Goal: Task Accomplishment & Management: Manage account settings

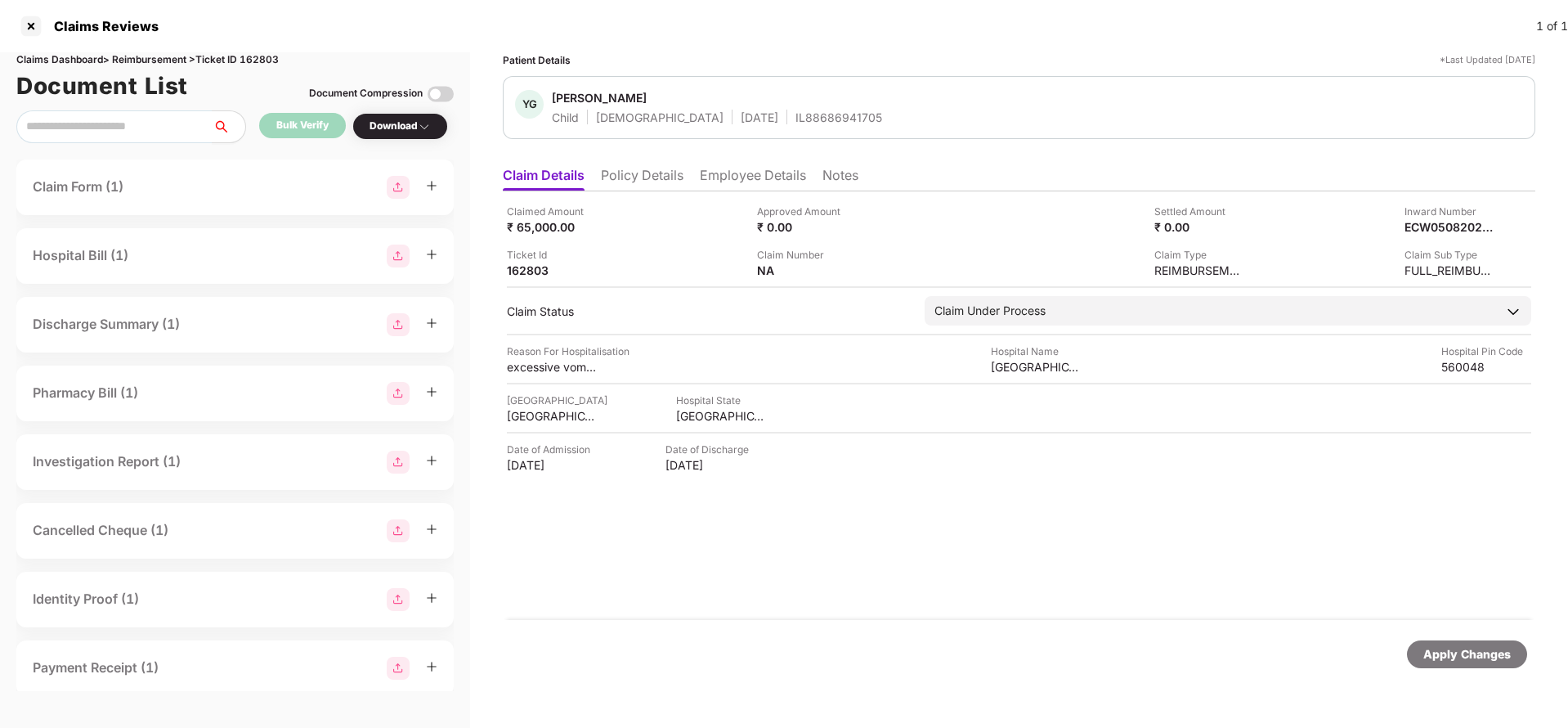
click at [644, 173] on li "Policy Details" at bounding box center [642, 178] width 83 height 23
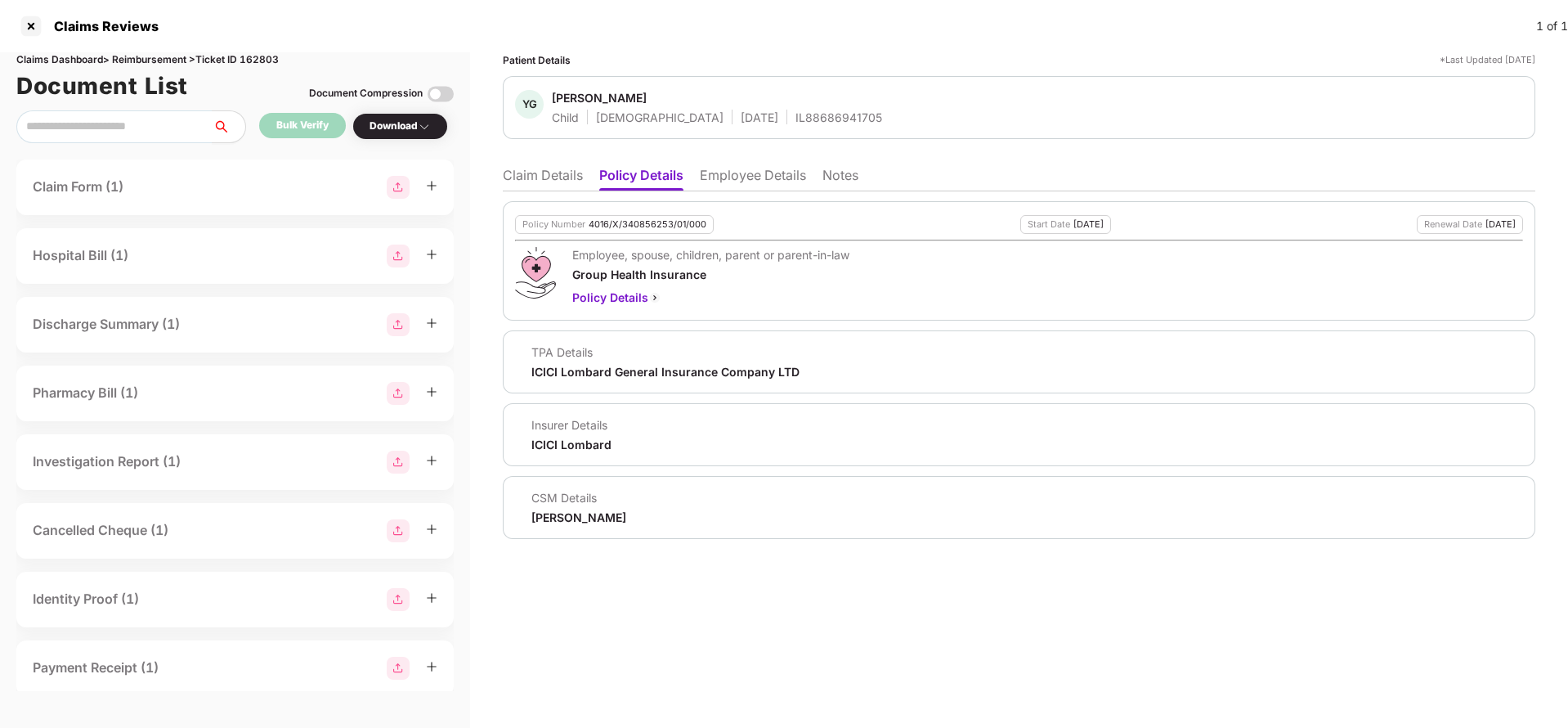
click at [664, 223] on div "4016/X/340856253/01/000" at bounding box center [647, 224] width 118 height 11
copy div "4016/X/340856253/01/000"
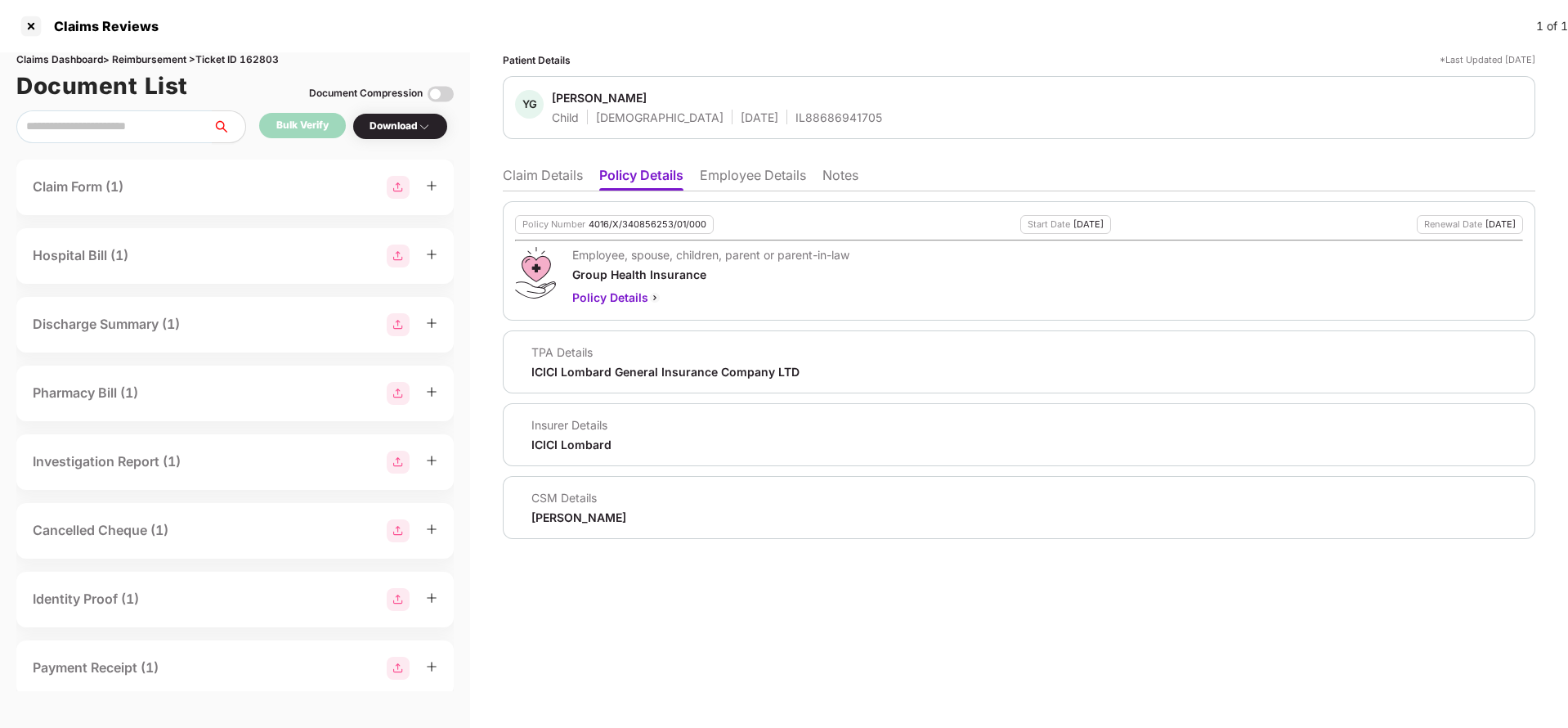
click at [795, 111] on div "IL88686941705" at bounding box center [838, 117] width 87 height 16
copy div "IL88686941705"
click at [516, 175] on li "Claim Details" at bounding box center [543, 178] width 80 height 23
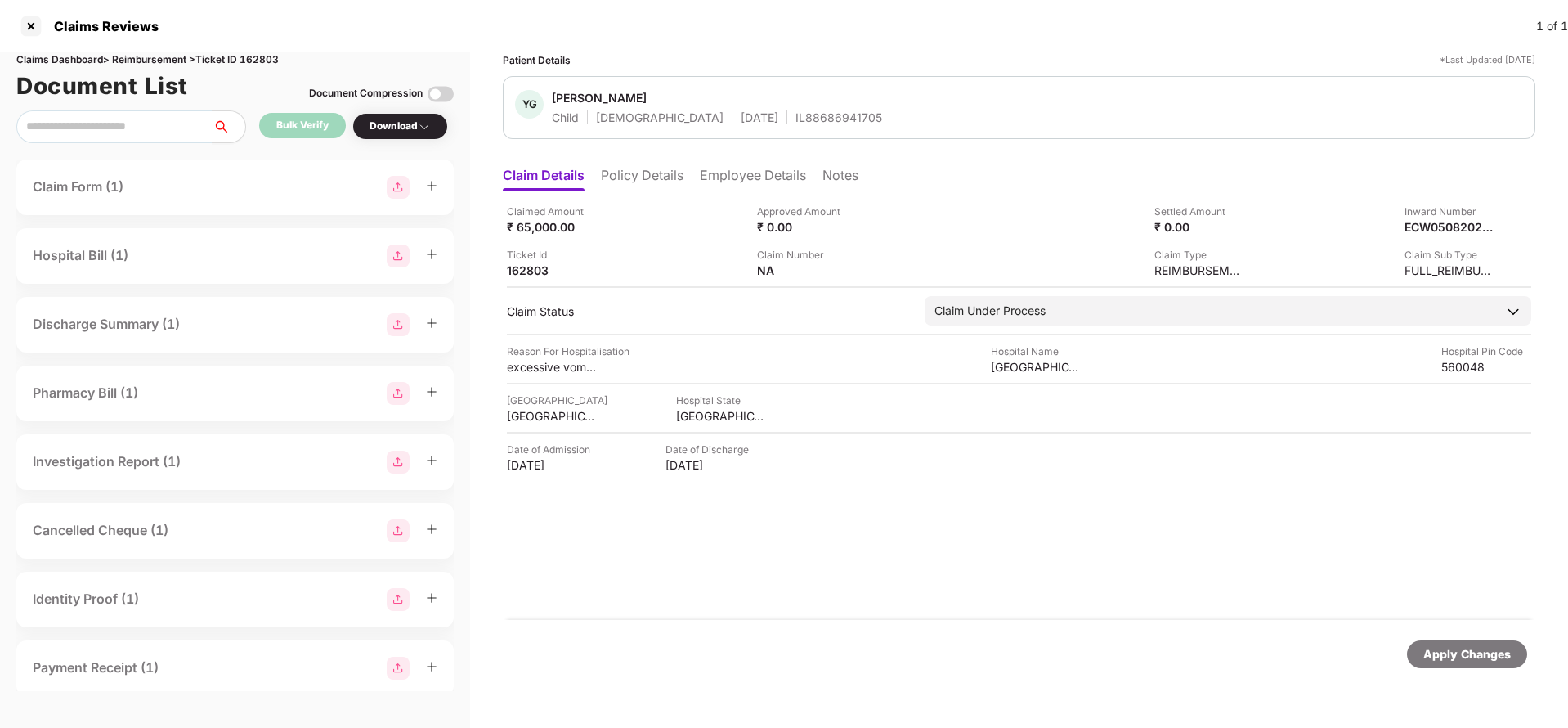
click at [653, 179] on li "Policy Details" at bounding box center [642, 178] width 83 height 23
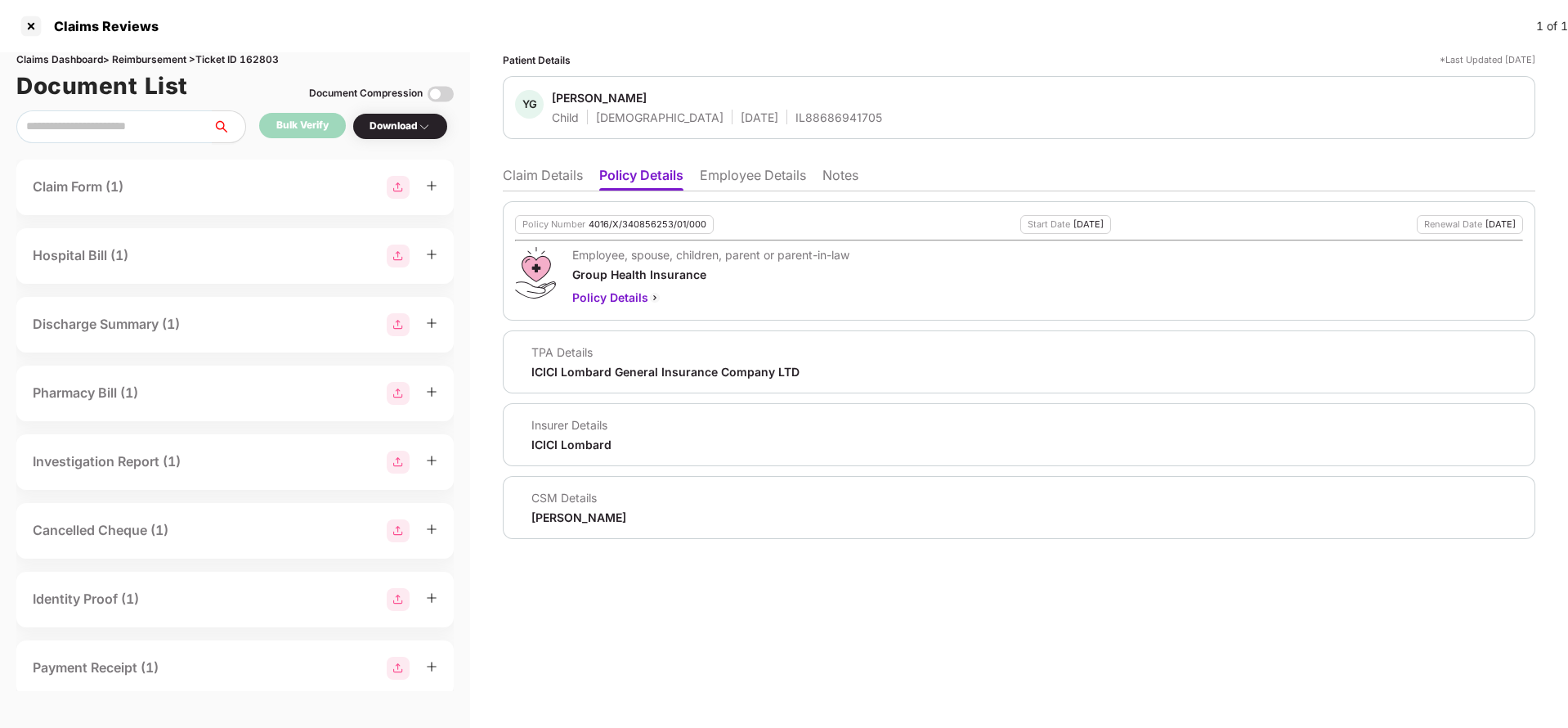
click at [631, 216] on div "Policy Number 4016/X/340856253/01/000" at bounding box center [615, 224] width 199 height 19
copy div "4016/X/340856253/01/000"
click at [564, 182] on li "Claim Details" at bounding box center [543, 178] width 80 height 23
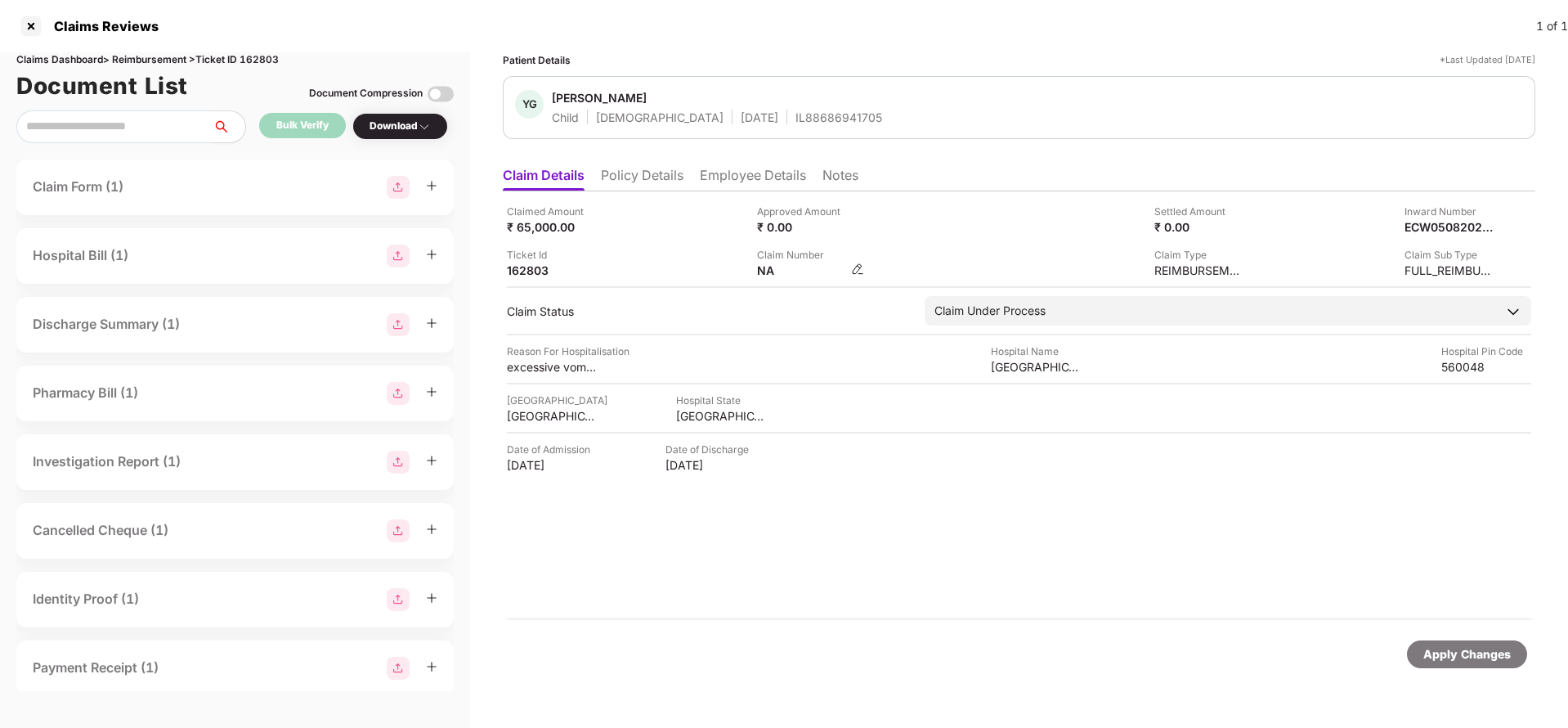
click at [860, 273] on img at bounding box center [857, 268] width 13 height 13
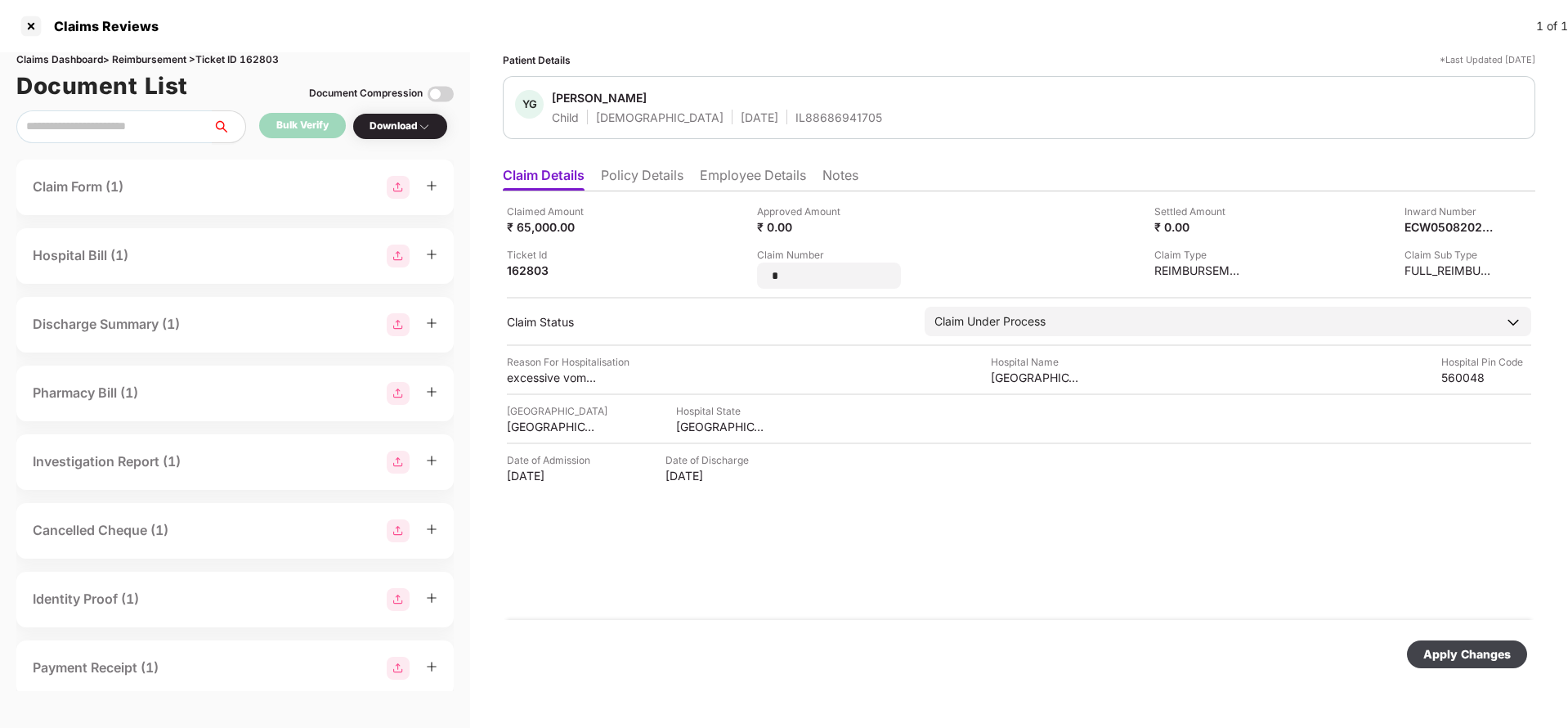
type input "*"
type input "**********"
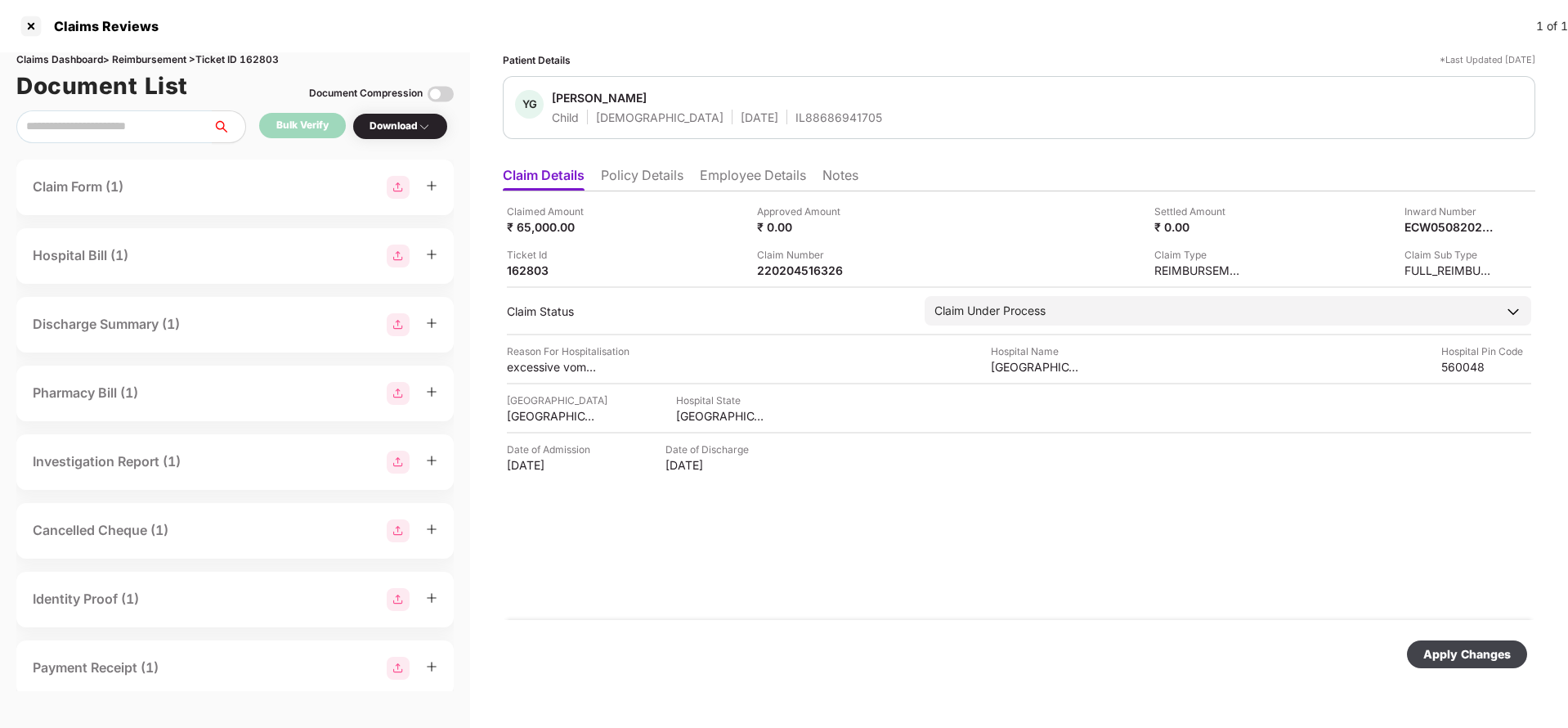
click at [1450, 648] on div "Apply Changes" at bounding box center [1468, 654] width 88 height 18
click at [1439, 640] on div "Apply Changes" at bounding box center [1467, 654] width 120 height 28
click at [780, 274] on div "220204516326" at bounding box center [802, 270] width 90 height 16
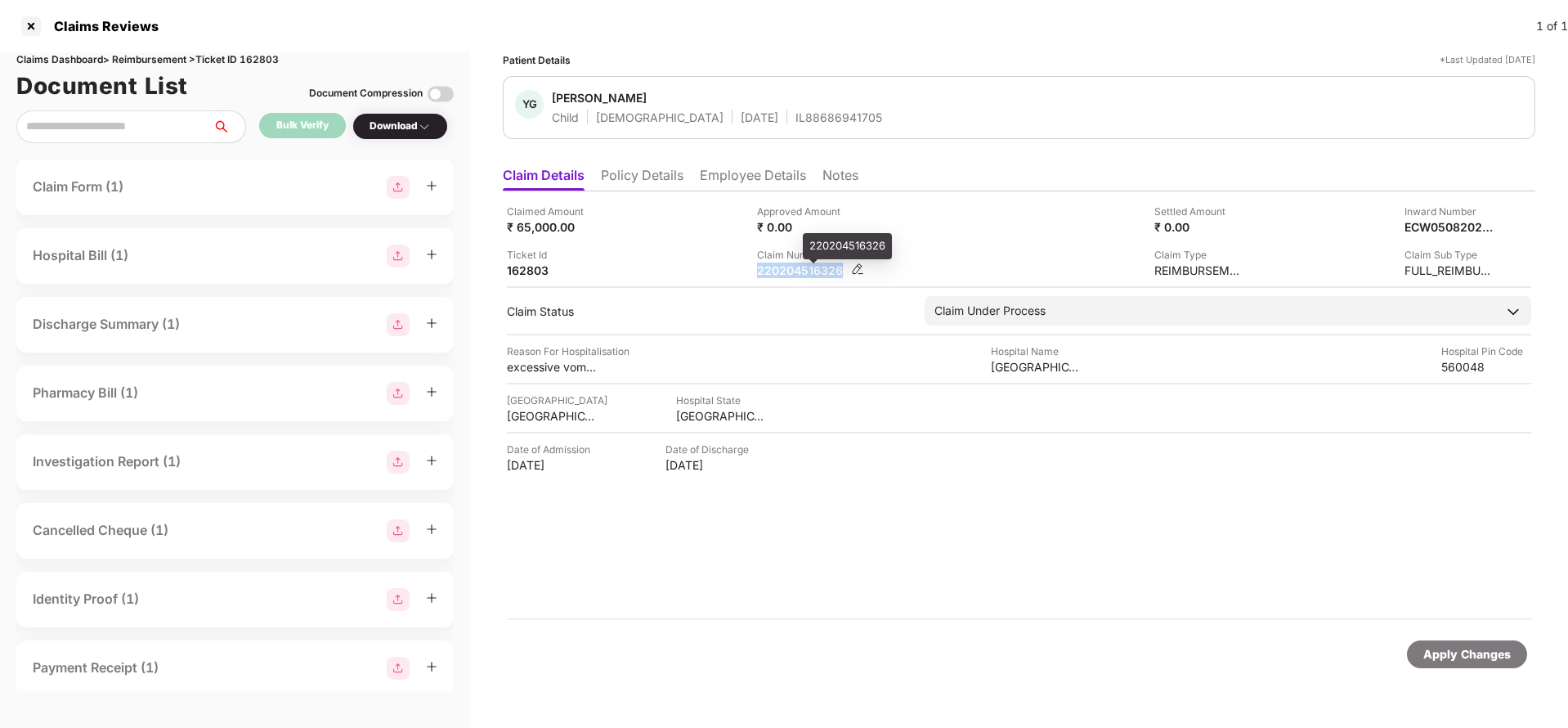
click at [780, 274] on div "220204516326" at bounding box center [802, 270] width 90 height 16
copy div "220204516326"
click at [795, 119] on div "IL88686941705" at bounding box center [838, 117] width 87 height 16
copy div "IL88686941705"
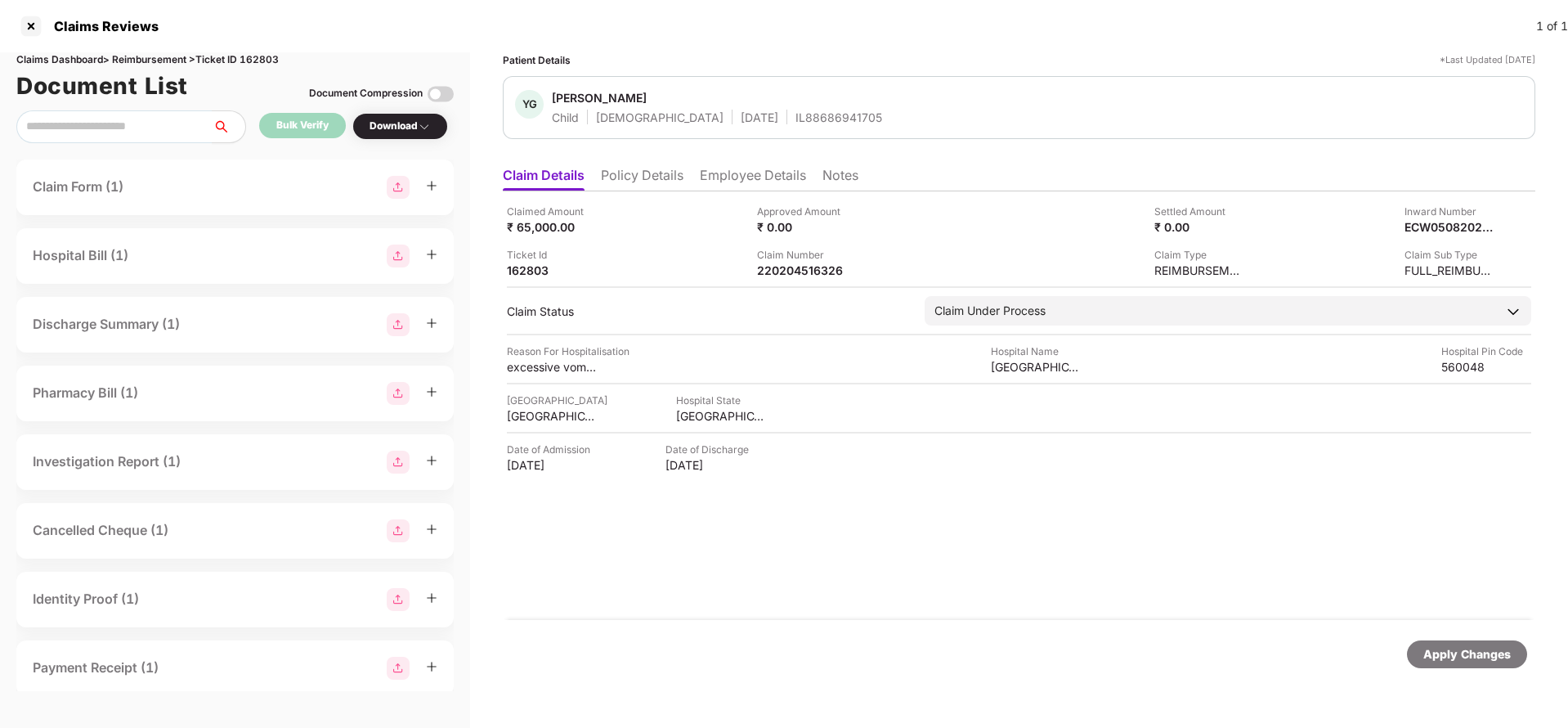
click at [1467, 654] on div "Apply Changes" at bounding box center [1468, 654] width 88 height 18
click at [256, 63] on div "Claims Dashboard > Reimbursement > Ticket ID 162803" at bounding box center [235, 60] width 438 height 16
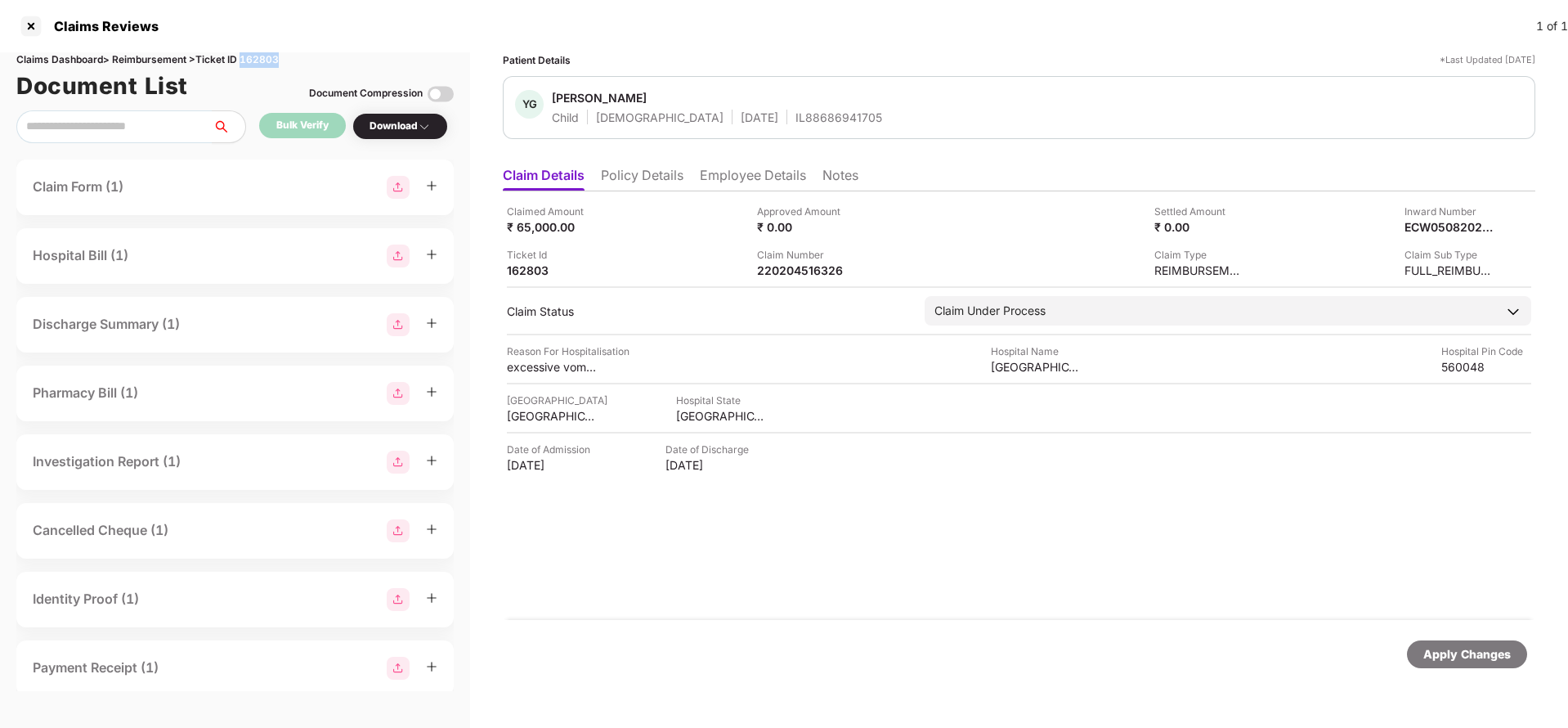
copy div "162803"
click at [1469, 659] on div "Apply Changes" at bounding box center [1468, 654] width 88 height 18
click at [664, 171] on li "Policy Details" at bounding box center [642, 178] width 83 height 23
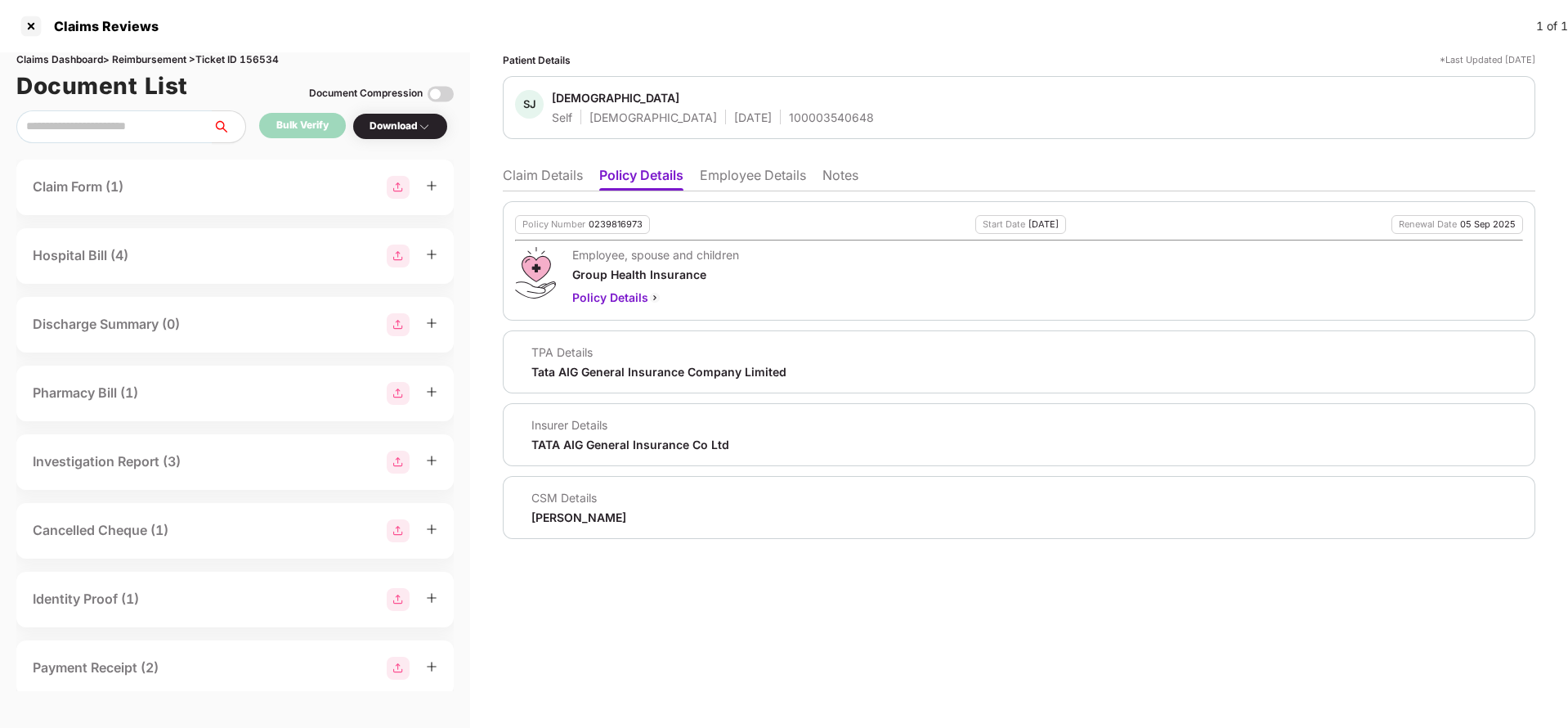
click at [546, 174] on li "Claim Details" at bounding box center [543, 178] width 80 height 23
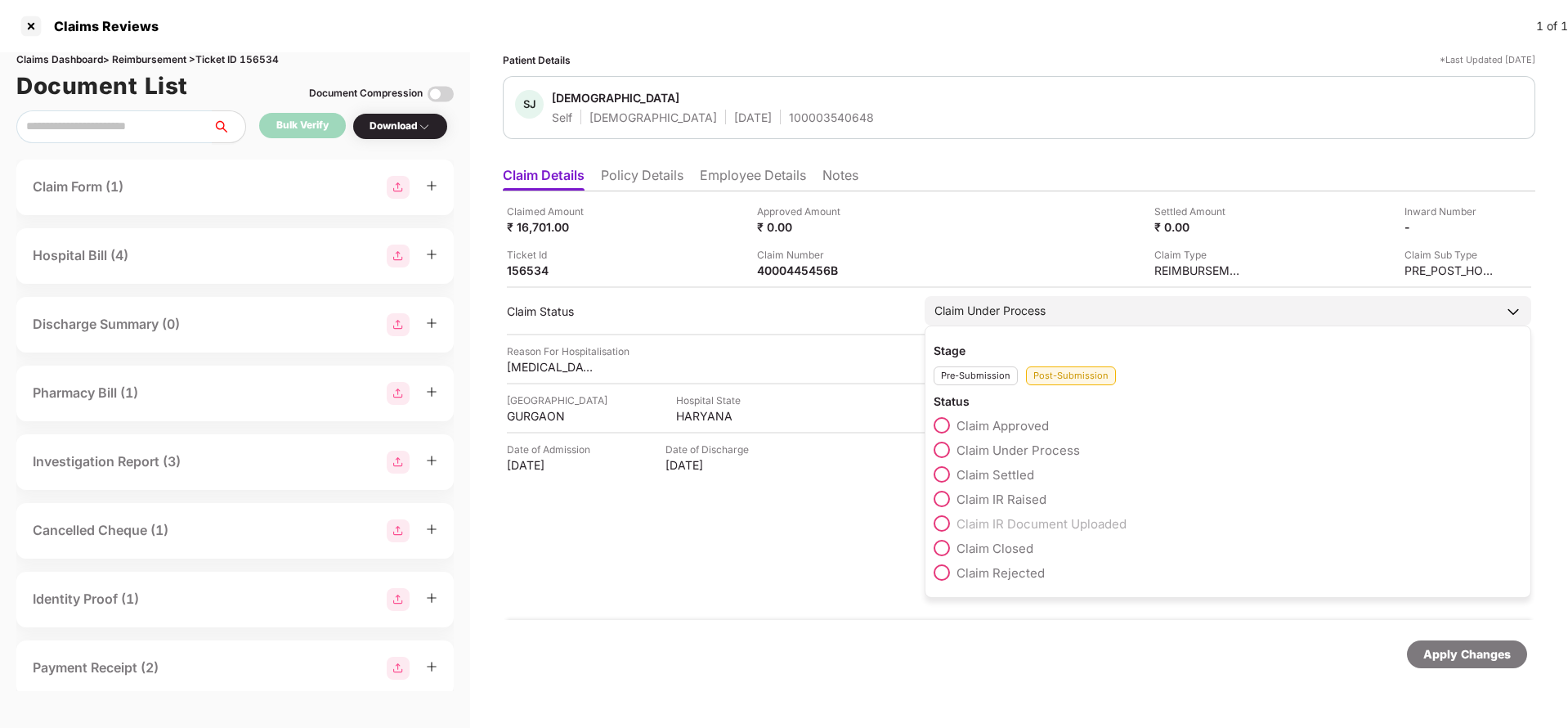
click at [989, 495] on span "Claim IR Raised" at bounding box center [1002, 499] width 90 height 16
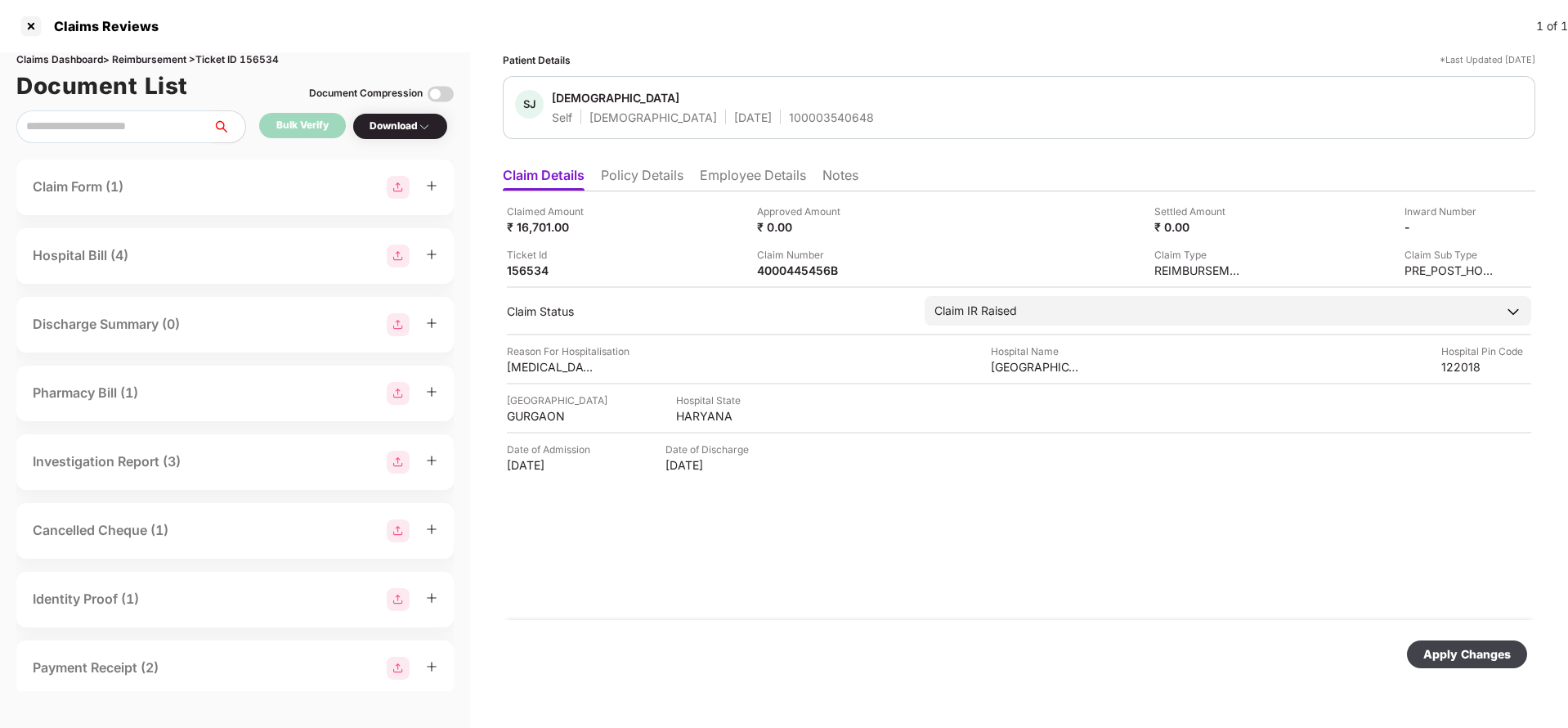
click at [1440, 651] on div "Apply Changes" at bounding box center [1468, 654] width 88 height 18
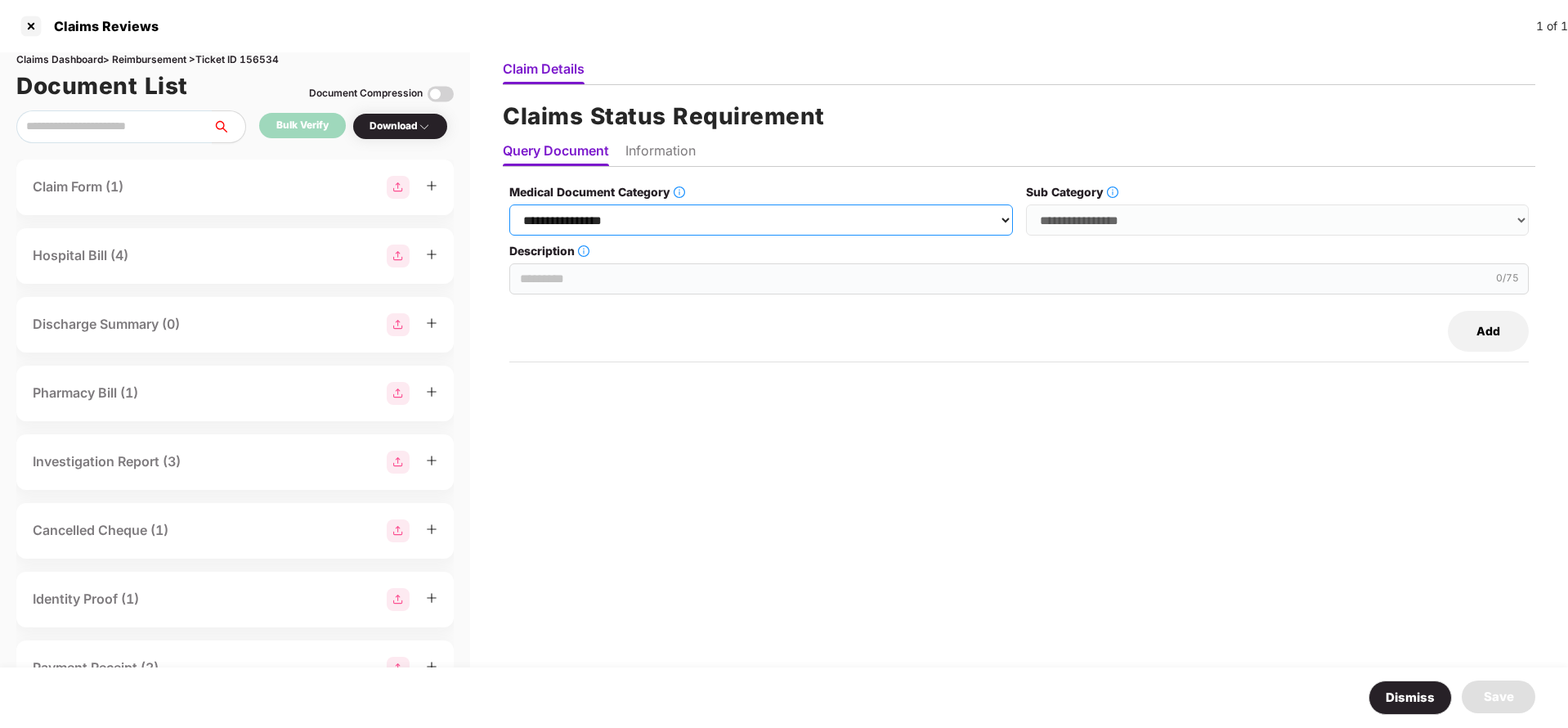
click at [722, 225] on select "**********" at bounding box center [761, 220] width 503 height 31
select select "**********"
click at [511, 205] on select "**********" at bounding box center [761, 220] width 503 height 31
click at [1140, 214] on select "**********" at bounding box center [1278, 220] width 503 height 31
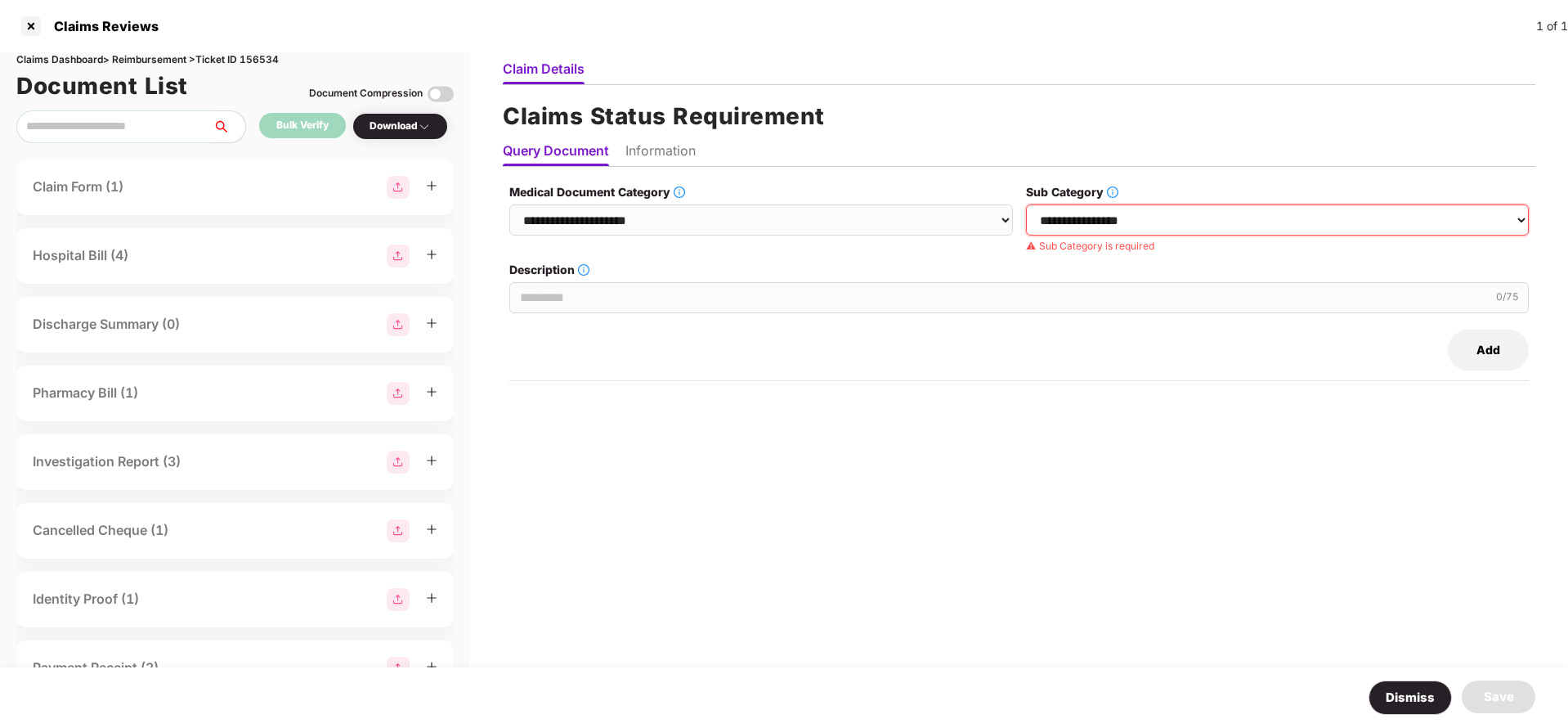
click at [1065, 219] on select "**********" at bounding box center [1278, 220] width 503 height 31
select select "******"
click at [1027, 205] on select "**********" at bounding box center [1278, 220] width 503 height 31
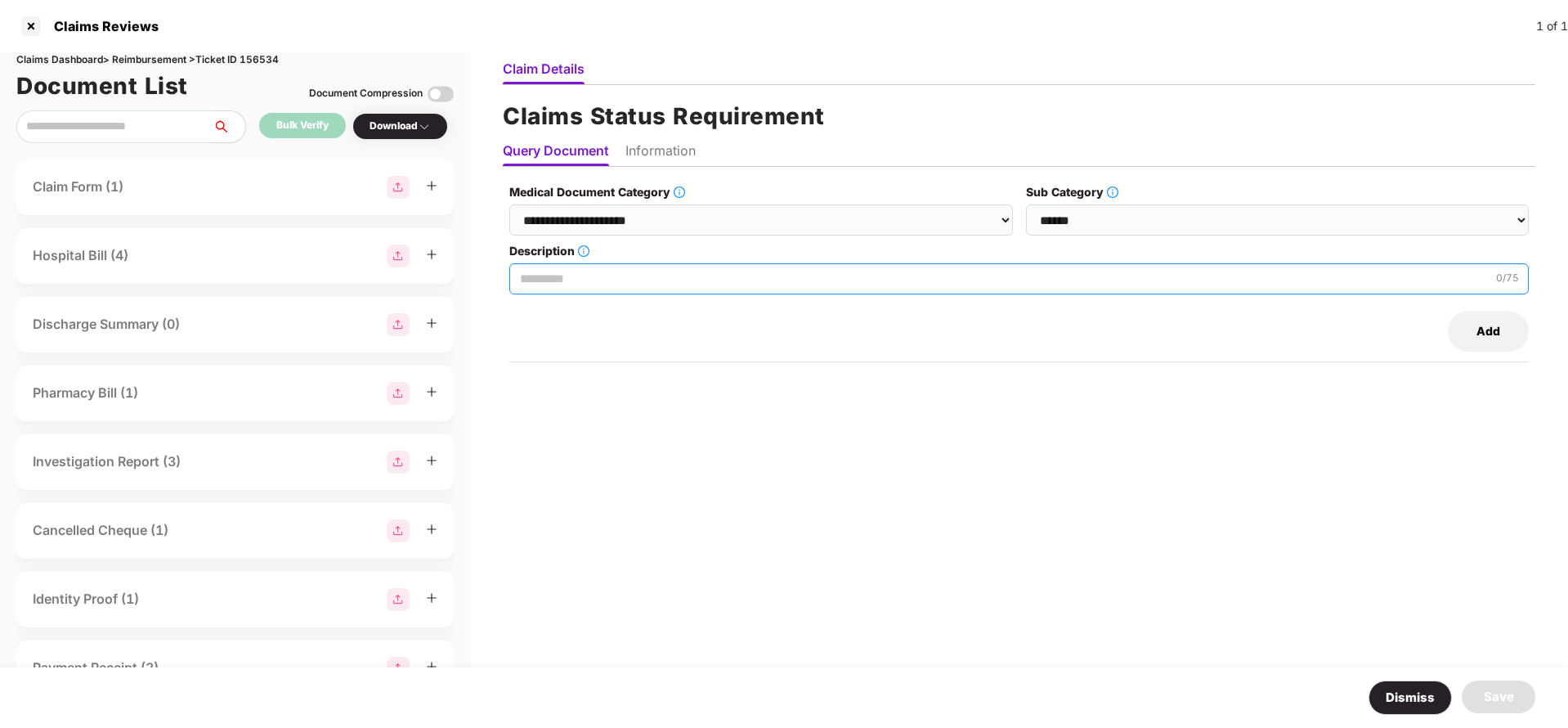
click at [551, 280] on input "Description" at bounding box center [1019, 279] width 1019 height 31
paste input "**********"
type input "**********"
click at [1496, 330] on button "Add" at bounding box center [1488, 331] width 81 height 41
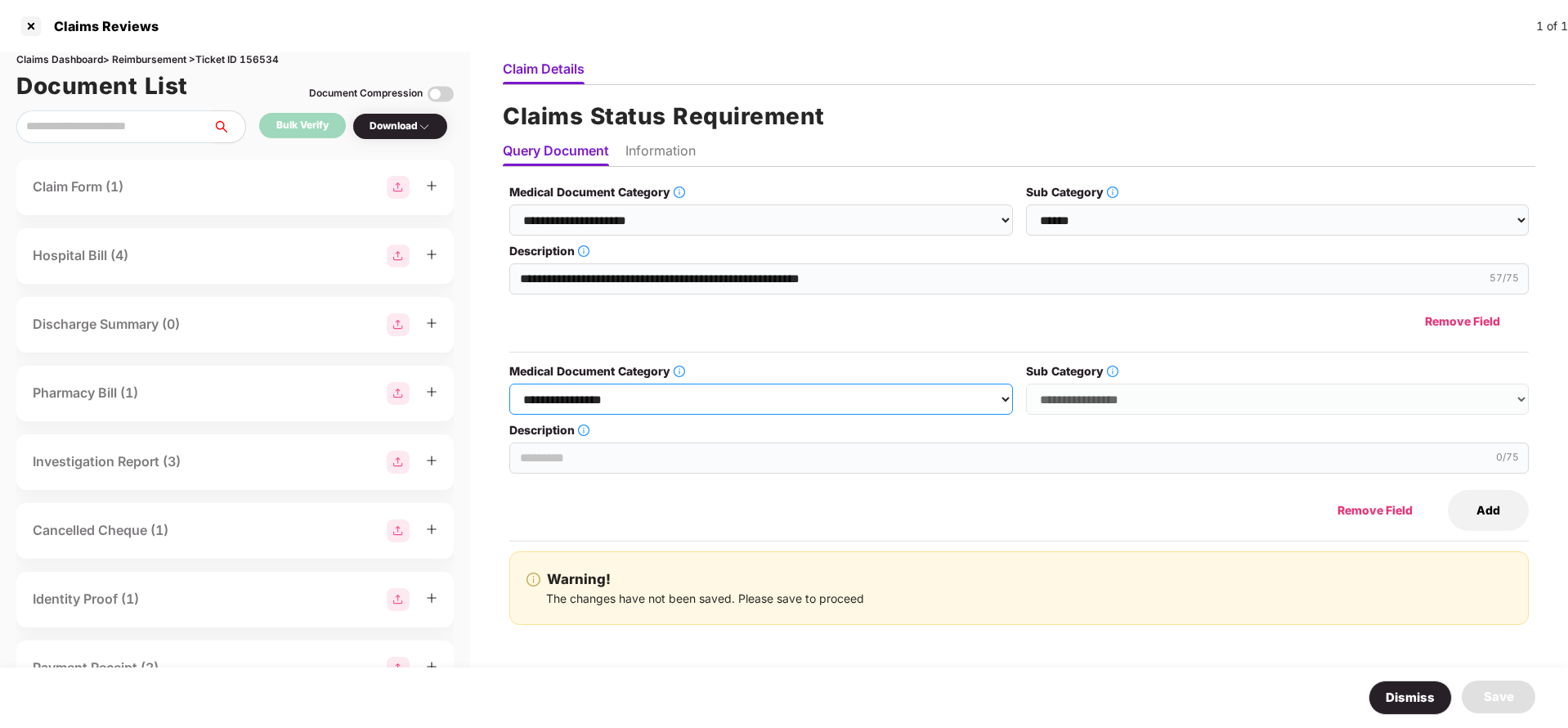
click at [693, 399] on select "**********" at bounding box center [761, 399] width 503 height 31
select select "**********"
click at [511, 383] on select "**********" at bounding box center [761, 399] width 503 height 31
click at [1140, 398] on select "**********" at bounding box center [1278, 399] width 503 height 31
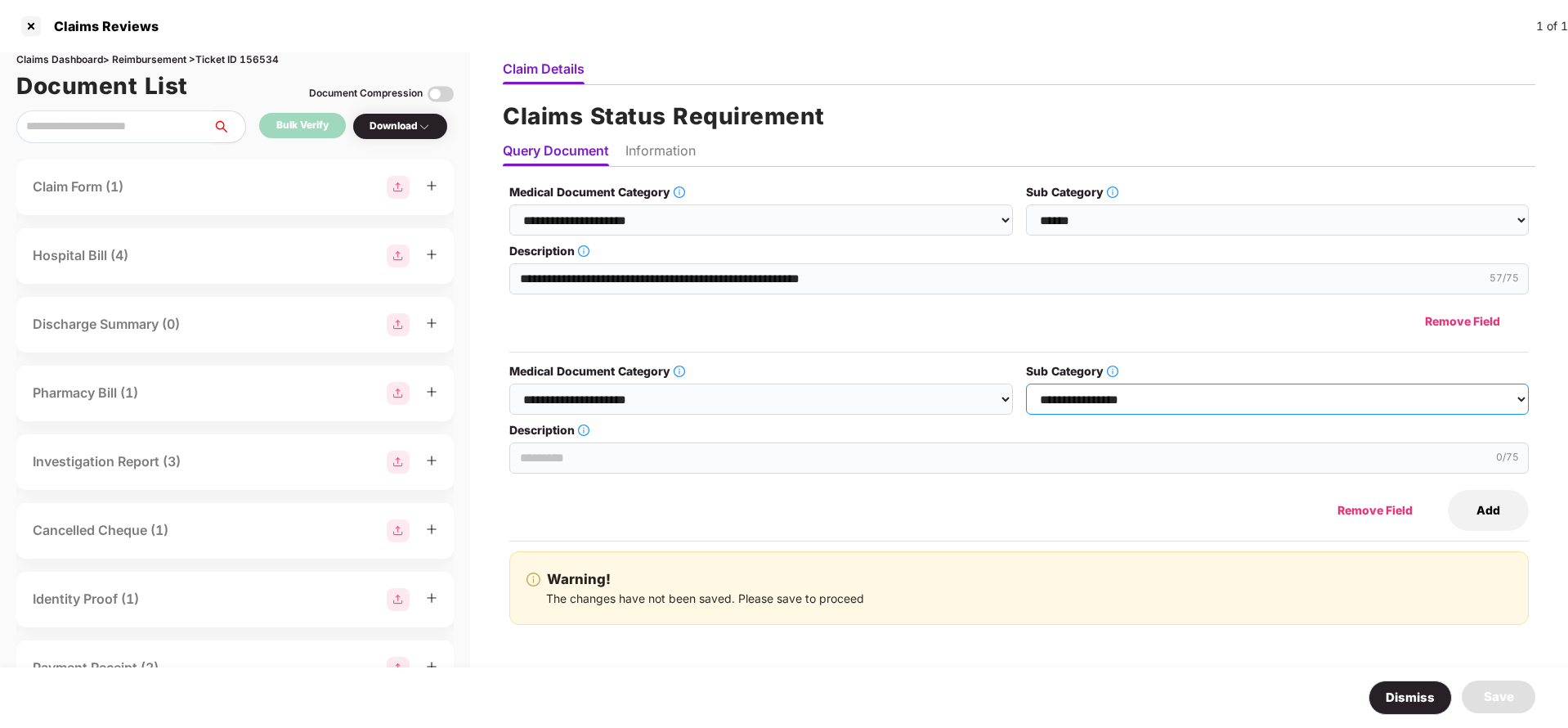
select select "******"
click at [1027, 383] on select "**********" at bounding box center [1278, 399] width 503 height 31
click at [619, 458] on input "Description" at bounding box center [1019, 458] width 1019 height 31
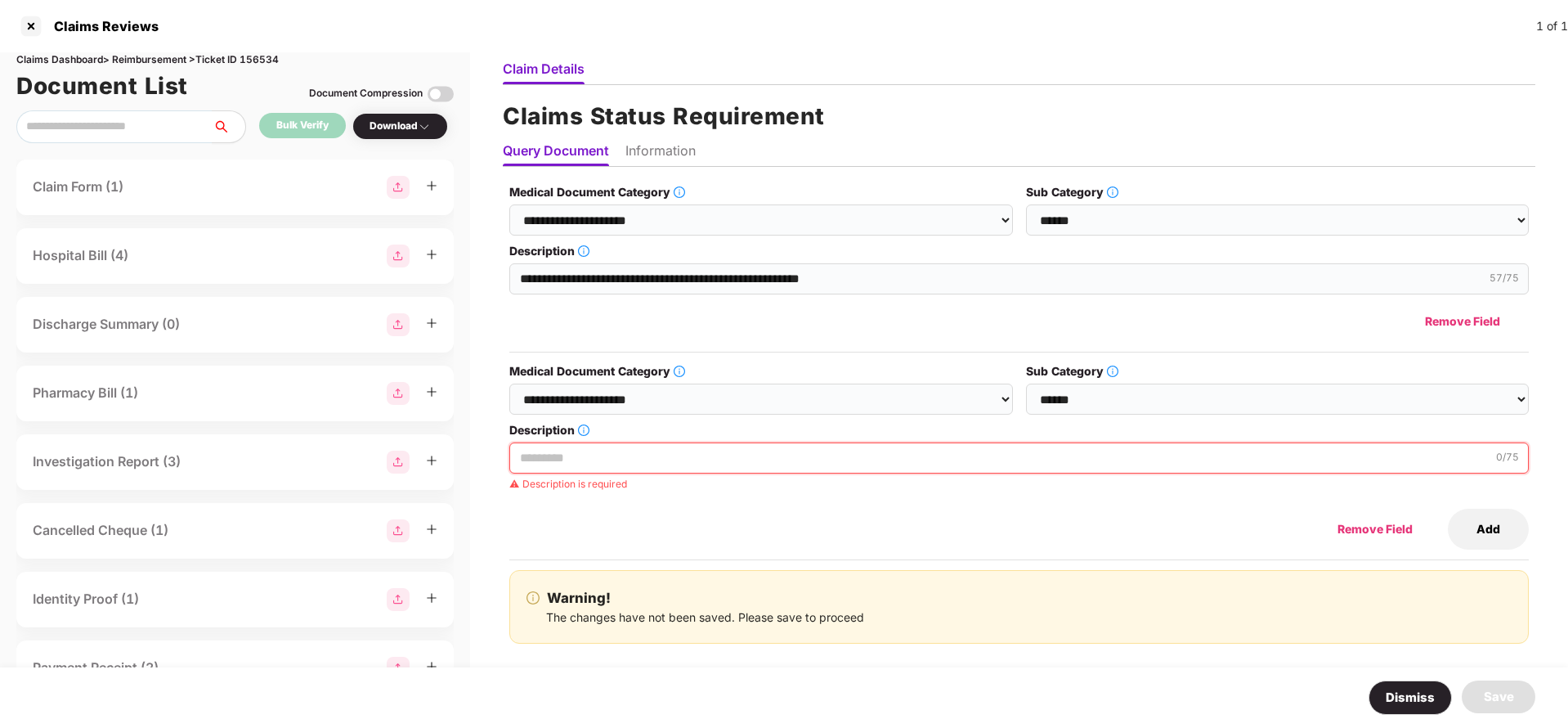
paste input "**********"
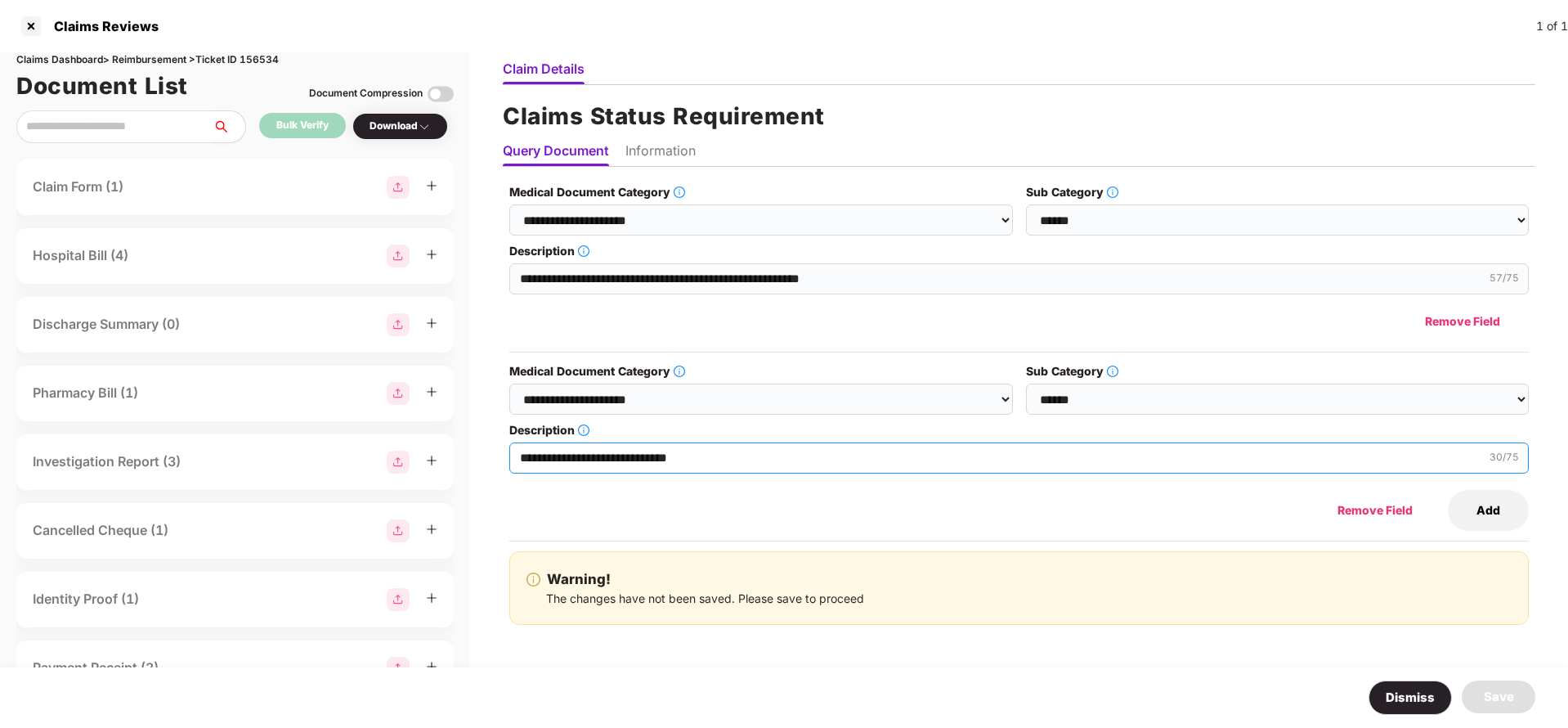
type input "**********"
click at [1488, 508] on button "Add" at bounding box center [1488, 511] width 81 height 41
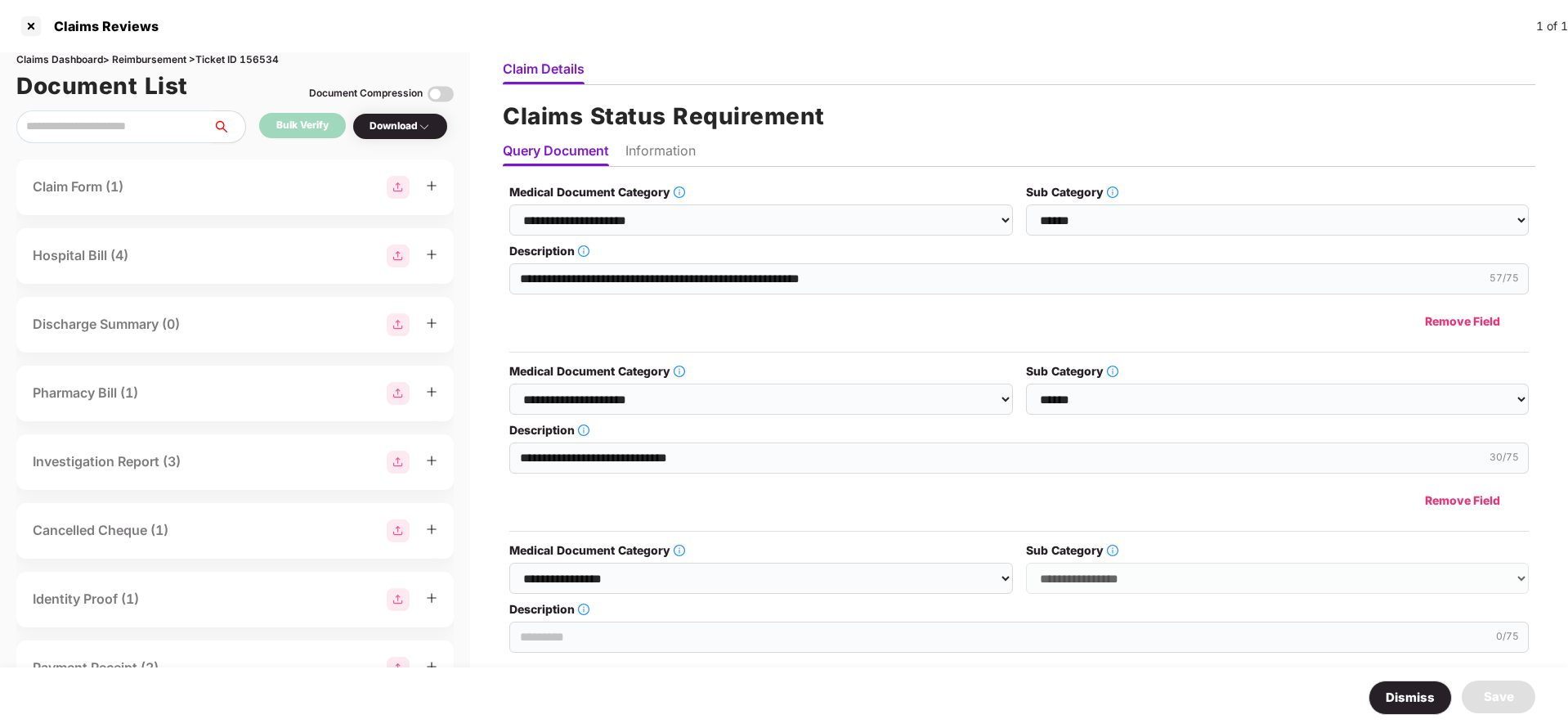
scroll to position [138, 0]
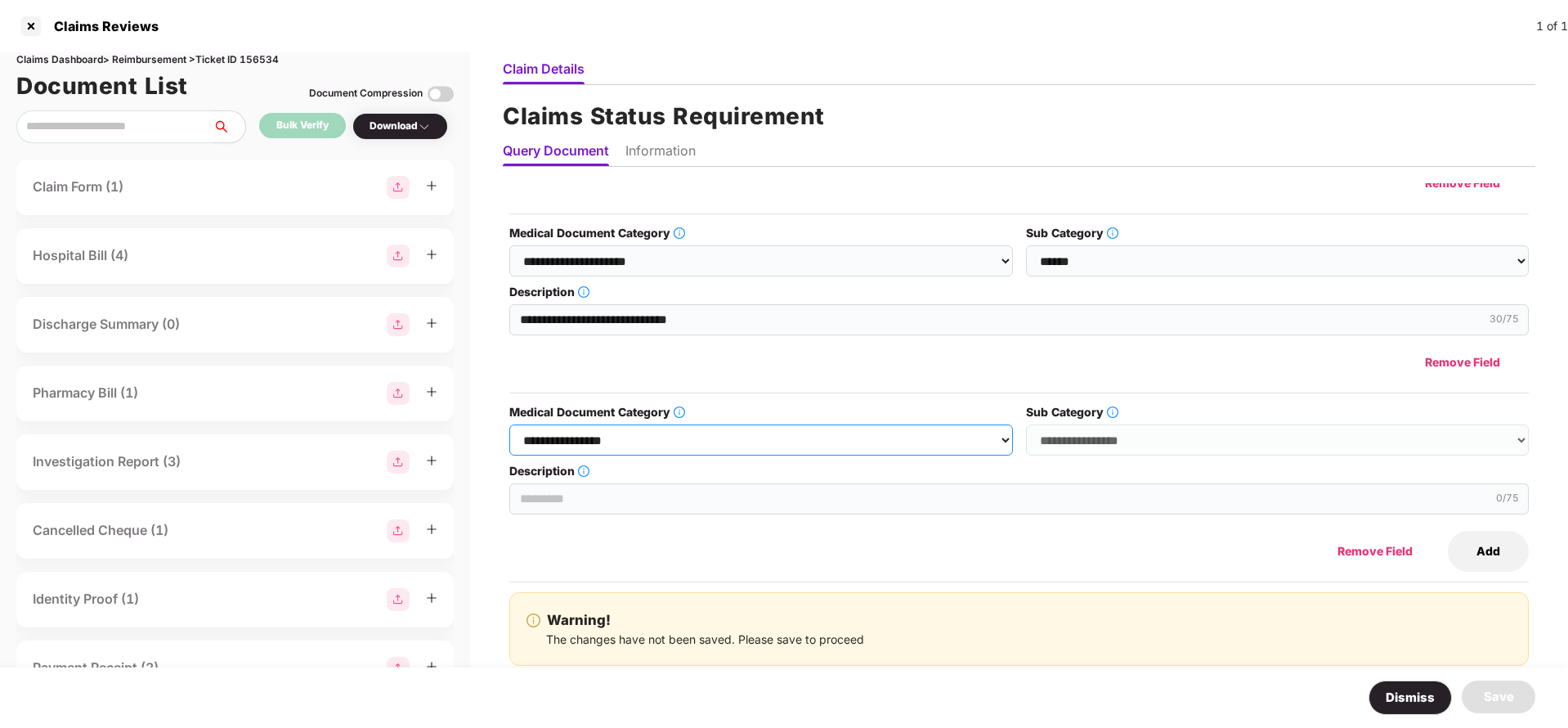
click at [881, 444] on select "**********" at bounding box center [761, 440] width 503 height 31
select select "**********"
click at [511, 424] on select "**********" at bounding box center [761, 440] width 503 height 31
click at [1146, 432] on select "**********" at bounding box center [1278, 440] width 503 height 31
select select "******"
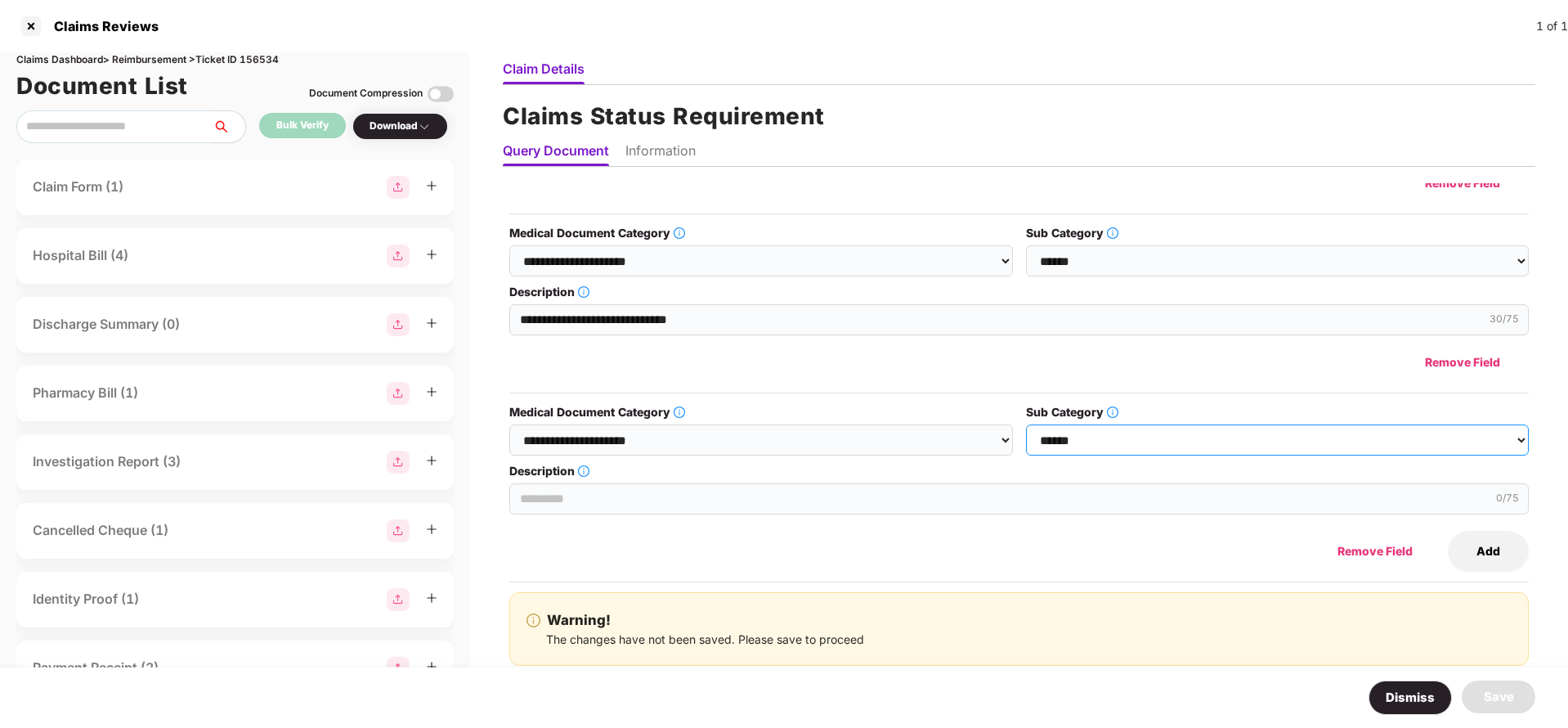
click at [1026, 424] on select "**********" at bounding box center [1278, 440] width 503 height 31
click at [608, 500] on input "Description" at bounding box center [1019, 499] width 1019 height 31
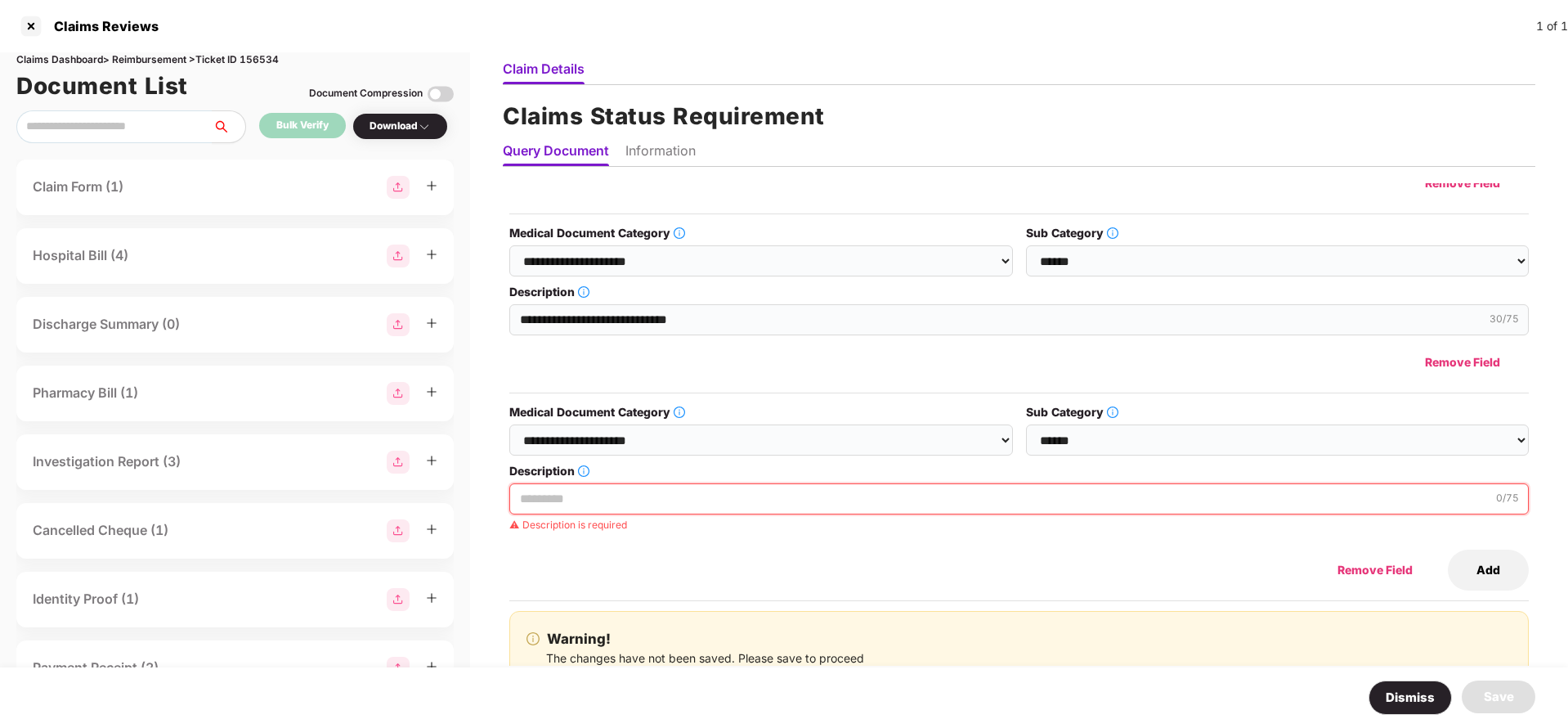
paste input "**********"
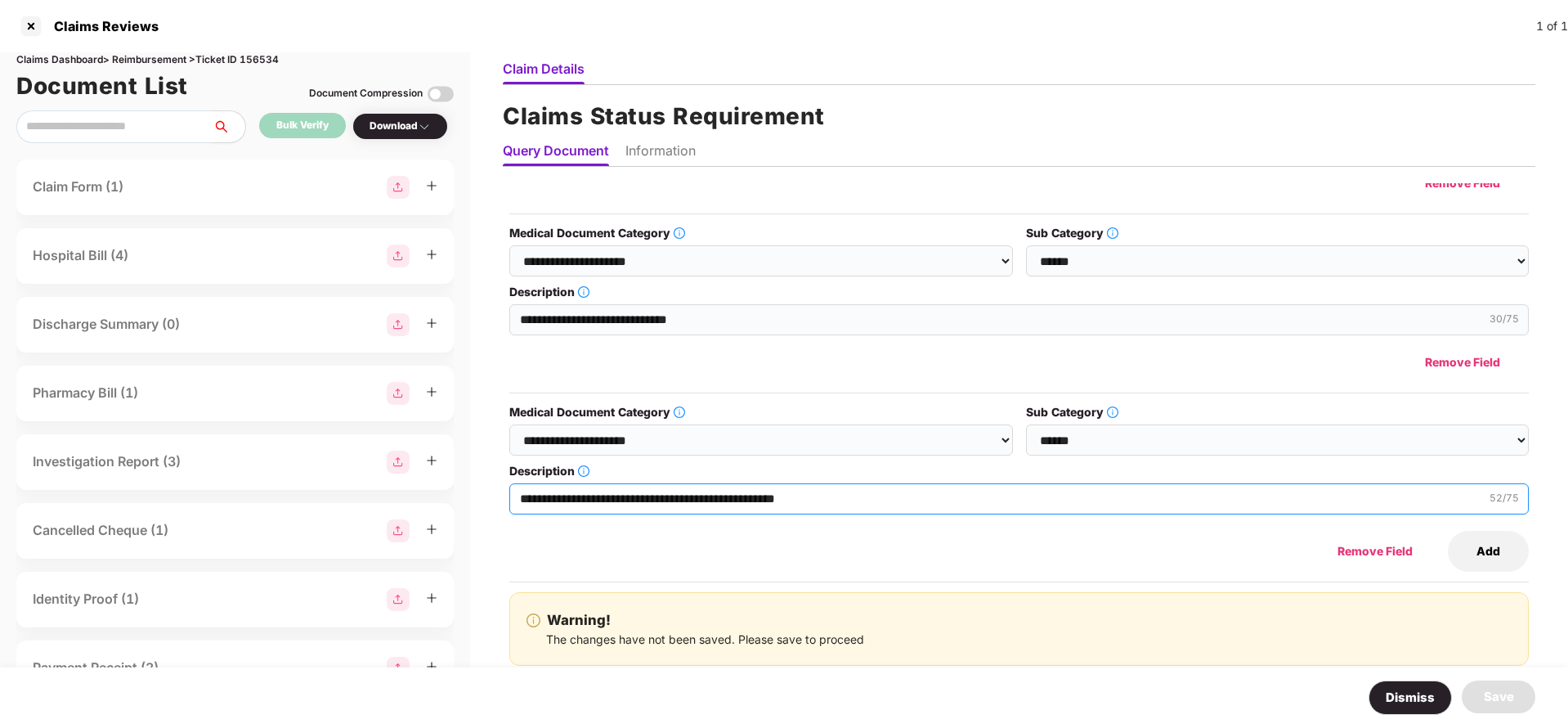
type input "**********"
click at [1493, 550] on button "Add" at bounding box center [1488, 552] width 81 height 41
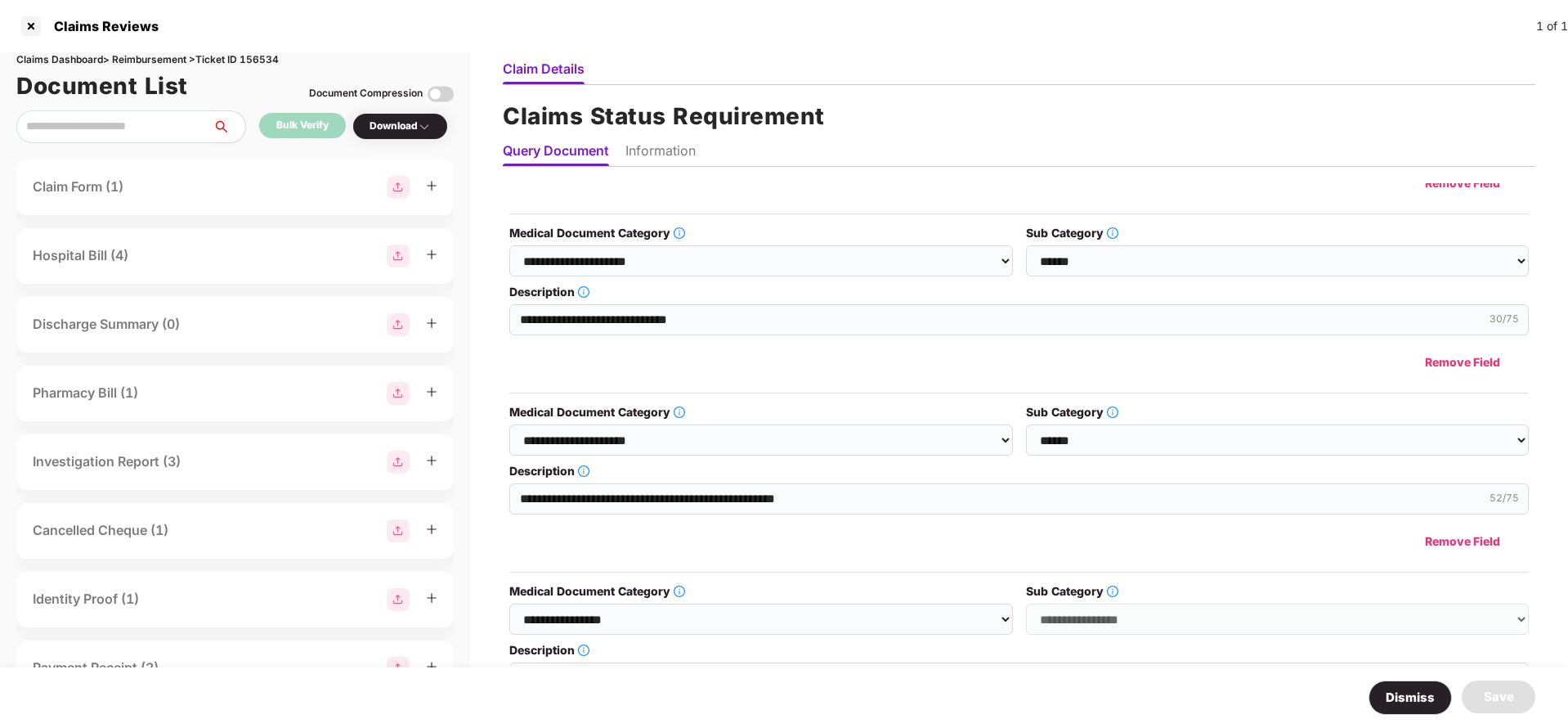
scroll to position [318, 0]
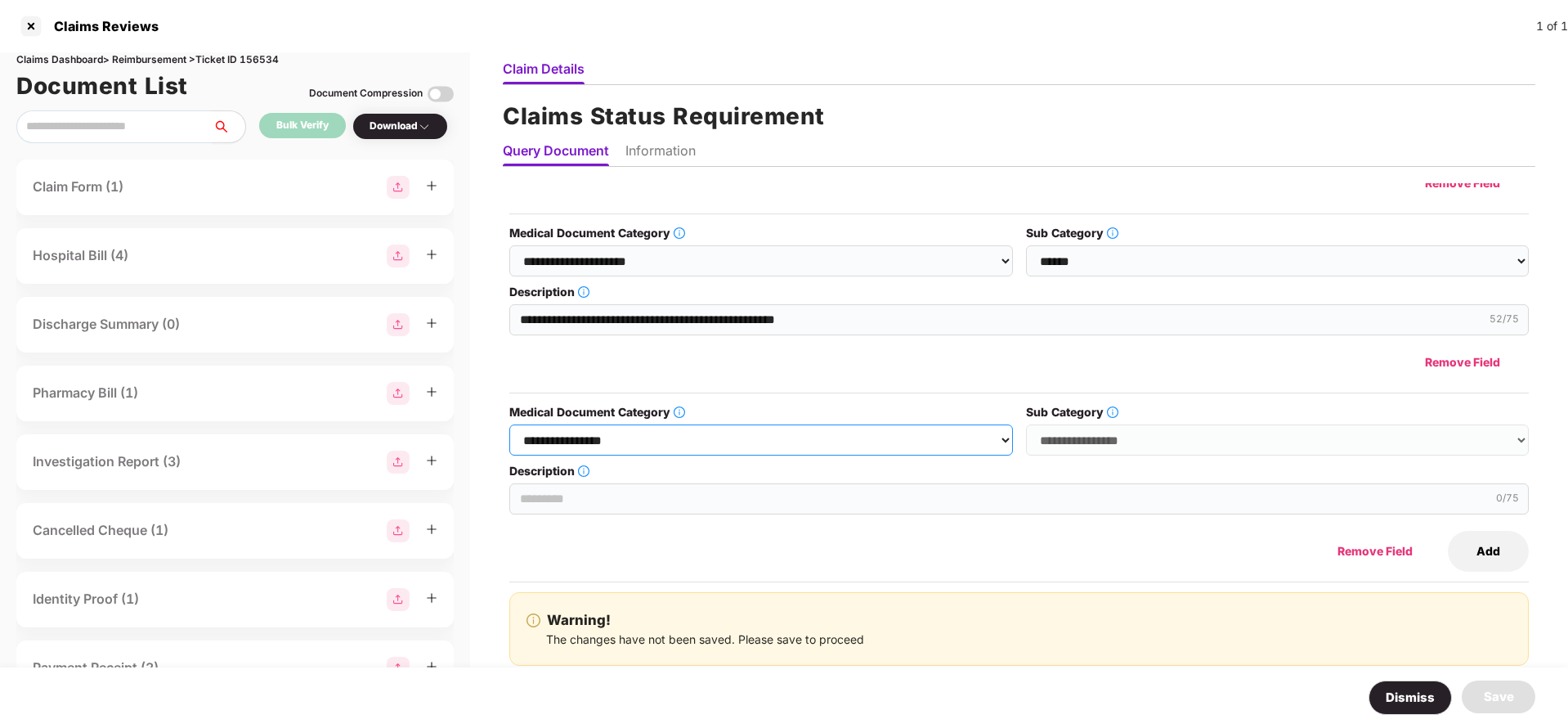
click at [823, 438] on select "**********" at bounding box center [761, 440] width 503 height 31
select select "**********"
click at [511, 424] on select "**********" at bounding box center [761, 440] width 503 height 31
click at [1051, 436] on select "**********" at bounding box center [1278, 440] width 503 height 31
select select "******"
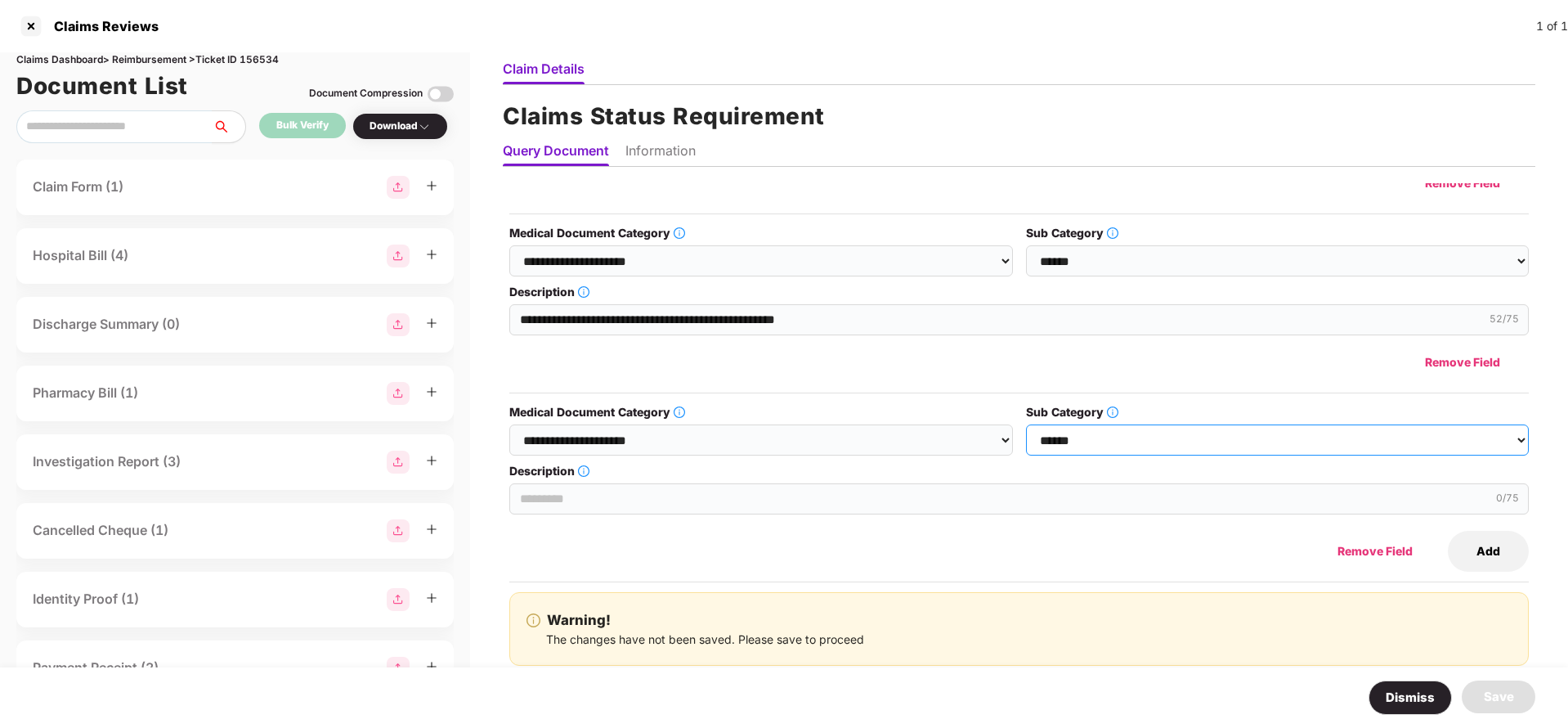
click at [1026, 424] on select "**********" at bounding box center [1278, 440] width 503 height 31
click at [639, 501] on input "Description" at bounding box center [1019, 499] width 1019 height 31
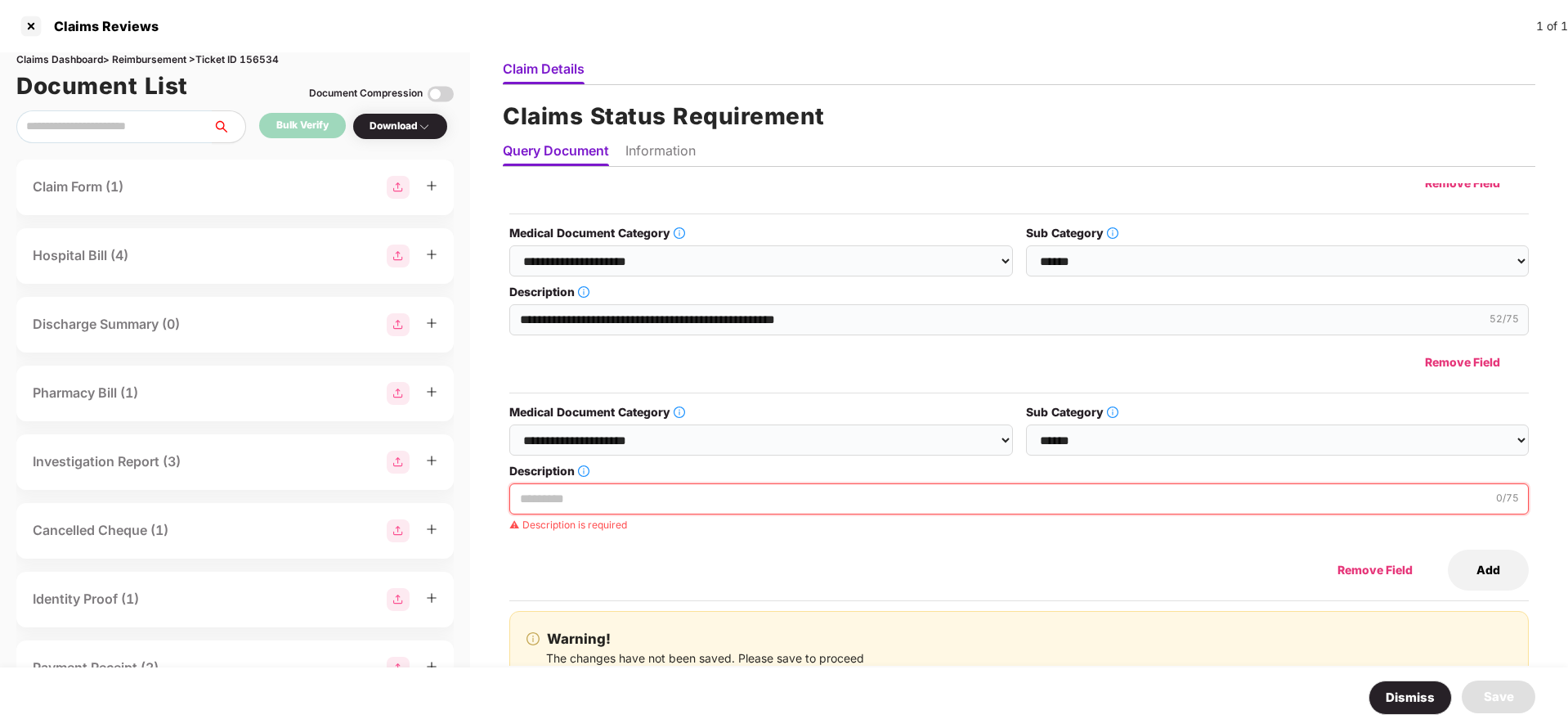
paste input "**********"
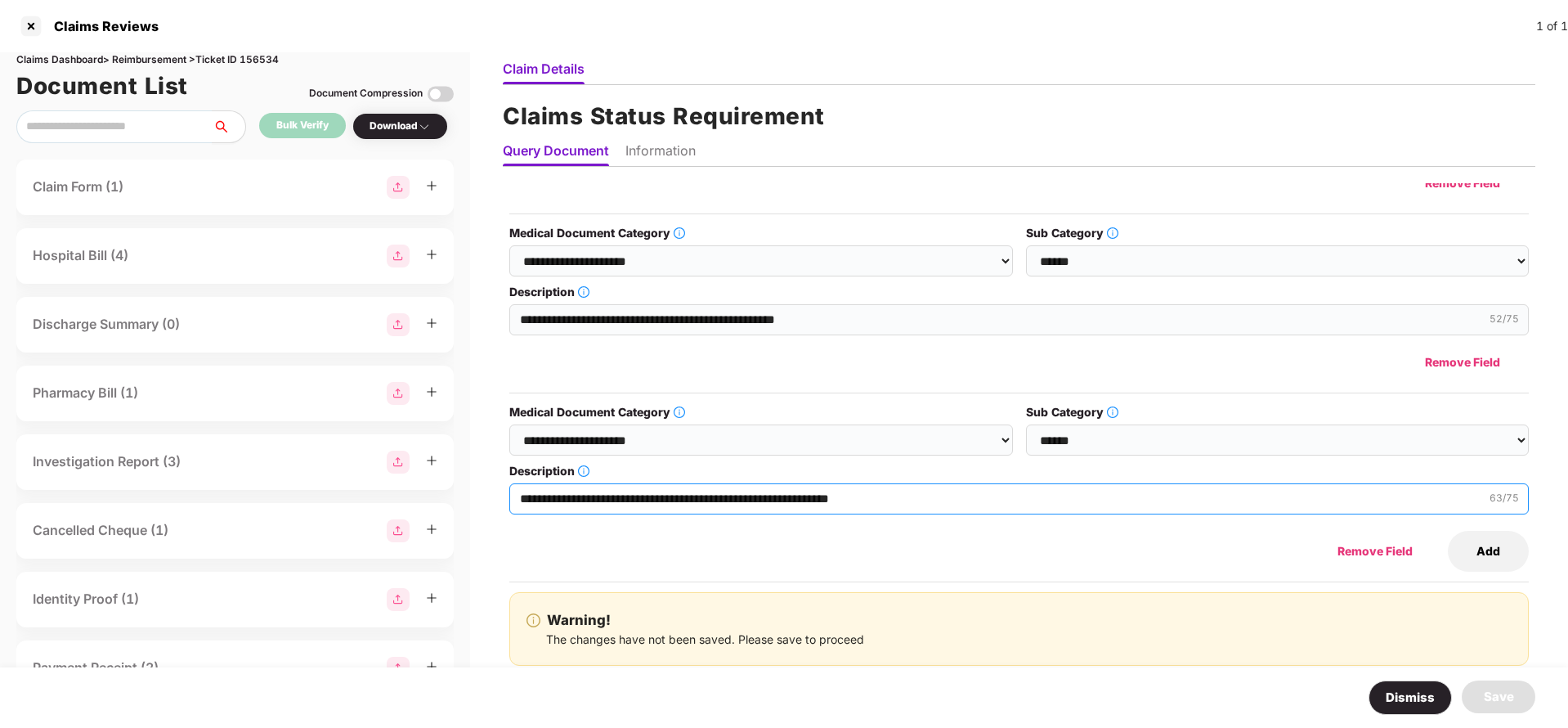
type input "**********"
click at [671, 146] on li "Information" at bounding box center [661, 154] width 70 height 23
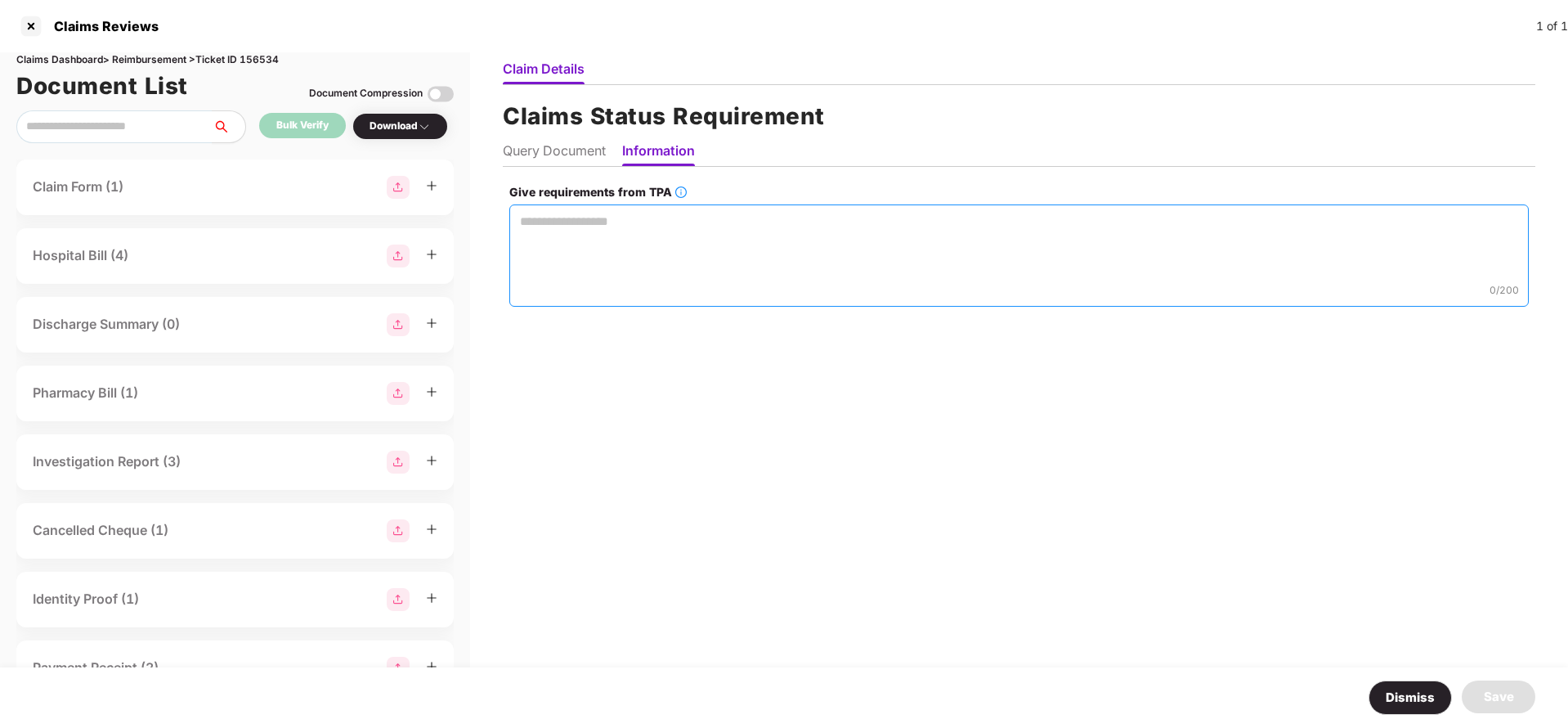
click at [654, 222] on textarea "Give requirements from TPA" at bounding box center [1019, 255] width 1019 height 102
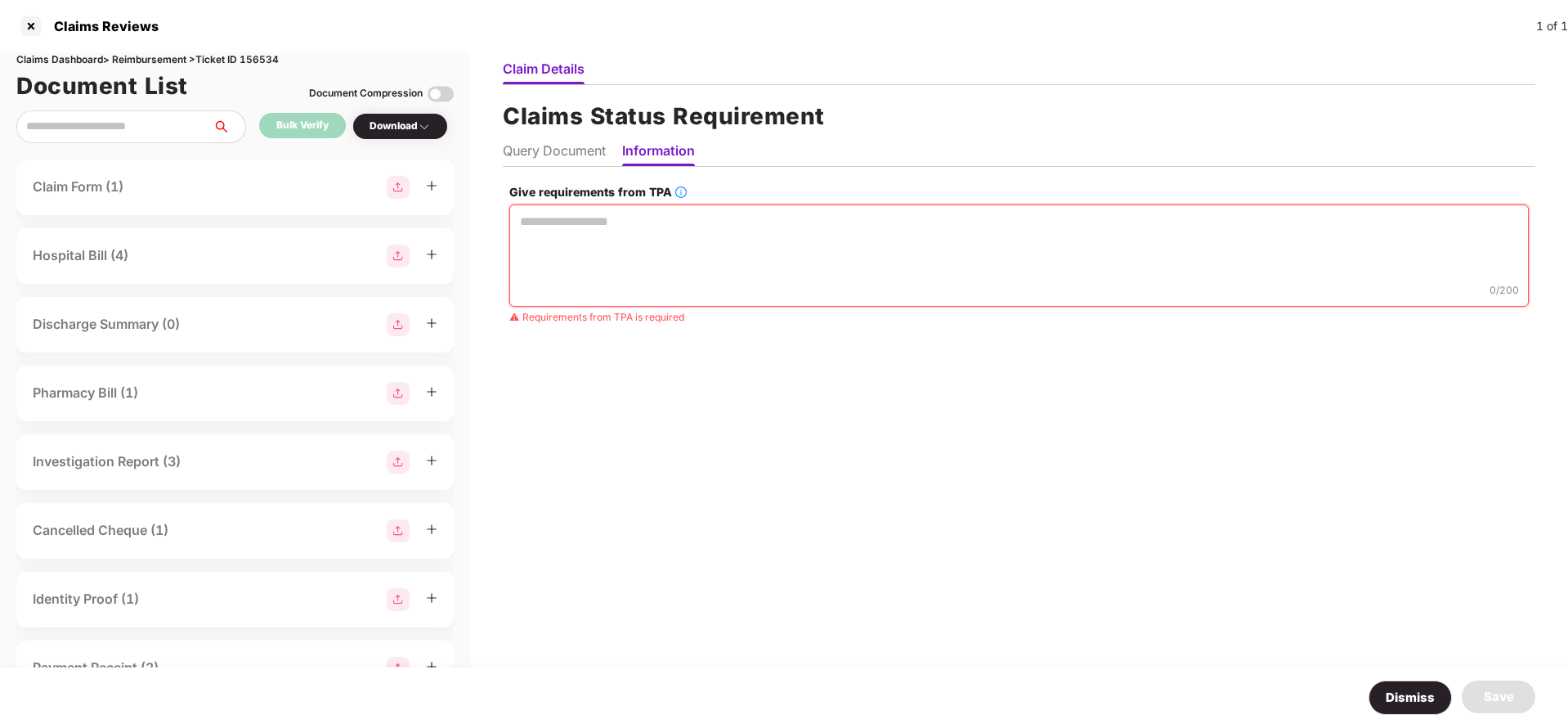
paste textarea "**********"
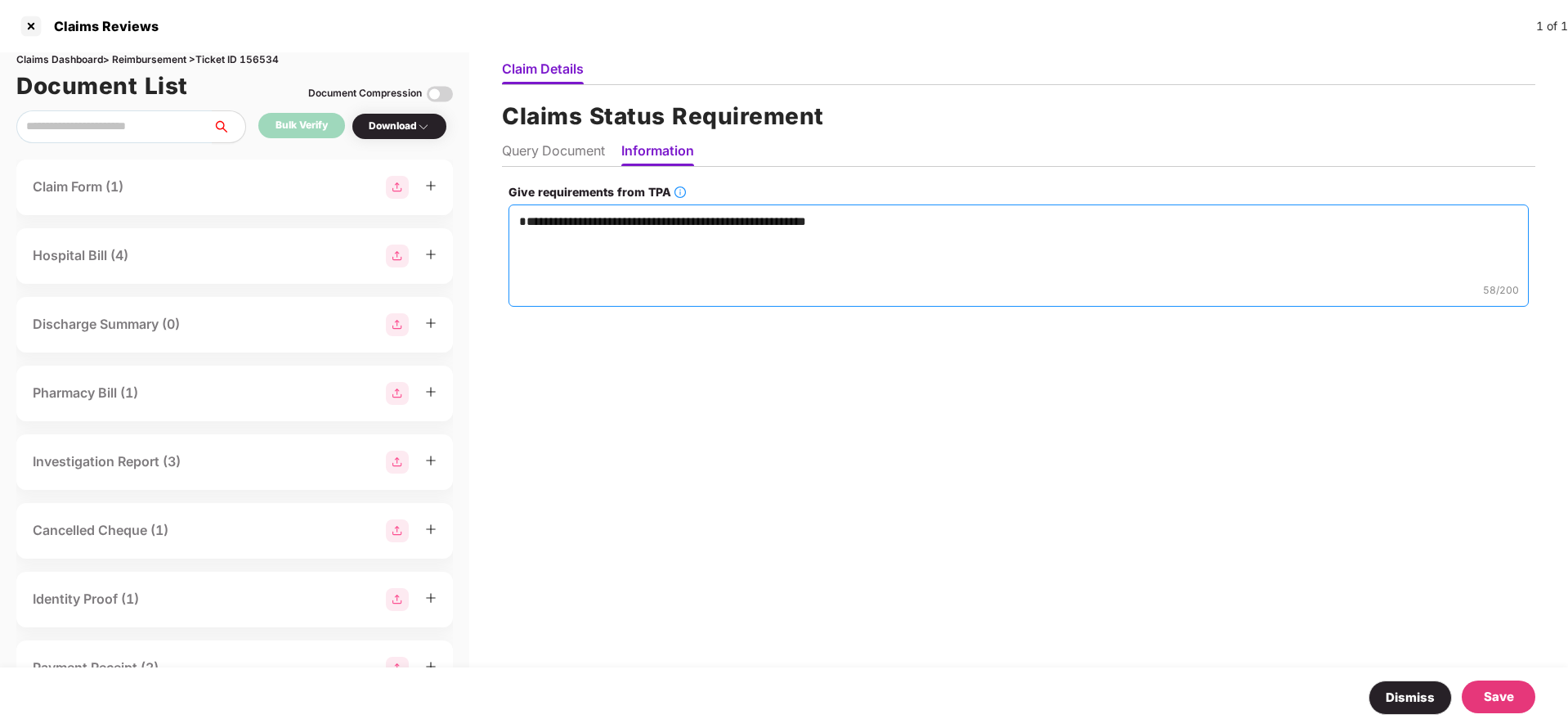
paste textarea "**********"
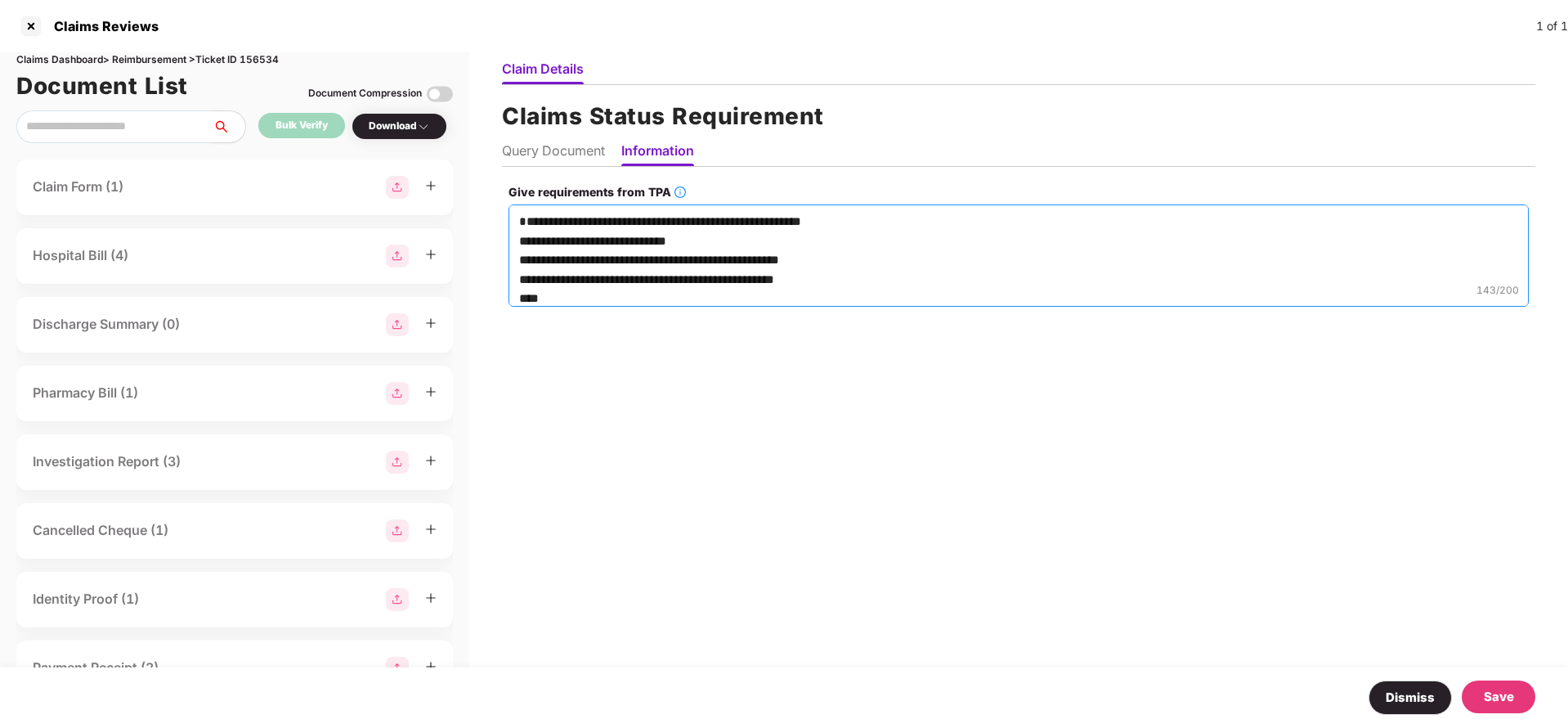
scroll to position [1, 0]
type textarea "**********"
click at [1511, 685] on div "Save" at bounding box center [1499, 697] width 74 height 33
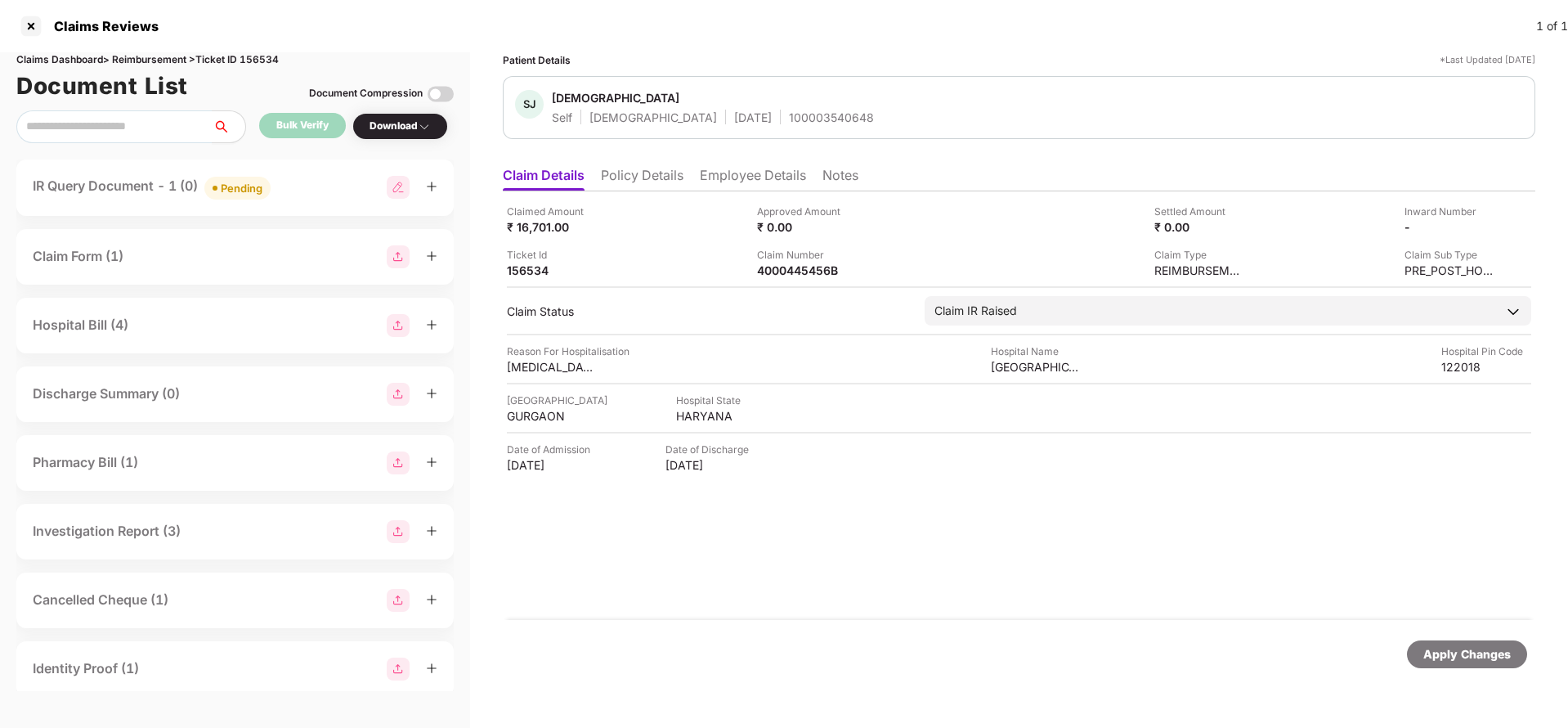
click at [1477, 651] on div "Apply Changes" at bounding box center [1468, 654] width 88 height 18
click at [1435, 648] on div "Apply Changes" at bounding box center [1468, 654] width 88 height 18
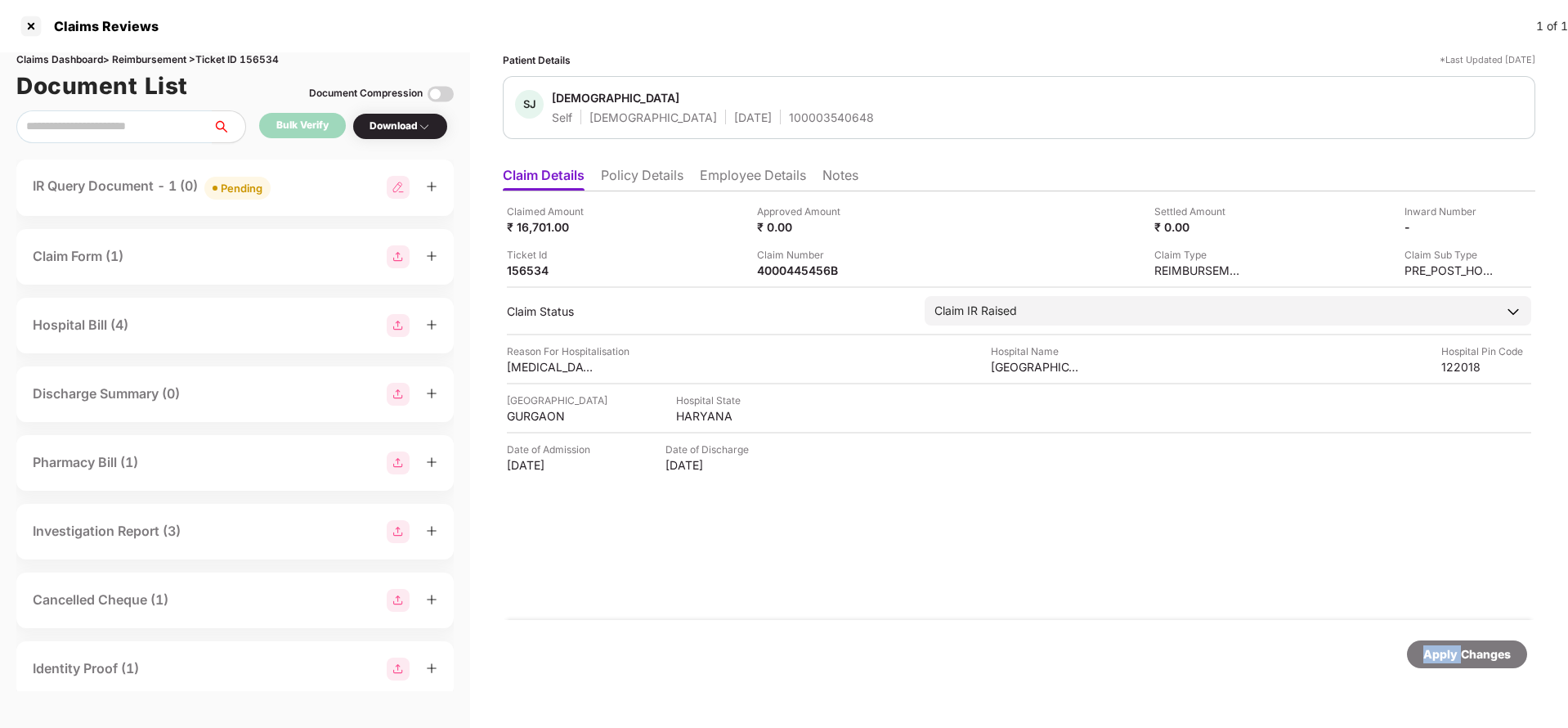
click at [1435, 648] on div "Apply Changes" at bounding box center [1468, 654] width 88 height 18
click at [265, 54] on div "Claims Dashboard > Reimbursement > Ticket ID 156534" at bounding box center [235, 60] width 438 height 16
copy div "156534"
click at [1463, 647] on div "Apply Changes" at bounding box center [1468, 654] width 88 height 18
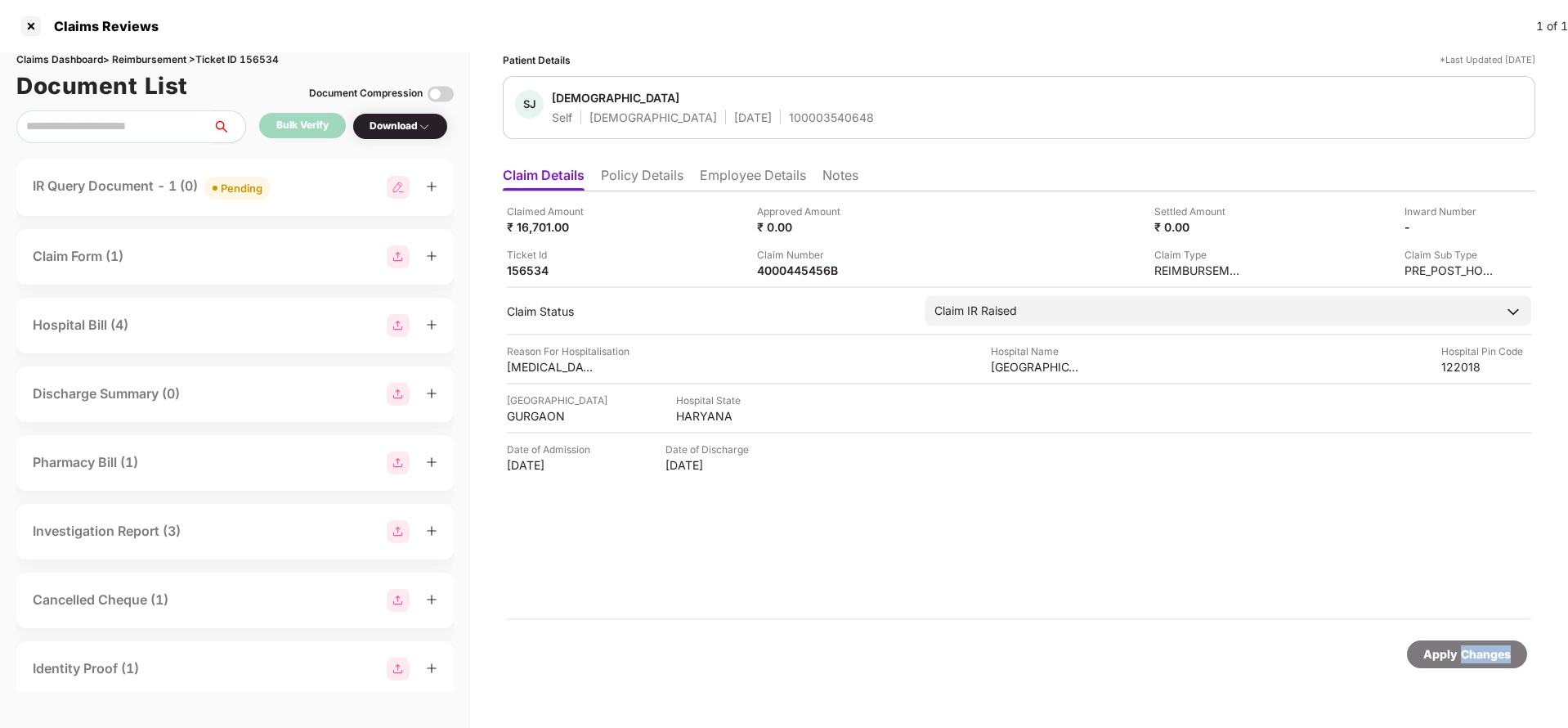
click at [1463, 647] on div "Apply Changes" at bounding box center [1468, 654] width 88 height 18
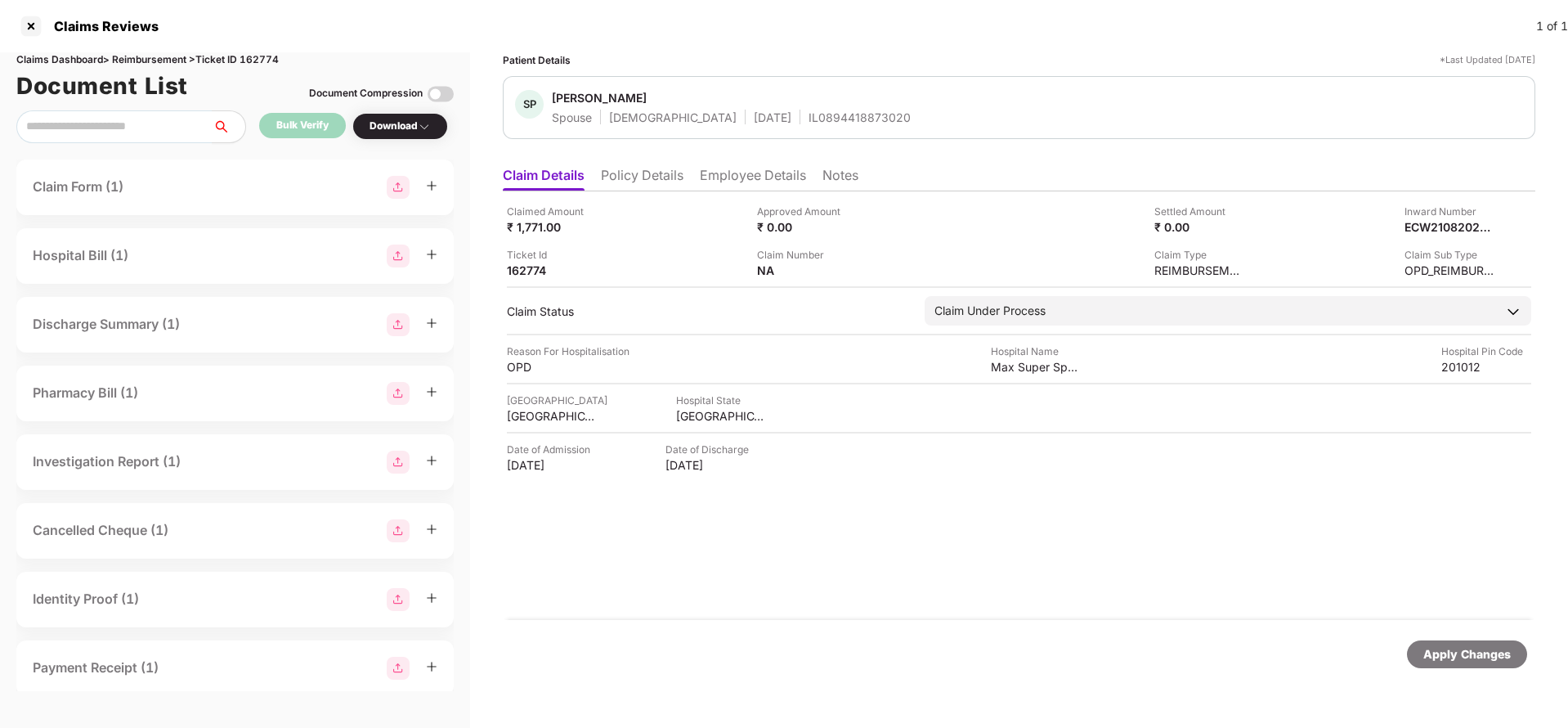
click at [660, 189] on li "Policy Details" at bounding box center [642, 178] width 83 height 23
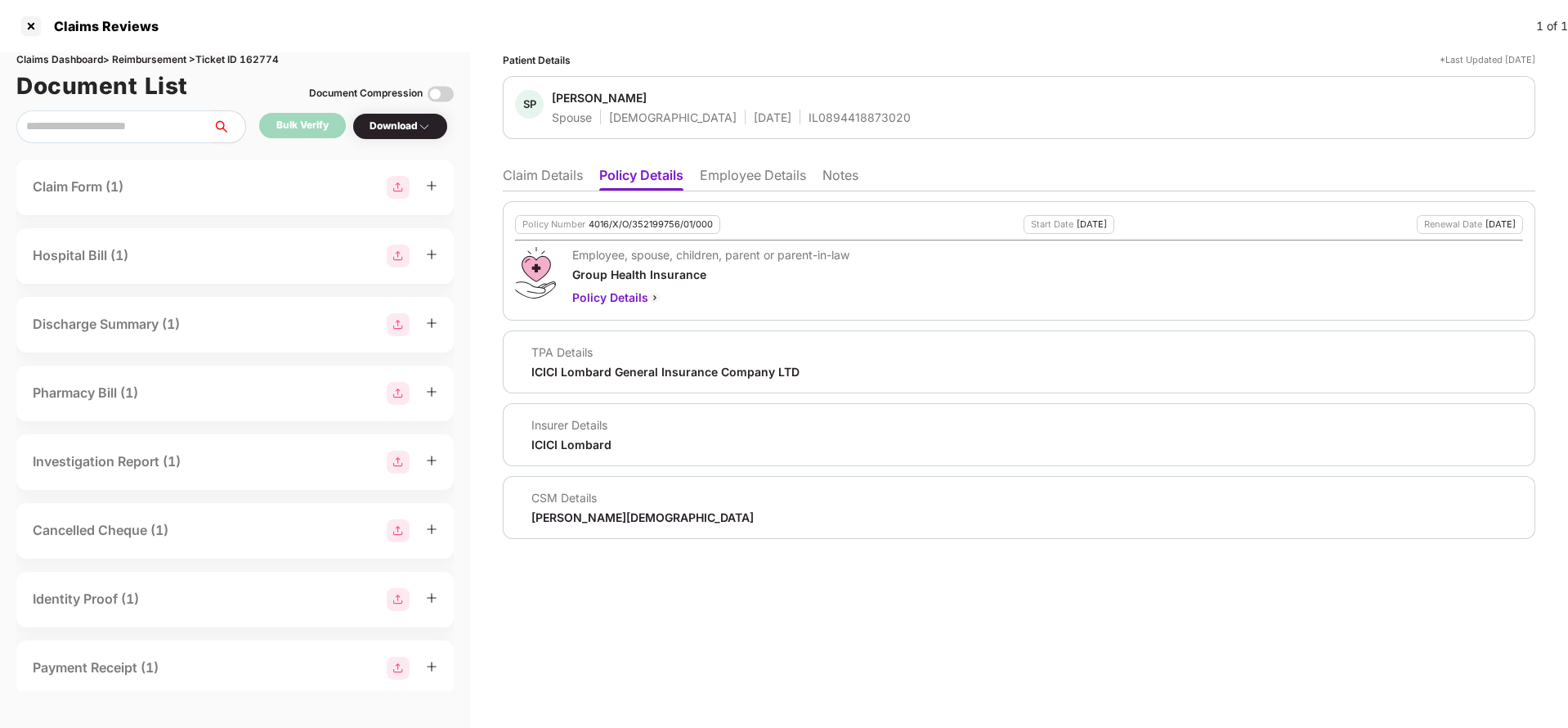
click at [643, 223] on div "4016/X/O/352199756/01/000" at bounding box center [651, 224] width 125 height 11
copy div "4016/X/O/352199756/01/000"
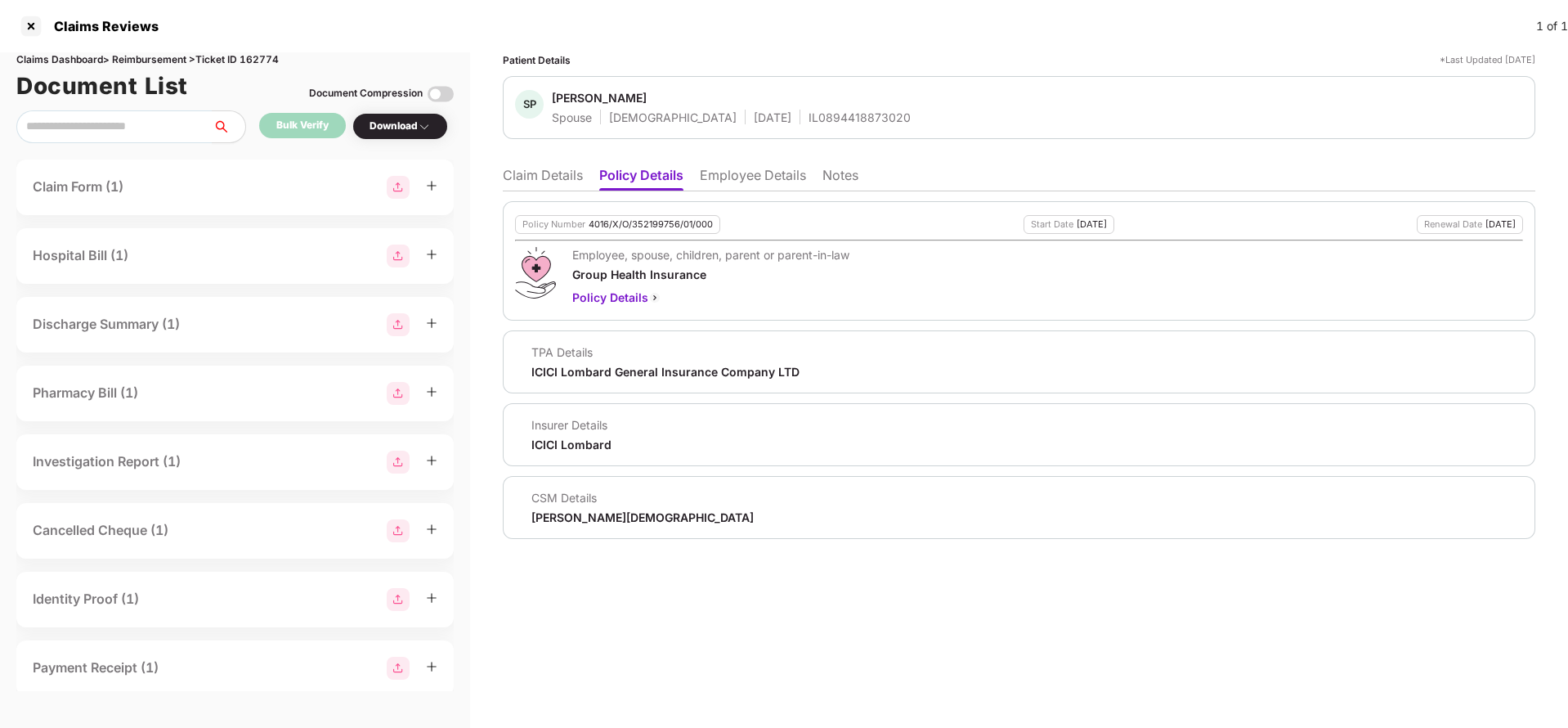
click at [809, 117] on div "IL0894418873020" at bounding box center [860, 117] width 102 height 16
copy div "IL0894418873020"
click at [528, 175] on li "Claim Details" at bounding box center [543, 178] width 80 height 23
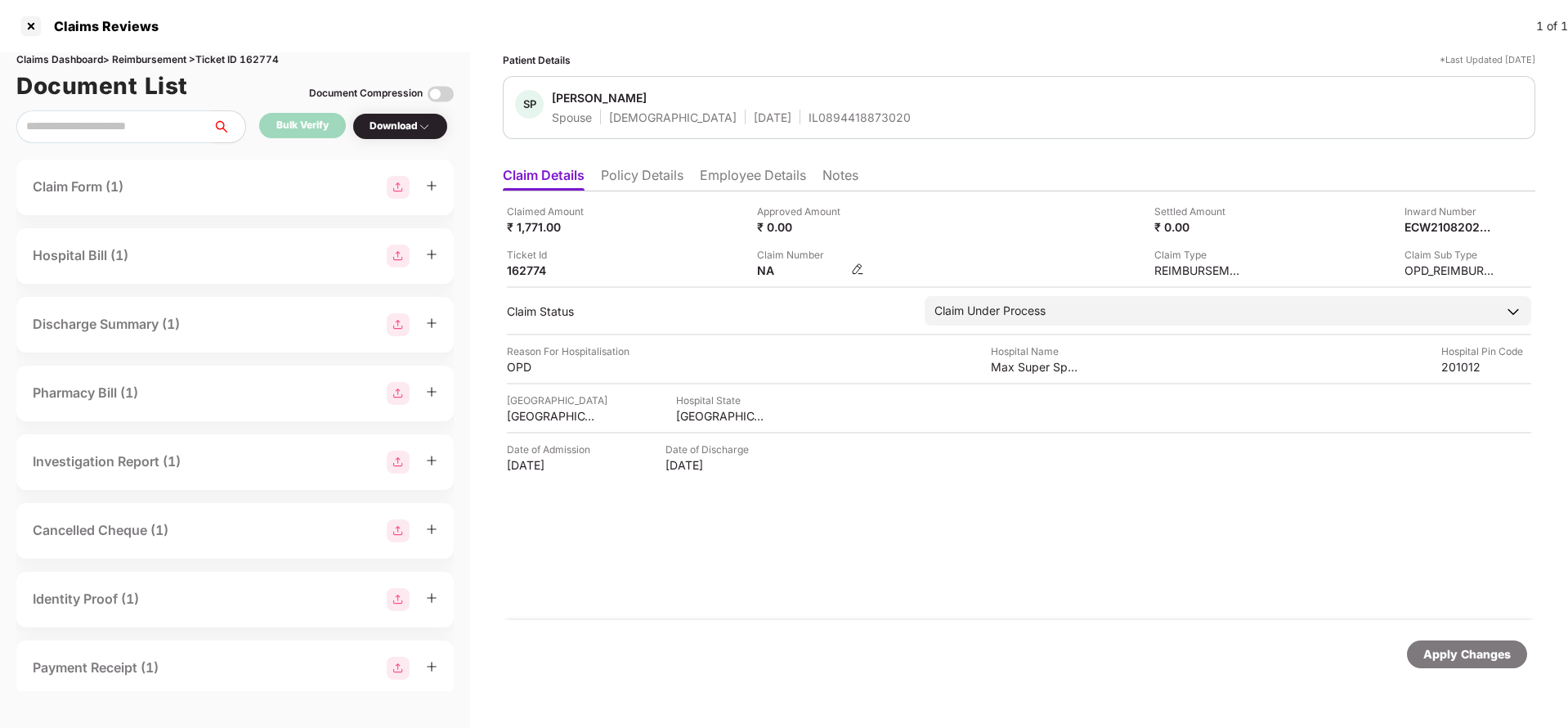
click at [851, 269] on div "NA" at bounding box center [811, 270] width 107 height 16
click at [860, 270] on img at bounding box center [857, 268] width 13 height 13
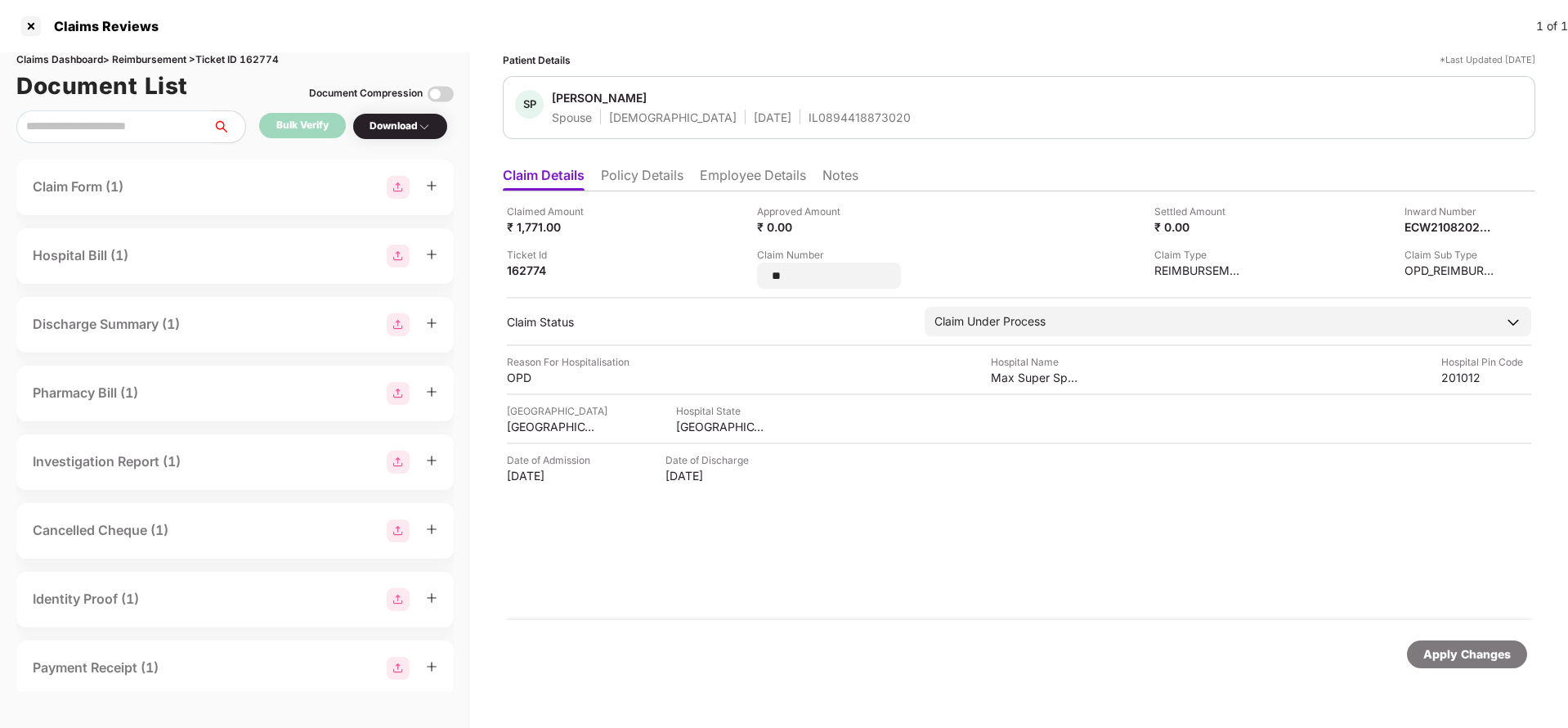
type input "*"
type input "**********"
click at [1451, 646] on div "Apply Changes" at bounding box center [1468, 654] width 88 height 18
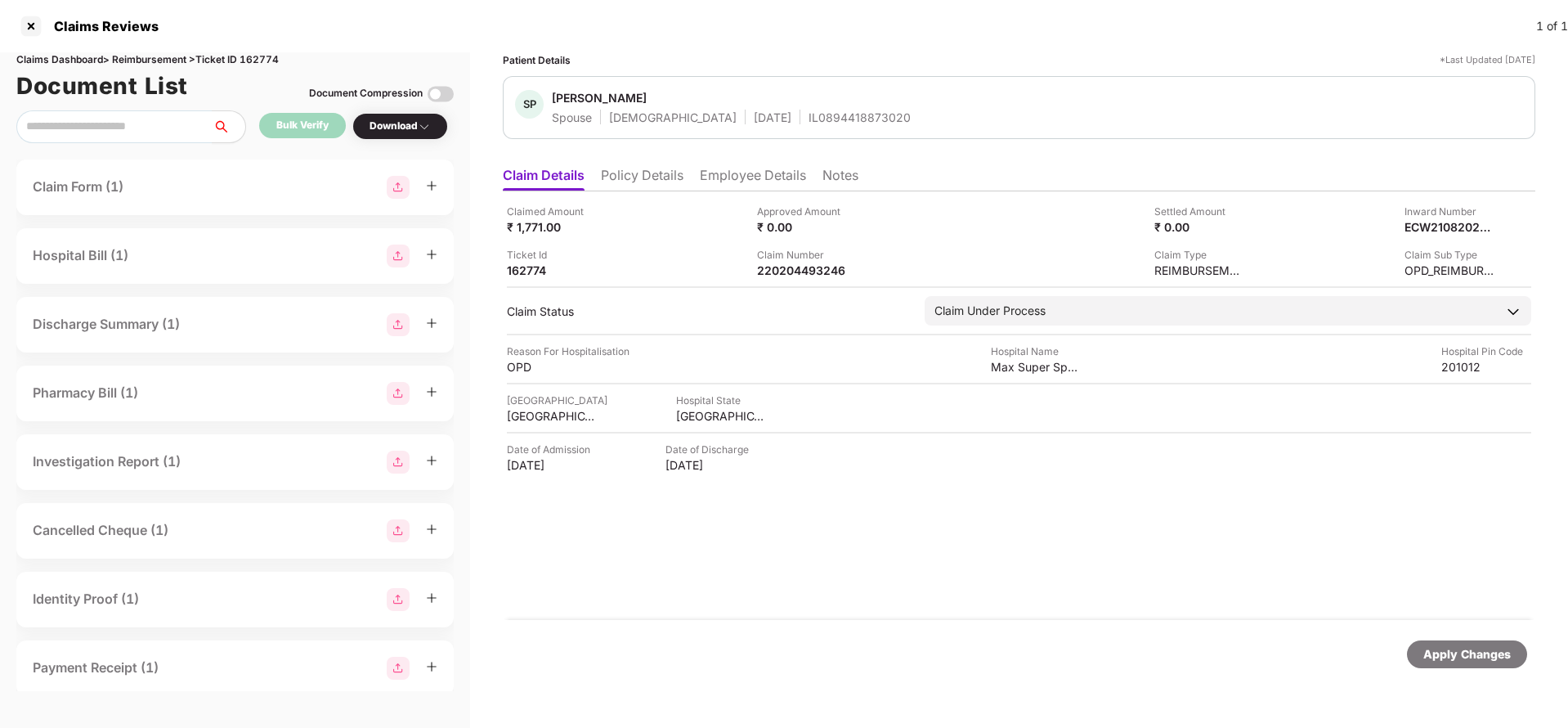
click at [624, 176] on li "Policy Details" at bounding box center [642, 178] width 83 height 23
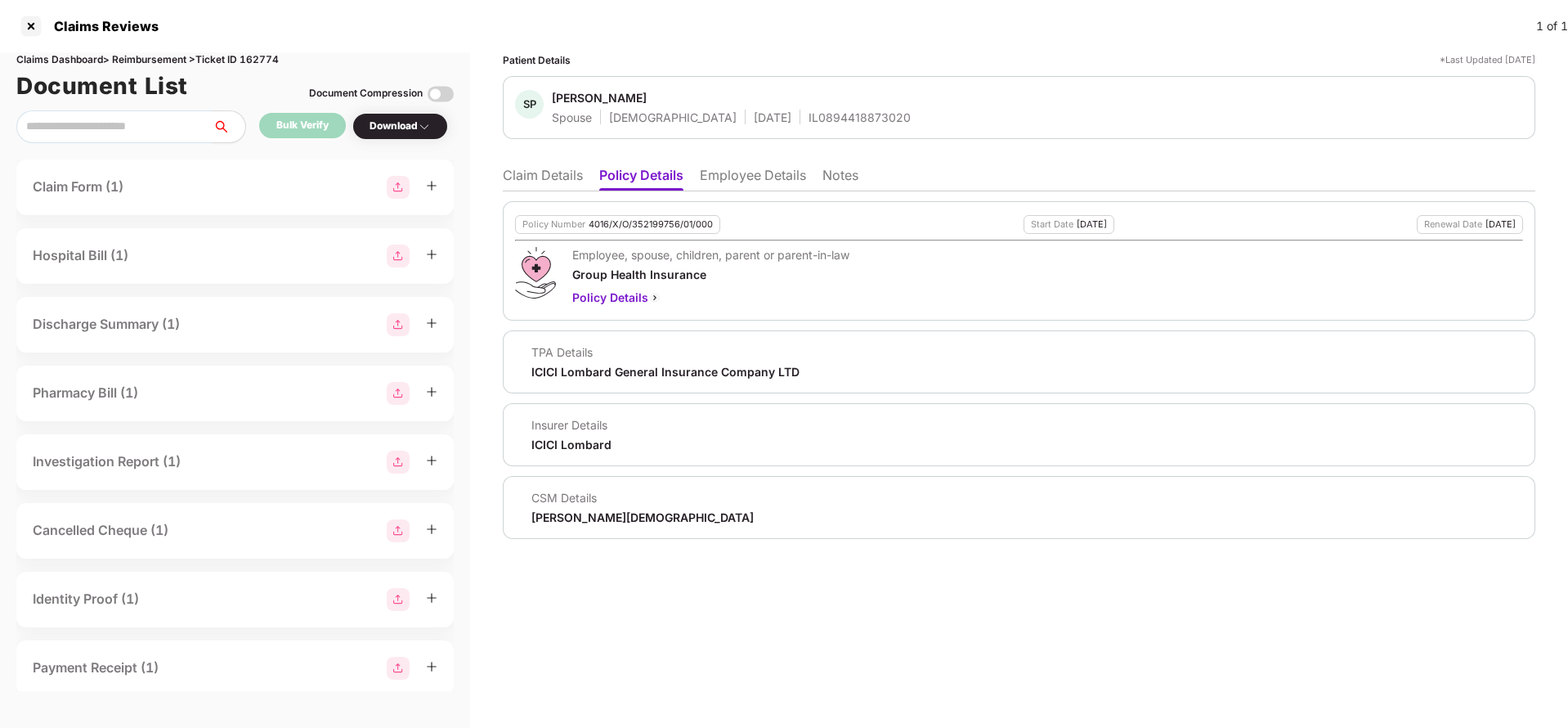
click at [642, 222] on div "4016/X/O/352199756/01/000" at bounding box center [651, 224] width 125 height 11
copy div "4016/X/O/352199756/01/000"
click at [545, 175] on li "Claim Details" at bounding box center [543, 178] width 80 height 23
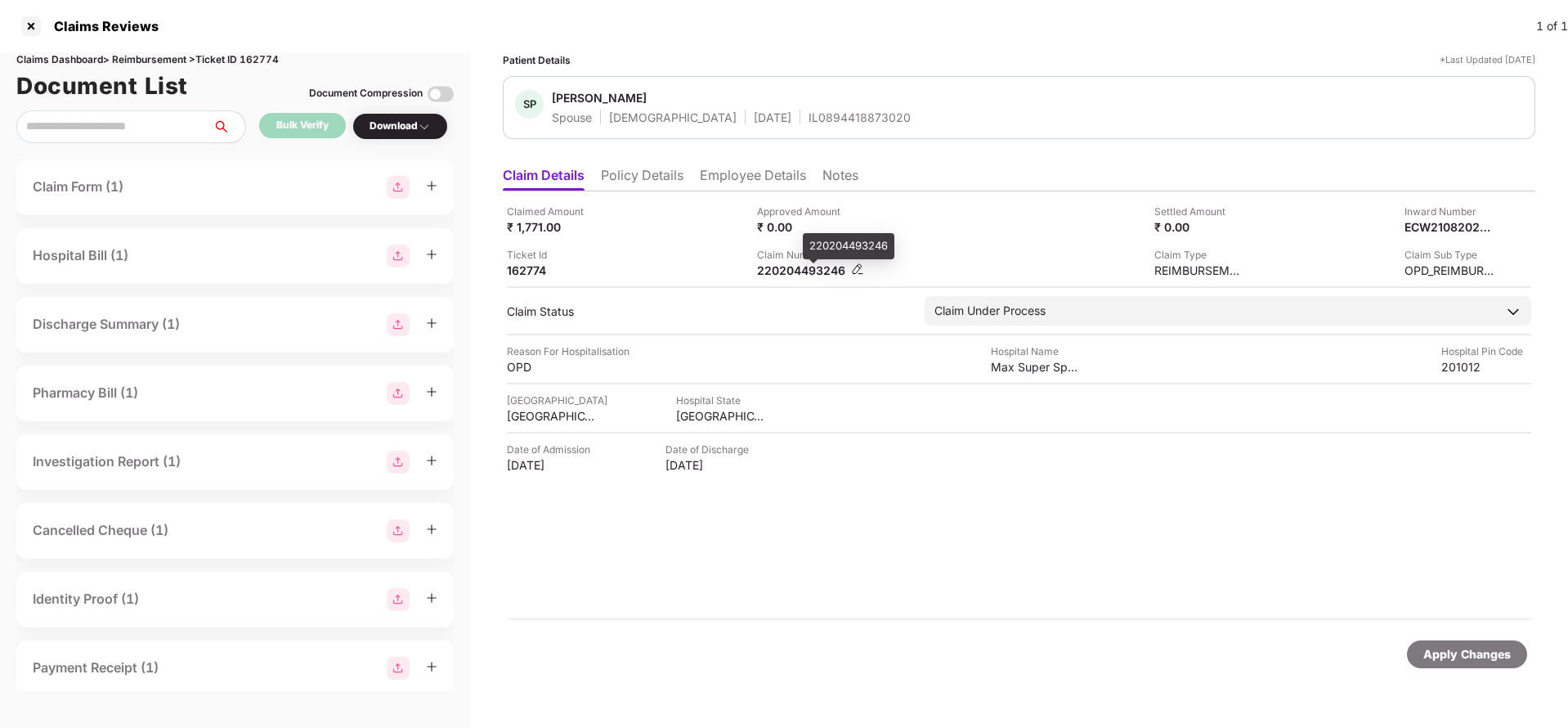
click at [821, 270] on div "220204493246" at bounding box center [802, 270] width 90 height 16
copy div "220204493246"
click at [809, 116] on div "IL0894418873020" at bounding box center [860, 117] width 102 height 16
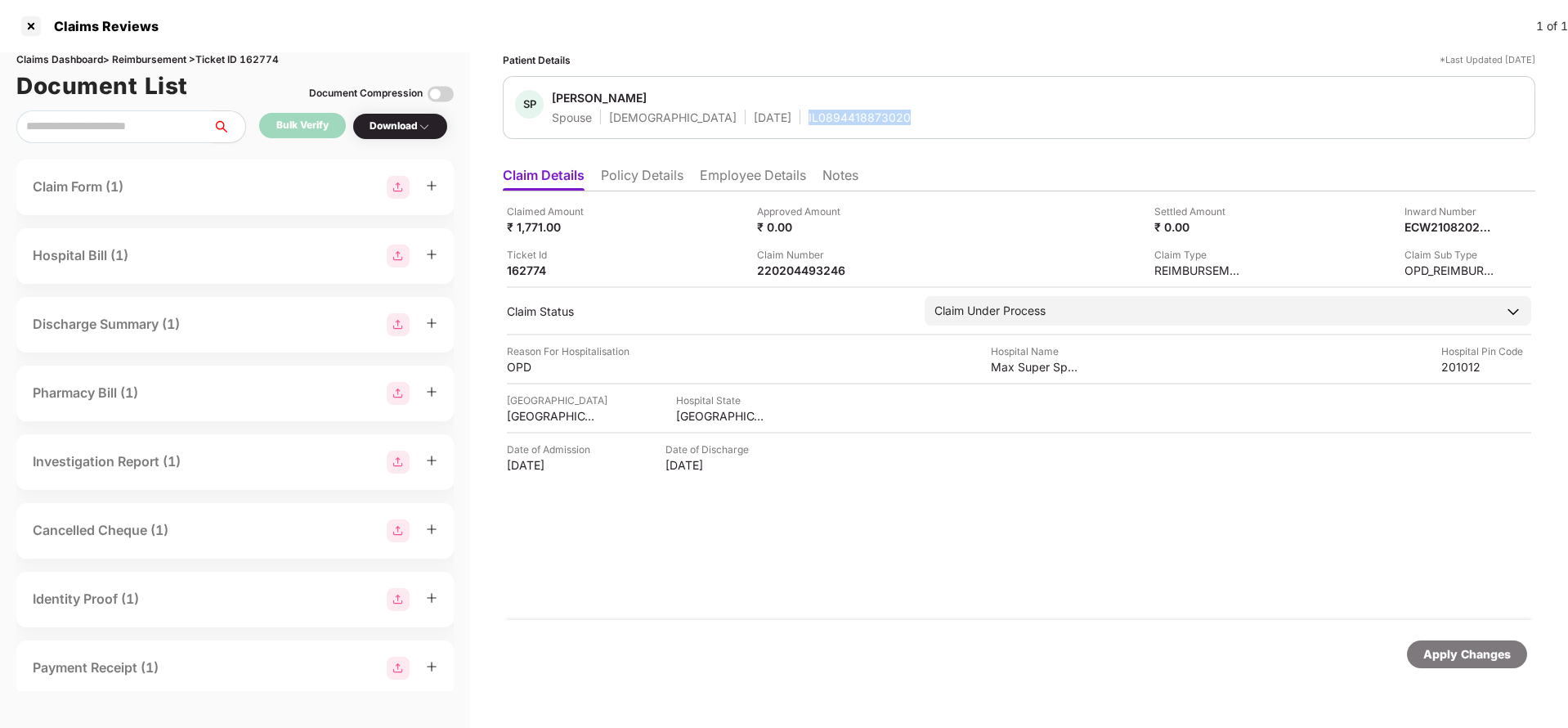
click at [809, 116] on div "IL0894418873020" at bounding box center [860, 117] width 102 height 16
copy div "IL0894418873020"
click at [1454, 652] on div "Apply Changes" at bounding box center [1468, 654] width 88 height 18
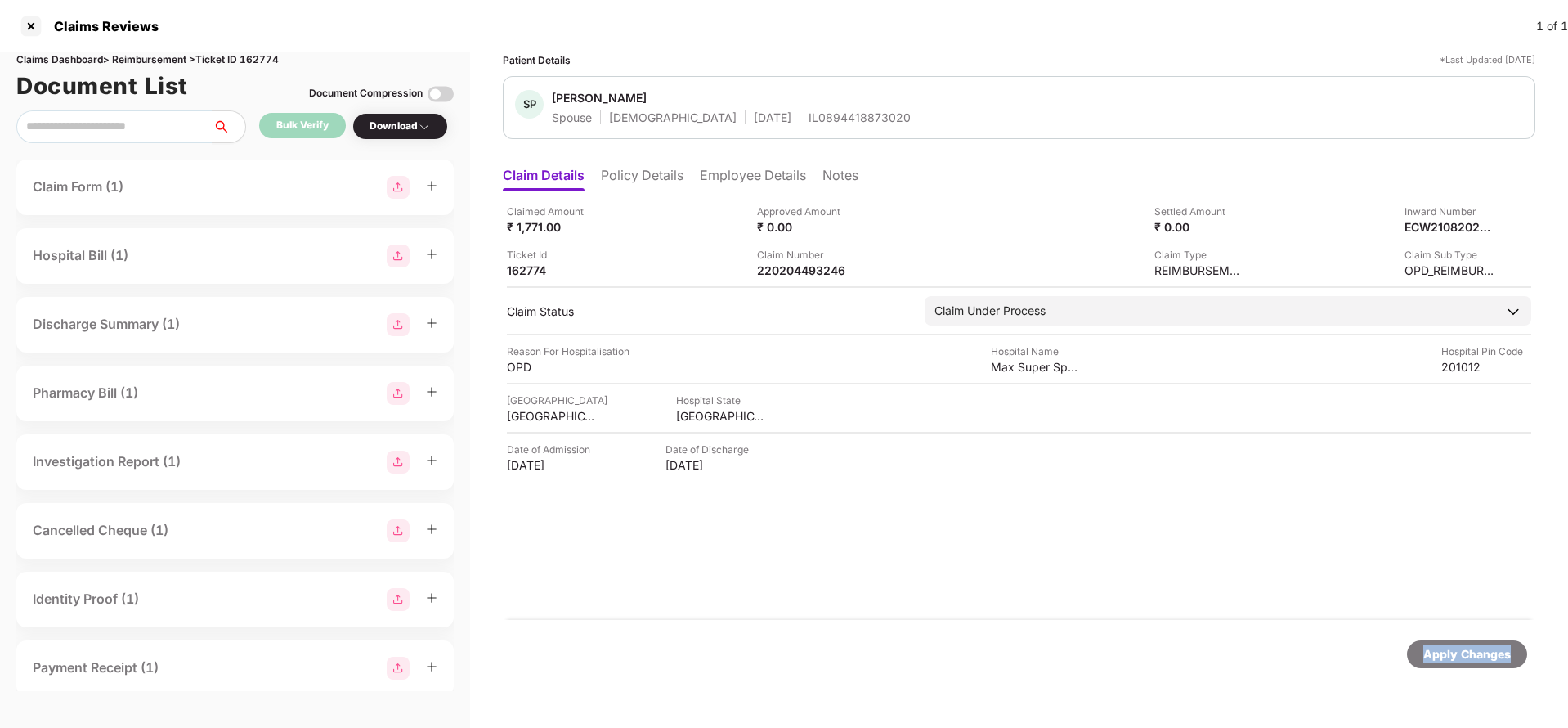
click at [1454, 652] on div "Apply Changes" at bounding box center [1468, 654] width 88 height 18
click at [260, 58] on div "Claims Dashboard > Reimbursement > Ticket ID 162774" at bounding box center [235, 60] width 438 height 16
copy div "162774"
click at [1441, 656] on div "Apply Changes" at bounding box center [1468, 654] width 88 height 18
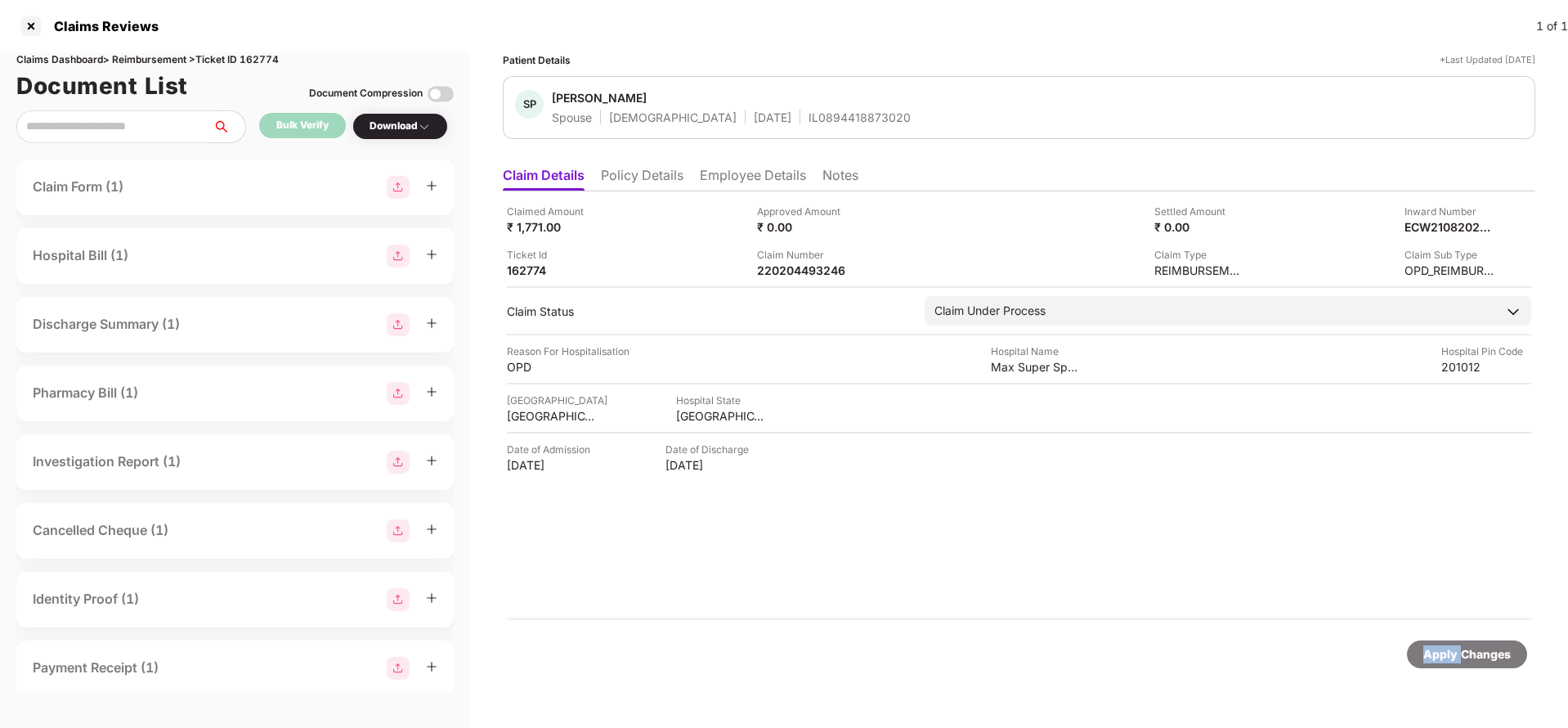
click at [1441, 656] on div "Apply Changes" at bounding box center [1468, 654] width 88 height 18
click at [638, 172] on li "Policy Details" at bounding box center [642, 178] width 83 height 23
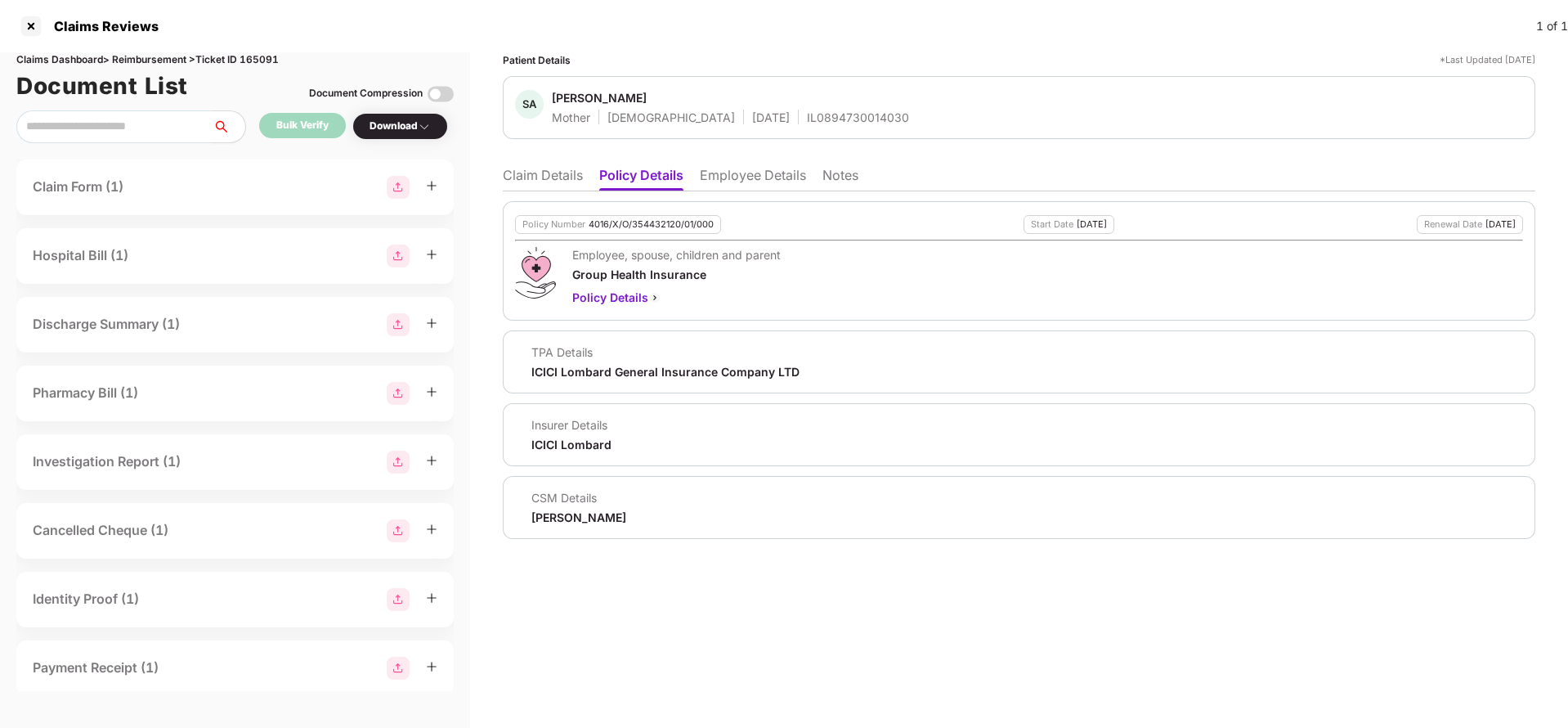
click at [654, 223] on div "4016/X/O/354432120/01/000" at bounding box center [651, 224] width 125 height 11
copy div "4016/X/O/354432120/01/000"
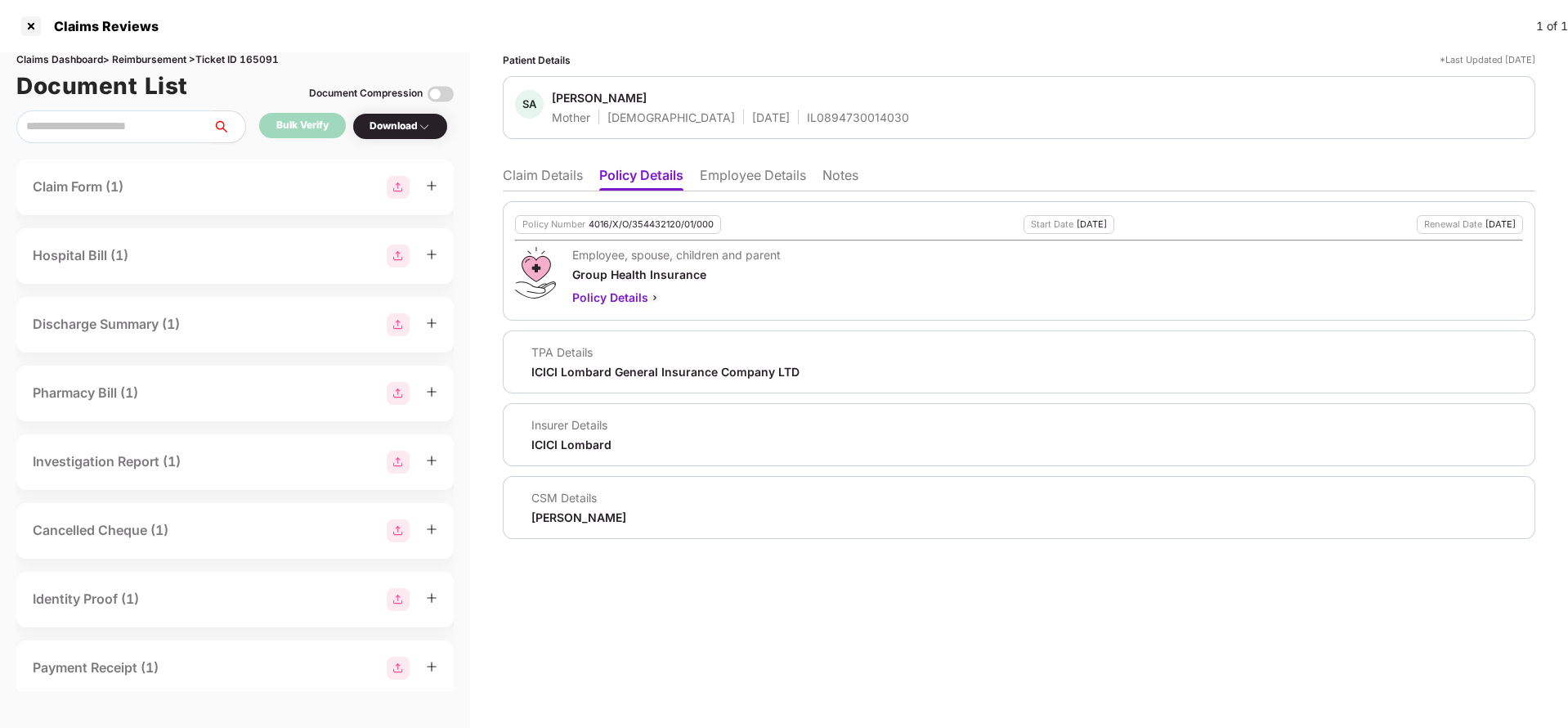
click at [572, 171] on li "Claim Details" at bounding box center [543, 178] width 80 height 23
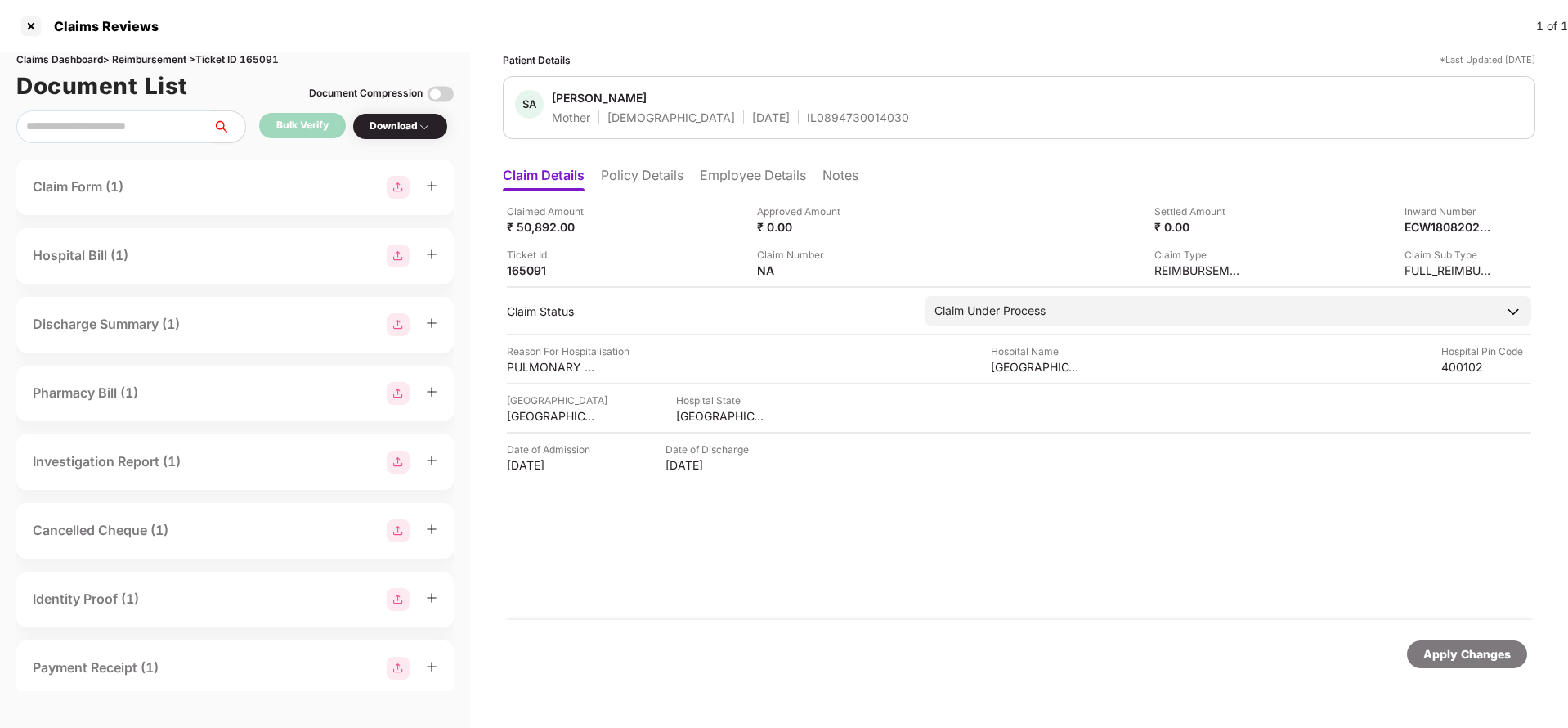
click at [807, 113] on div "IL0894730014030" at bounding box center [858, 117] width 102 height 16
copy div "IL0894730014030"
click at [1461, 659] on div "Apply Changes" at bounding box center [1468, 654] width 88 height 18
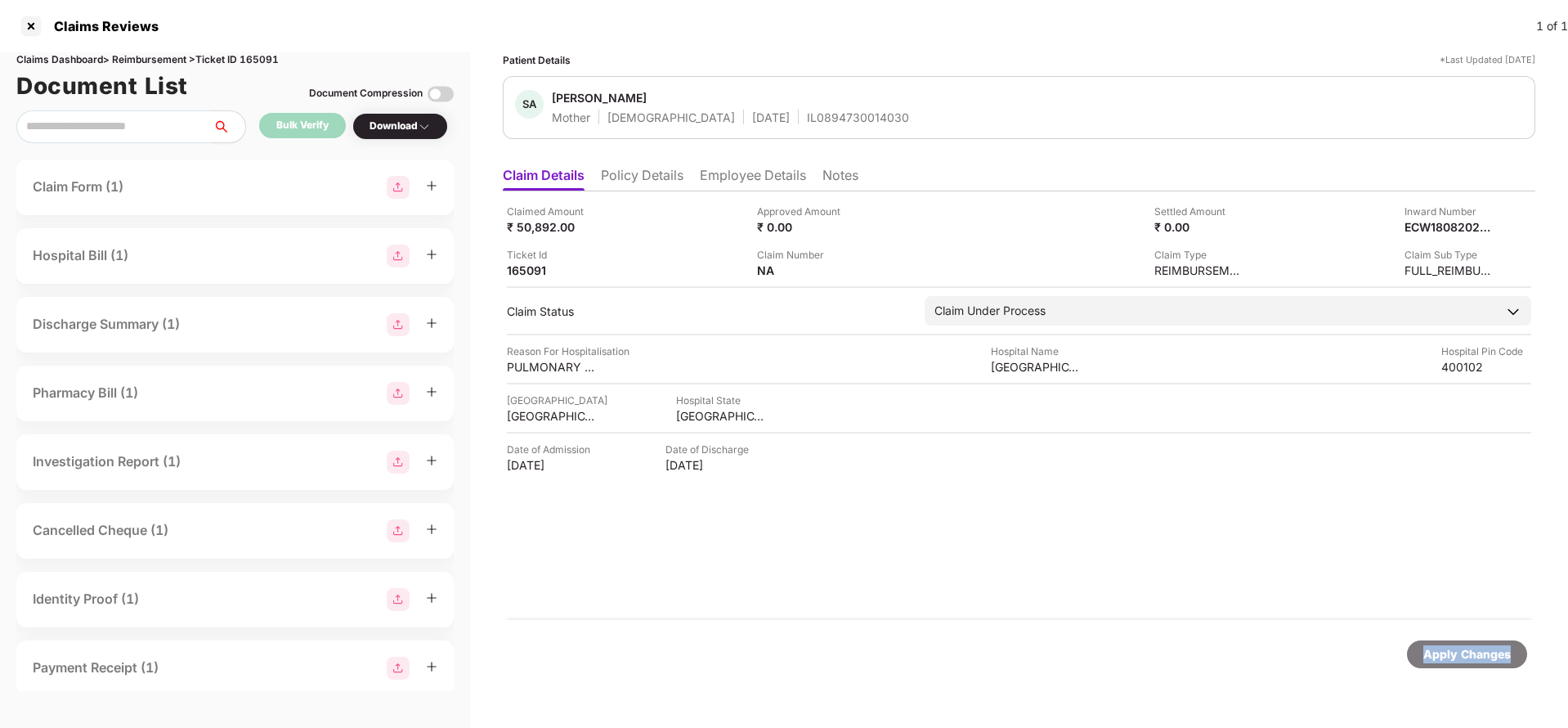
click at [1461, 659] on div "Apply Changes" at bounding box center [1468, 654] width 88 height 18
click at [259, 57] on div "Claims Dashboard > Reimbursement > Ticket ID 165091" at bounding box center [235, 60] width 438 height 16
copy div "165091"
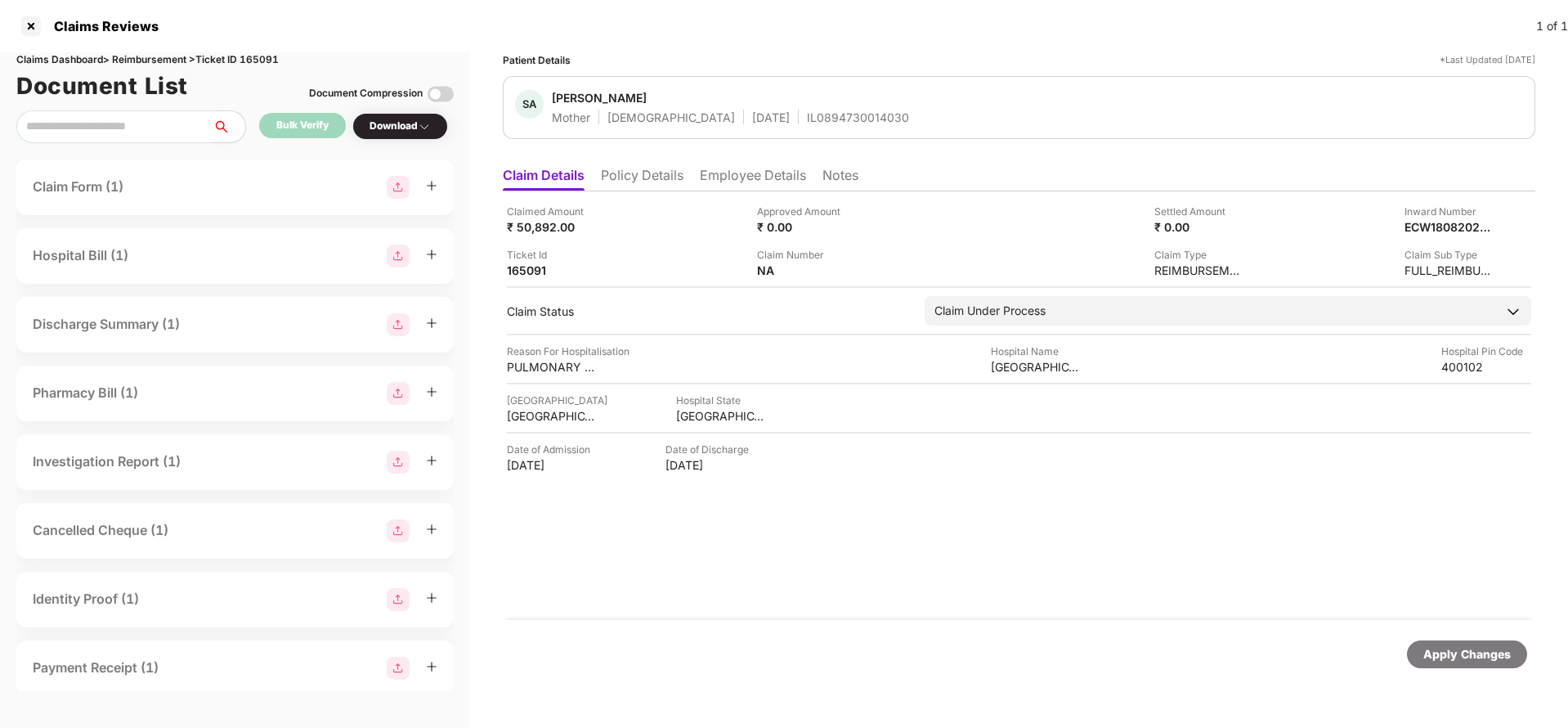
click at [1439, 652] on div "Apply Changes" at bounding box center [1468, 654] width 88 height 18
click at [639, 175] on li "Policy Details" at bounding box center [642, 178] width 83 height 23
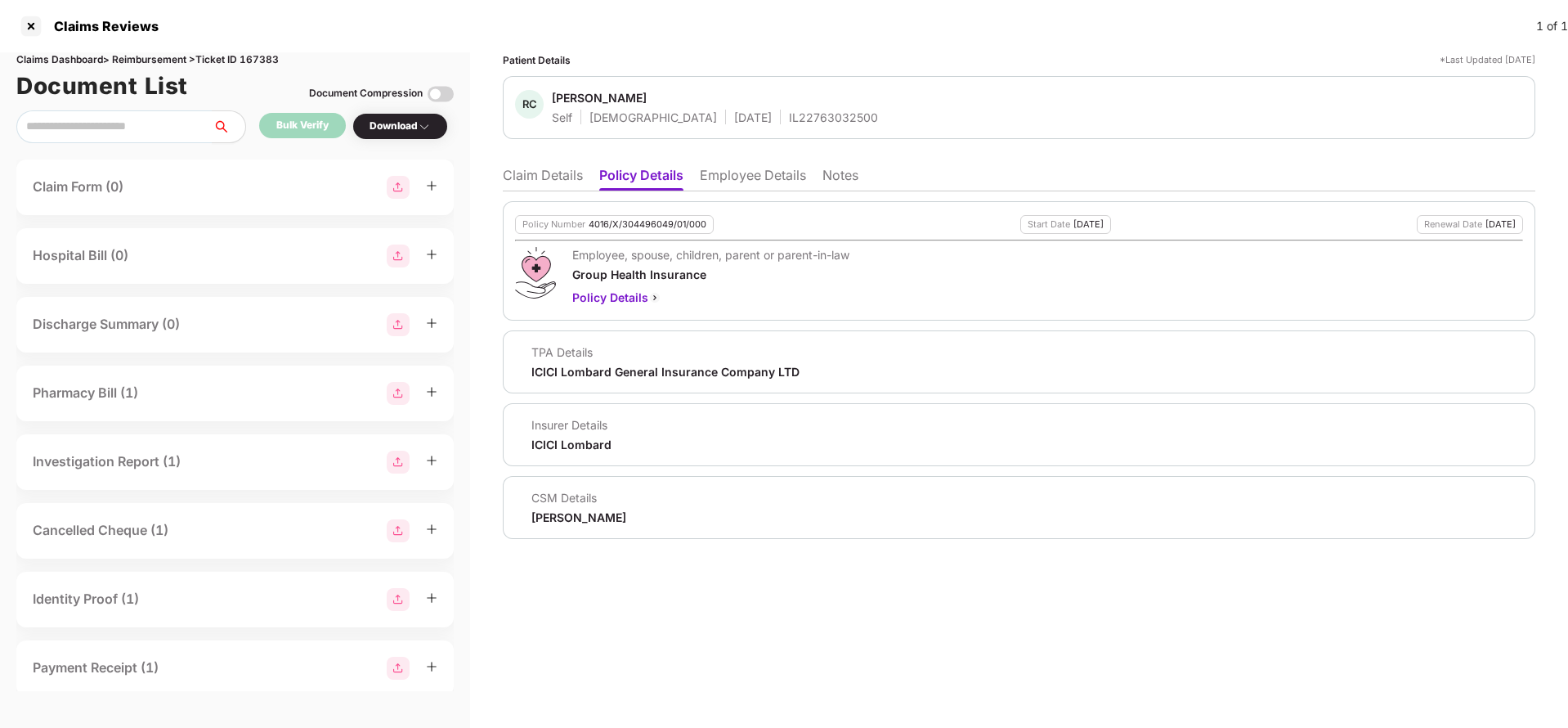
click at [646, 219] on div "4016/X/304496049/01/000" at bounding box center [647, 224] width 118 height 11
copy div "4016/X/304496049/01/000"
click at [789, 118] on div "IL22763032500" at bounding box center [833, 117] width 89 height 16
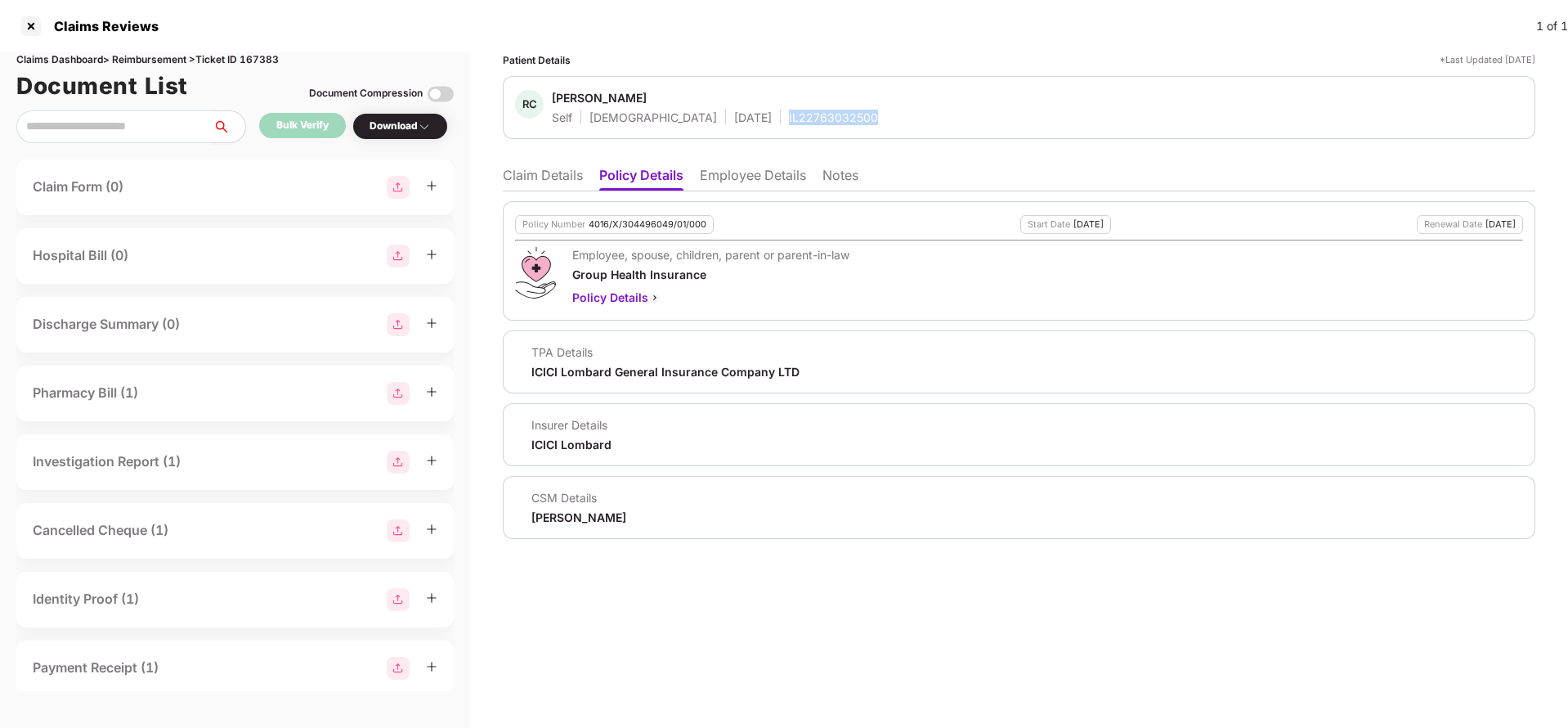
click at [789, 118] on div "IL22763032500" at bounding box center [833, 117] width 89 height 16
copy div "IL22763032500"
click at [541, 167] on li "Claim Details" at bounding box center [543, 178] width 80 height 23
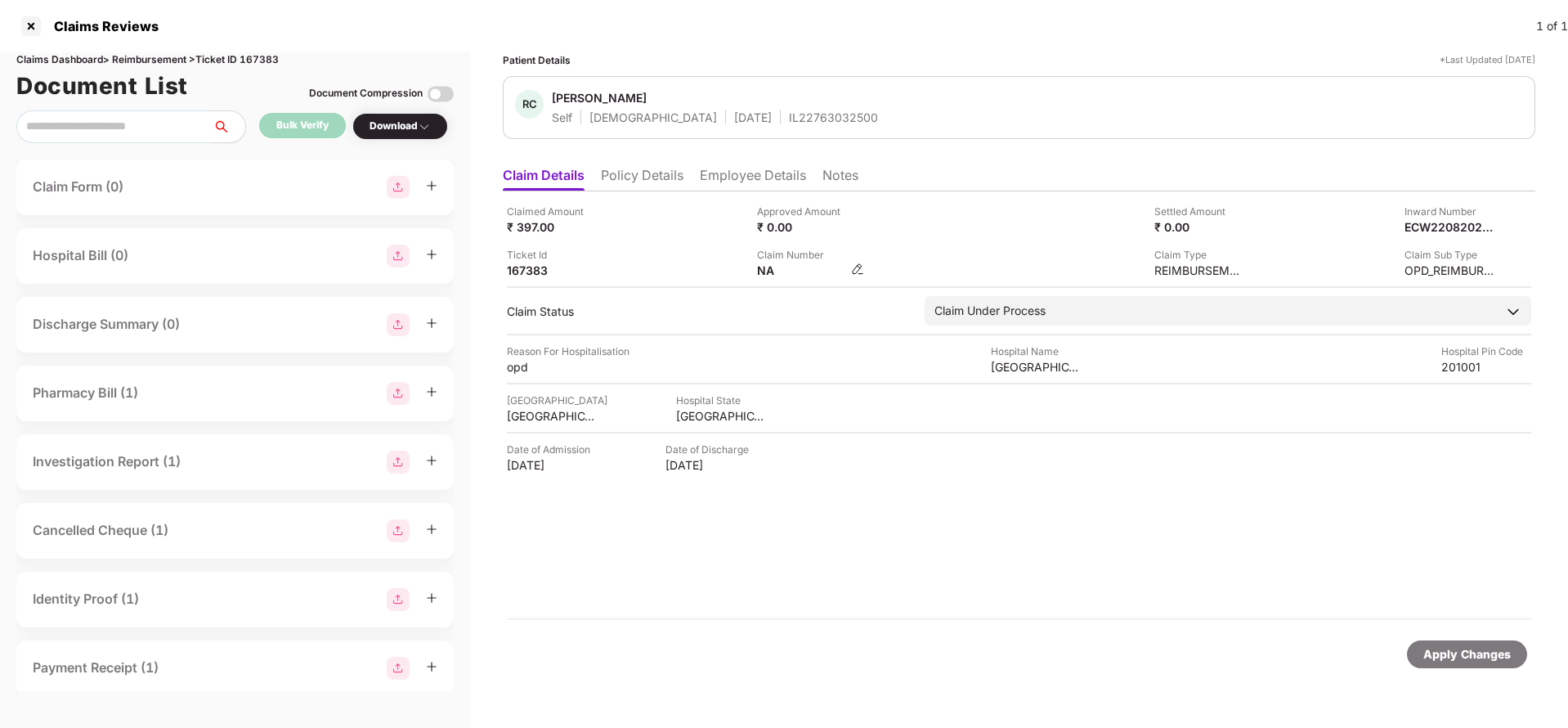
click at [856, 269] on img at bounding box center [857, 268] width 13 height 13
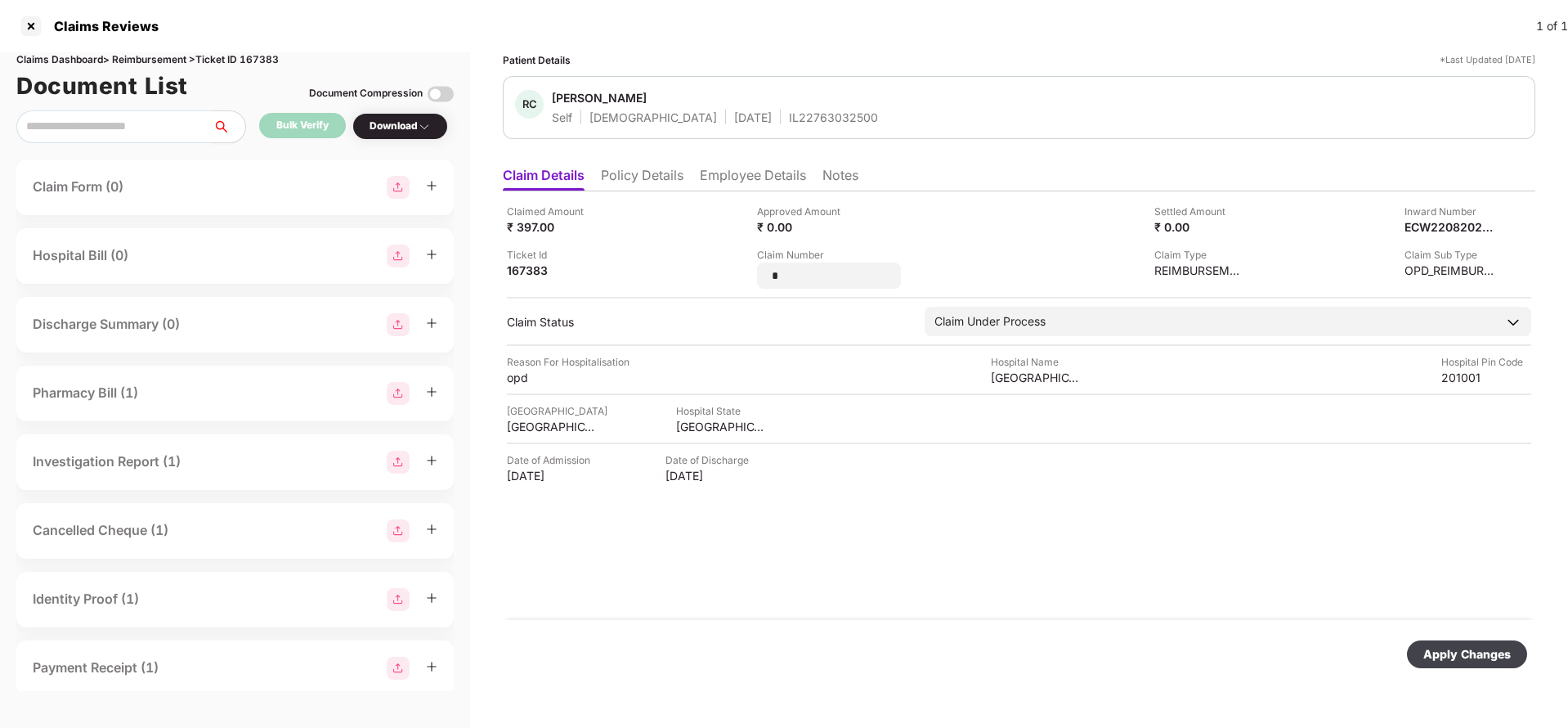
type input "*"
type input "**********"
click at [1437, 658] on div "Apply Changes" at bounding box center [1468, 654] width 88 height 18
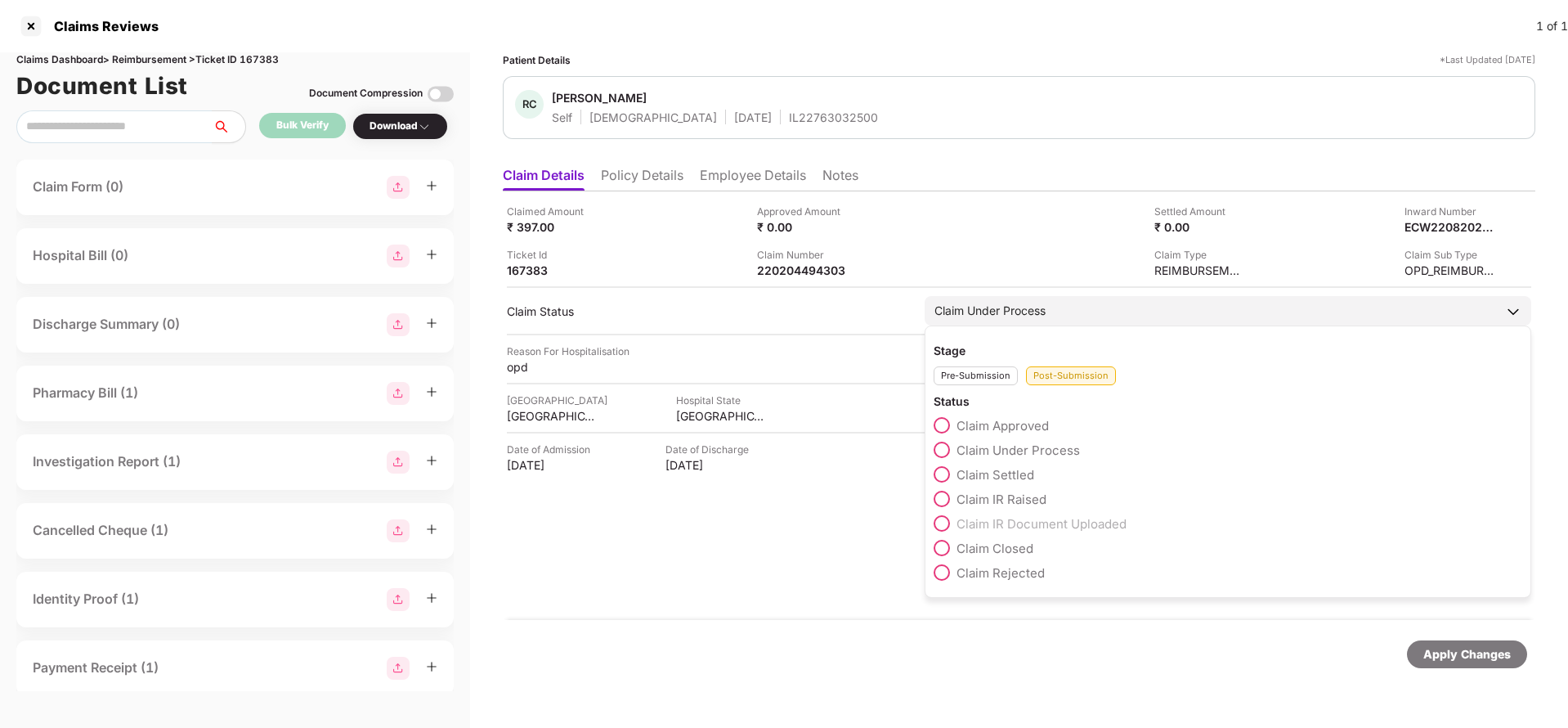
click at [976, 477] on span "Claim Settled" at bounding box center [996, 475] width 78 height 16
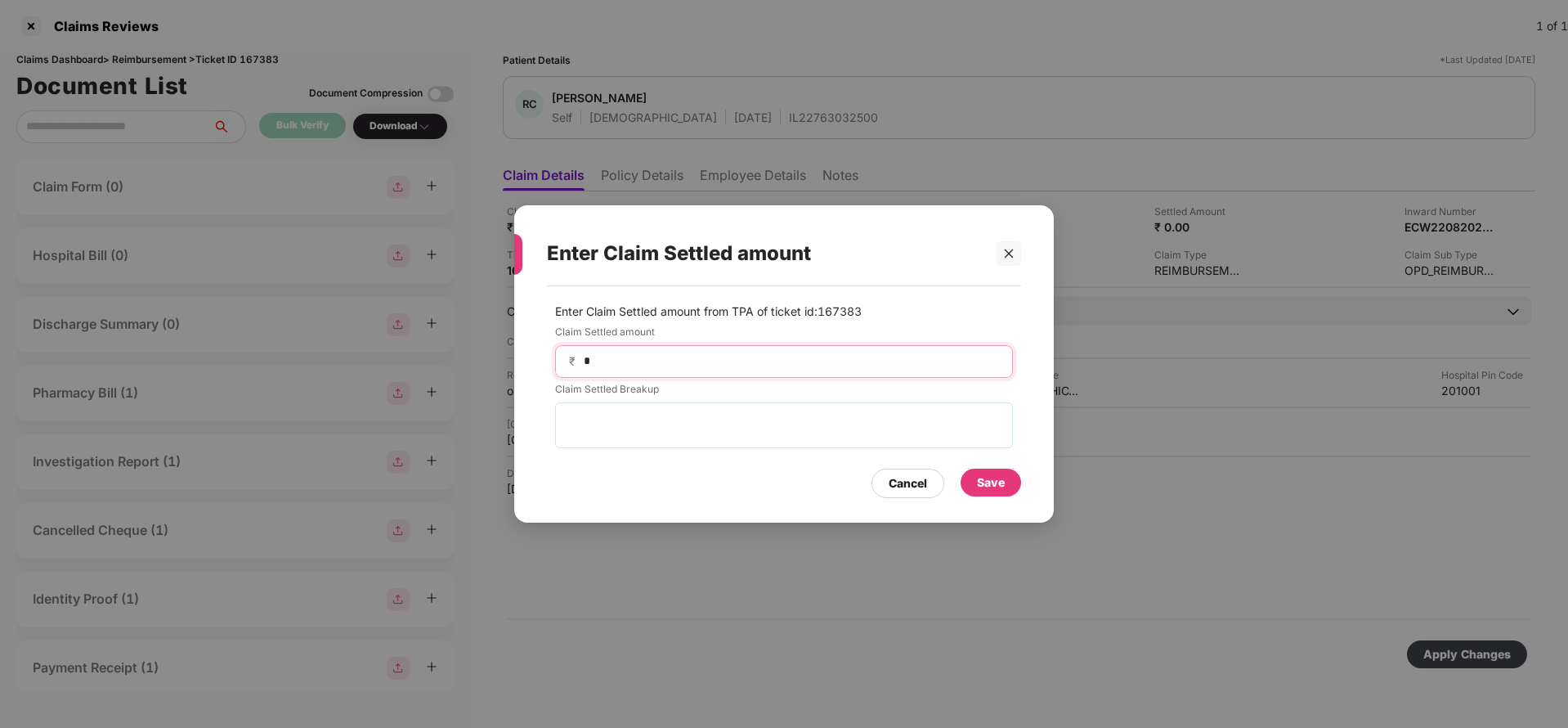
click at [630, 362] on input "*" at bounding box center [790, 362] width 417 height 18
type input "***"
click at [989, 491] on div "Save" at bounding box center [991, 482] width 60 height 28
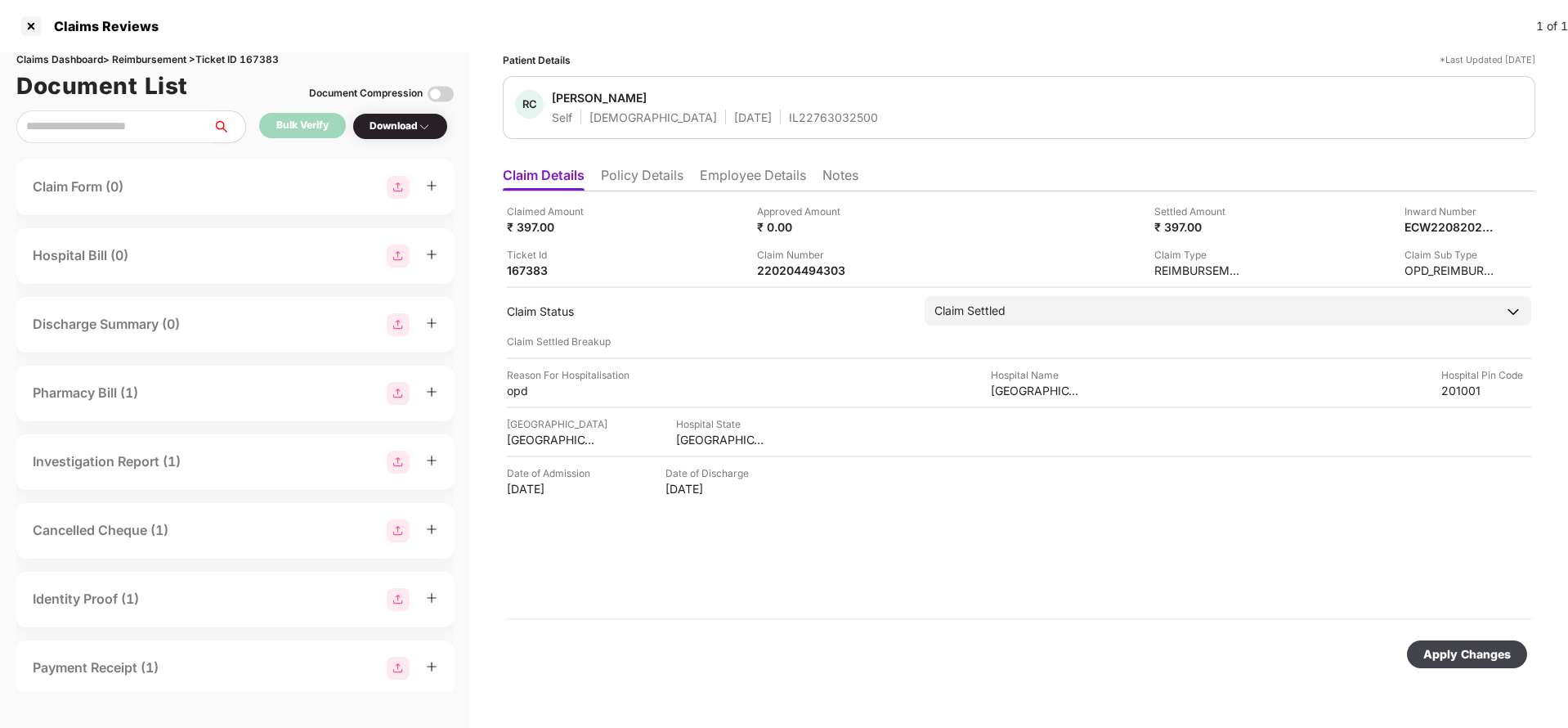
click at [1463, 649] on div "Apply Changes" at bounding box center [1468, 654] width 88 height 18
click at [716, 180] on li "Employee Details" at bounding box center [752, 178] width 106 height 23
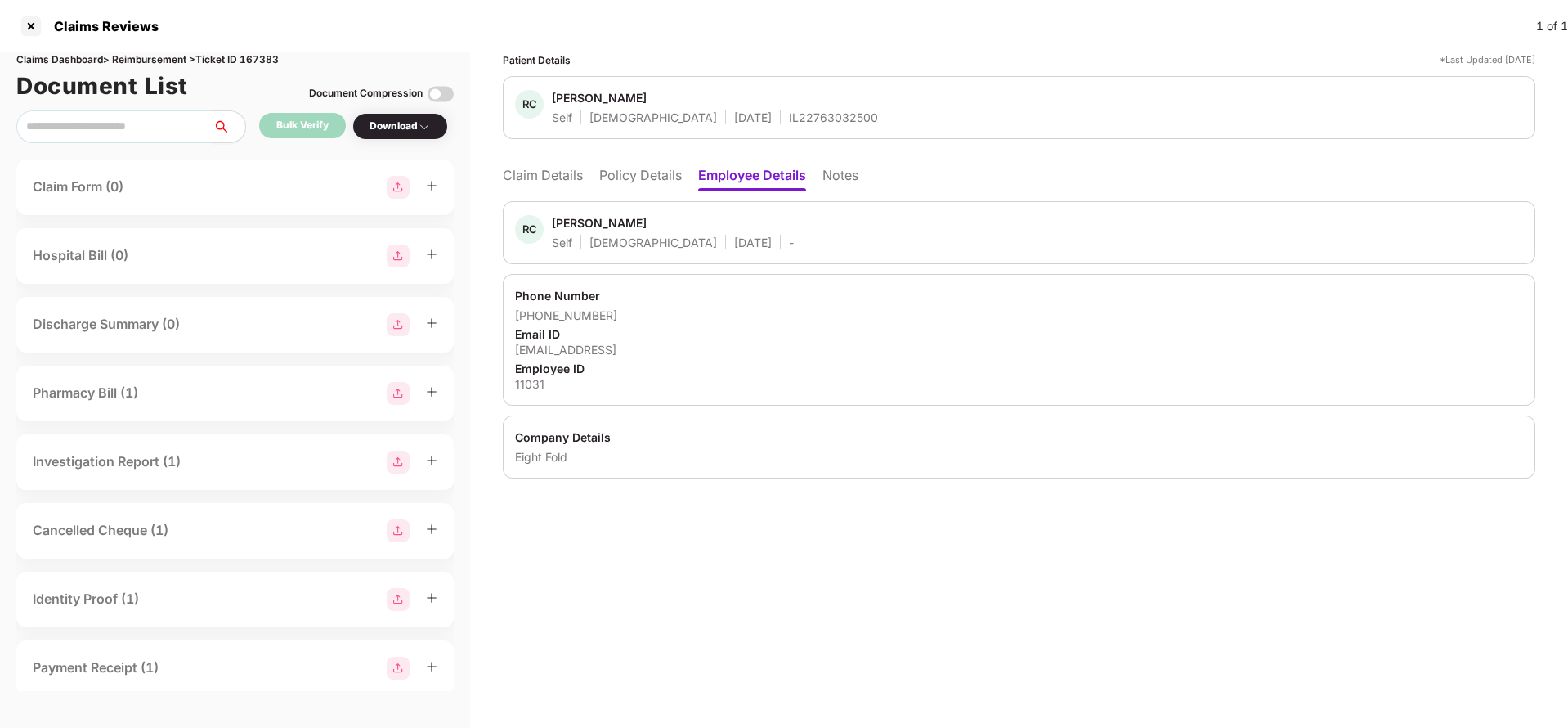
click at [531, 171] on li "Claim Details" at bounding box center [543, 178] width 80 height 23
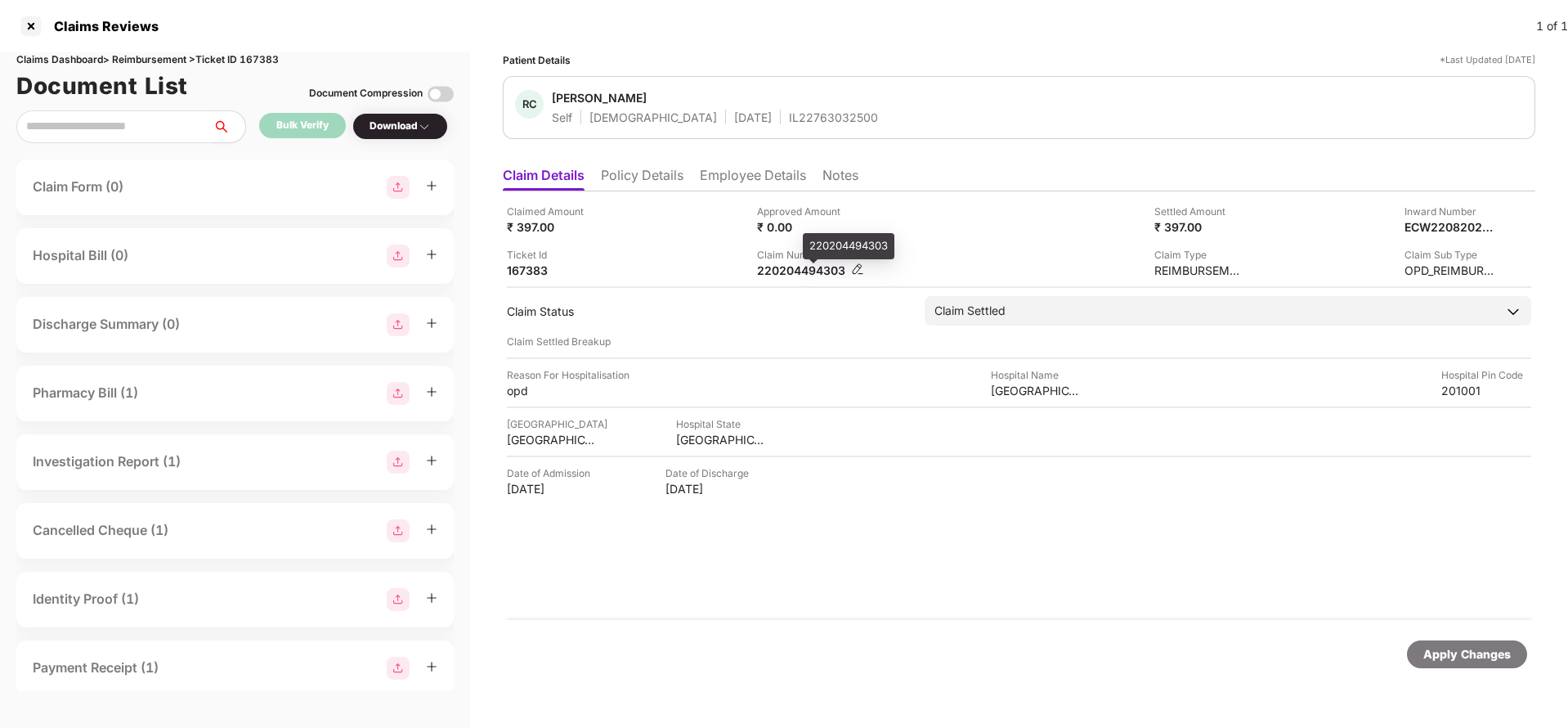
click at [806, 268] on div "220204494303" at bounding box center [802, 270] width 90 height 16
copy div "220204494303"
click at [789, 116] on div "IL22763032500" at bounding box center [833, 117] width 89 height 16
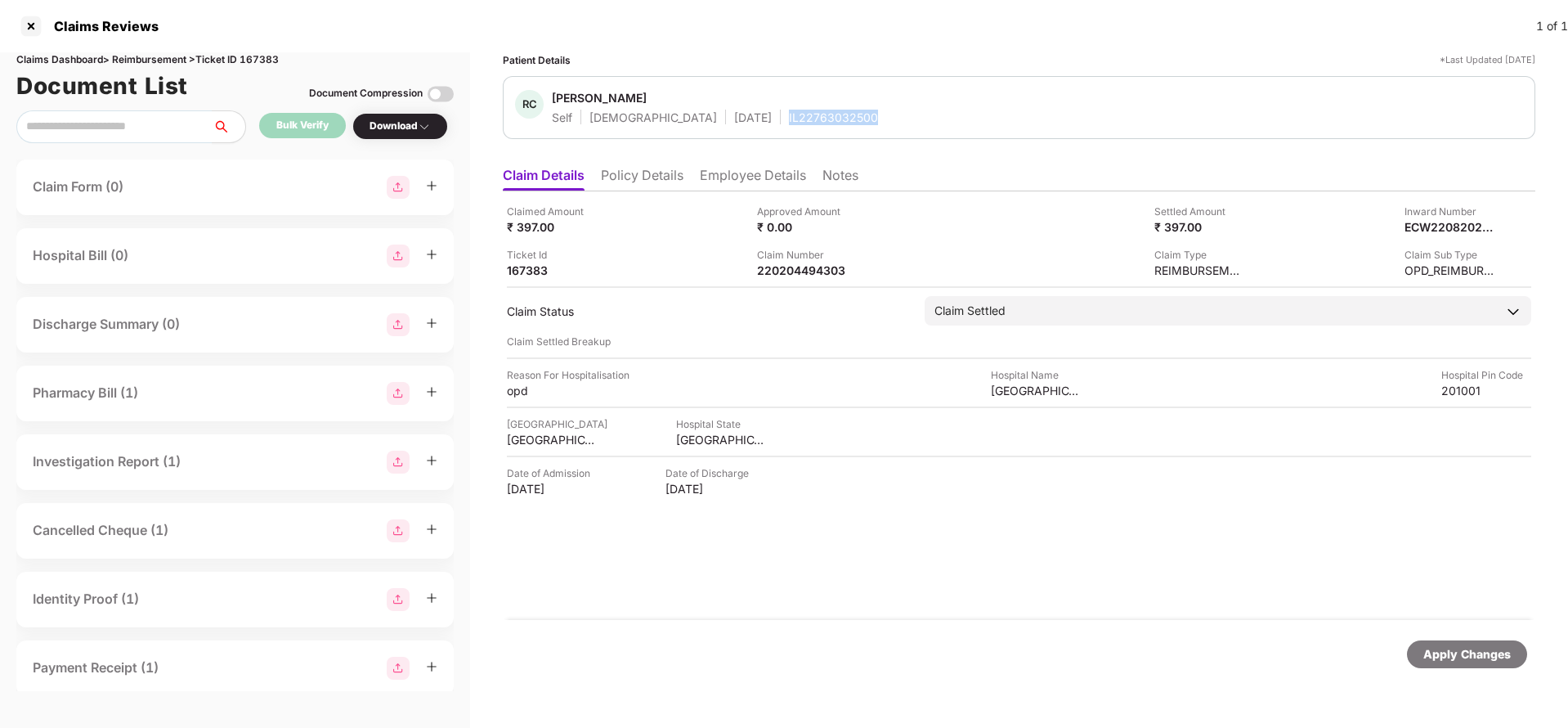
copy div "IL22763032500"
click at [1438, 653] on div "Apply Changes" at bounding box center [1468, 654] width 88 height 18
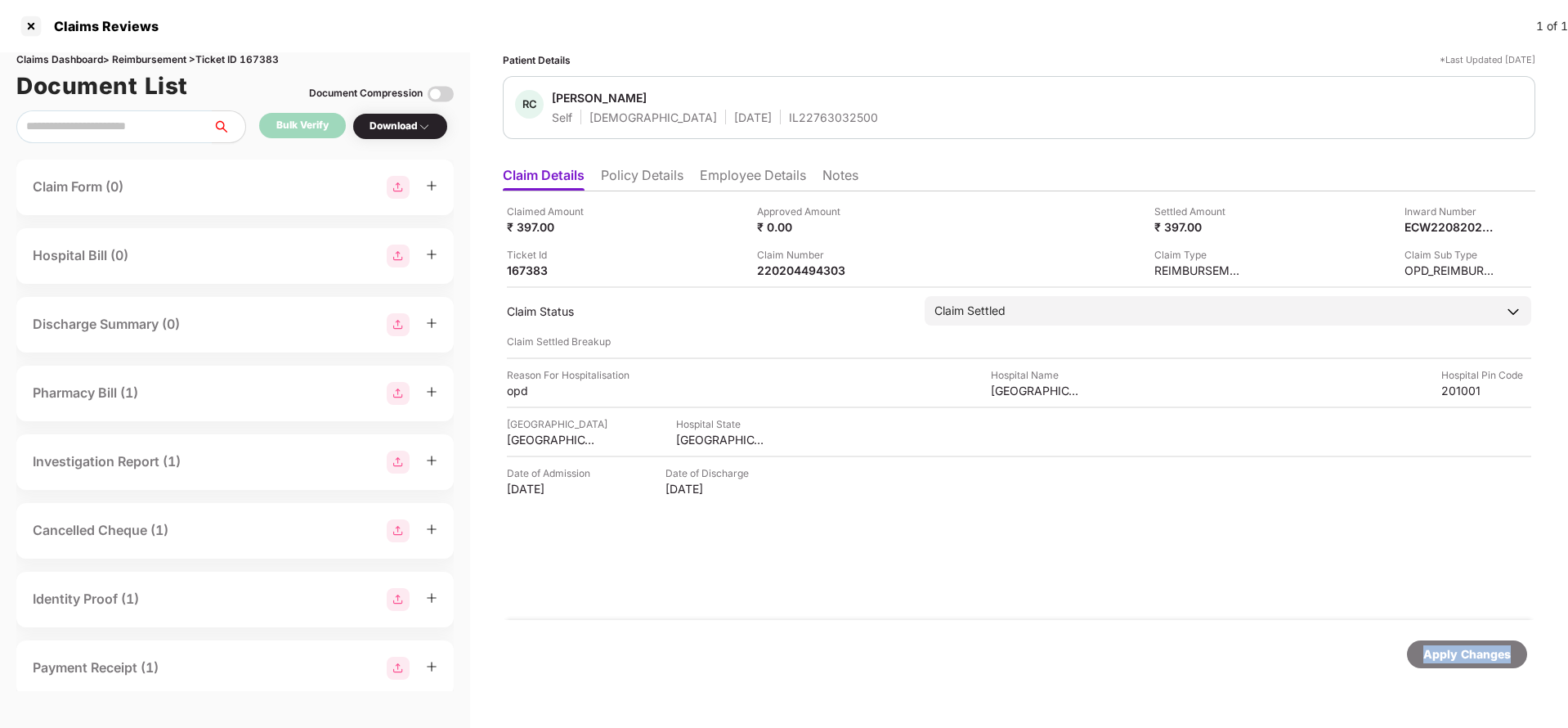
click at [1438, 653] on div "Apply Changes" at bounding box center [1468, 654] width 88 height 18
click at [263, 54] on div "Claims Dashboard > Reimbursement > Ticket ID 167383" at bounding box center [235, 60] width 438 height 16
copy div "167383"
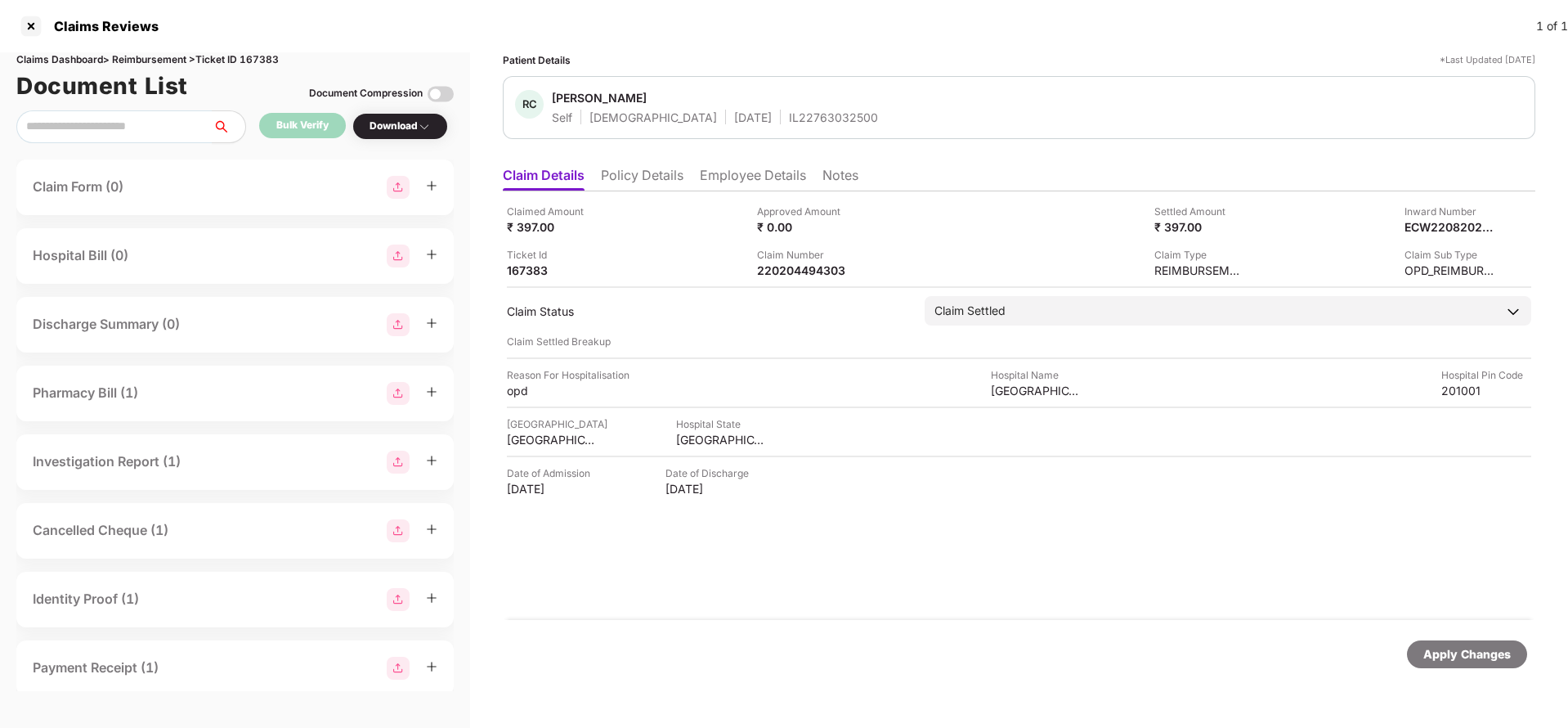
click at [1482, 658] on div "Apply Changes" at bounding box center [1468, 654] width 88 height 18
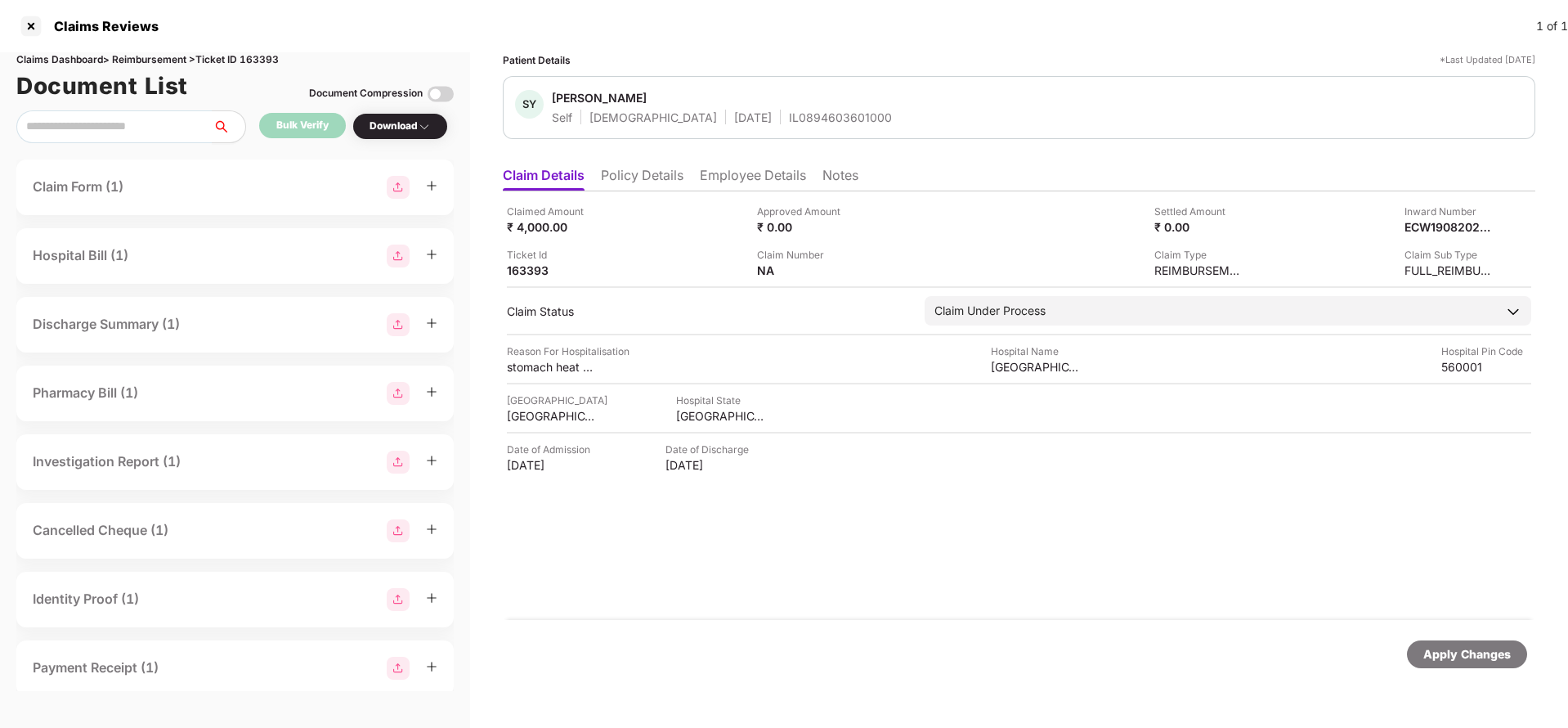
click at [634, 165] on ul "Claim Details Policy Details Employee Details Notes" at bounding box center [1019, 175] width 1033 height 33
click at [634, 177] on li "Policy Details" at bounding box center [642, 178] width 83 height 23
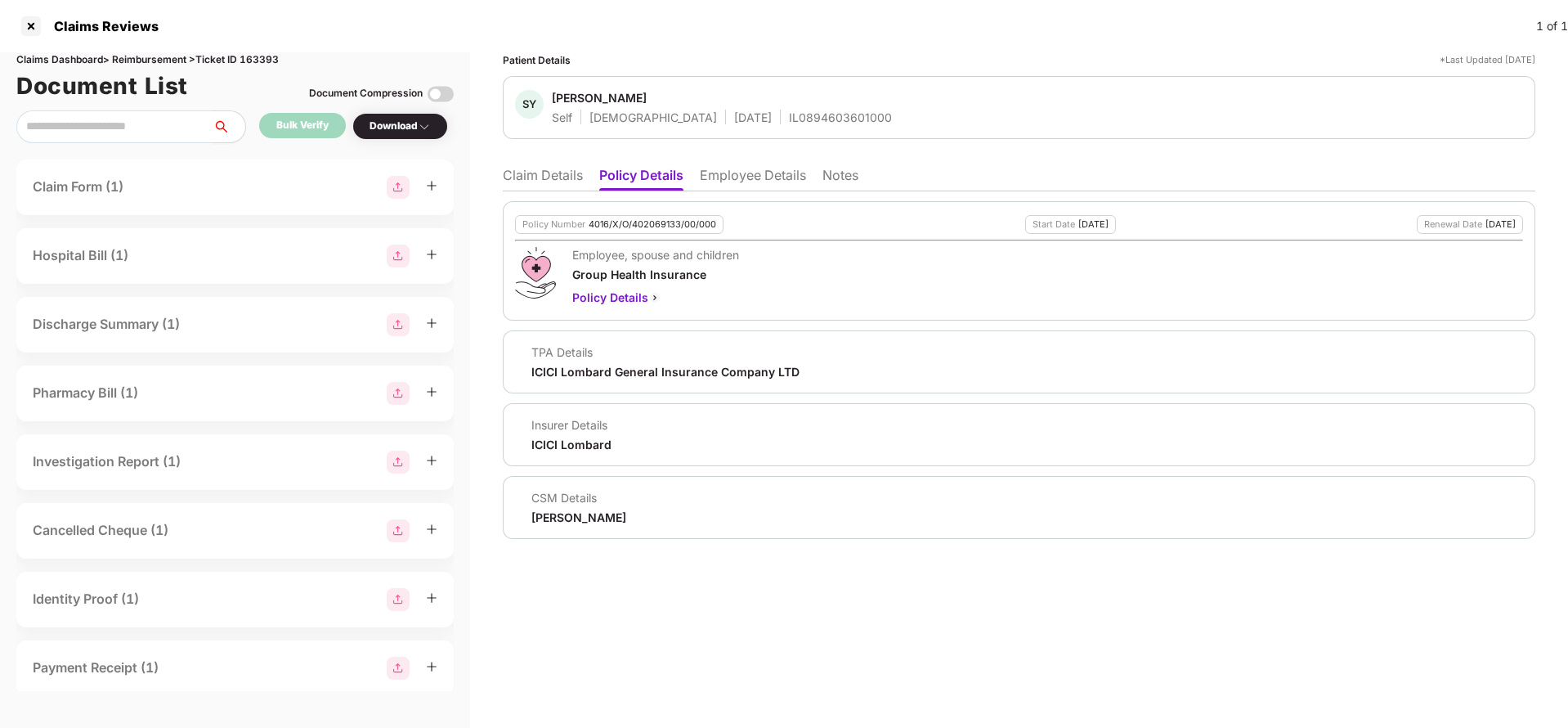
click at [599, 221] on div "4016/X/O/402069133/00/000" at bounding box center [652, 224] width 128 height 11
copy div "4016/X/O/402069133/00/000"
click at [536, 170] on li "Claim Details" at bounding box center [543, 178] width 80 height 23
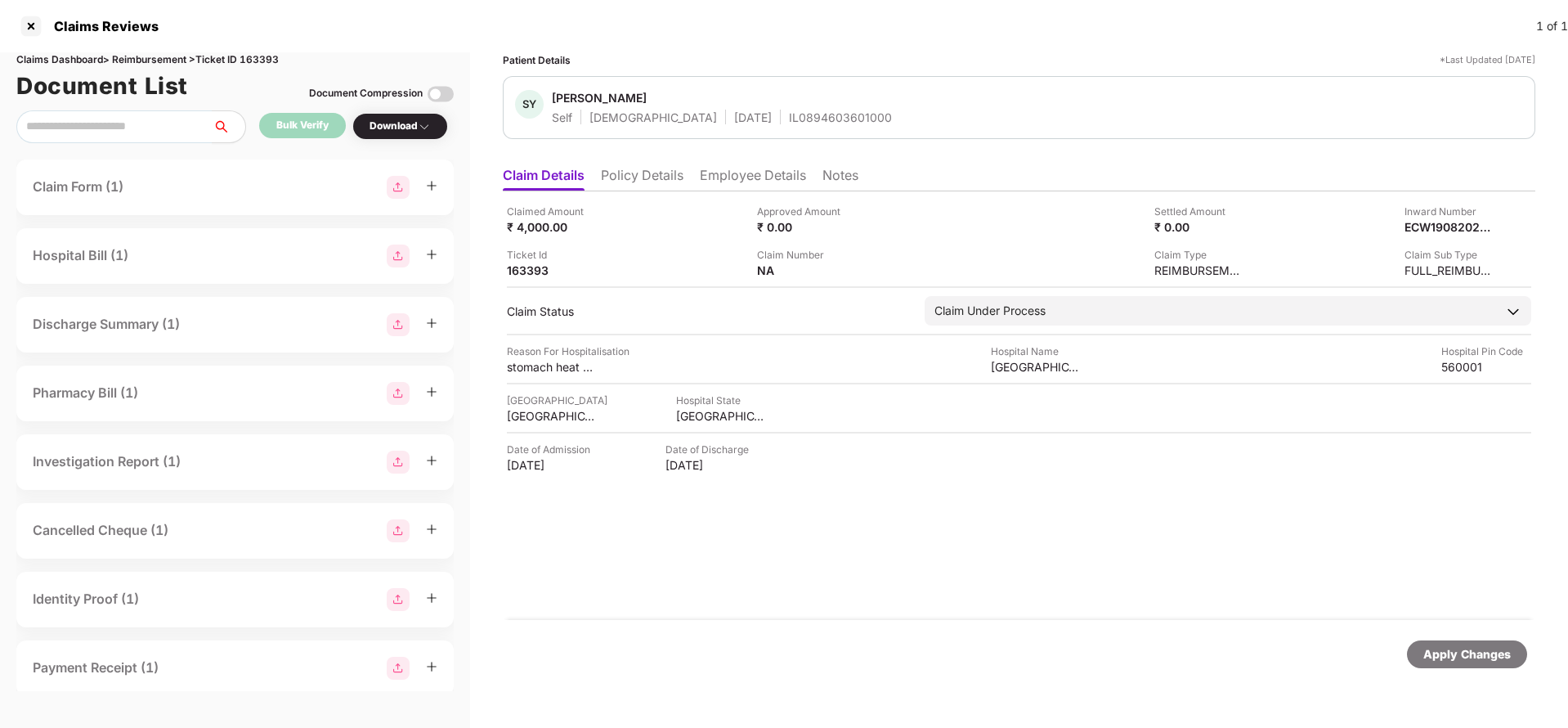
click at [789, 122] on div "IL0894603601000" at bounding box center [841, 117] width 103 height 16
copy div "IL0894603601000"
click at [1444, 659] on div "Apply Changes" at bounding box center [1468, 654] width 88 height 18
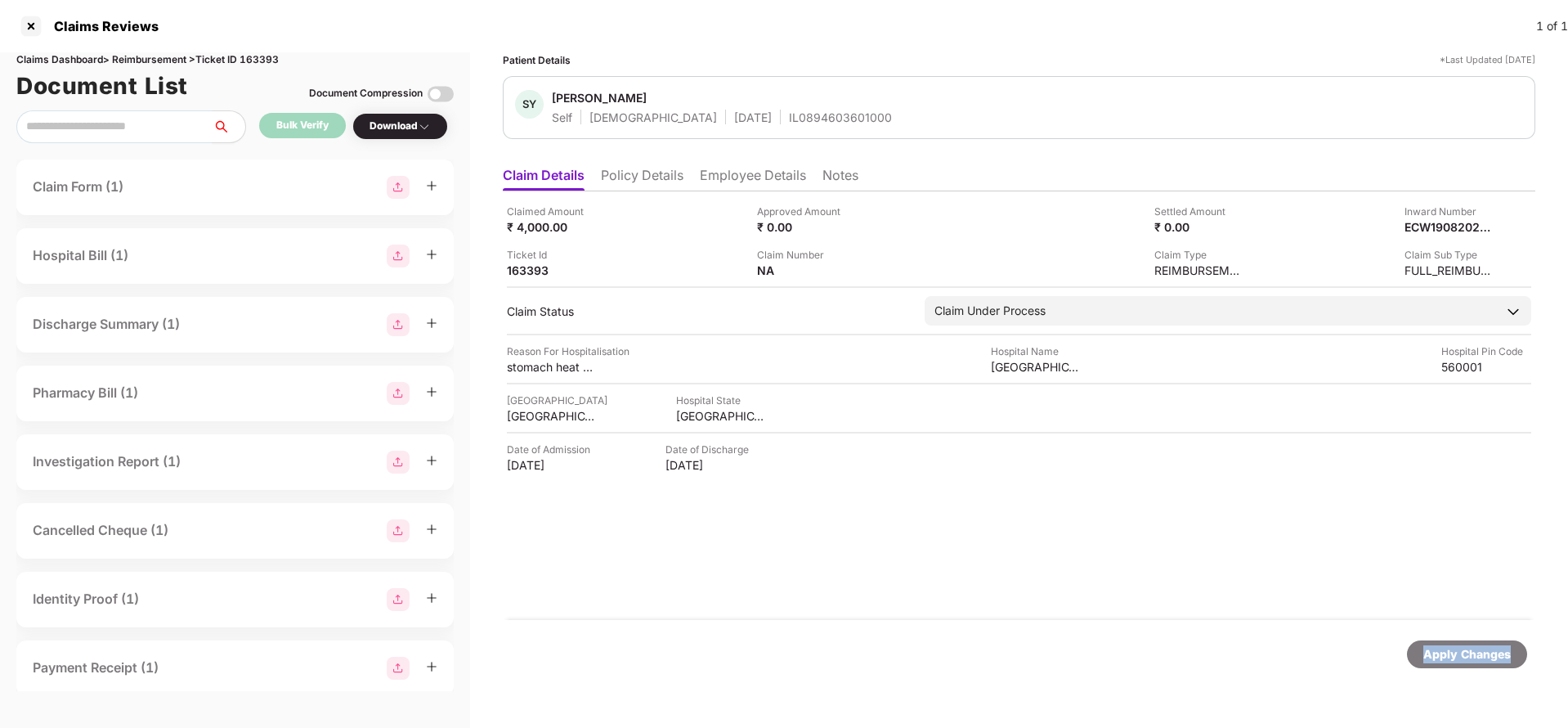
click at [1444, 659] on div "Apply Changes" at bounding box center [1468, 654] width 88 height 18
click at [257, 57] on div "Claims Dashboard > Reimbursement > Ticket ID 163393" at bounding box center [235, 60] width 438 height 16
copy div "163393"
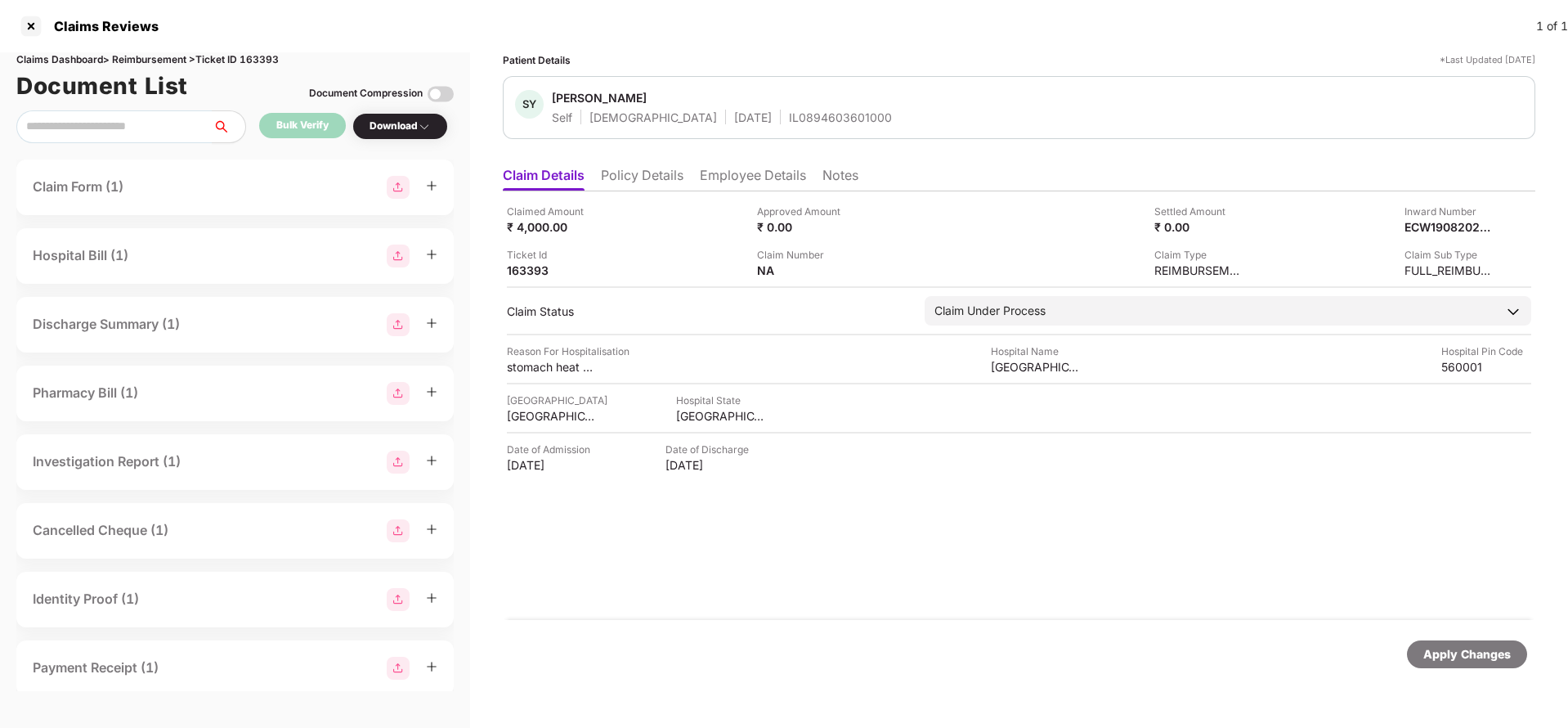
click at [1438, 647] on div "Apply Changes" at bounding box center [1468, 654] width 88 height 18
click at [625, 172] on li "Policy Details" at bounding box center [642, 178] width 83 height 23
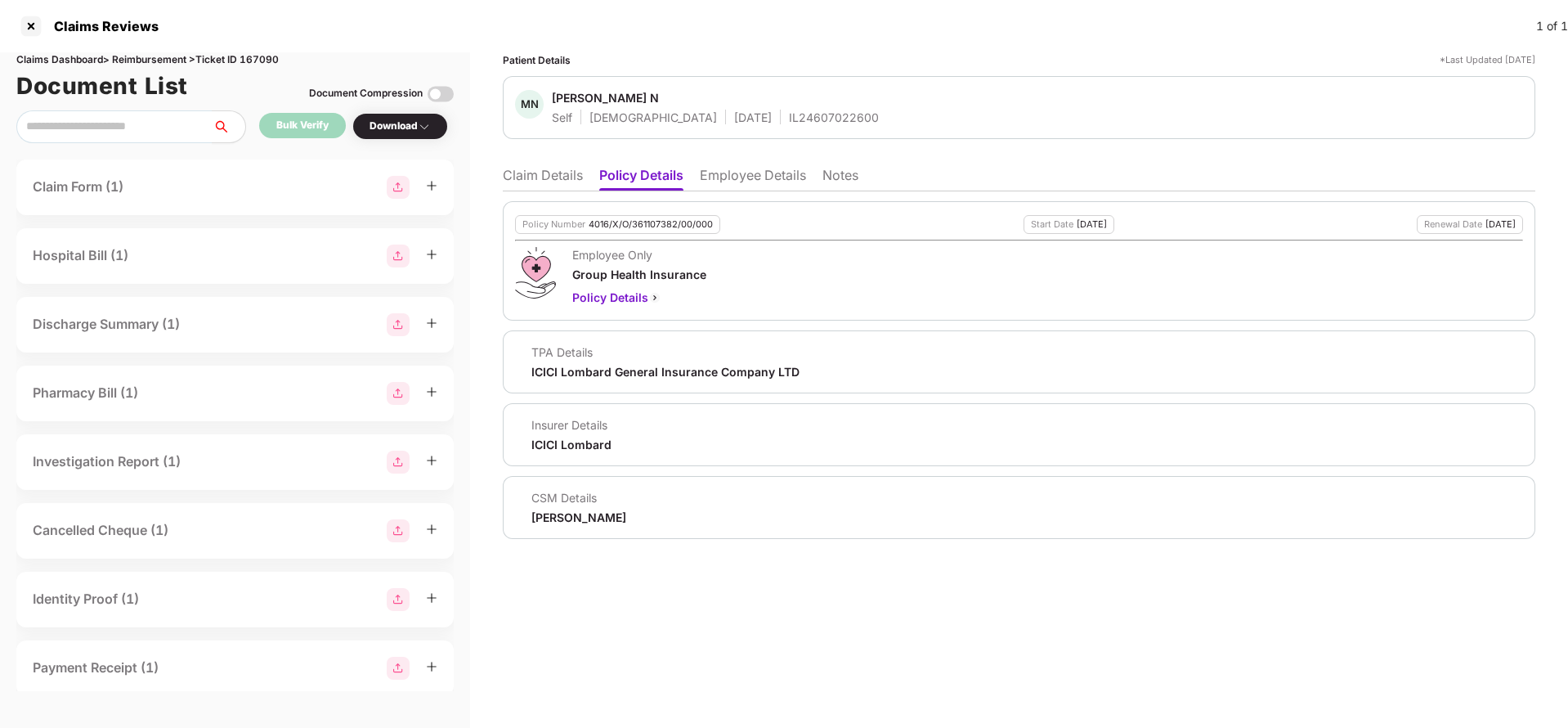
click at [636, 223] on div "4016/X/O/361107382/00/000" at bounding box center [651, 224] width 125 height 11
copy div "4016/X/O/361107382/00/000"
click at [525, 172] on li "Claim Details" at bounding box center [543, 178] width 80 height 23
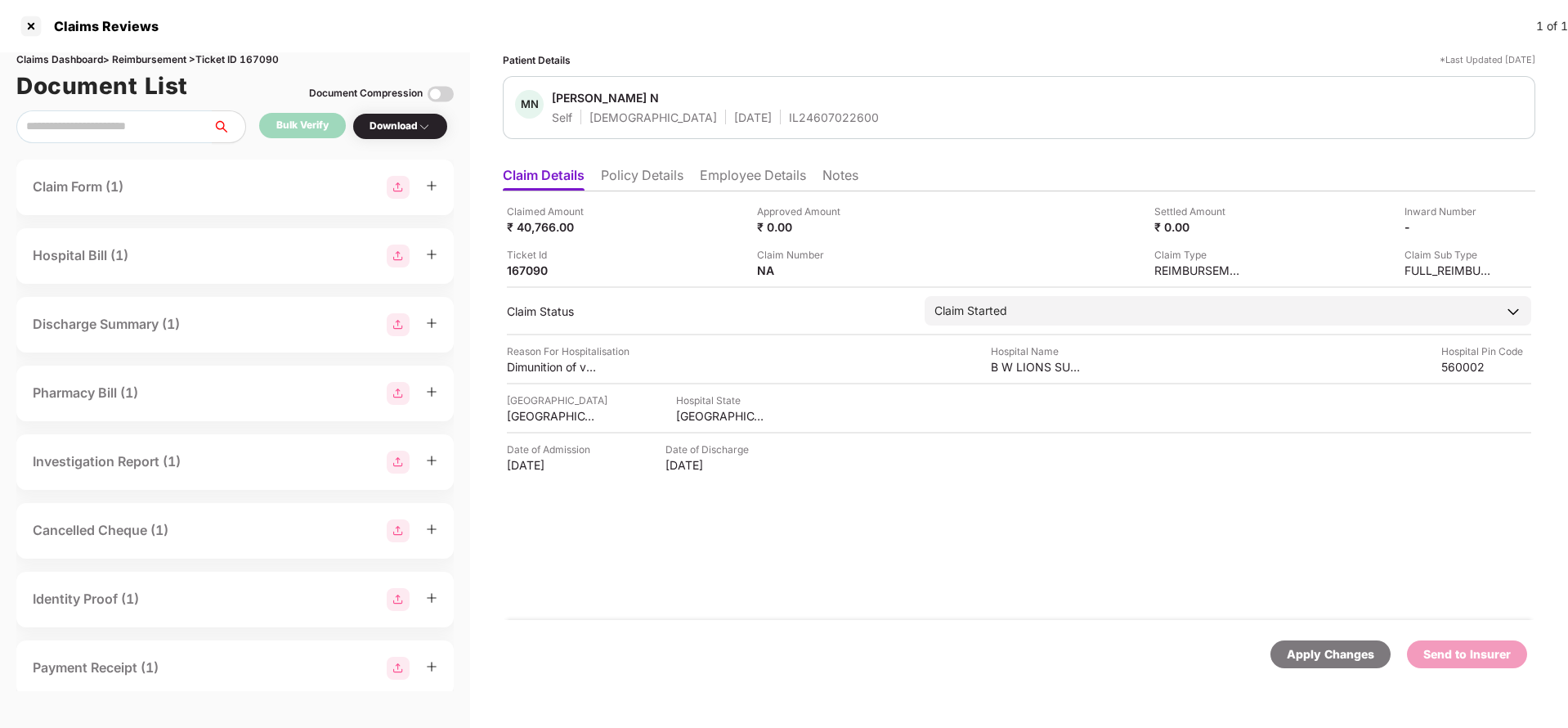
click at [1306, 645] on div "Apply Changes" at bounding box center [1331, 654] width 88 height 18
click at [271, 58] on div "Claims Dashboard > Reimbursement > Ticket ID 167090" at bounding box center [235, 60] width 438 height 16
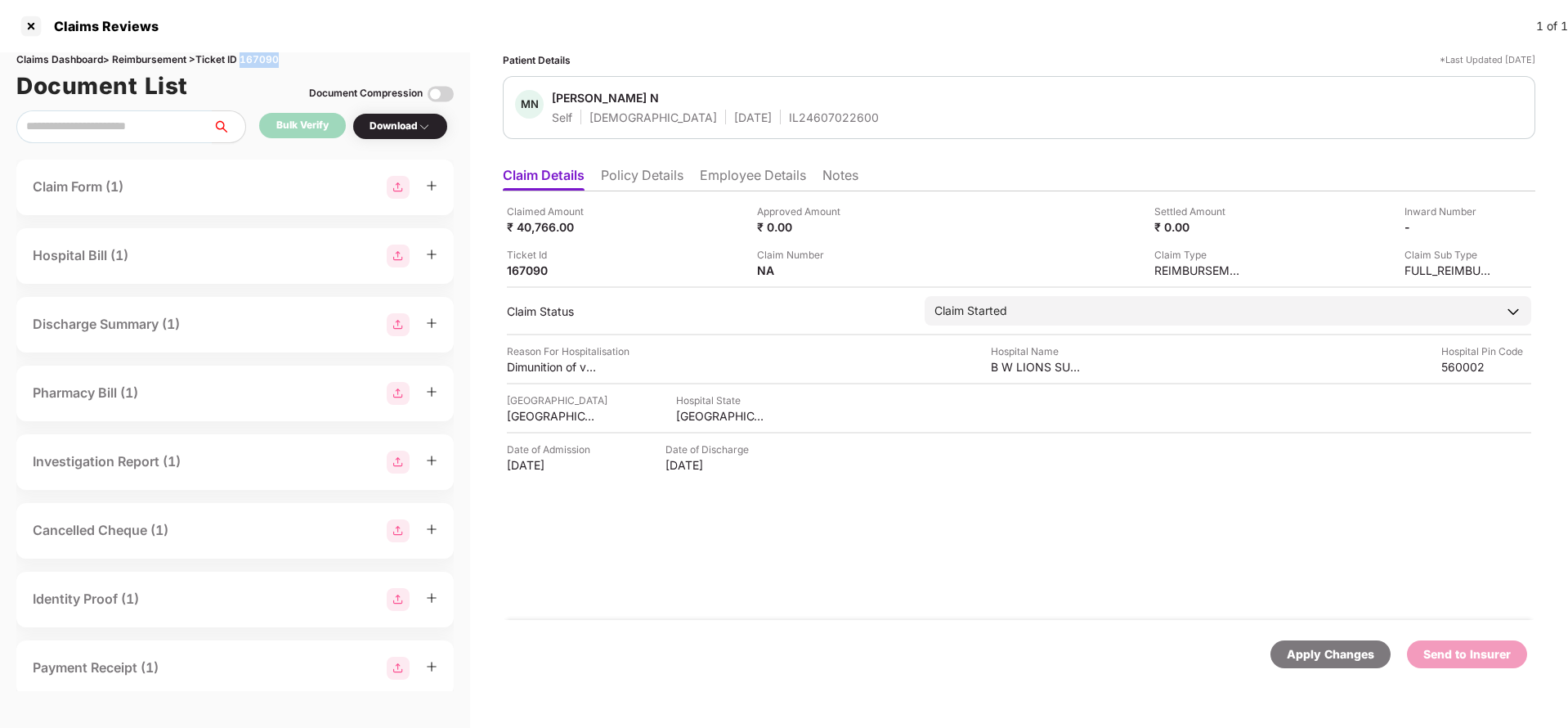
copy div "167090"
click at [1308, 652] on div "Apply Changes" at bounding box center [1331, 654] width 88 height 18
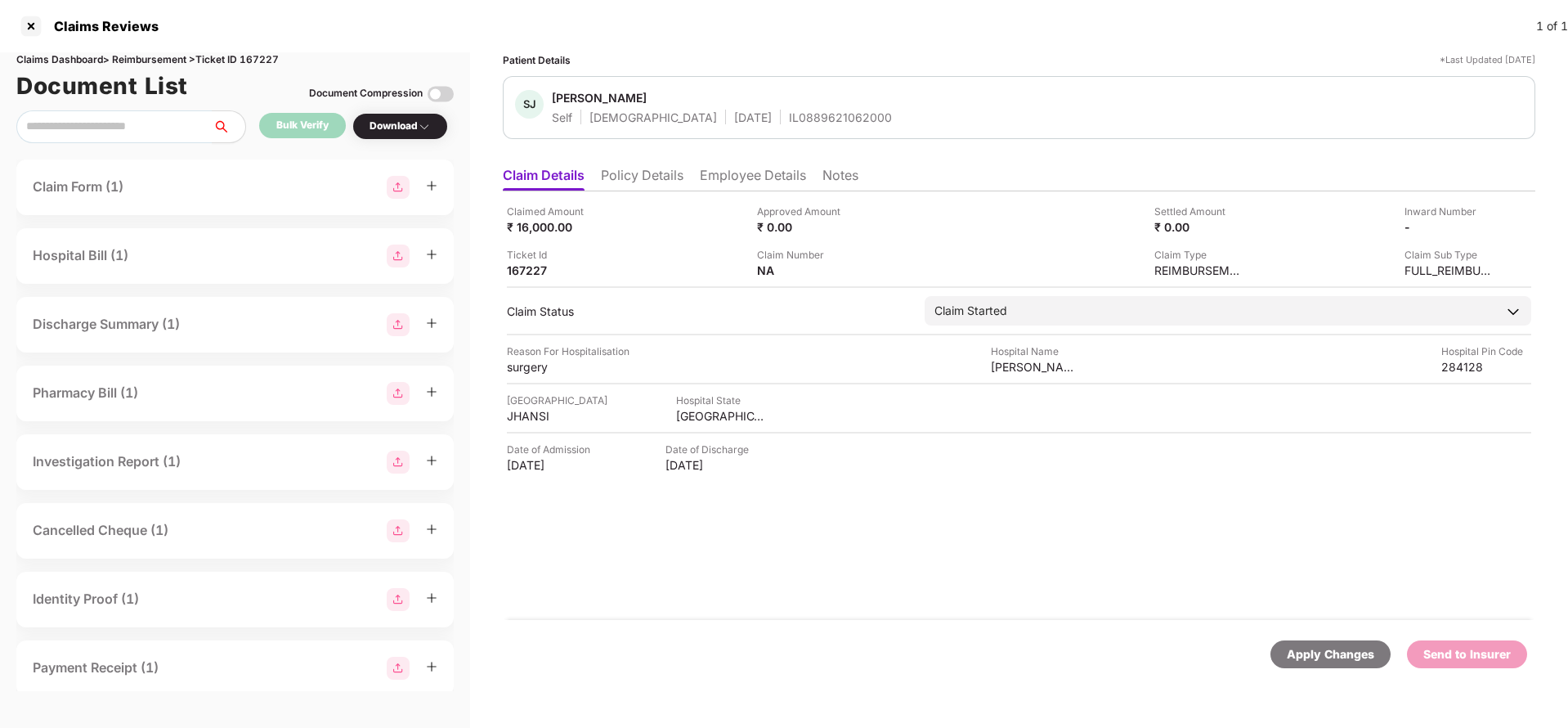
click at [615, 172] on li "Policy Details" at bounding box center [642, 178] width 83 height 23
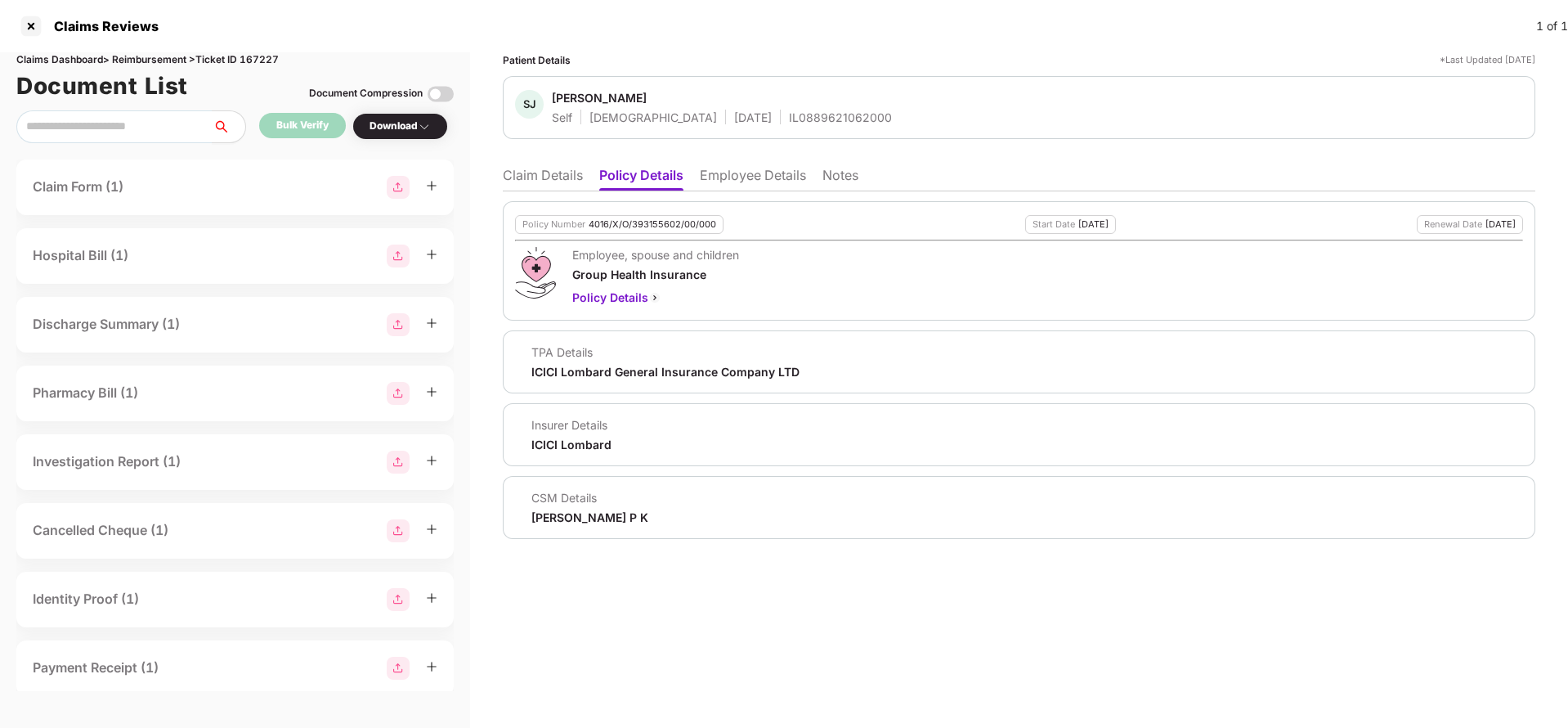
click at [660, 222] on div "4016/X/O/393155602/00/000" at bounding box center [652, 224] width 128 height 11
copy div "4016/X/O/393155602/00/000"
click at [550, 182] on li "Claim Details" at bounding box center [543, 178] width 80 height 23
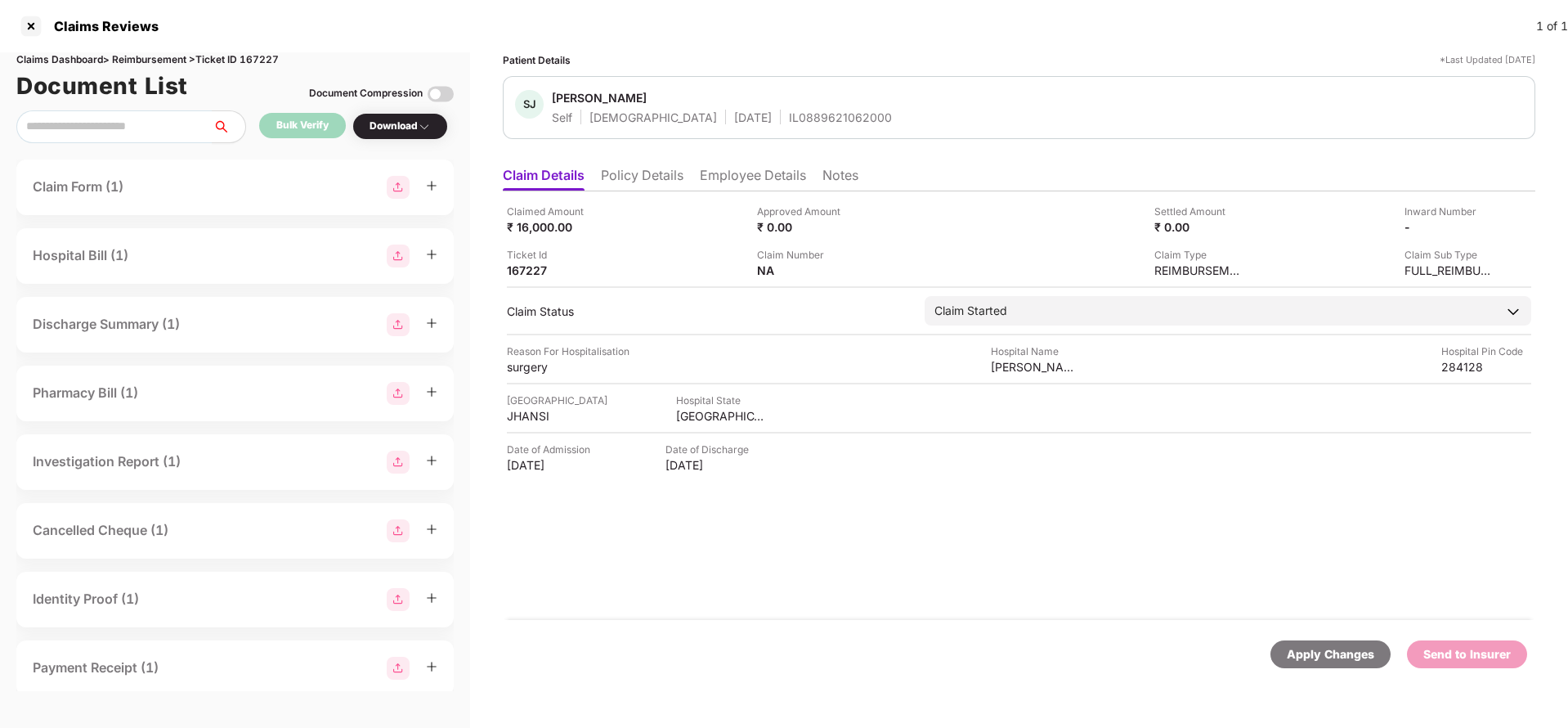
click at [1308, 657] on div "Apply Changes" at bounding box center [1331, 654] width 88 height 18
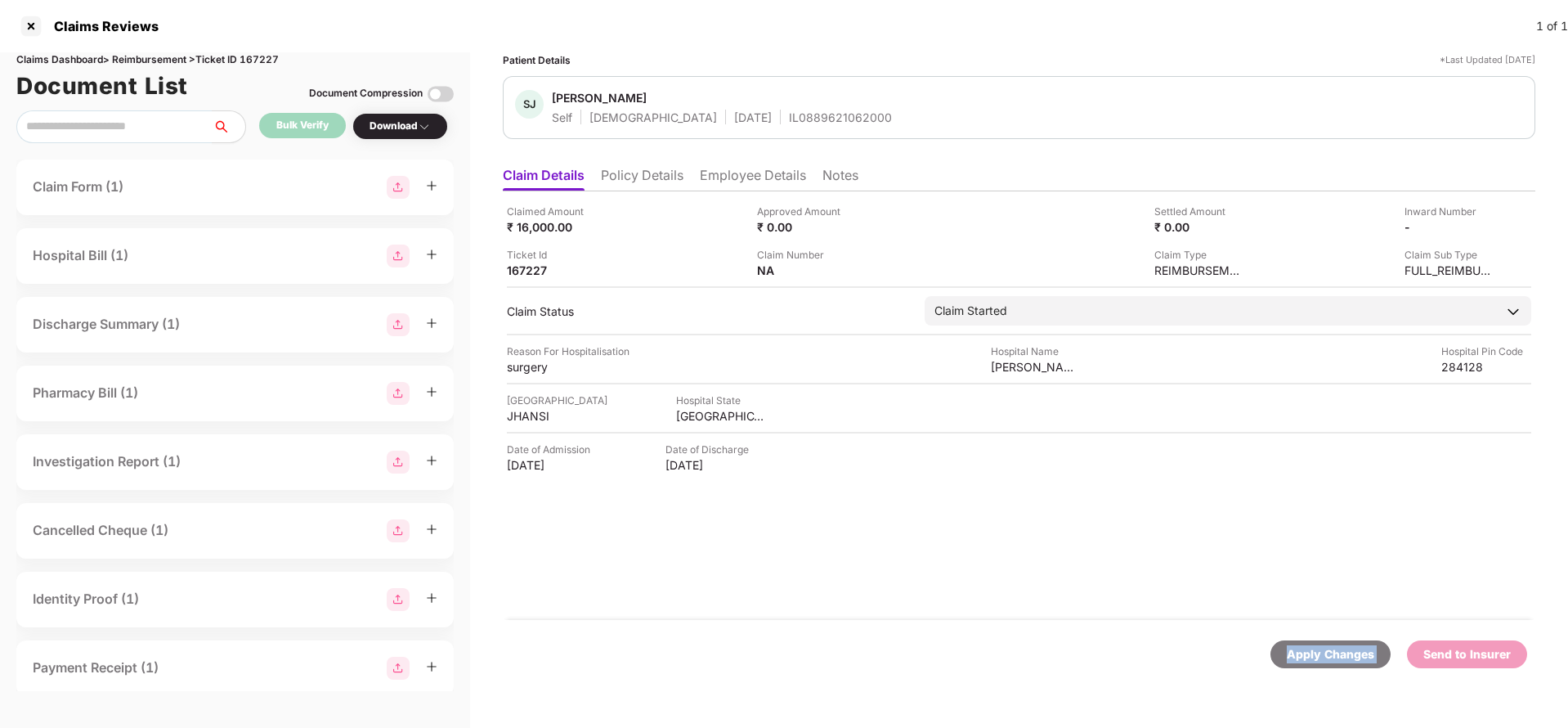
click at [1308, 657] on div "Apply Changes" at bounding box center [1331, 654] width 88 height 18
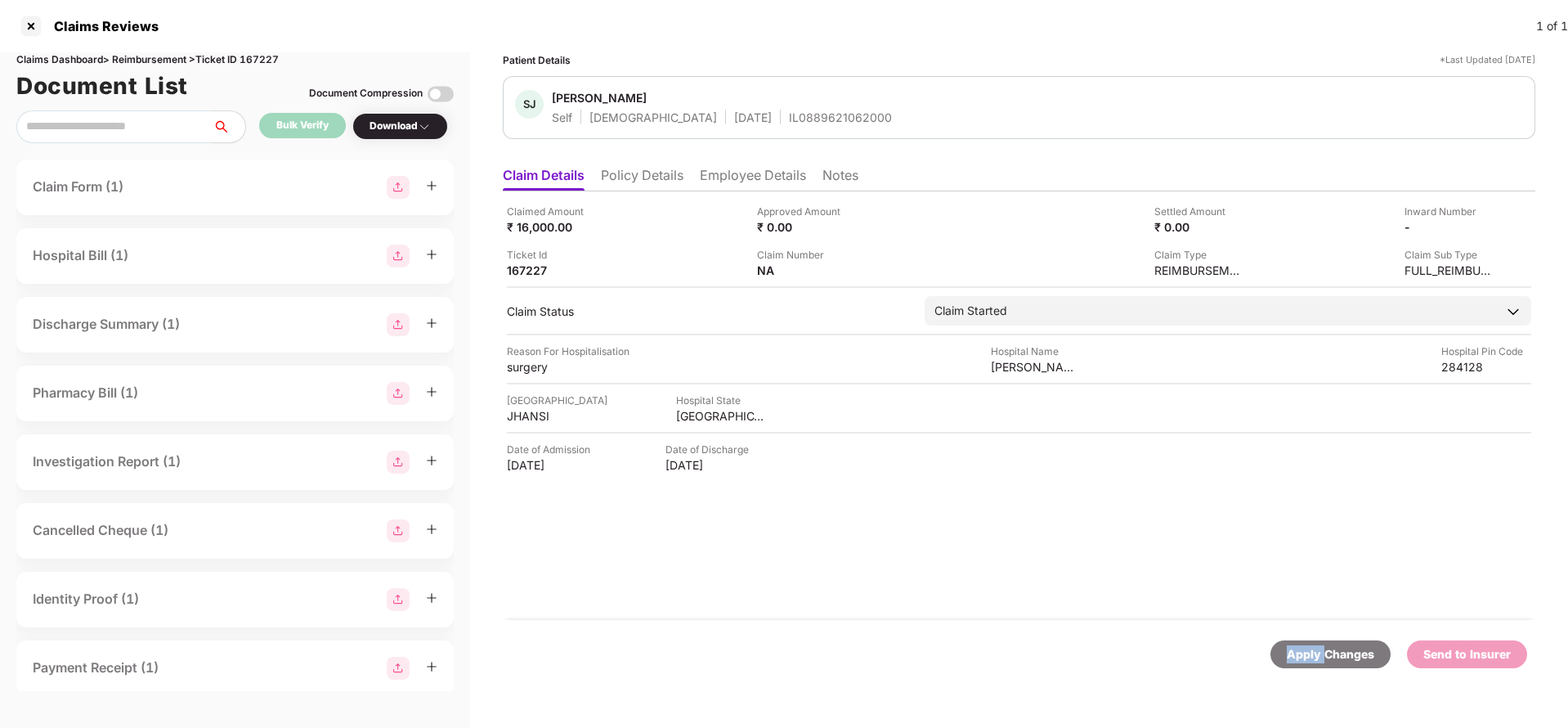
click at [1308, 657] on div "Apply Changes" at bounding box center [1331, 654] width 88 height 18
click at [275, 58] on div "Claims Dashboard > Reimbursement > Ticket ID 167227" at bounding box center [235, 60] width 438 height 16
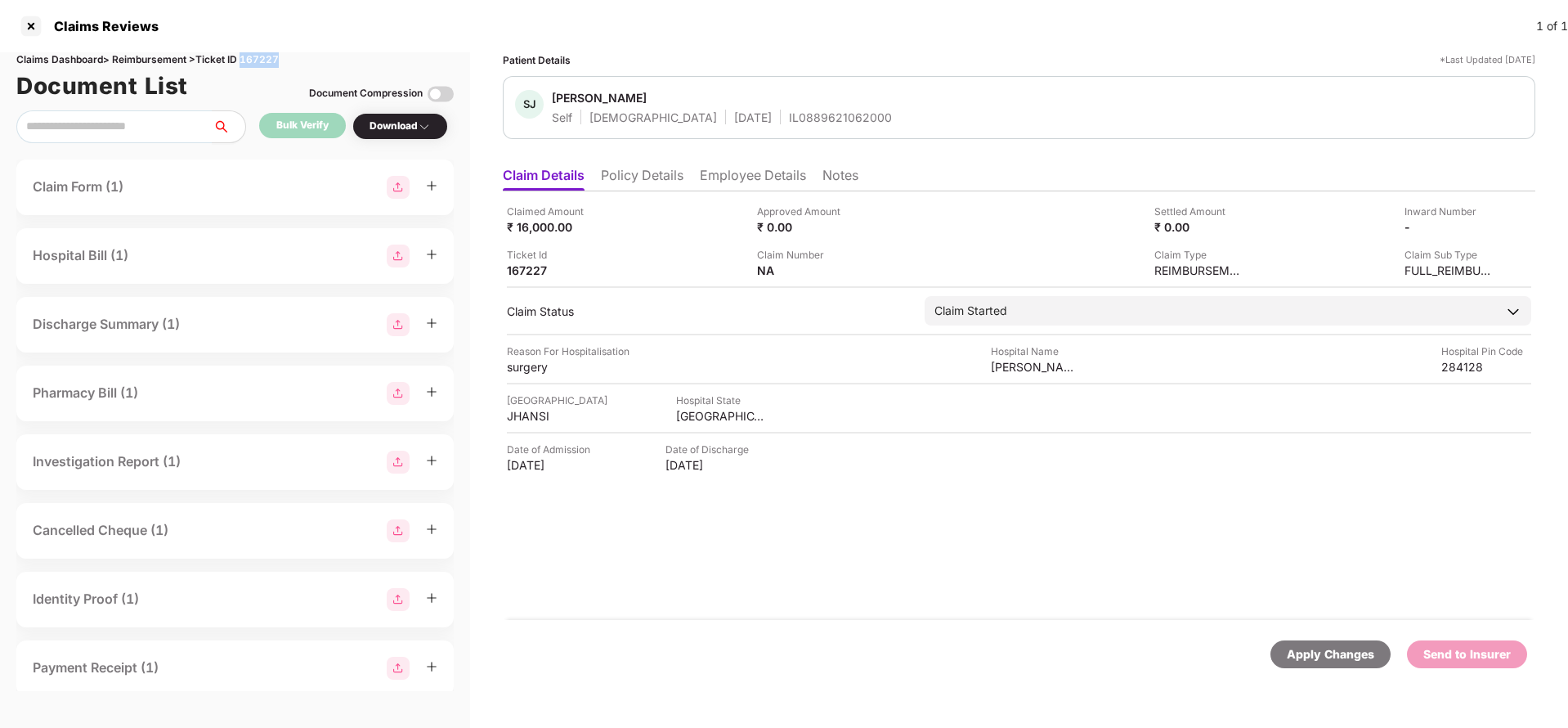
copy div "167227"
click at [1338, 659] on div "Apply Changes" at bounding box center [1331, 654] width 88 height 18
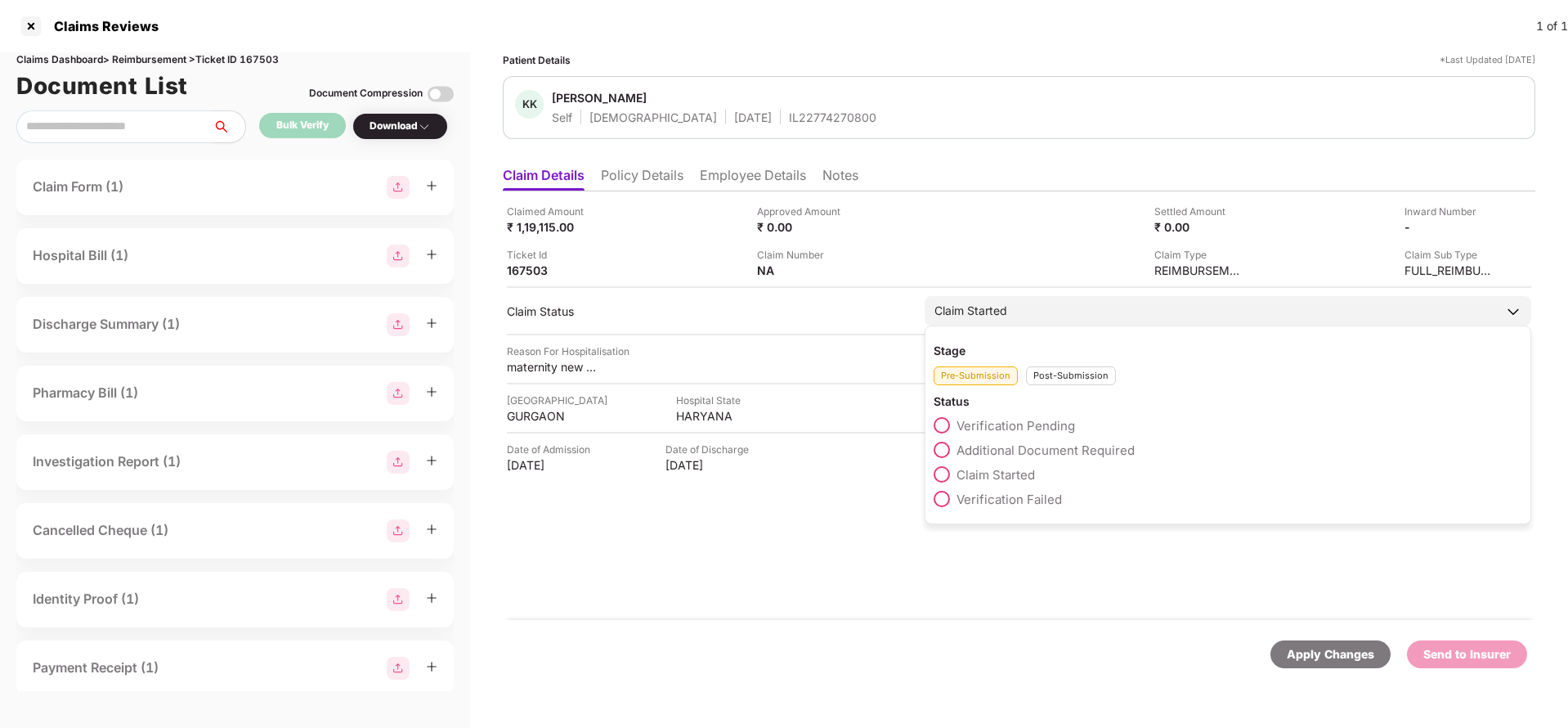
click at [1074, 368] on div "Post-Submission" at bounding box center [1071, 375] width 90 height 19
click at [966, 548] on span "Claim Closed" at bounding box center [995, 549] width 77 height 16
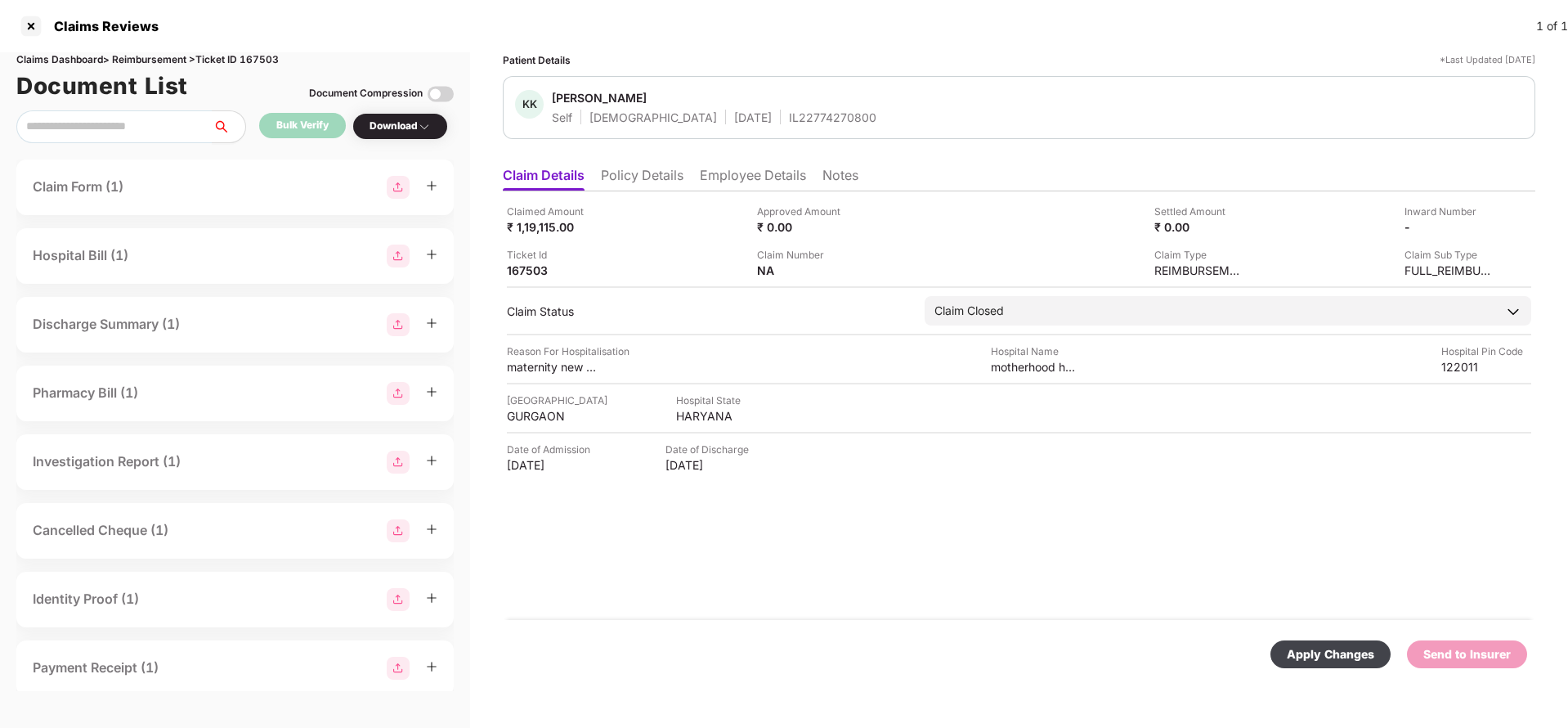
click at [1297, 655] on div "Apply Changes" at bounding box center [1331, 654] width 88 height 18
click at [1460, 654] on div "Apply Changes" at bounding box center [1468, 654] width 88 height 18
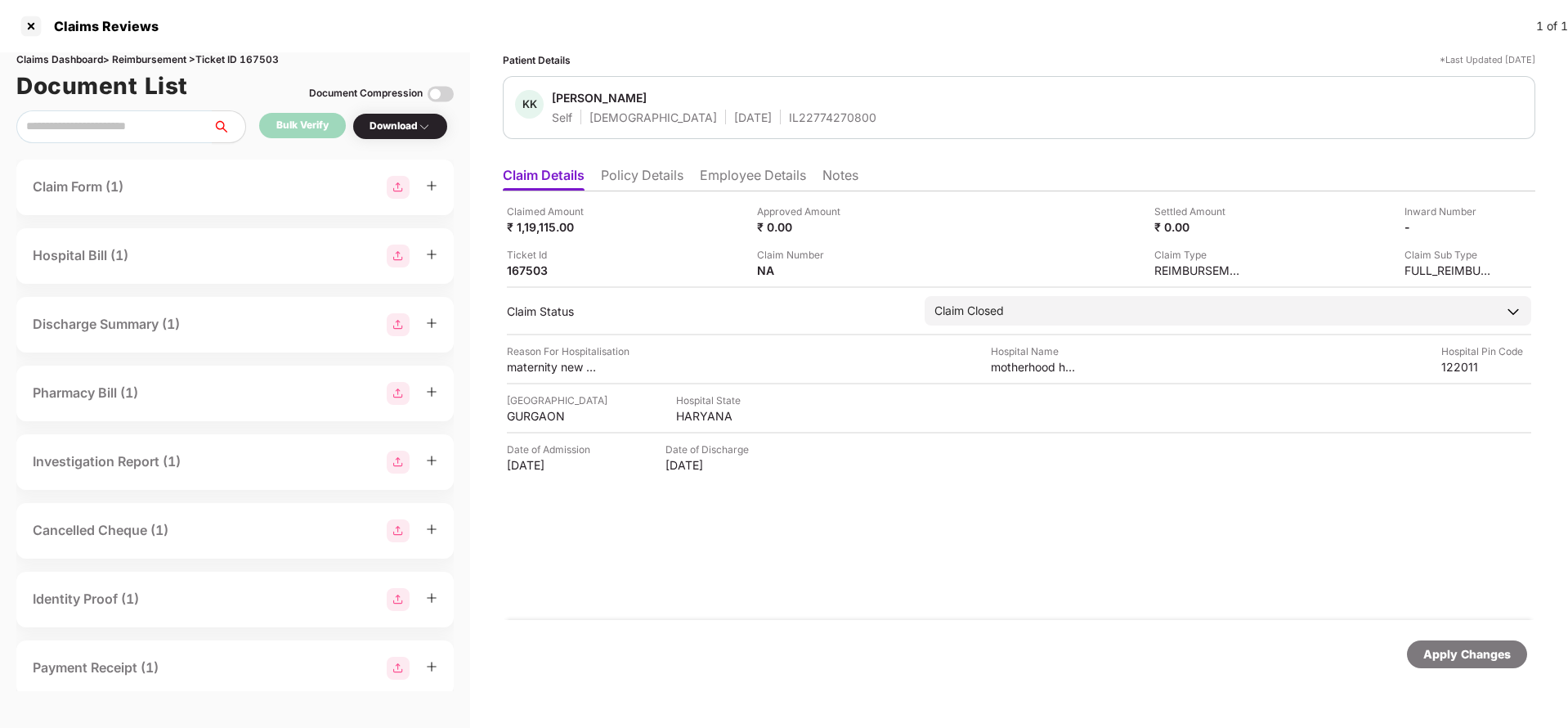
click at [260, 60] on div "Claims Dashboard > Reimbursement > Ticket ID 167503" at bounding box center [235, 60] width 438 height 16
copy div "167503"
click at [1434, 649] on div "Apply Changes" at bounding box center [1468, 654] width 88 height 18
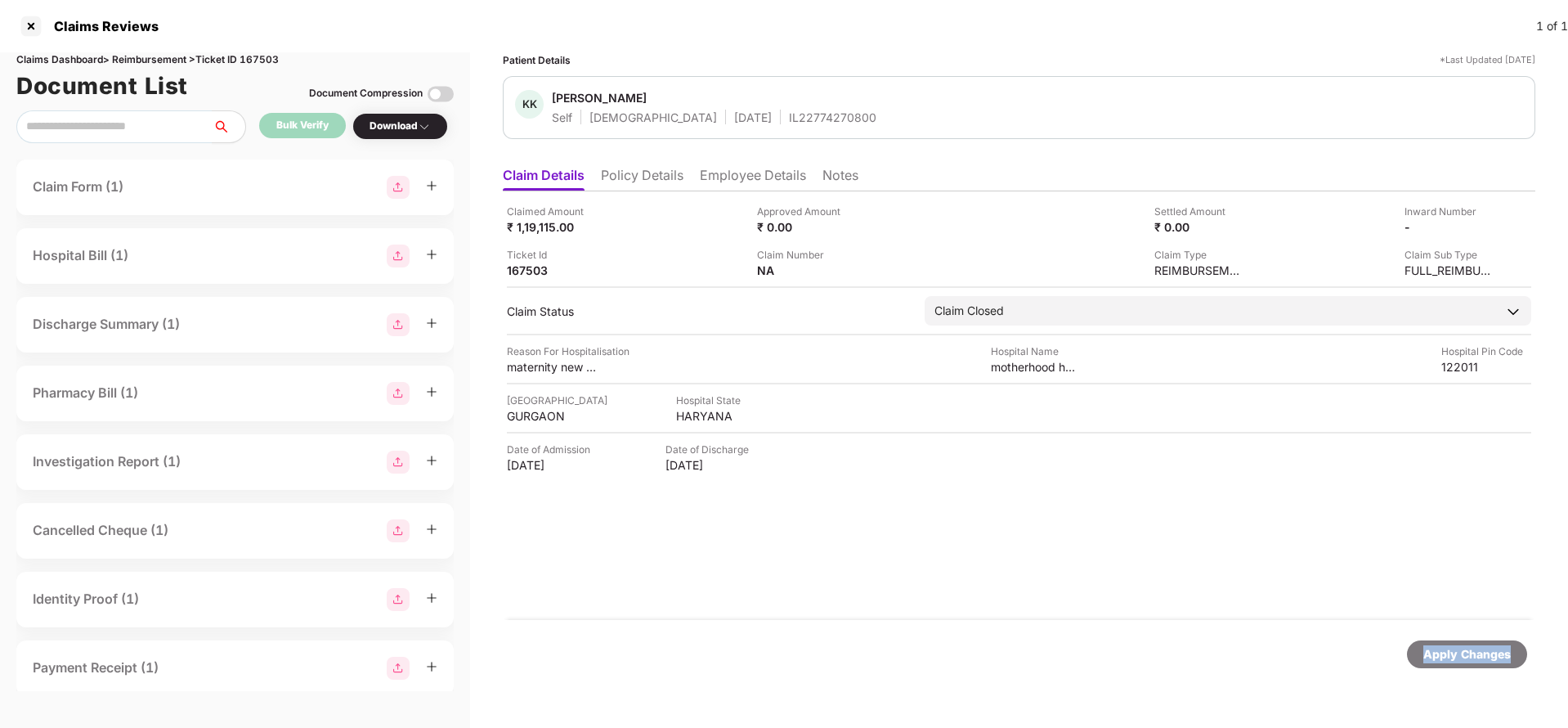
click at [1434, 649] on div "Apply Changes" at bounding box center [1468, 654] width 88 height 18
click at [645, 180] on li "Policy Details" at bounding box center [642, 178] width 83 height 23
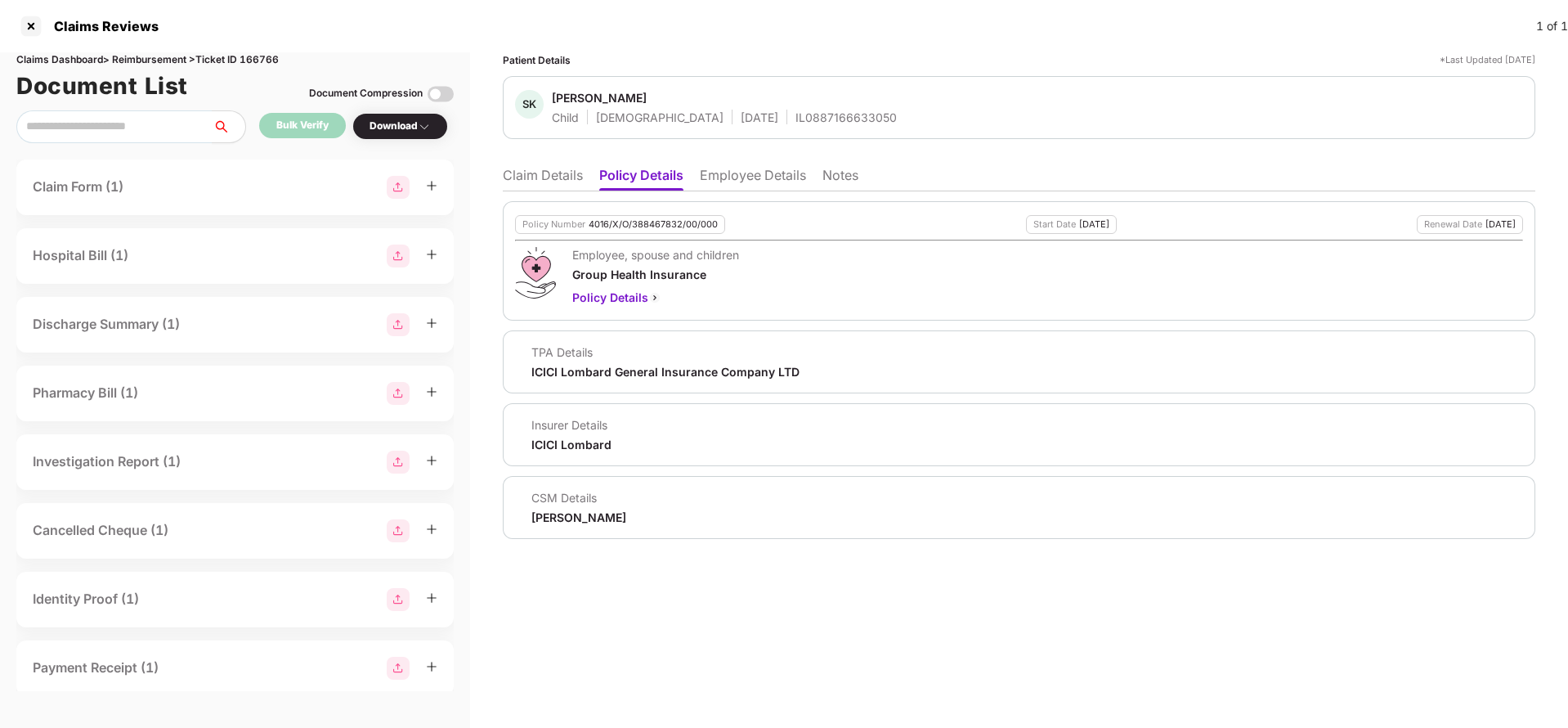
click at [734, 172] on li "Employee Details" at bounding box center [752, 178] width 106 height 23
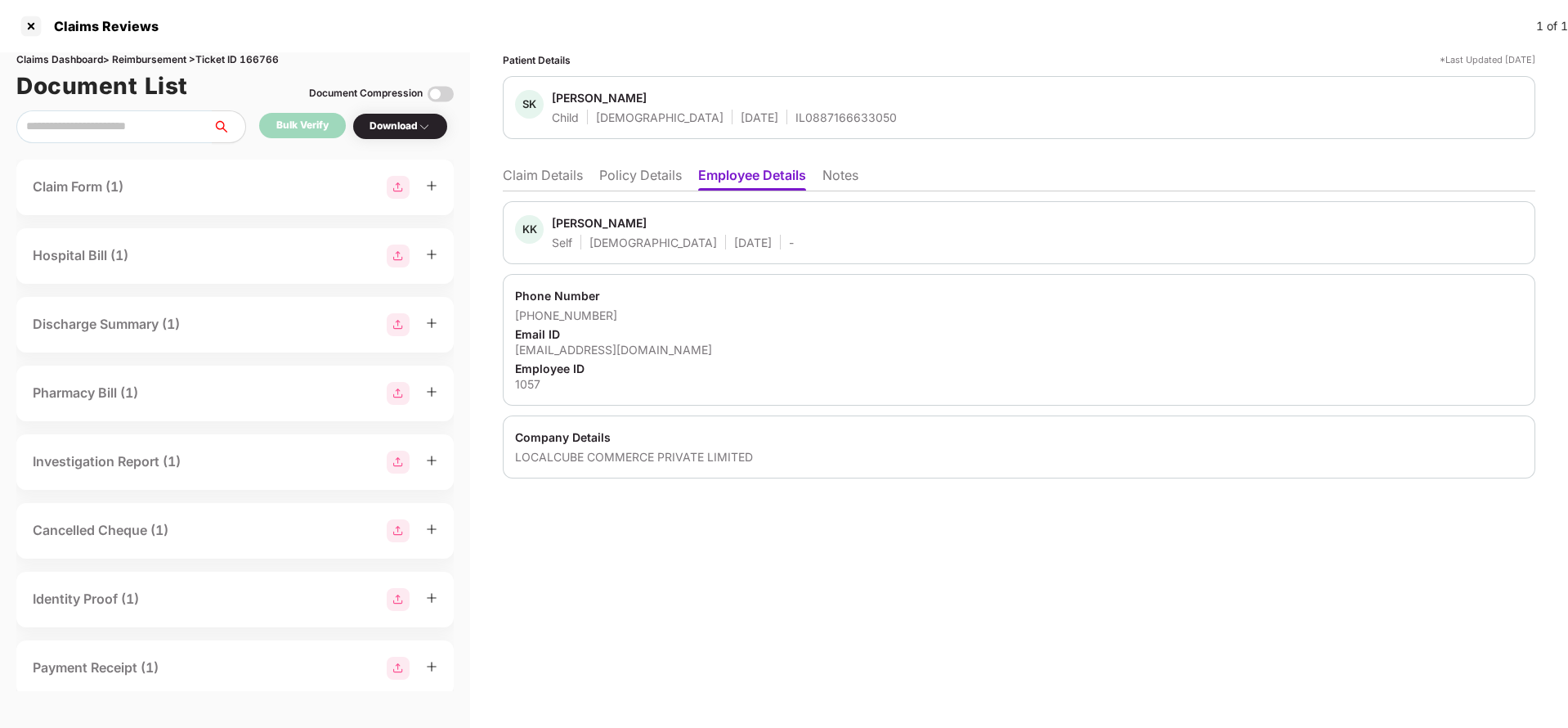
click at [524, 177] on li "Claim Details" at bounding box center [543, 178] width 80 height 23
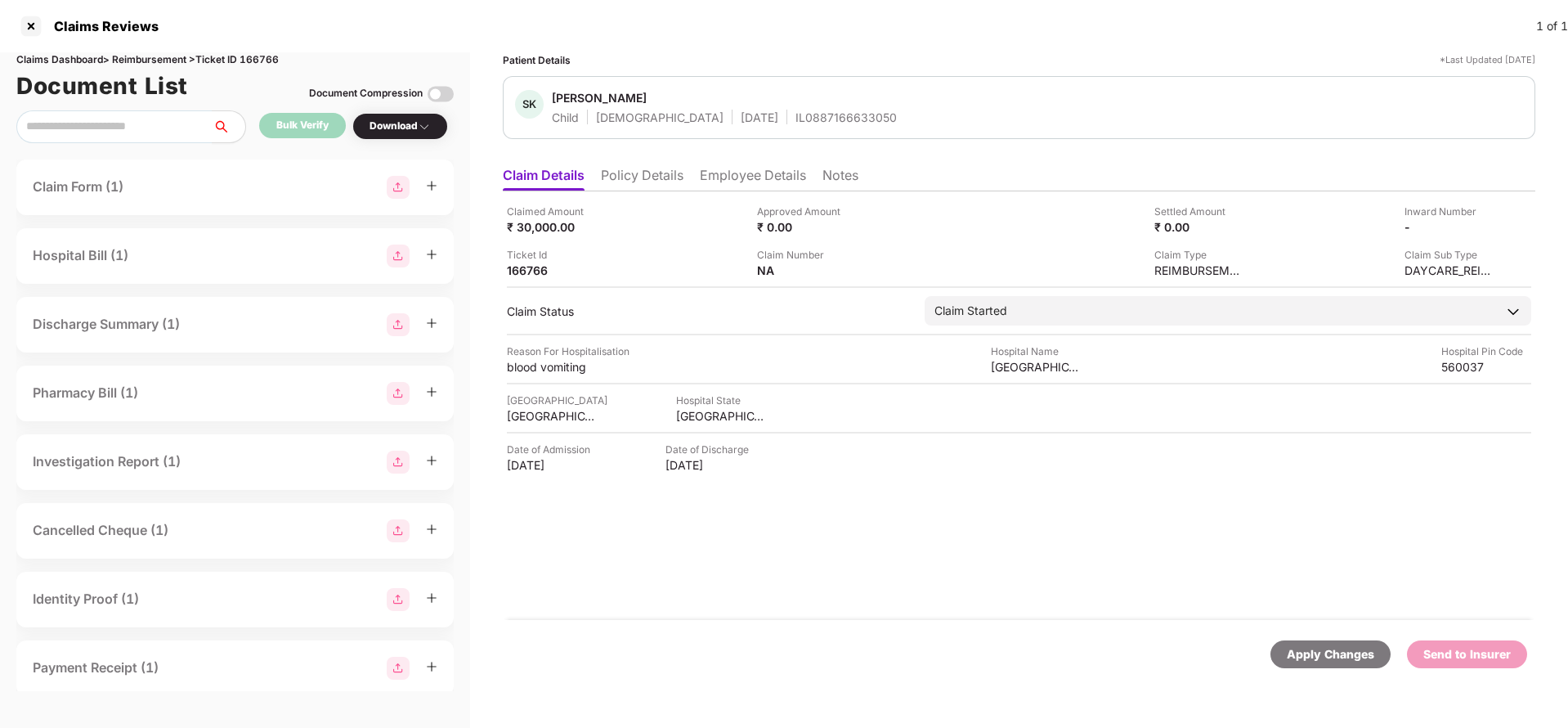
click at [1303, 658] on div "Apply Changes" at bounding box center [1331, 654] width 88 height 18
click at [282, 62] on div "Claims Dashboard > Reimbursement > Ticket ID 166766" at bounding box center [235, 60] width 438 height 16
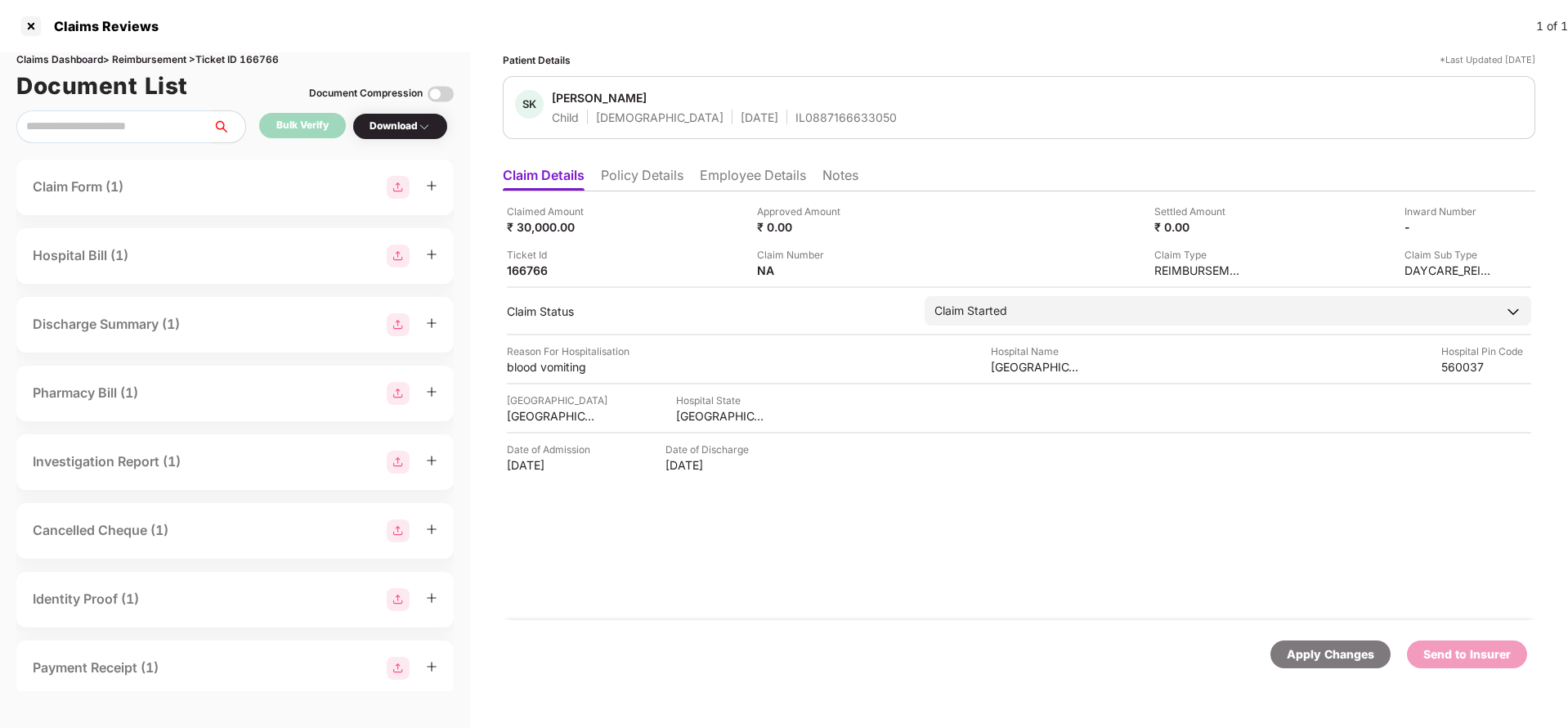
click at [282, 62] on div "Claims Dashboard > Reimbursement > Ticket ID 166766" at bounding box center [235, 60] width 438 height 16
click at [260, 59] on div "Claims Dashboard > Reimbursement > Ticket ID 166766" at bounding box center [235, 60] width 438 height 16
copy div "166766"
click at [1302, 668] on div "Apply Changes Send to Insurer" at bounding box center [1019, 654] width 1033 height 68
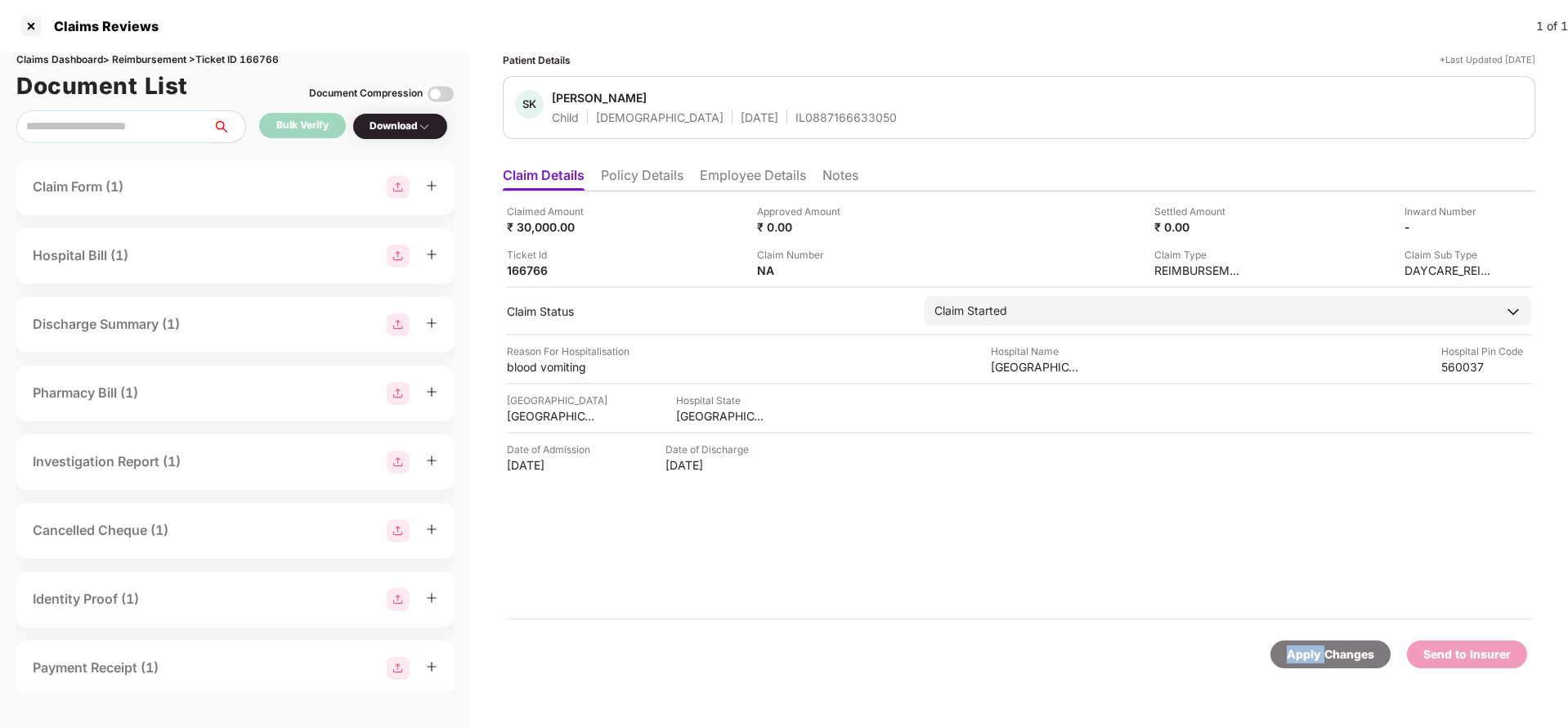
click at [1302, 668] on div "Apply Changes Send to Insurer" at bounding box center [1019, 654] width 1033 height 68
click at [1351, 658] on div "Apply Changes" at bounding box center [1331, 654] width 88 height 18
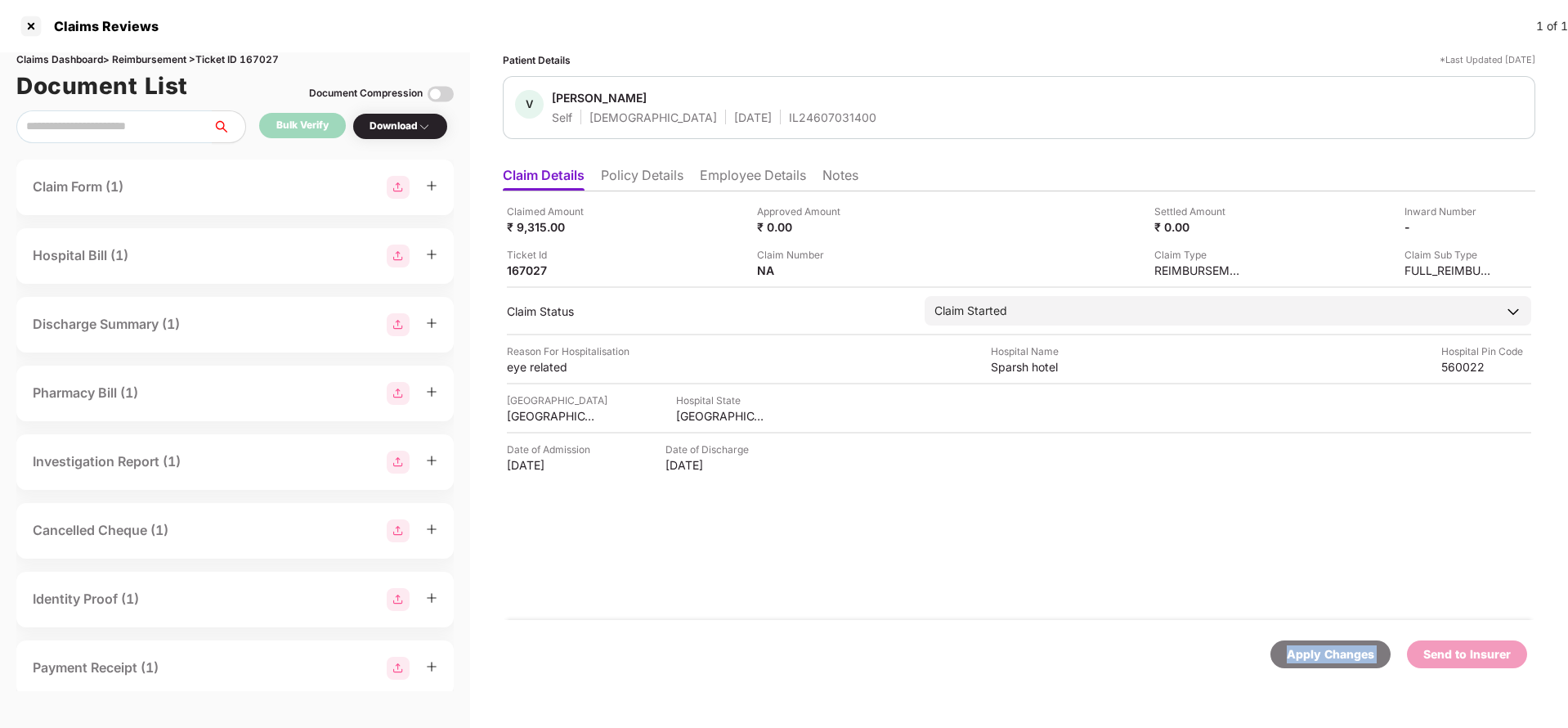
click at [1351, 658] on div "Apply Changes" at bounding box center [1331, 654] width 88 height 18
click at [263, 54] on div "Claims Dashboard > Reimbursement > Ticket ID 167027" at bounding box center [235, 60] width 438 height 16
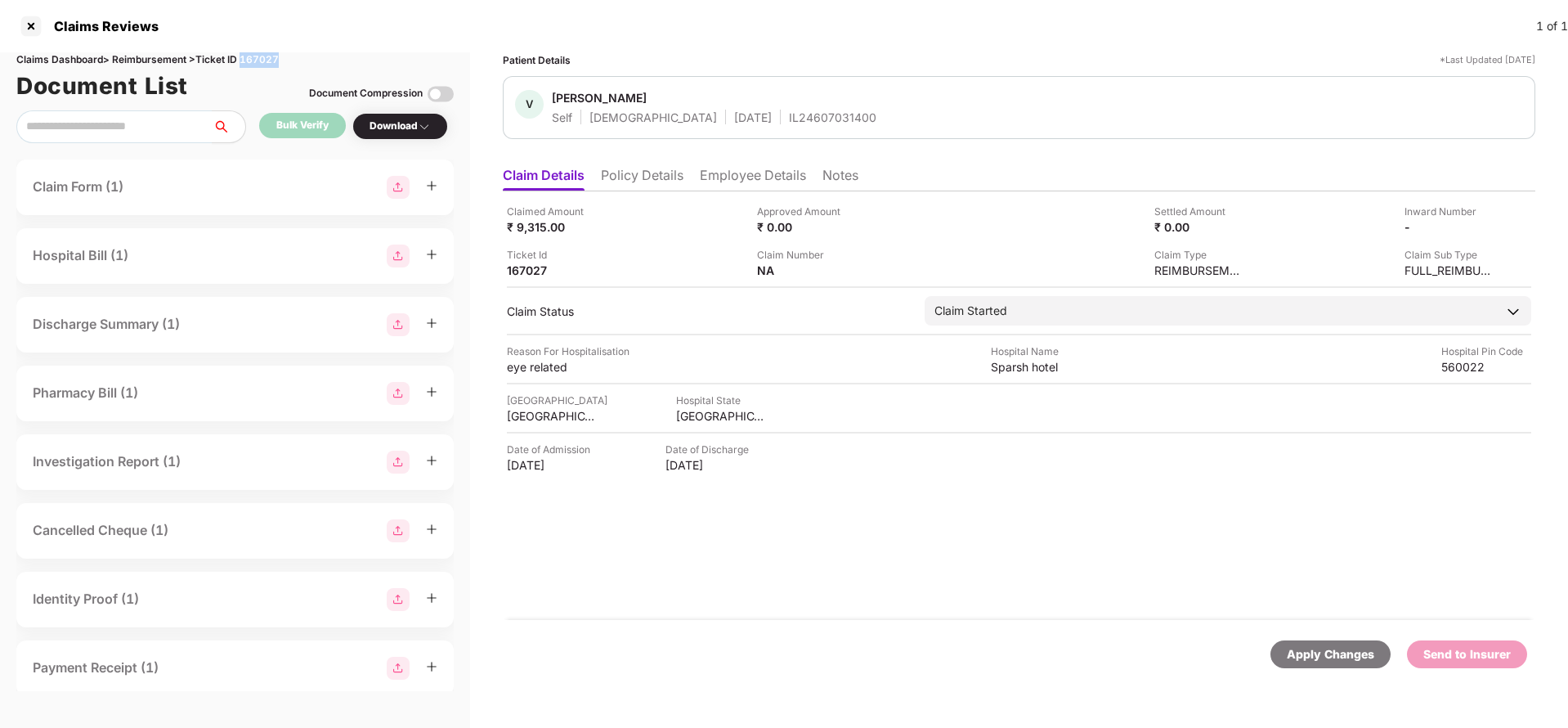
click at [263, 54] on div "Claims Dashboard > Reimbursement > Ticket ID 167027" at bounding box center [235, 60] width 438 height 16
copy div "167027"
click at [1333, 659] on div "Apply Changes" at bounding box center [1331, 654] width 88 height 18
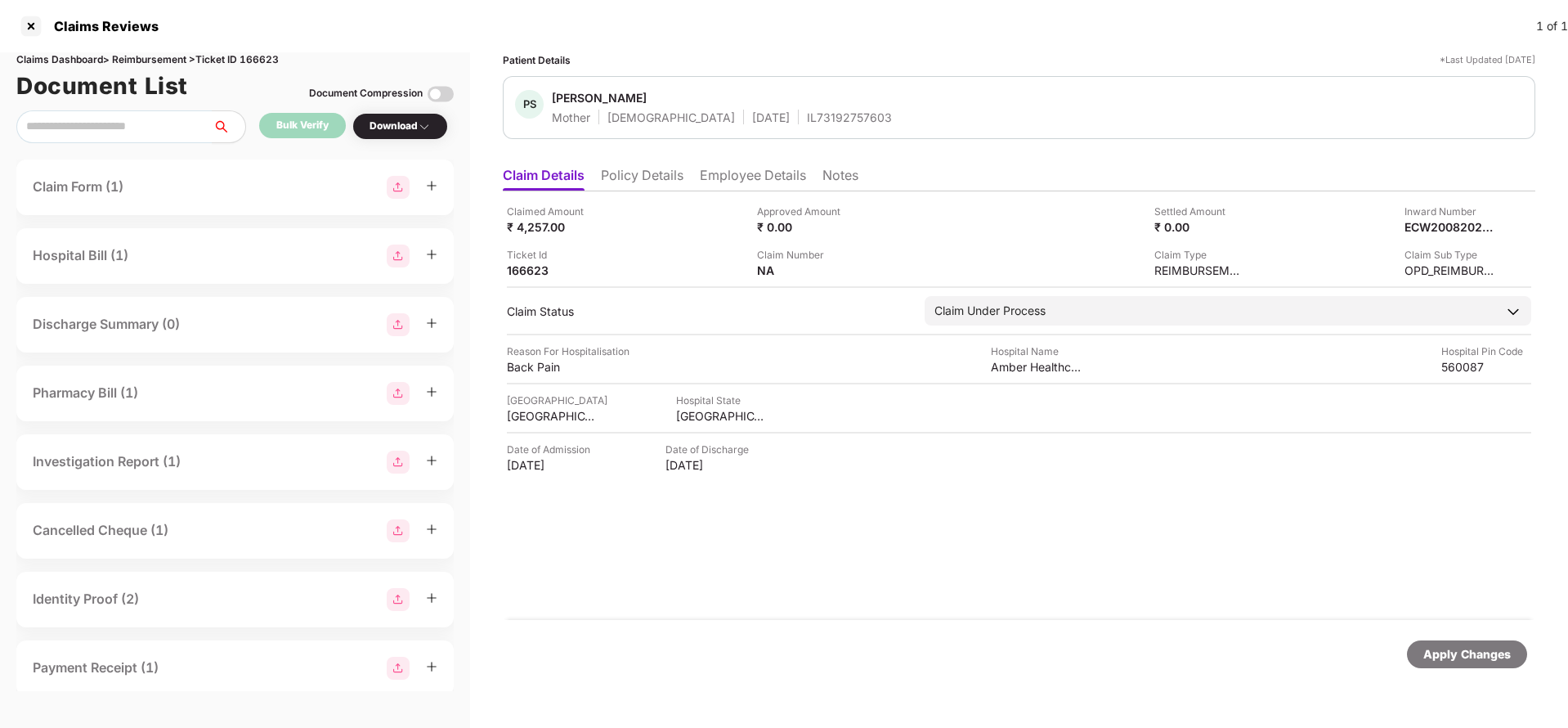
click at [630, 172] on li "Policy Details" at bounding box center [642, 178] width 83 height 23
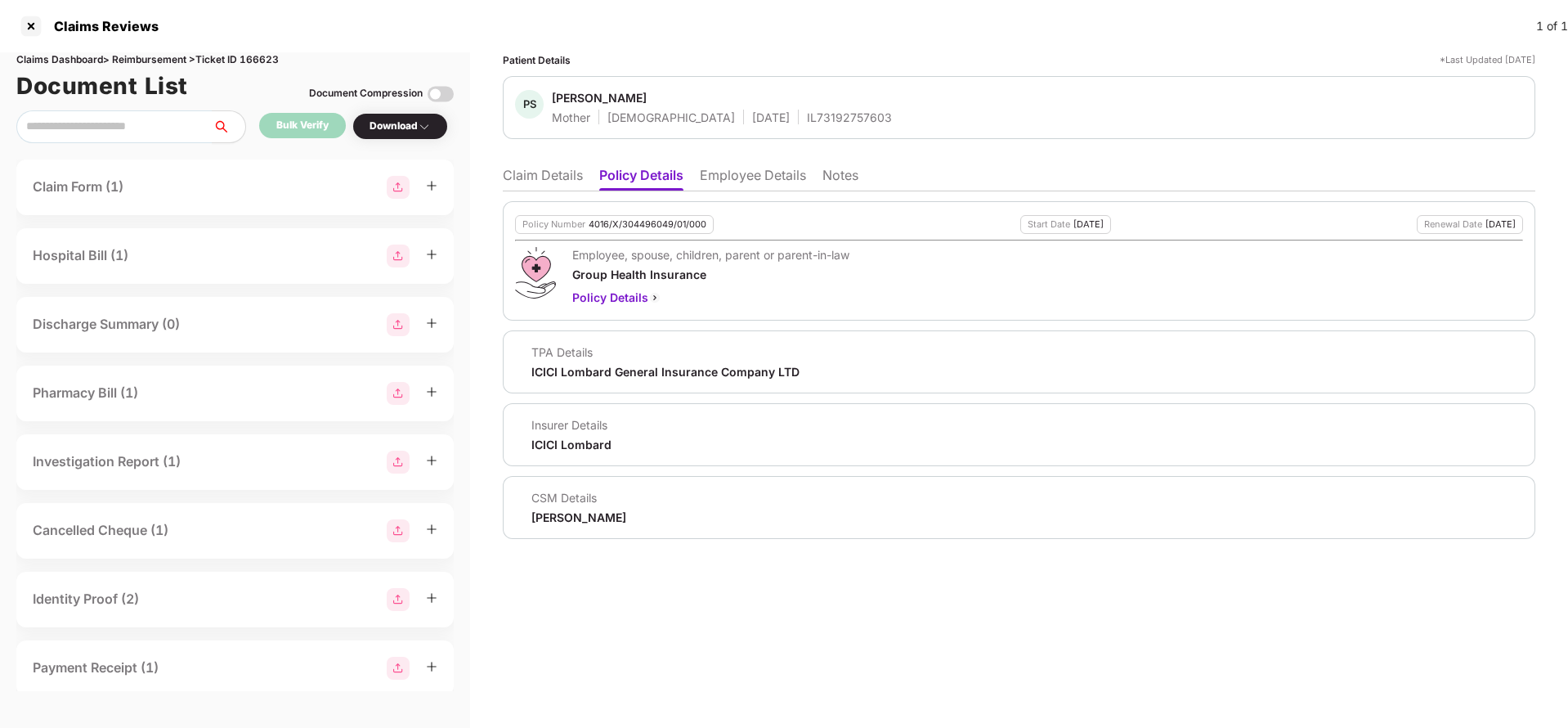
click at [651, 225] on div "4016/X/304496049/01/000" at bounding box center [647, 224] width 118 height 11
copy div "4016/X/304496049/01/000"
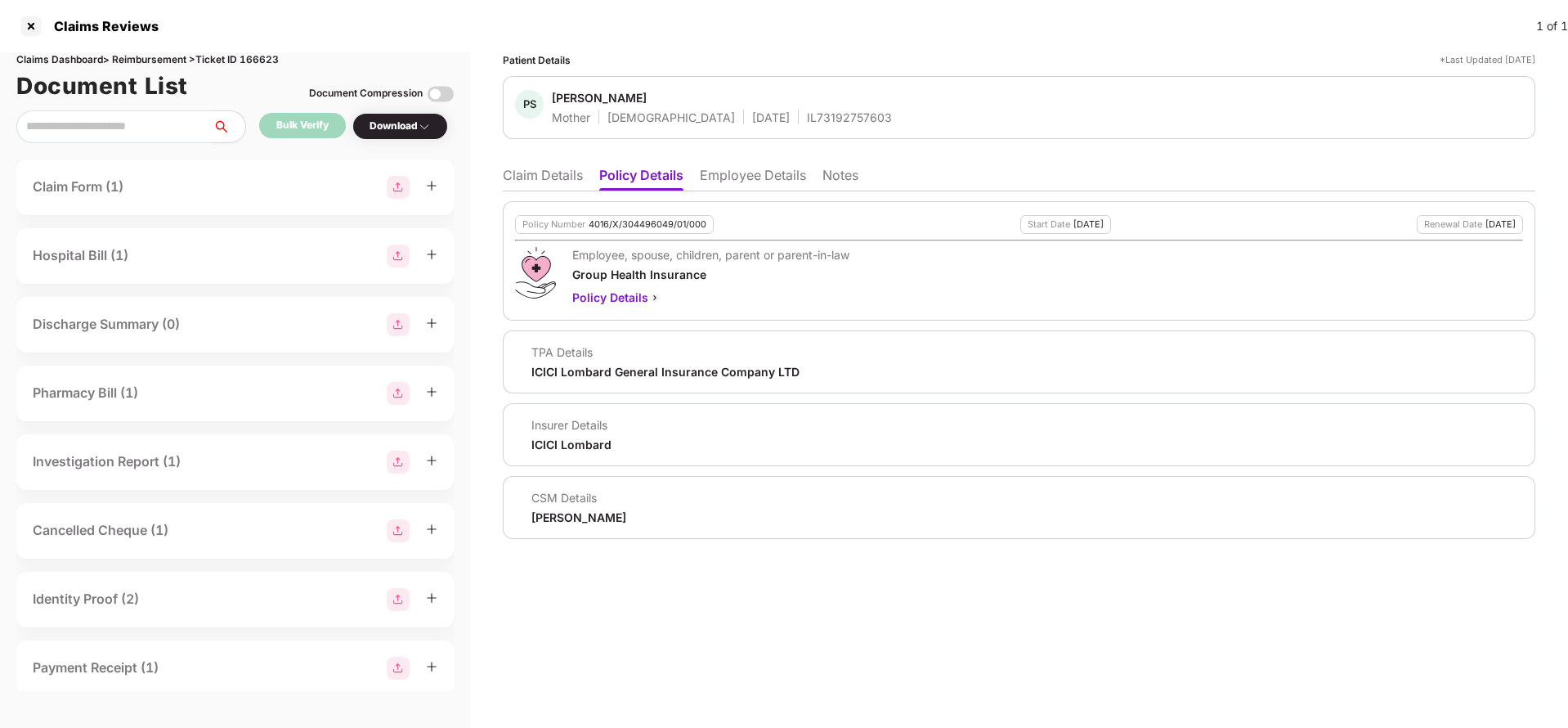
click at [807, 117] on div "IL73192757603" at bounding box center [849, 117] width 85 height 16
copy div "IL73192757603"
click at [551, 172] on li "Claim Details" at bounding box center [543, 178] width 80 height 23
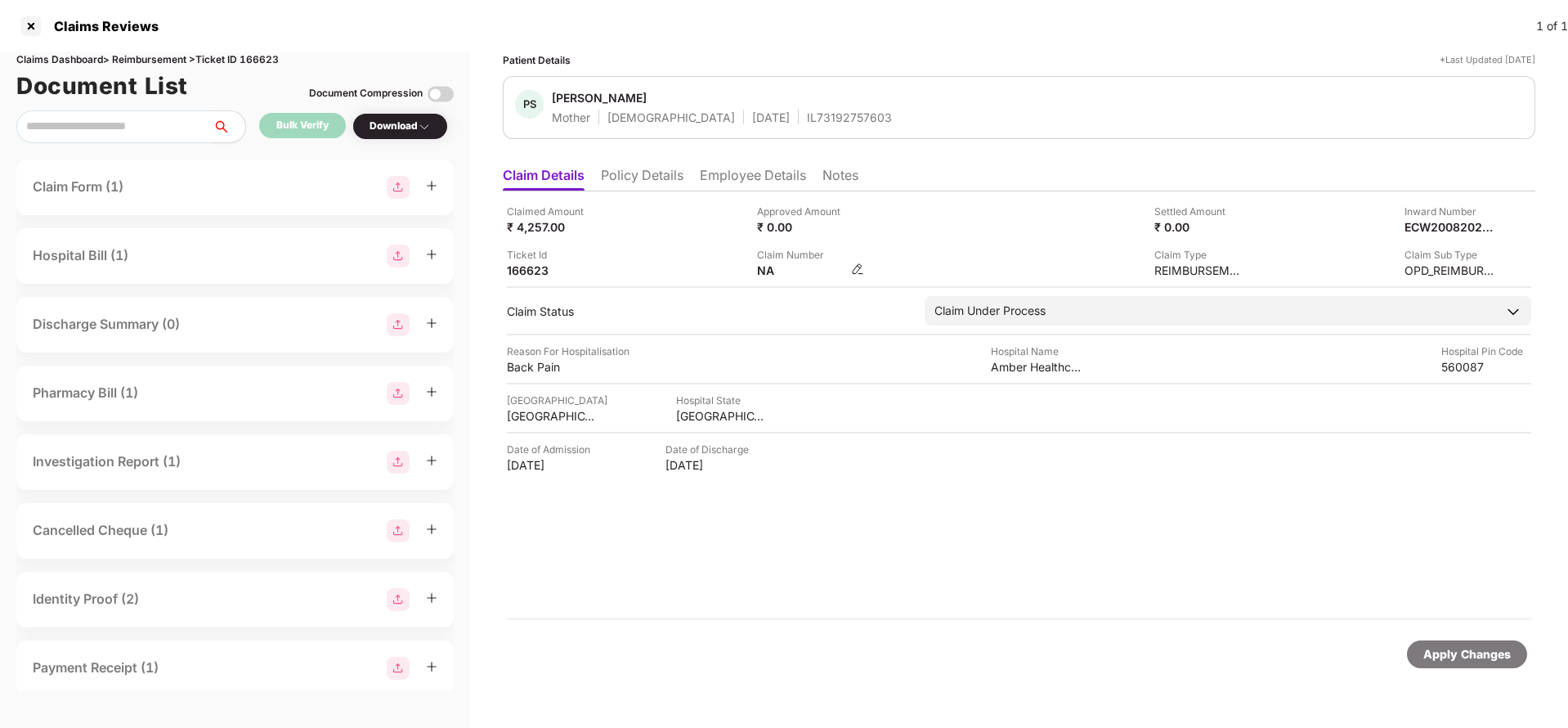
click at [856, 268] on img at bounding box center [857, 268] width 13 height 13
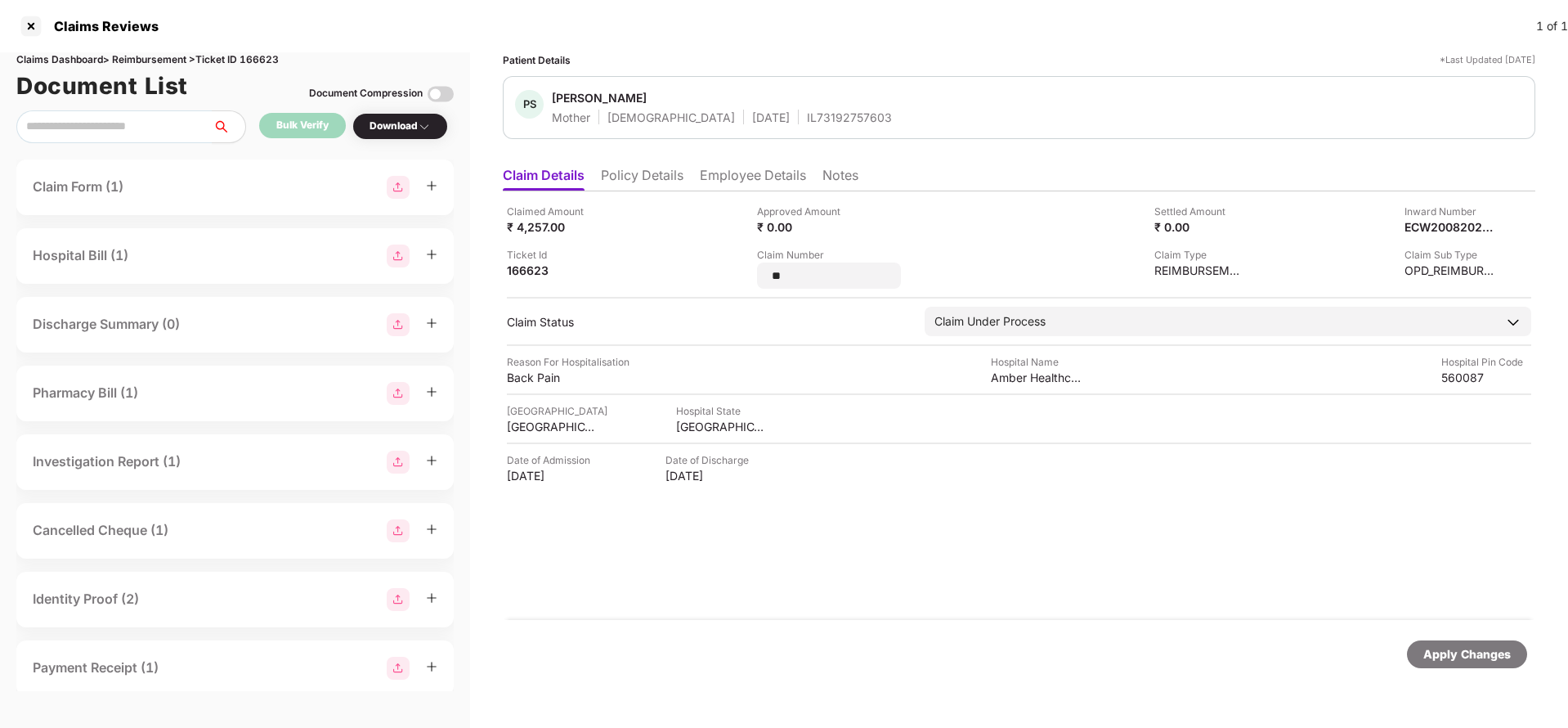
type input "*"
type input "**********"
click at [1450, 653] on div "Apply Changes" at bounding box center [1468, 654] width 88 height 18
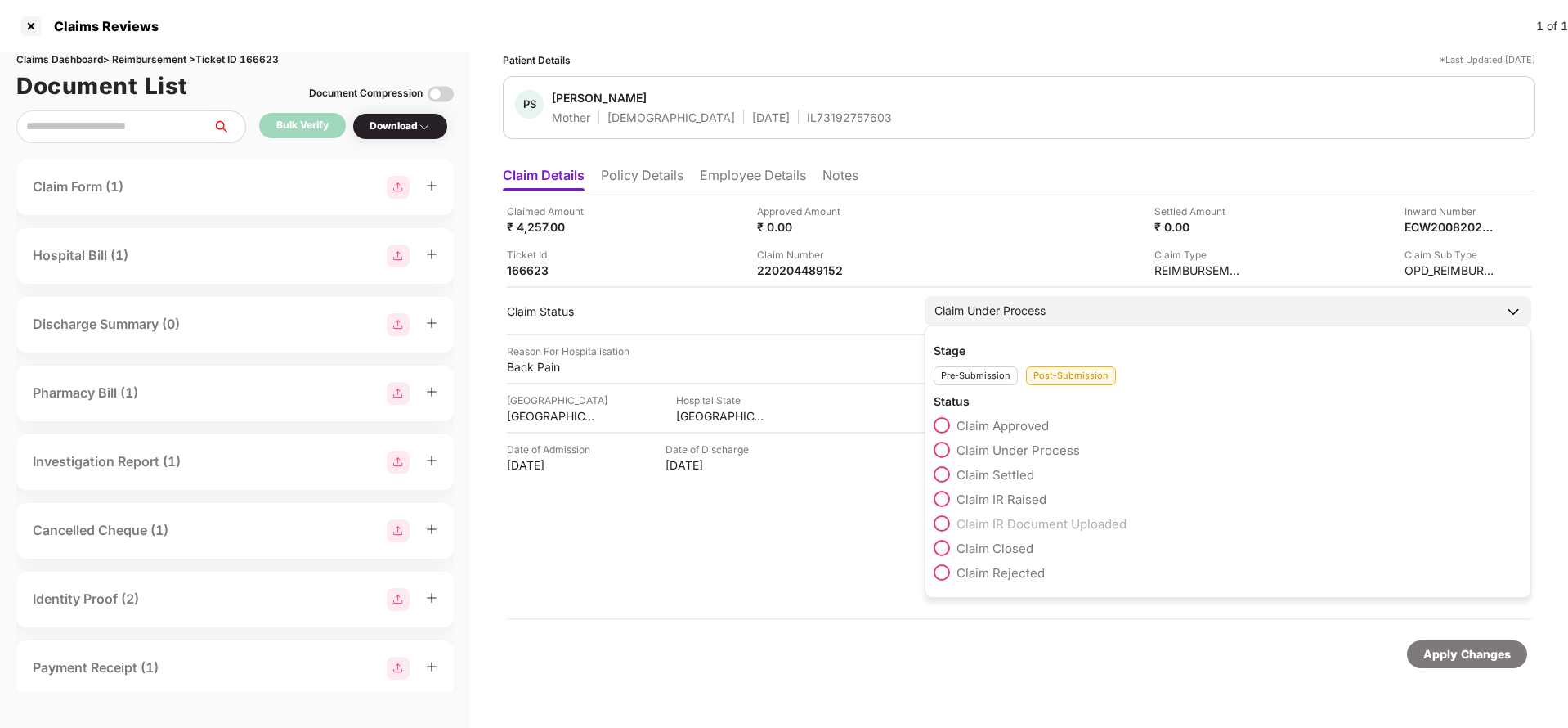
click at [963, 475] on span "Claim Settled" at bounding box center [996, 475] width 78 height 16
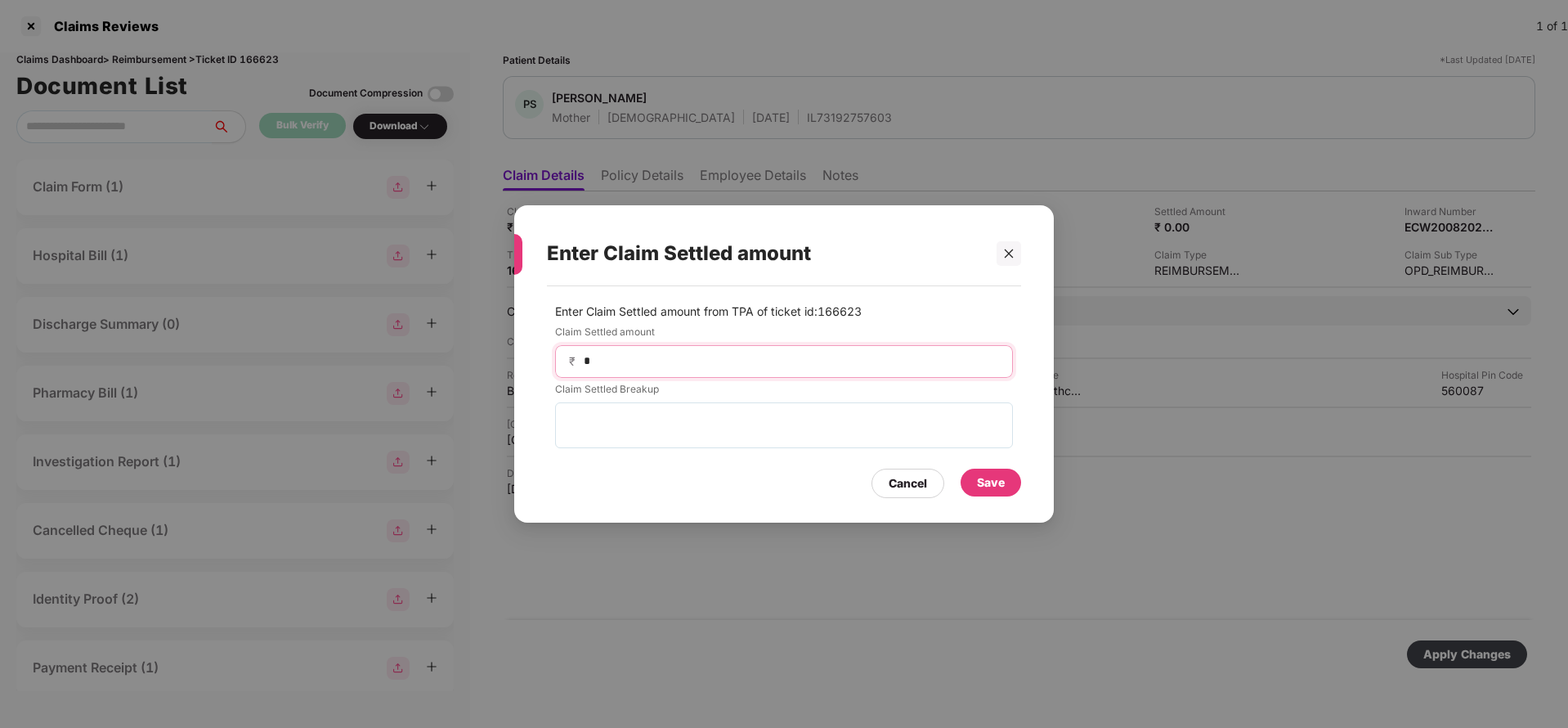
click at [653, 362] on input "*" at bounding box center [790, 362] width 417 height 18
type input "****"
click at [993, 482] on div "Save" at bounding box center [991, 482] width 28 height 18
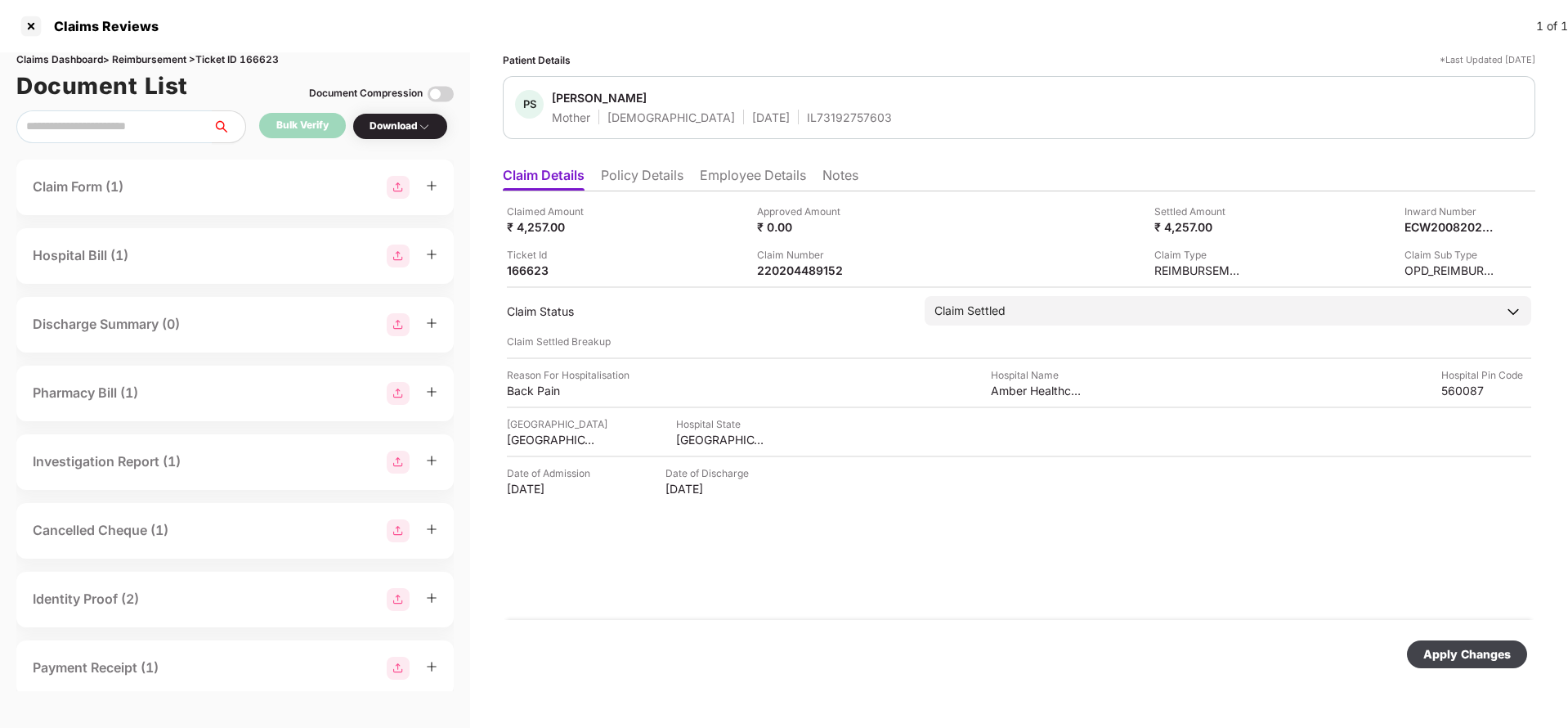
click at [1430, 642] on div "Apply Changes" at bounding box center [1467, 654] width 120 height 28
click at [741, 171] on li "Employee Details" at bounding box center [752, 178] width 106 height 23
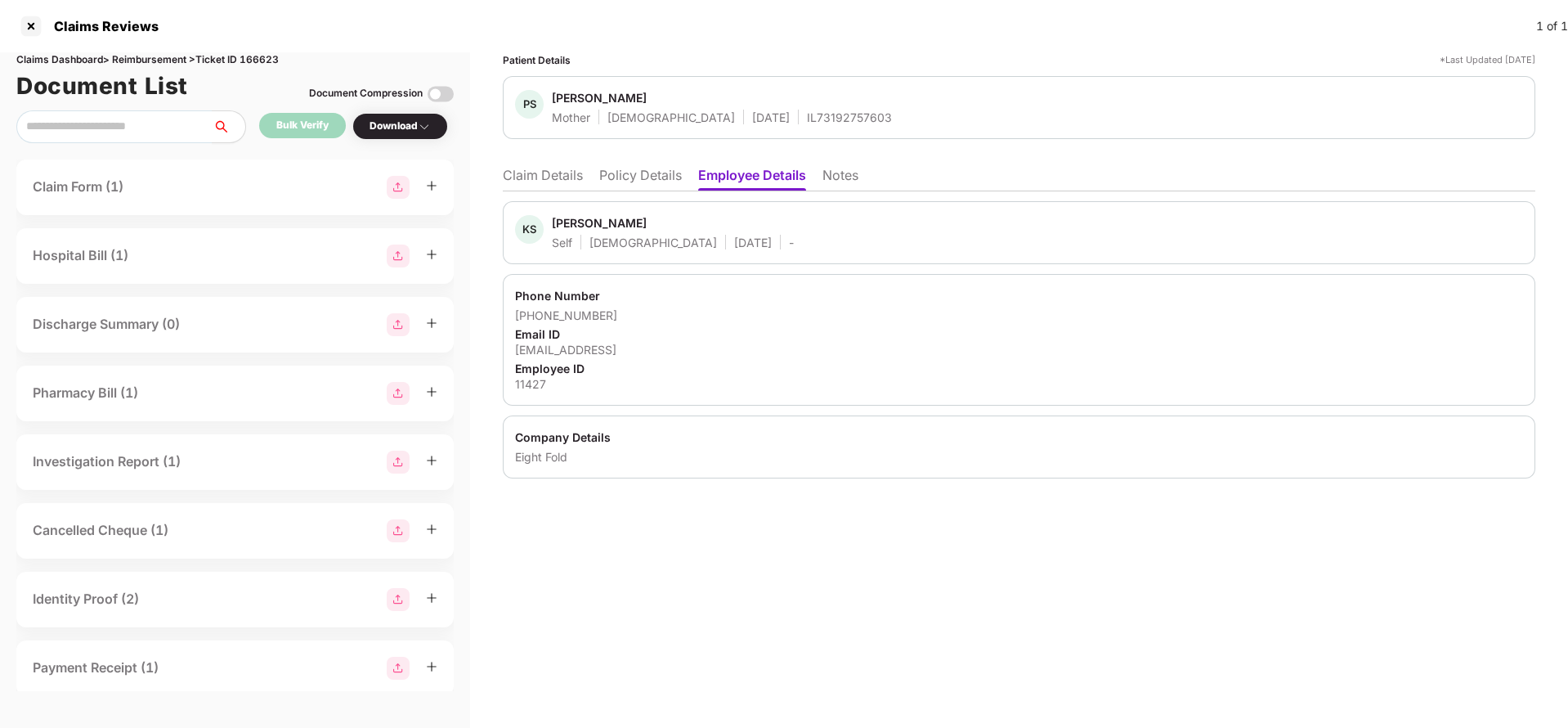
click at [537, 167] on li "Claim Details" at bounding box center [543, 178] width 80 height 23
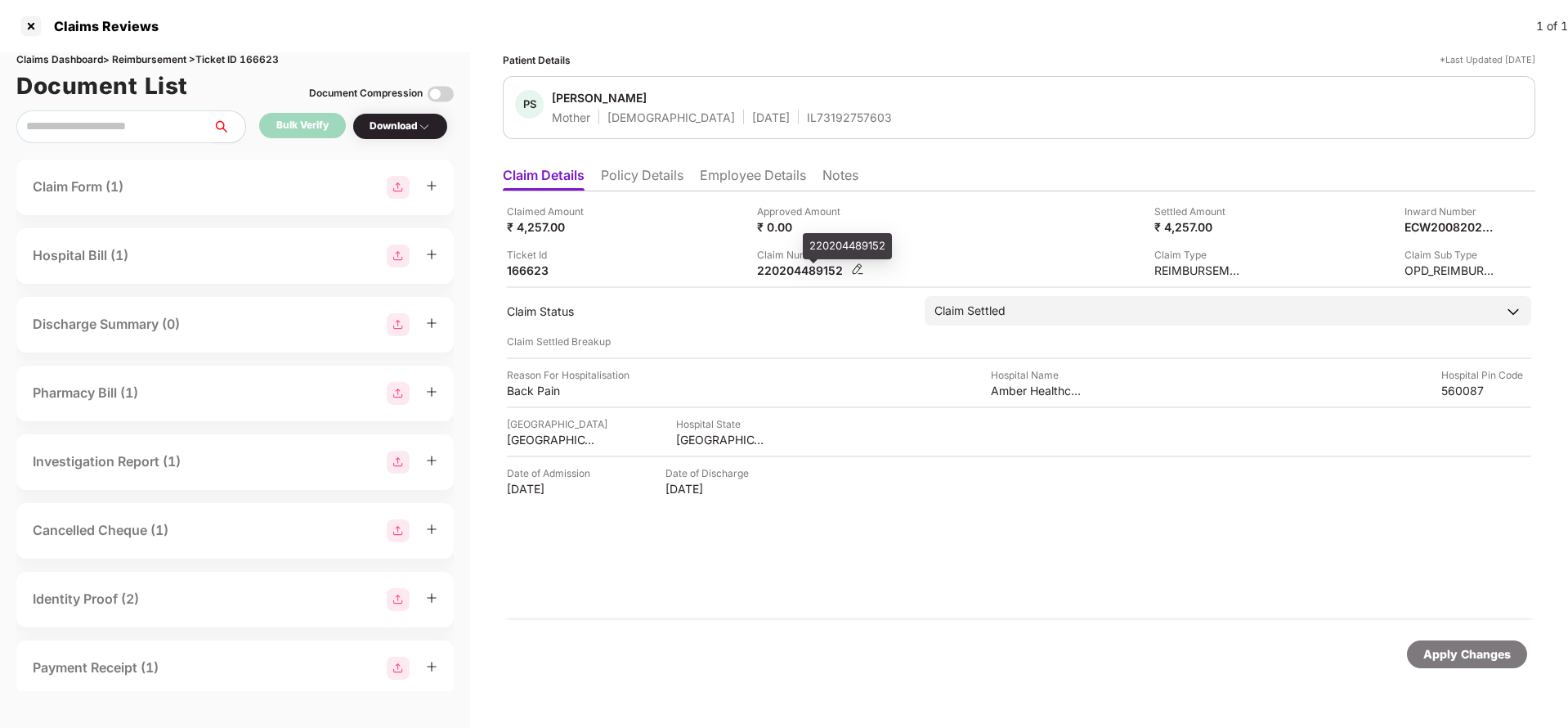
click at [779, 277] on div "220204489152" at bounding box center [802, 270] width 90 height 16
copy div "220204489152"
click at [807, 122] on div "IL73192757603" at bounding box center [849, 117] width 85 height 16
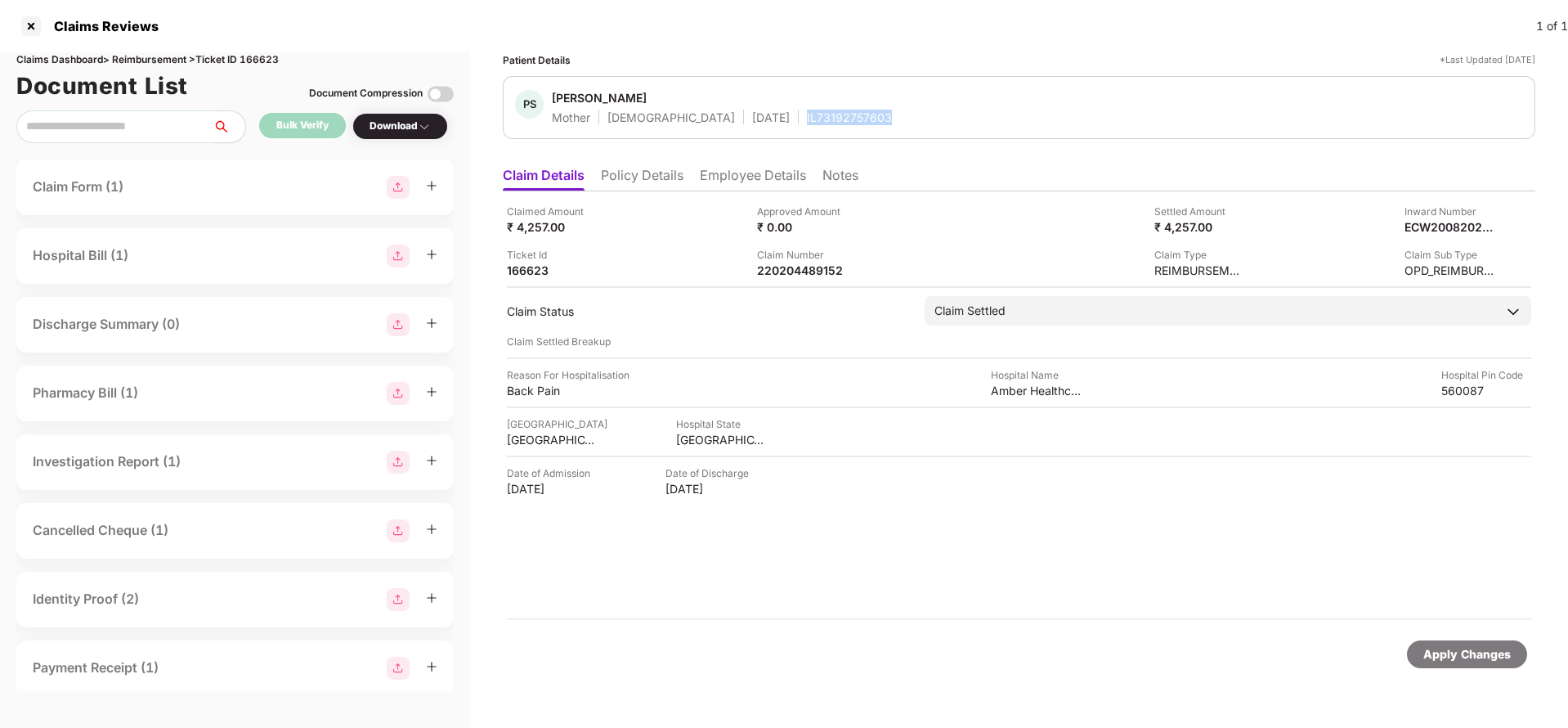
copy div "IL73192757603"
click at [1455, 659] on div "Apply Changes" at bounding box center [1468, 654] width 88 height 18
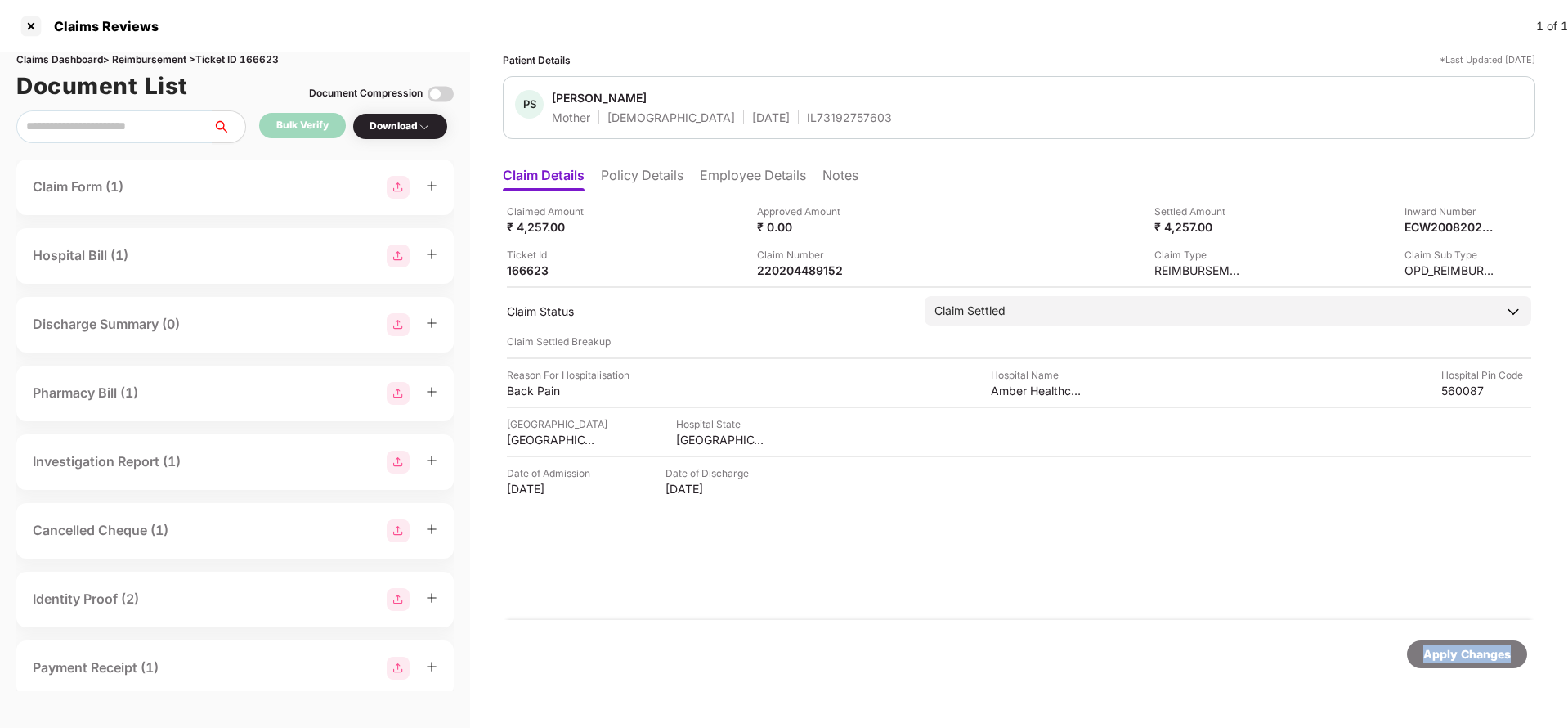
click at [1455, 659] on div "Apply Changes" at bounding box center [1468, 654] width 88 height 18
click at [259, 56] on div "Claims Dashboard > Reimbursement > Ticket ID 166623" at bounding box center [235, 60] width 438 height 16
copy div "166623"
click at [1490, 657] on div "Apply Changes" at bounding box center [1468, 654] width 88 height 18
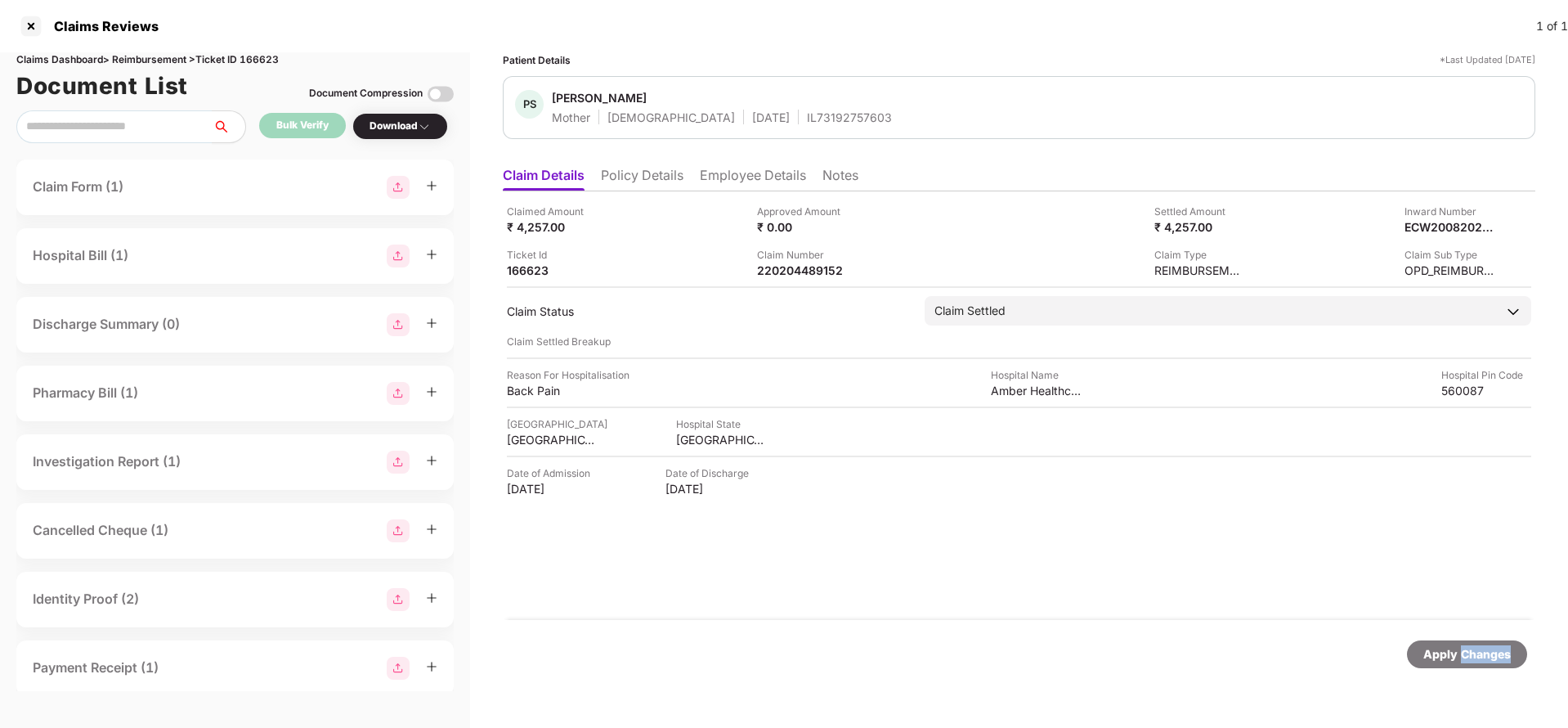
click at [1490, 657] on div "Apply Changes" at bounding box center [1468, 654] width 88 height 18
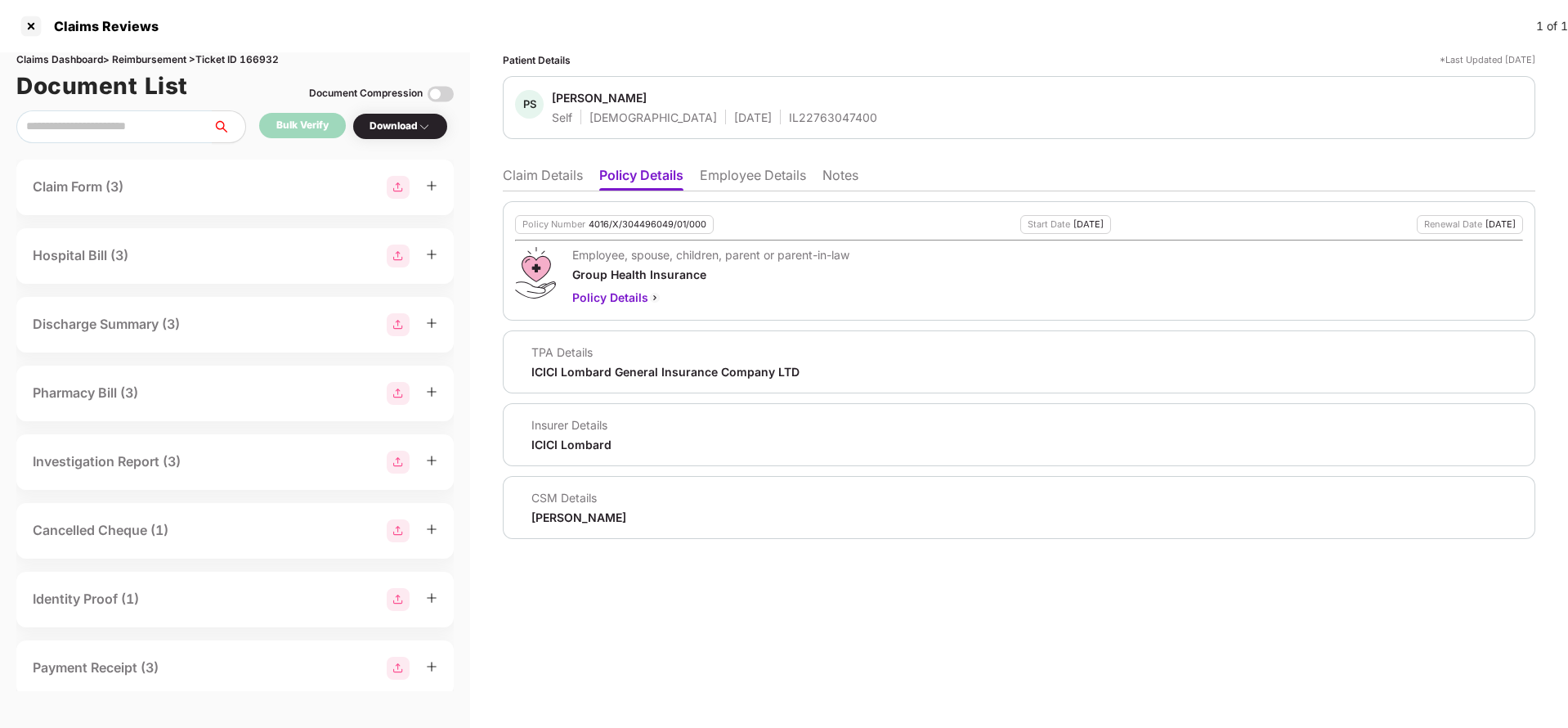
click at [625, 221] on div "4016/X/304496049/01/000" at bounding box center [647, 224] width 118 height 11
copy div "4016/X/304496049/01/000"
click at [754, 126] on div "PS [PERSON_NAME] Self [DEMOGRAPHIC_DATA] [DATE] IL22763047400" at bounding box center [1019, 107] width 1033 height 63
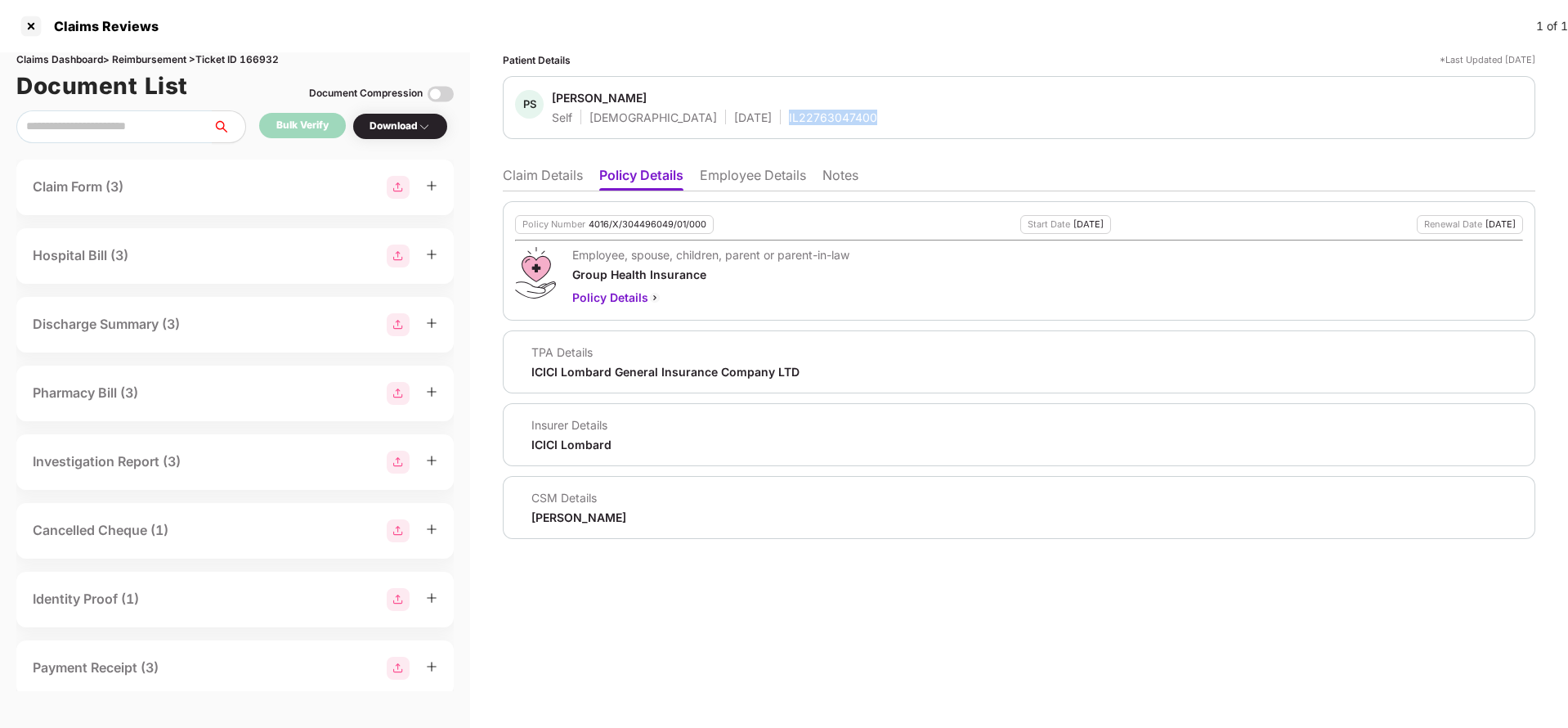
click at [754, 126] on div "PS [PERSON_NAME] Self [DEMOGRAPHIC_DATA] [DATE] IL22763047400" at bounding box center [1019, 107] width 1033 height 63
copy div "IL22763047400"
click at [539, 168] on li "Claim Details" at bounding box center [543, 178] width 80 height 23
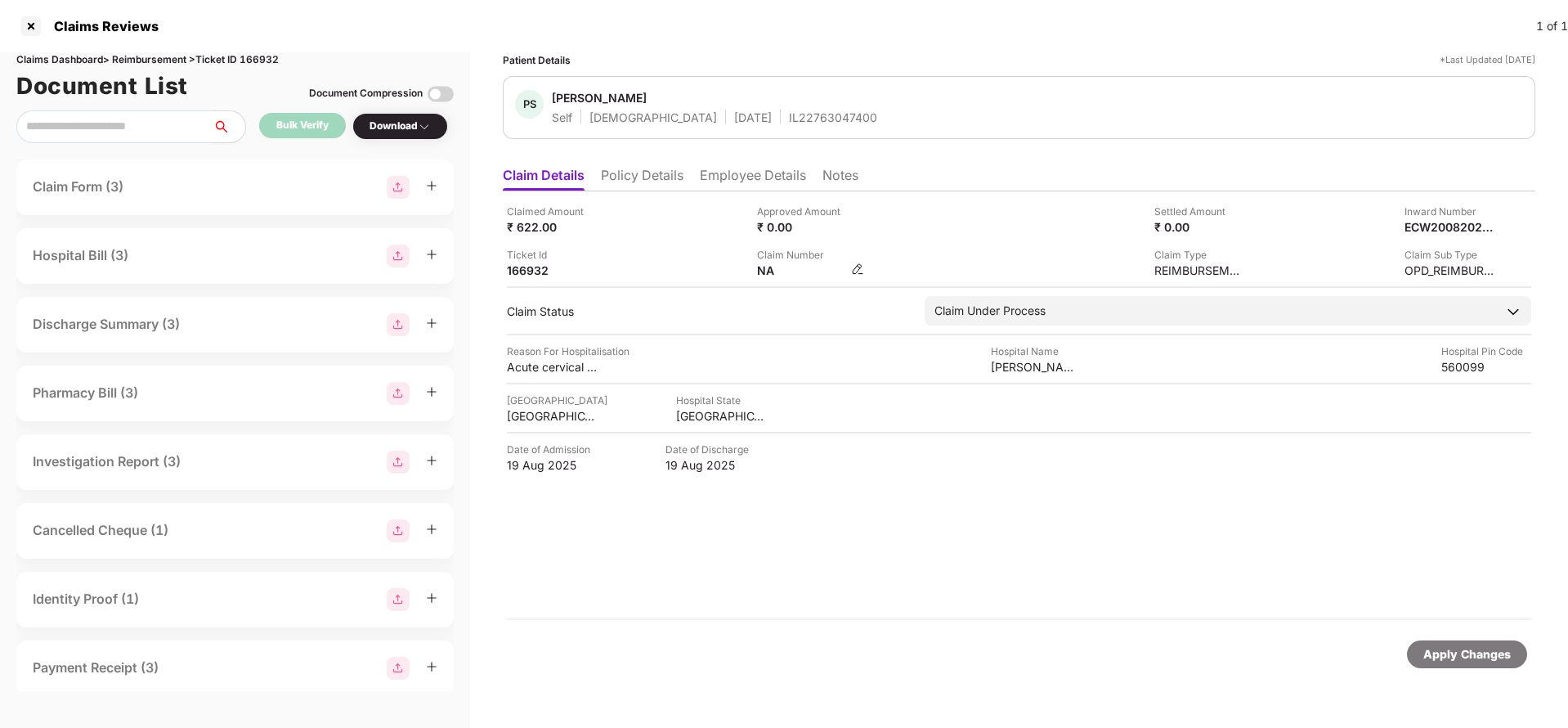
click at [853, 263] on img at bounding box center [857, 268] width 13 height 13
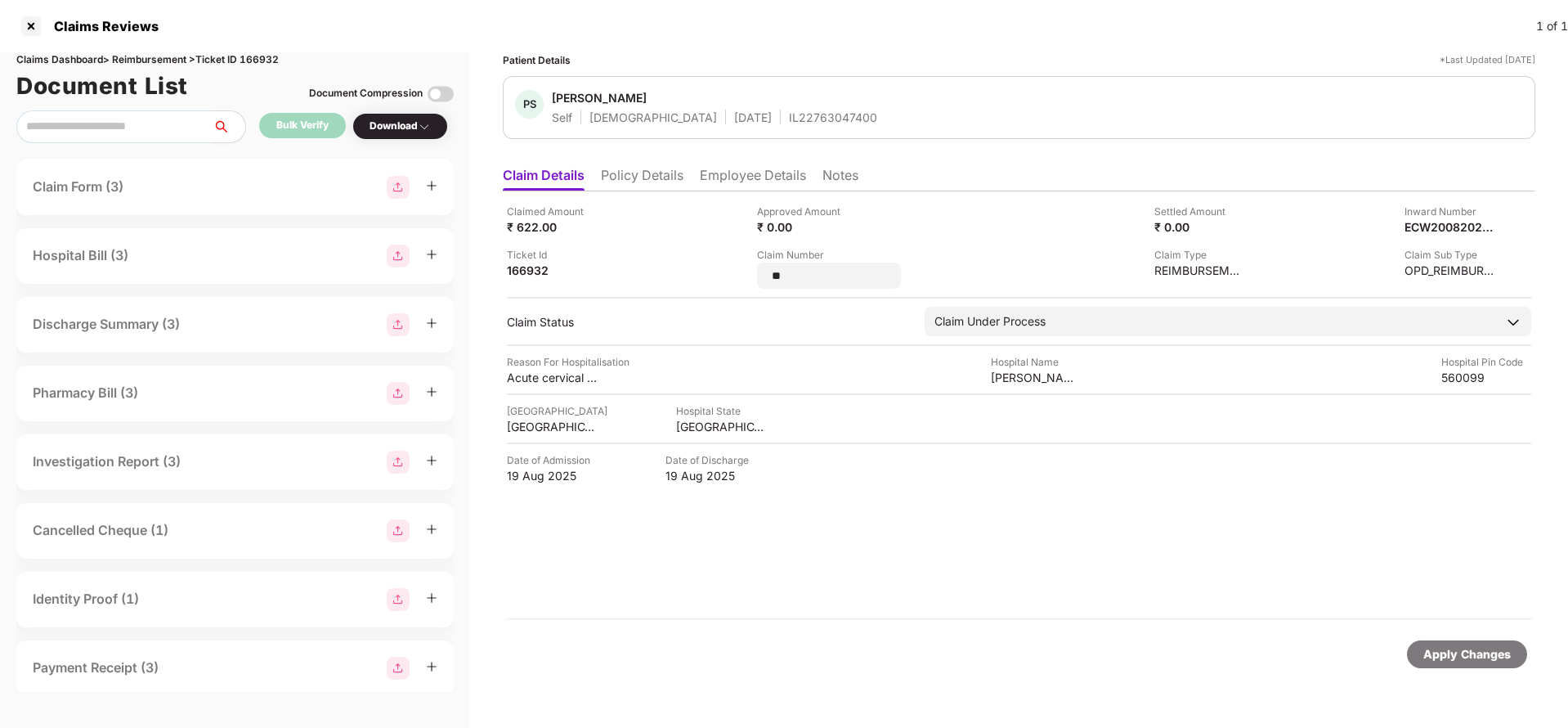
type input "*"
type input "**********"
click at [1460, 647] on div "Apply Changes" at bounding box center [1468, 654] width 88 height 18
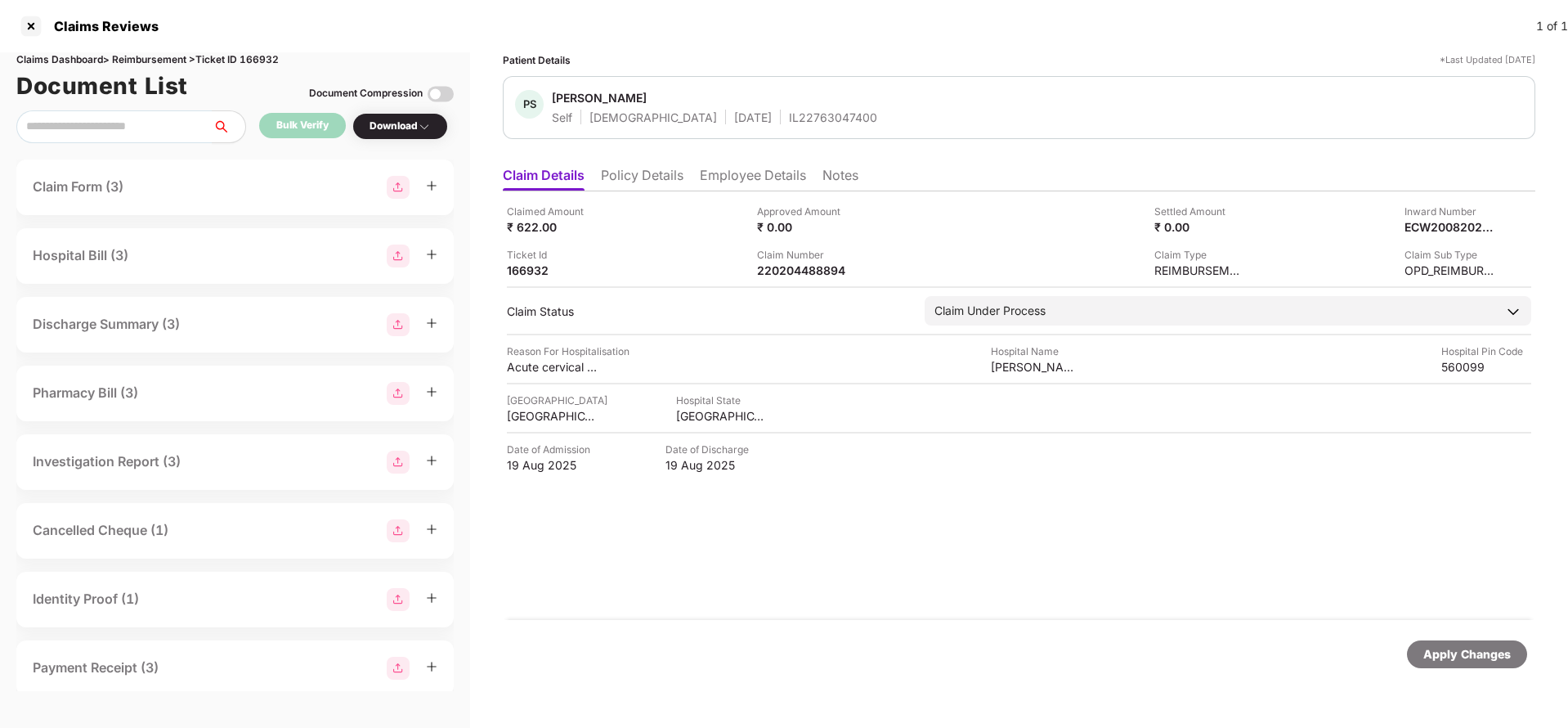
click at [648, 170] on li "Policy Details" at bounding box center [642, 178] width 83 height 23
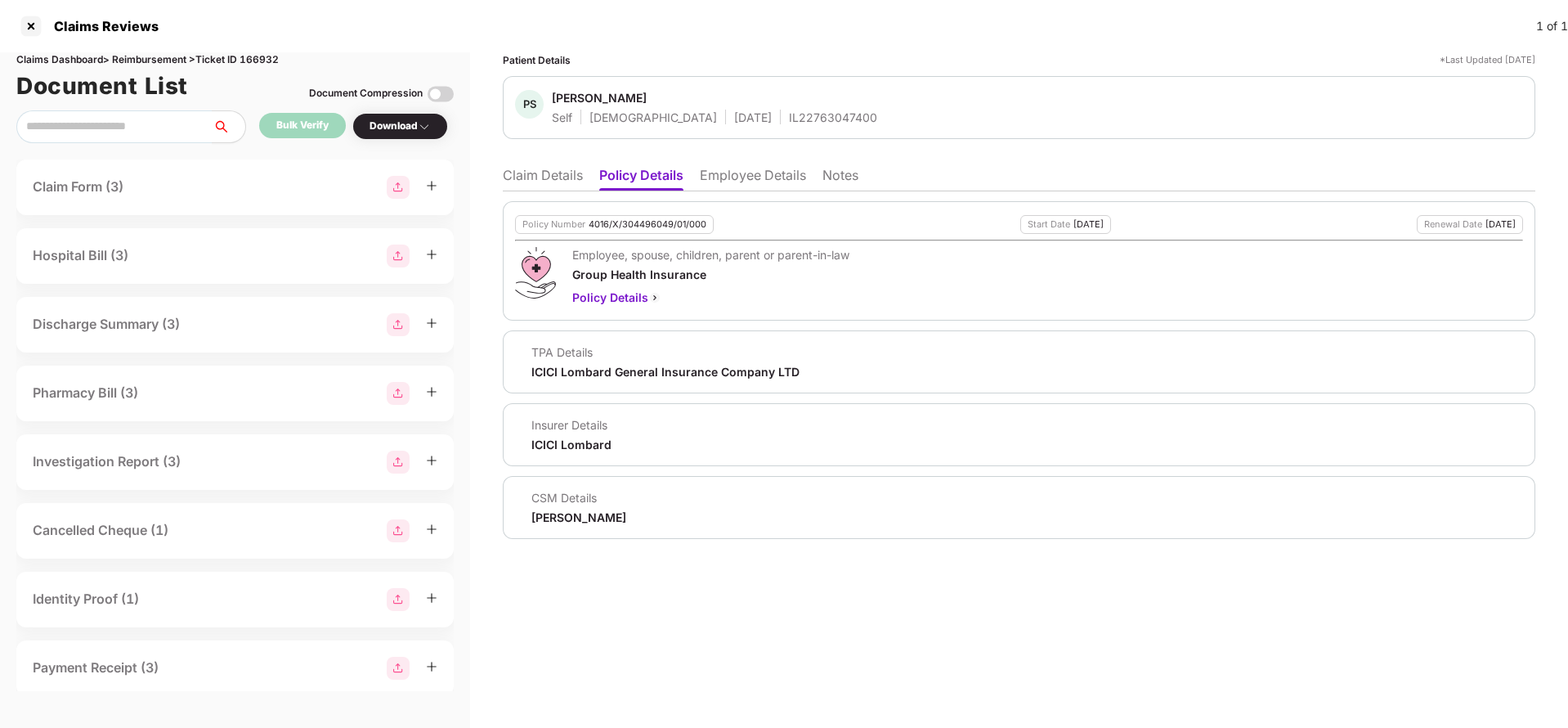
click at [606, 215] on div "Policy Number 4016/X/304496049/01/000" at bounding box center [615, 224] width 199 height 19
copy div "4016/X/304496049/01/000"
click at [515, 180] on li "Claim Details" at bounding box center [543, 178] width 80 height 23
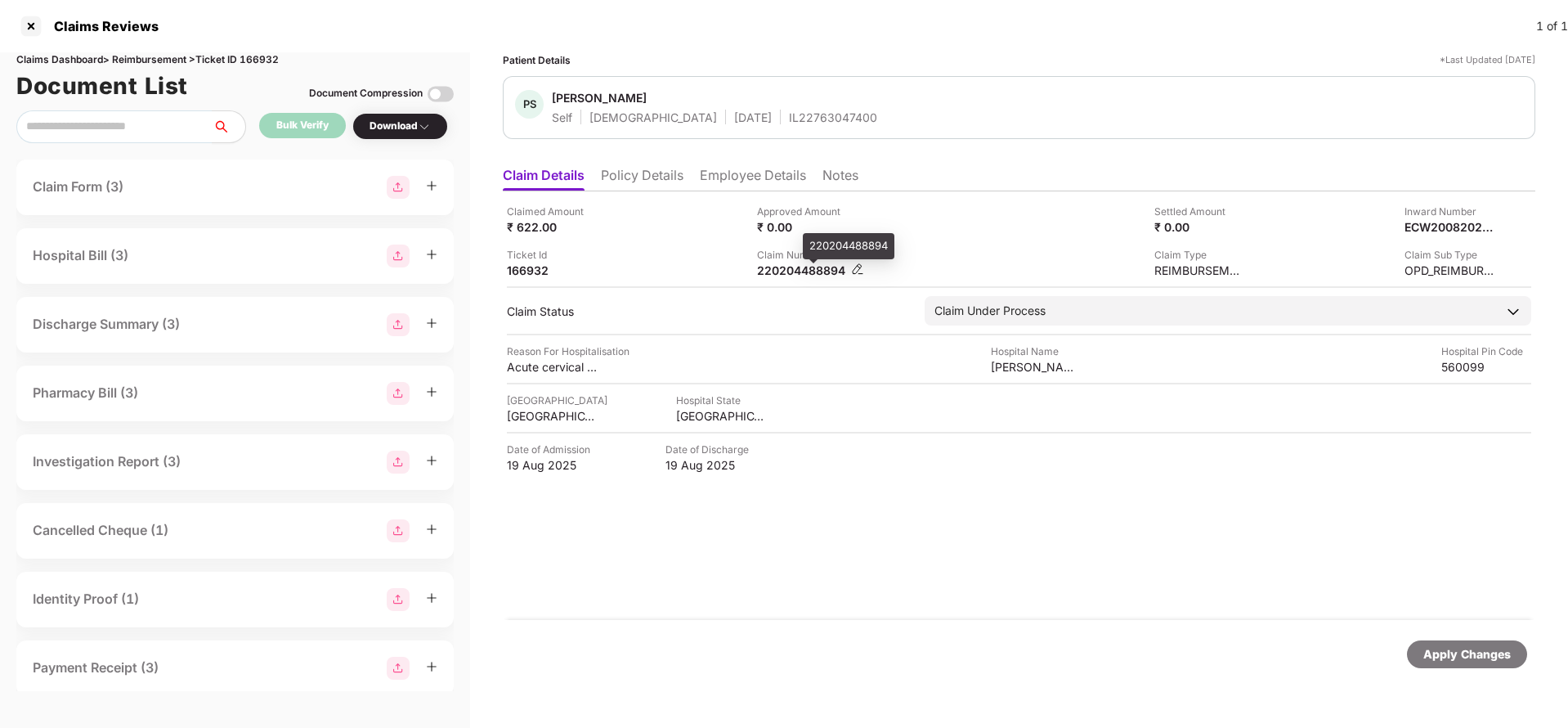
click at [795, 267] on div "220204488894" at bounding box center [802, 270] width 90 height 16
copy div "220204488894"
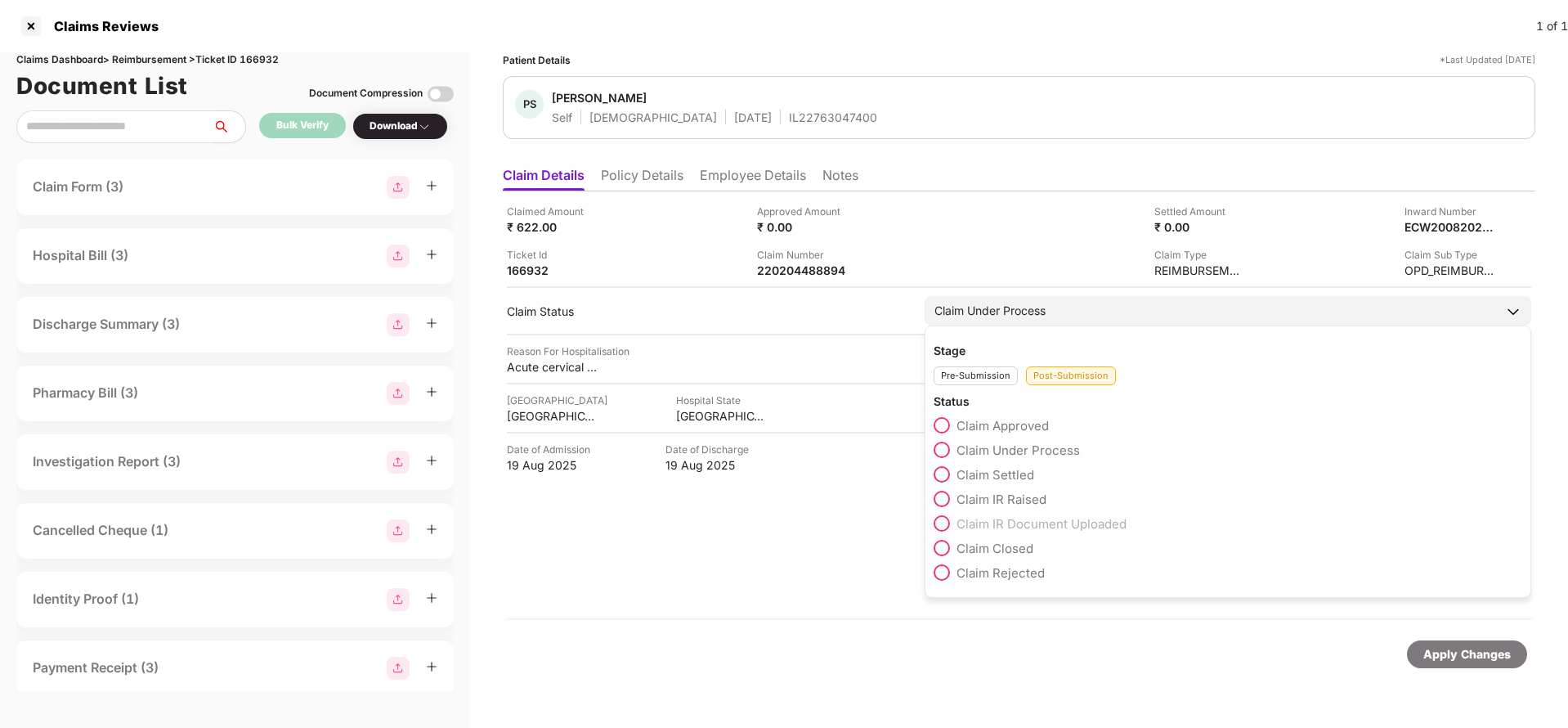
click at [965, 573] on span "Claim Rejected" at bounding box center [1001, 573] width 89 height 16
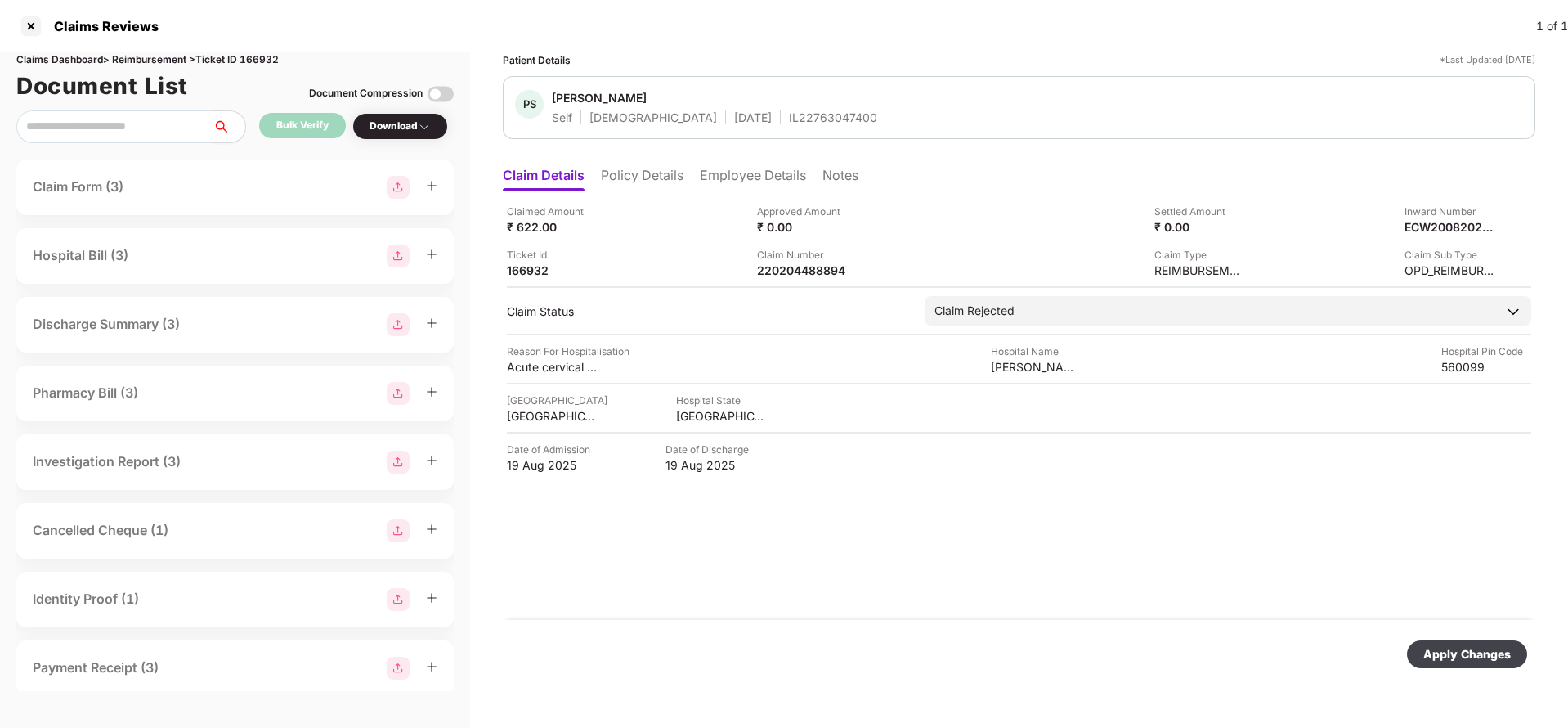
click at [1430, 653] on div "Apply Changes" at bounding box center [1468, 654] width 88 height 18
click at [782, 276] on div "220204488894" at bounding box center [802, 270] width 90 height 16
copy div "220204488894"
click at [789, 118] on div "IL22763047400" at bounding box center [833, 117] width 89 height 16
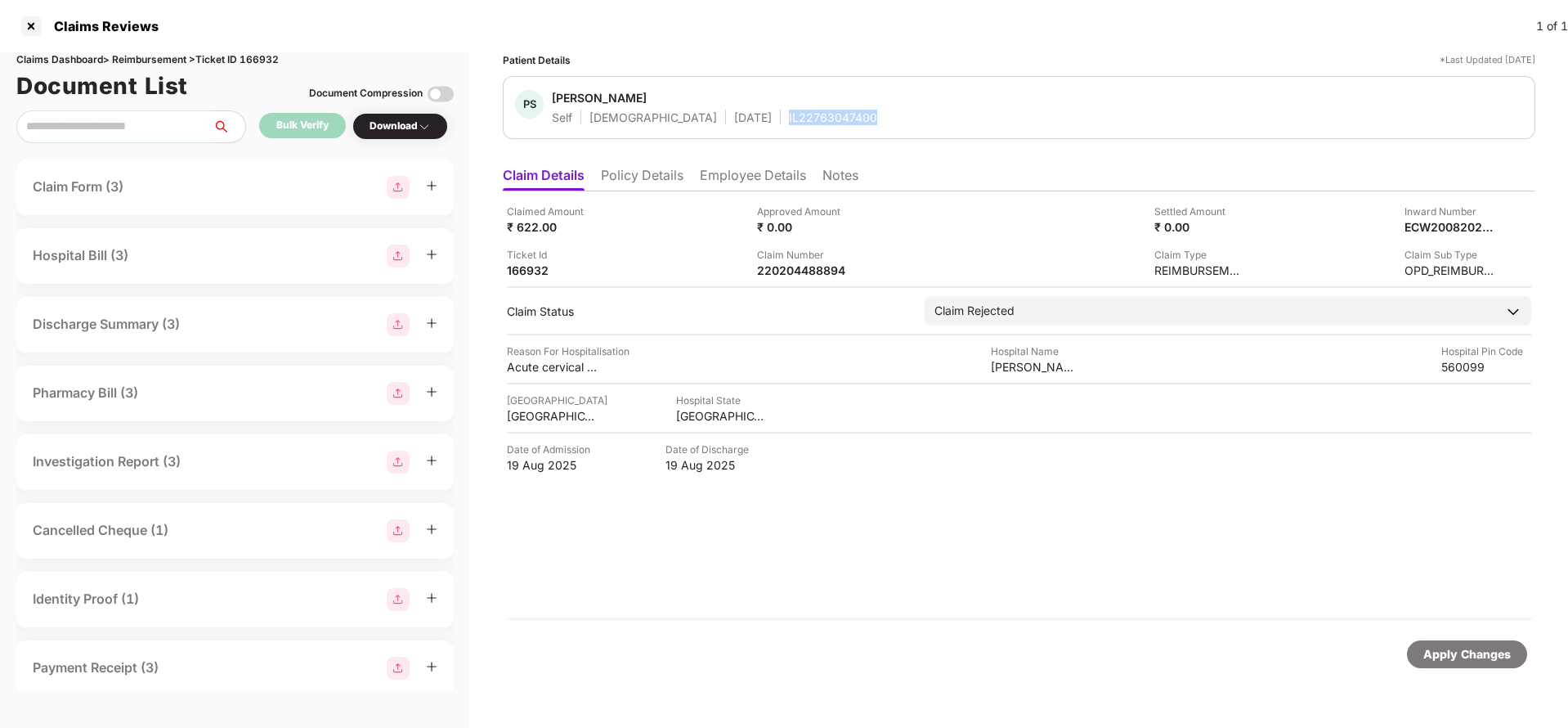
click at [789, 118] on div "IL22763047400" at bounding box center [833, 117] width 89 height 16
copy div "IL22763047400"
click at [1472, 655] on div "Apply Changes" at bounding box center [1468, 654] width 88 height 18
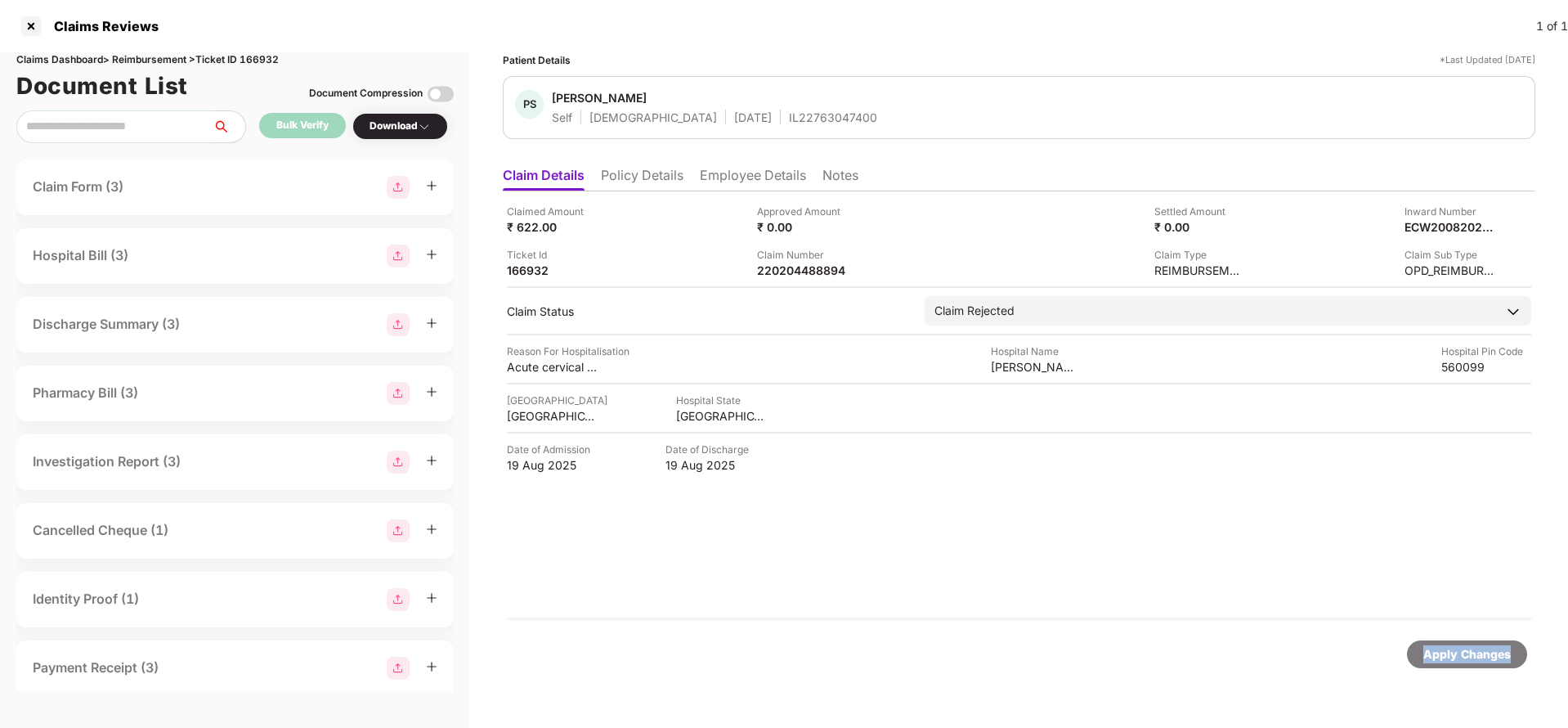
click at [1472, 655] on div "Apply Changes" at bounding box center [1468, 654] width 88 height 18
click at [256, 59] on div "Claims Dashboard > Reimbursement > Ticket ID 166932" at bounding box center [235, 60] width 438 height 16
copy div "166932"
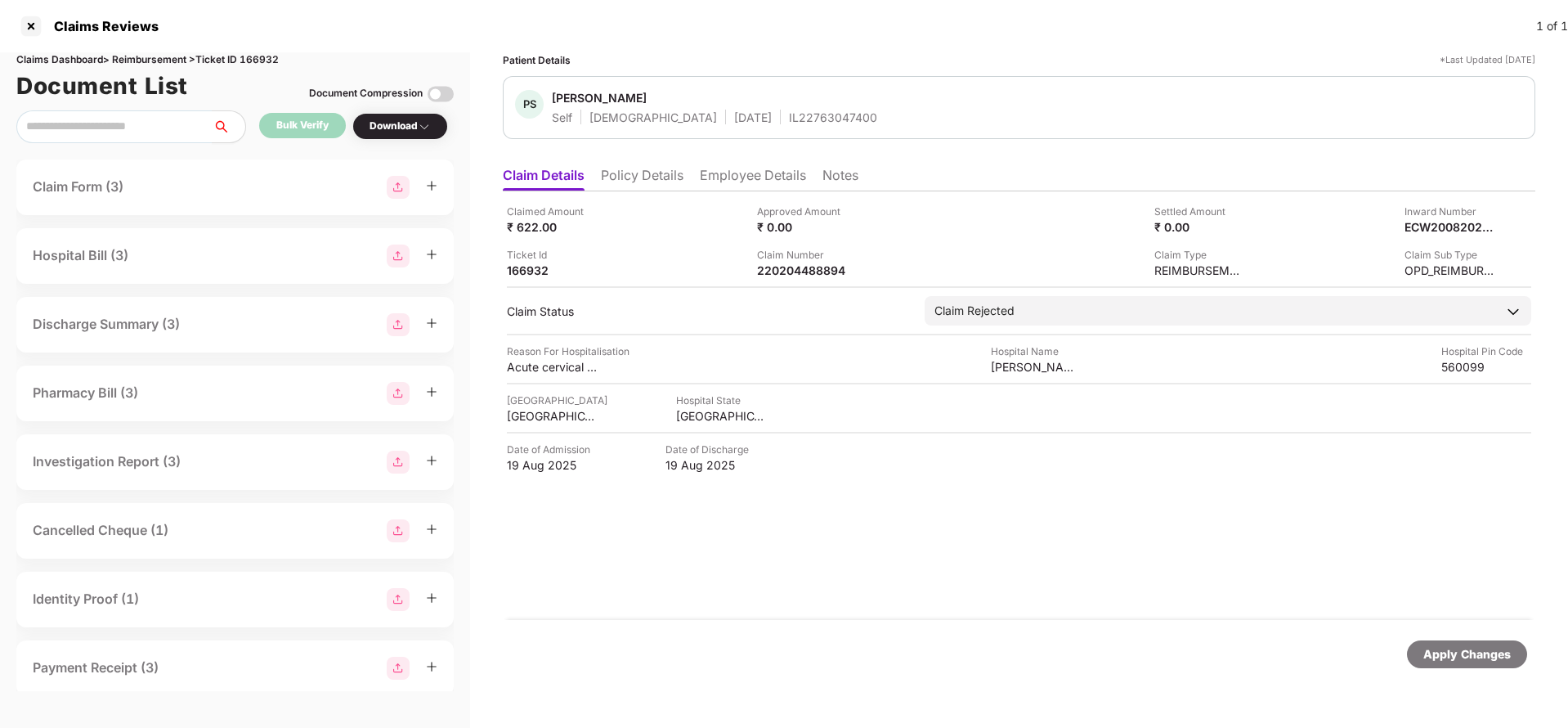
click at [1439, 653] on div "Apply Changes" at bounding box center [1468, 654] width 88 height 18
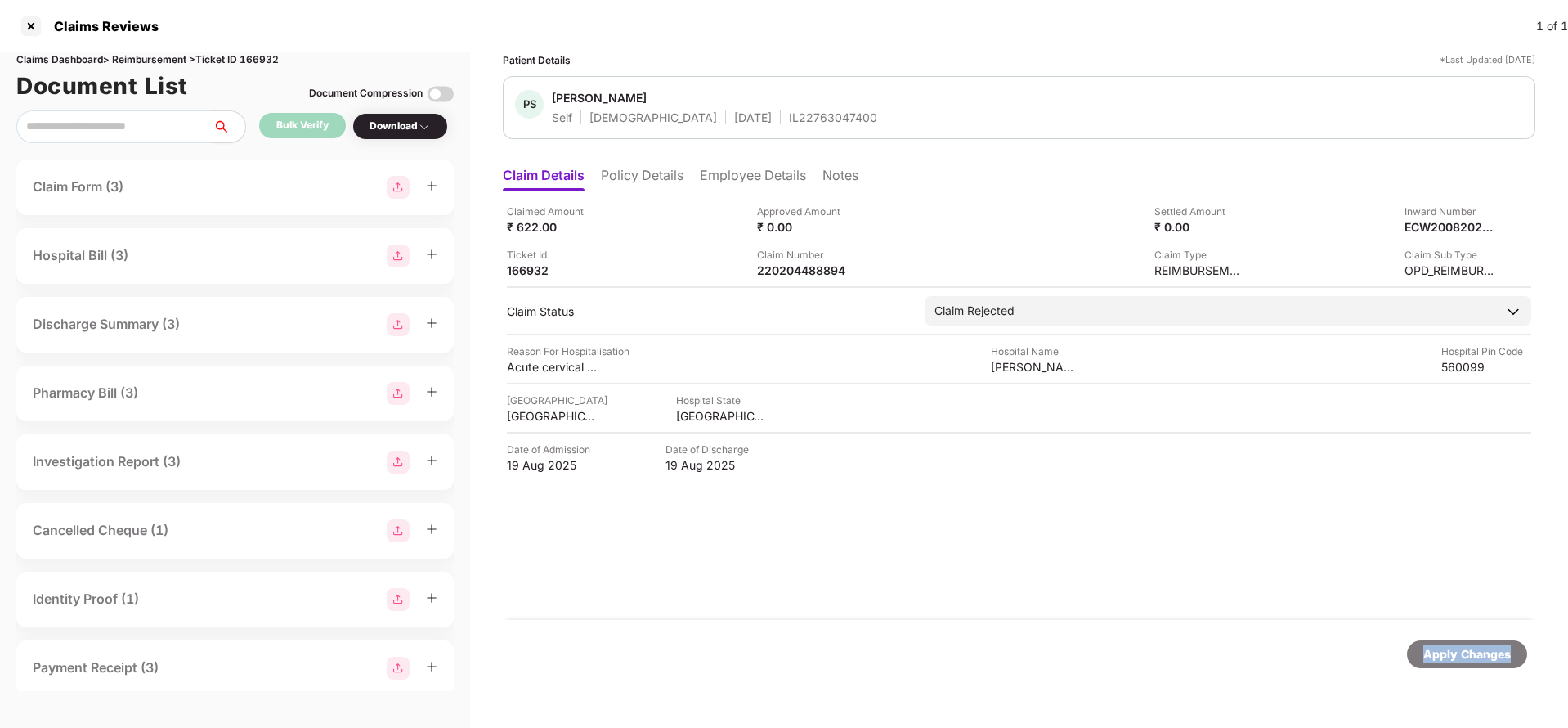
click at [1439, 653] on div "Apply Changes" at bounding box center [1468, 654] width 88 height 18
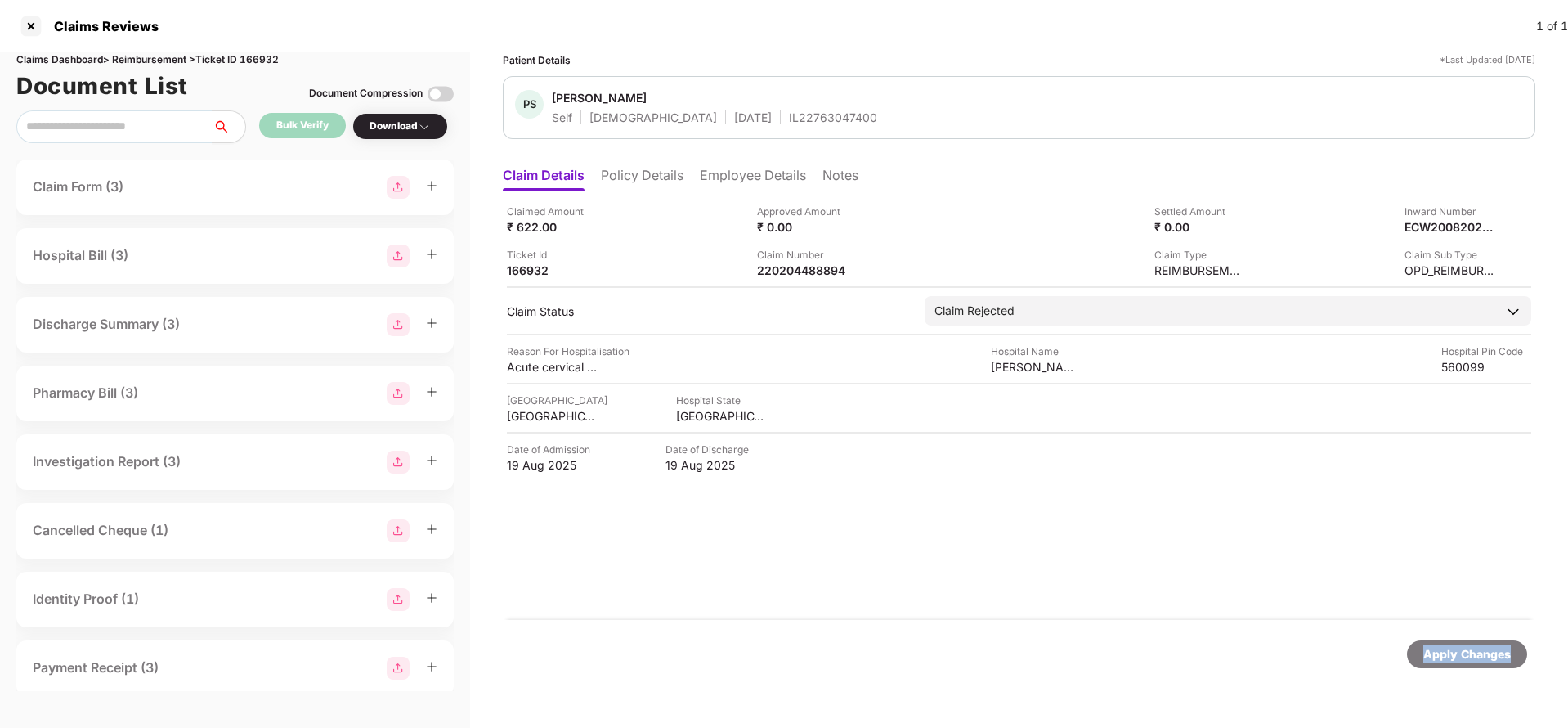
click at [1439, 653] on div "Apply Changes" at bounding box center [1468, 654] width 88 height 18
click at [634, 177] on li "Policy Details" at bounding box center [642, 178] width 83 height 23
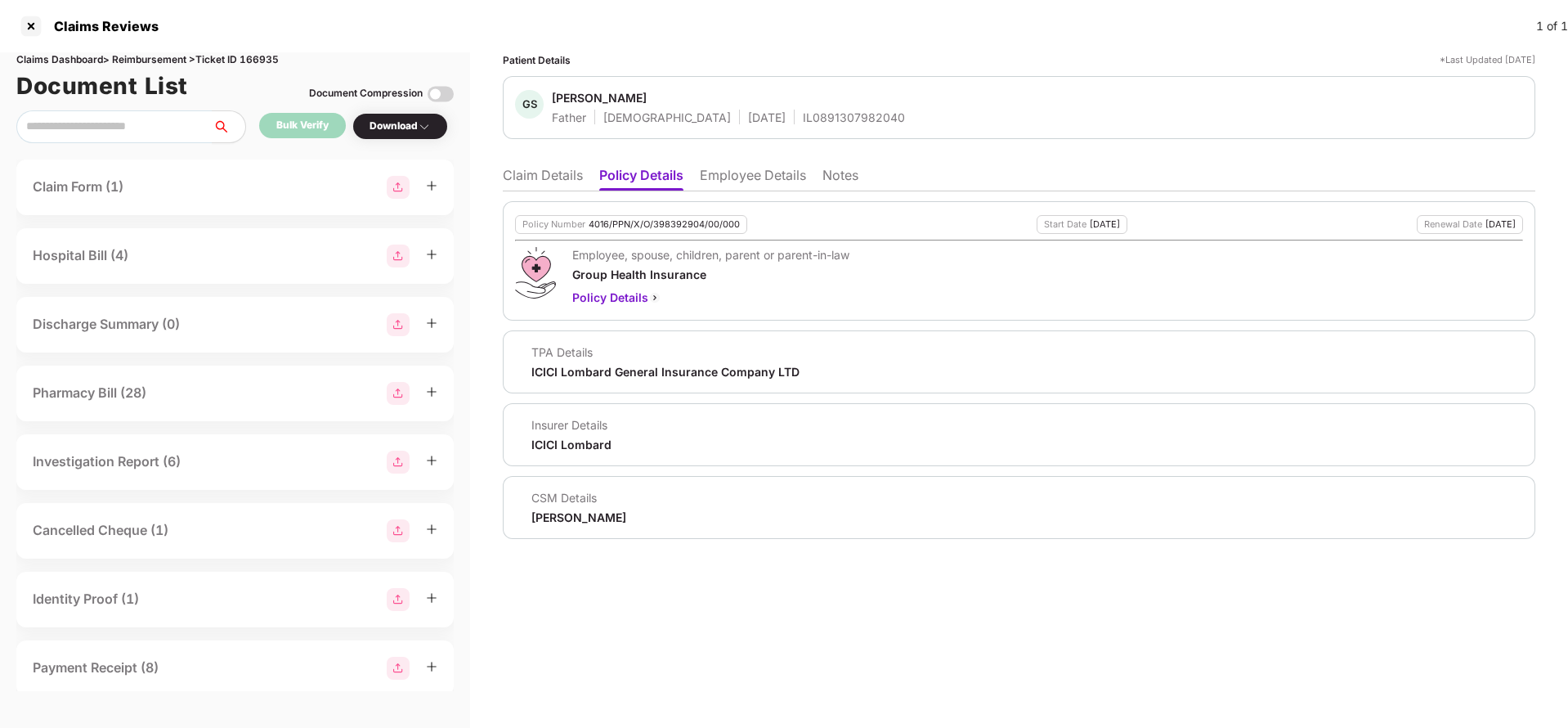
click at [628, 223] on div "4016/PPN/X/O/398392904/00/000" at bounding box center [664, 224] width 151 height 11
copy div "4016/PPN/X/O/398392904/00/000"
click at [745, 169] on li "Employee Details" at bounding box center [752, 178] width 106 height 23
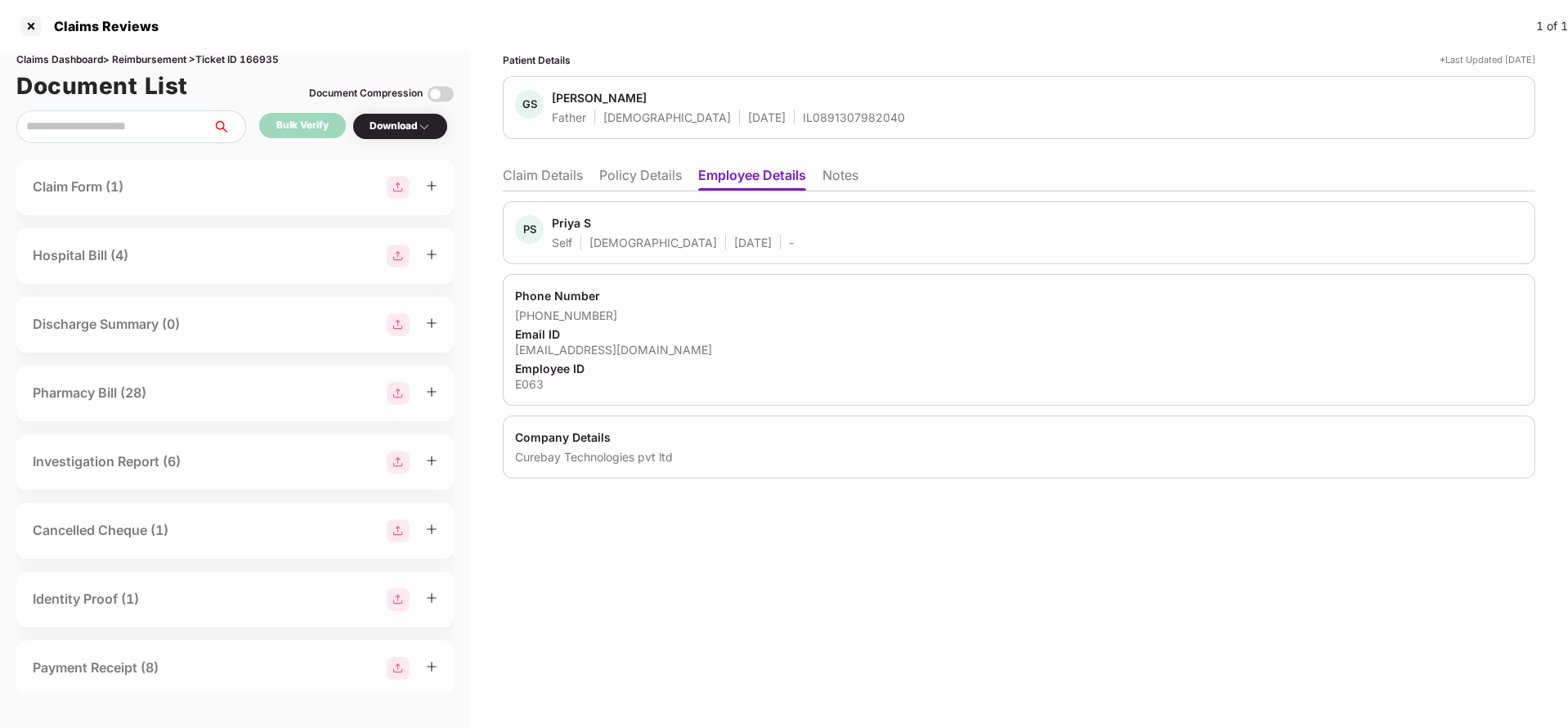
click at [601, 183] on li "Policy Details" at bounding box center [640, 178] width 83 height 23
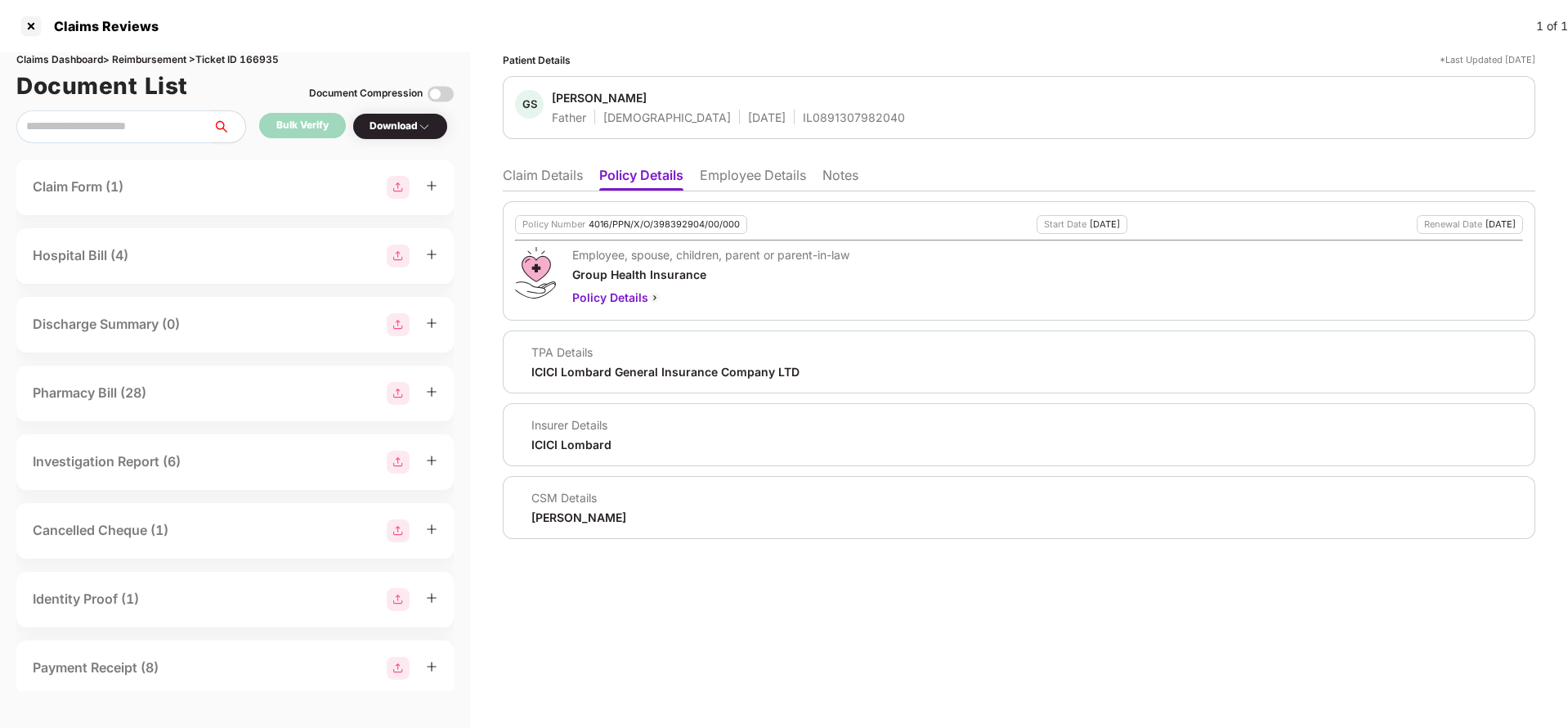
click at [677, 226] on div "4016/PPN/X/O/398392904/00/000" at bounding box center [664, 224] width 151 height 11
copy div "4016/PPN/X/O/398392904/00/000"
click at [803, 114] on div "IL0891307982040" at bounding box center [854, 117] width 102 height 16
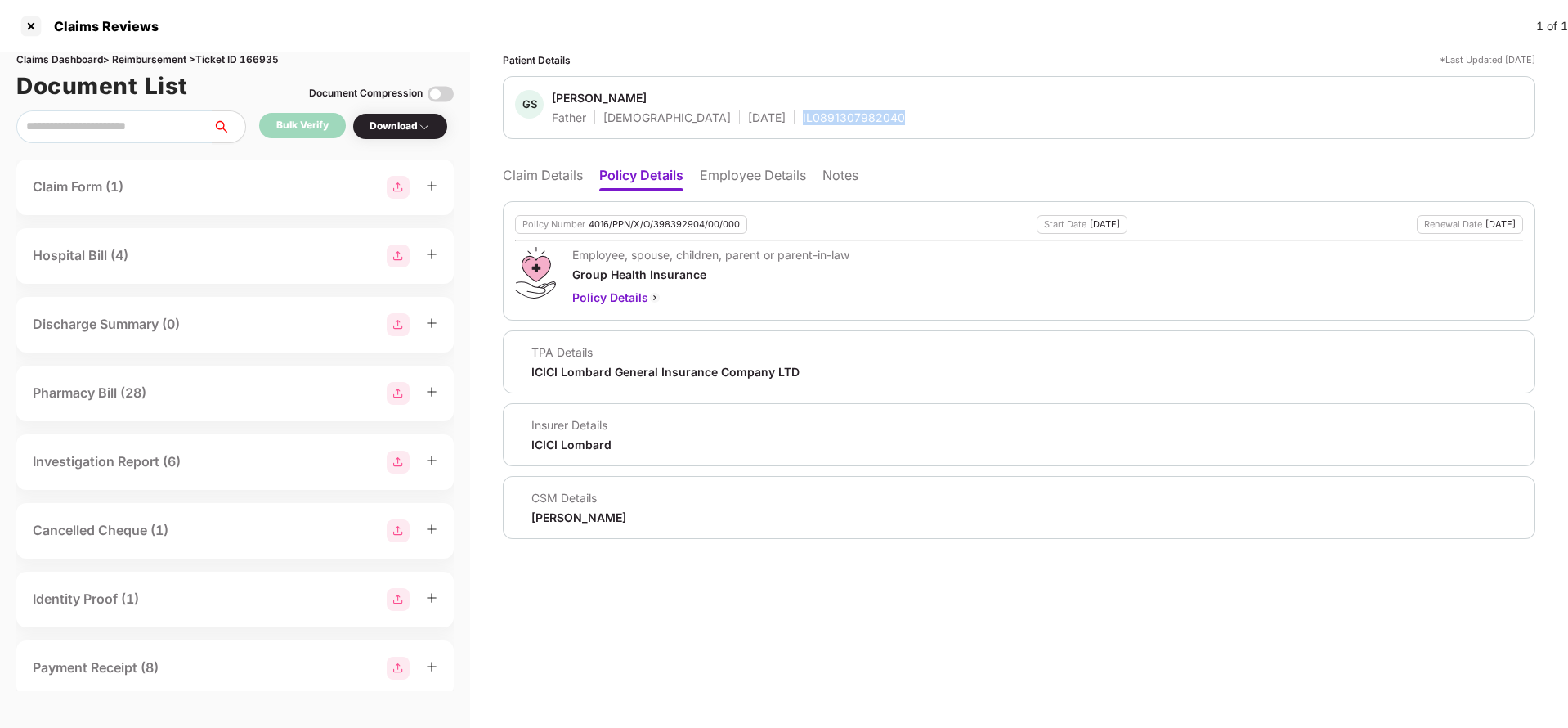
click at [803, 114] on div "IL0891307982040" at bounding box center [854, 117] width 102 height 16
copy div "IL0891307982040"
click at [540, 171] on li "Claim Details" at bounding box center [543, 178] width 80 height 23
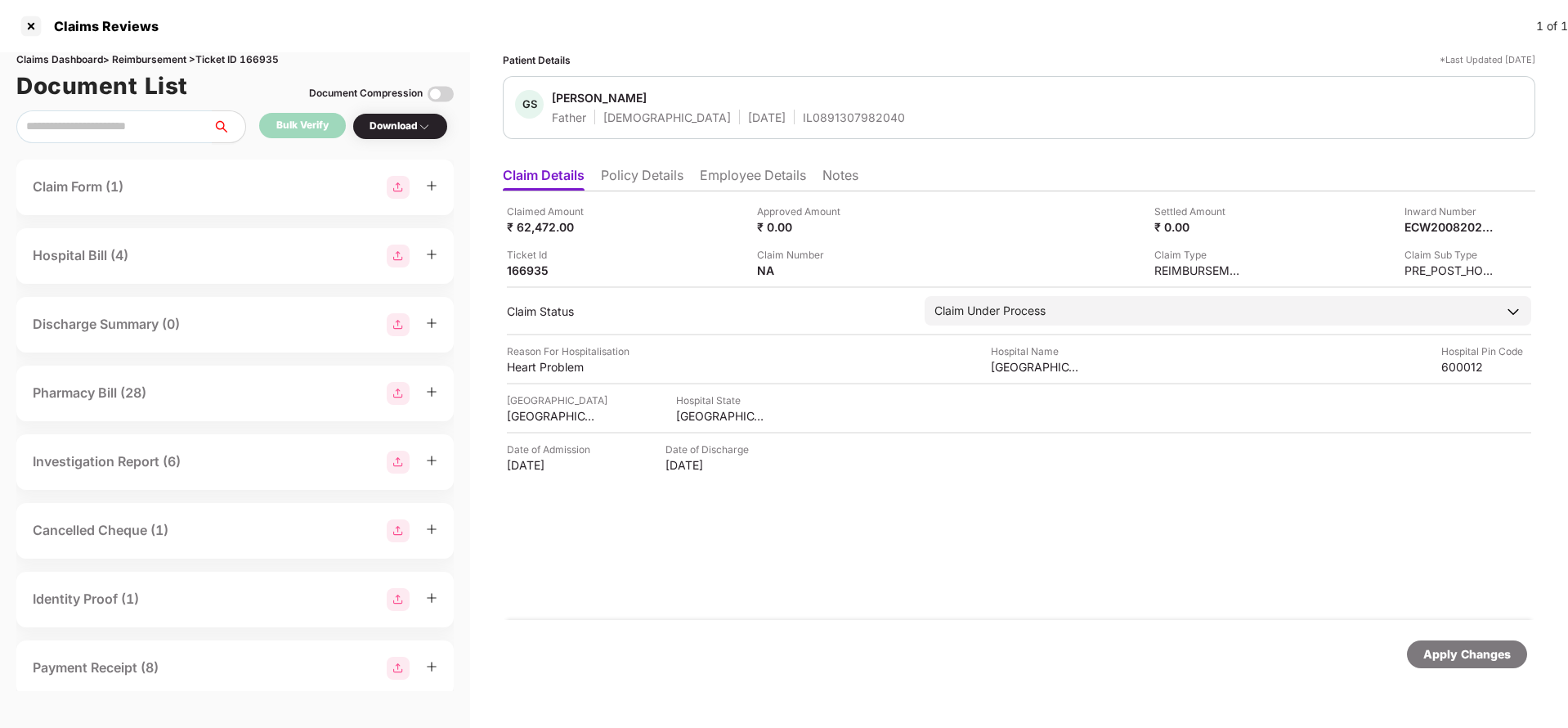
click at [1453, 652] on div "Apply Changes" at bounding box center [1468, 654] width 88 height 18
click at [256, 62] on div "Claims Dashboard > Reimbursement > Ticket ID 166935" at bounding box center [235, 60] width 438 height 16
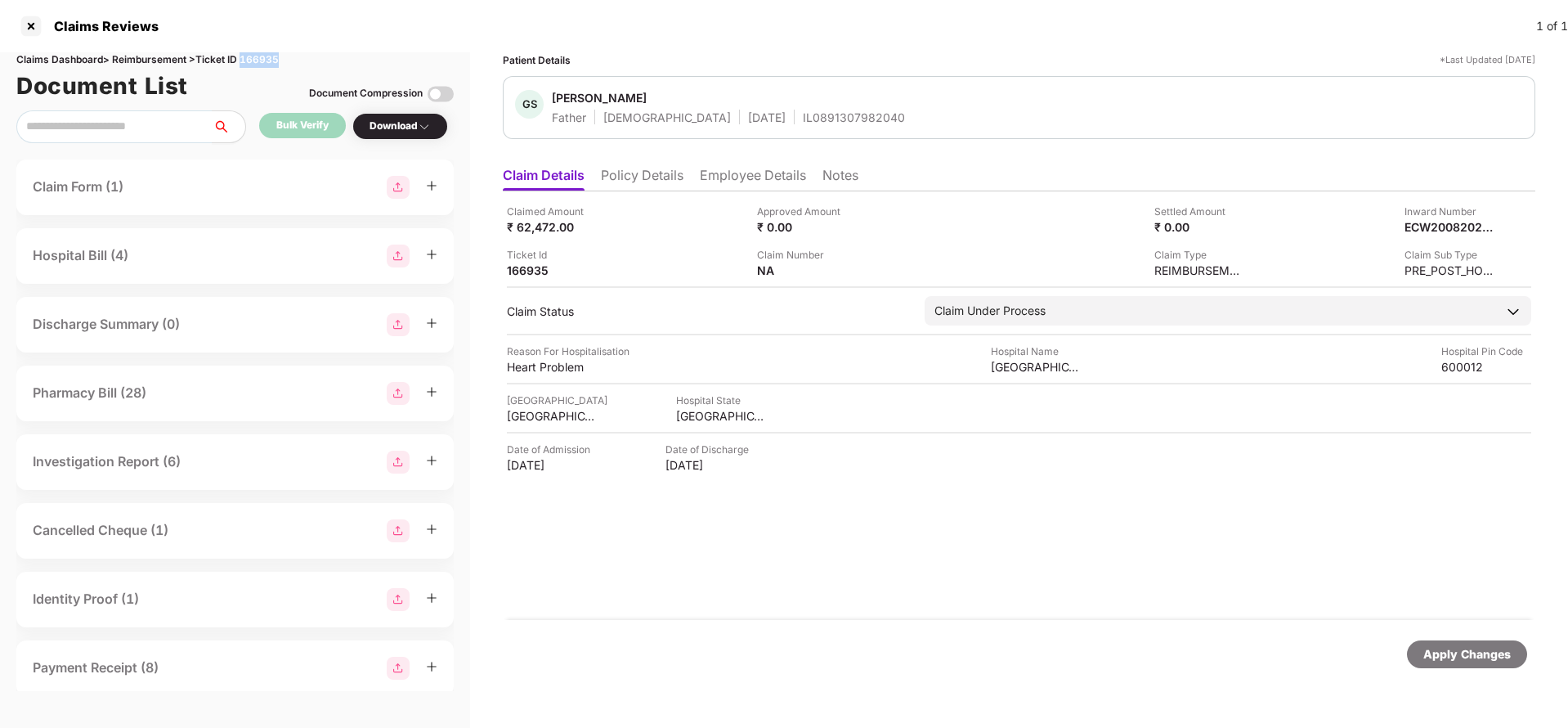
copy div "166935"
click at [1437, 651] on div "Apply Changes" at bounding box center [1468, 654] width 88 height 18
click at [856, 271] on img at bounding box center [857, 268] width 13 height 13
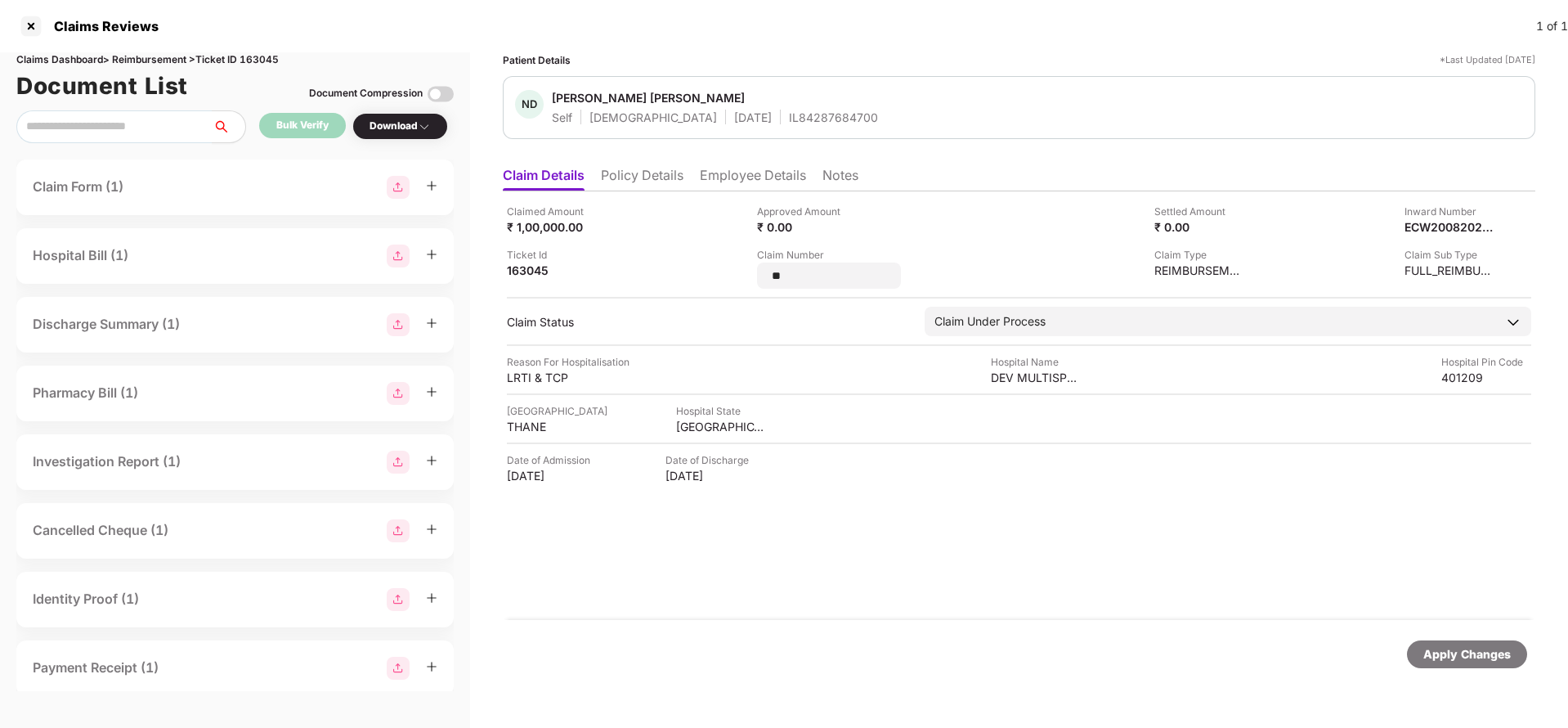
type input "*"
type input "**********"
click at [1466, 653] on div "Apply Changes" at bounding box center [1468, 654] width 88 height 18
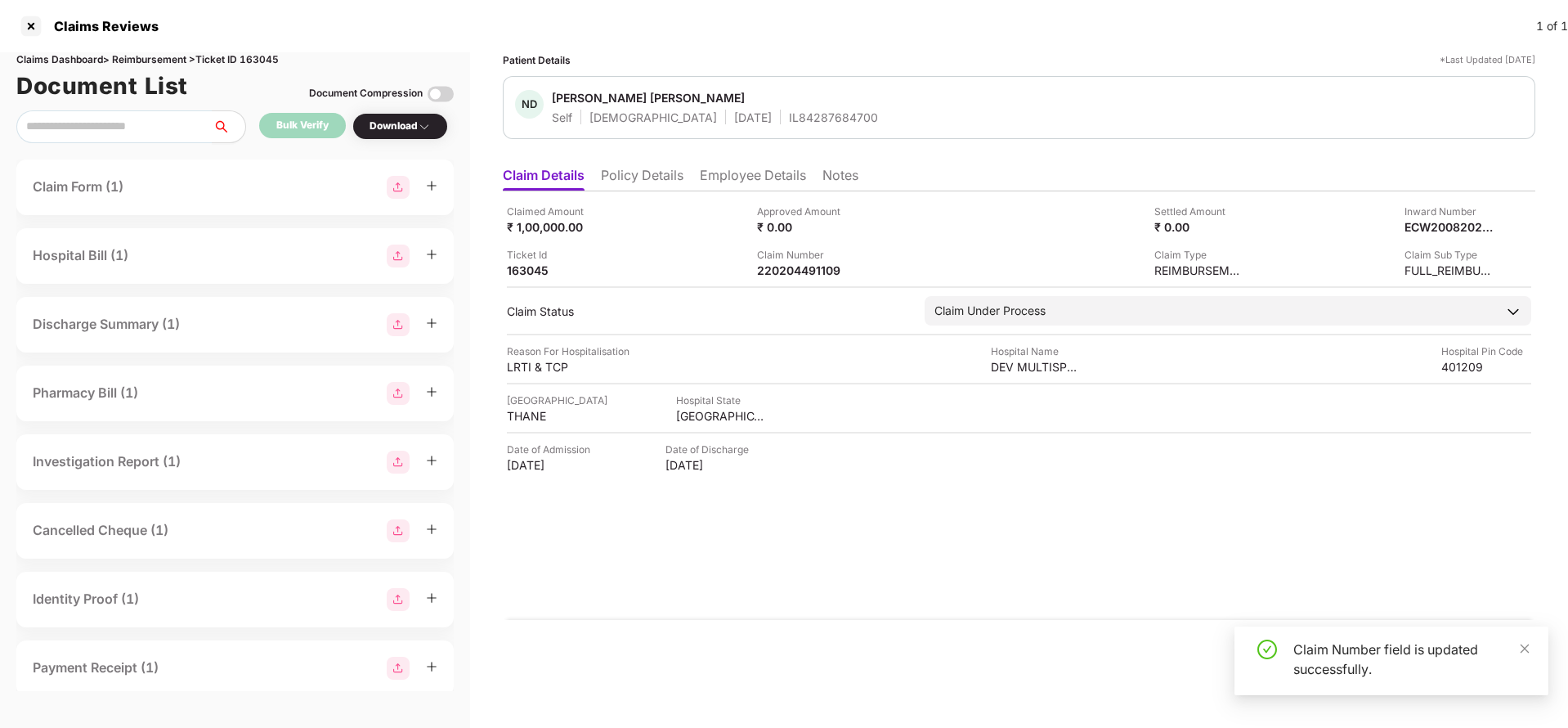
click at [642, 171] on li "Policy Details" at bounding box center [642, 178] width 83 height 23
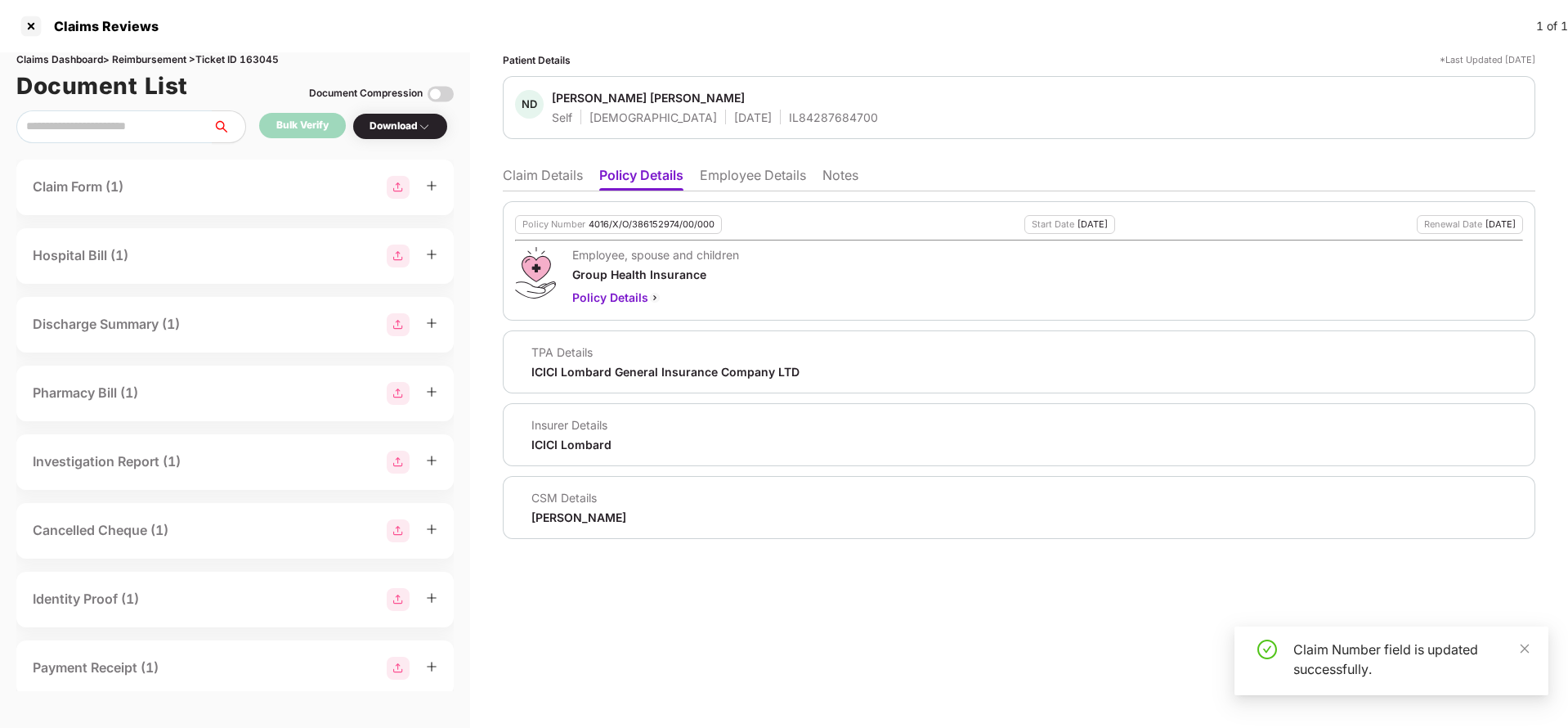
click at [628, 225] on div "4016/X/O/386152974/00/000" at bounding box center [651, 224] width 126 height 11
copy div "4016/X/O/386152974/00/000"
click at [521, 180] on li "Claim Details" at bounding box center [543, 178] width 80 height 23
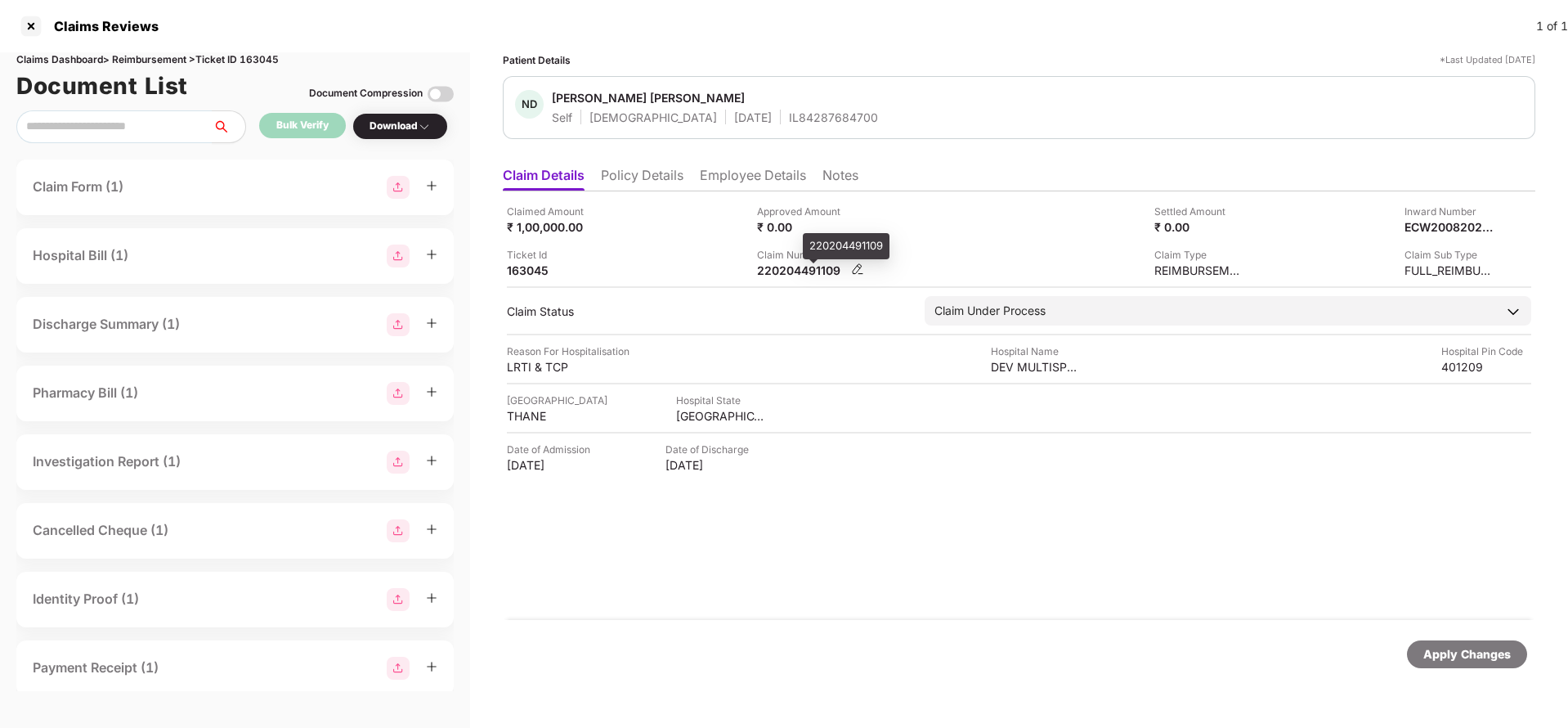
click at [789, 266] on div "220204491109" at bounding box center [802, 270] width 90 height 16
copy div "220204491109"
click at [790, 115] on div "IL84287684700" at bounding box center [833, 117] width 89 height 16
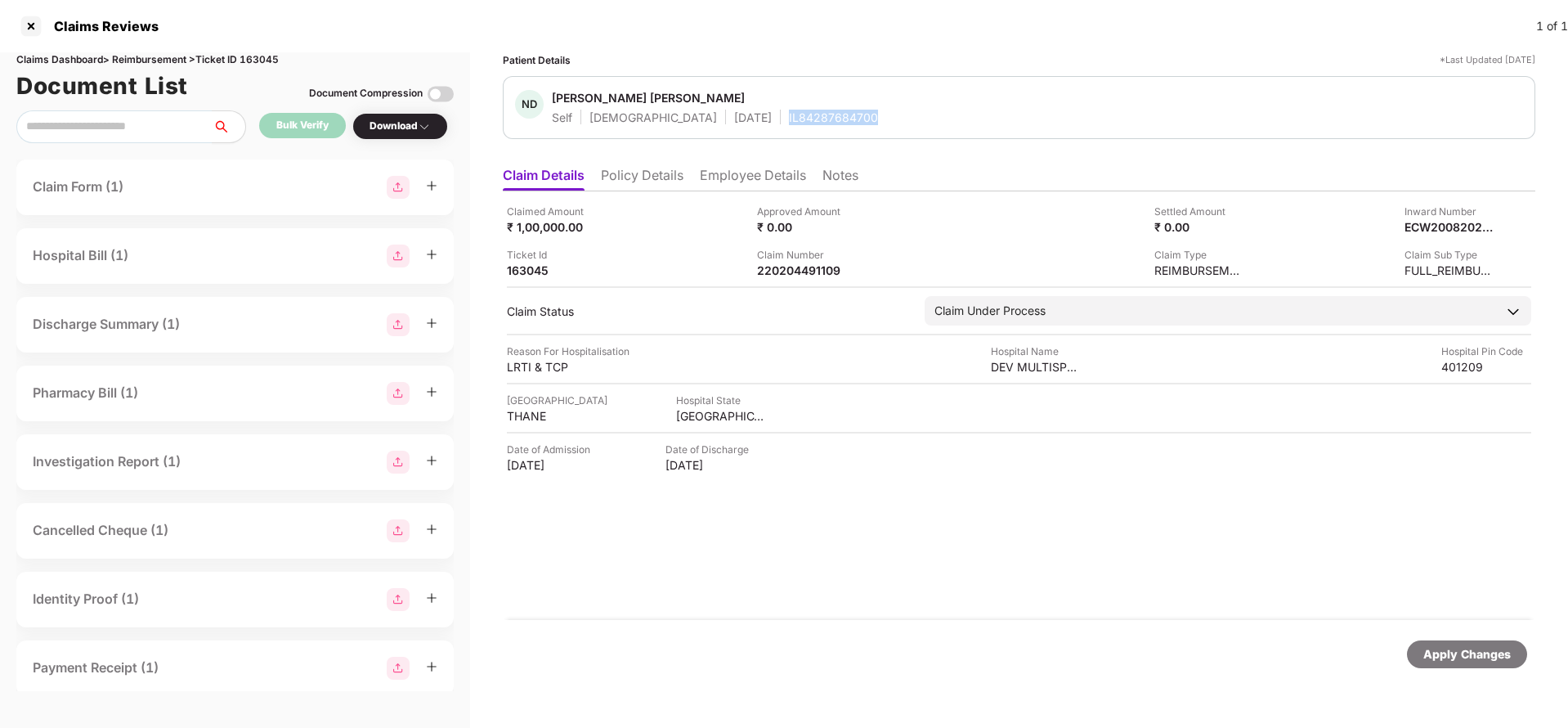
copy div "IL84287684700"
click at [1460, 661] on div "Apply Changes" at bounding box center [1468, 654] width 88 height 18
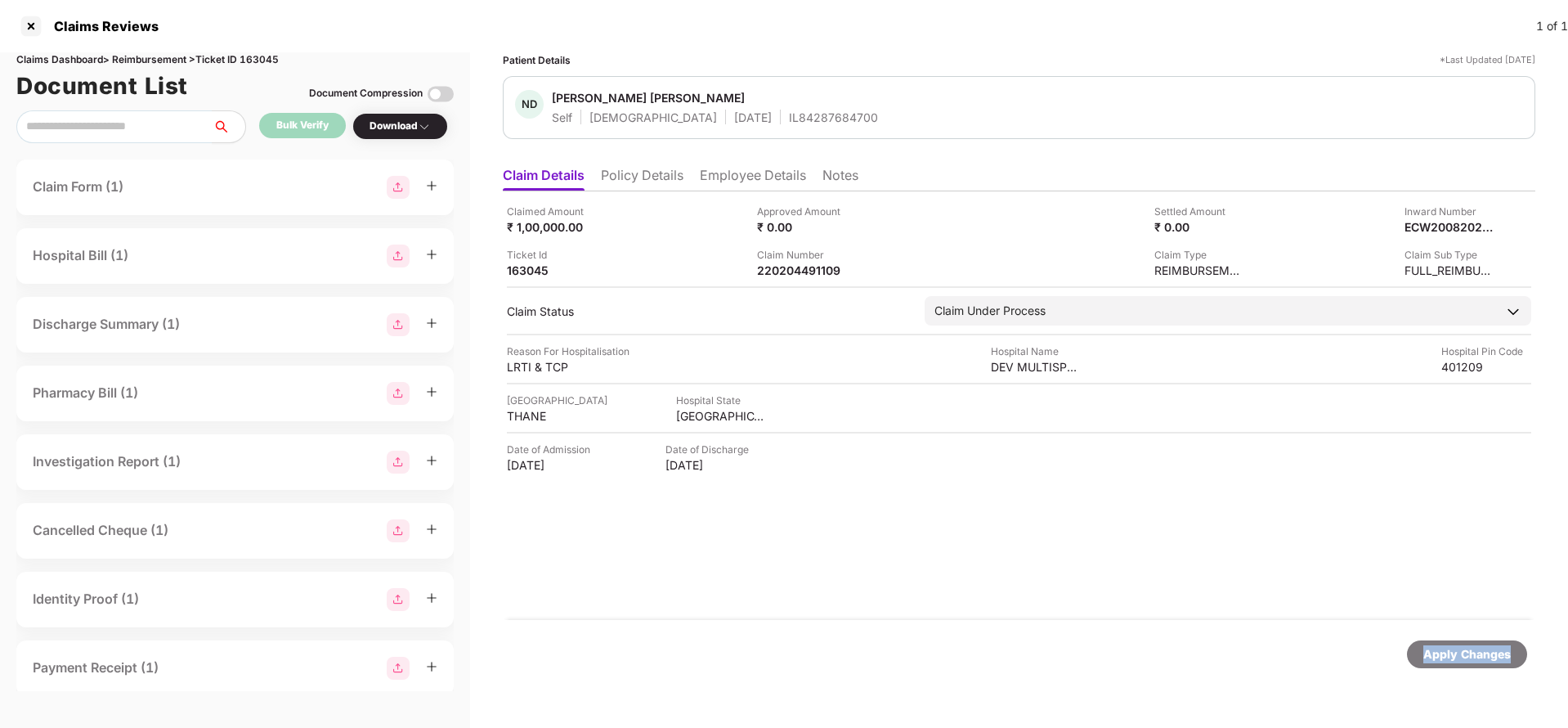
click at [1460, 661] on div "Apply Changes" at bounding box center [1468, 654] width 88 height 18
click at [257, 60] on div "Claims Dashboard > Reimbursement > Ticket ID 163045" at bounding box center [235, 60] width 438 height 16
copy div "163045"
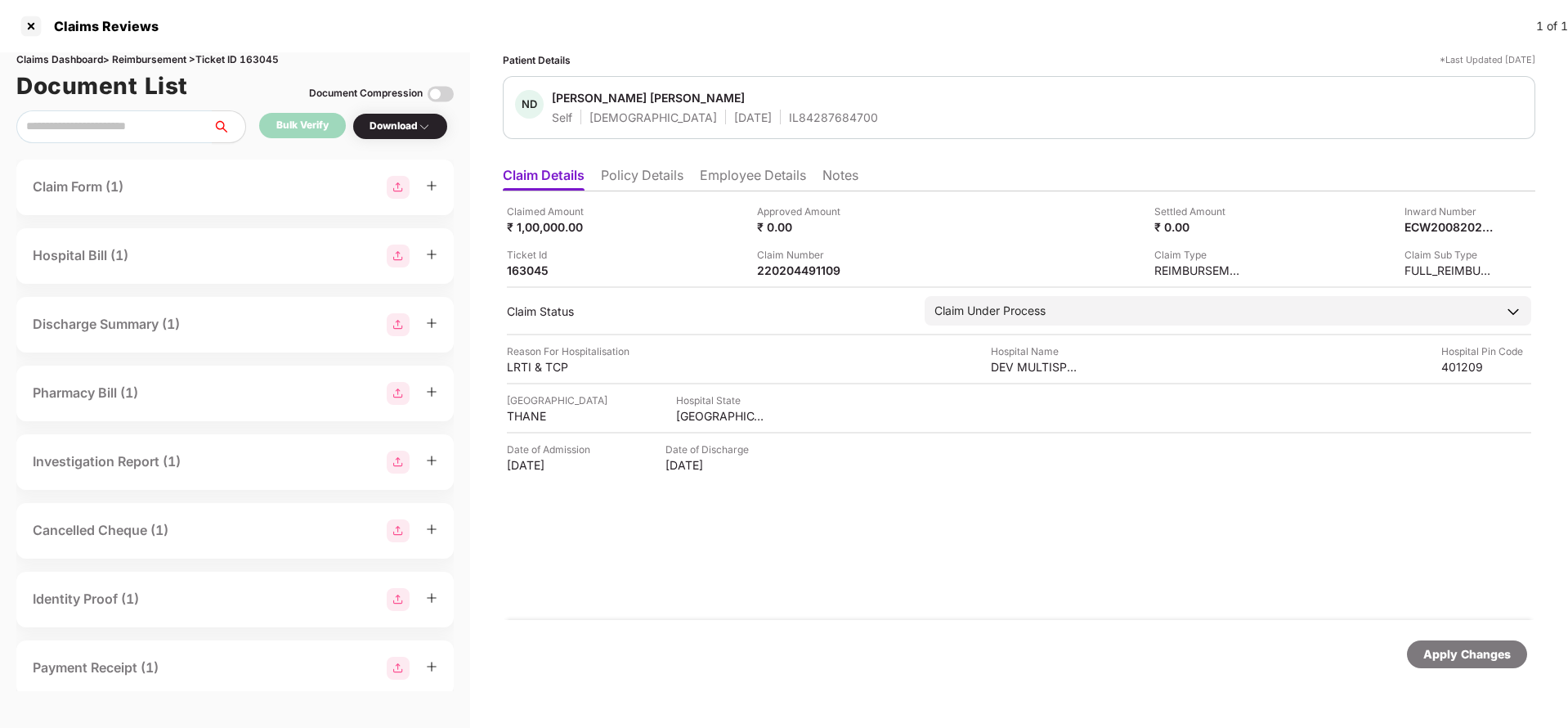
click at [1442, 658] on div "Apply Changes" at bounding box center [1468, 654] width 88 height 18
click at [622, 183] on li "Policy Details" at bounding box center [642, 178] width 83 height 23
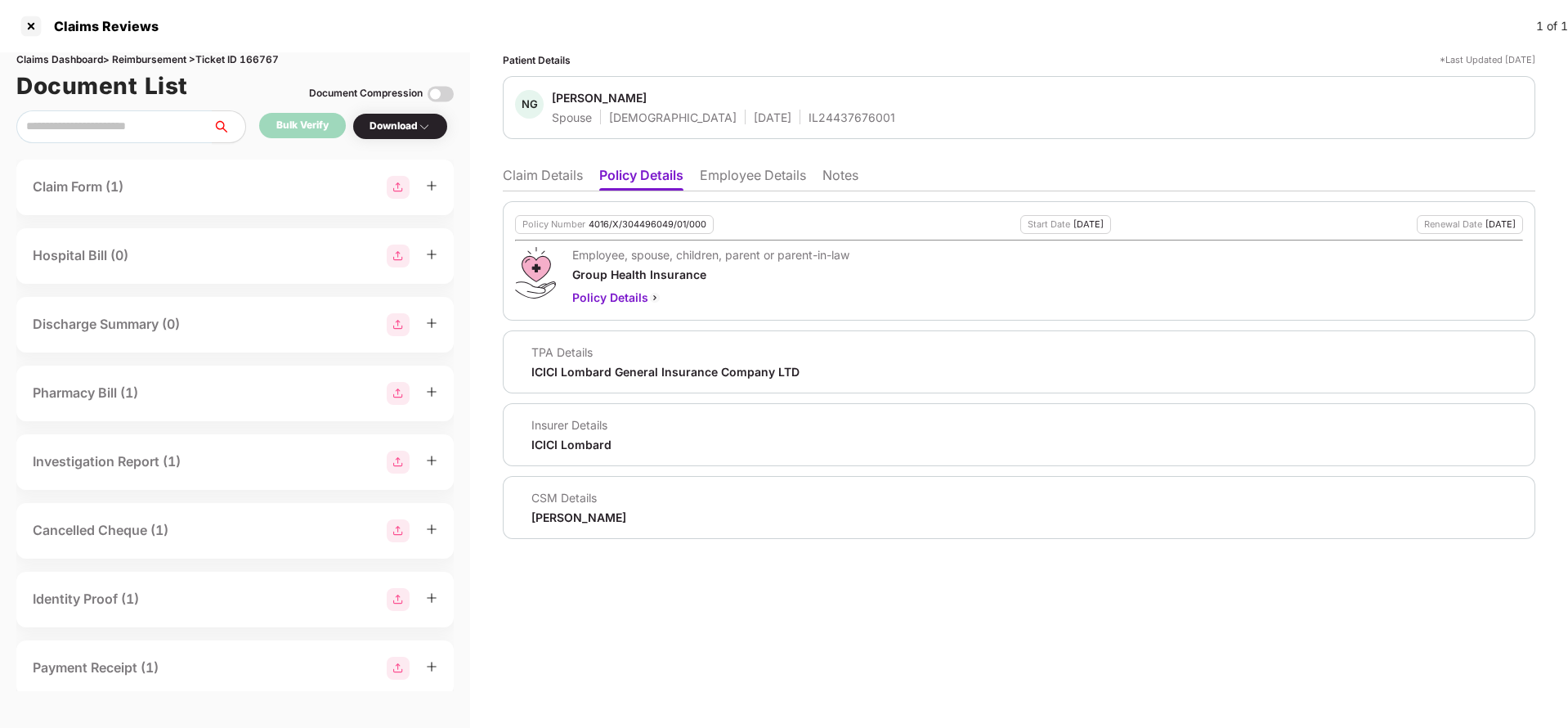
click at [630, 230] on div "Policy Number 4016/X/304496049/01/000" at bounding box center [615, 224] width 199 height 19
copy div "4016/X/304496049/01/000"
click at [809, 114] on div "IL24437676001" at bounding box center [852, 117] width 87 height 16
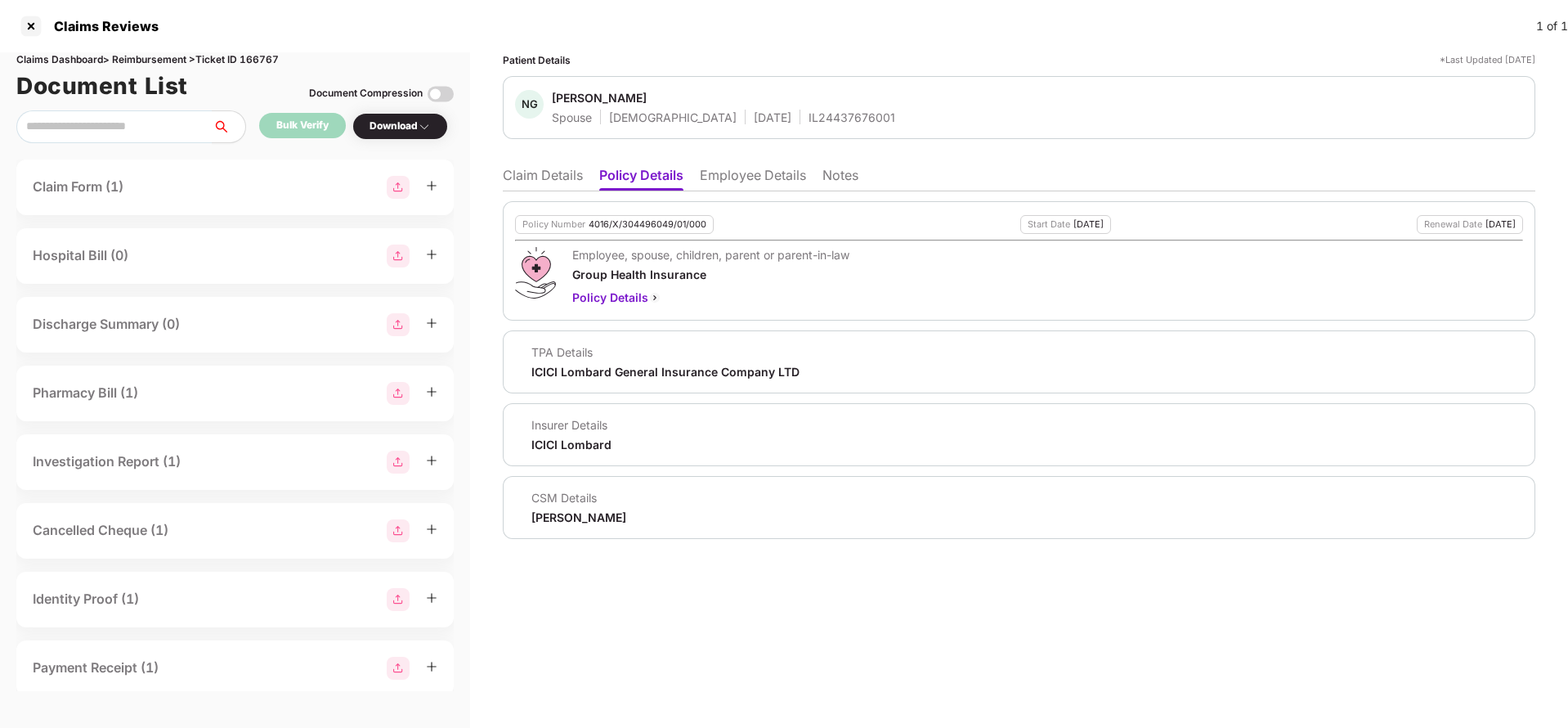
click at [809, 114] on div "IL24437676001" at bounding box center [852, 117] width 87 height 16
copy div "IL24437676001"
click at [523, 174] on li "Claim Details" at bounding box center [543, 178] width 80 height 23
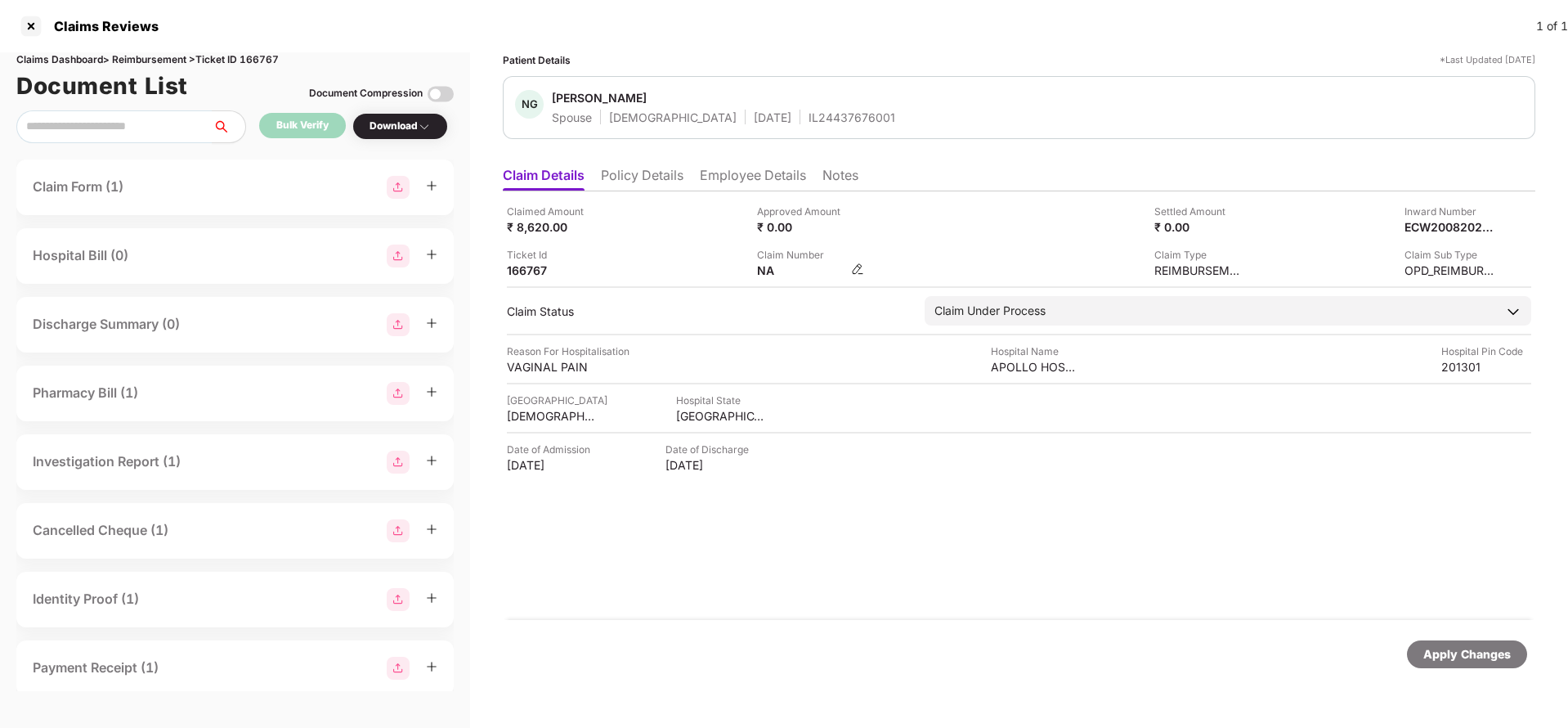
click at [858, 267] on img at bounding box center [857, 268] width 13 height 13
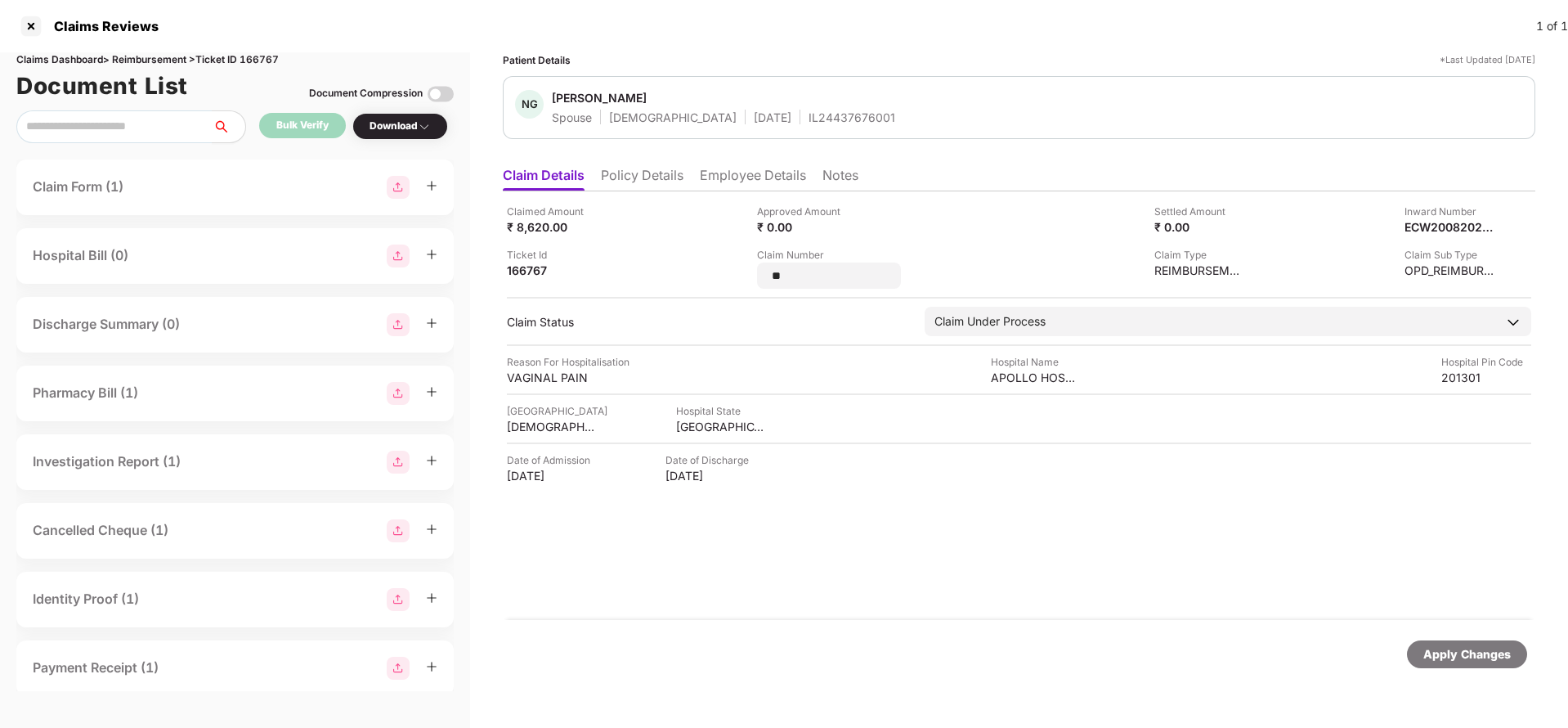
type input "*"
type input "**********"
click at [1445, 647] on div "Apply Changes" at bounding box center [1468, 654] width 88 height 18
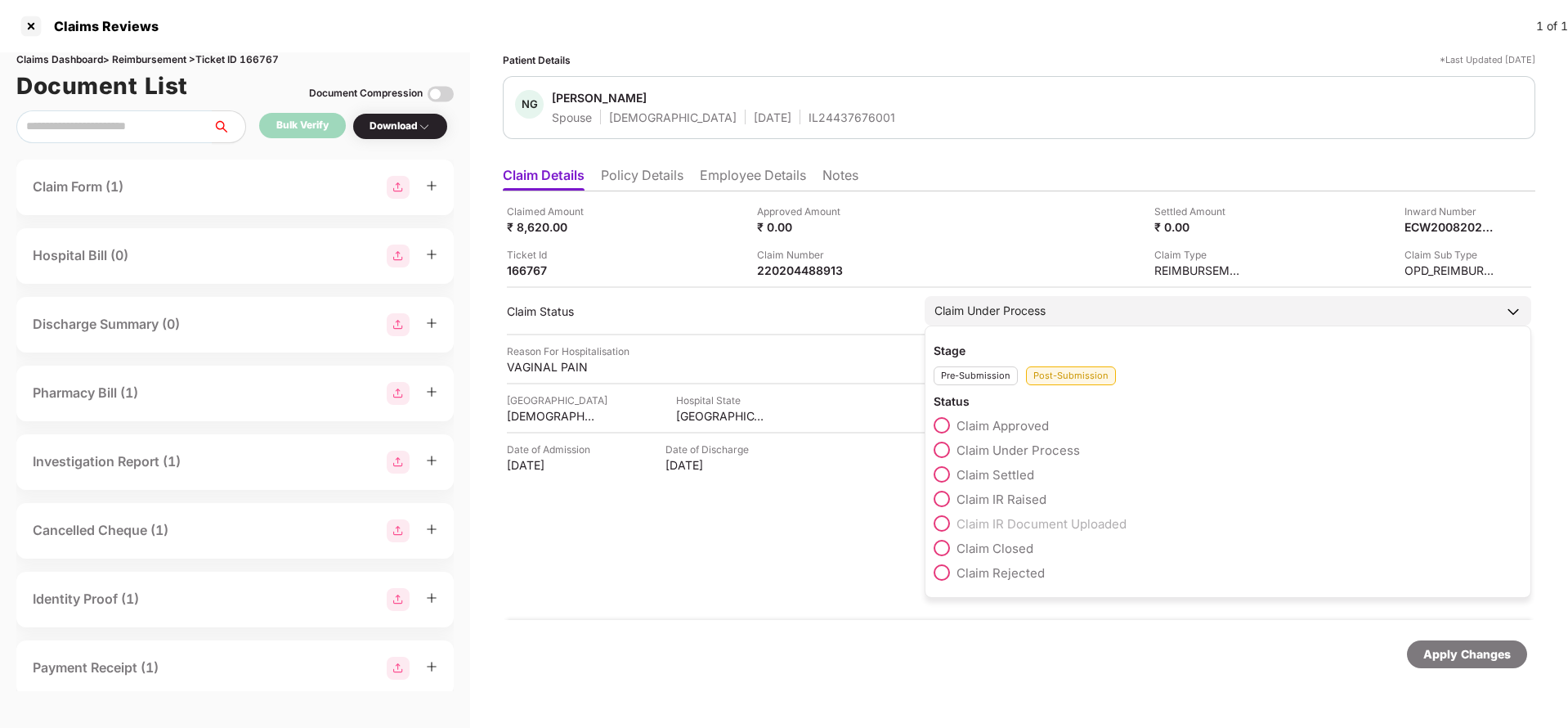
click at [980, 474] on span "Claim Settled" at bounding box center [996, 475] width 78 height 16
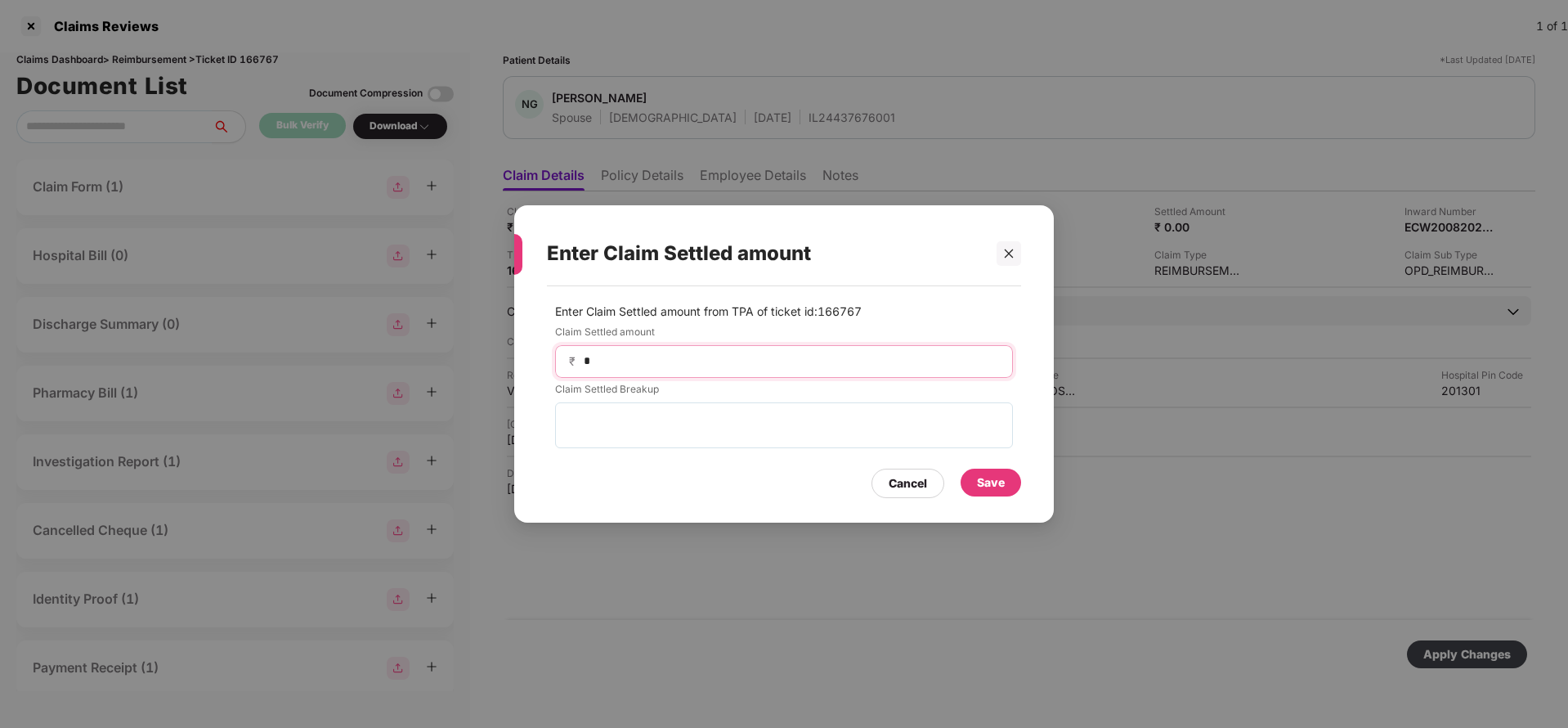
click at [643, 356] on input "*" at bounding box center [790, 362] width 417 height 18
type input "****"
click at [1009, 480] on div "Save" at bounding box center [991, 482] width 60 height 28
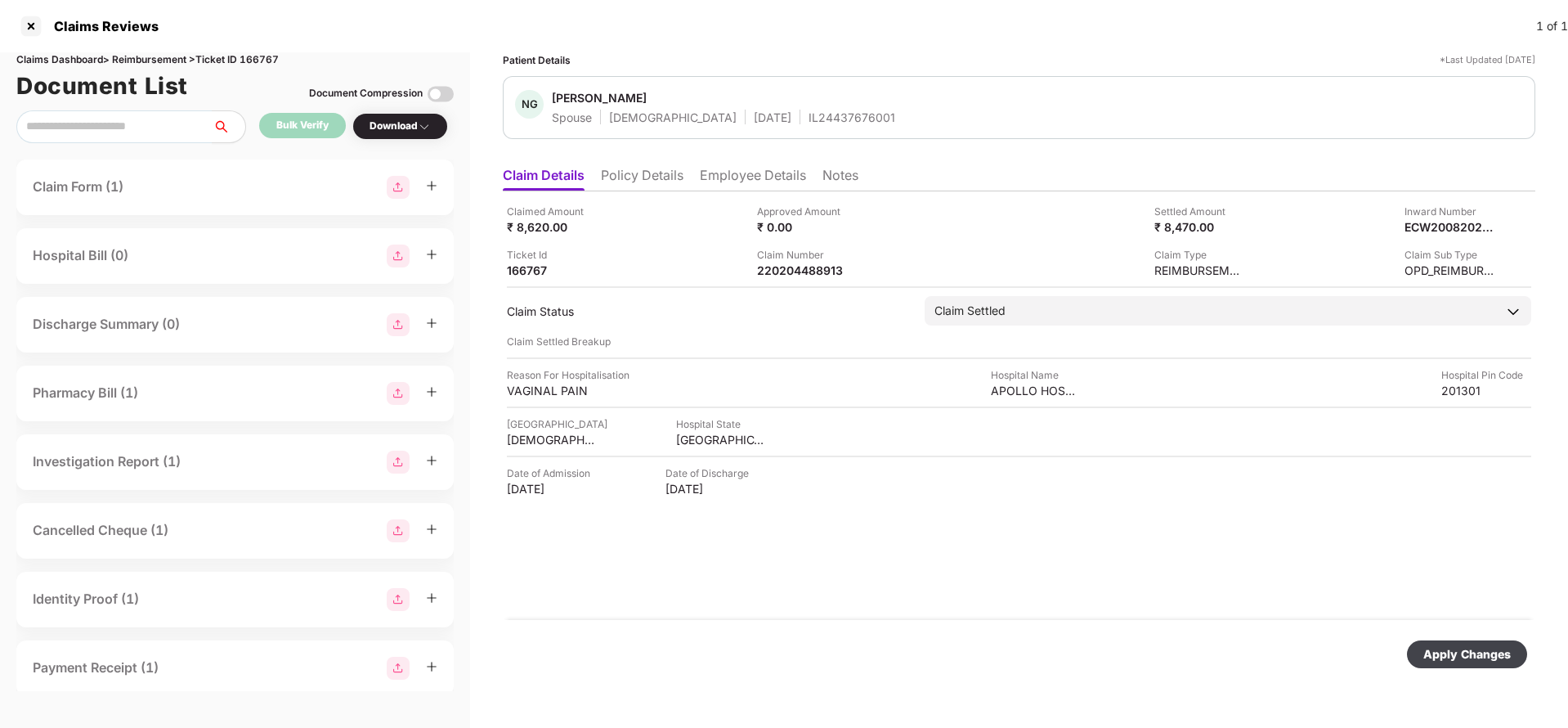
click at [1450, 648] on div "Apply Changes" at bounding box center [1468, 654] width 88 height 18
click at [726, 172] on li "Employee Details" at bounding box center [752, 178] width 106 height 23
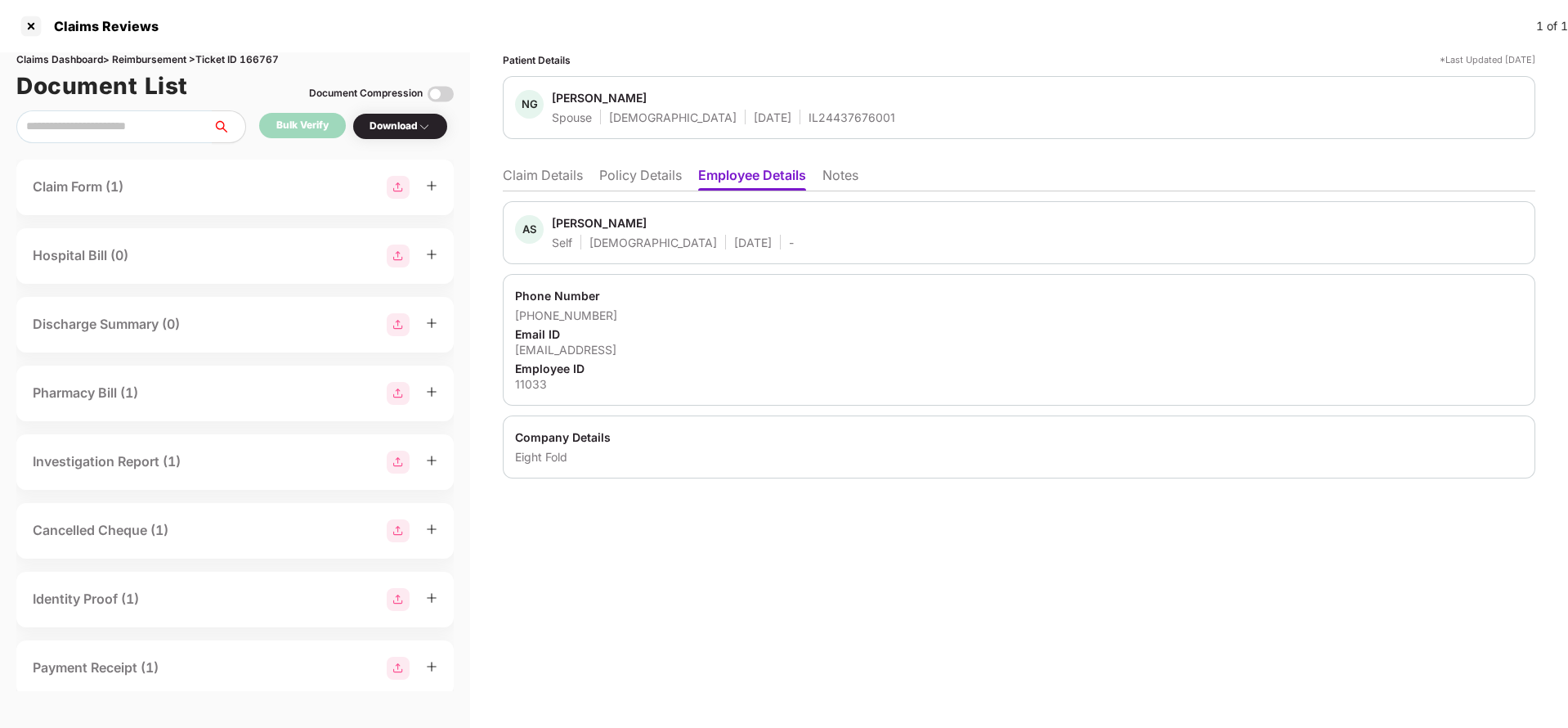
click at [546, 165] on ul "Claim Details Policy Details Employee Details Notes" at bounding box center [1019, 175] width 1033 height 33
click at [555, 177] on li "Claim Details" at bounding box center [543, 178] width 80 height 23
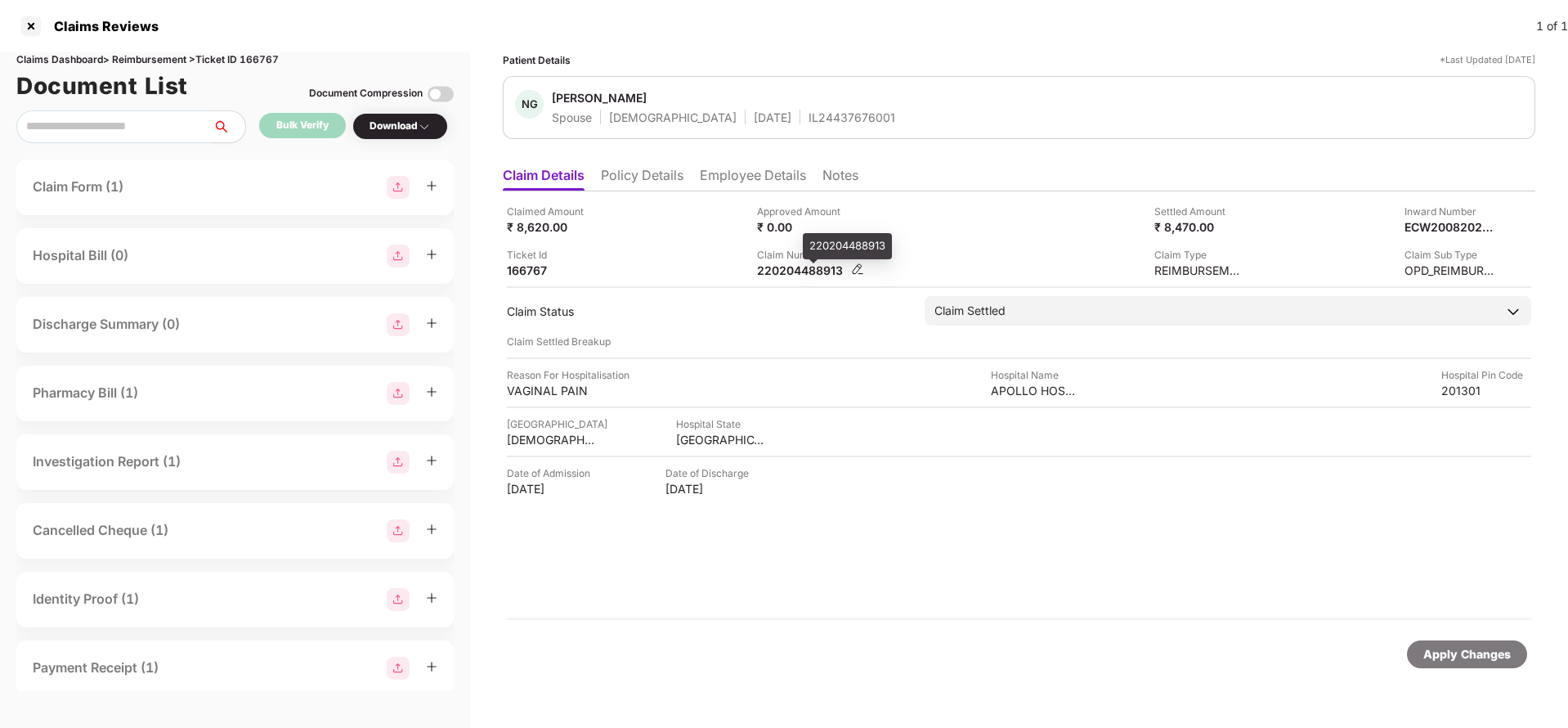
click at [815, 269] on div "220204488913" at bounding box center [802, 270] width 90 height 16
copy div "220204488913"
click at [809, 114] on div "IL24437676001" at bounding box center [852, 117] width 87 height 16
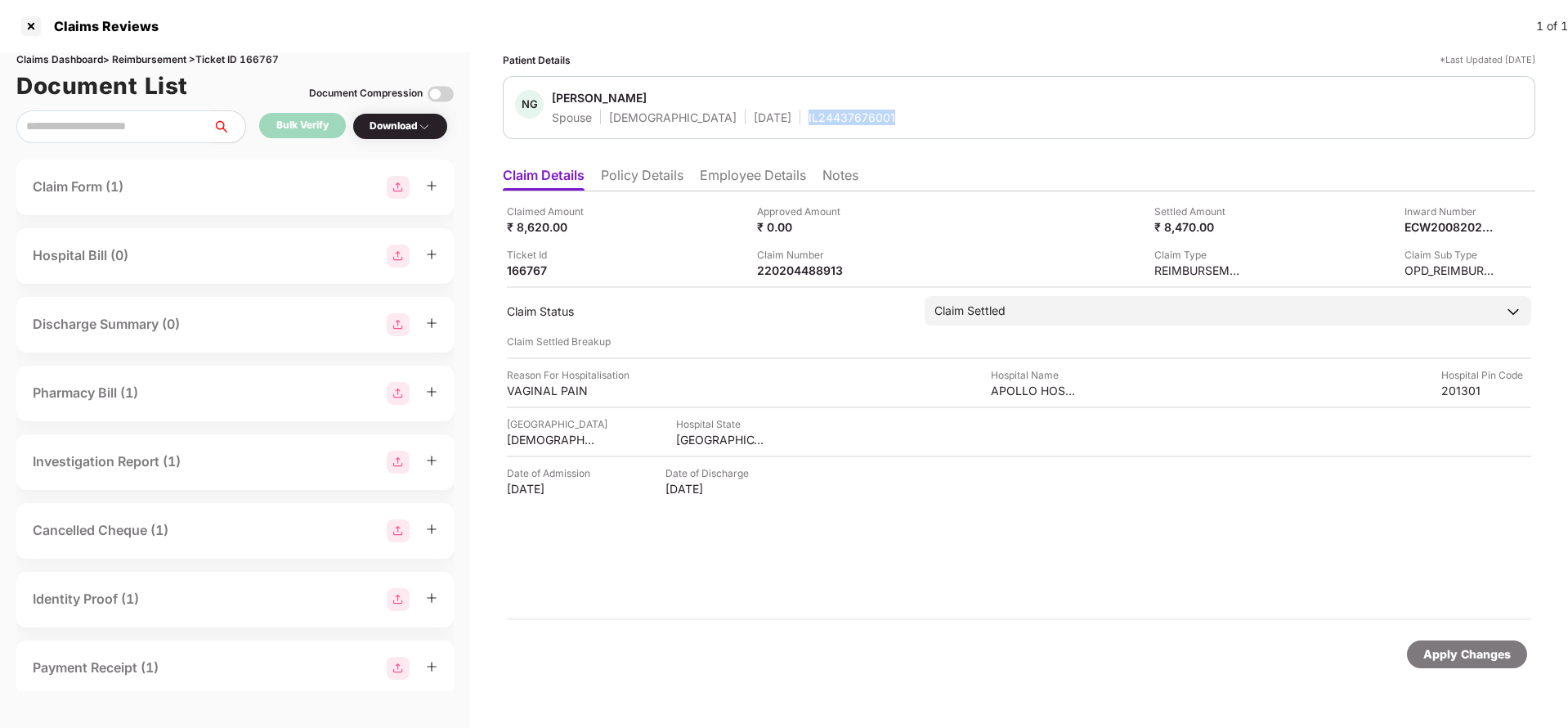
copy div "IL24437676001"
click at [1459, 659] on div "Apply Changes" at bounding box center [1468, 654] width 88 height 18
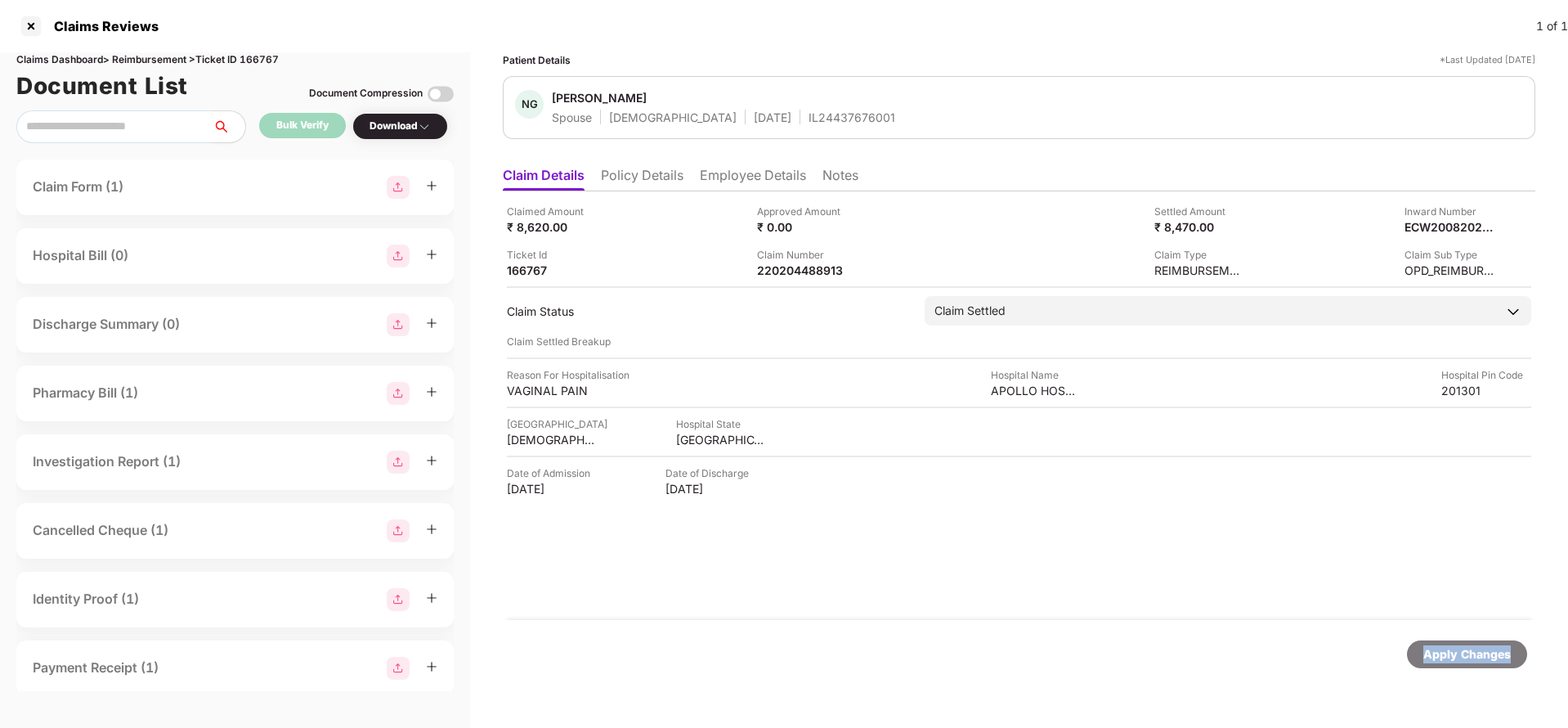
click at [1459, 659] on div "Apply Changes" at bounding box center [1468, 654] width 88 height 18
click at [251, 57] on div "Claims Dashboard > Reimbursement > Ticket ID 166767" at bounding box center [235, 60] width 438 height 16
copy div "166767"
click at [1470, 661] on div "Apply Changes" at bounding box center [1468, 654] width 88 height 18
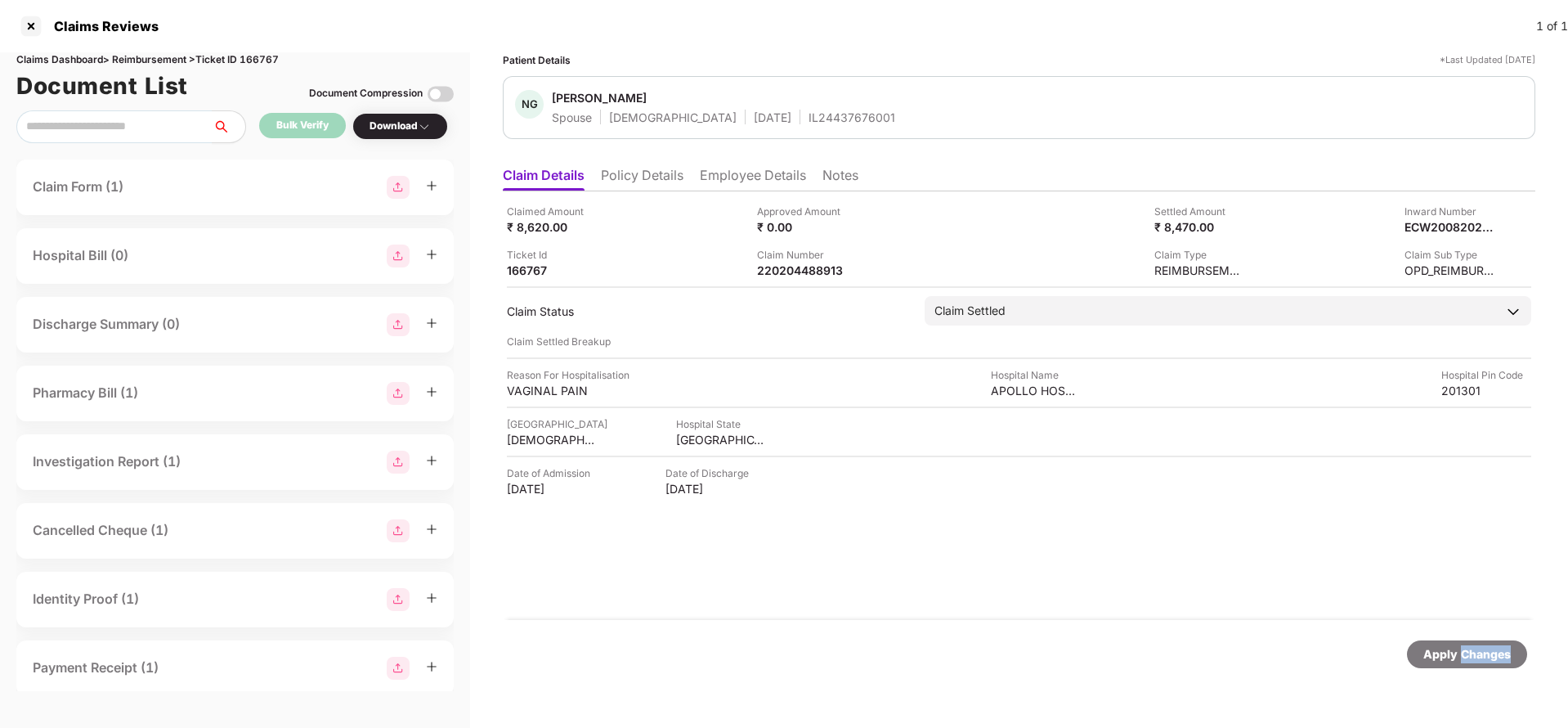
click at [1470, 661] on div "Apply Changes" at bounding box center [1468, 654] width 88 height 18
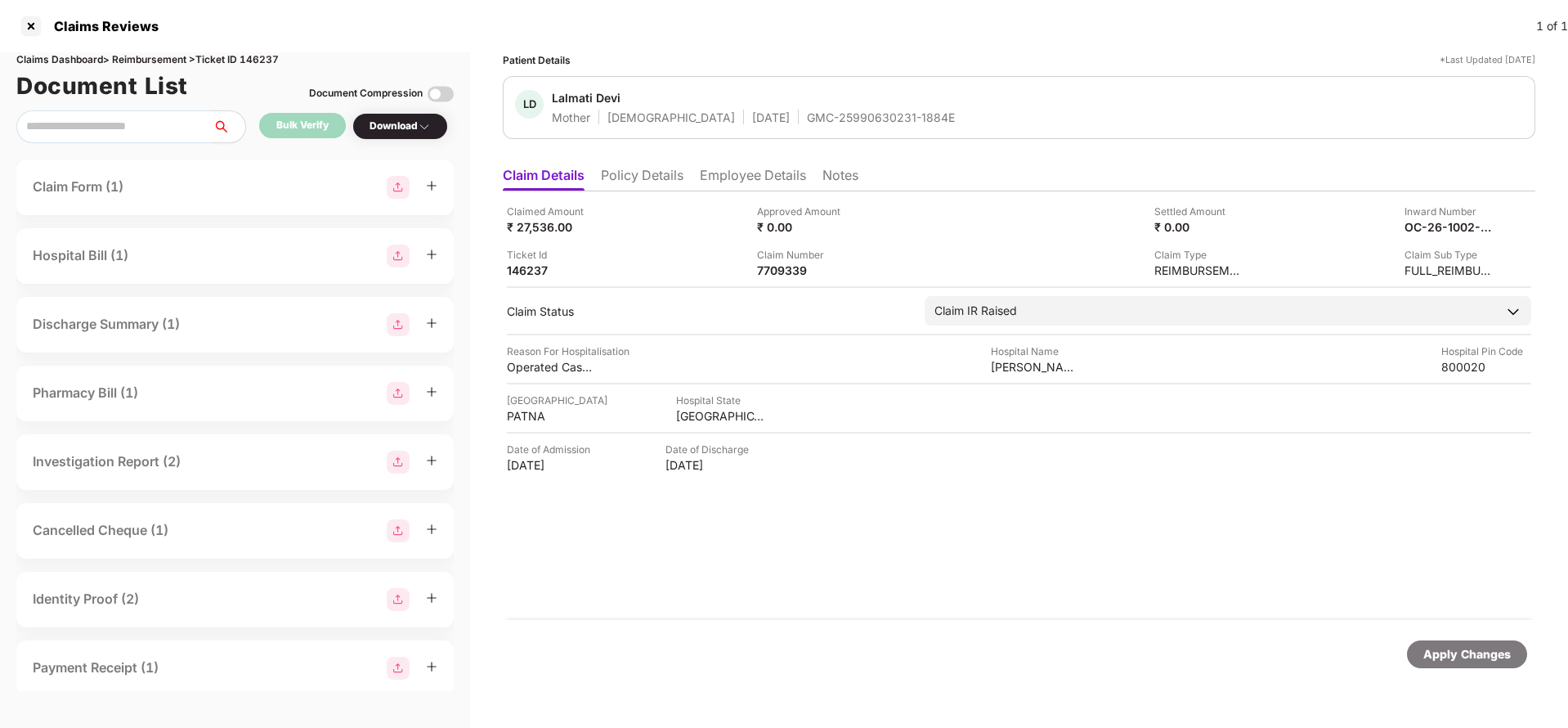
click at [1434, 661] on div "Apply Changes" at bounding box center [1468, 654] width 88 height 18
click at [261, 61] on div "Claims Dashboard > Reimbursement > Ticket ID 146237" at bounding box center [235, 60] width 438 height 16
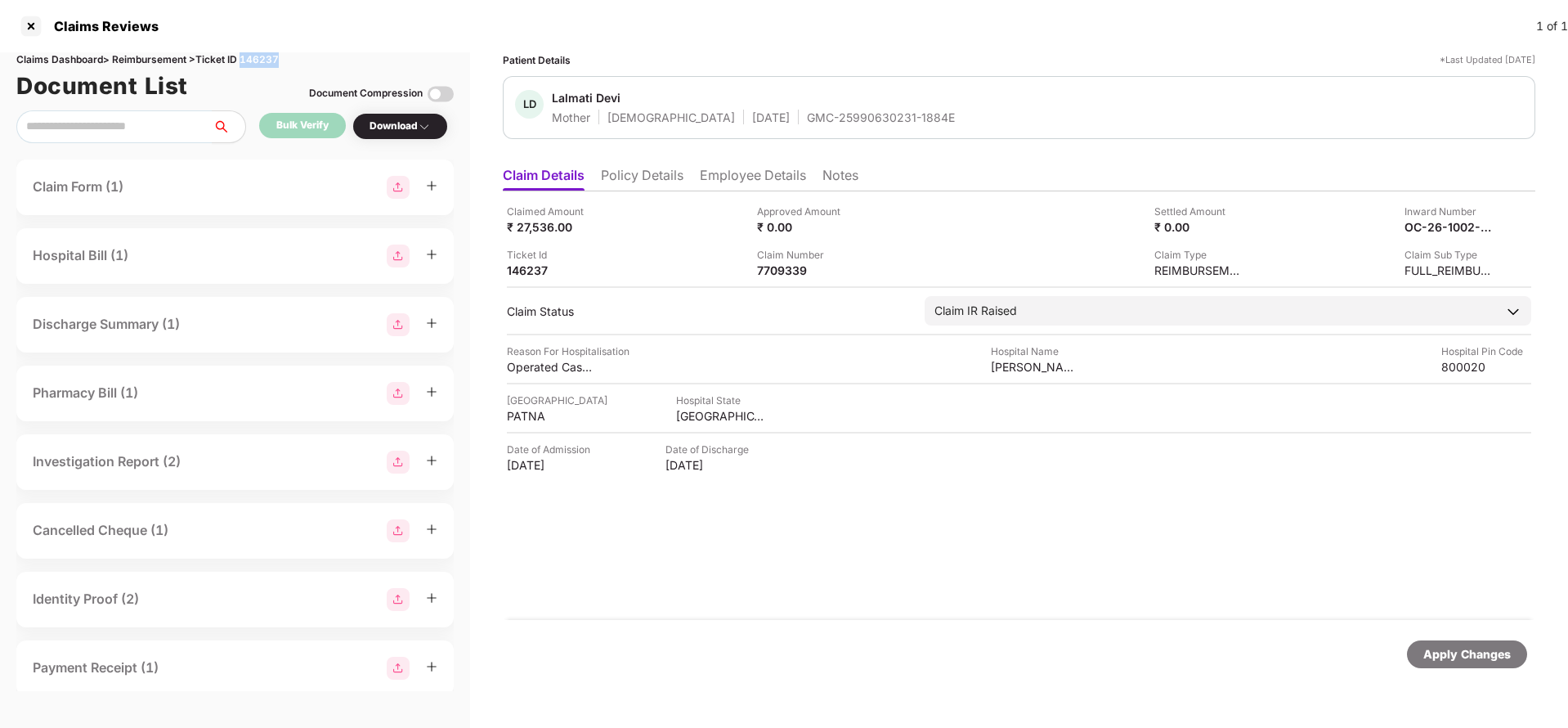
click at [261, 61] on div "Claims Dashboard > Reimbursement > Ticket ID 146237" at bounding box center [235, 60] width 438 height 16
copy div "146237"
click at [1457, 646] on div "Apply Changes" at bounding box center [1468, 654] width 88 height 18
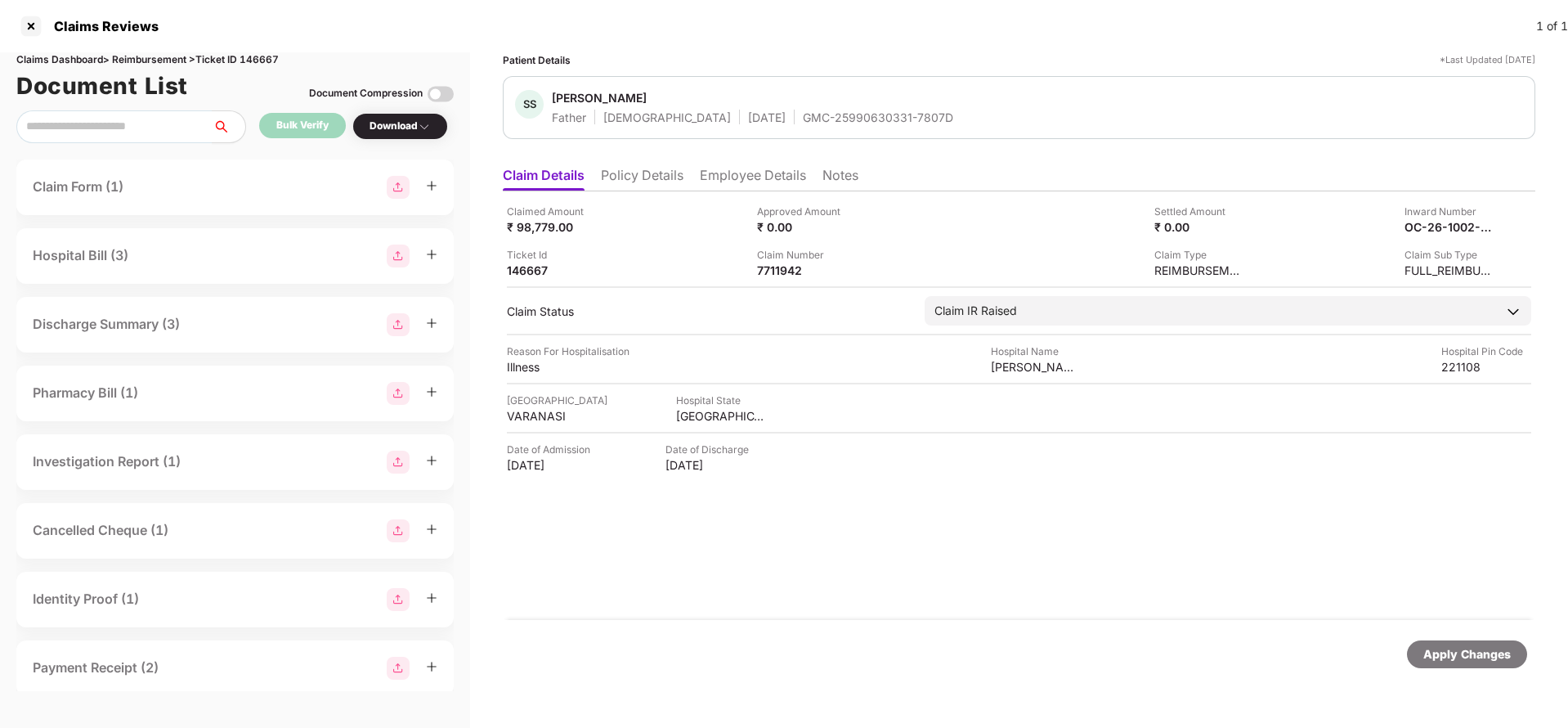
click at [724, 172] on li "Employee Details" at bounding box center [752, 178] width 106 height 23
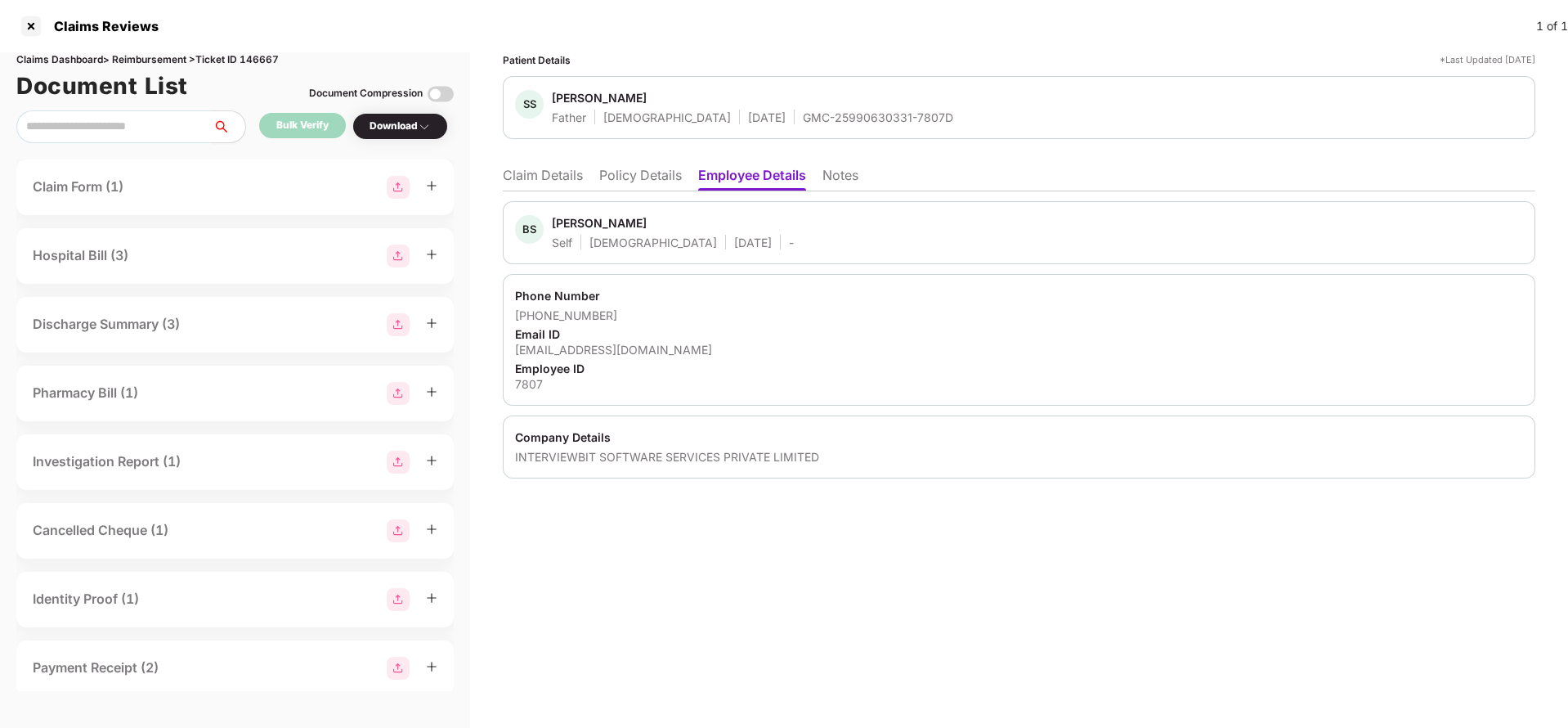
click at [640, 182] on li "Policy Details" at bounding box center [640, 178] width 83 height 23
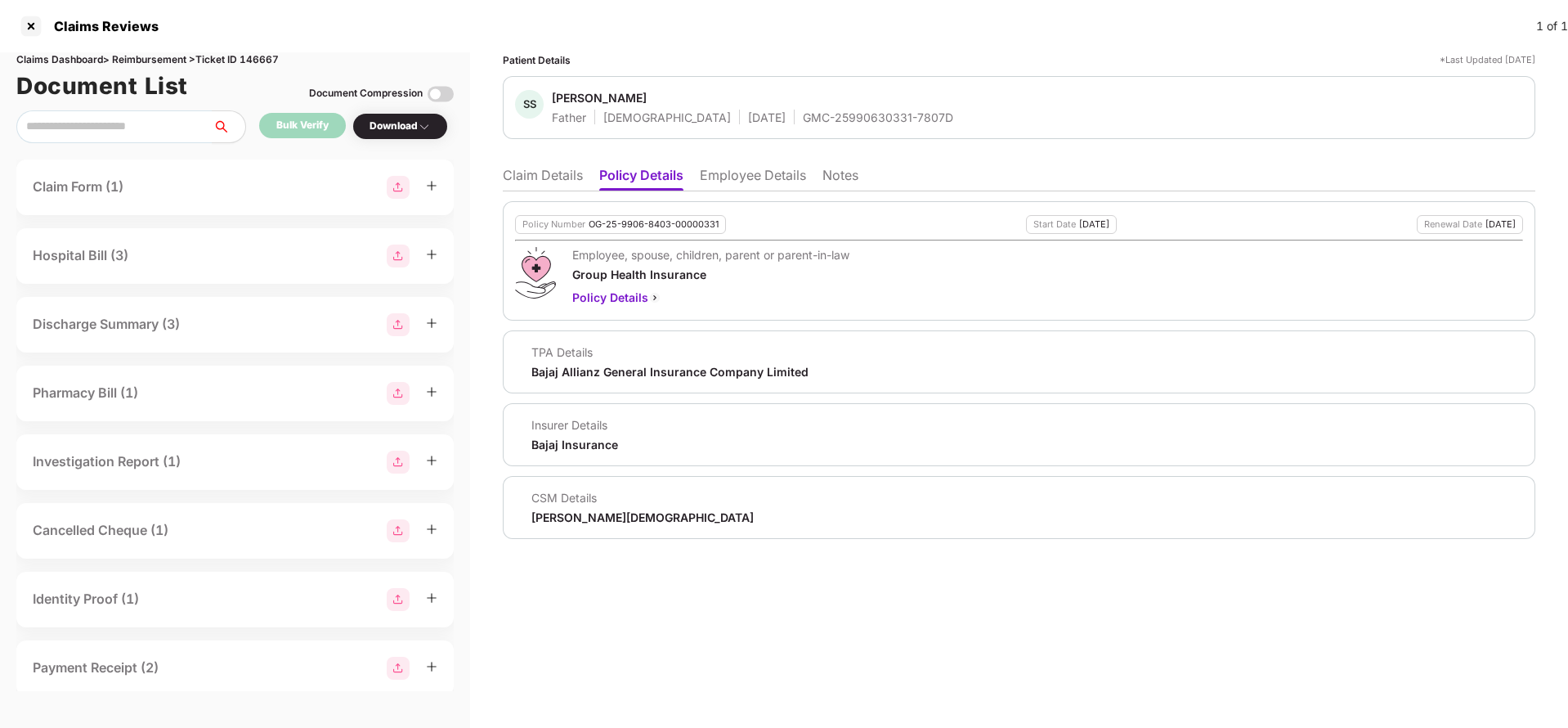
click at [533, 177] on li "Claim Details" at bounding box center [543, 178] width 80 height 23
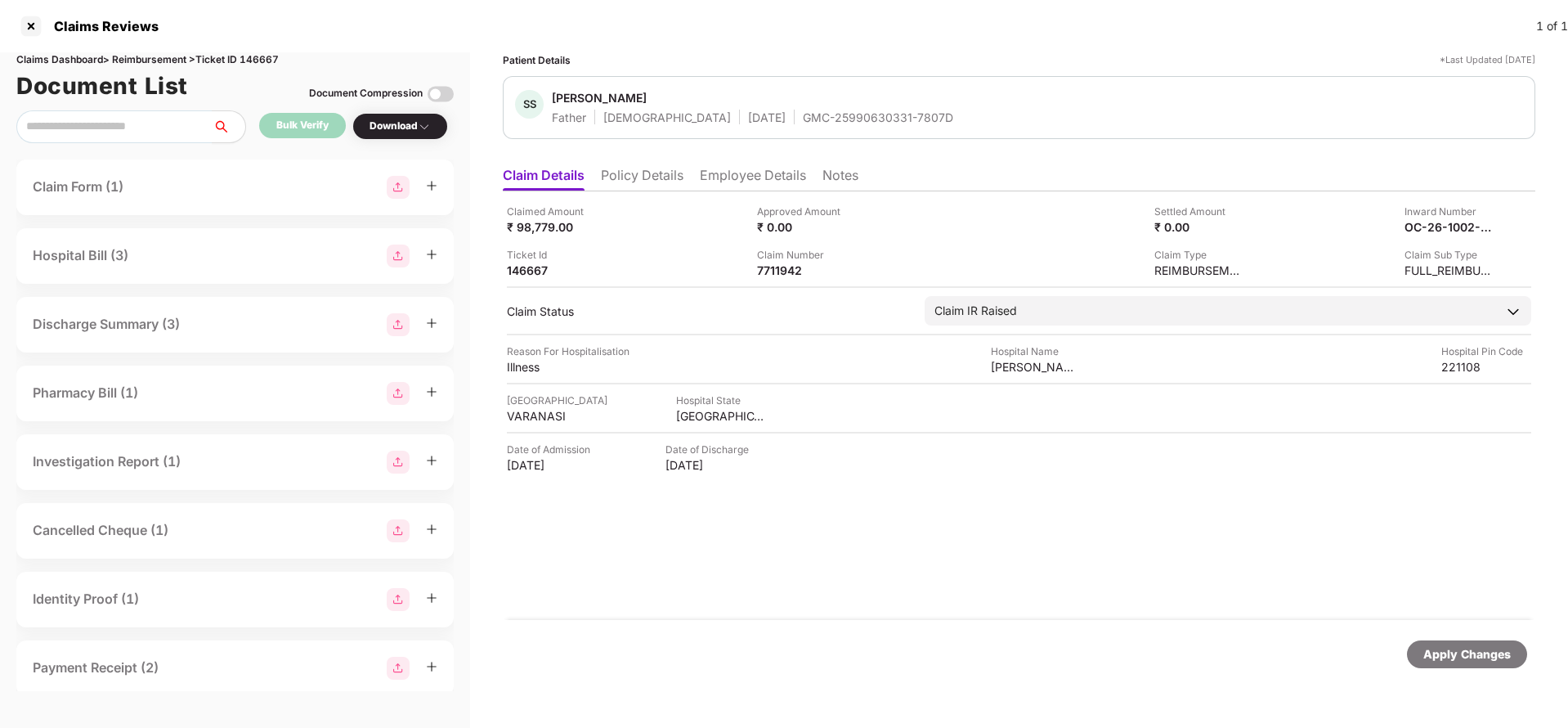
click at [810, 120] on div "GMC-25990630331-7807D" at bounding box center [878, 117] width 150 height 16
copy div "GMC-25990630331-7807D"
click at [832, 177] on li "Notes" at bounding box center [840, 178] width 36 height 23
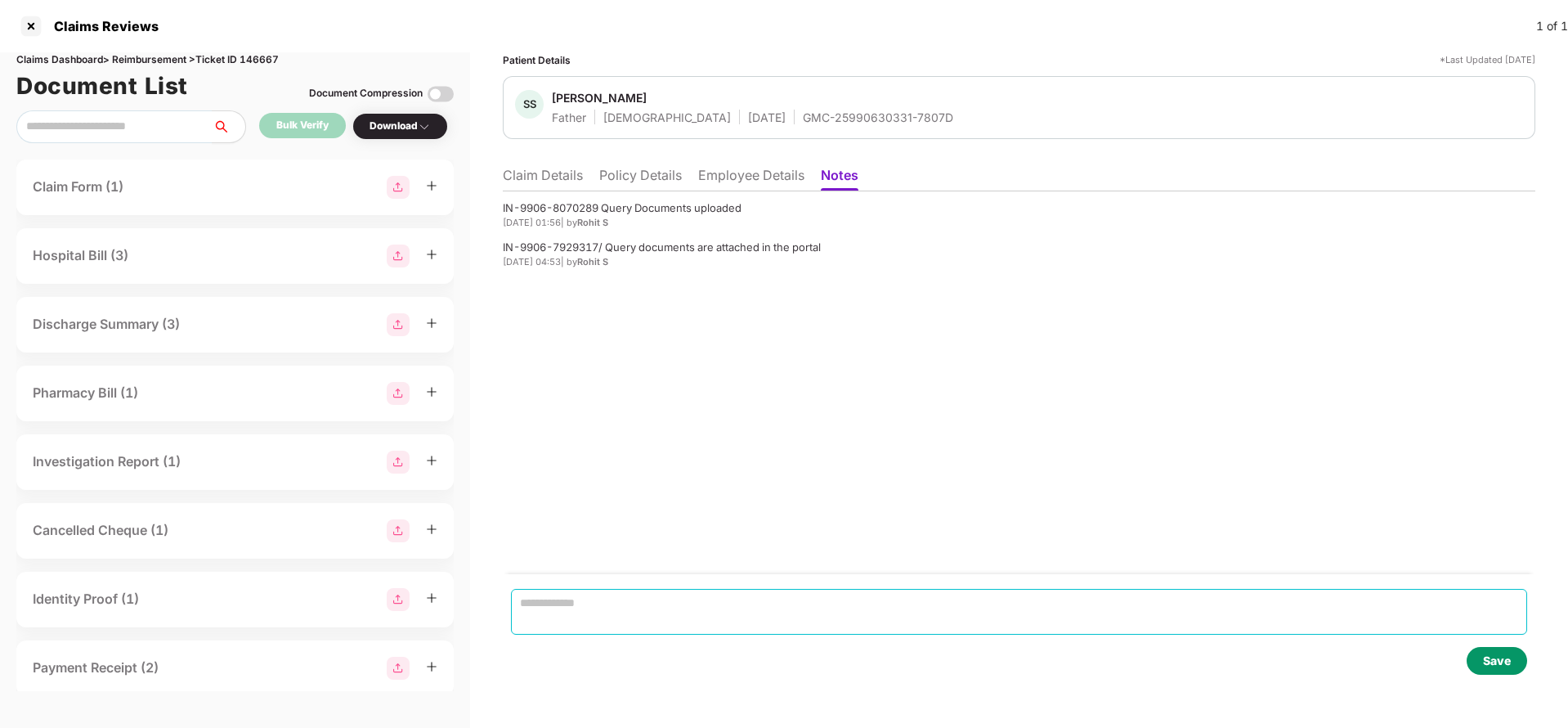
click at [602, 604] on textarea at bounding box center [1018, 611] width 1016 height 46
paste textarea "**********"
type textarea "**********"
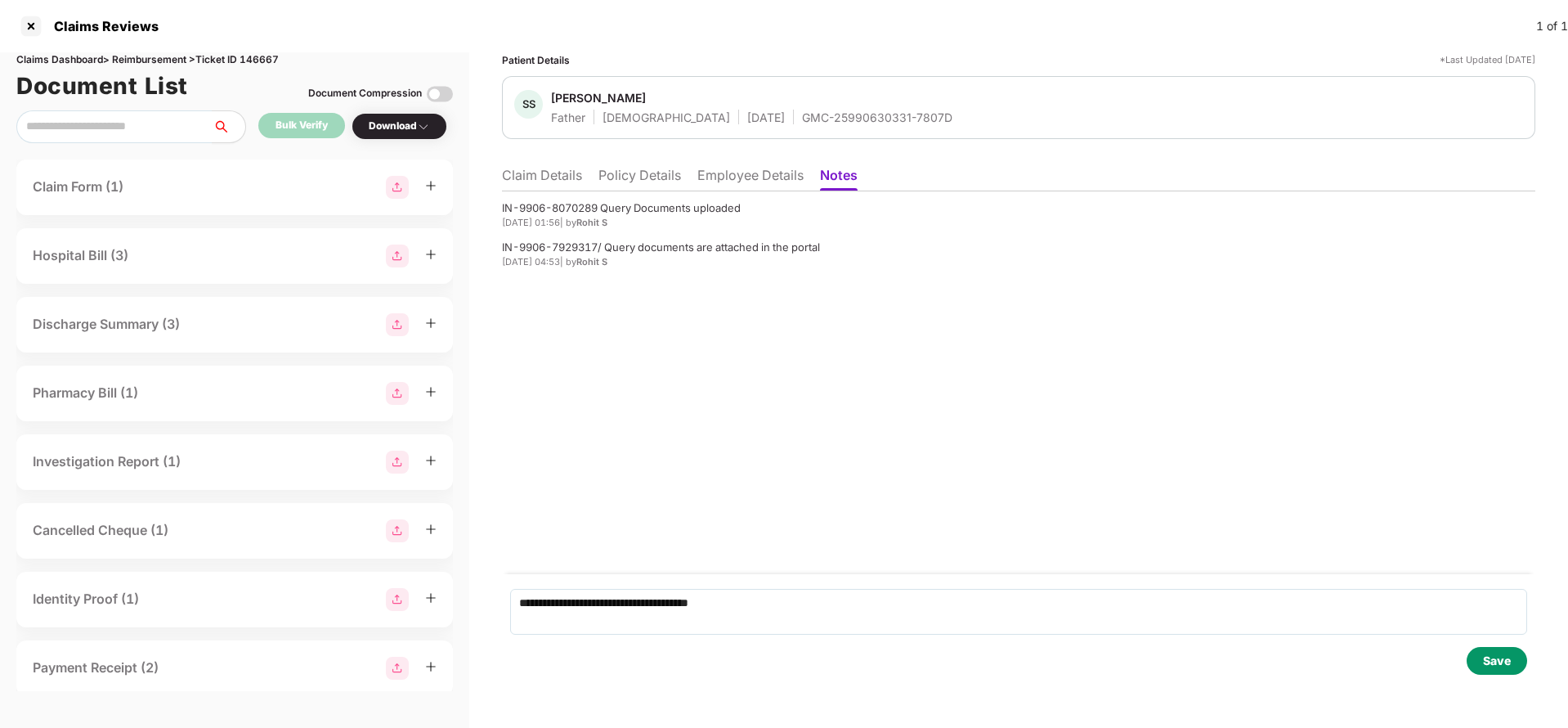
click at [1511, 655] on div "Save" at bounding box center [1497, 661] width 28 height 18
click at [1491, 662] on div "Save" at bounding box center [1497, 661] width 28 height 18
click at [535, 177] on li "Claim Details" at bounding box center [542, 178] width 80 height 23
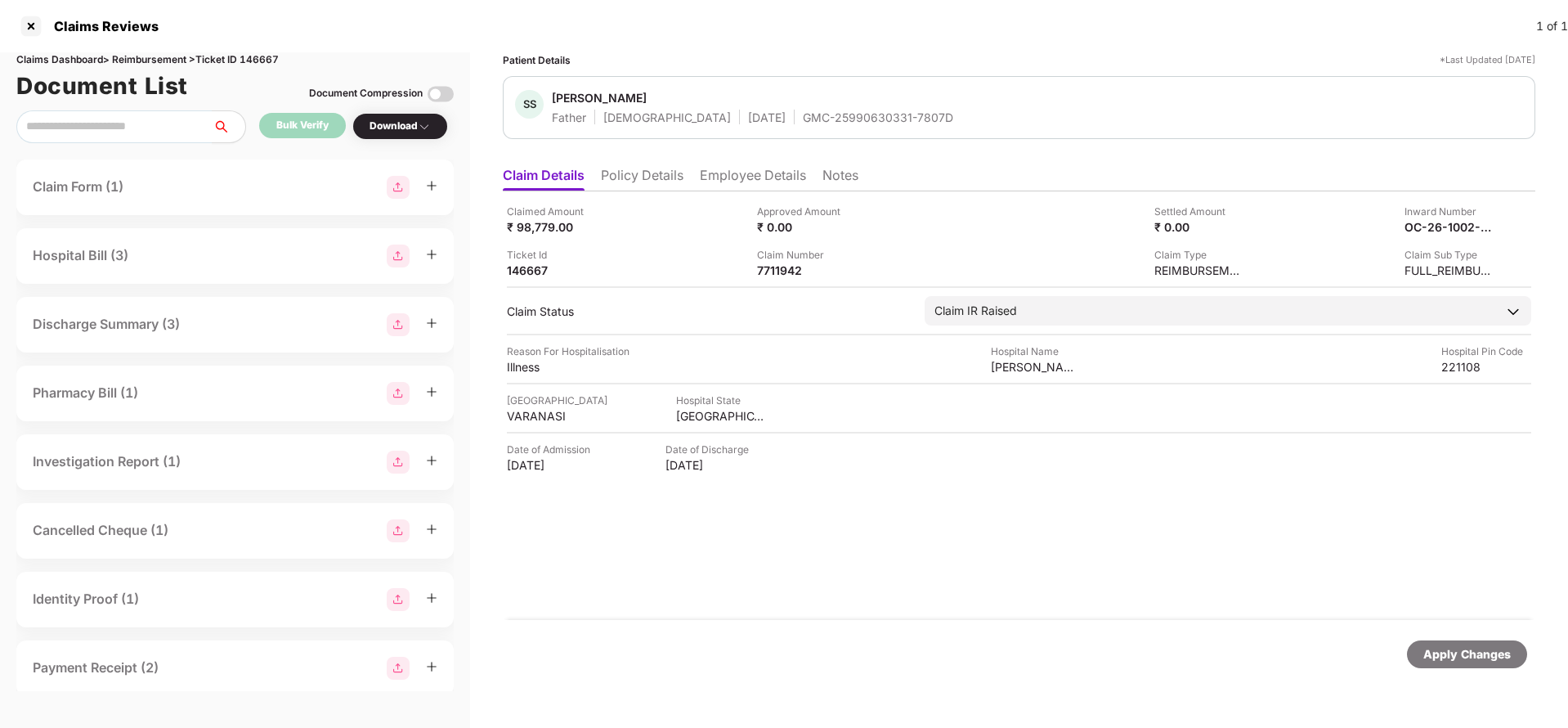
click at [795, 107] on span "[PERSON_NAME]" at bounding box center [752, 99] width 402 height 19
click at [803, 124] on div "GMC-25990630331-7807D" at bounding box center [878, 117] width 150 height 16
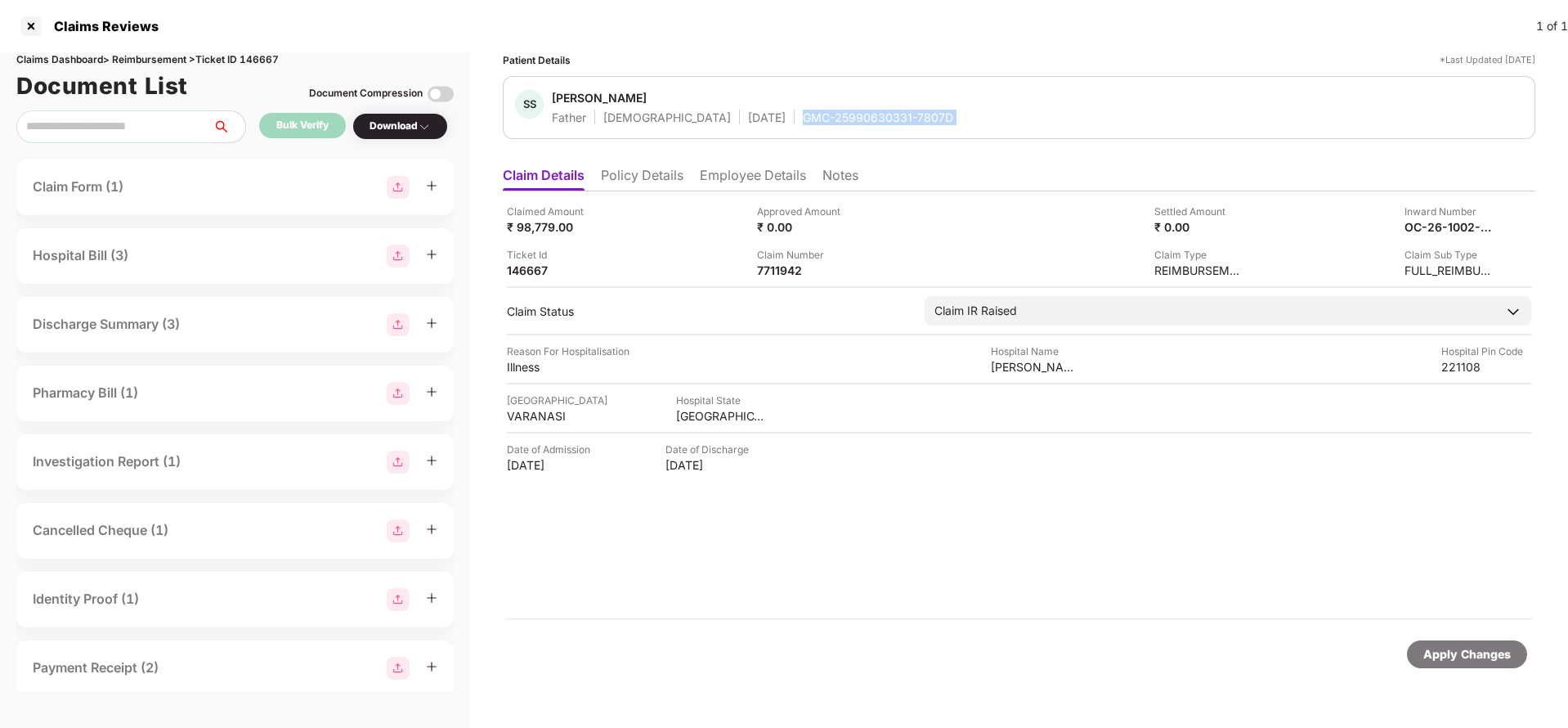
click at [803, 124] on div "GMC-25990630331-7807D" at bounding box center [878, 117] width 150 height 16
copy div "GMC-25990630331-7807D"
click at [1426, 225] on div "OC-26-1002-8403-00154849" at bounding box center [1433, 227] width 90 height 16
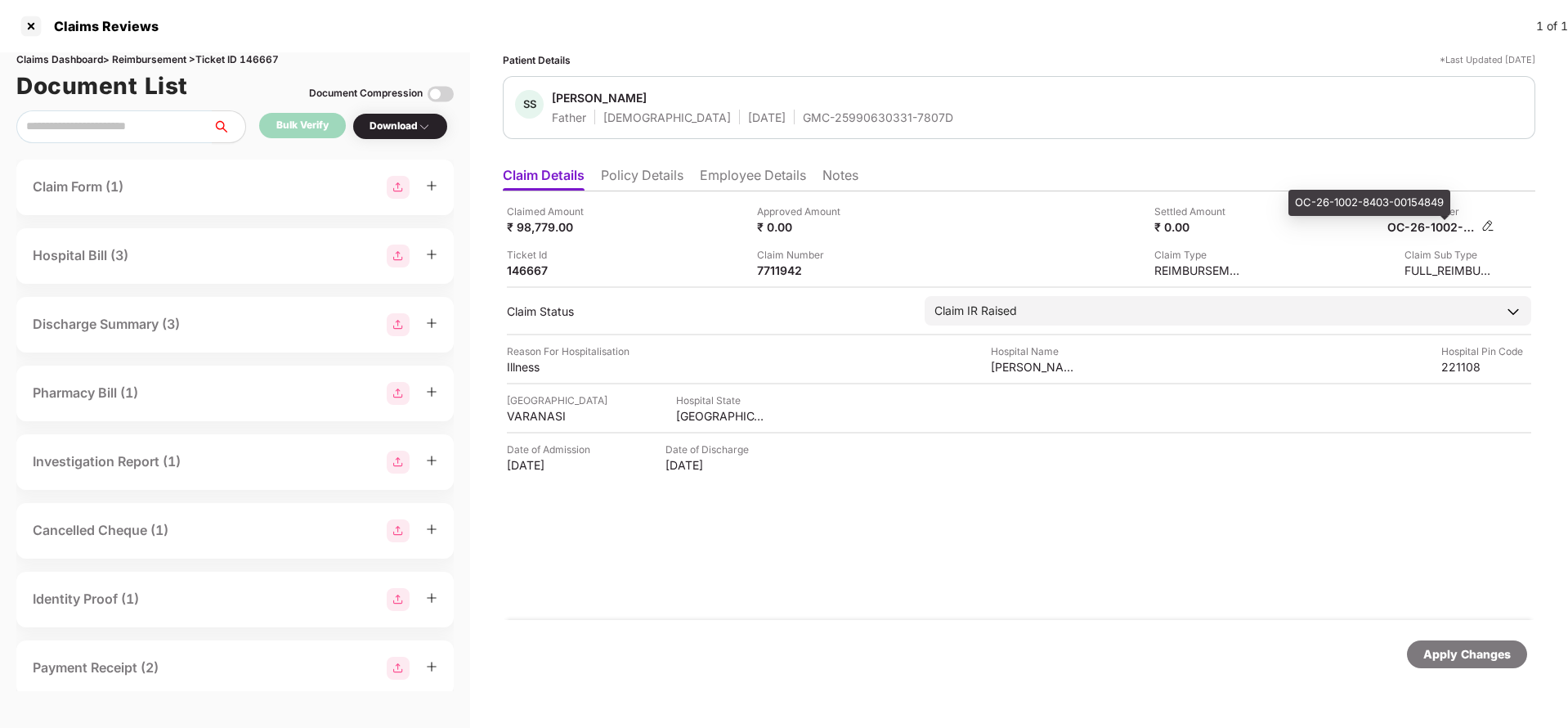
copy div
click at [817, 134] on div "SS [PERSON_NAME] Father [DEMOGRAPHIC_DATA] [DATE] GMC-25990630331-7807D" at bounding box center [1019, 107] width 1033 height 63
copy div "GMC-25990630331-7807D"
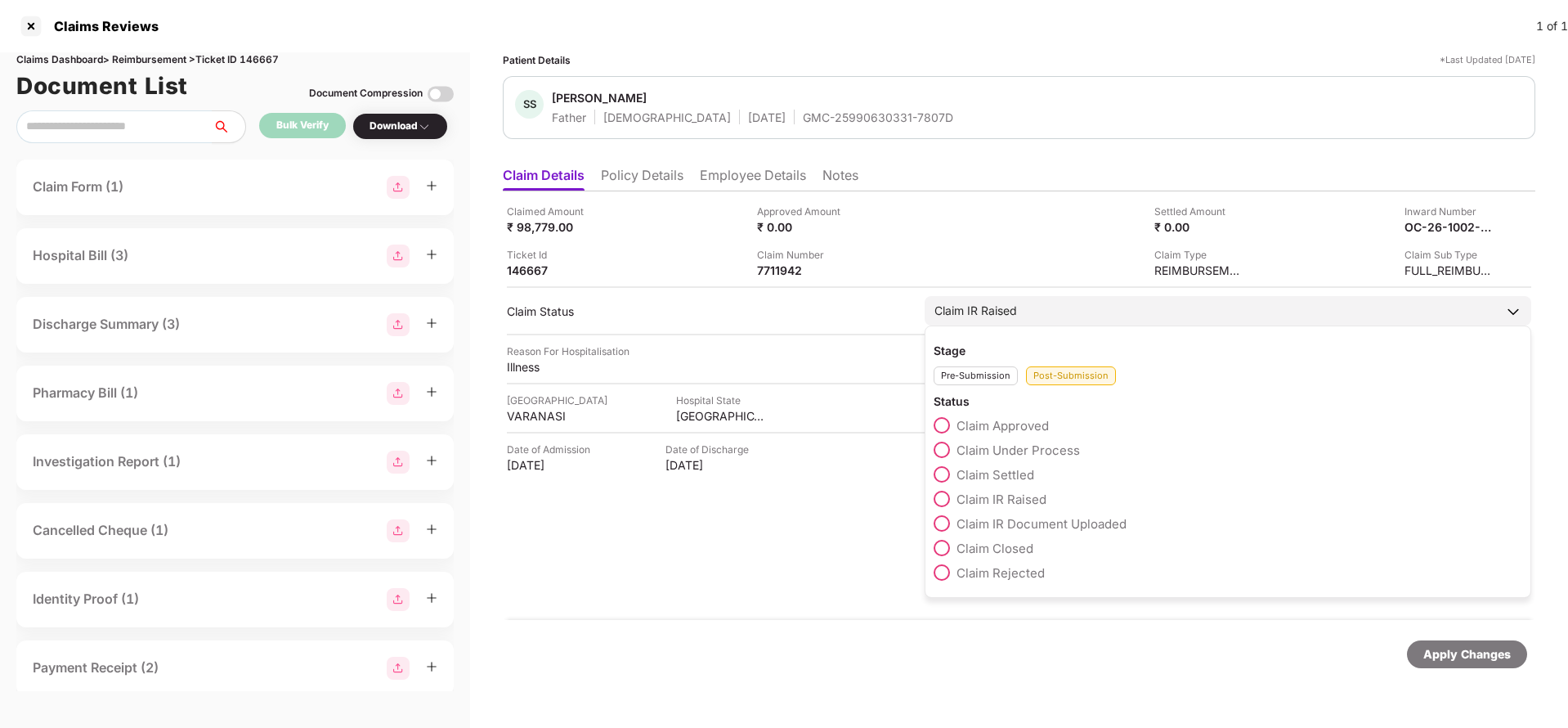
click at [994, 454] on span "Claim Under Process" at bounding box center [1018, 450] width 124 height 16
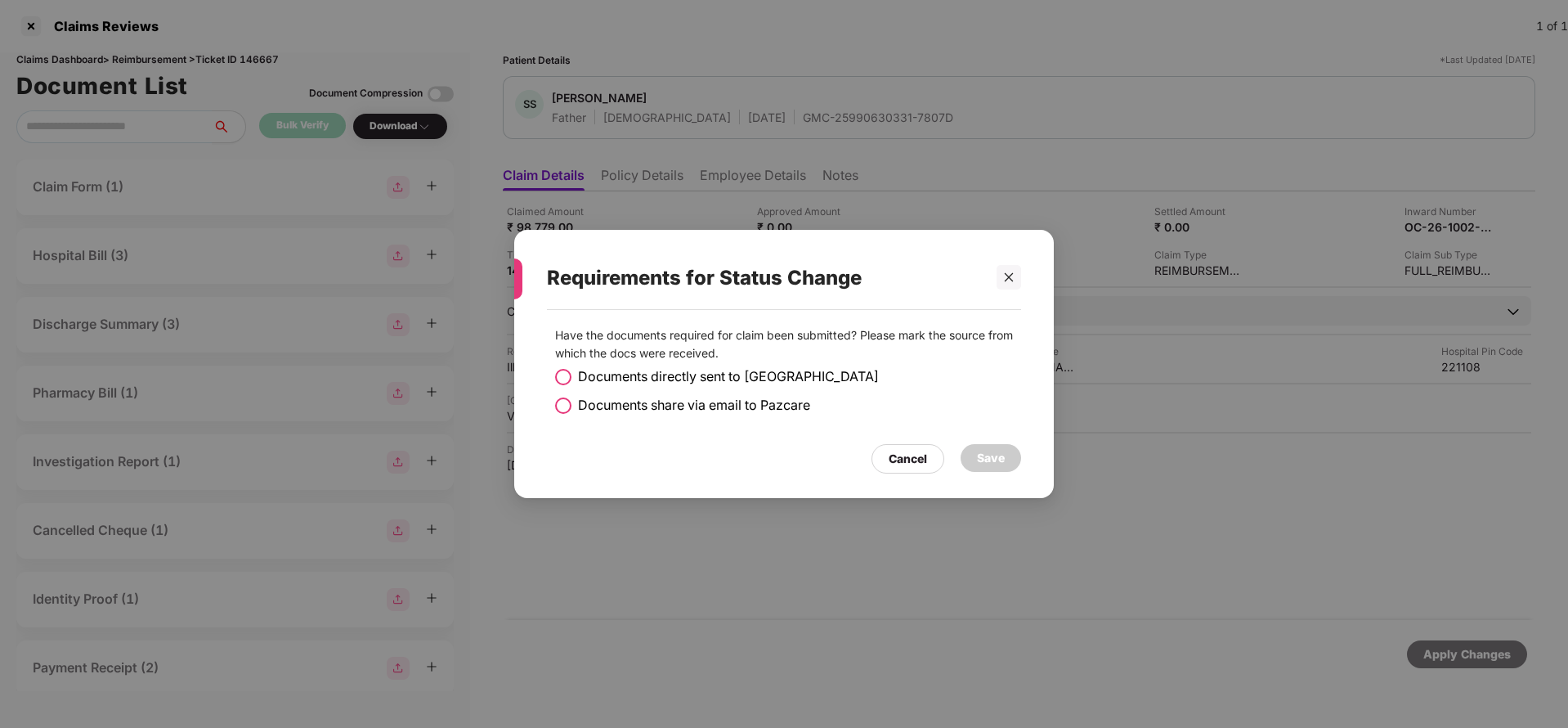
click at [661, 404] on span "Documents share via email to Pazcare" at bounding box center [694, 404] width 232 height 20
click at [988, 464] on div "Save" at bounding box center [991, 458] width 28 height 18
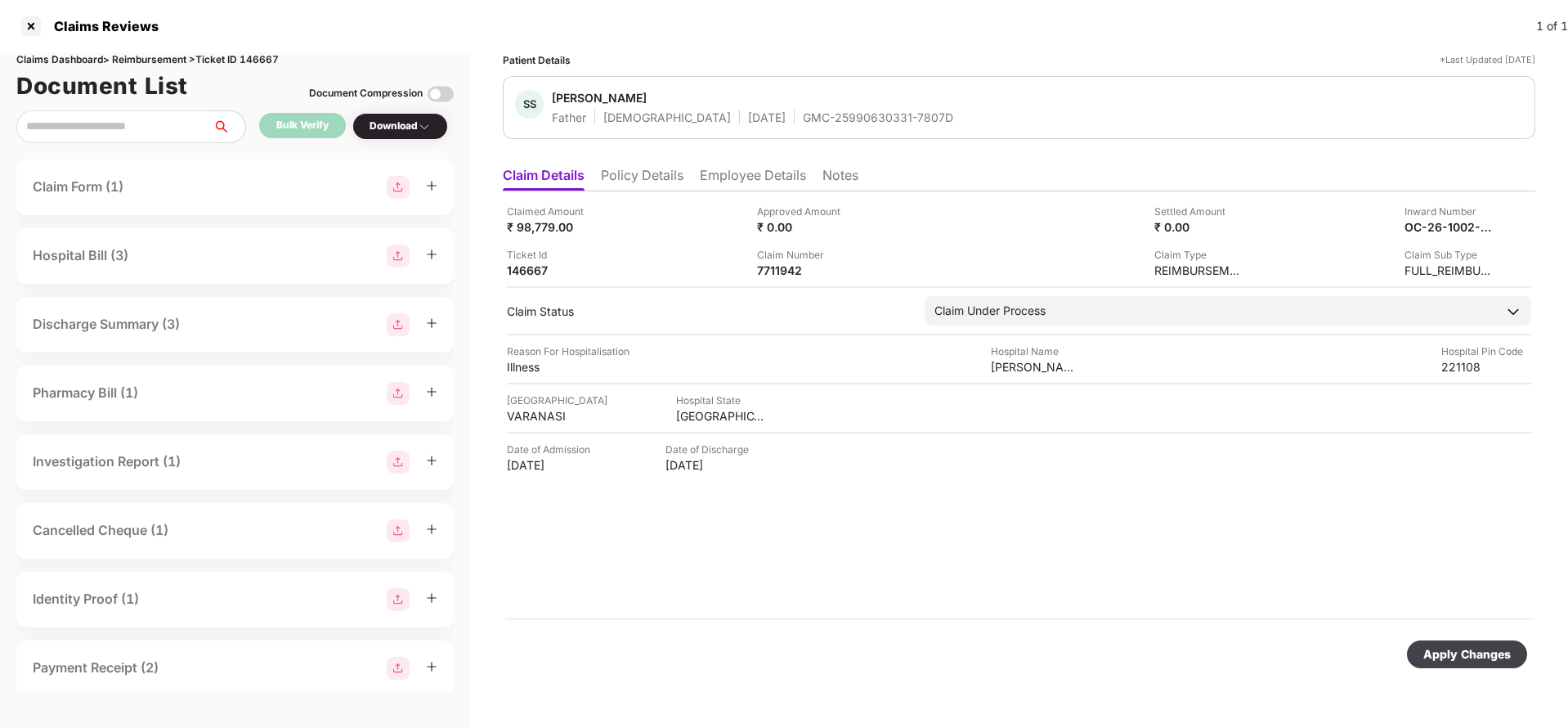
click at [1459, 653] on div "Apply Changes" at bounding box center [1468, 654] width 88 height 18
click at [1459, 662] on div "Apply Changes" at bounding box center [1468, 654] width 88 height 18
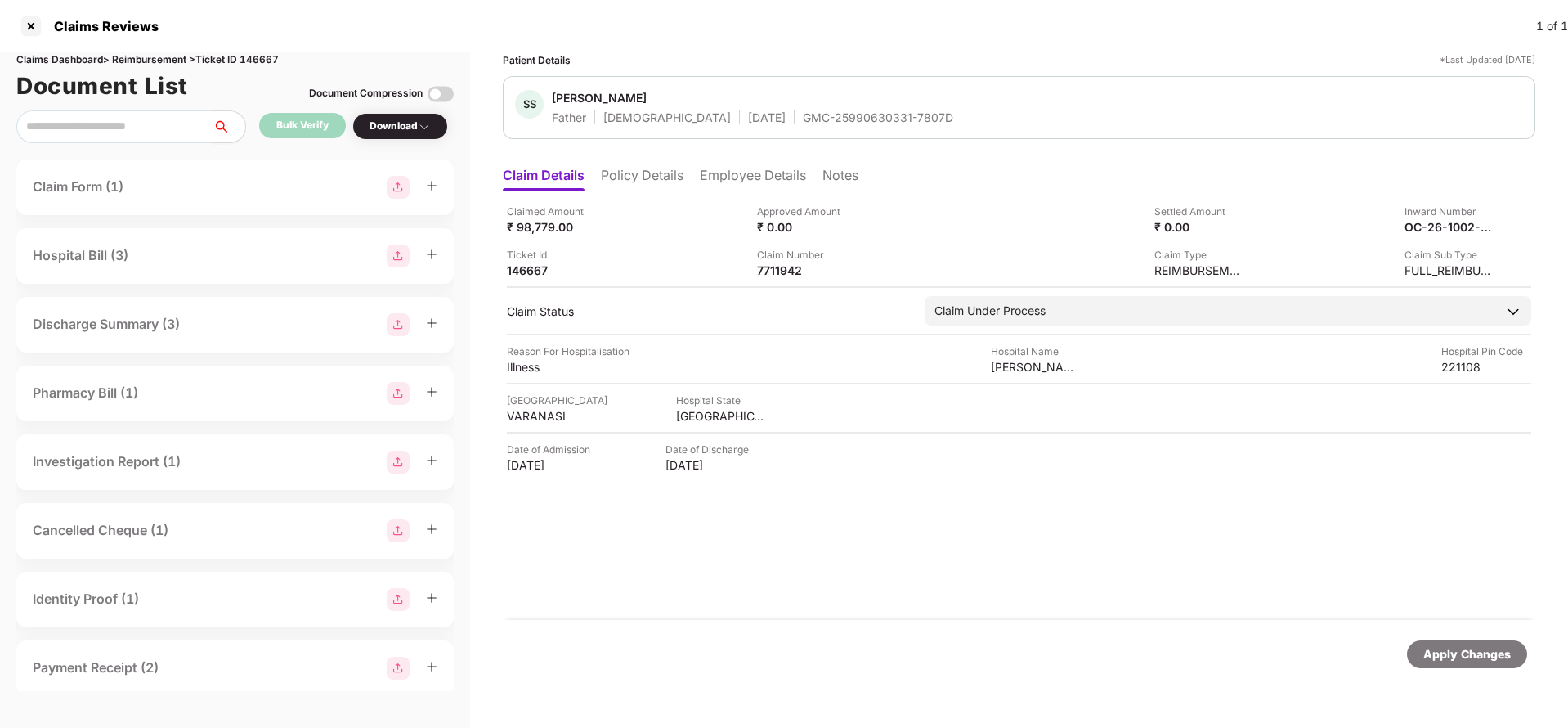
click at [261, 57] on div "Claims Dashboard > Reimbursement > Ticket ID 146667" at bounding box center [235, 60] width 438 height 16
copy div "146667"
click at [1440, 653] on div "Apply Changes" at bounding box center [1468, 654] width 88 height 18
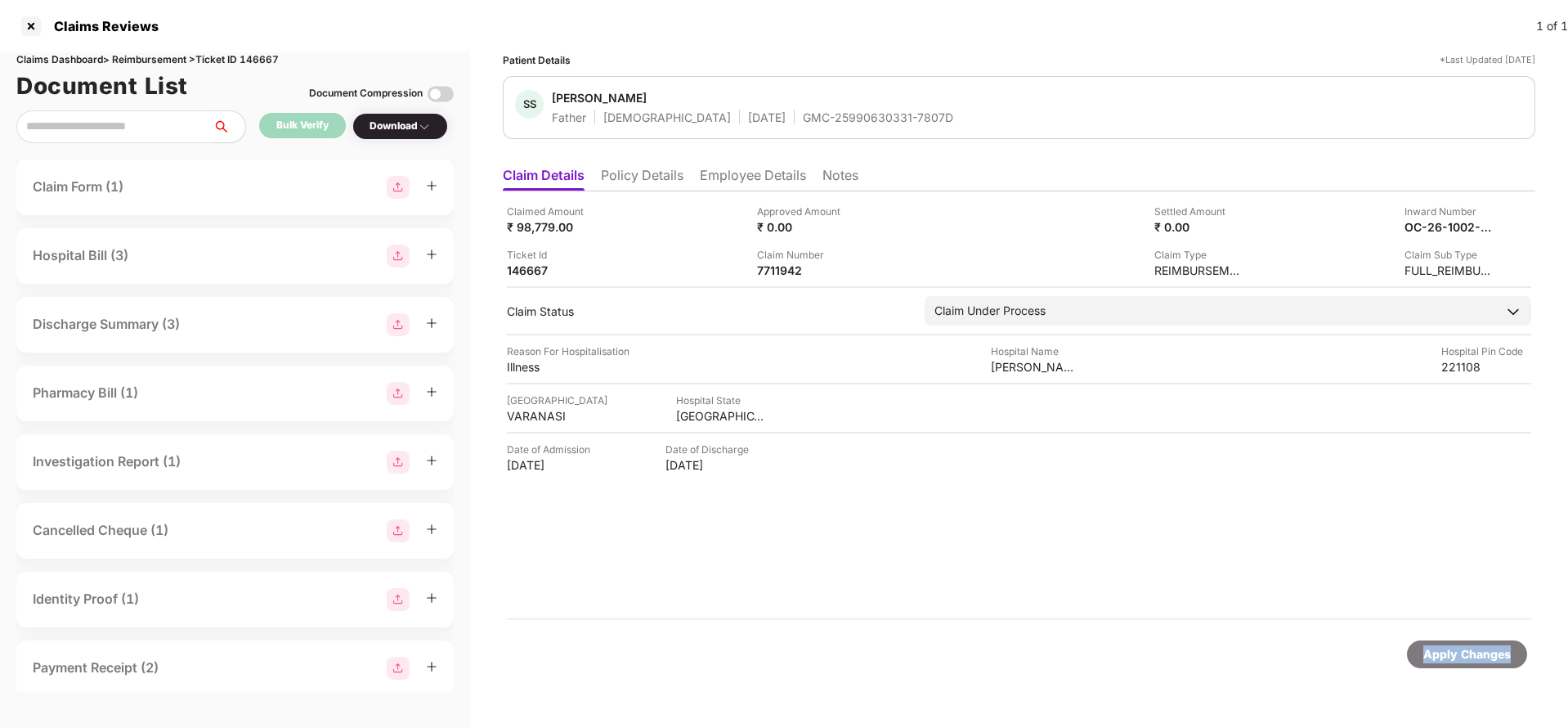
click at [1440, 653] on div "Apply Changes" at bounding box center [1468, 654] width 88 height 18
click at [1465, 649] on div "Apply Changes" at bounding box center [1468, 654] width 88 height 18
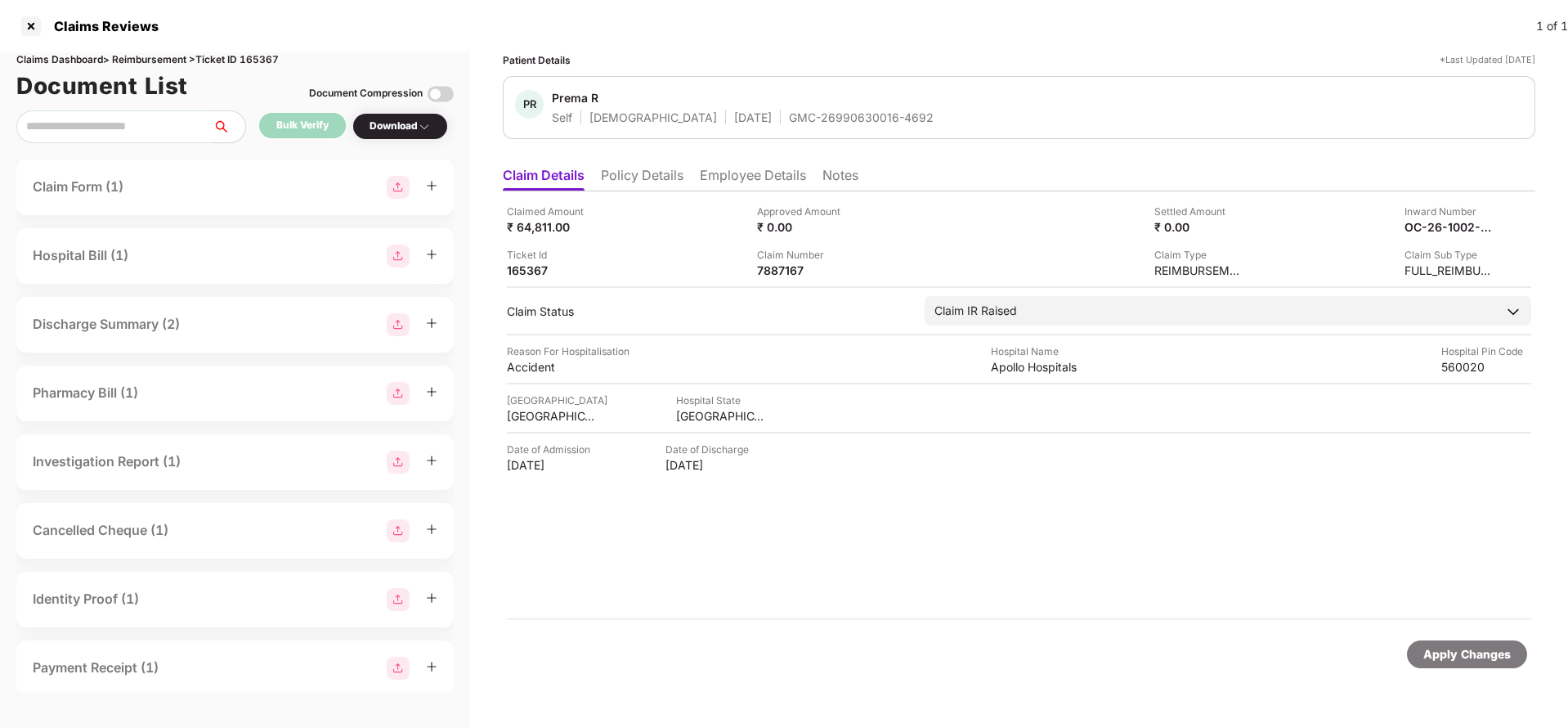
click at [257, 54] on div "Claims Dashboard > Reimbursement > Ticket ID 165367" at bounding box center [235, 60] width 438 height 16
copy div "165367"
click at [1454, 654] on div "Apply Changes" at bounding box center [1468, 654] width 88 height 18
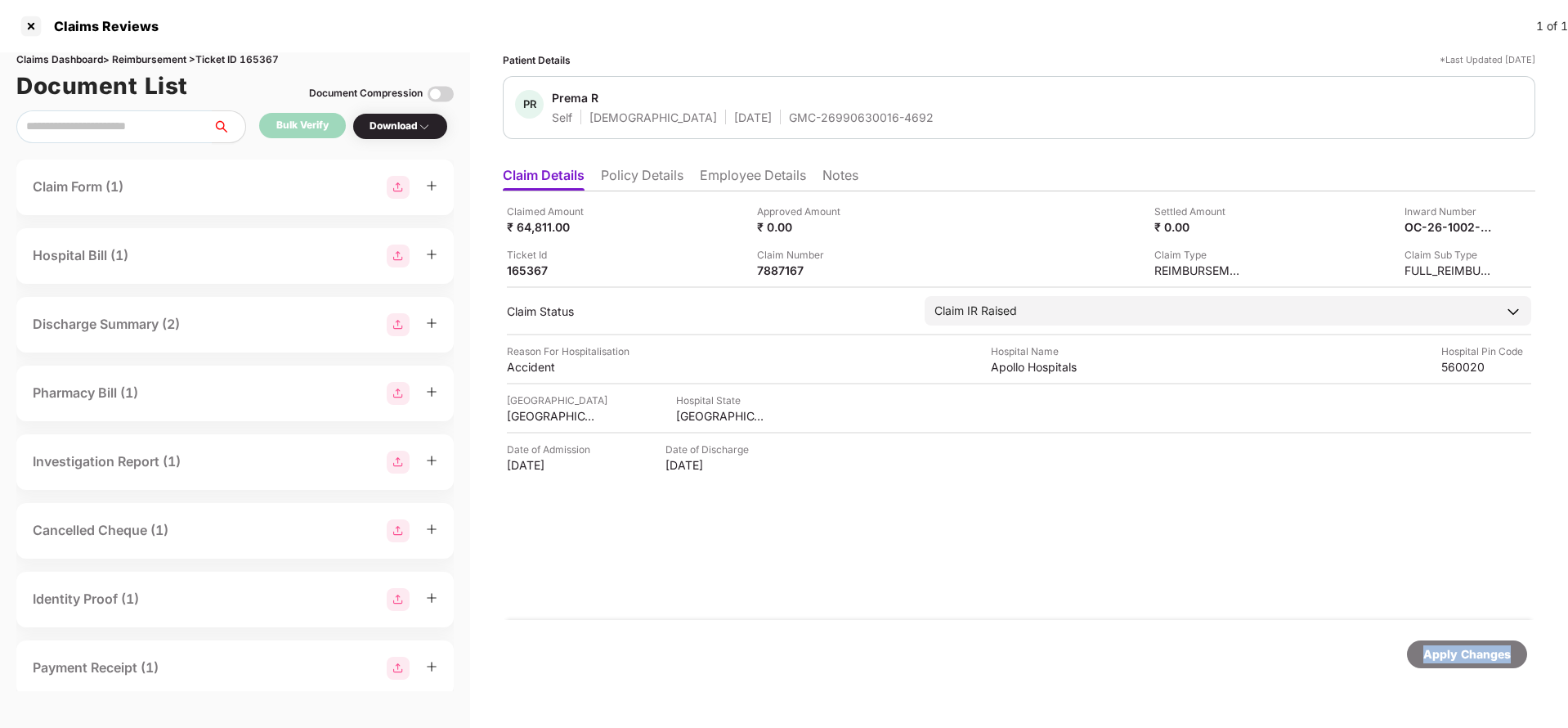
click at [1454, 654] on div "Apply Changes" at bounding box center [1468, 654] width 88 height 18
click at [788, 267] on div "133367984" at bounding box center [802, 270] width 90 height 16
copy div "133367984"
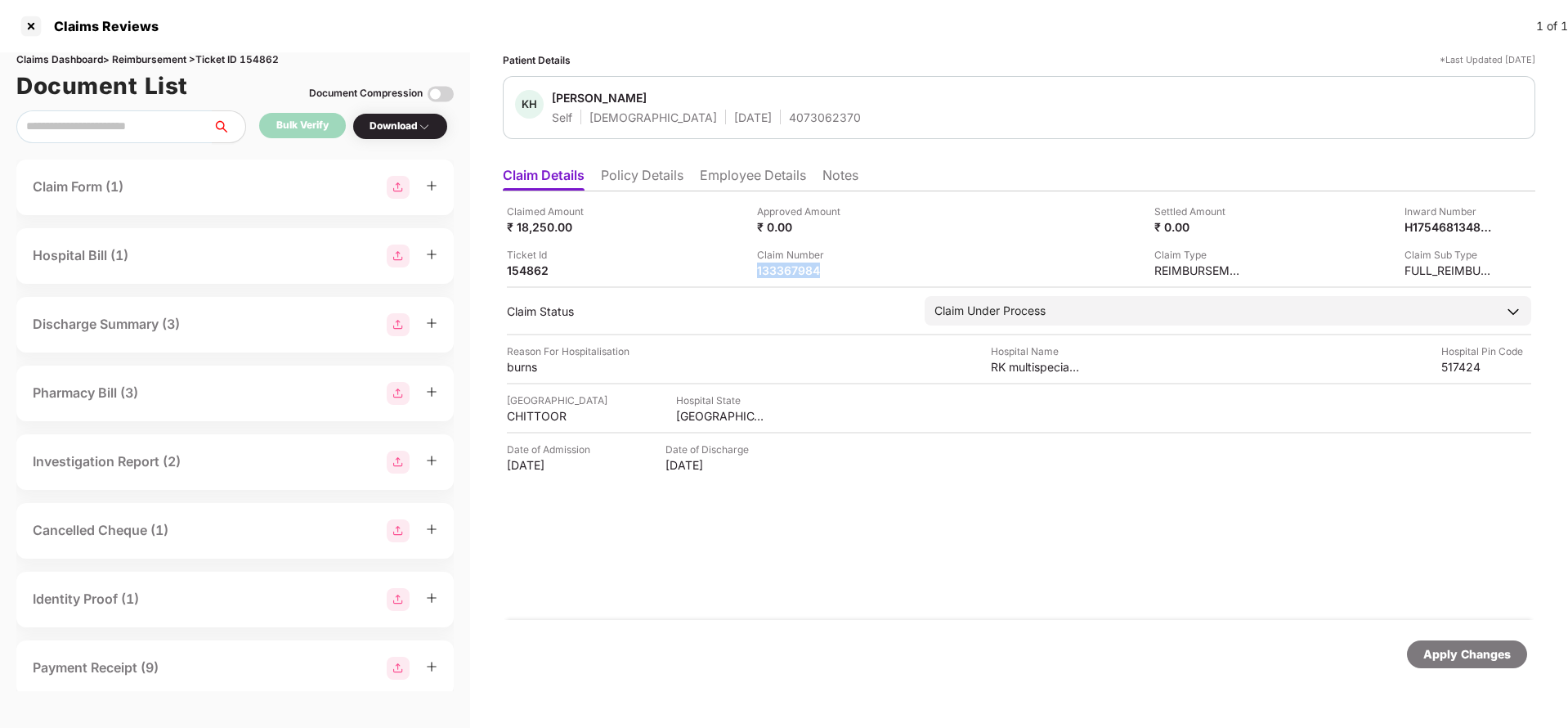
copy div "133367984"
click at [789, 122] on div "4073062370" at bounding box center [825, 117] width 72 height 16
copy div "4073062370"
click at [795, 272] on div "133367984" at bounding box center [802, 270] width 90 height 16
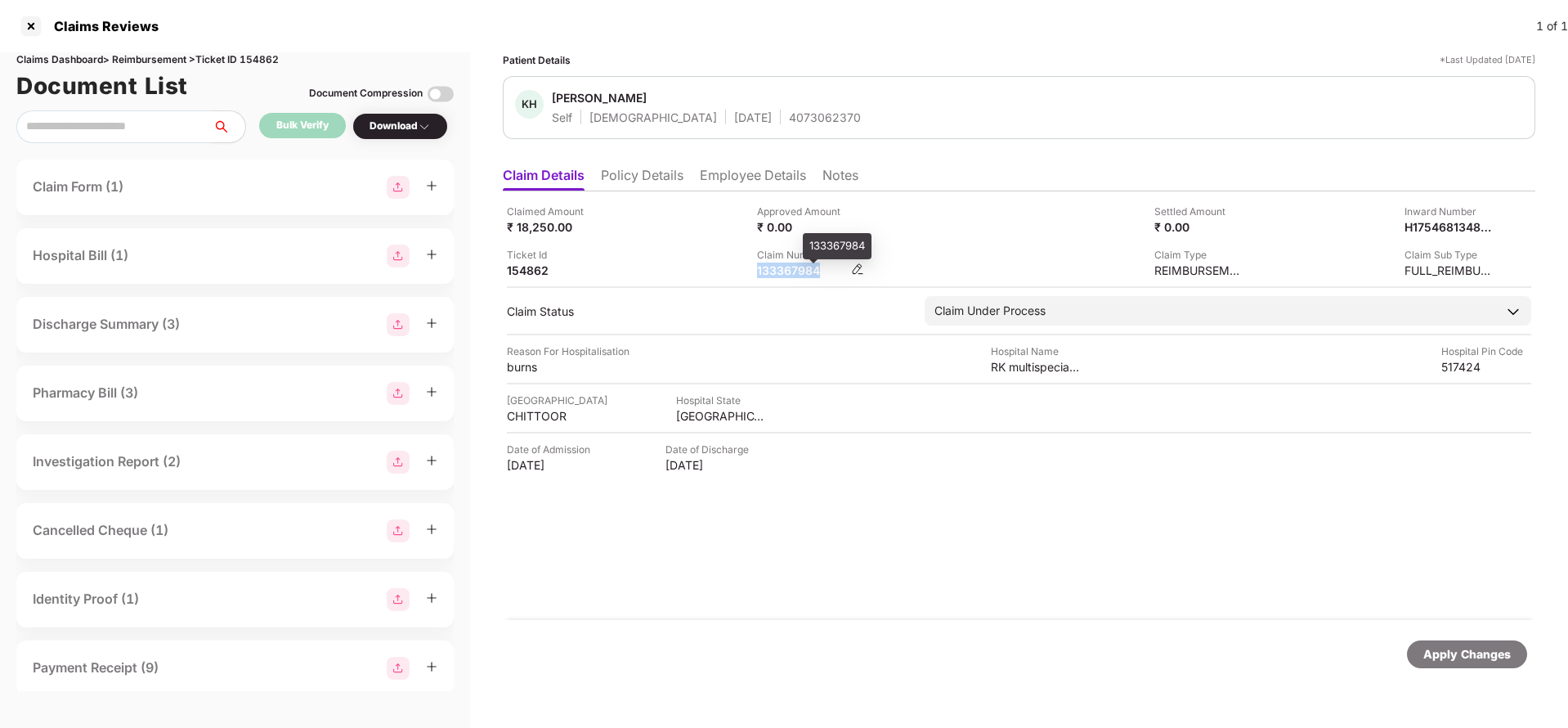
click at [795, 272] on div "133367984" at bounding box center [802, 270] width 90 height 16
copy div "133367984"
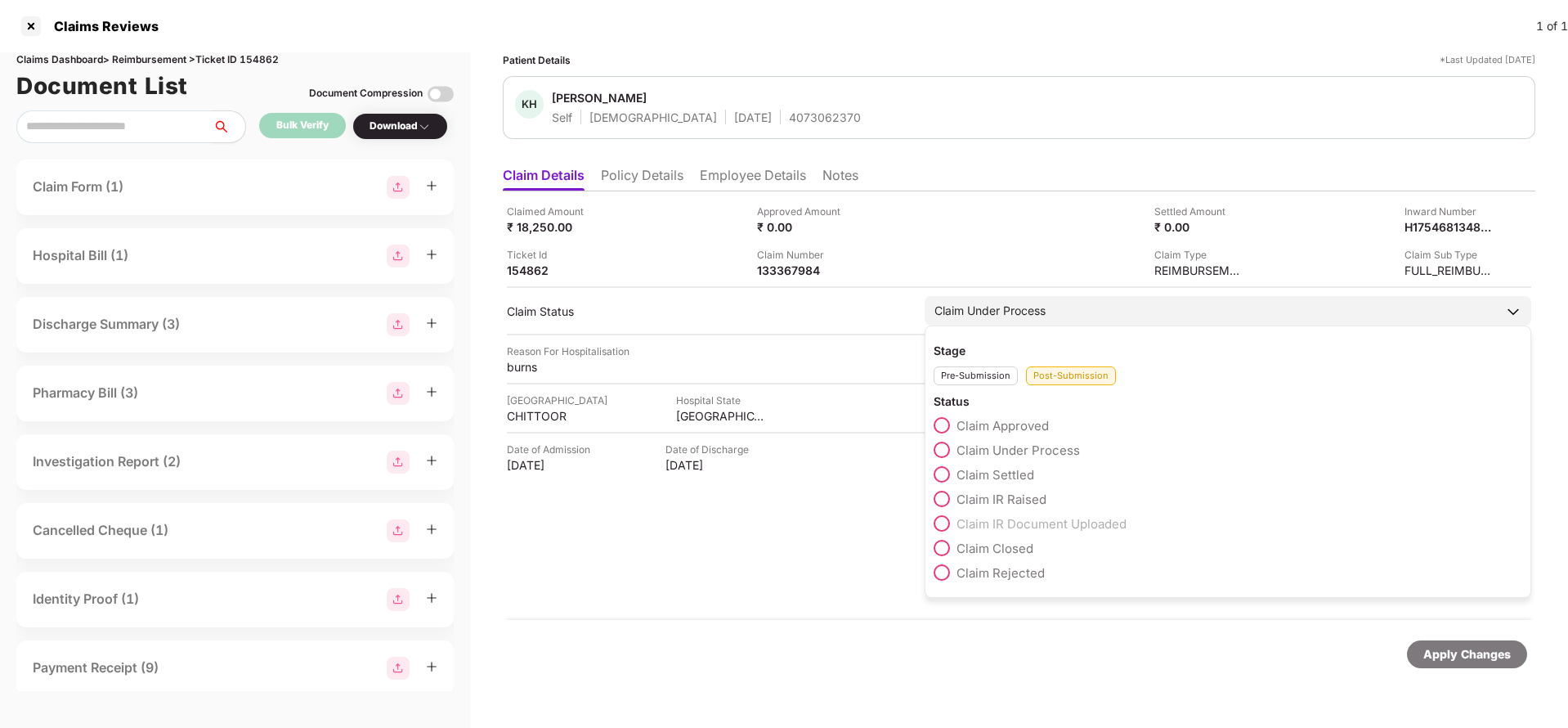
click at [978, 427] on span "Claim Approved" at bounding box center [1003, 426] width 93 height 16
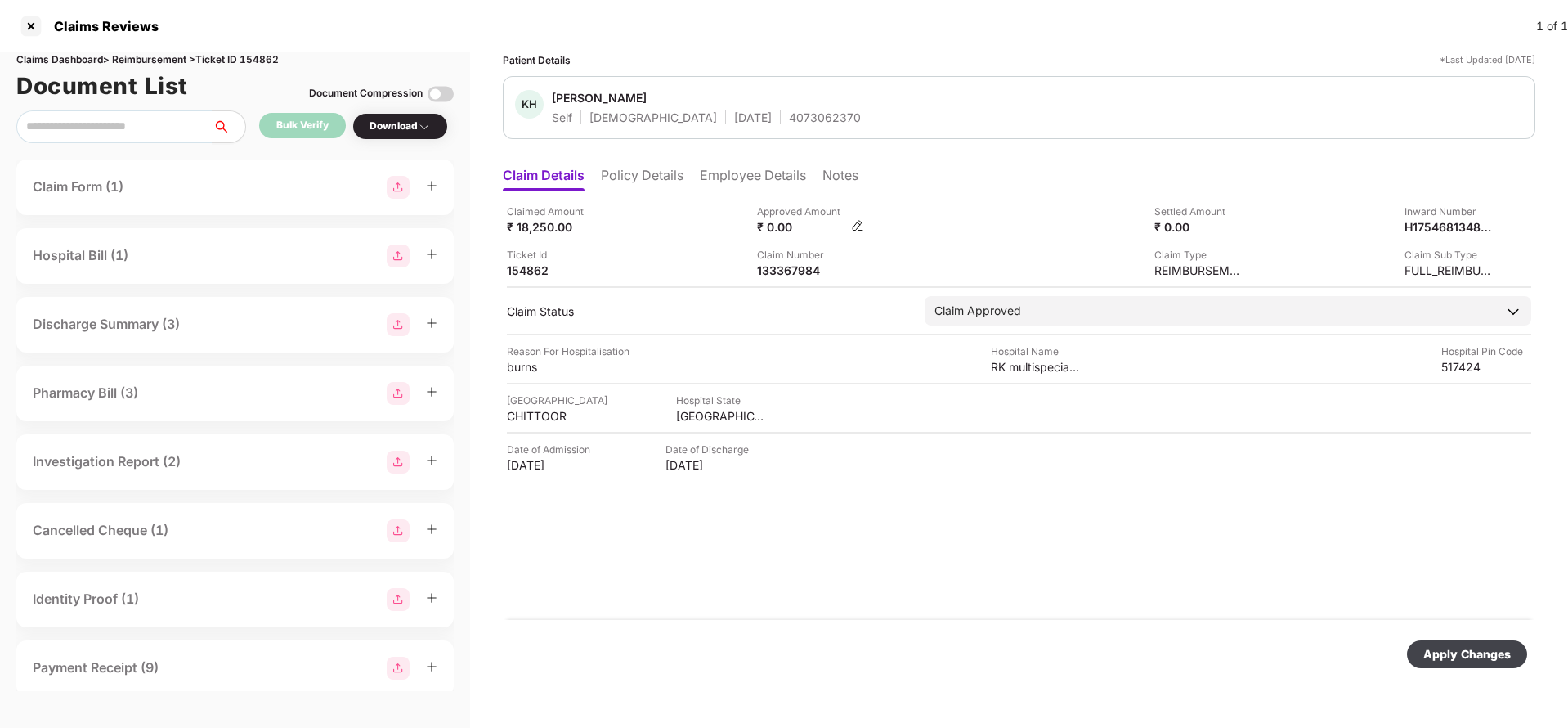
click at [857, 226] on img at bounding box center [857, 225] width 13 height 13
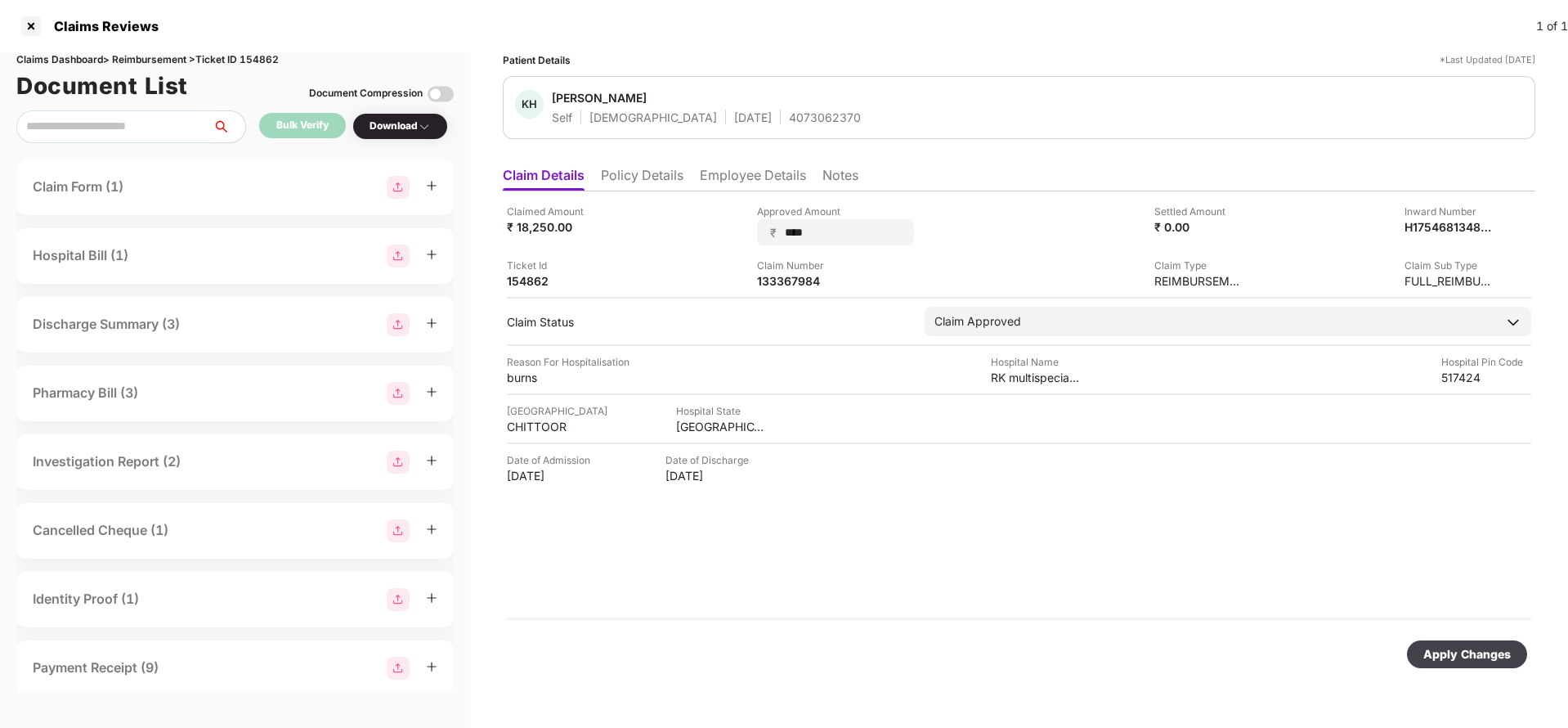
type input "*****"
click at [1445, 657] on div "Apply Changes" at bounding box center [1468, 654] width 88 height 18
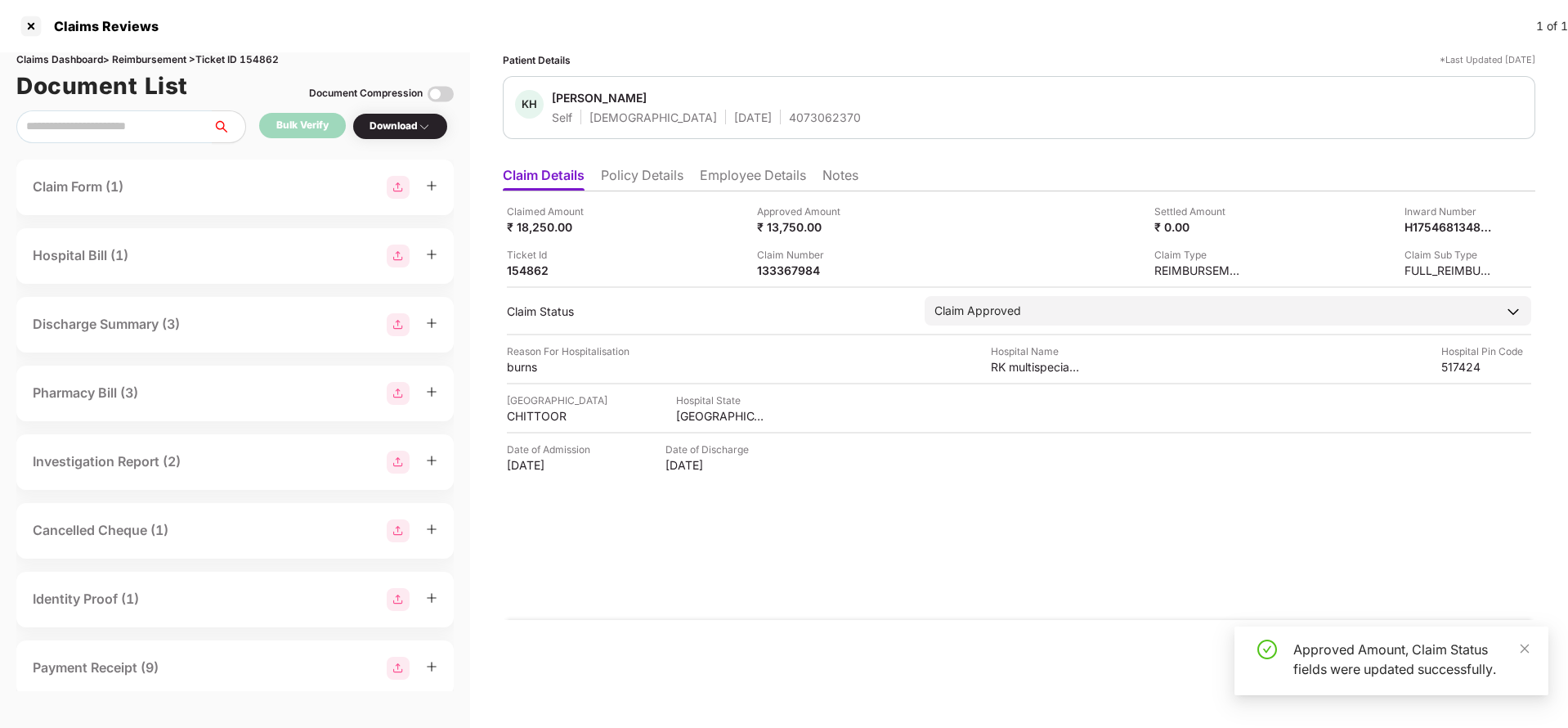
click at [1517, 646] on div "Approved Amount, Claim Status fields were updated successfully." at bounding box center [1411, 659] width 236 height 39
click at [1524, 646] on icon "close" at bounding box center [1525, 648] width 12 height 12
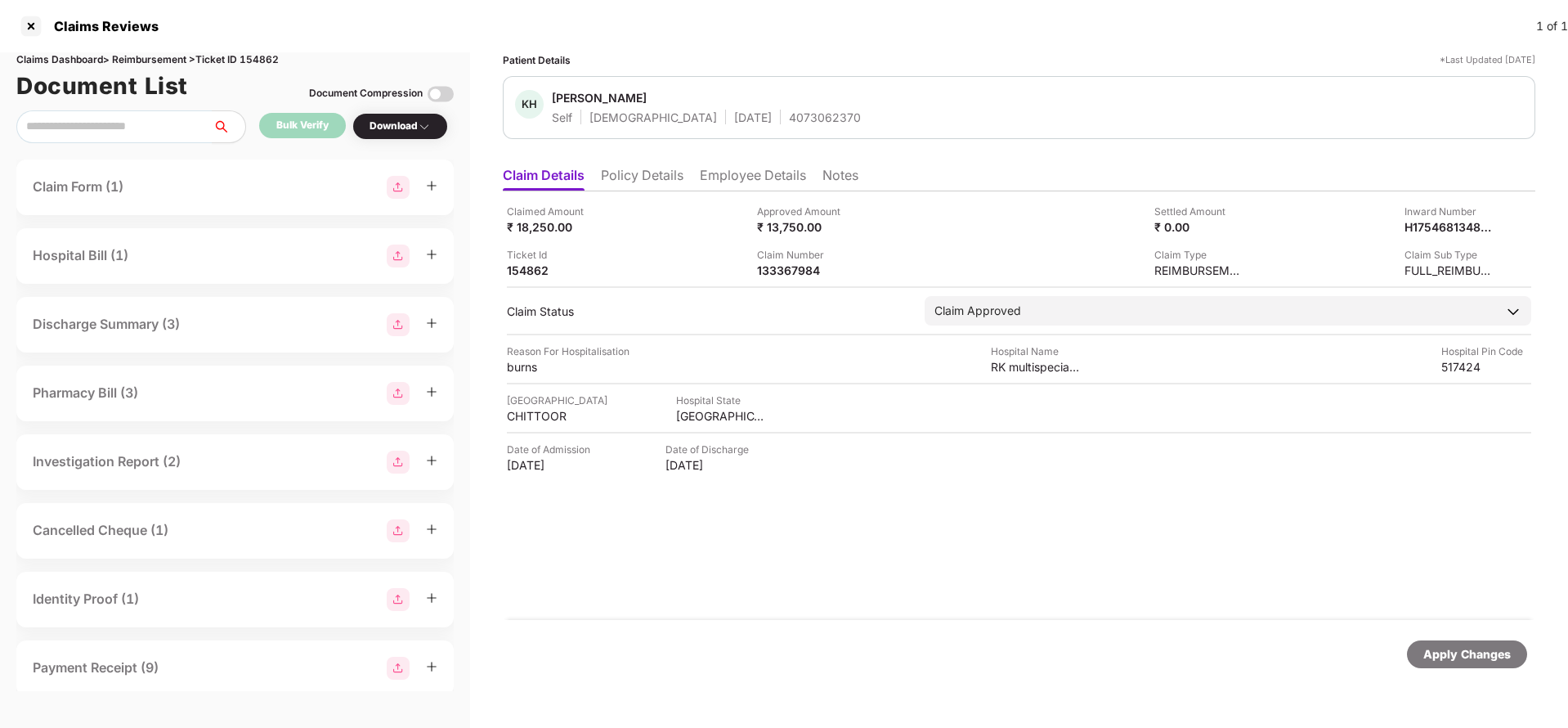
click at [1463, 659] on div "Apply Changes" at bounding box center [1468, 654] width 88 height 18
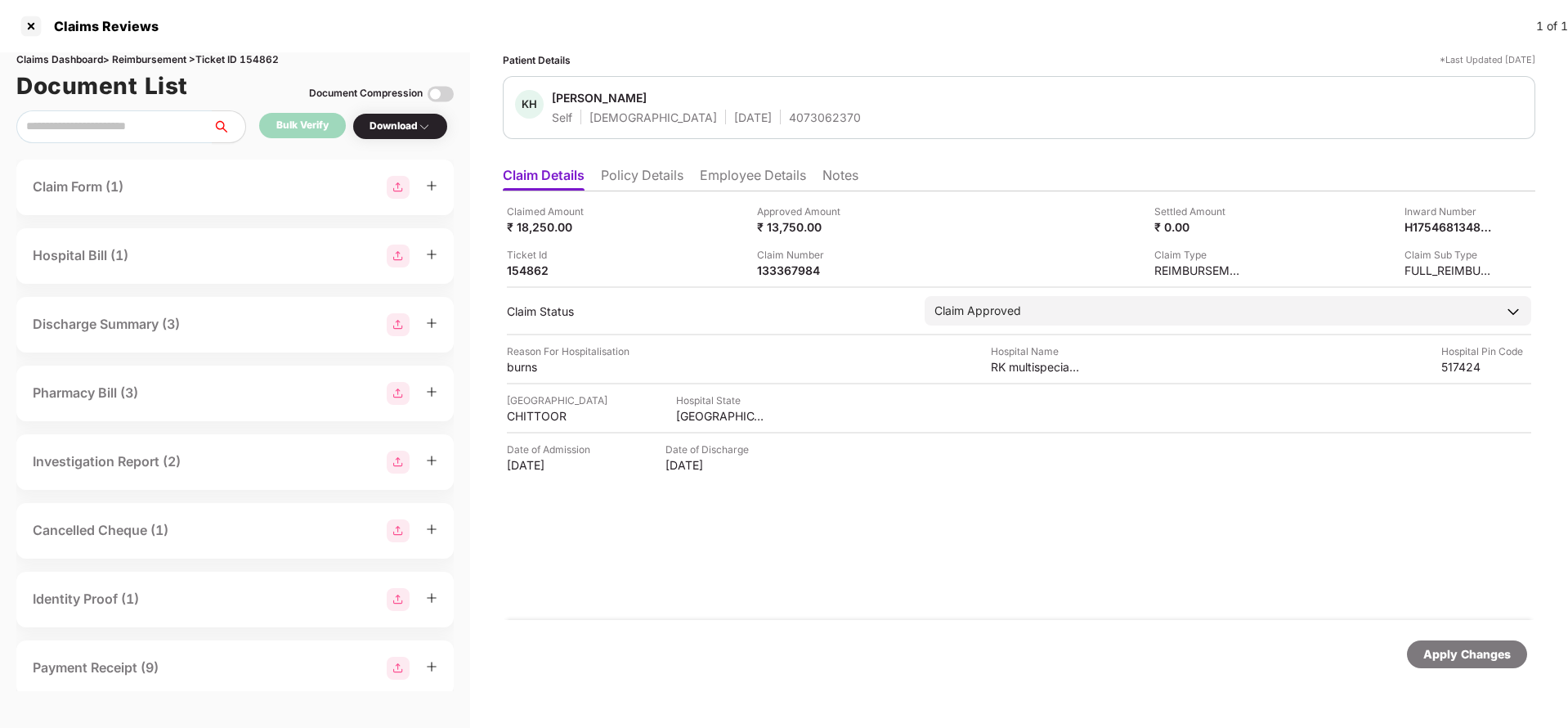
click at [261, 54] on div "Claims Dashboard > Reimbursement > Ticket ID 154862" at bounding box center [235, 60] width 438 height 16
copy div "154862"
click at [1433, 653] on div "Apply Changes" at bounding box center [1468, 654] width 88 height 18
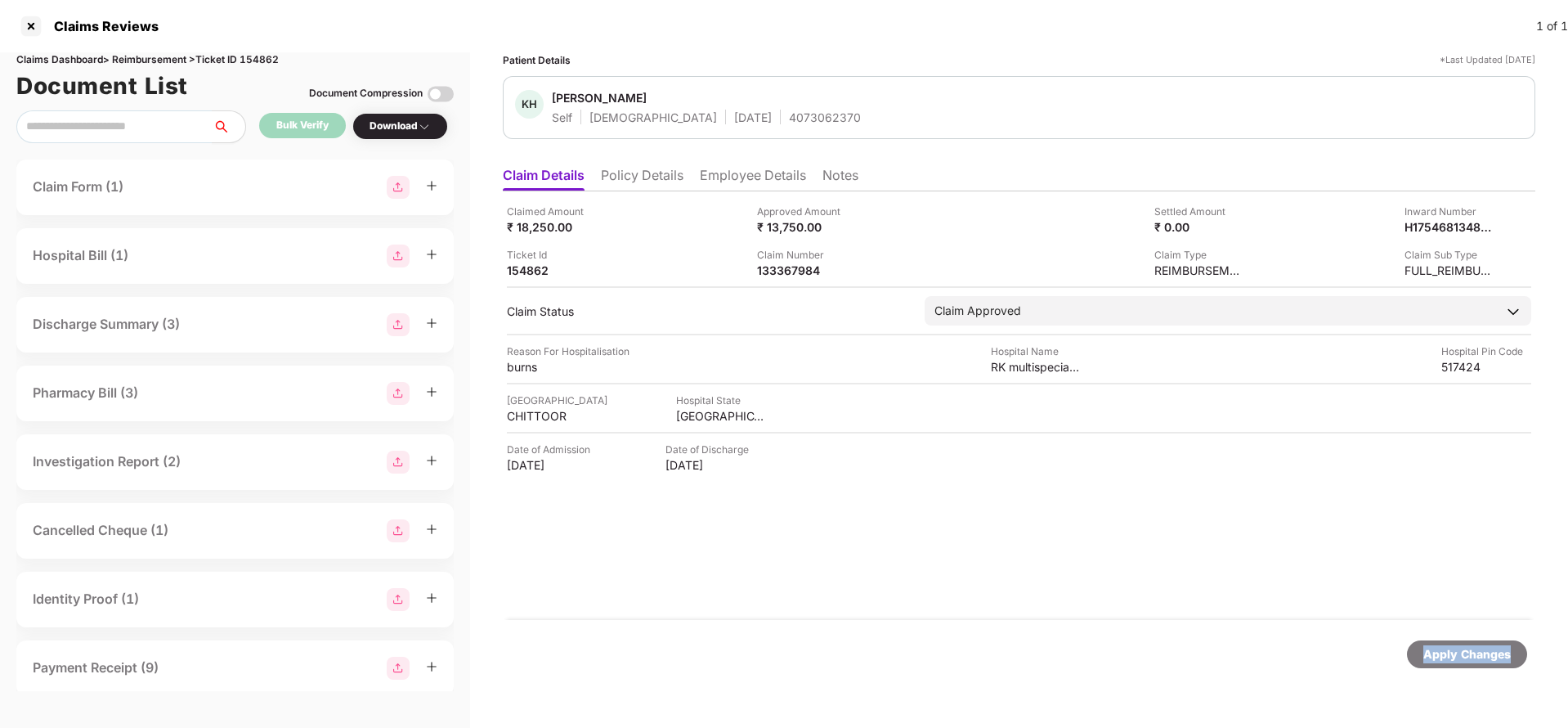
click at [1433, 653] on div "Apply Changes" at bounding box center [1468, 654] width 88 height 18
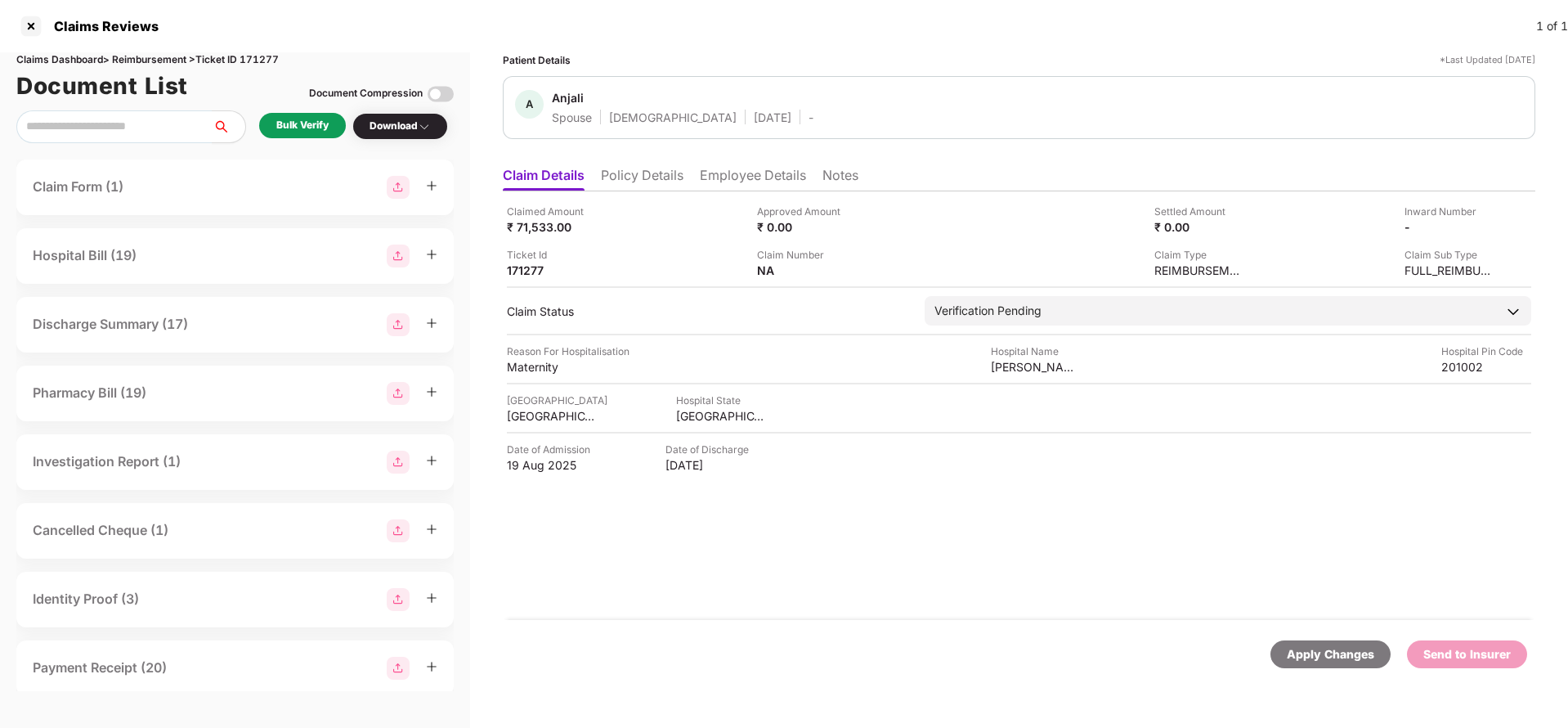
click at [647, 172] on li "Policy Details" at bounding box center [642, 178] width 83 height 23
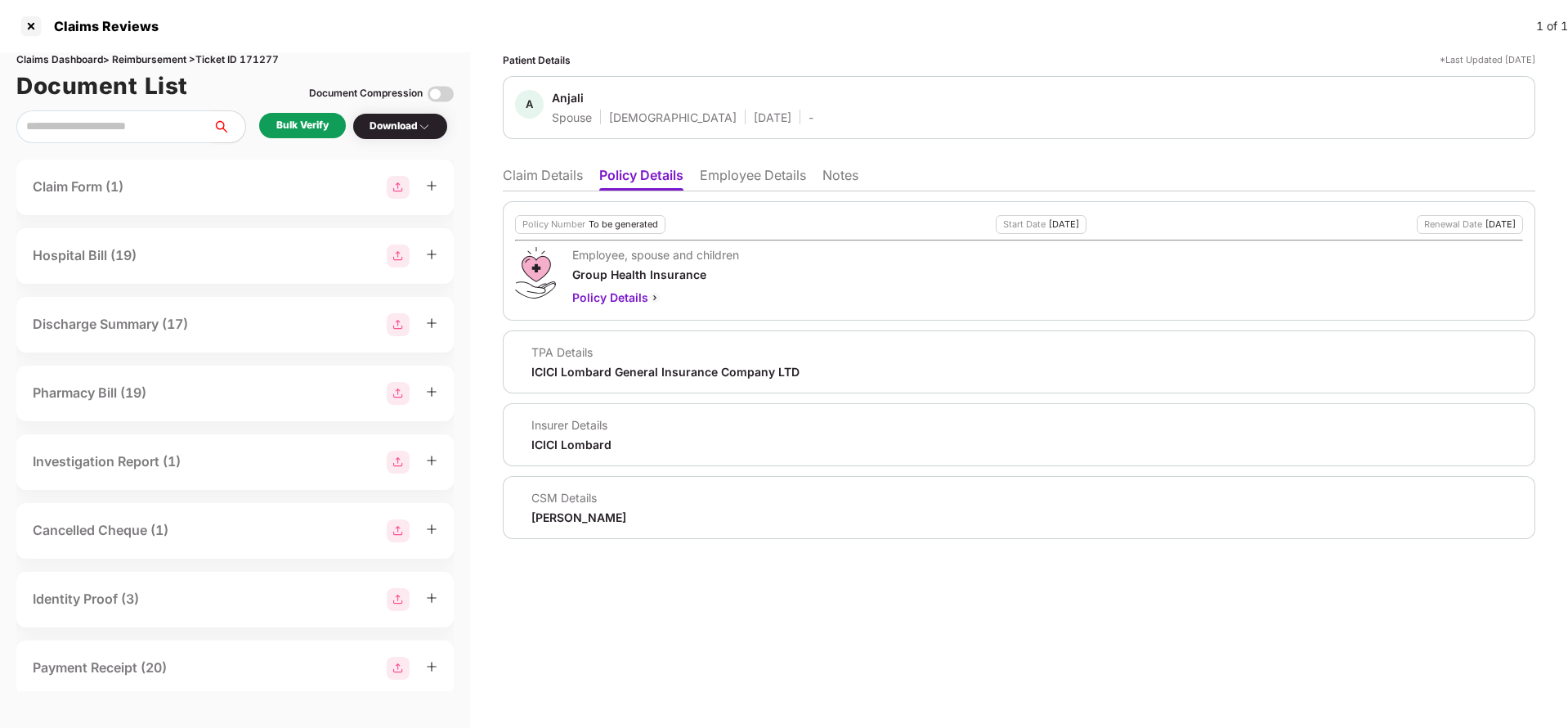
click at [751, 171] on li "Employee Details" at bounding box center [752, 178] width 106 height 23
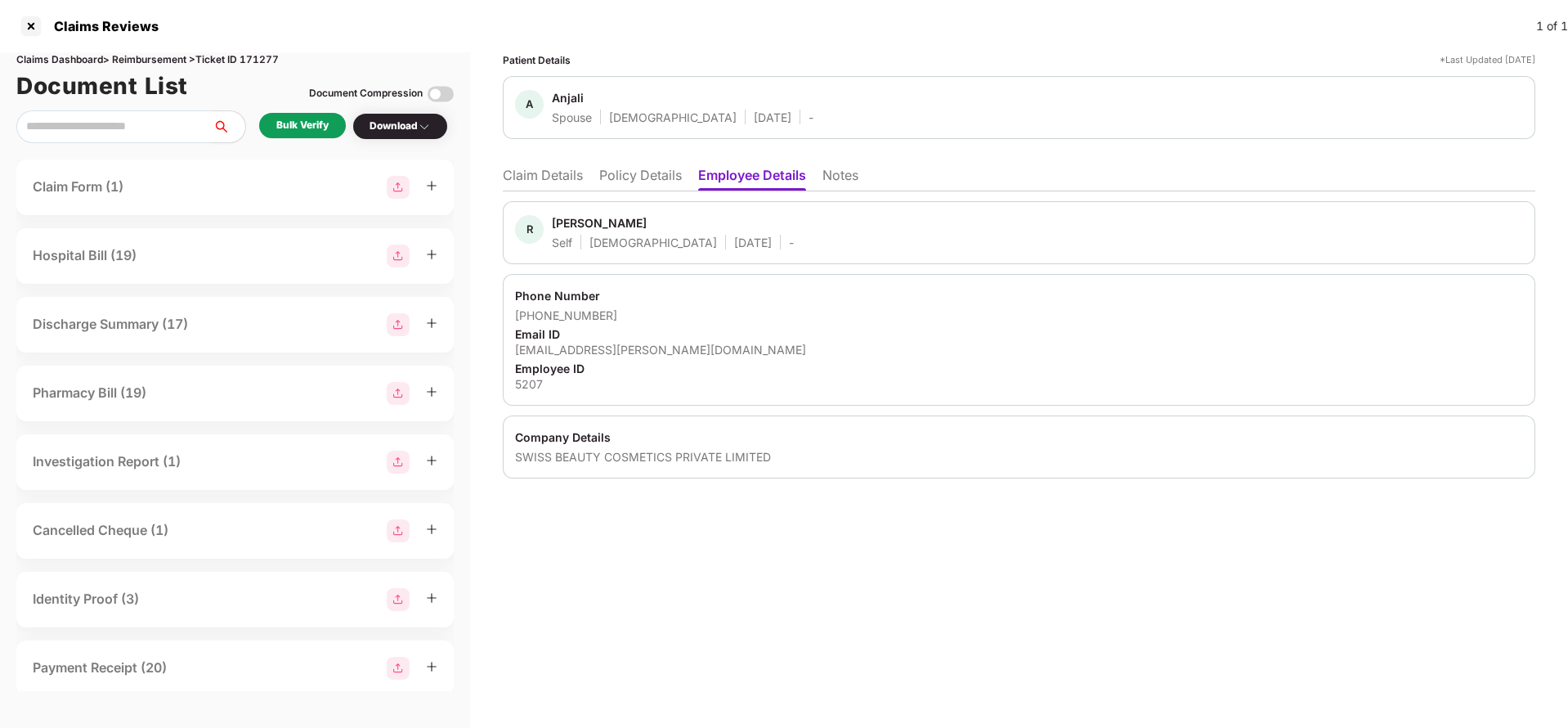
click at [634, 172] on li "Policy Details" at bounding box center [640, 178] width 83 height 23
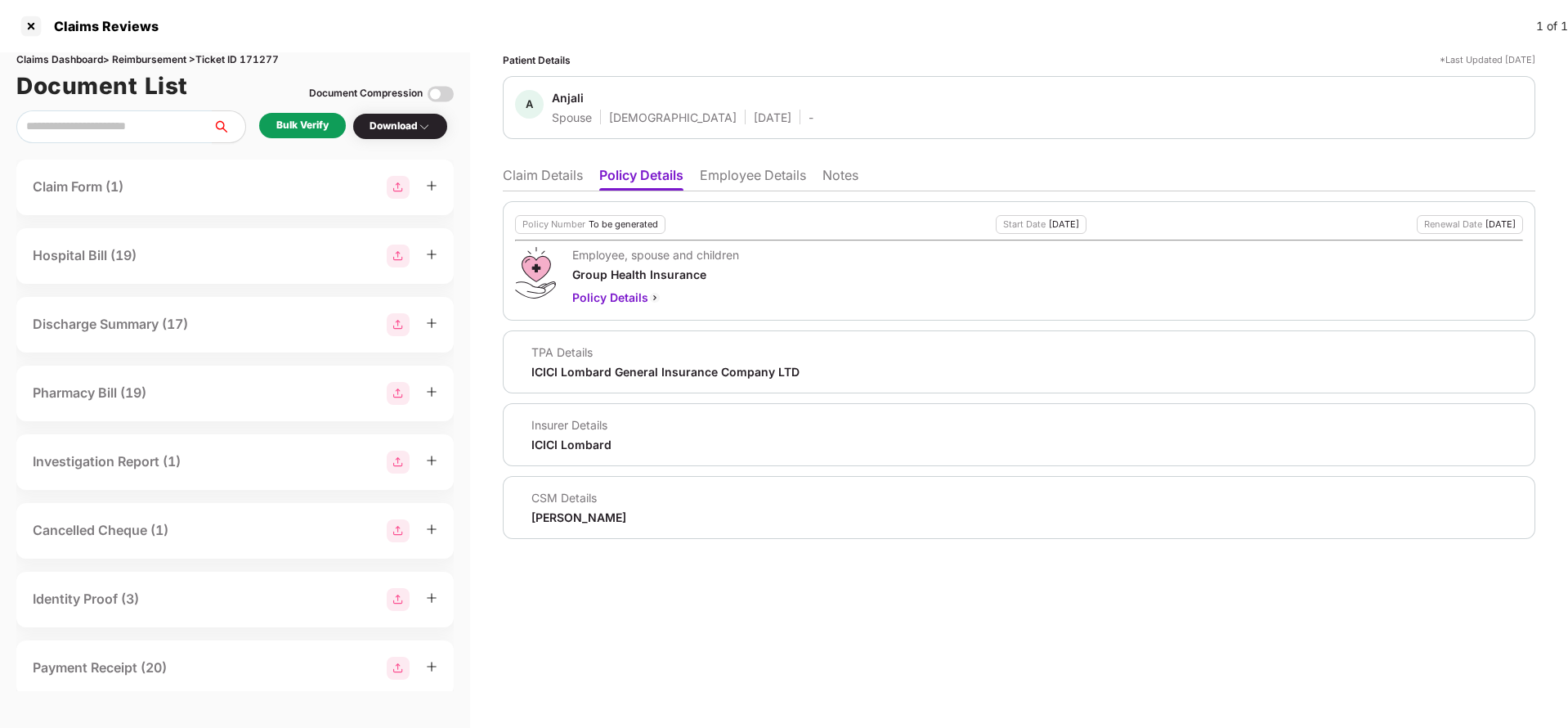
click at [541, 183] on li "Claim Details" at bounding box center [543, 178] width 80 height 23
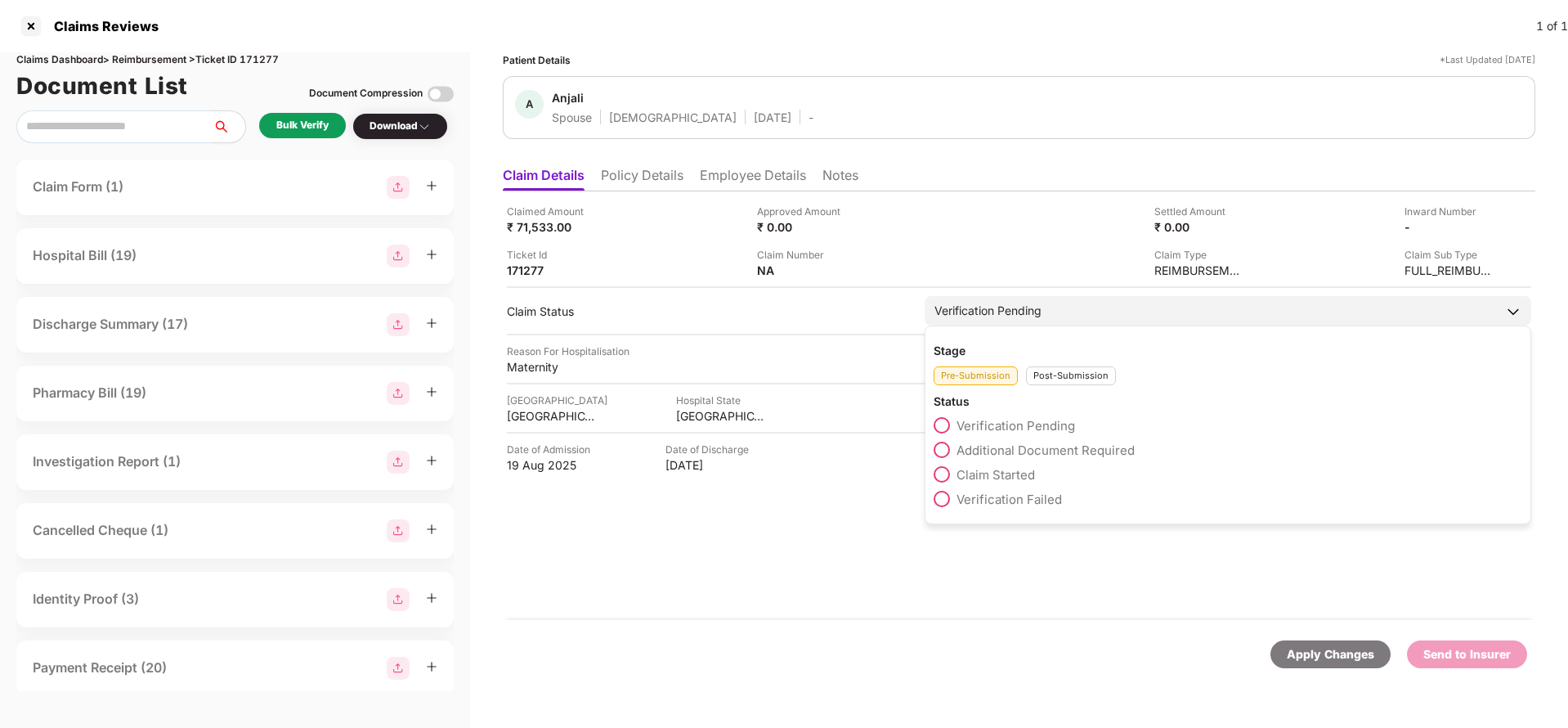
click at [966, 478] on span "Claim Started" at bounding box center [996, 475] width 79 height 16
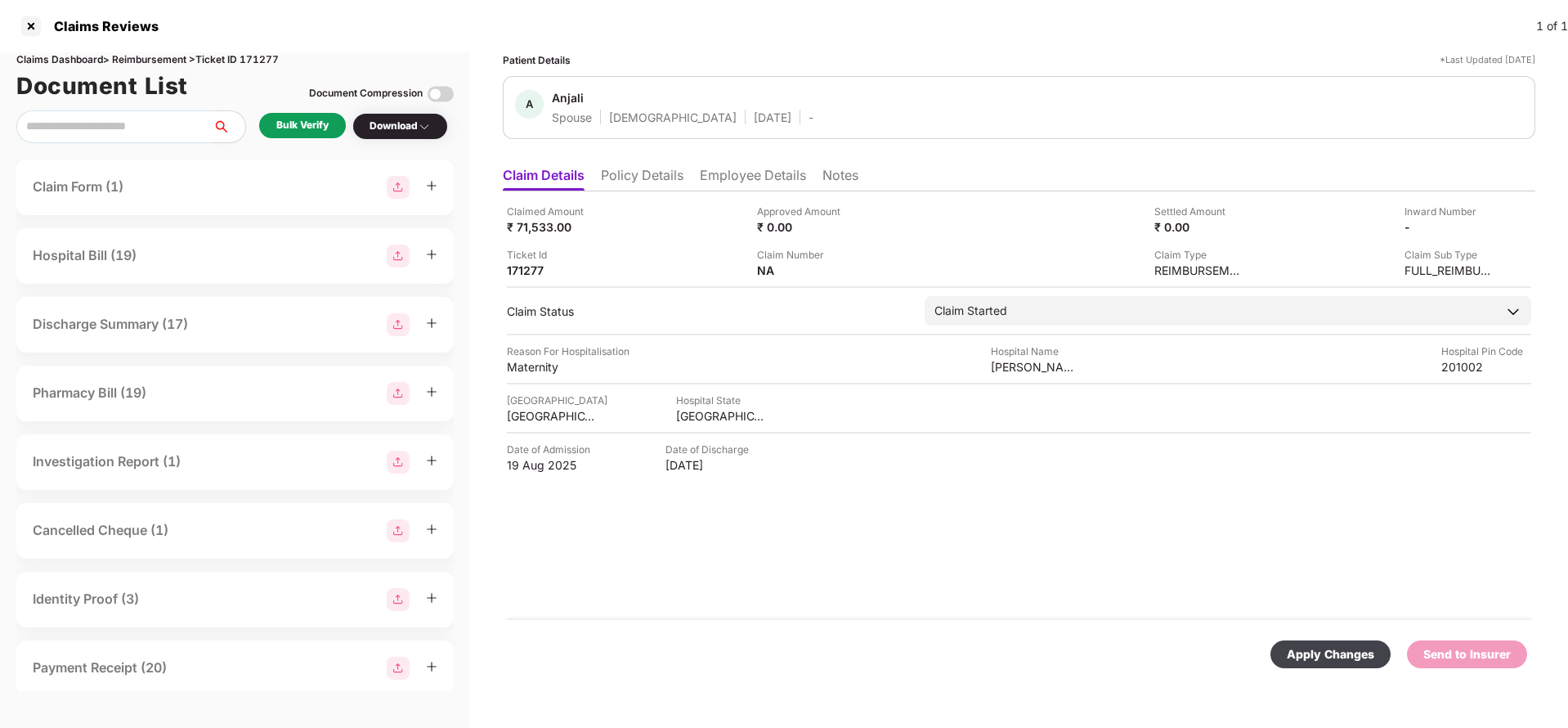
click at [1326, 658] on div "Apply Changes" at bounding box center [1331, 654] width 88 height 18
click at [645, 175] on li "Policy Details" at bounding box center [642, 178] width 83 height 23
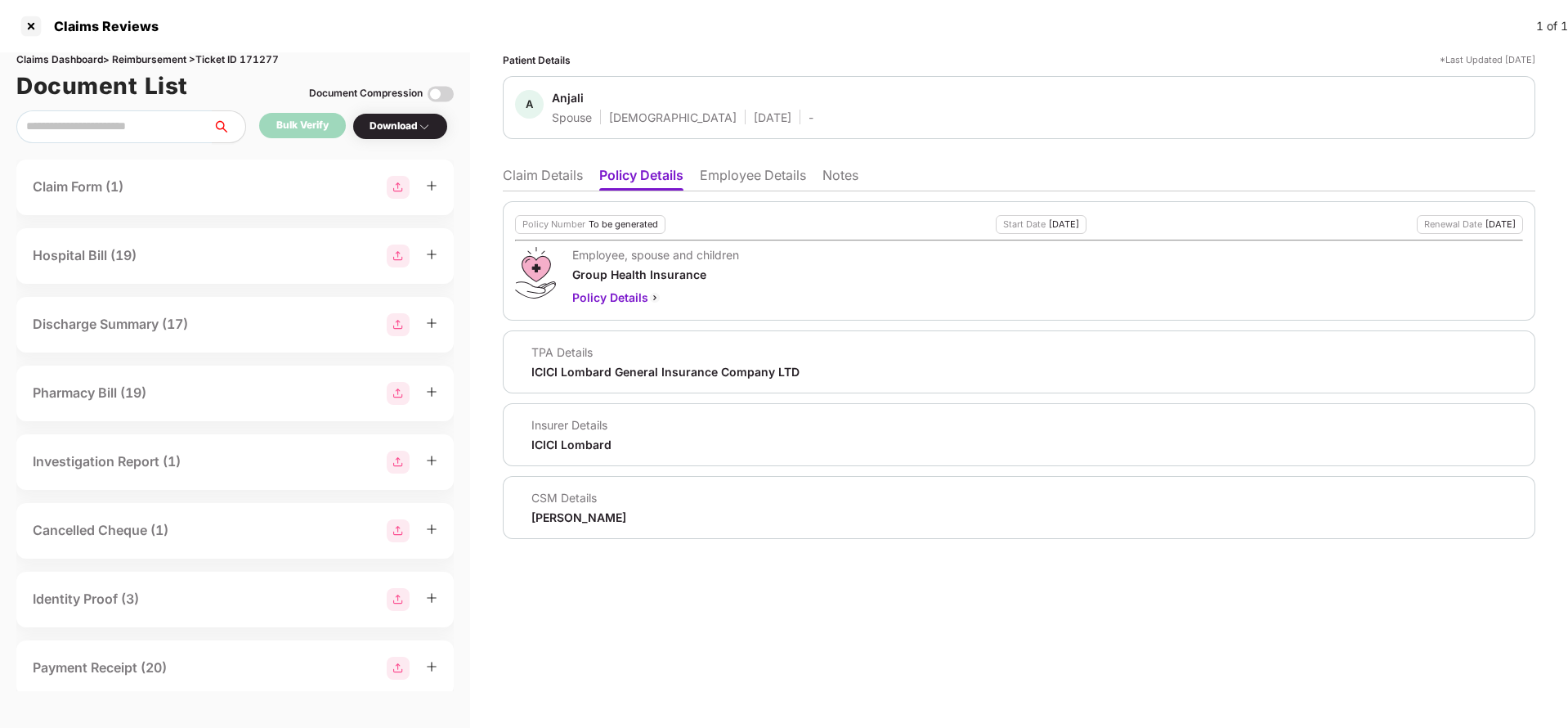
click at [545, 173] on li "Claim Details" at bounding box center [543, 178] width 80 height 23
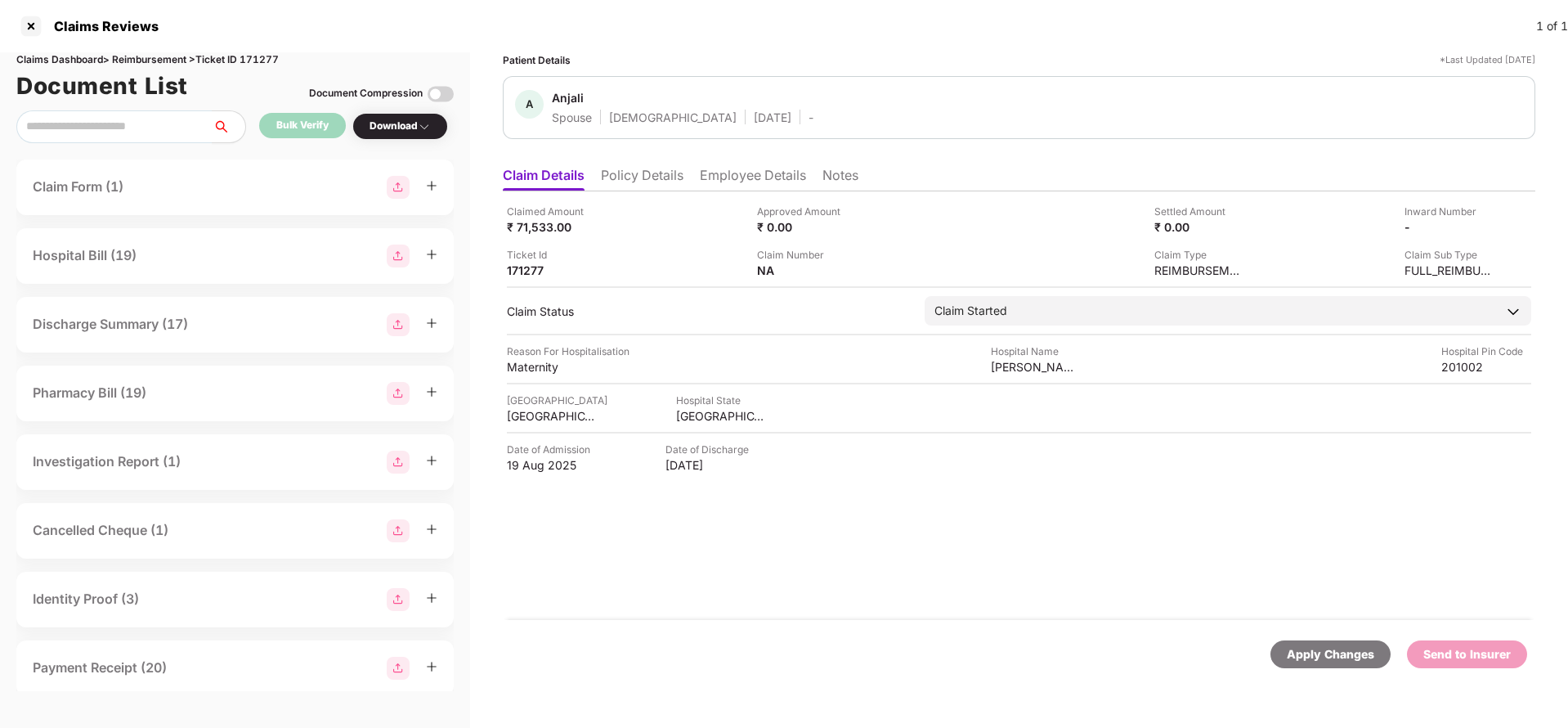
click at [647, 178] on li "Policy Details" at bounding box center [642, 178] width 83 height 23
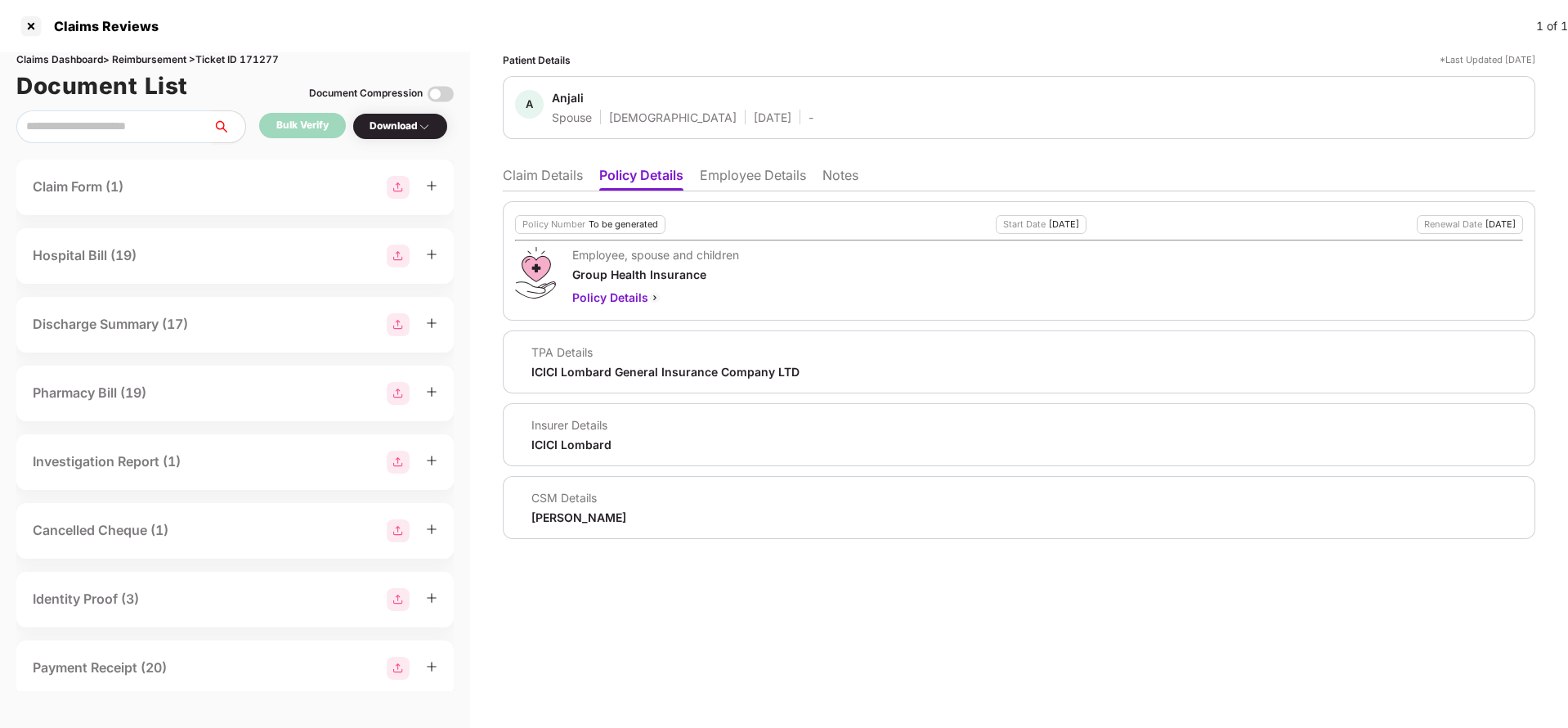
click at [572, 368] on div "ICICI Lombard General Insurance Company LTD" at bounding box center [665, 371] width 268 height 16
copy div "ICICI Lombard General Insurance Company LTD"
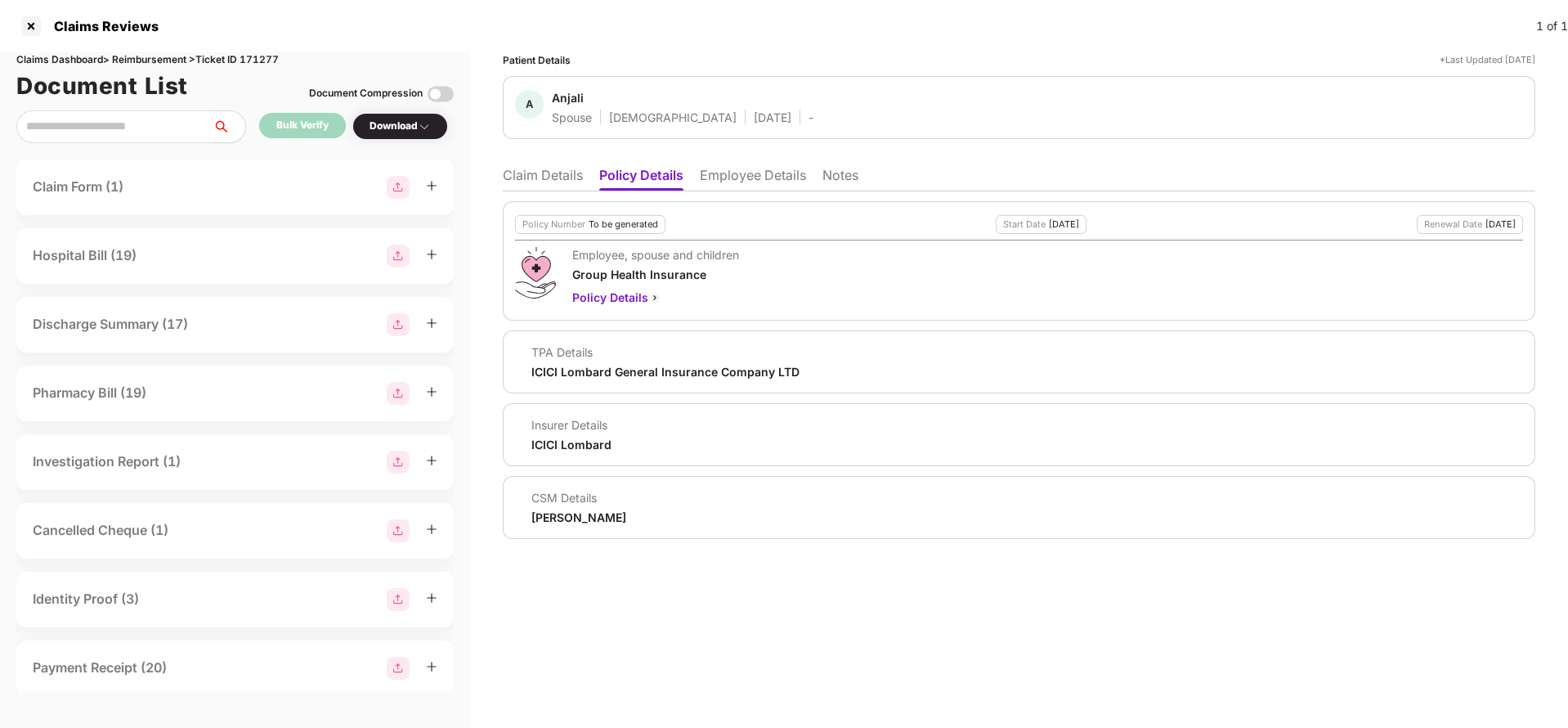
click at [741, 185] on li "Employee Details" at bounding box center [752, 178] width 106 height 23
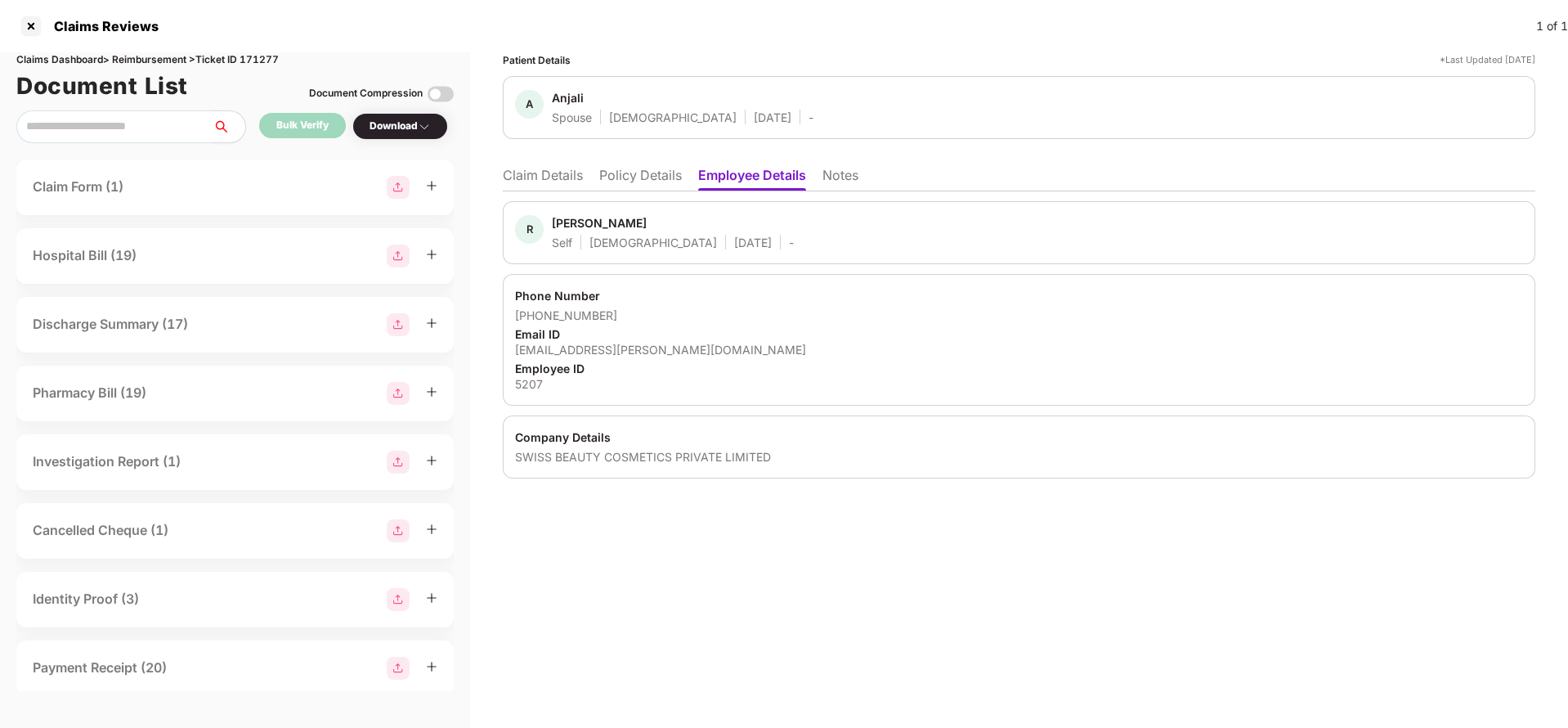
click at [552, 172] on li "Claim Details" at bounding box center [543, 178] width 80 height 23
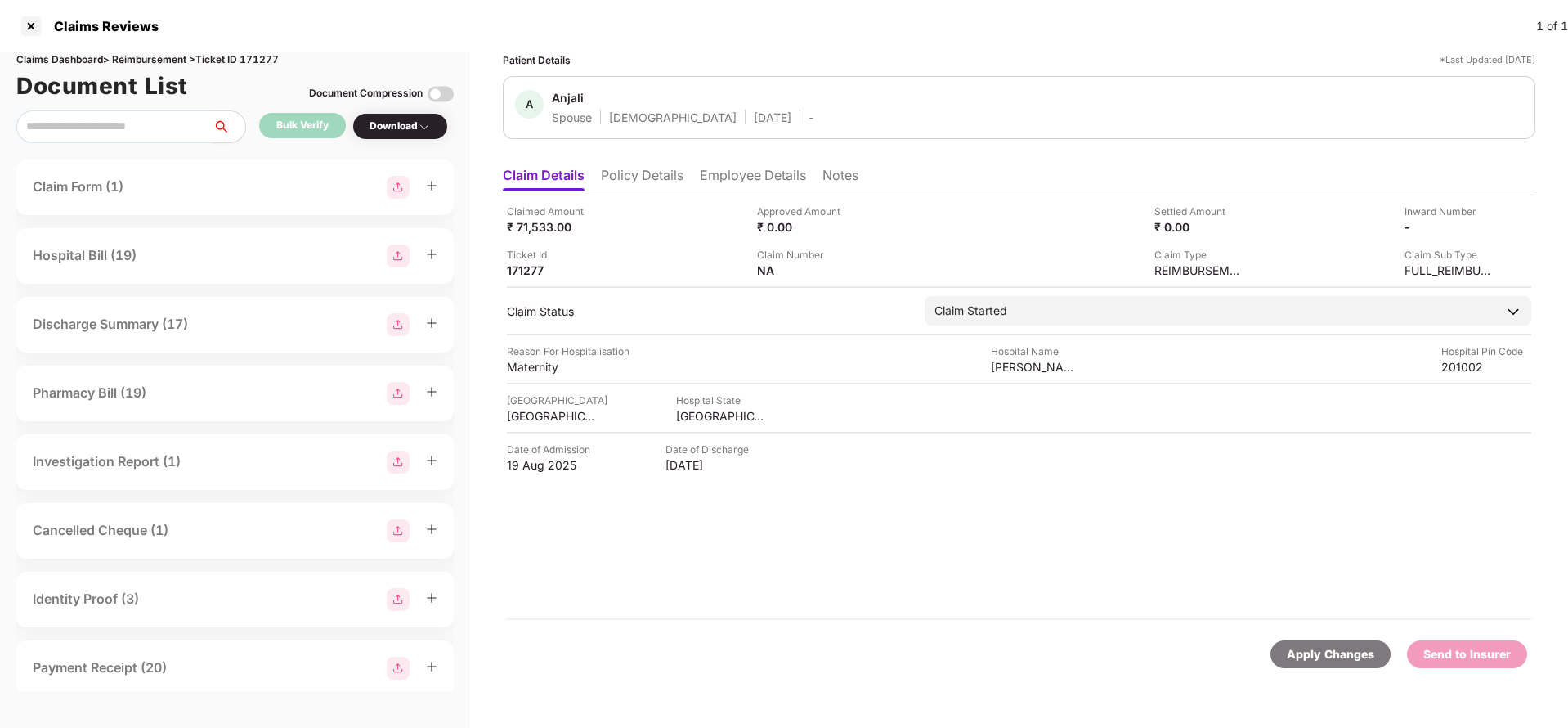
click at [1287, 662] on div "Apply Changes" at bounding box center [1330, 654] width 120 height 28
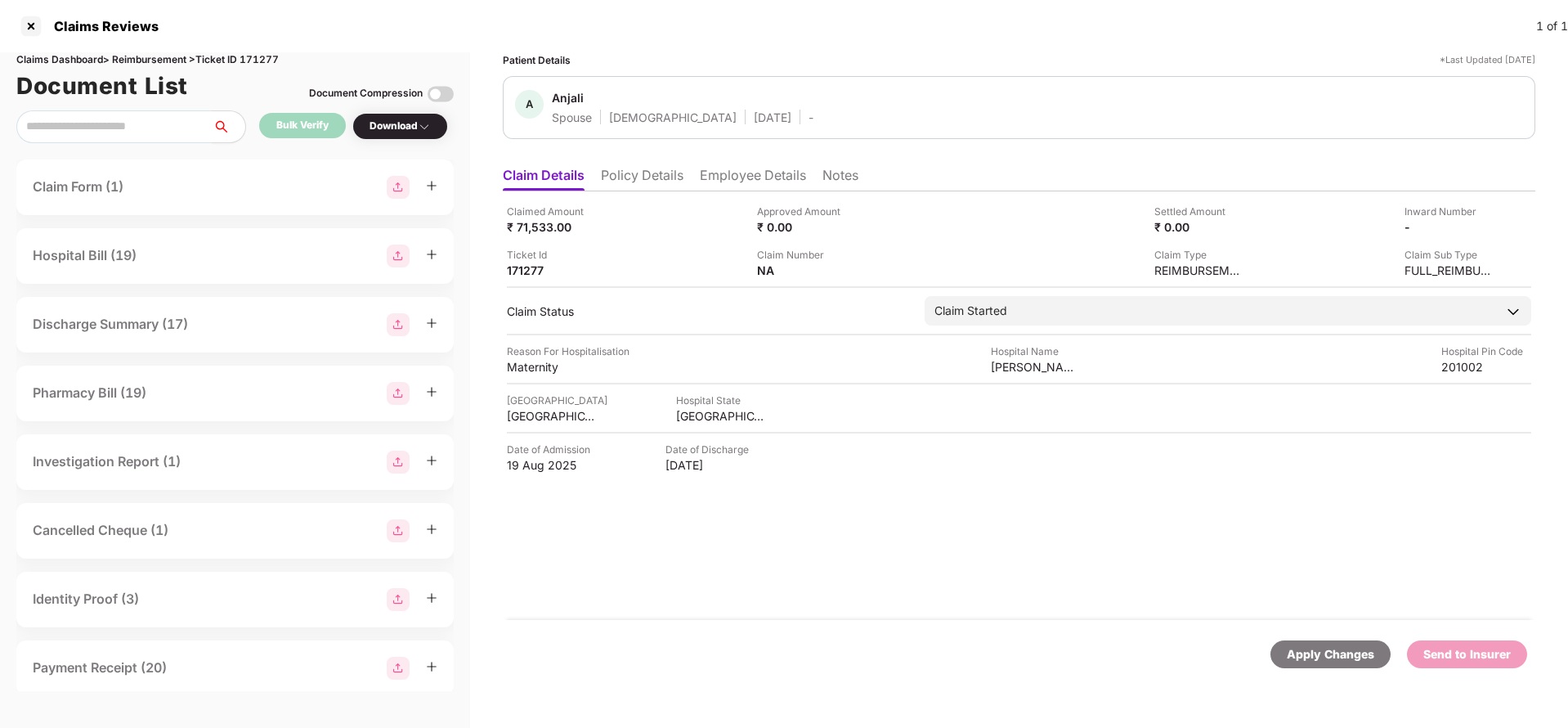
click at [272, 60] on div "Claims Dashboard > Reimbursement > Ticket ID 171277" at bounding box center [235, 60] width 438 height 16
copy div "171277"
click at [1323, 660] on div "Apply Changes" at bounding box center [1331, 654] width 88 height 18
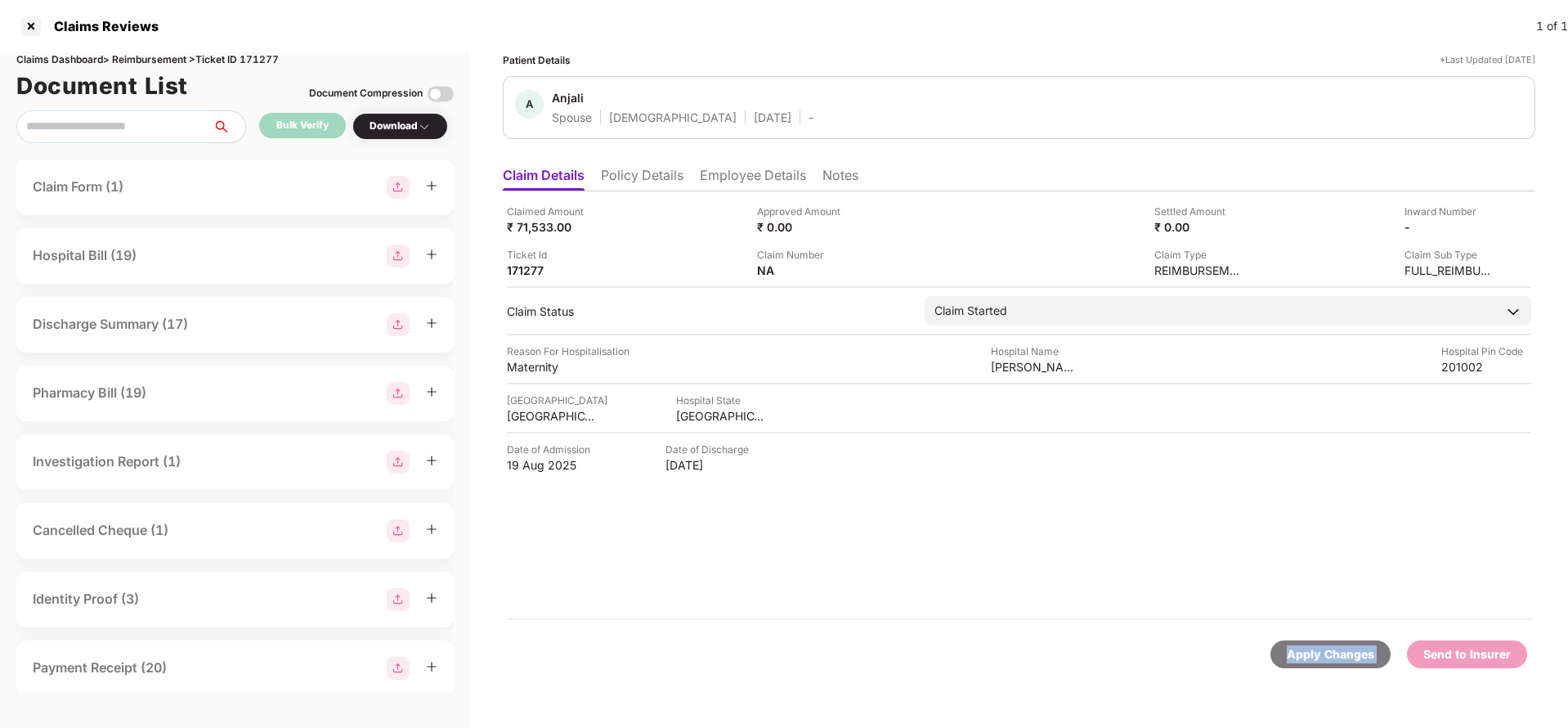
click at [1323, 660] on div "Apply Changes" at bounding box center [1331, 654] width 88 height 18
click at [631, 182] on li "Policy Details" at bounding box center [642, 178] width 83 height 23
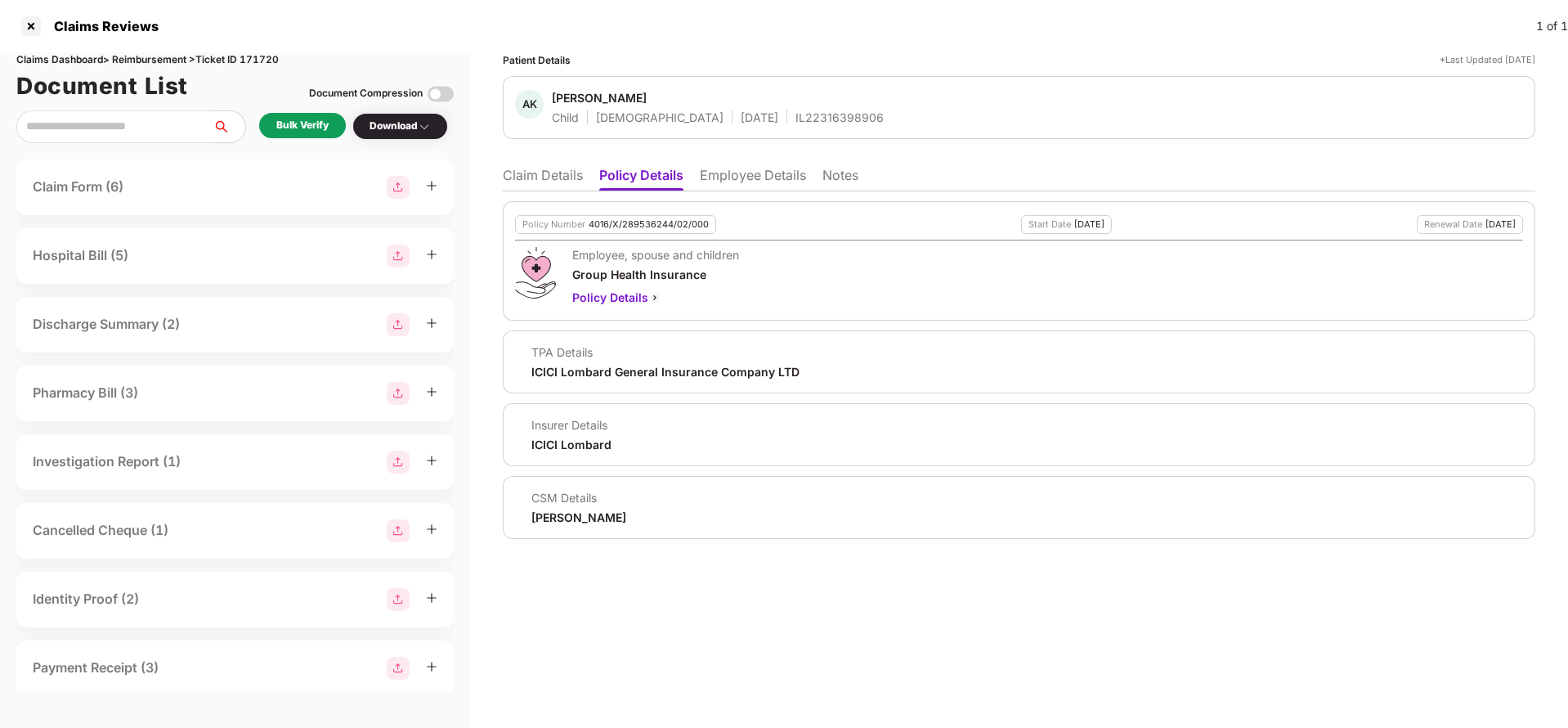
click at [644, 219] on div "4016/X/289536244/02/000" at bounding box center [648, 224] width 120 height 11
copy div "4016/X/289536244/02/000"
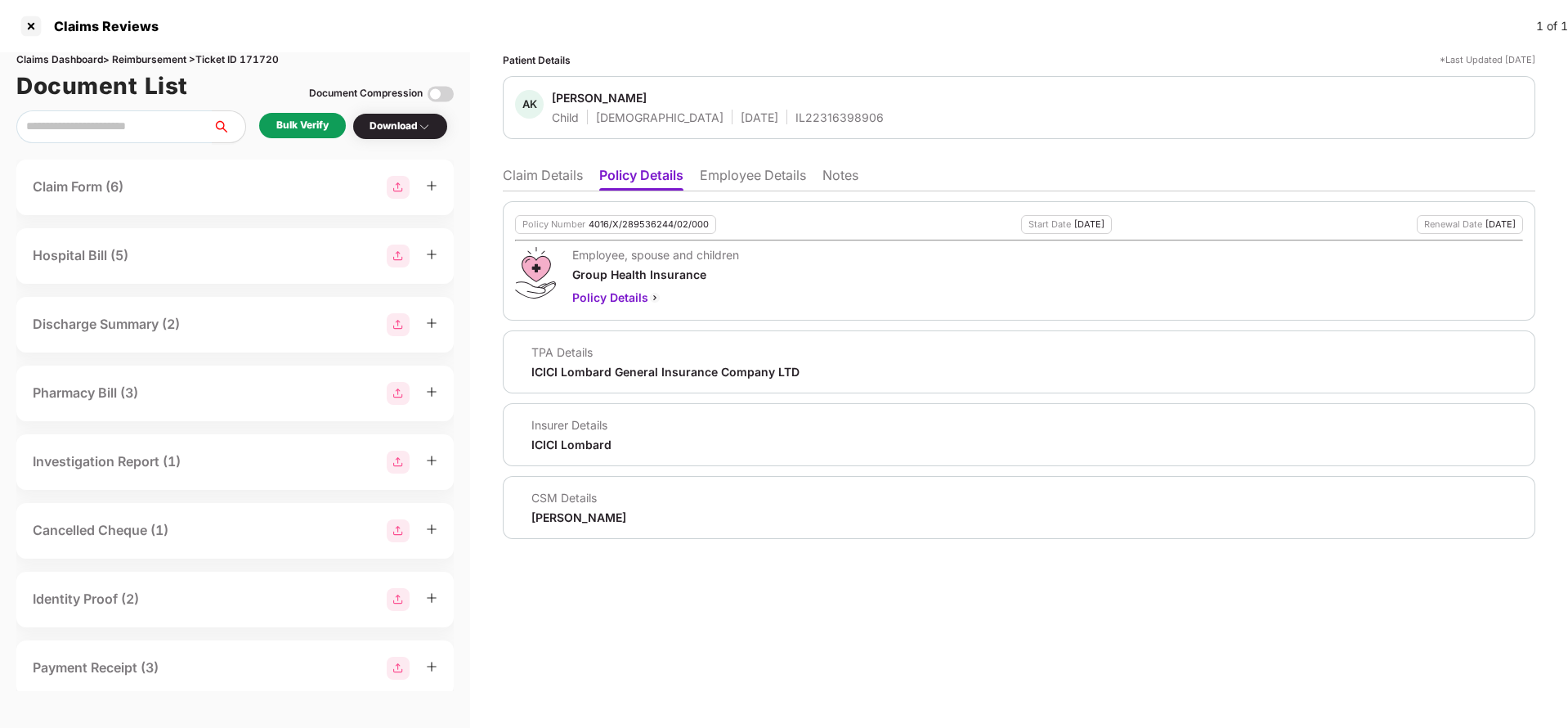
click at [795, 114] on div "IL22316398906" at bounding box center [839, 117] width 89 height 16
copy div "IL22316398906"
click at [708, 177] on li "Employee Details" at bounding box center [752, 178] width 106 height 23
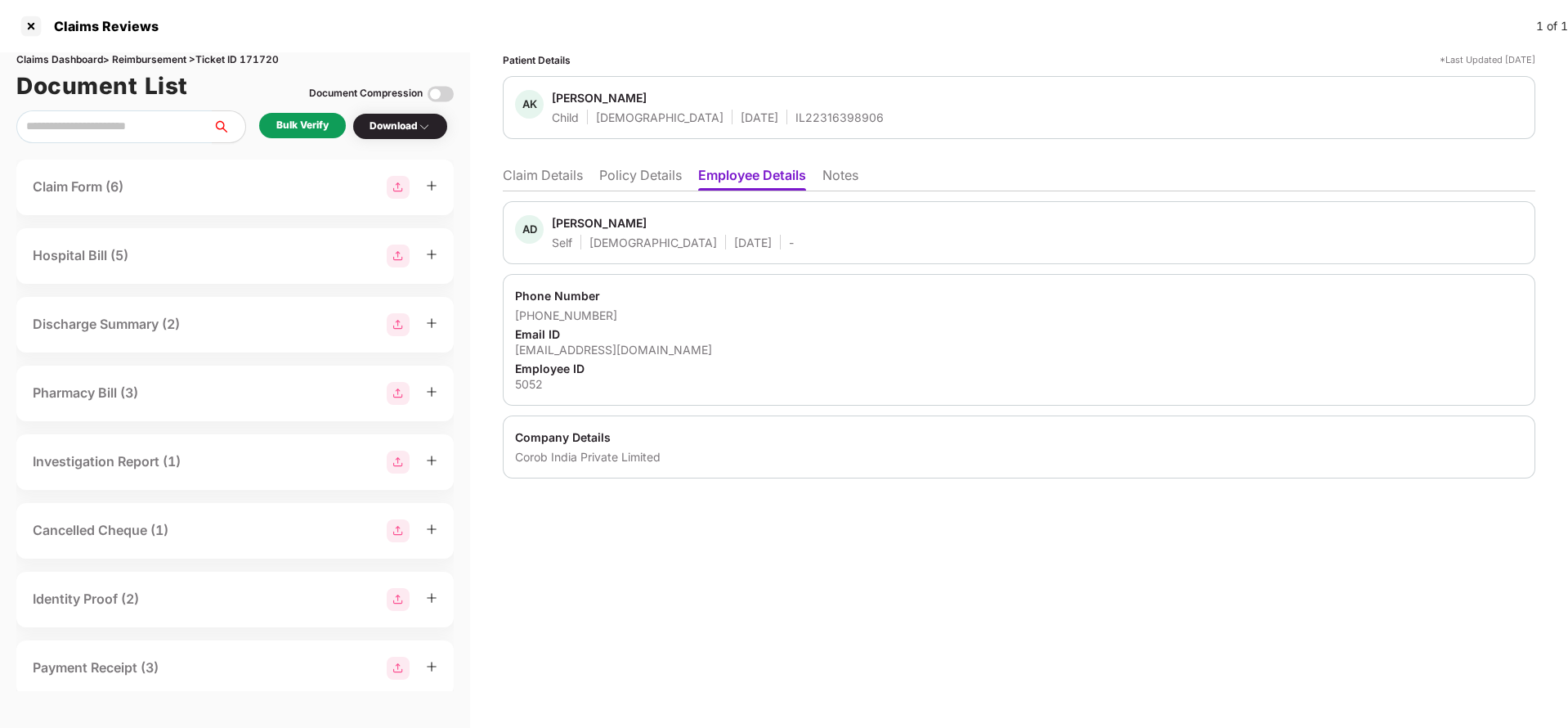
click at [539, 319] on div "[PHONE_NUMBER]" at bounding box center [1019, 315] width 1009 height 16
drag, startPoint x: 535, startPoint y: 318, endPoint x: 653, endPoint y: 327, distance: 118.3
click at [653, 327] on div "Phone Number [PHONE_NUMBER] Email ID [EMAIL_ADDRESS][DOMAIN_NAME] Employee ID 5…" at bounding box center [1019, 339] width 1033 height 132
copy div "9909339470"
click at [536, 162] on ul "Claim Details Policy Details Employee Details Notes" at bounding box center [1019, 175] width 1033 height 33
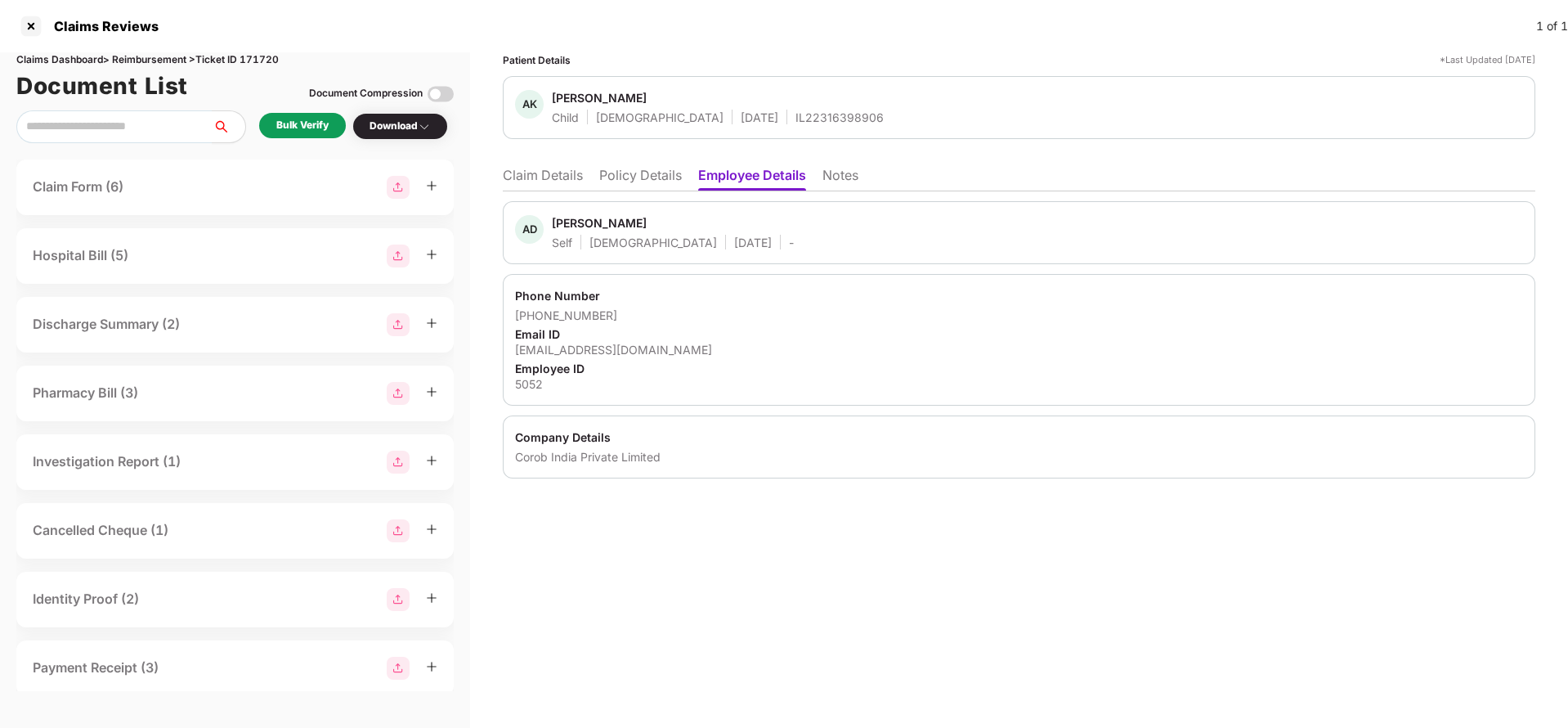
click at [523, 178] on li "Claim Details" at bounding box center [543, 178] width 80 height 23
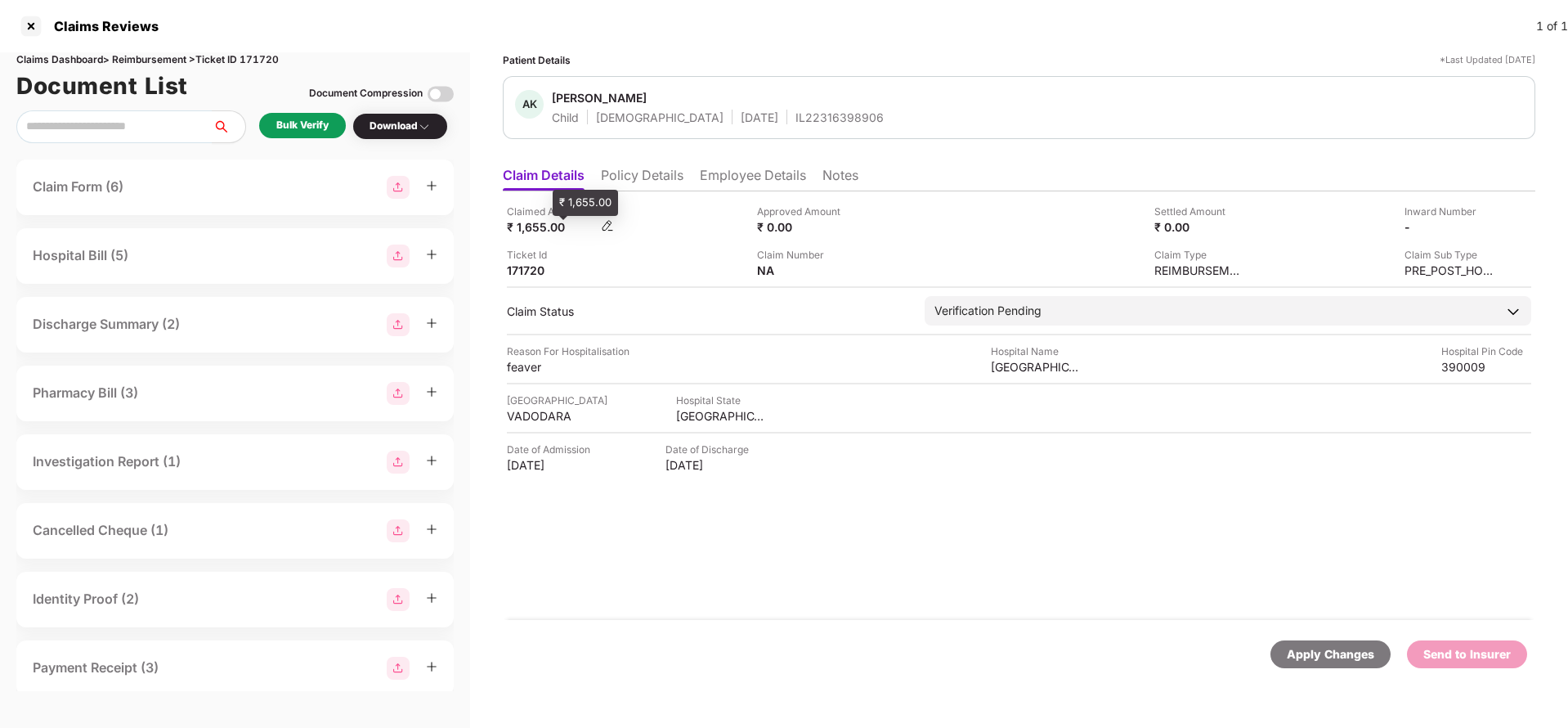
click at [532, 233] on div "₹ 1,655.00" at bounding box center [552, 227] width 90 height 16
copy div "1,655"
click at [1012, 367] on div "sunshine global hospital" at bounding box center [1036, 366] width 90 height 16
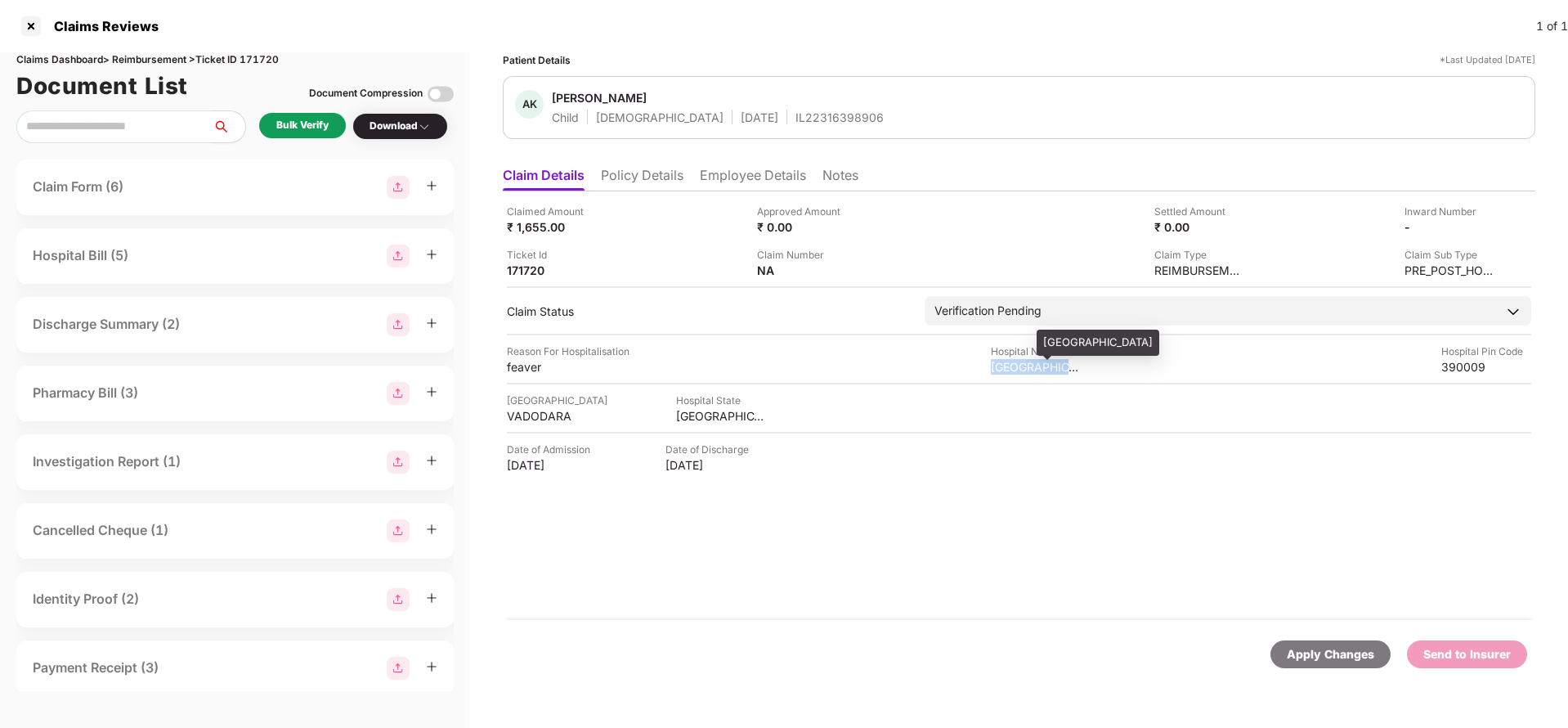
click at [1012, 367] on div "sunshine global hospital" at bounding box center [1036, 366] width 90 height 16
copy div "sunshine global hospital"
click at [297, 118] on div "Bulk Verify" at bounding box center [303, 126] width 53 height 16
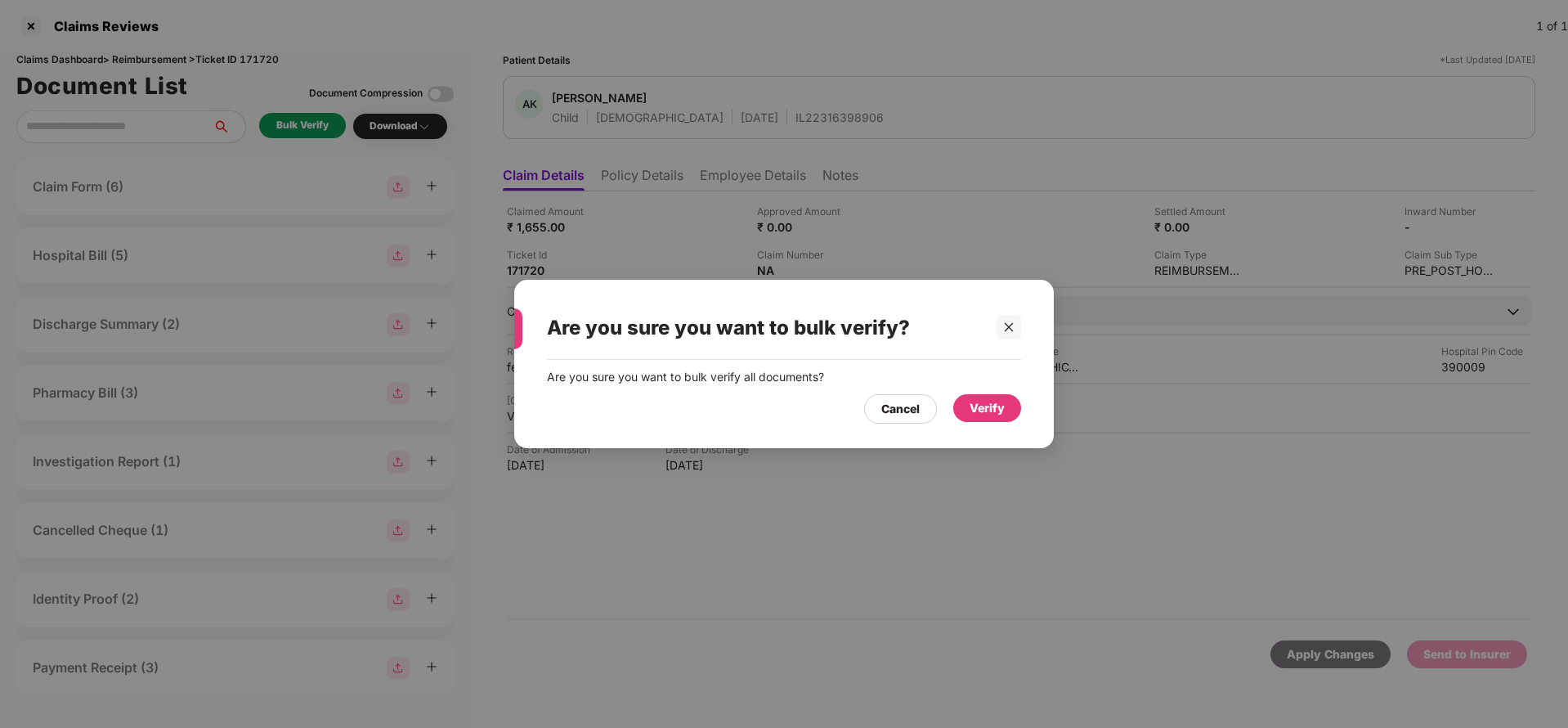
click at [975, 408] on div "Verify" at bounding box center [987, 407] width 35 height 18
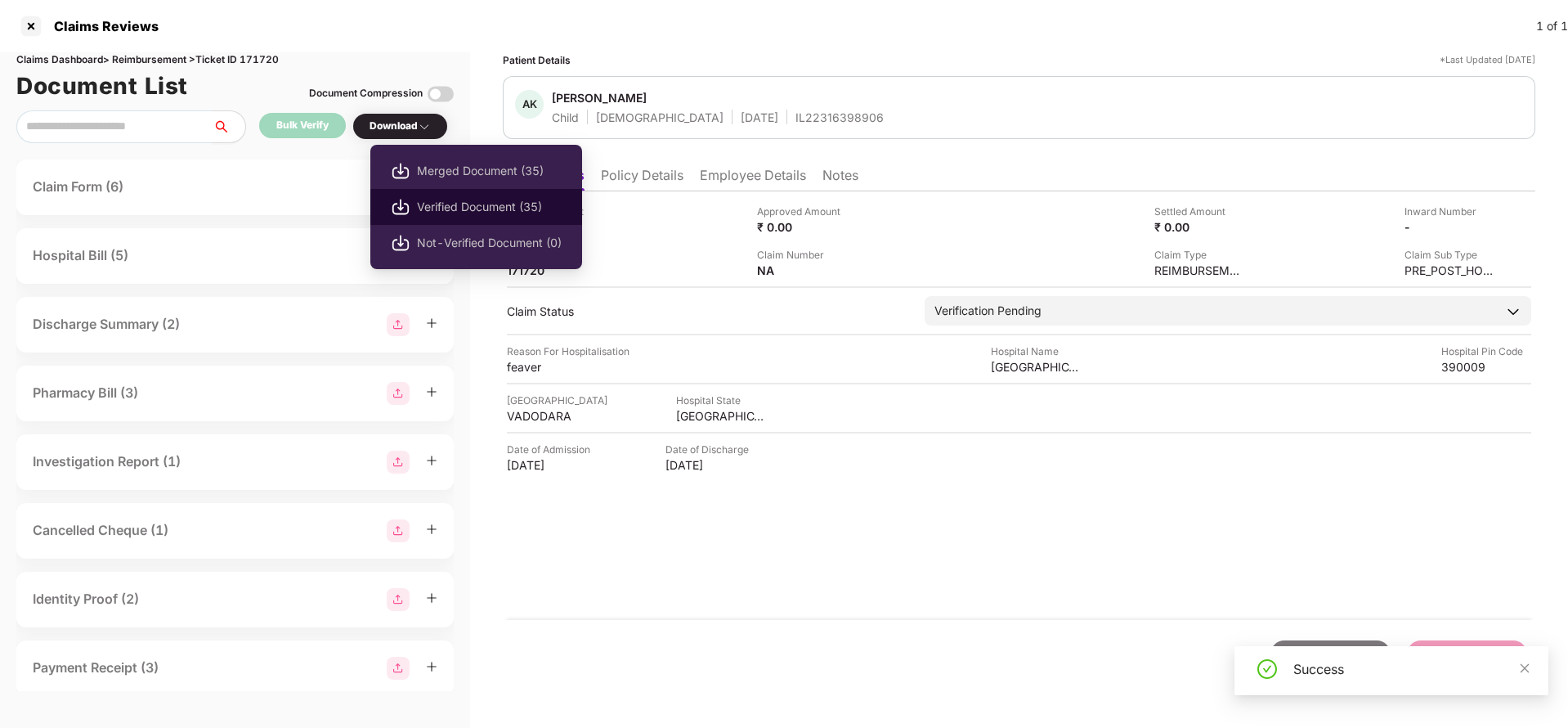
click at [465, 196] on li "Verified Document (35)" at bounding box center [476, 207] width 211 height 36
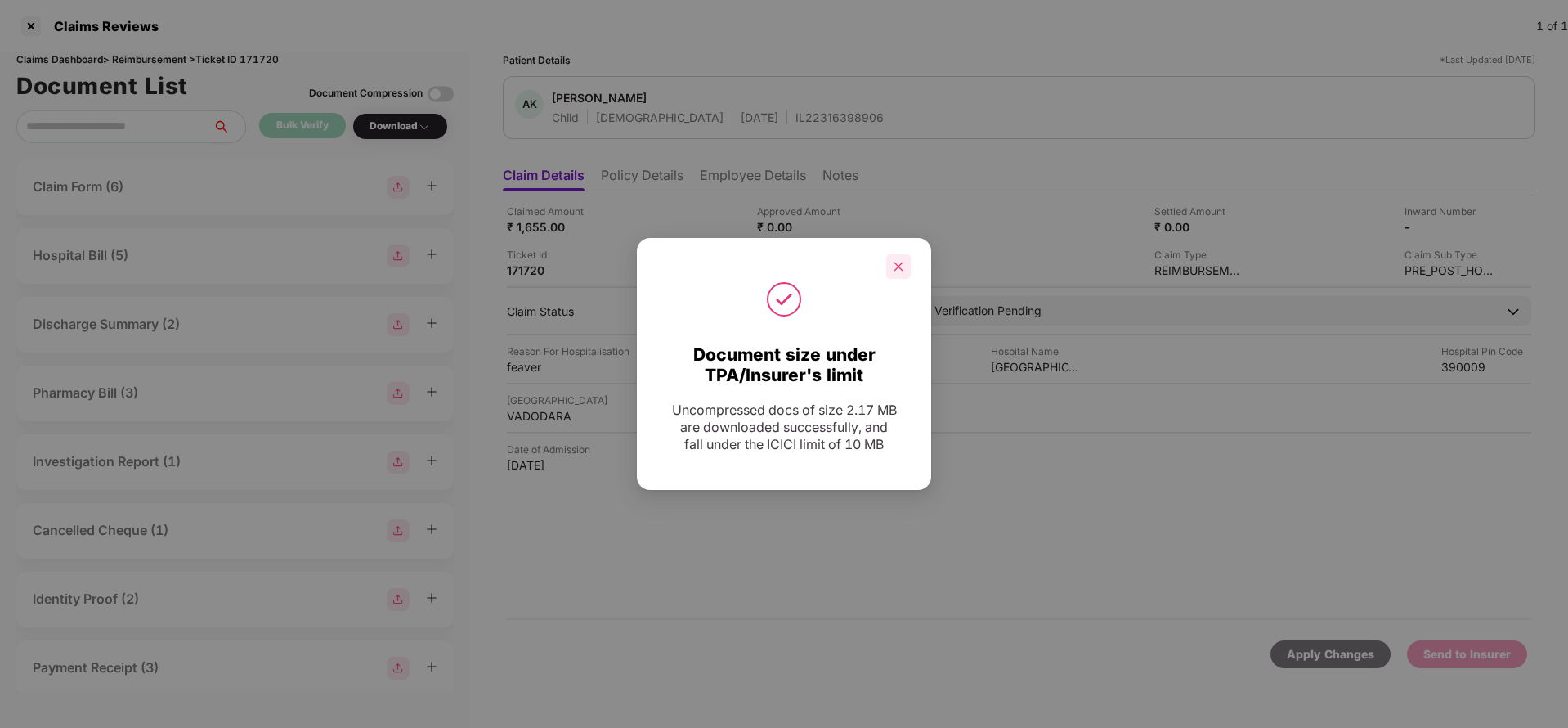
click at [906, 267] on div at bounding box center [898, 266] width 24 height 24
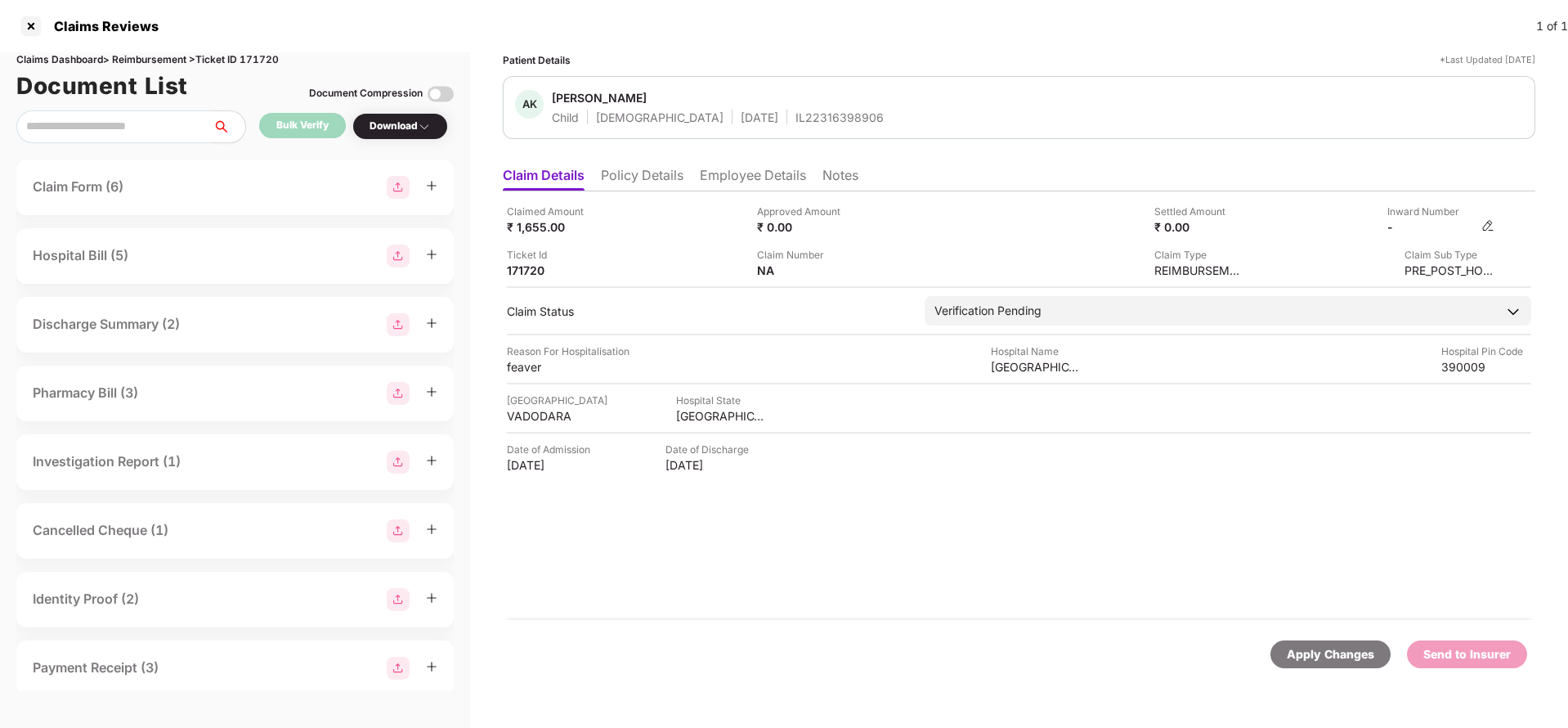
click at [1487, 226] on img at bounding box center [1487, 225] width 13 height 13
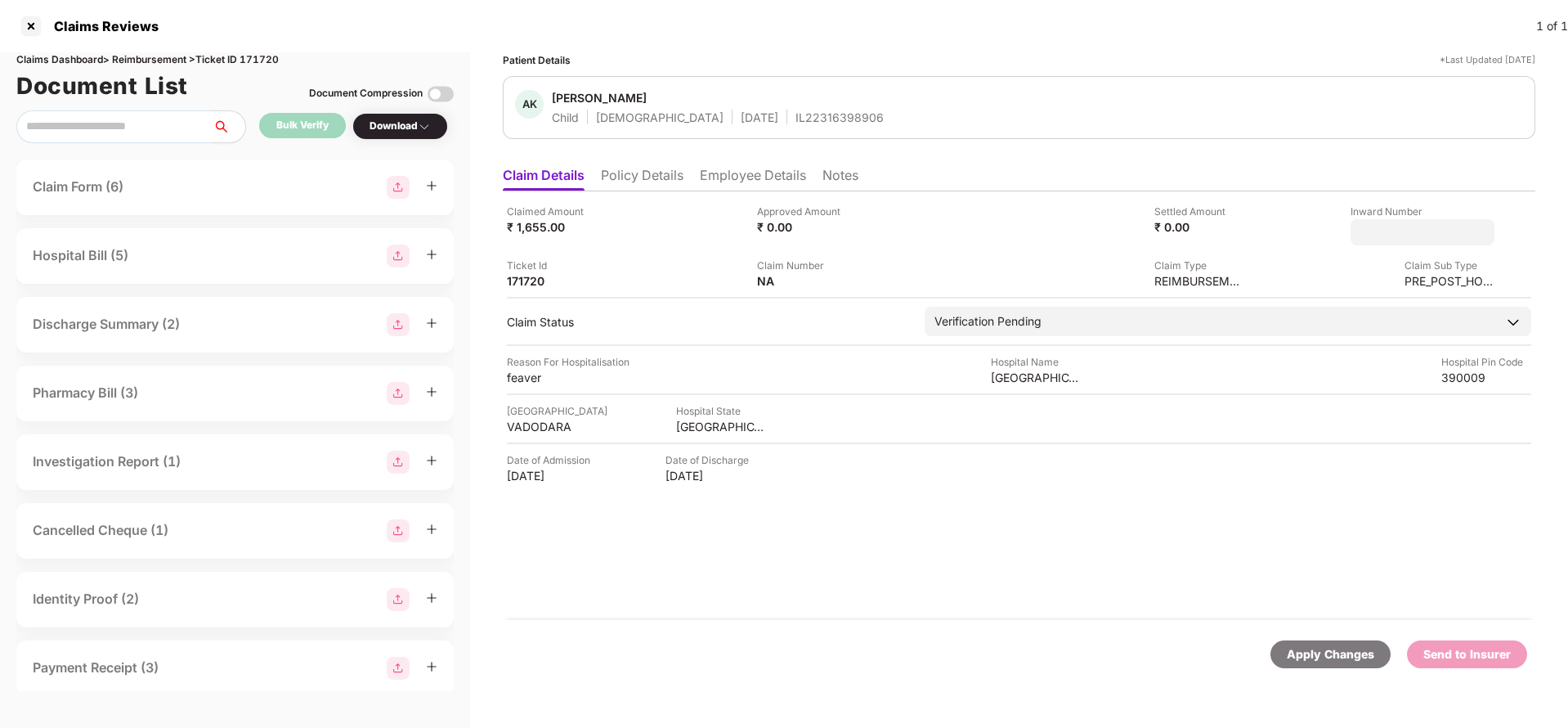
type input "**********"
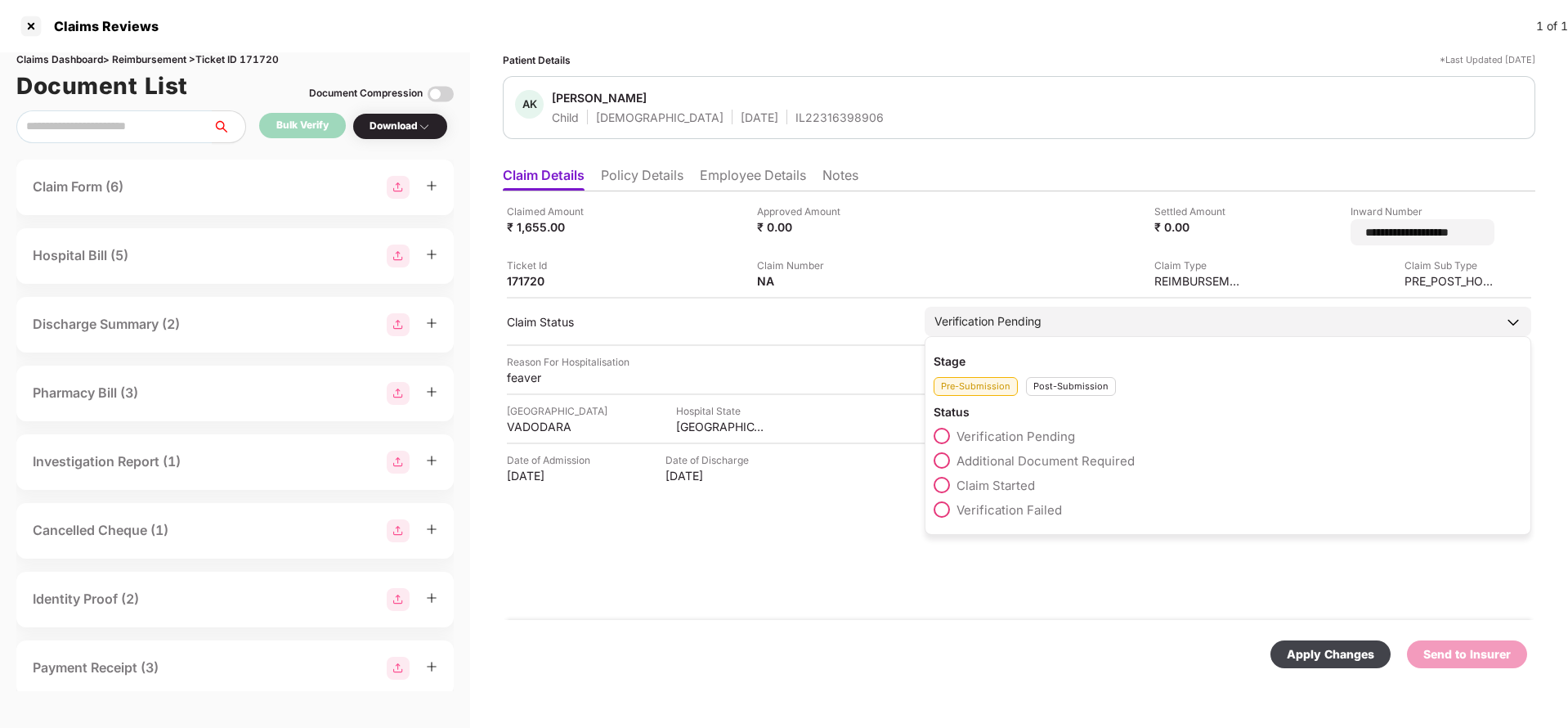
click at [996, 313] on div "Verification Pending" at bounding box center [988, 322] width 107 height 18
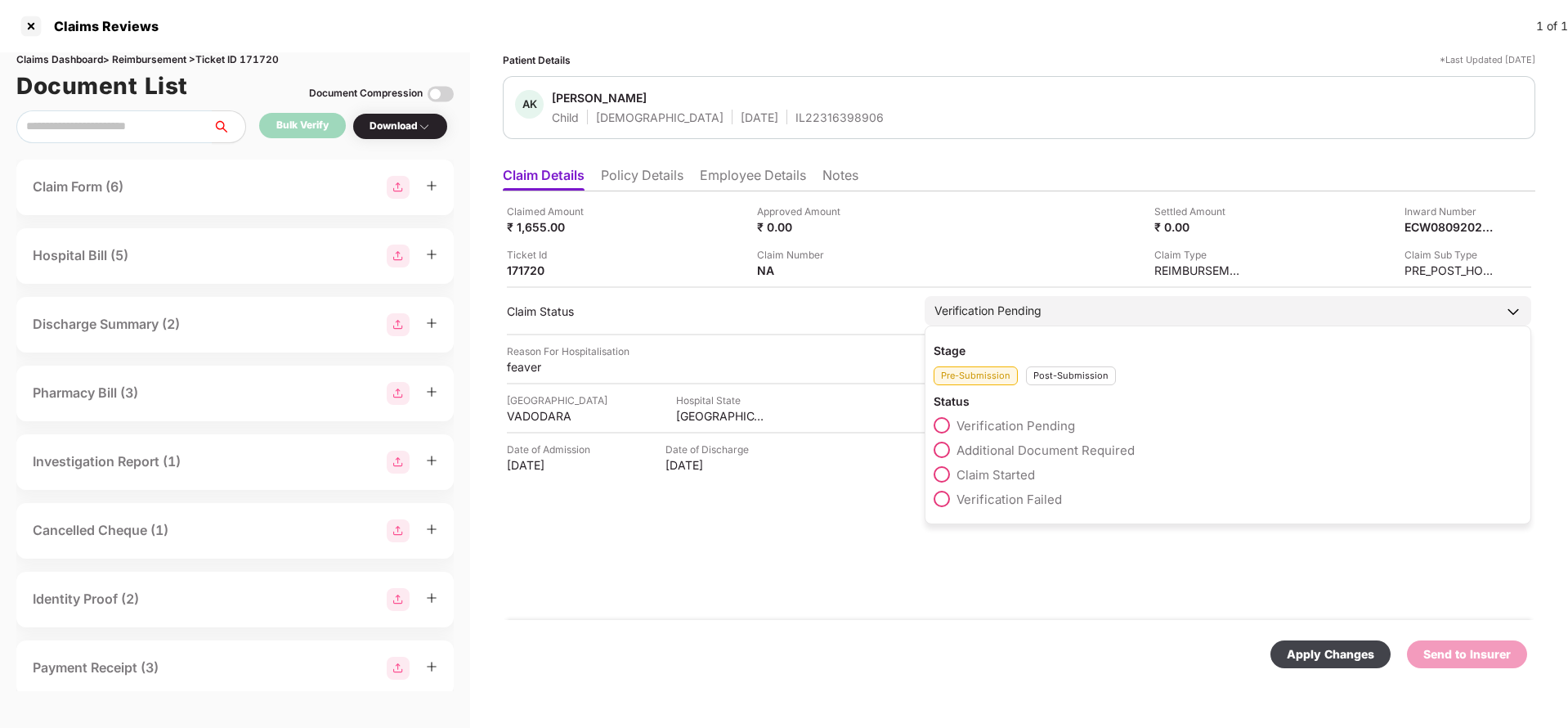
click at [1054, 372] on div "Post-Submission" at bounding box center [1071, 375] width 90 height 19
click at [1013, 446] on span "Claim Under Process" at bounding box center [1018, 450] width 124 height 16
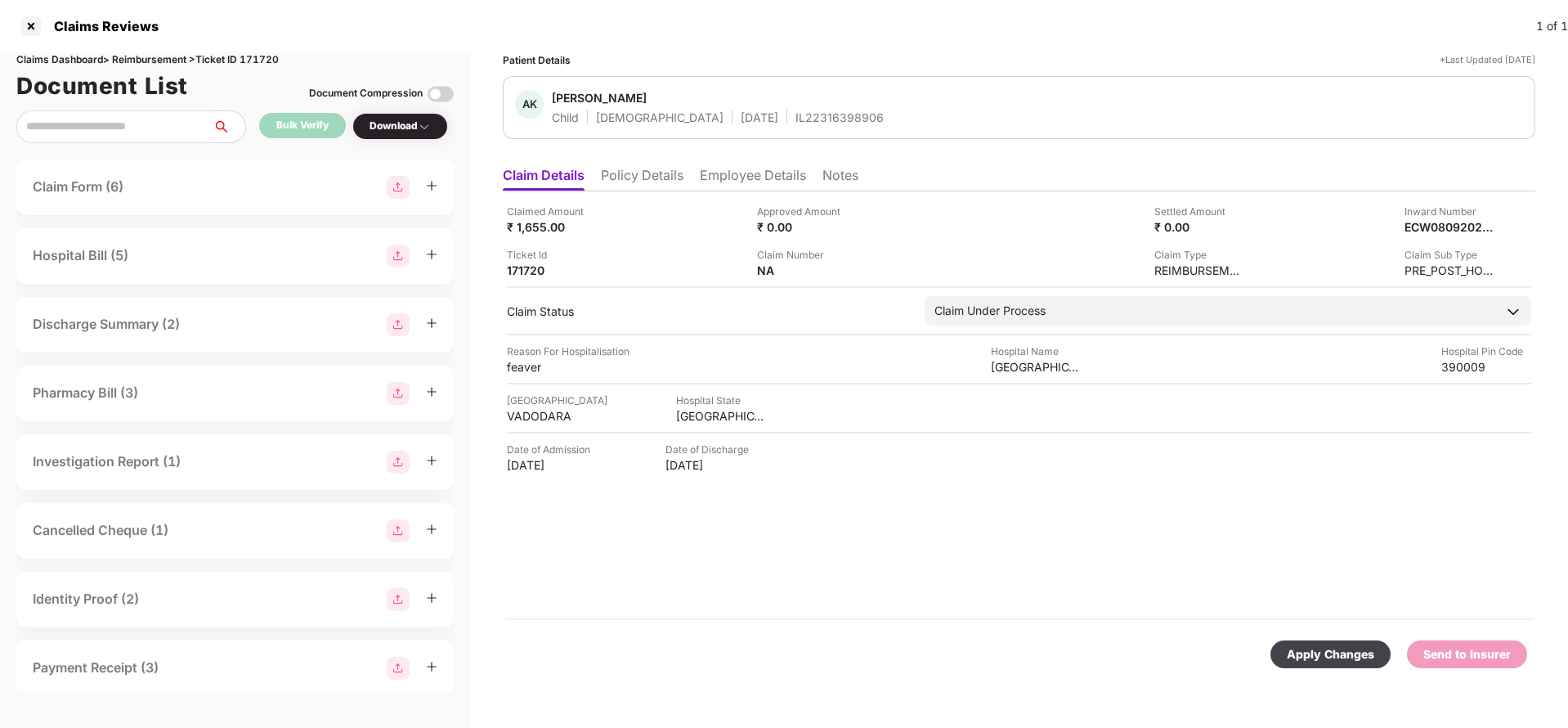
click at [1313, 647] on div "Apply Changes" at bounding box center [1331, 654] width 88 height 18
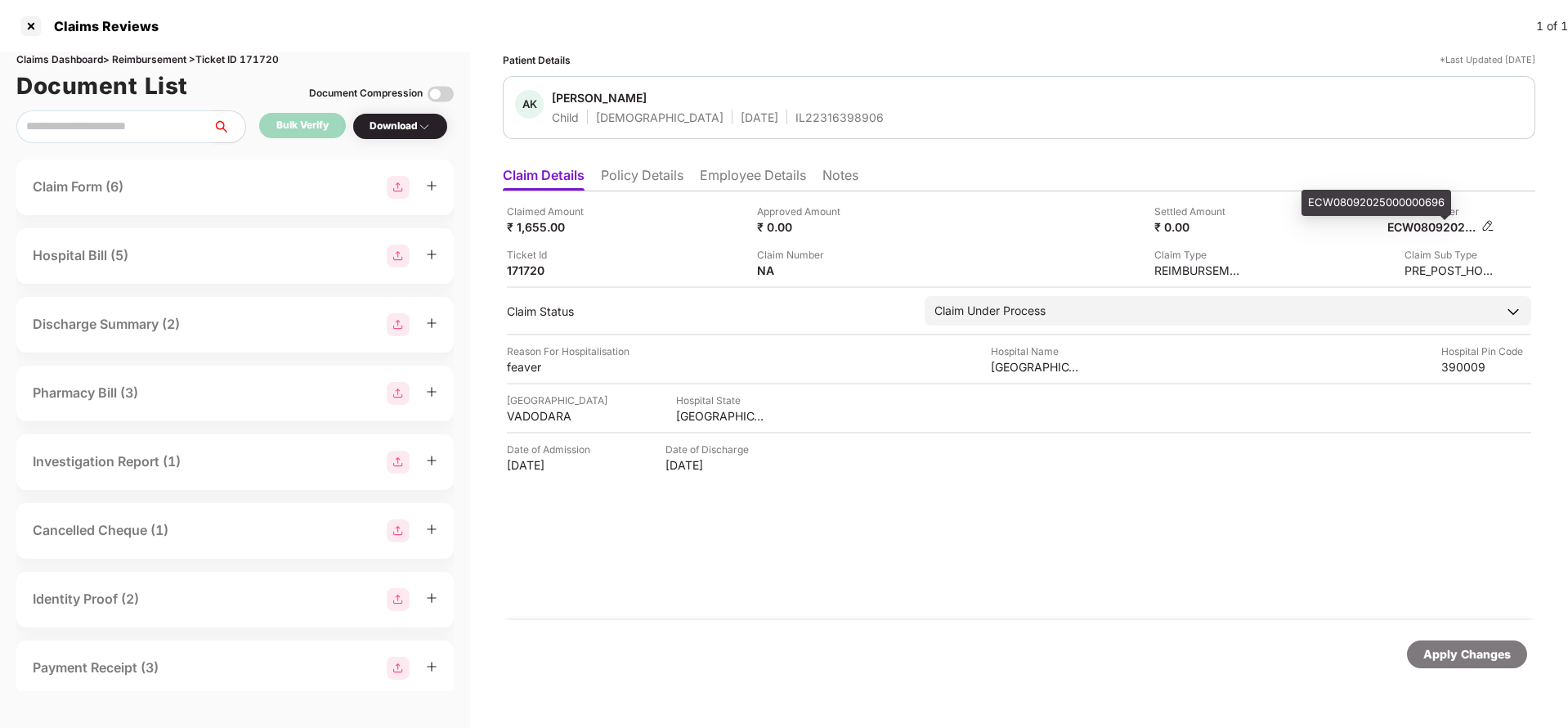
click at [1427, 220] on div "ECW08092025000000696" at bounding box center [1433, 227] width 90 height 16
copy div "ECW08092025000000696"
click at [795, 116] on div "IL22316398906" at bounding box center [839, 117] width 89 height 16
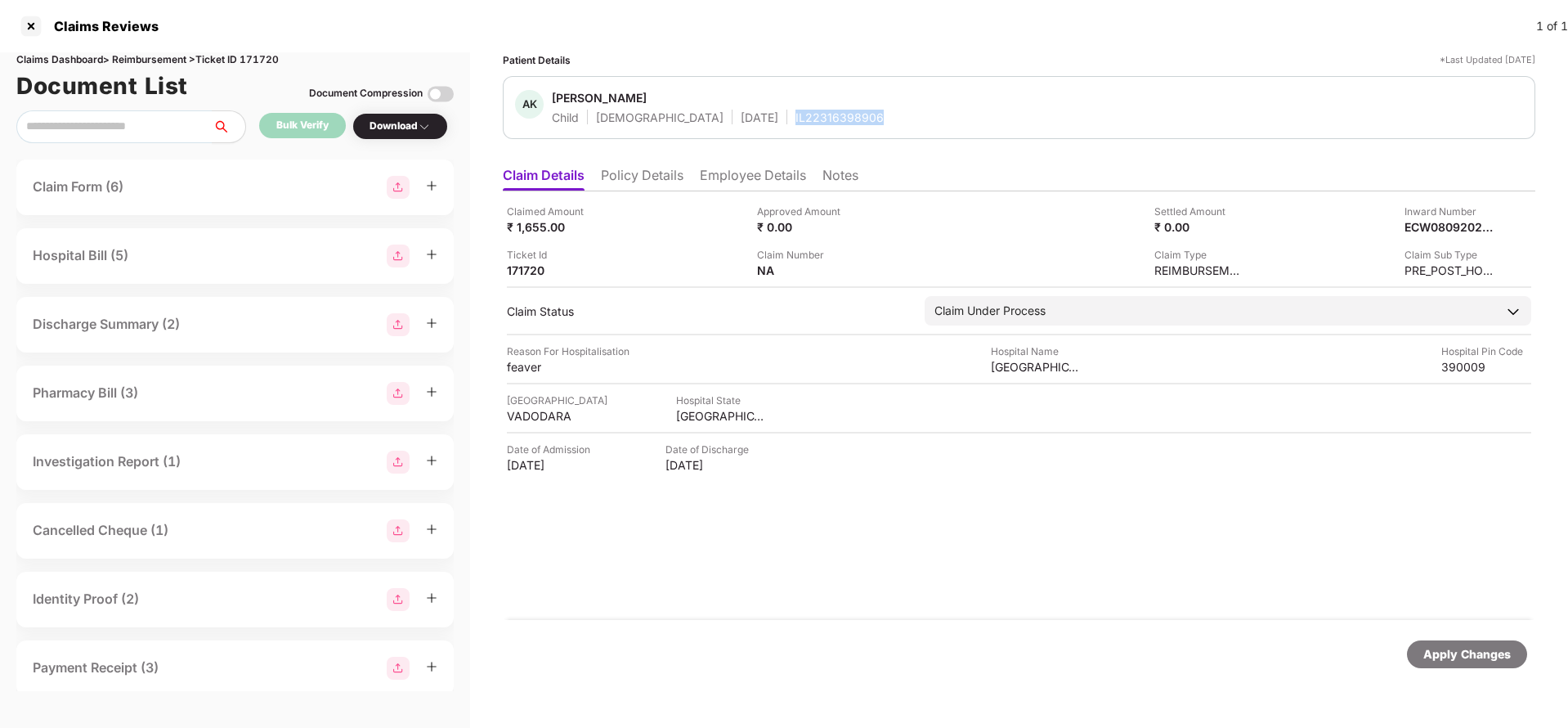
click at [795, 116] on div "IL22316398906" at bounding box center [839, 117] width 89 height 16
copy div "IL22316398906"
click at [1452, 653] on div "Apply Changes" at bounding box center [1468, 654] width 88 height 18
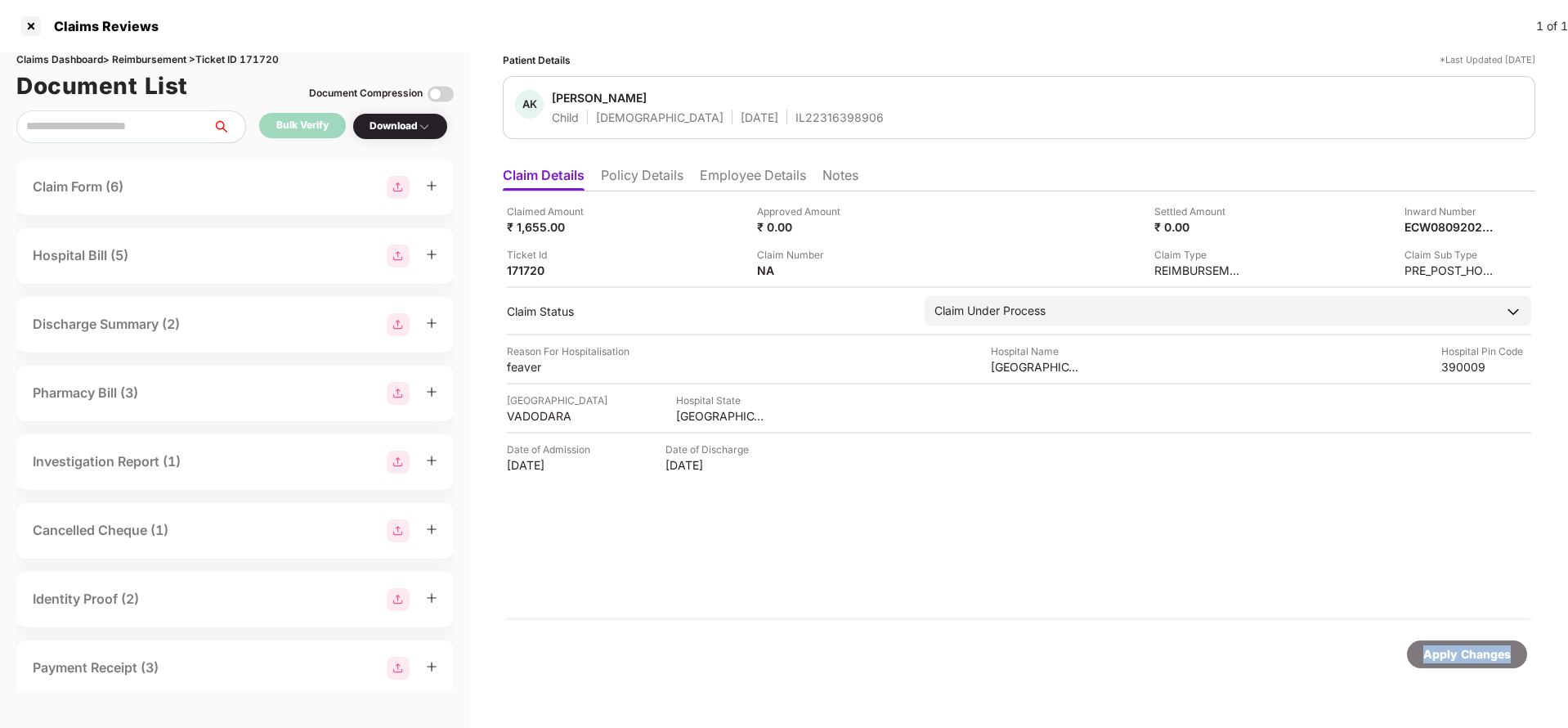
click at [1452, 653] on div "Apply Changes" at bounding box center [1468, 654] width 88 height 18
click at [277, 58] on div "Claims Dashboard > Reimbursement > Ticket ID 171720" at bounding box center [235, 60] width 438 height 16
copy div "171720"
click at [1431, 654] on div "Apply Changes" at bounding box center [1468, 654] width 88 height 18
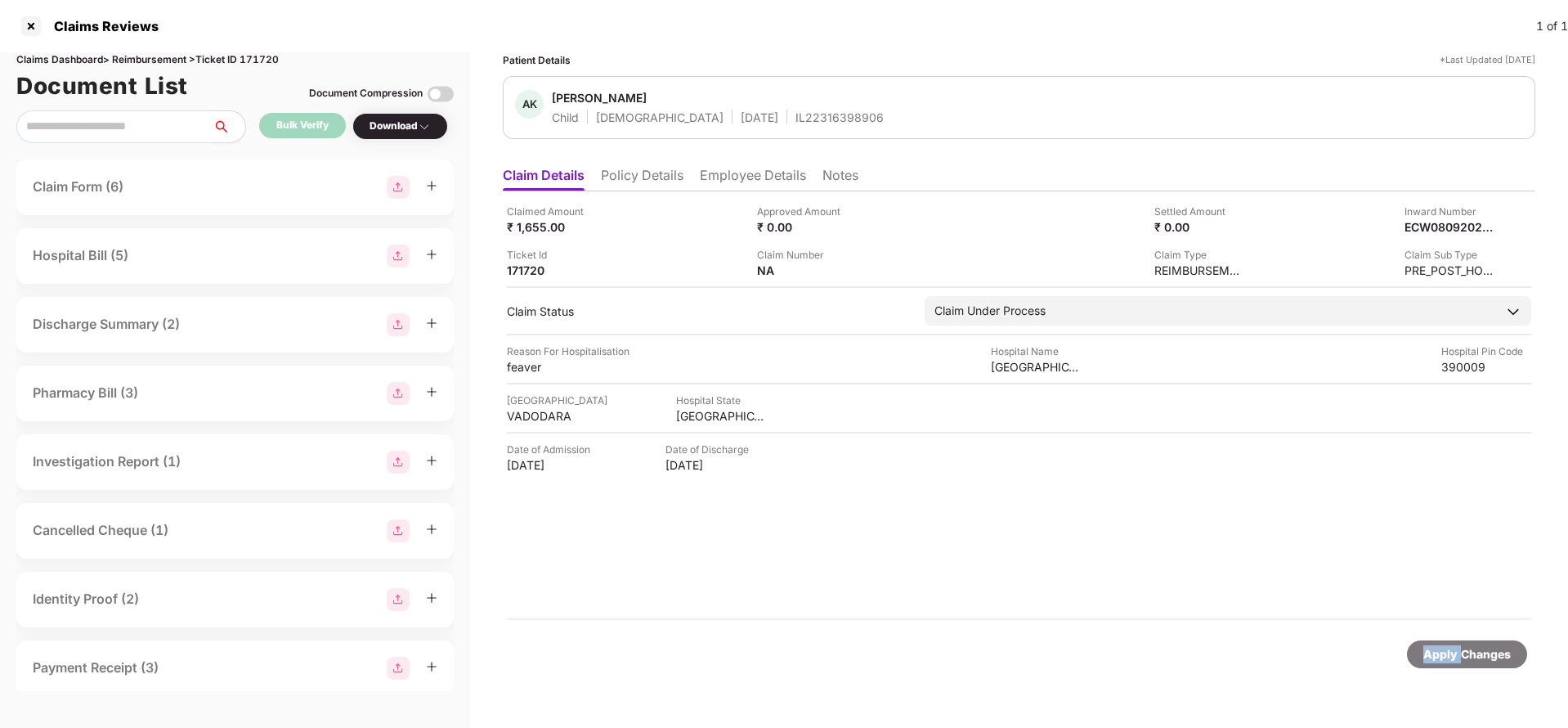
click at [1431, 654] on div "Apply Changes" at bounding box center [1468, 654] width 88 height 18
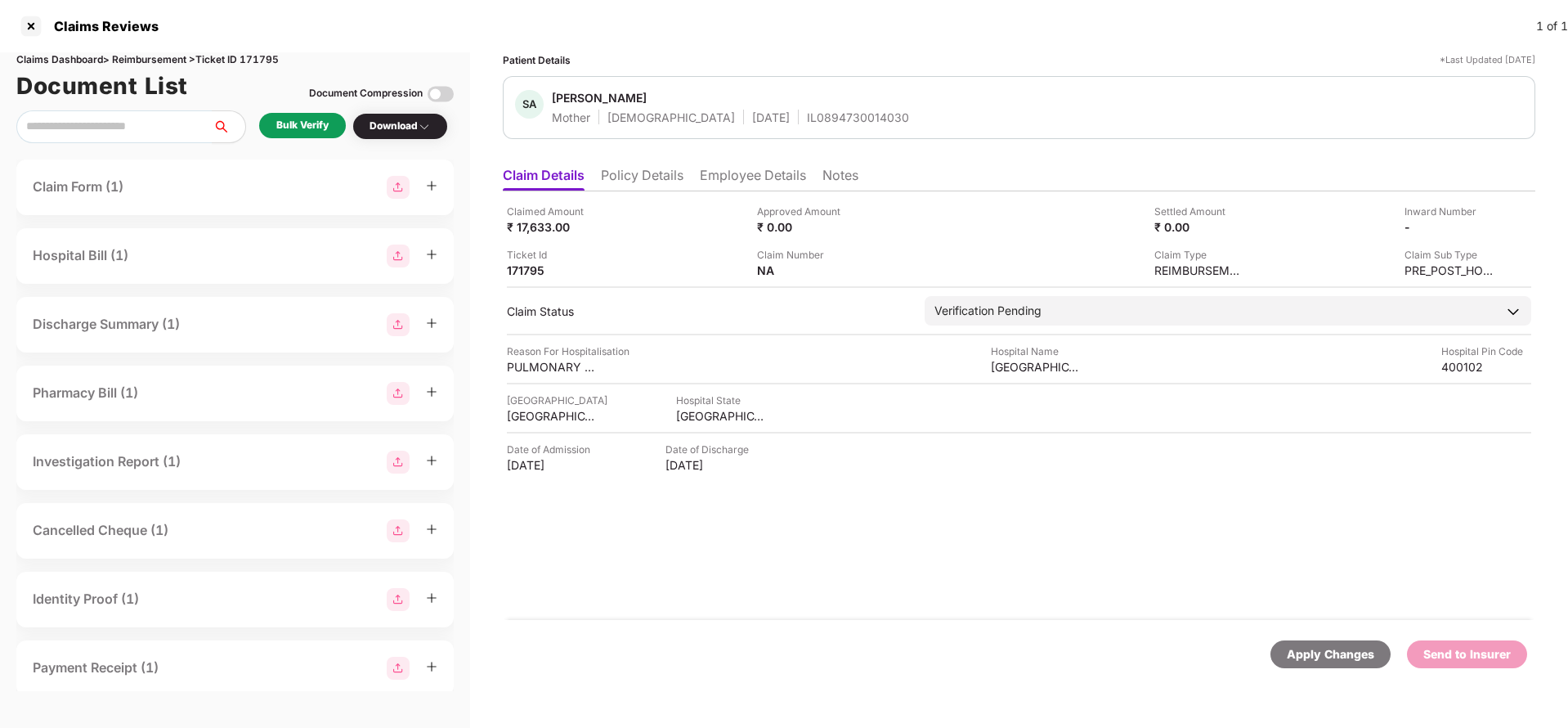
click at [638, 170] on li "Policy Details" at bounding box center [642, 178] width 83 height 23
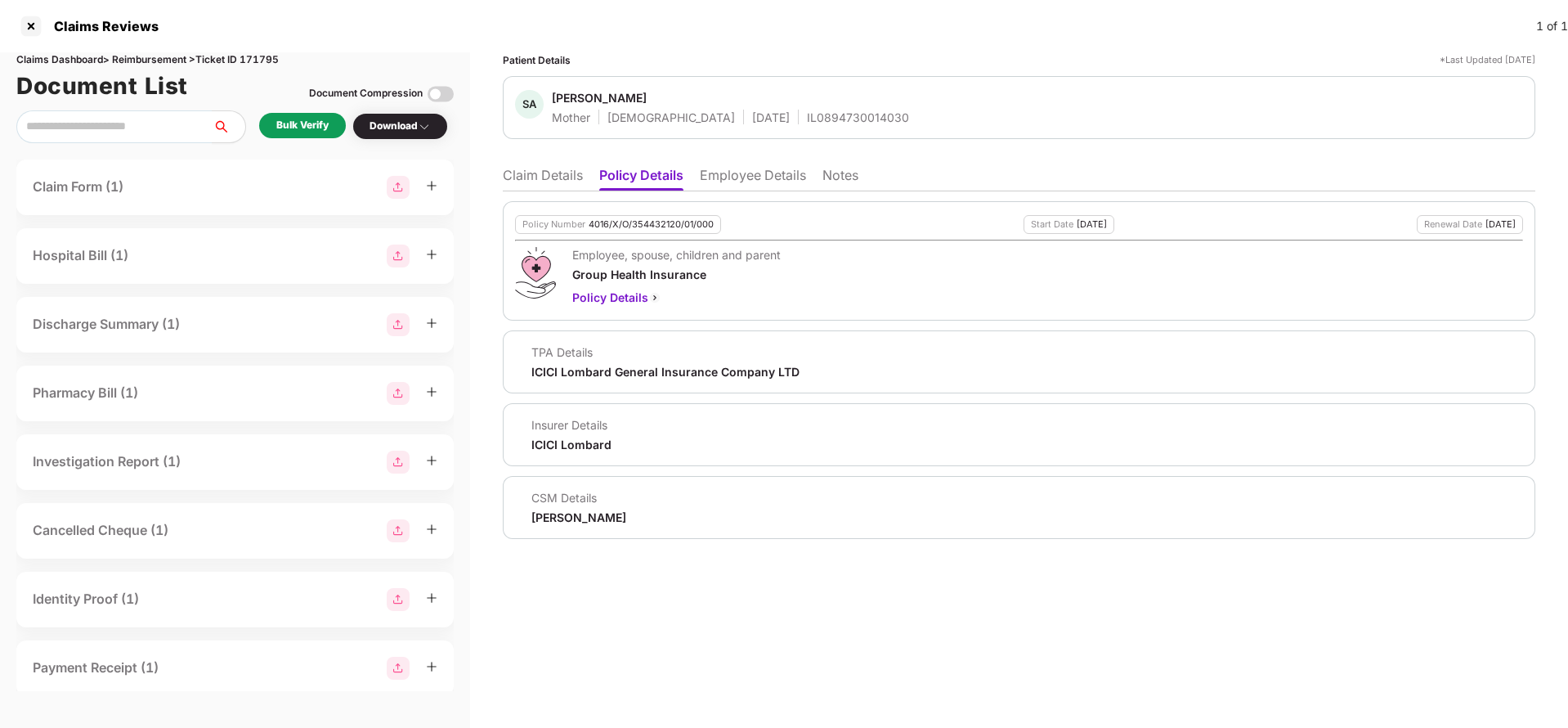
click at [631, 221] on div "4016/X/O/354432120/01/000" at bounding box center [651, 224] width 125 height 11
copy div "4016/X/O/354432120/01/000"
click at [807, 114] on div "IL0894730014030" at bounding box center [858, 117] width 102 height 16
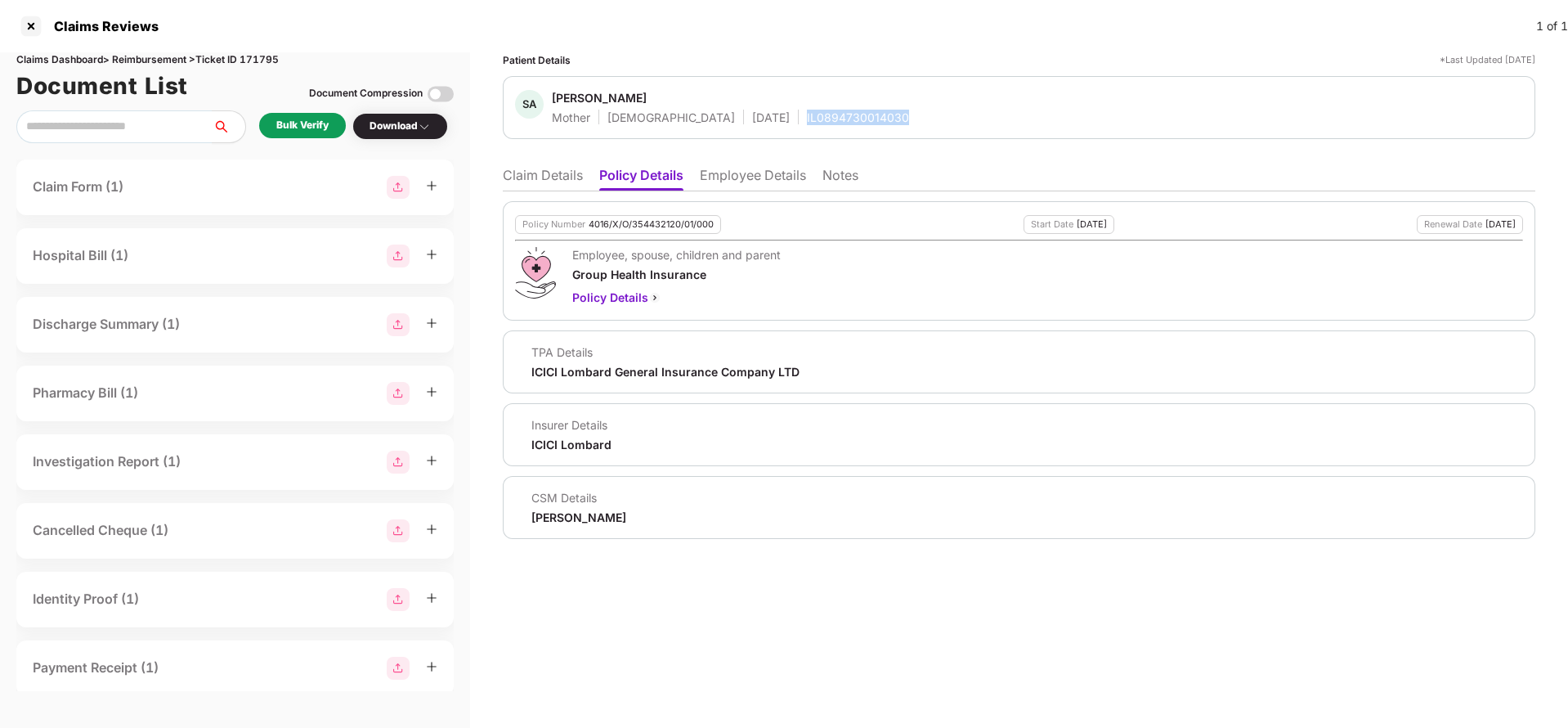
click at [807, 120] on div "IL0894730014030" at bounding box center [858, 117] width 102 height 16
copy div "IL0894730014030"
click at [740, 179] on li "Employee Details" at bounding box center [752, 178] width 106 height 23
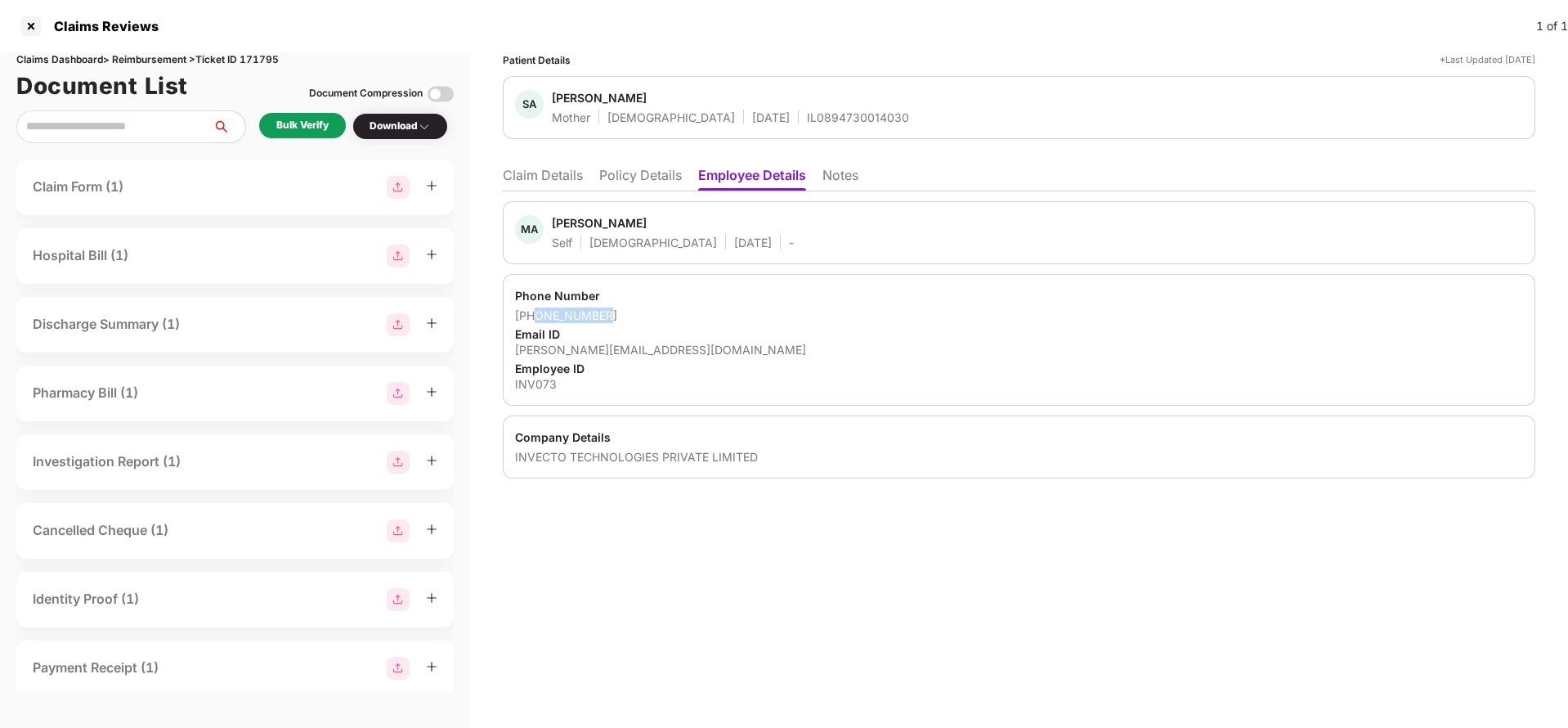
drag, startPoint x: 535, startPoint y: 316, endPoint x: 653, endPoint y: 318, distance: 118.0
click at [653, 318] on div "+918766513130" at bounding box center [1019, 315] width 1009 height 16
copy div "8766513130"
click at [635, 349] on div "mohammed.asamdi@invecto.com" at bounding box center [1019, 350] width 1009 height 16
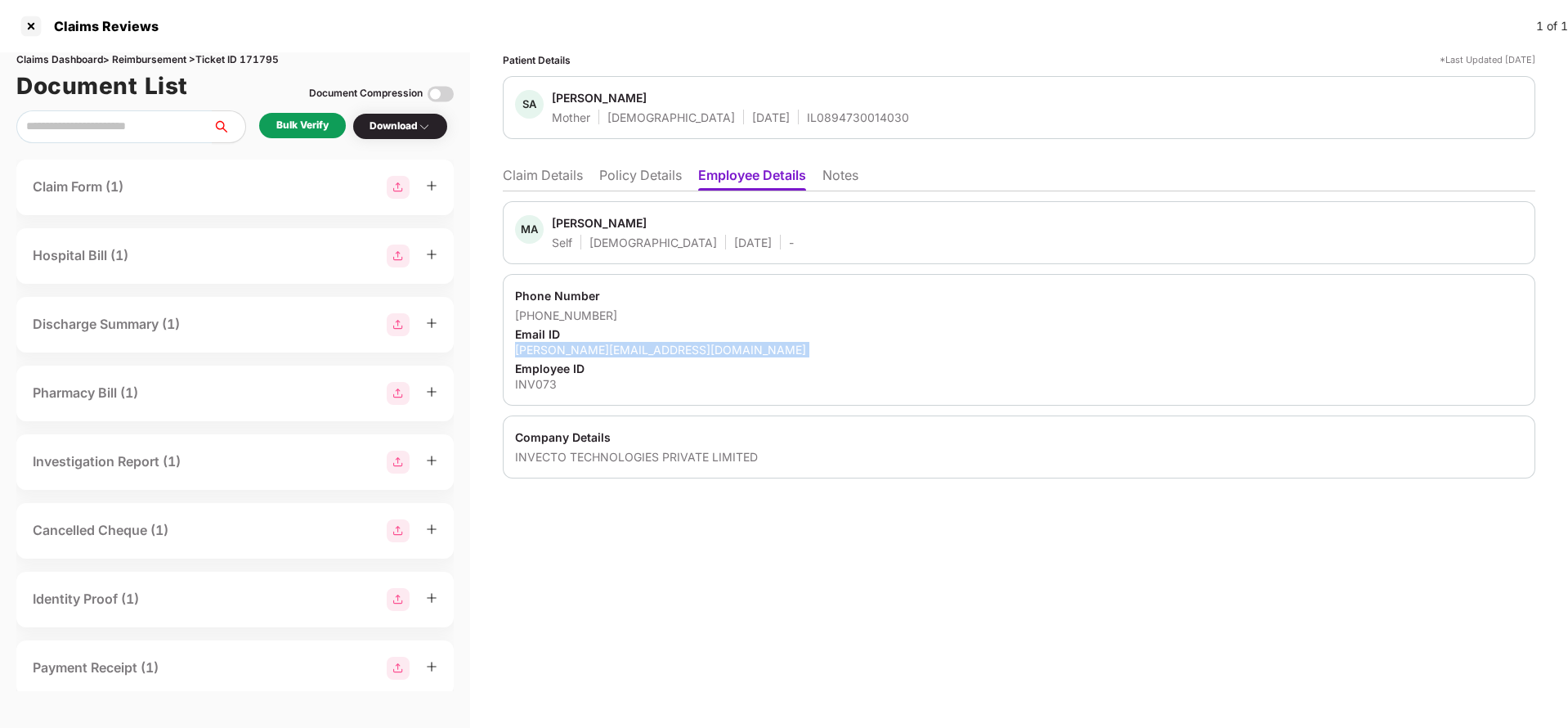
click at [635, 349] on div "mohammed.asamdi@invecto.com" at bounding box center [1019, 350] width 1009 height 16
copy div "mohammed.asamdi@invecto.com"
click at [532, 168] on li "Claim Details" at bounding box center [543, 178] width 80 height 23
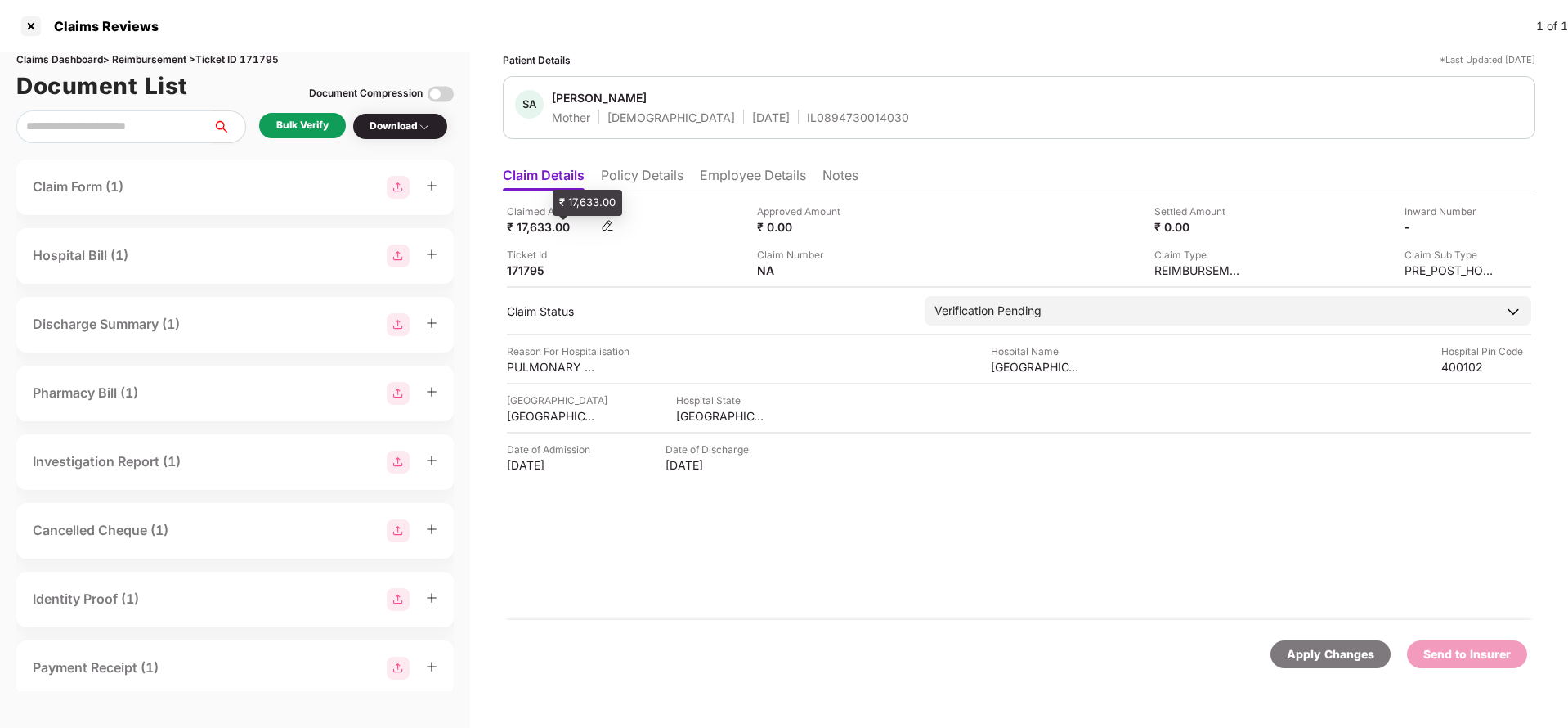
click at [535, 219] on div "₹ 17,633.00" at bounding box center [552, 227] width 90 height 16
copy div "17,633"
click at [1018, 373] on div "Ruby Hospital" at bounding box center [1036, 366] width 90 height 16
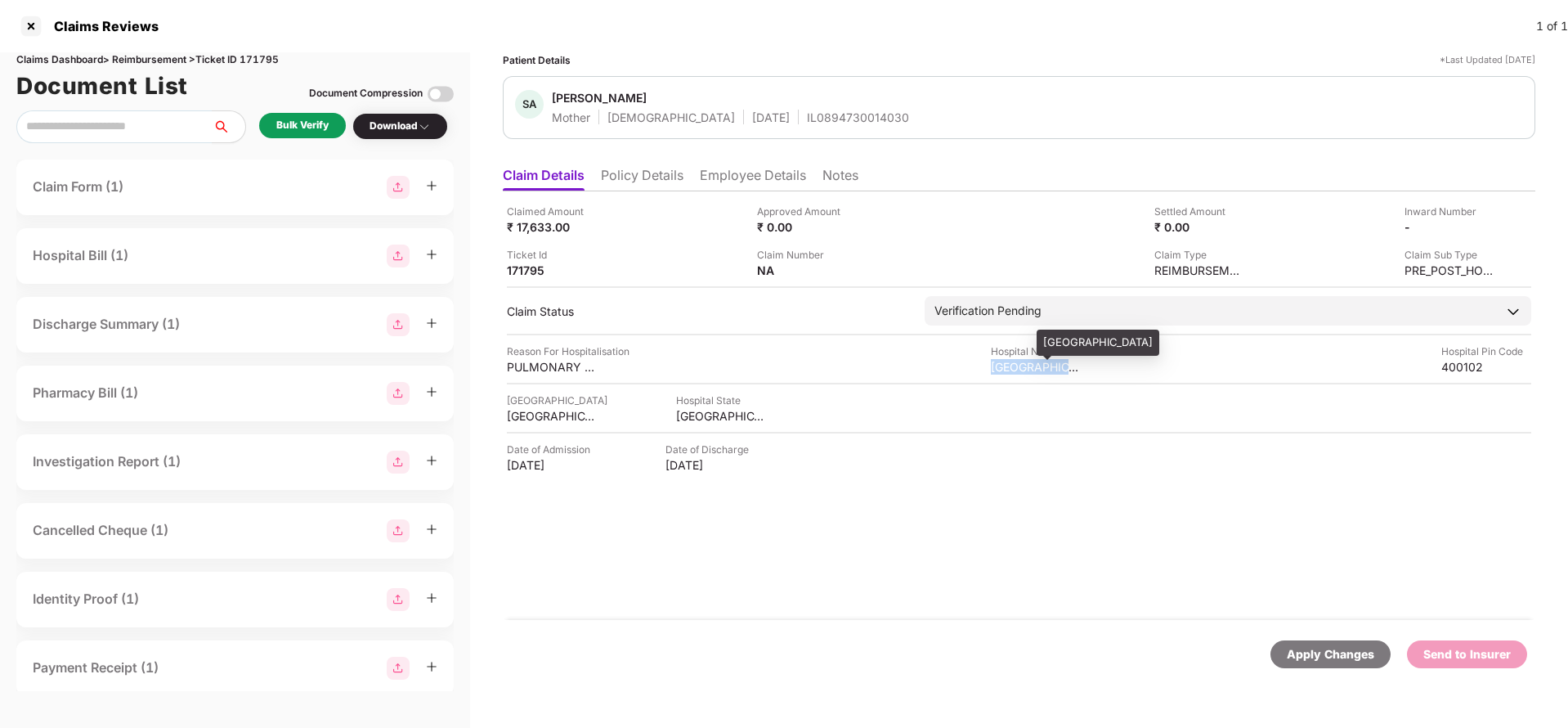
click at [1018, 373] on div "Ruby Hospital" at bounding box center [1036, 366] width 90 height 16
copy div "Ruby Hospital"
click at [296, 118] on div "Bulk Verify" at bounding box center [303, 126] width 53 height 16
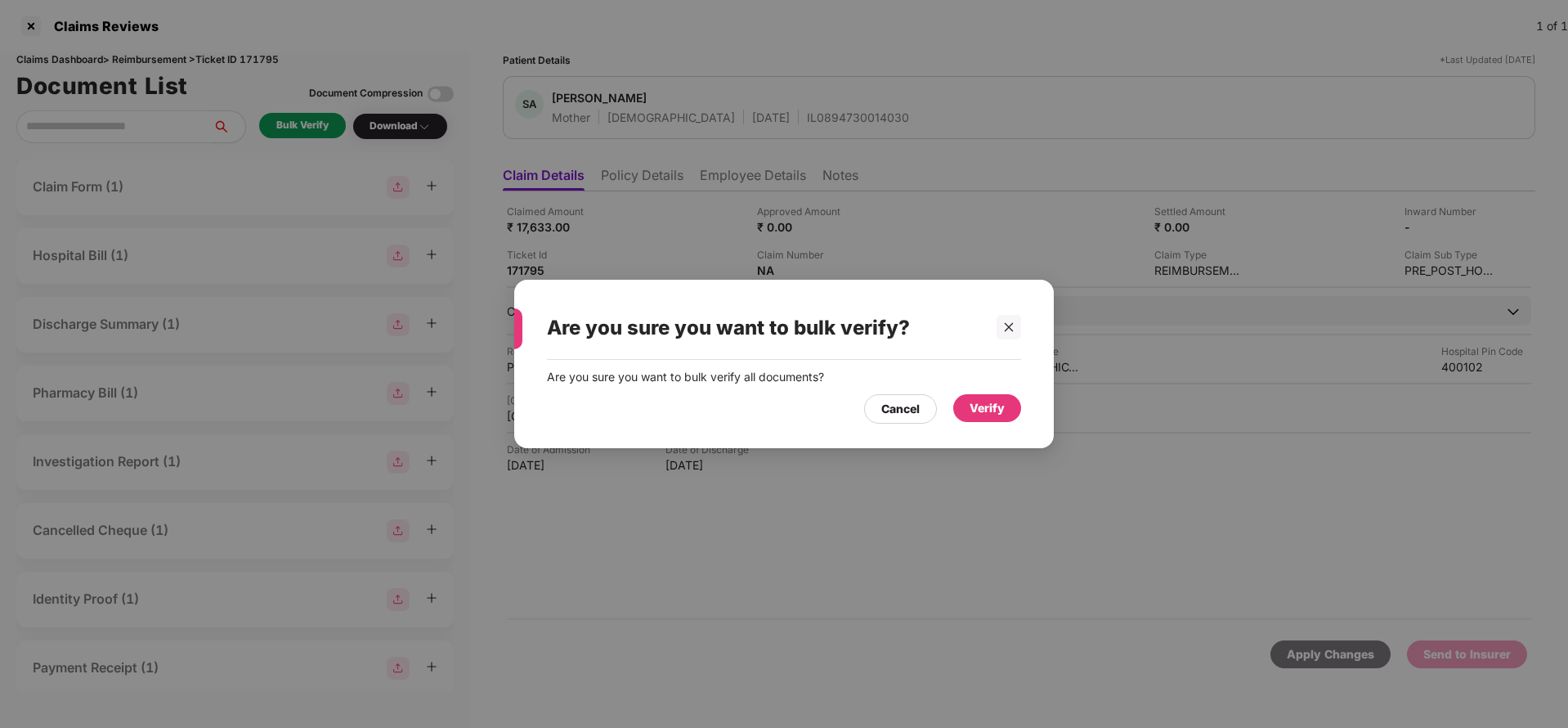
click at [968, 403] on div "Verify" at bounding box center [987, 407] width 68 height 28
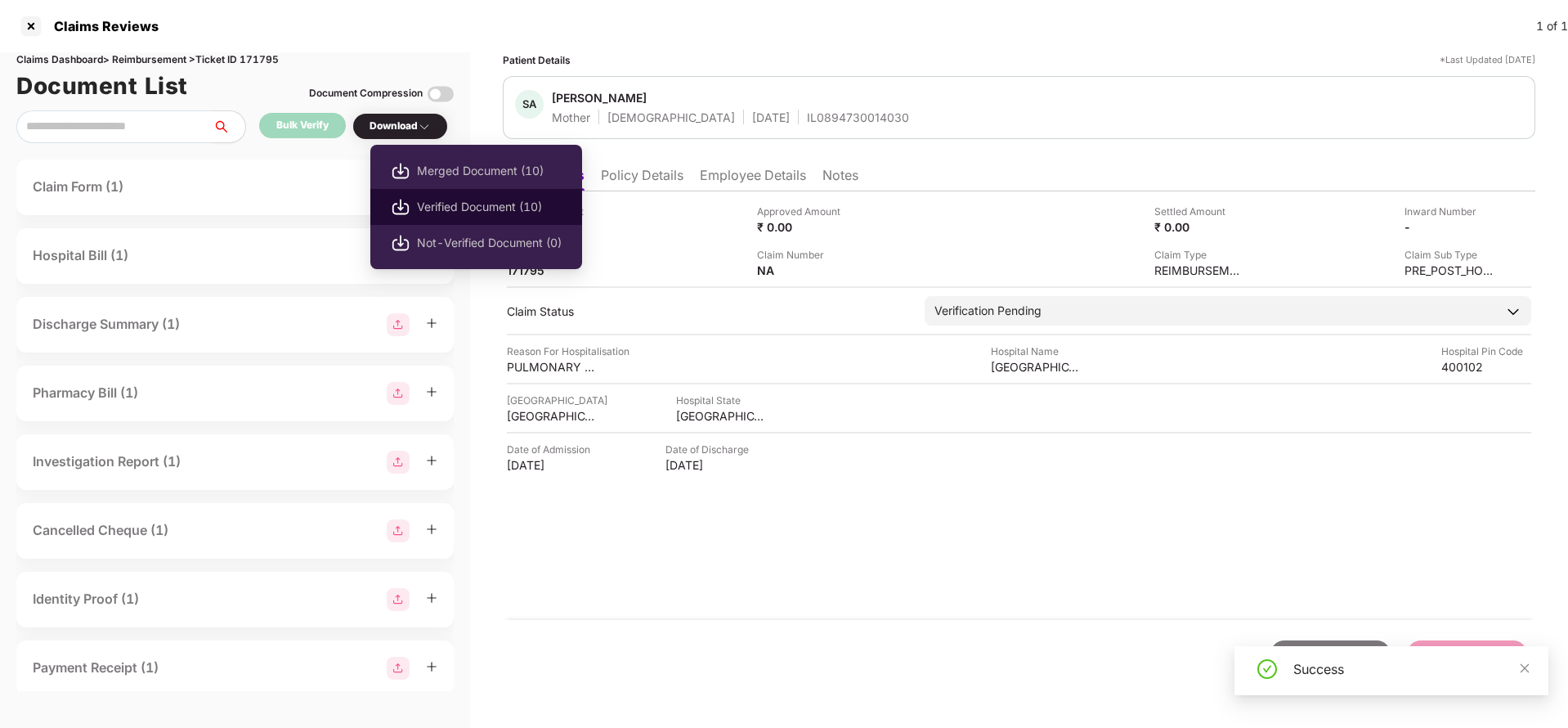
click at [466, 216] on li "Verified Document (10)" at bounding box center [476, 207] width 211 height 36
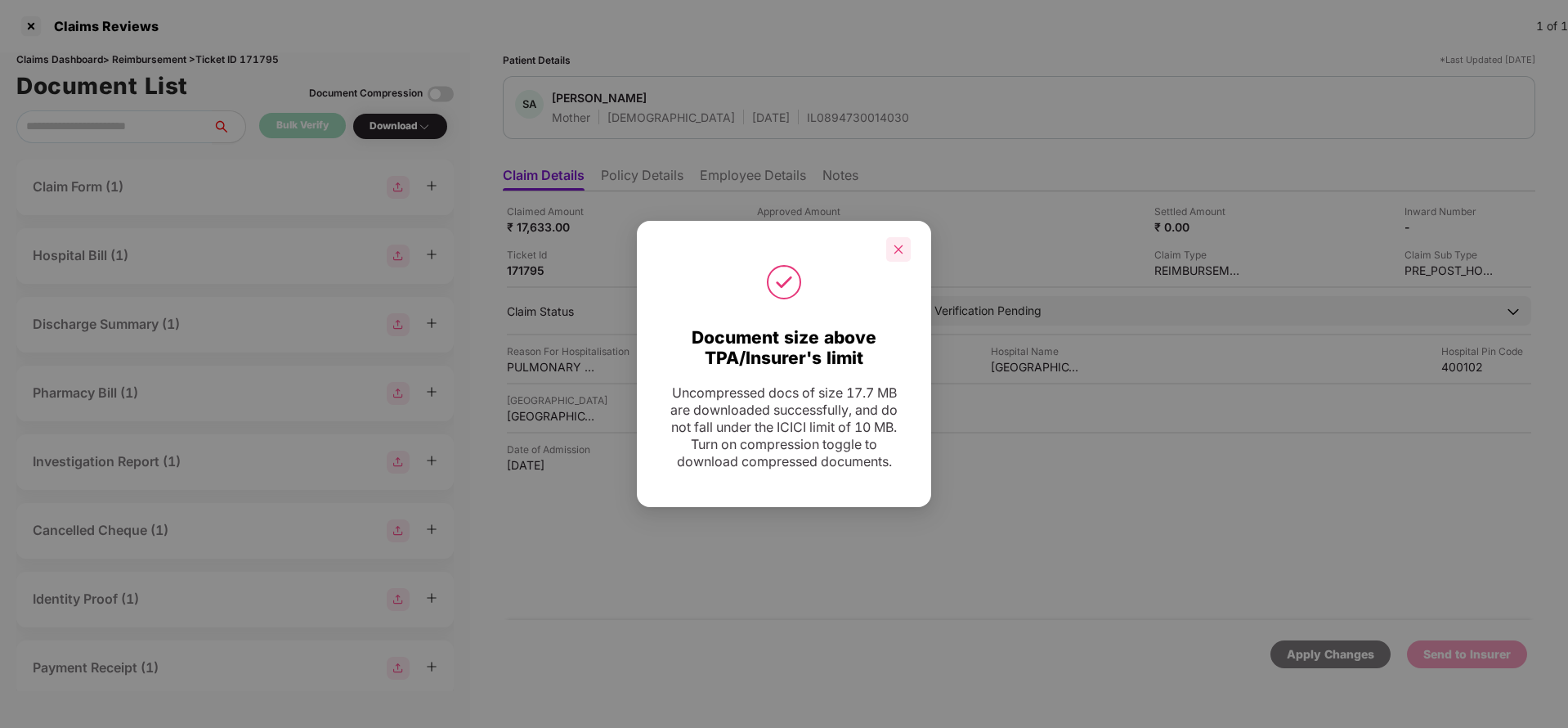
click at [906, 249] on div at bounding box center [898, 249] width 24 height 24
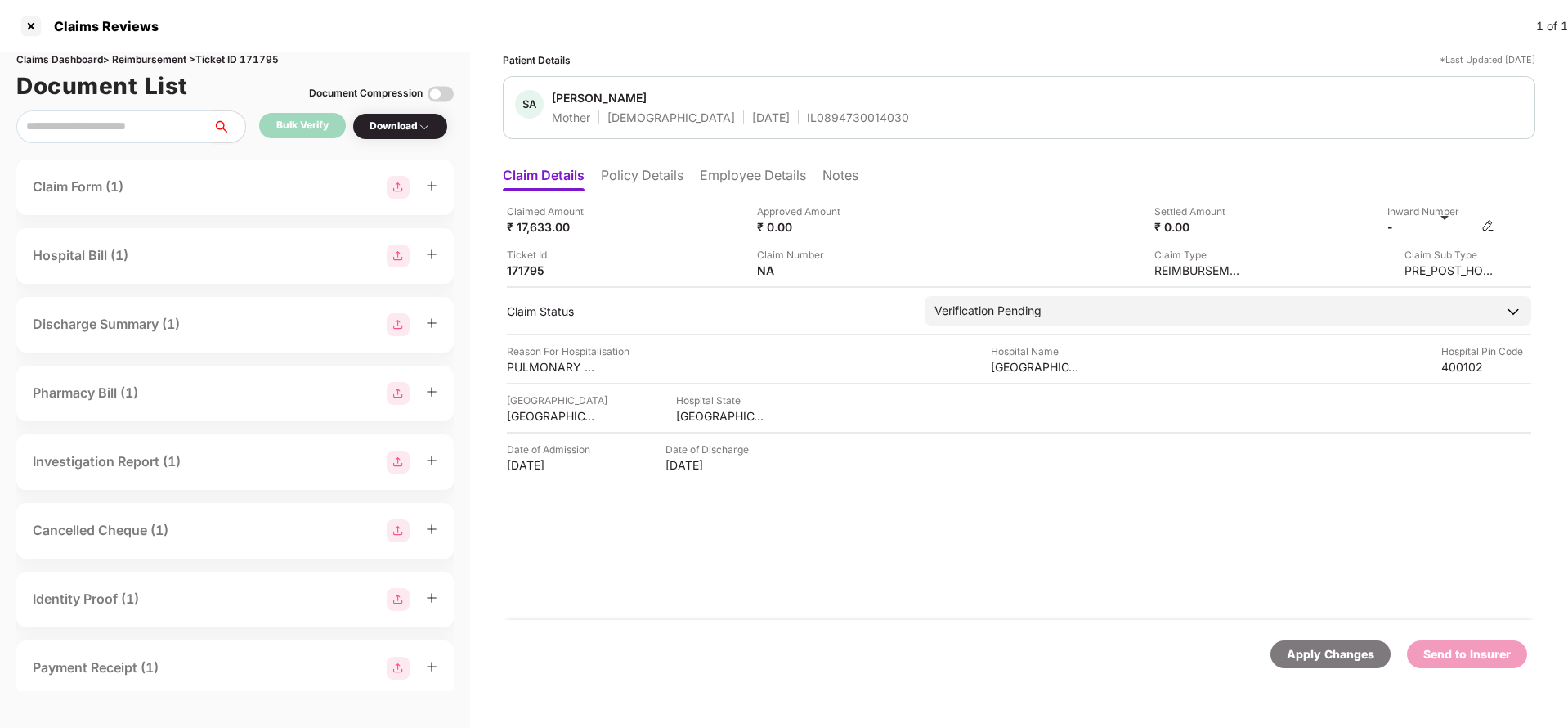
click at [1484, 228] on img at bounding box center [1487, 225] width 13 height 13
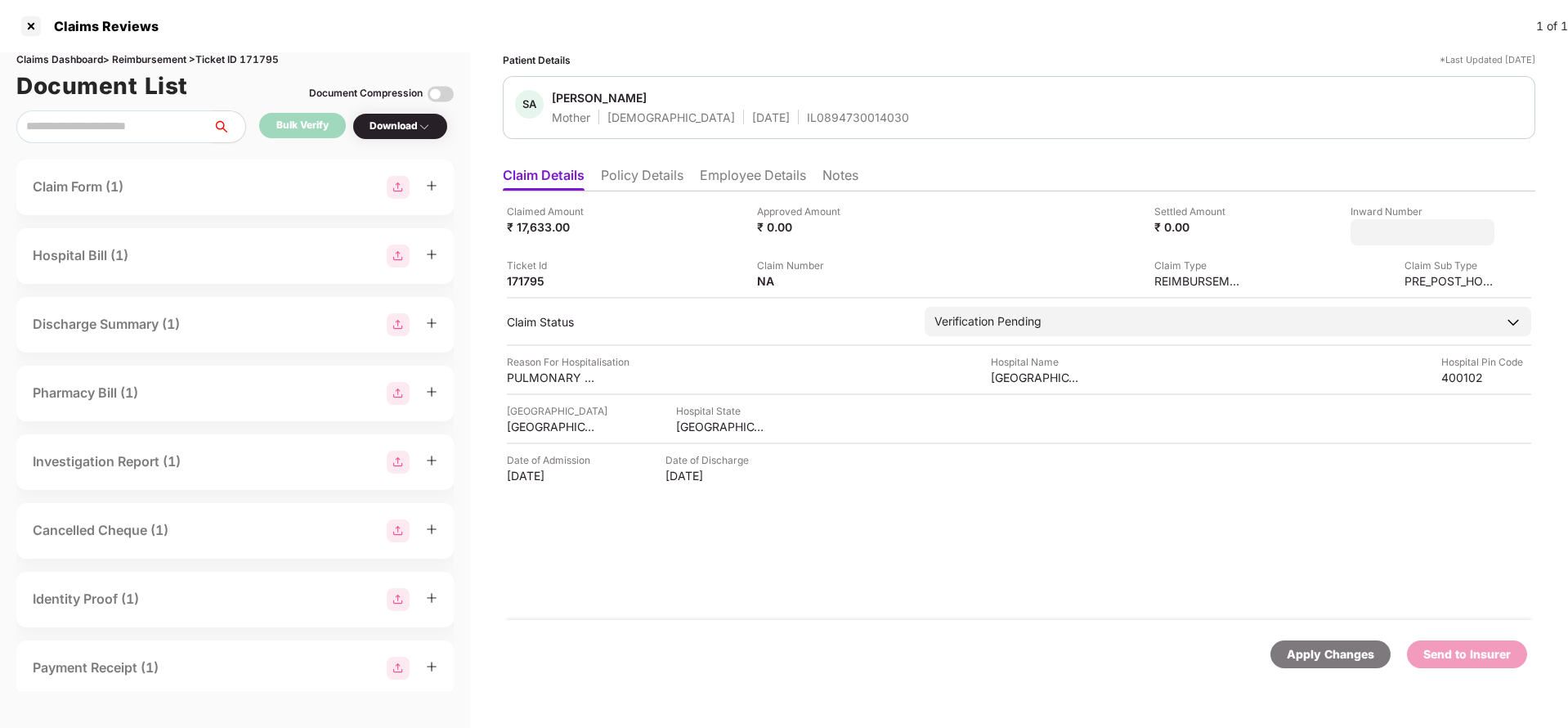
type input "**********"
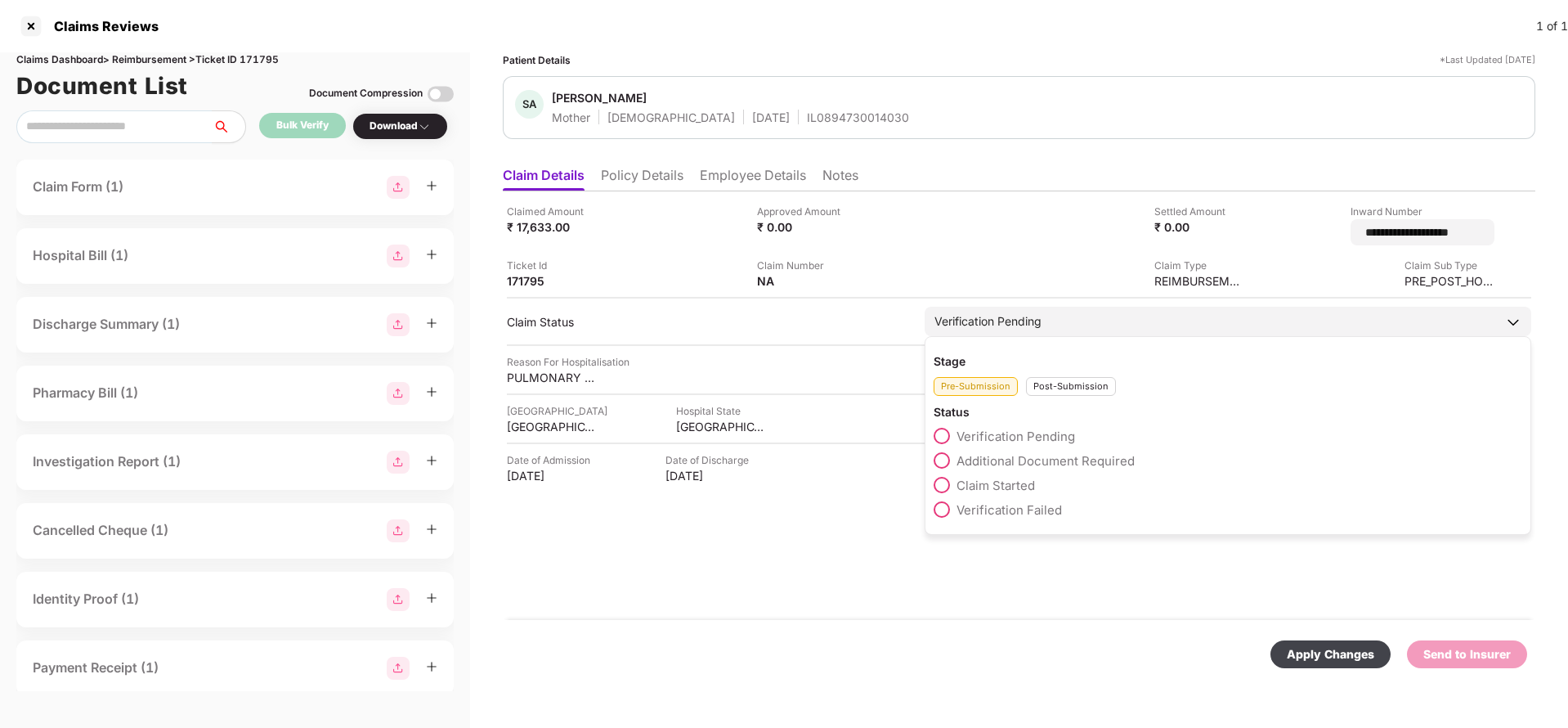
click at [1009, 308] on div "Verification Pending" at bounding box center [1228, 322] width 607 height 29
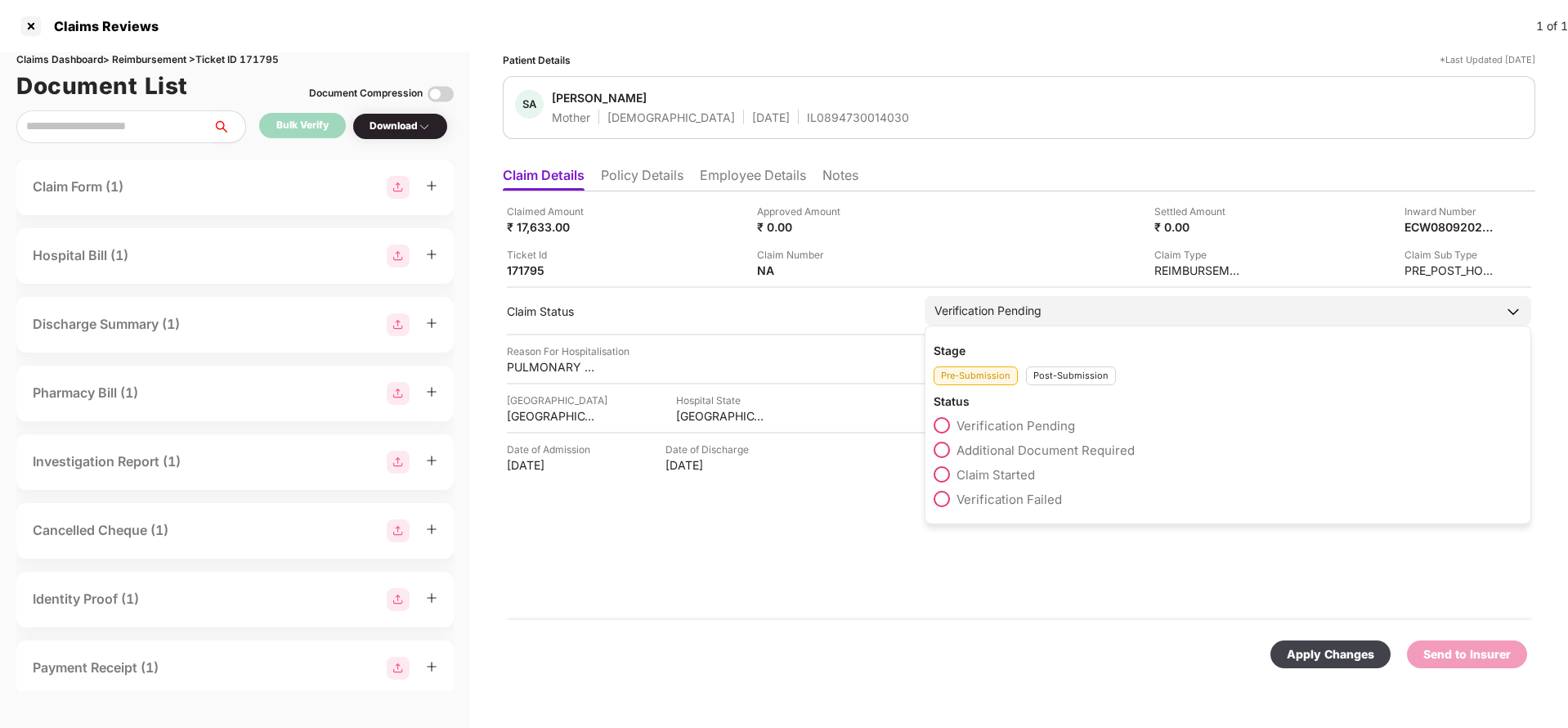
click at [1064, 370] on div "Post-Submission" at bounding box center [1071, 375] width 90 height 19
click at [980, 453] on span "Claim Under Process" at bounding box center [1018, 450] width 124 height 16
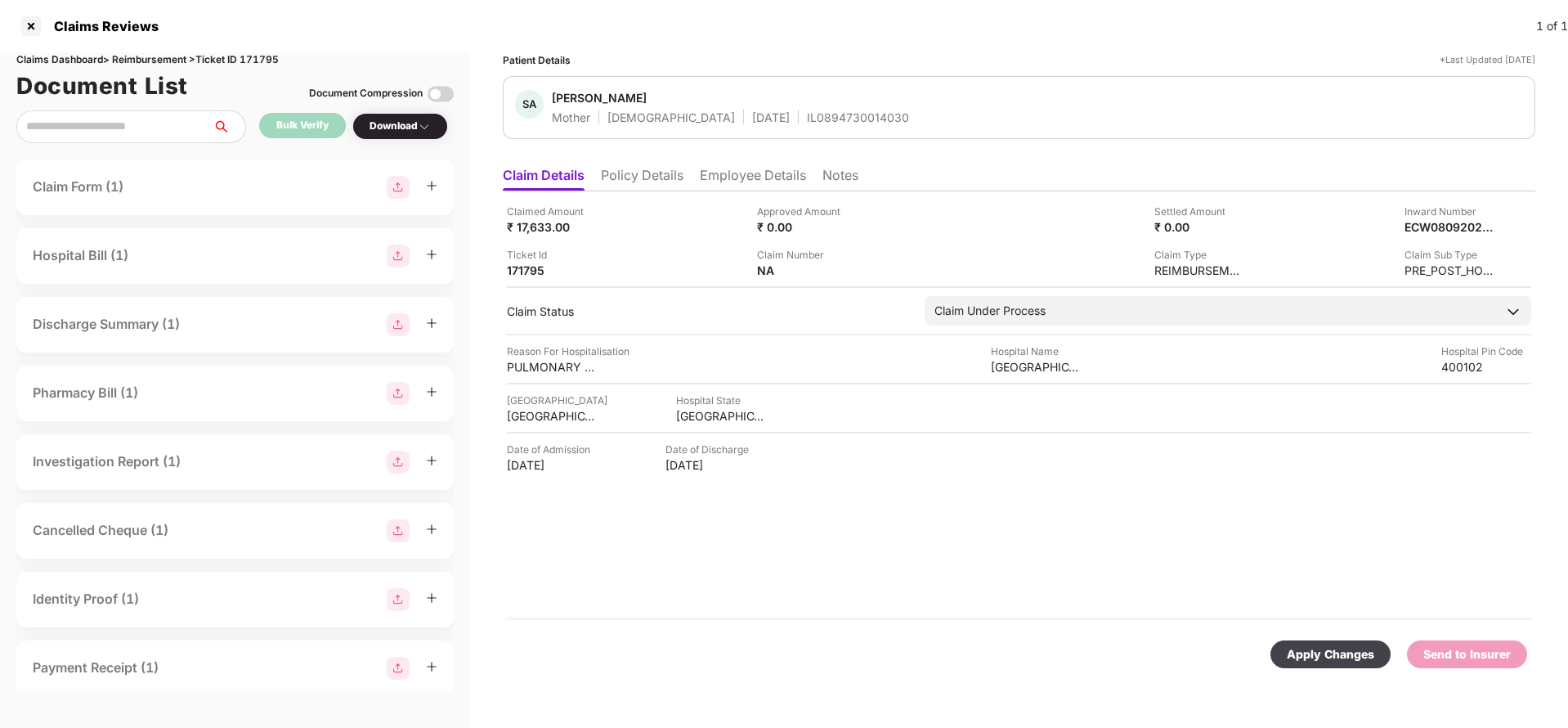
click at [1332, 647] on div "Apply Changes" at bounding box center [1331, 654] width 88 height 18
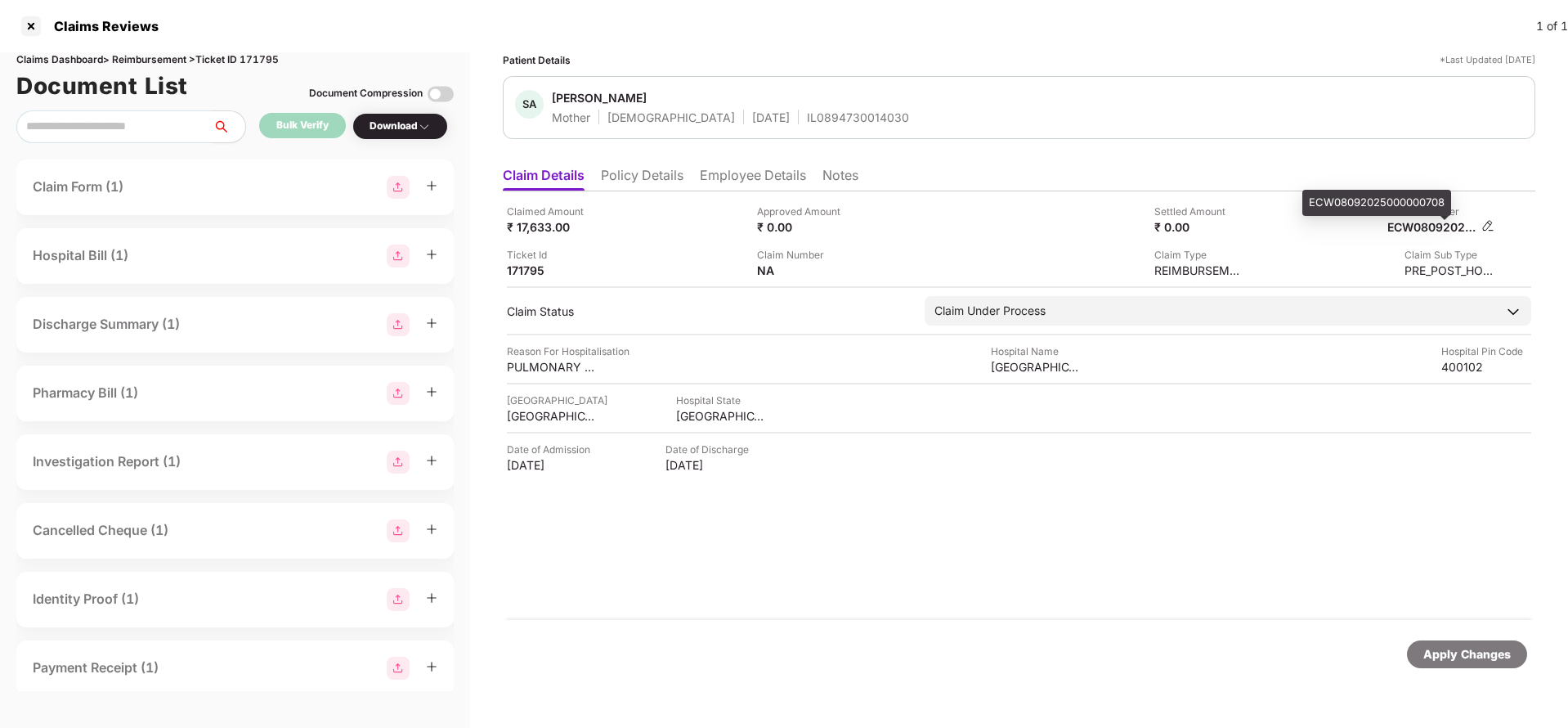
click at [1425, 230] on div "ECW08092025000000708" at bounding box center [1433, 227] width 90 height 16
copy div "ECW08092025000000708"
click at [822, 119] on div "IL0894730014030" at bounding box center [858, 117] width 102 height 16
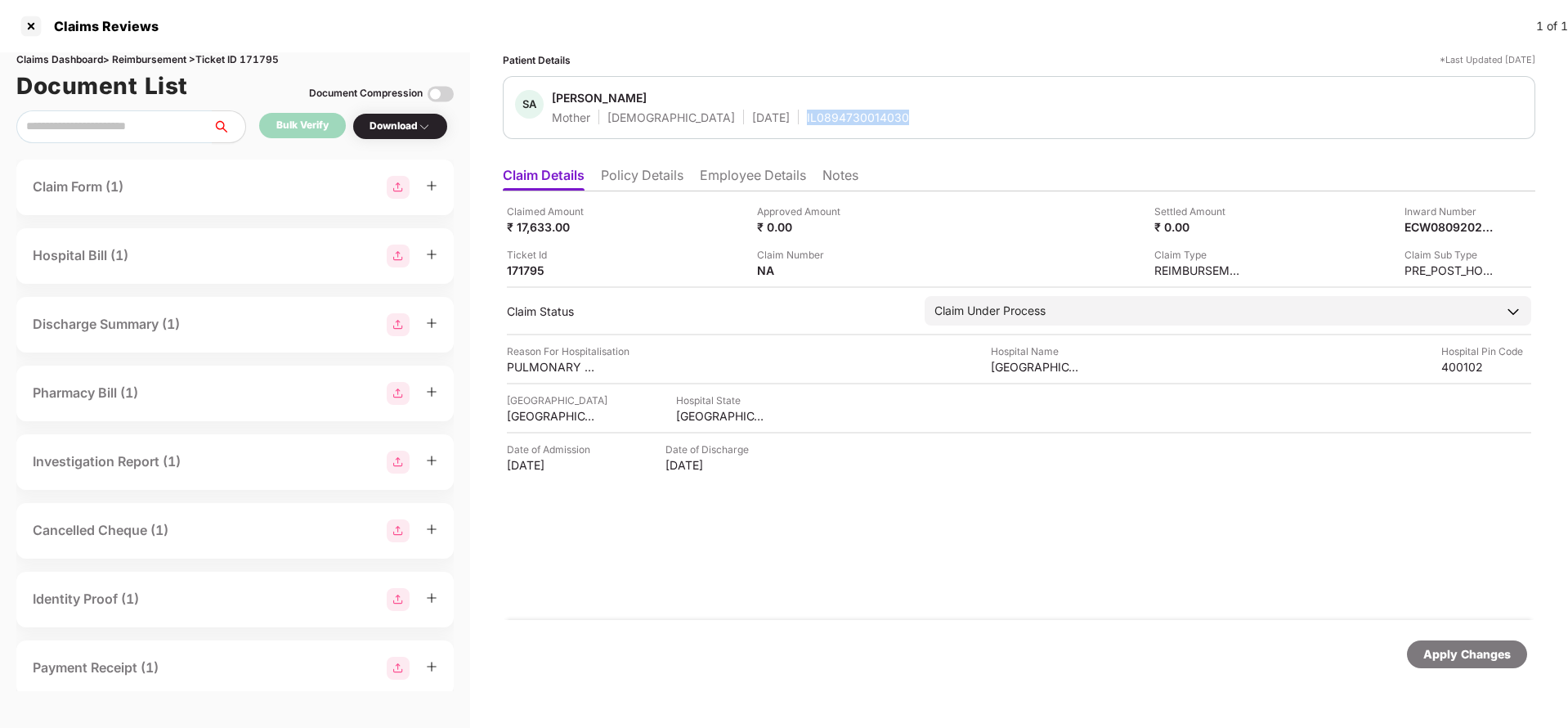
click at [822, 119] on div "IL0894730014030" at bounding box center [858, 117] width 102 height 16
copy div "IL0894730014030"
click at [1461, 647] on div "Apply Changes" at bounding box center [1468, 654] width 88 height 18
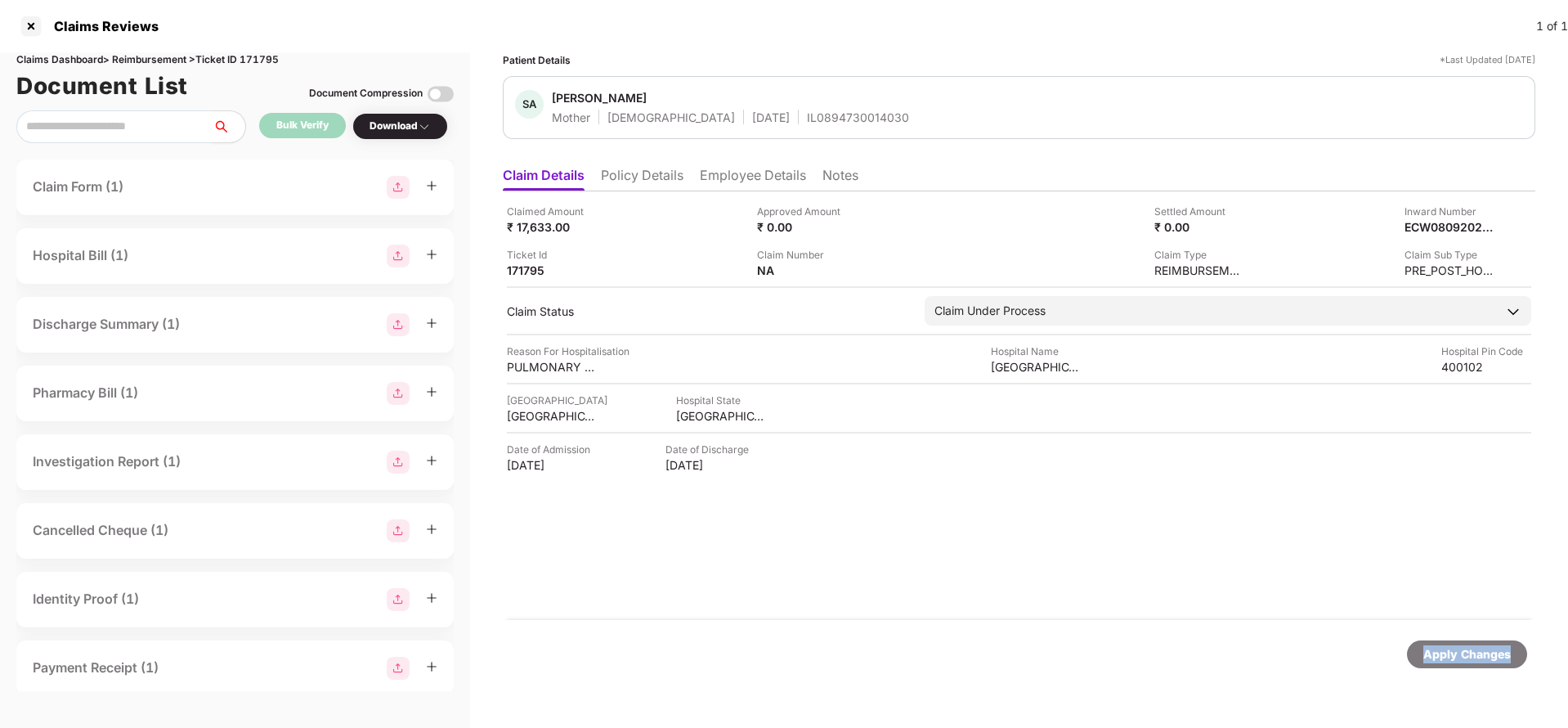
click at [1461, 647] on div "Apply Changes" at bounding box center [1468, 654] width 88 height 18
click at [263, 58] on div "Claims Dashboard > Reimbursement > Ticket ID 171795" at bounding box center [235, 60] width 438 height 16
copy div "171795"
click at [1440, 657] on div "Apply Changes" at bounding box center [1468, 654] width 88 height 18
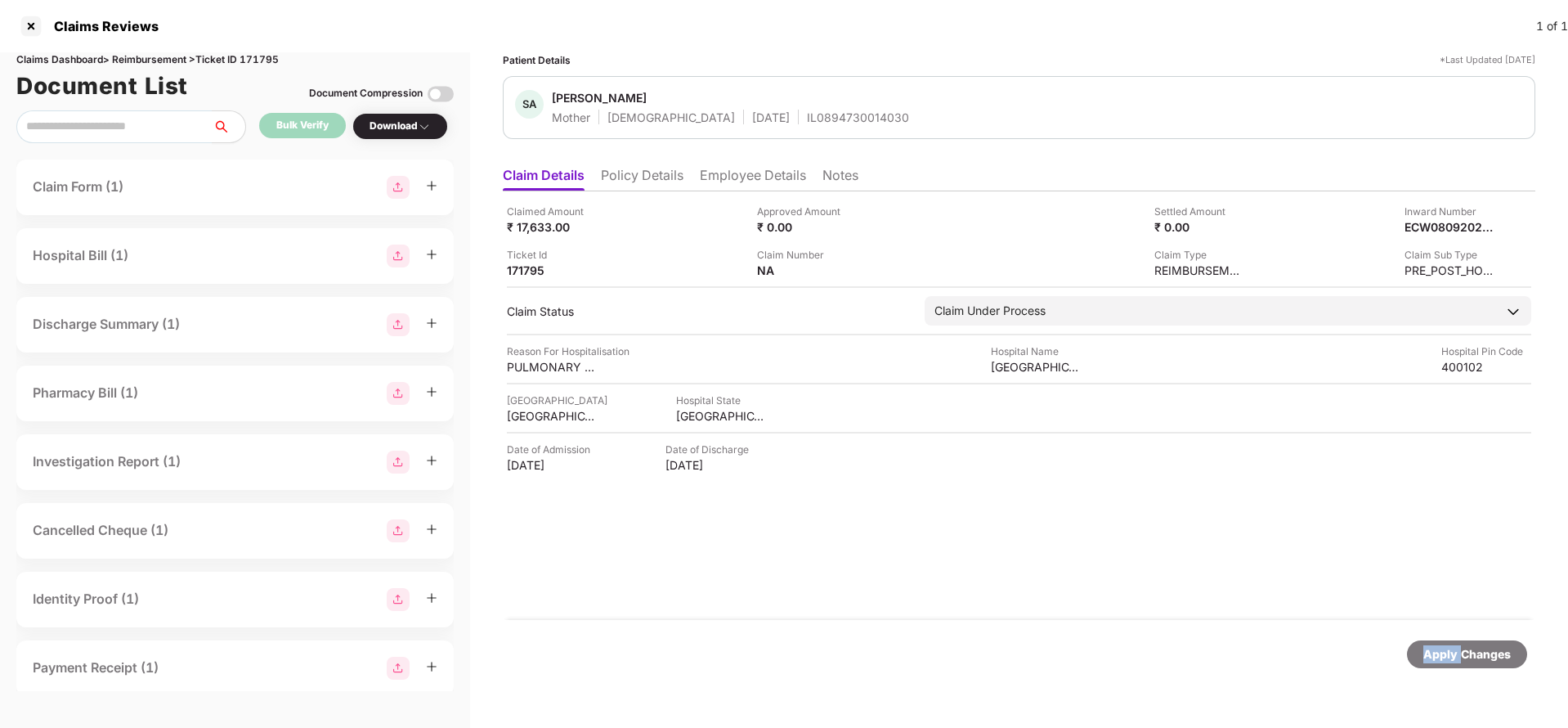
click at [1440, 657] on div "Apply Changes" at bounding box center [1468, 654] width 88 height 18
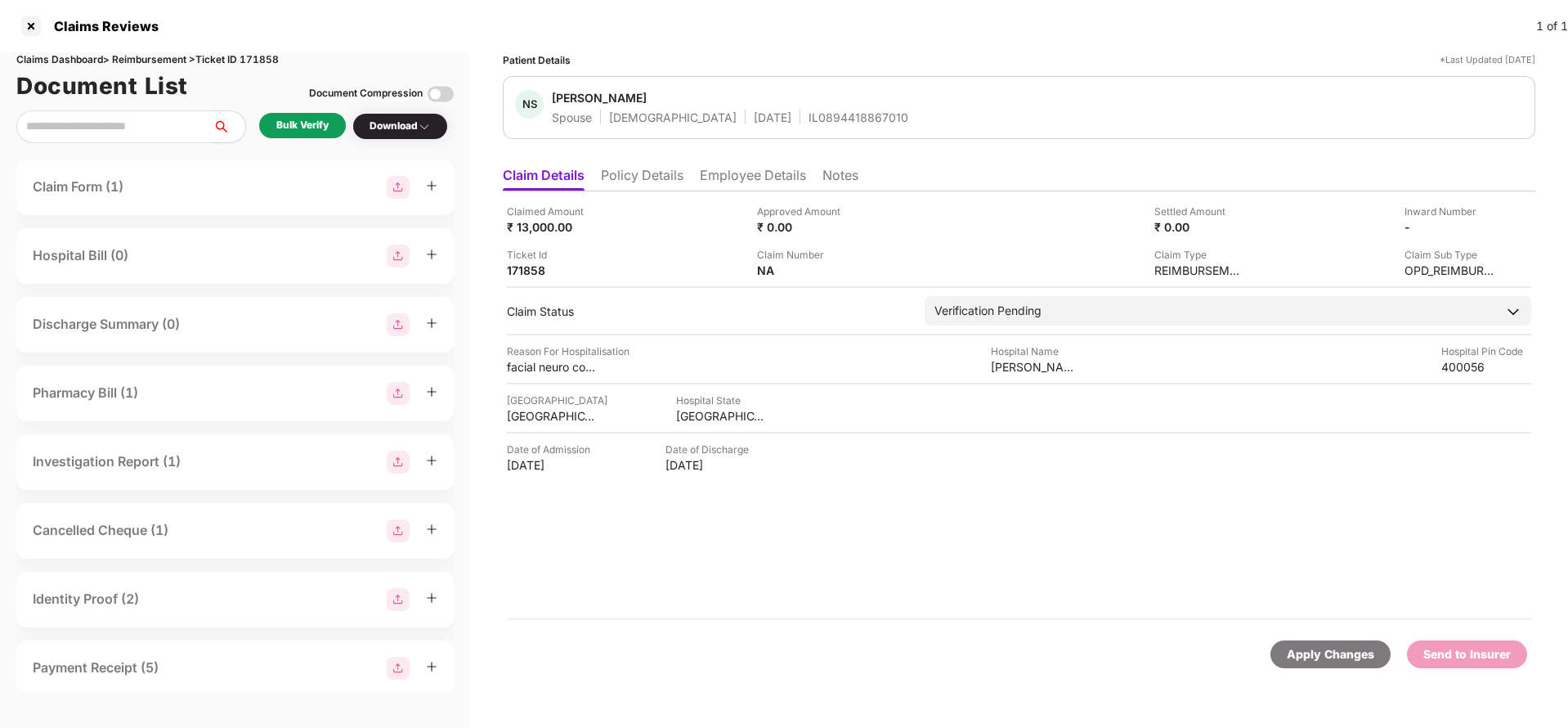
click at [649, 171] on li "Policy Details" at bounding box center [642, 178] width 83 height 23
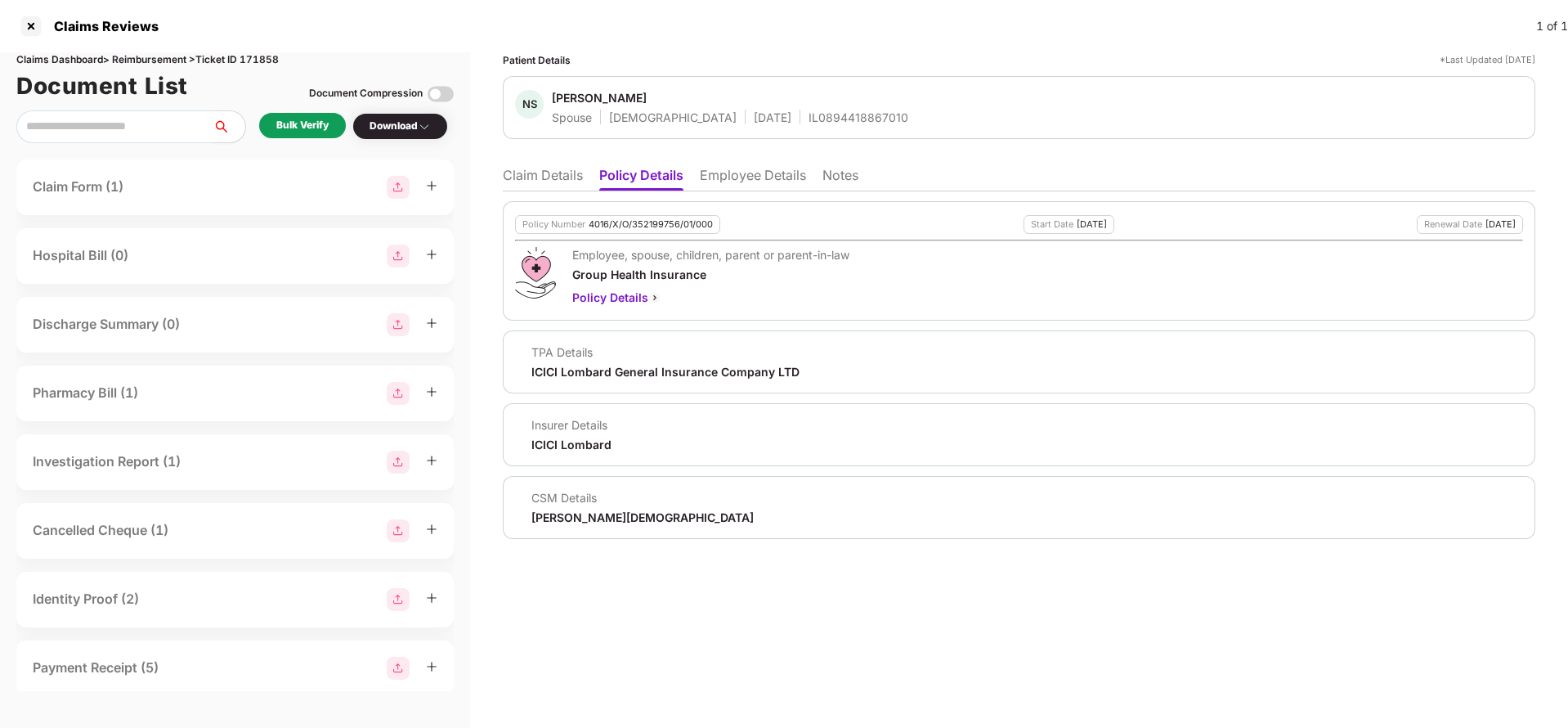
click at [719, 180] on li "Employee Details" at bounding box center [752, 178] width 106 height 23
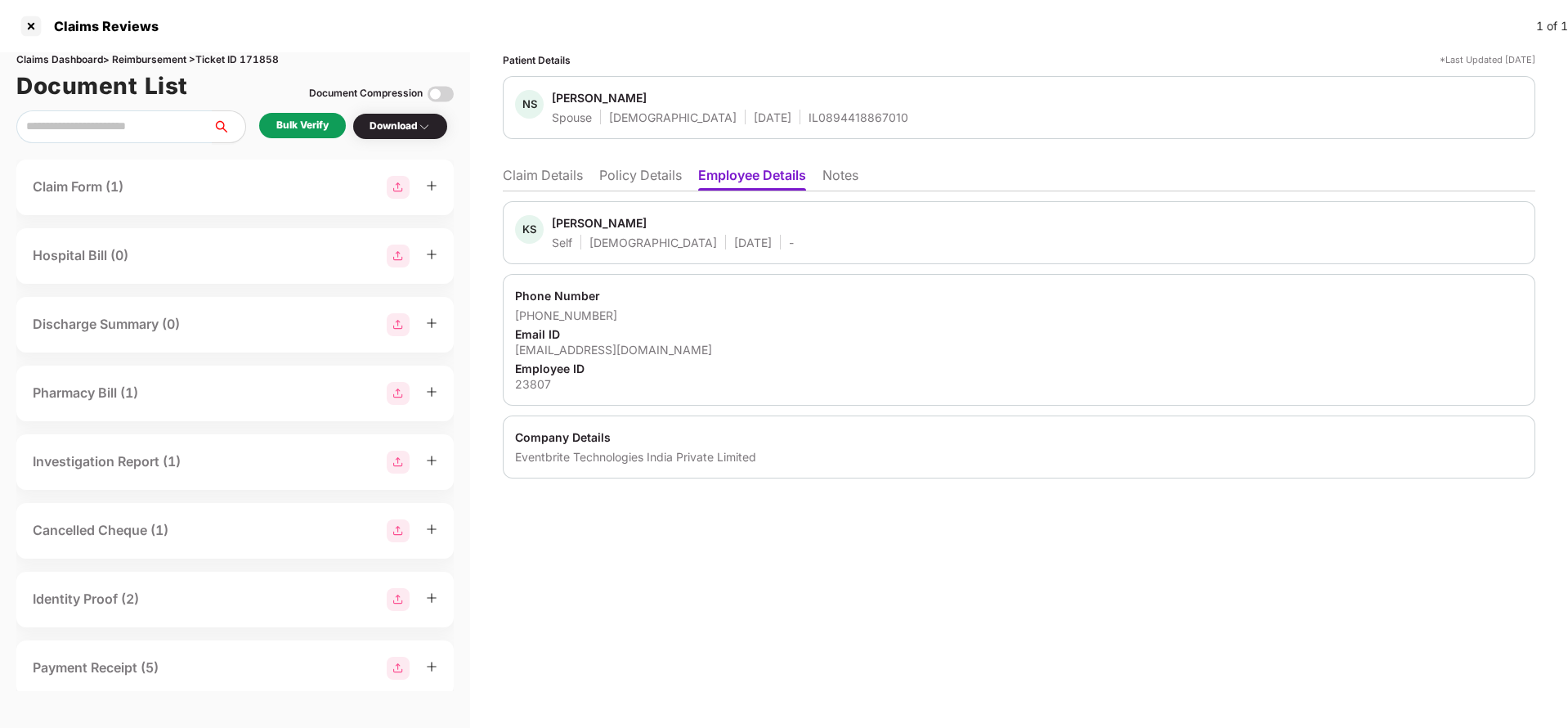
click at [647, 184] on li "Policy Details" at bounding box center [640, 178] width 83 height 23
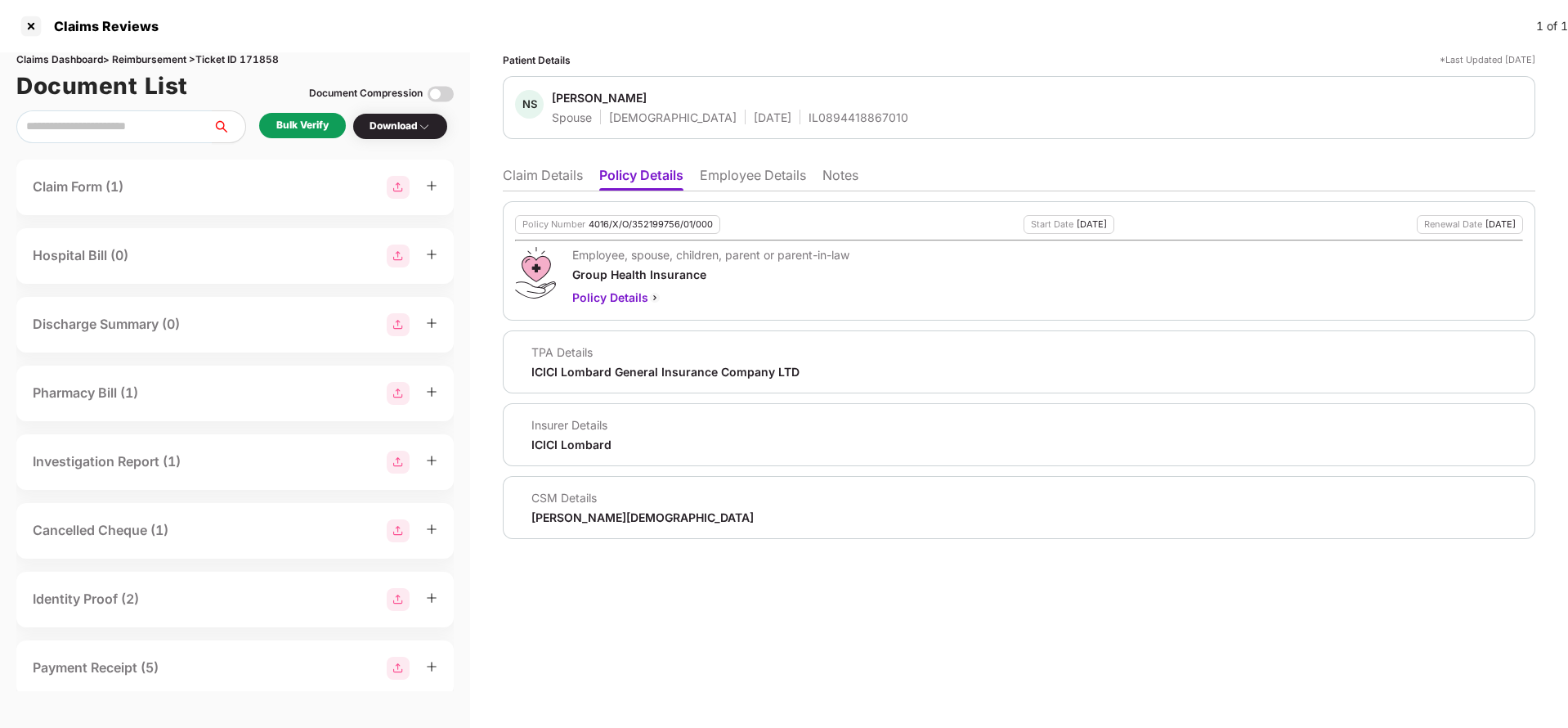
click at [631, 231] on div "Policy Number 4016/X/O/352199756/01/000" at bounding box center [618, 224] width 206 height 19
copy div "4016/X/O/352199756/01/000"
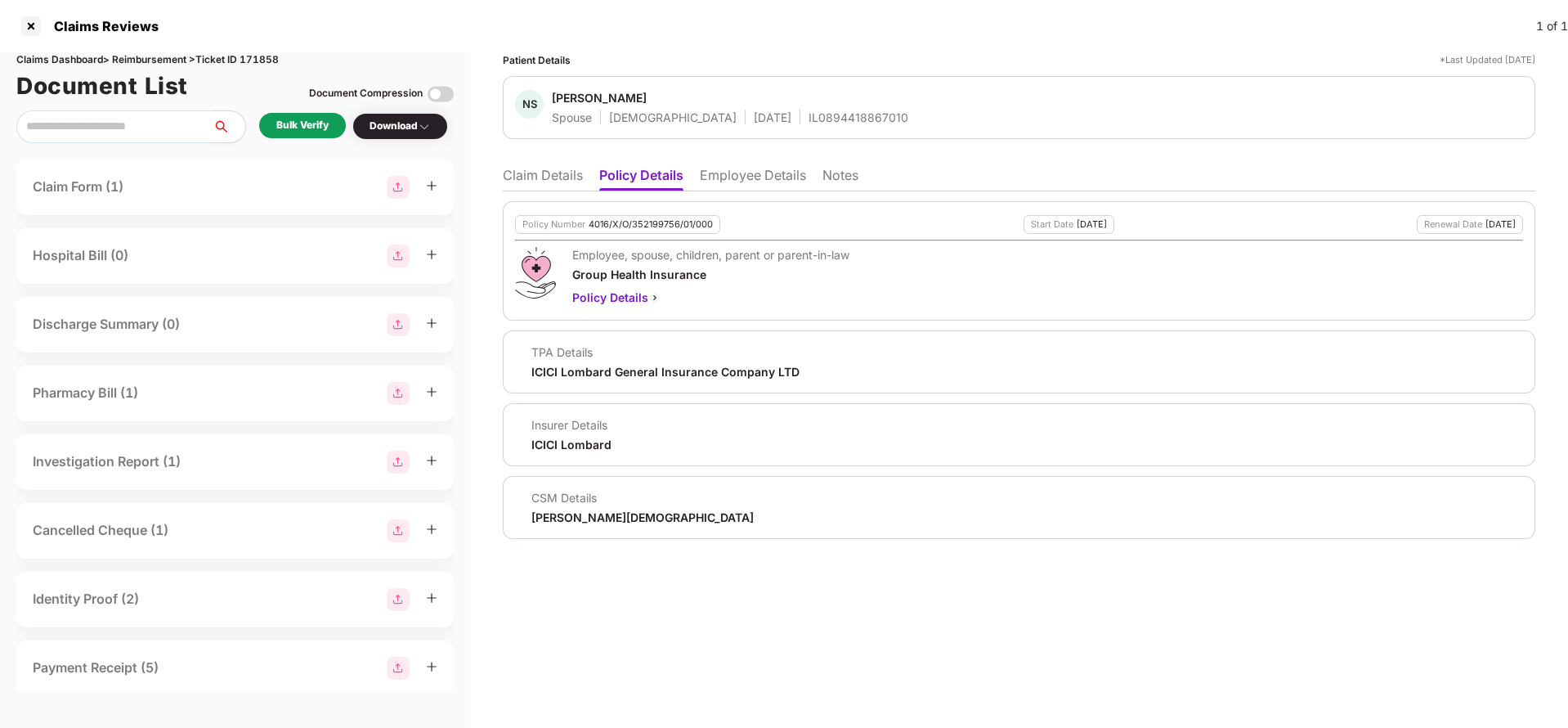
click at [809, 113] on div "IL0894418867010" at bounding box center [859, 117] width 99 height 16
copy div "IL0894418867010"
click at [733, 174] on li "Employee Details" at bounding box center [752, 178] width 106 height 23
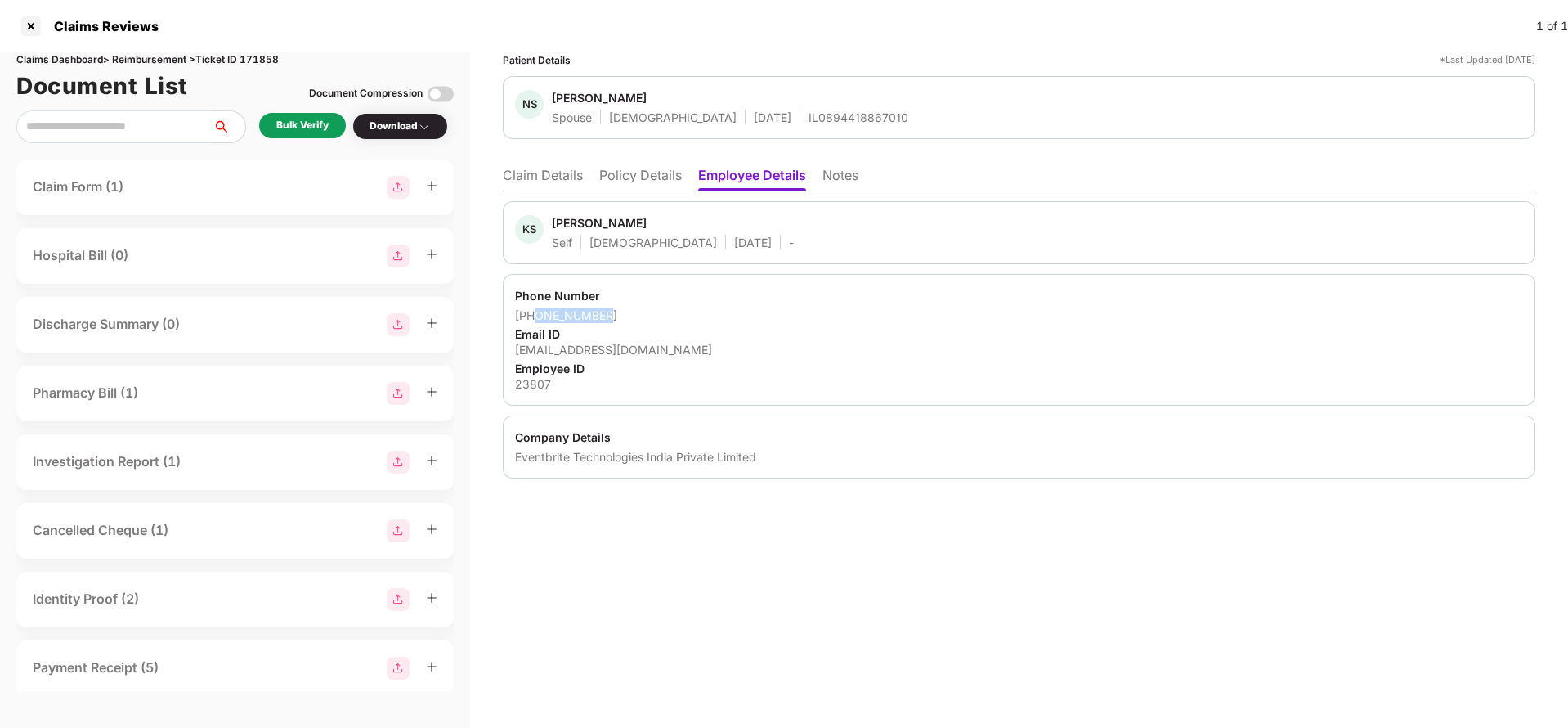
drag, startPoint x: 538, startPoint y: 316, endPoint x: 683, endPoint y: 305, distance: 145.4
click at [683, 305] on div "Phone Number [PHONE_NUMBER] Email ID [EMAIL_ADDRESS][DOMAIN_NAME] Employee ID 2…" at bounding box center [1019, 339] width 1033 height 132
copy div "9833387261"
click at [551, 343] on div "[EMAIL_ADDRESS][DOMAIN_NAME]" at bounding box center [1019, 350] width 1009 height 16
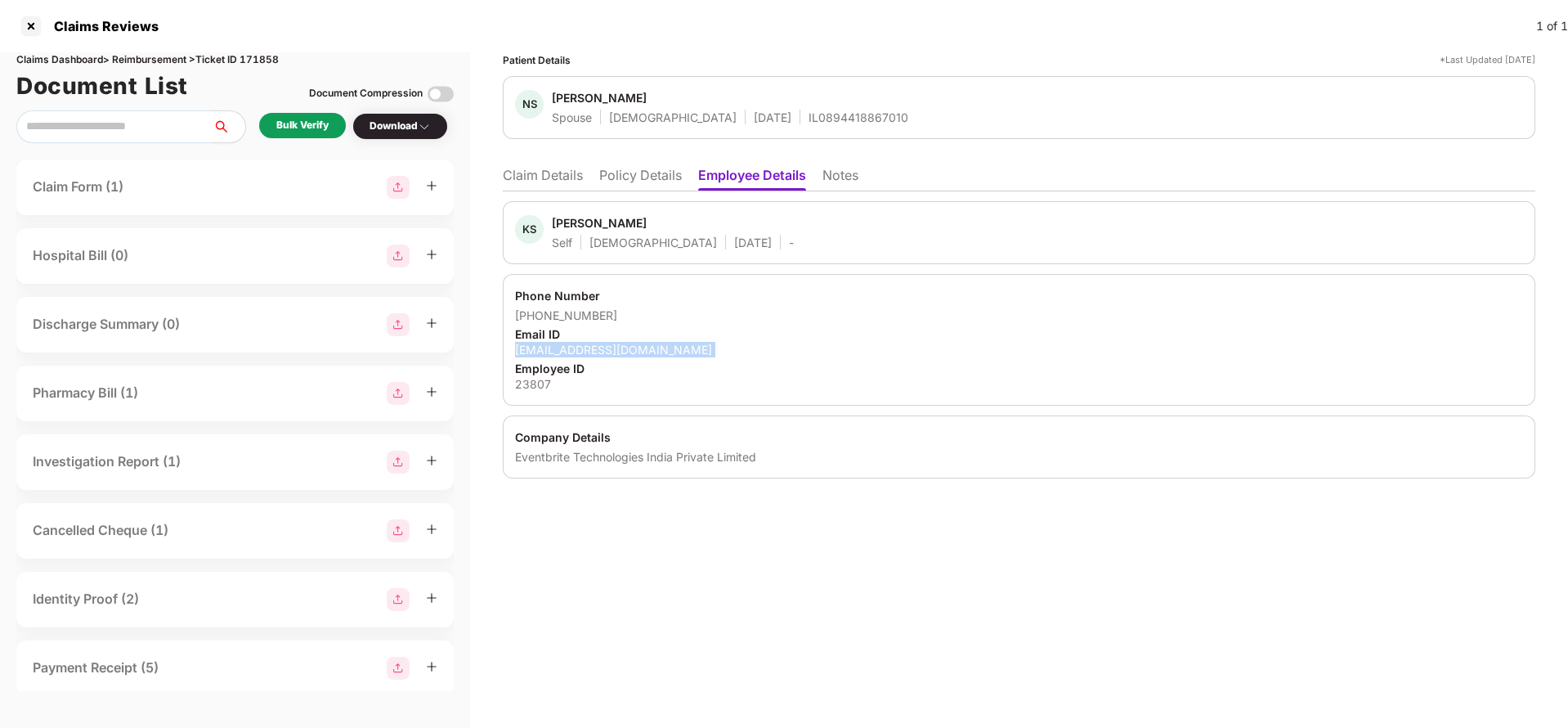
click at [551, 343] on div "[EMAIL_ADDRESS][DOMAIN_NAME]" at bounding box center [1019, 350] width 1009 height 16
copy div "[EMAIL_ADDRESS][DOMAIN_NAME]"
click at [531, 183] on li "Claim Details" at bounding box center [543, 178] width 80 height 23
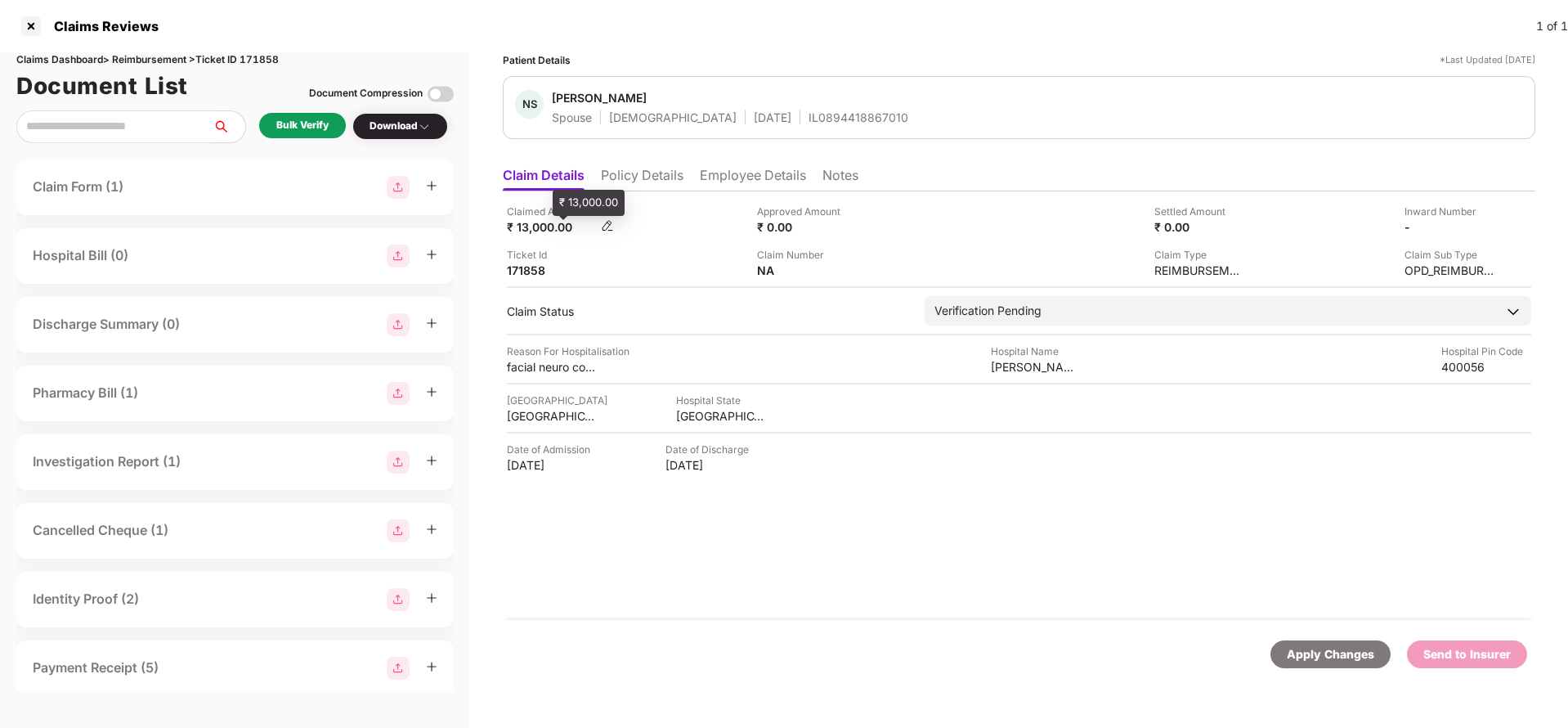
click at [520, 224] on div "₹ 13,000.00" at bounding box center [552, 227] width 90 height 16
click at [549, 223] on div "₹ 13,000.00" at bounding box center [552, 227] width 90 height 16
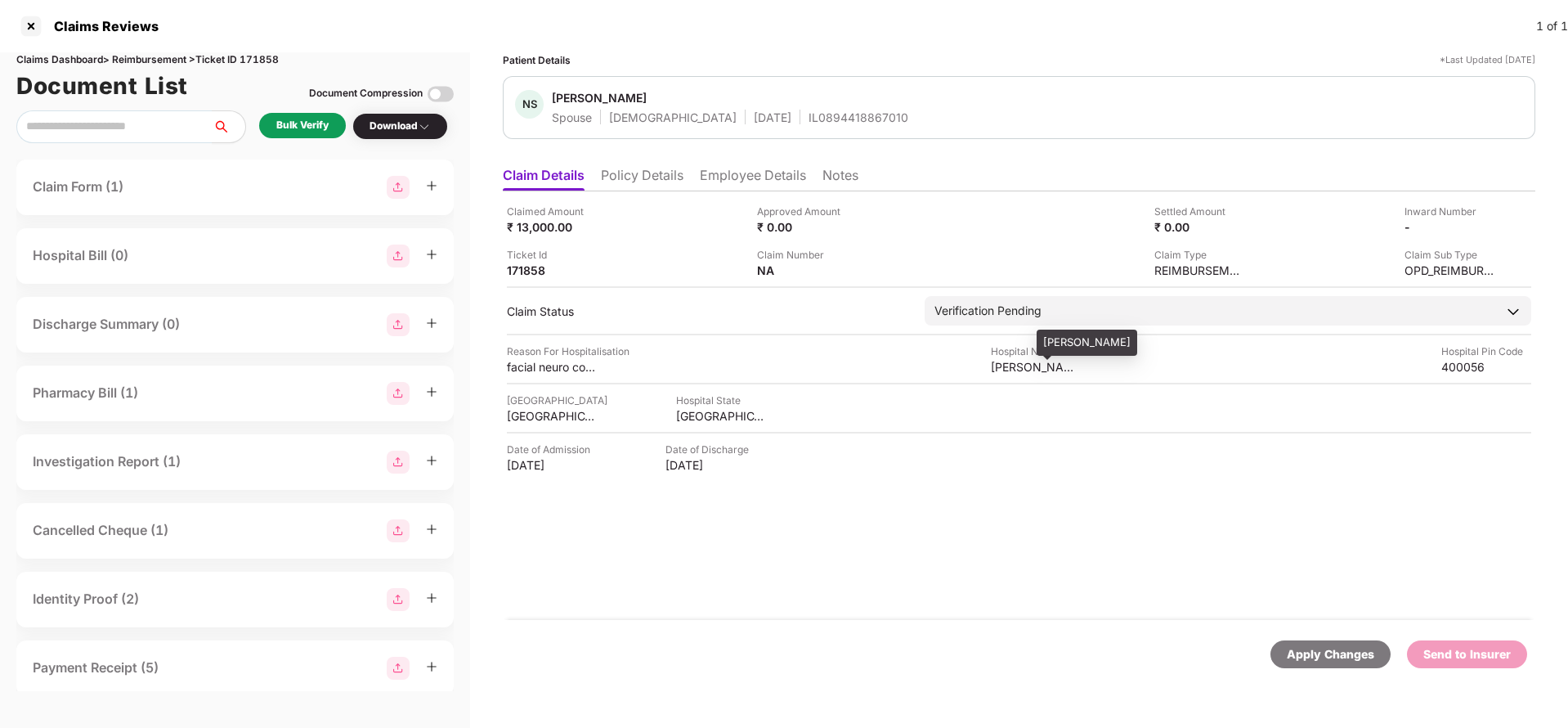
click at [998, 368] on div "[PERSON_NAME]" at bounding box center [1036, 366] width 90 height 16
copy div "[PERSON_NAME]"
click at [266, 129] on div "Bulk Verify" at bounding box center [302, 126] width 87 height 25
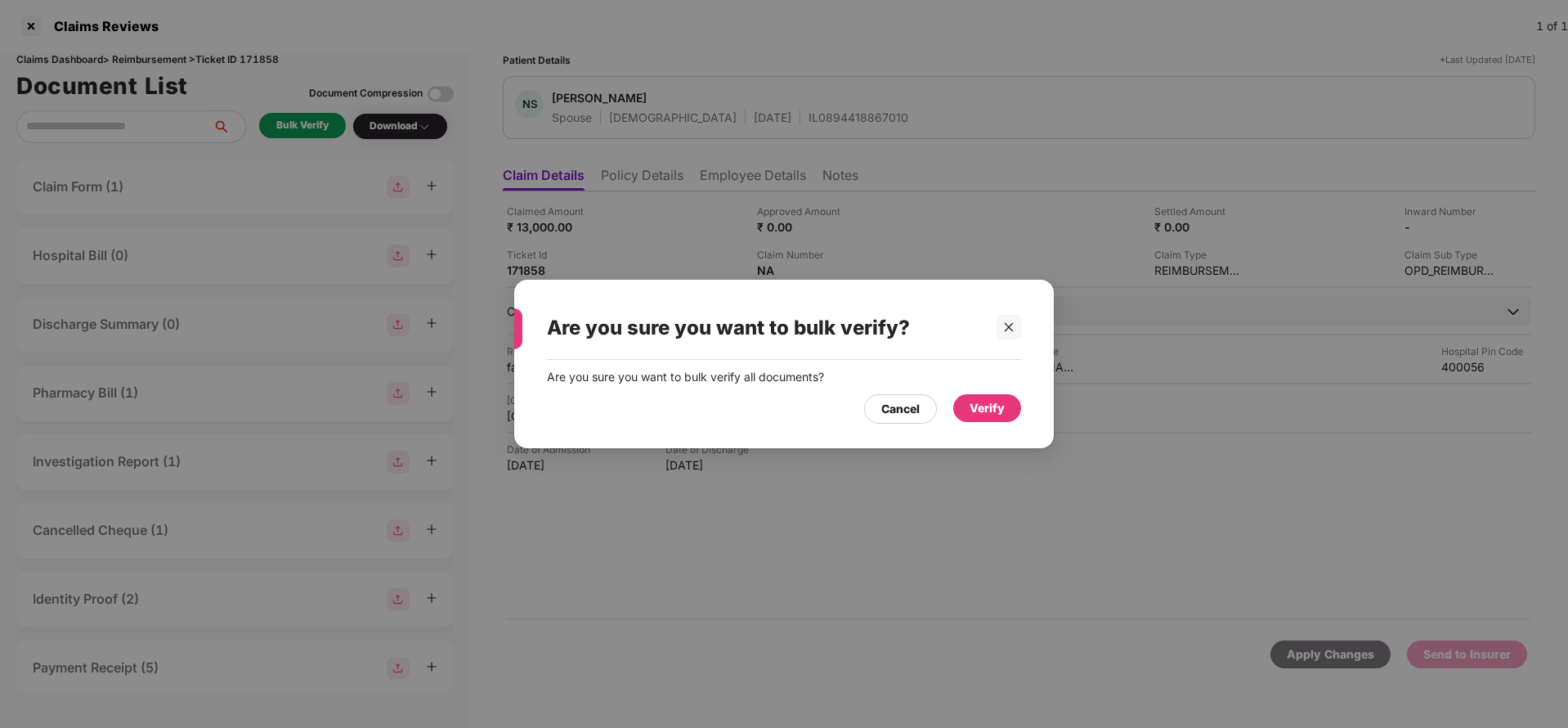
click at [974, 419] on div "Verify" at bounding box center [987, 407] width 68 height 28
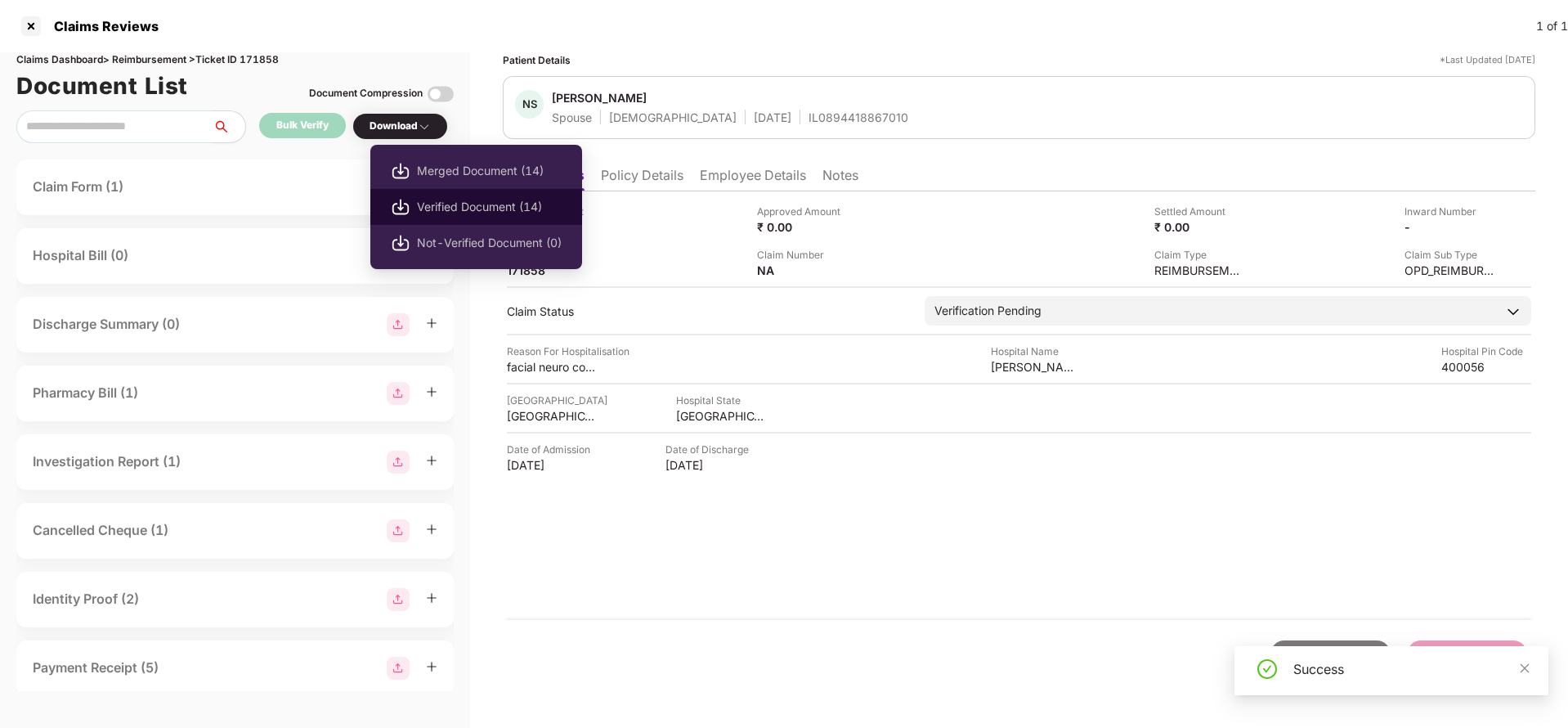
click at [478, 217] on li "Verified Document (14)" at bounding box center [476, 207] width 211 height 36
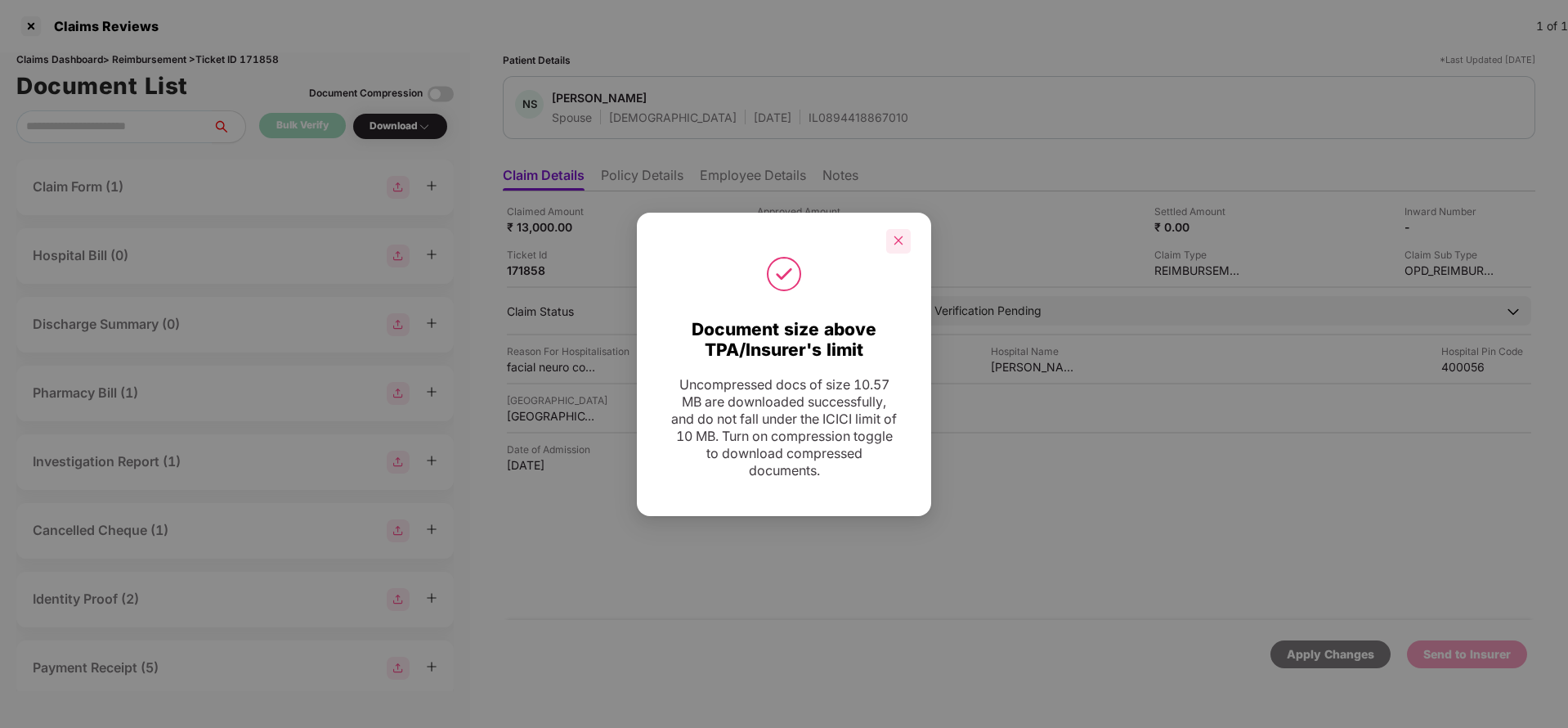
click at [905, 240] on div at bounding box center [898, 241] width 24 height 24
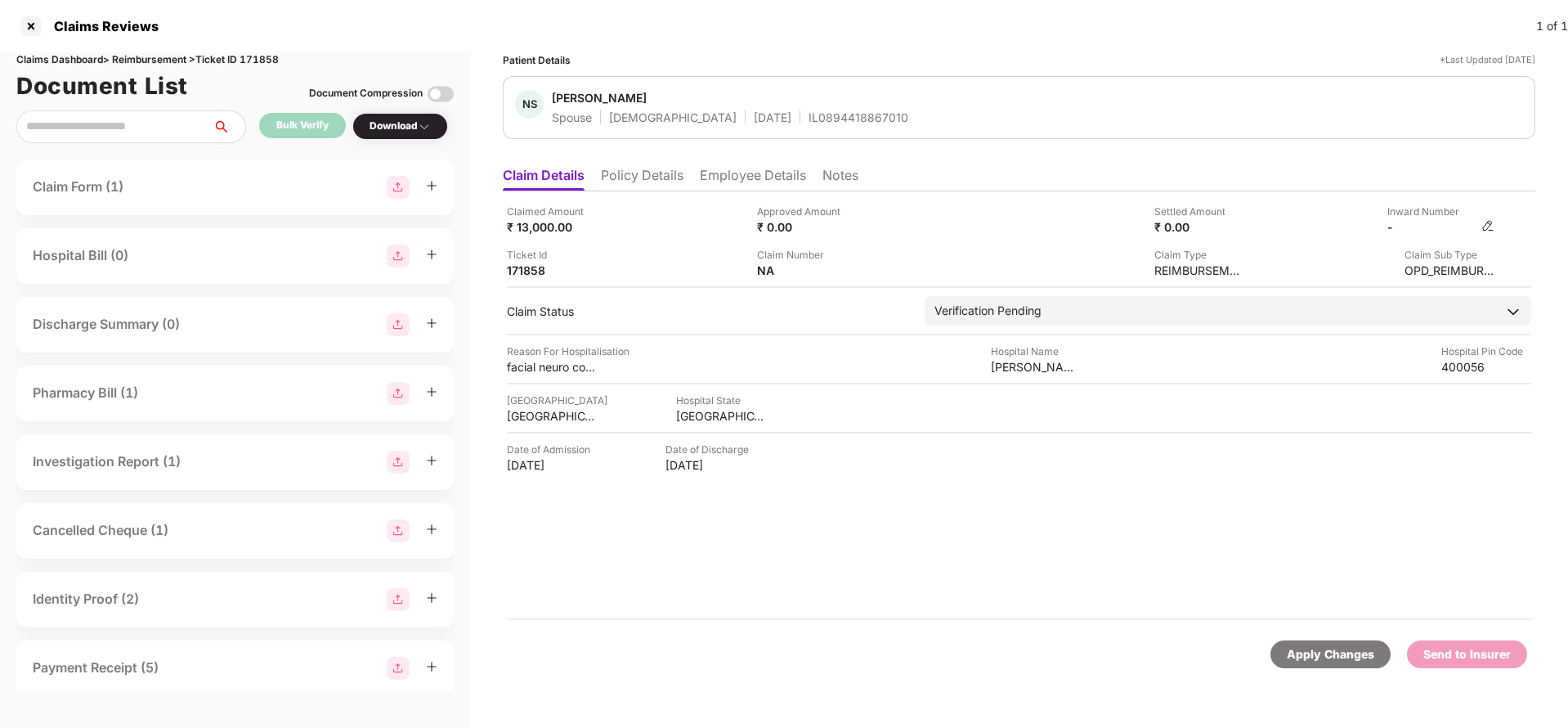
click at [1493, 228] on img at bounding box center [1487, 225] width 13 height 13
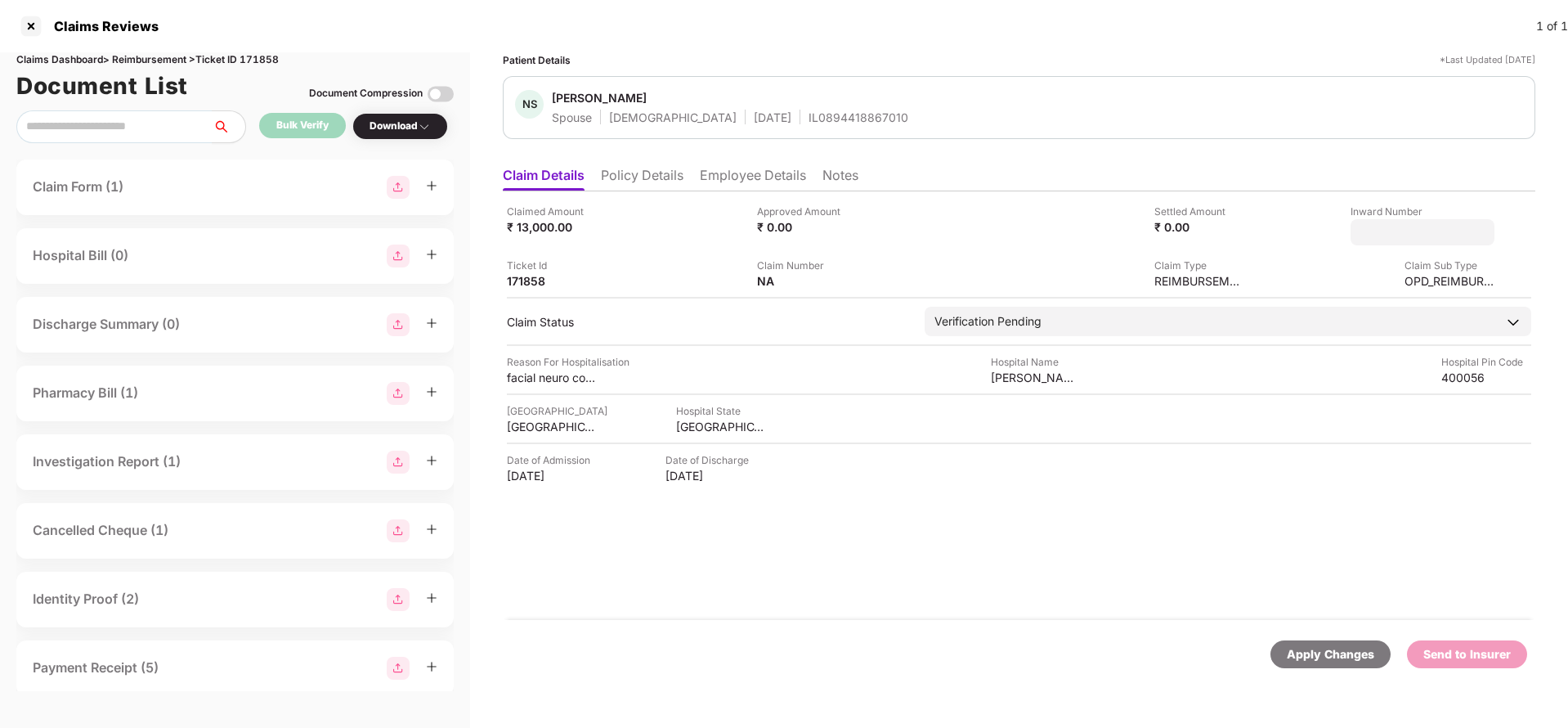
type input "**********"
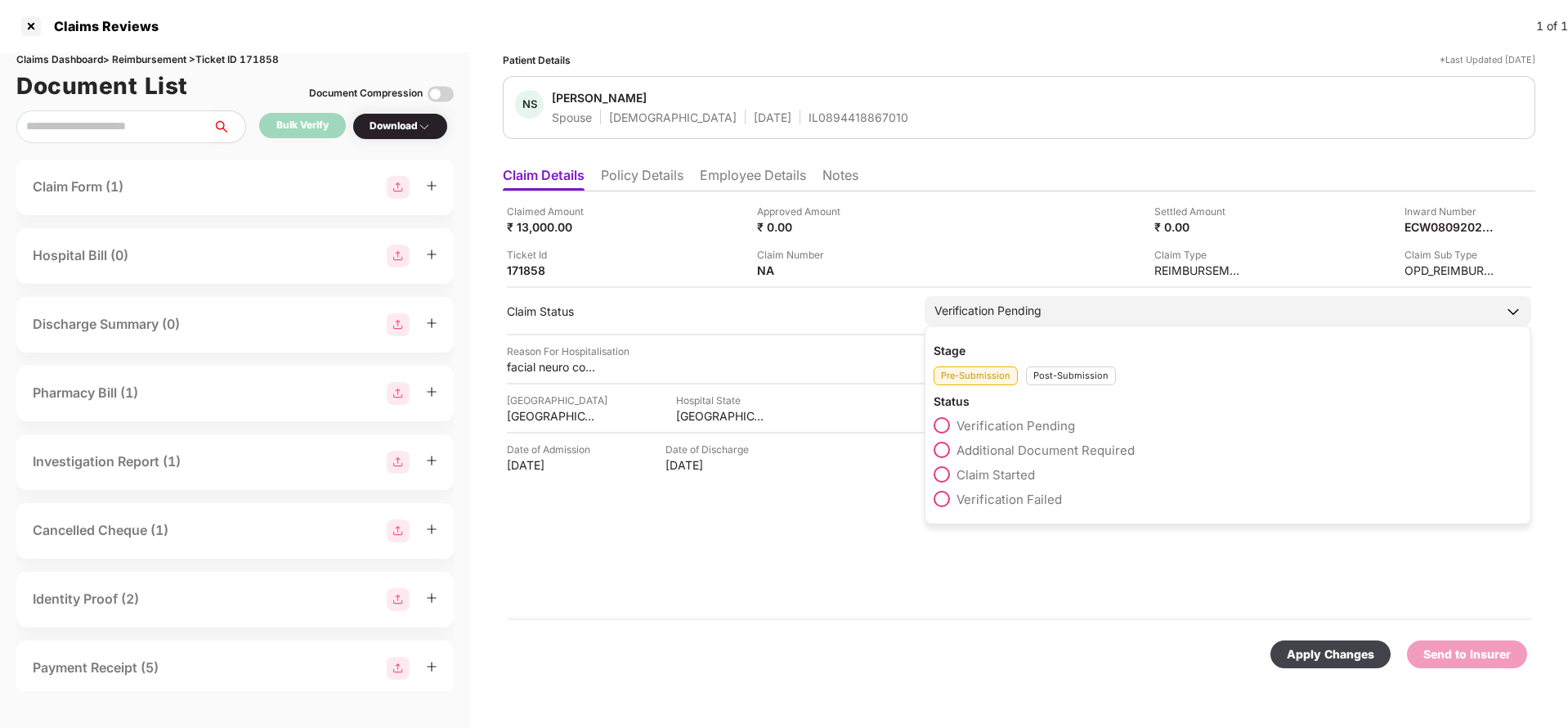
click at [1071, 318] on div "Verification Pending" at bounding box center [1228, 311] width 607 height 29
click at [1042, 378] on div "Post-Submission" at bounding box center [1071, 375] width 90 height 19
click at [995, 449] on span "Claim Under Process" at bounding box center [1018, 450] width 124 height 16
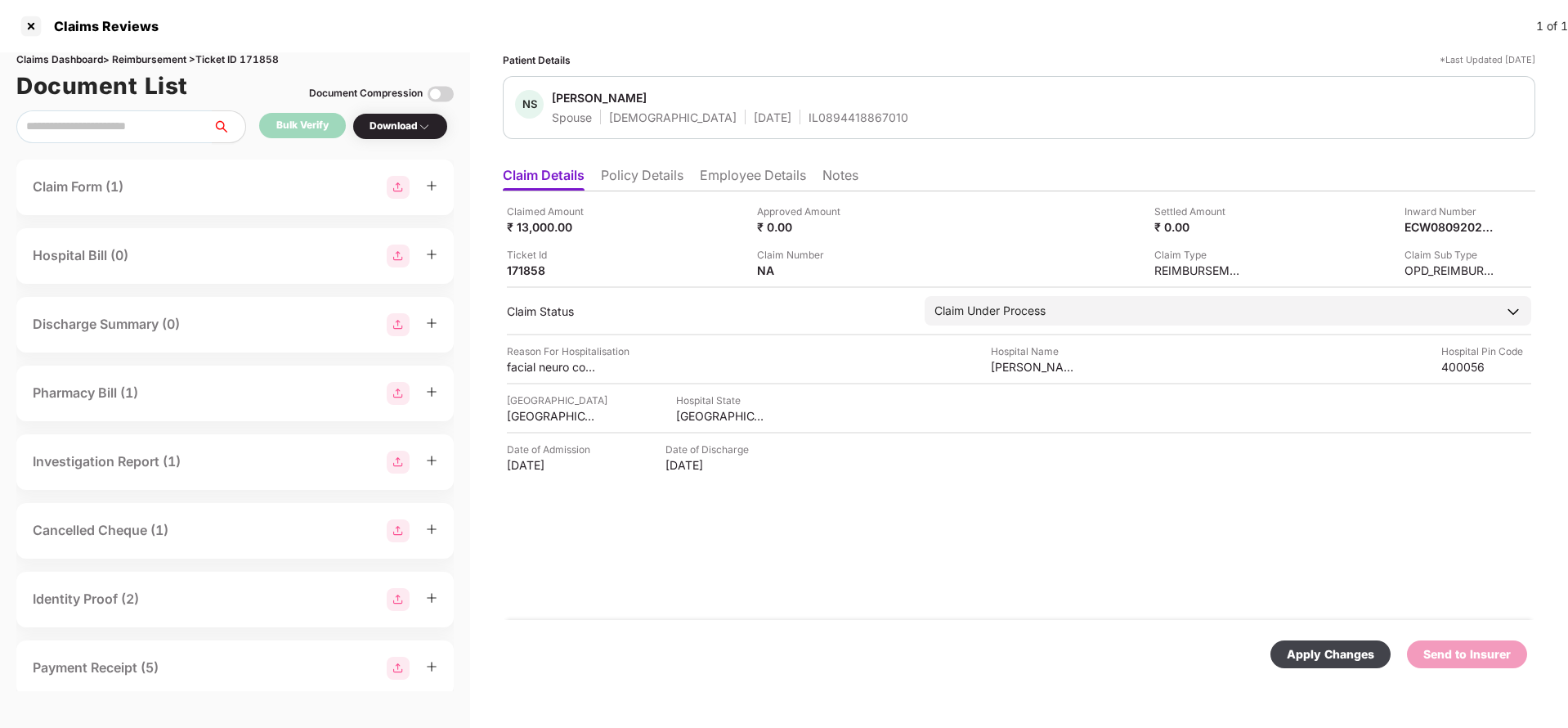
click at [1341, 649] on div "Apply Changes" at bounding box center [1331, 654] width 88 height 18
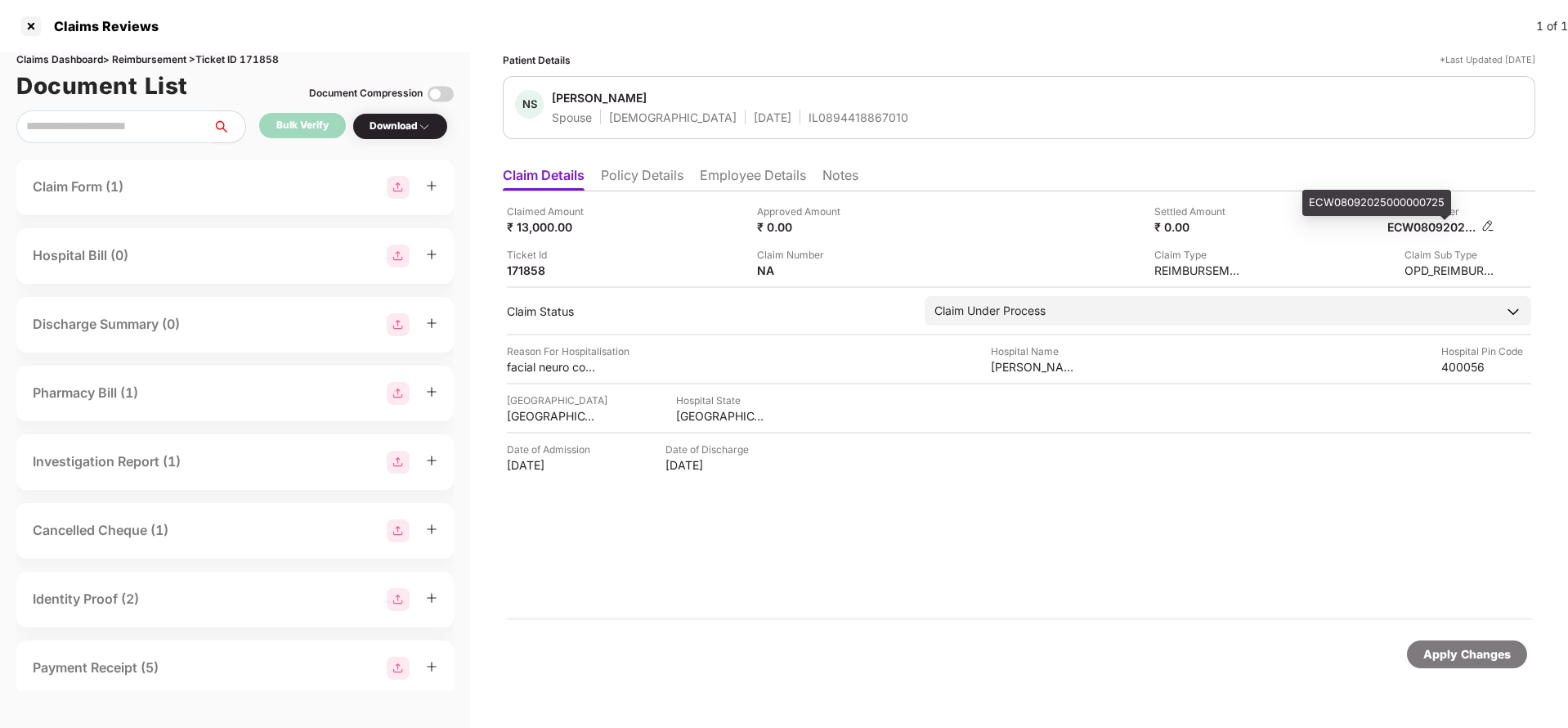
click at [1420, 224] on div "ECW08092025000000725" at bounding box center [1433, 227] width 90 height 16
copy div "ECW08092025000000725"
click at [809, 119] on div "IL0894418867010" at bounding box center [859, 117] width 99 height 16
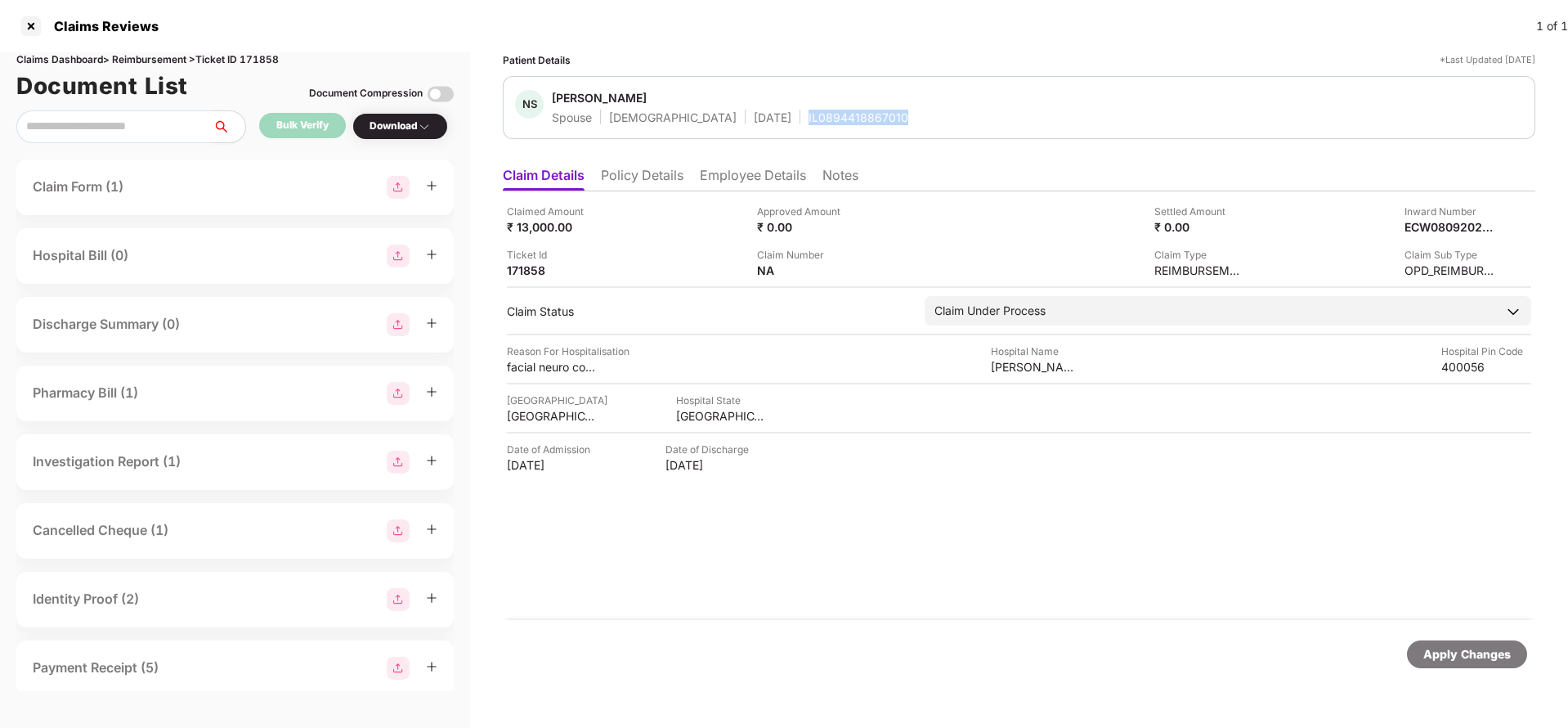
click at [809, 119] on div "IL0894418867010" at bounding box center [859, 117] width 99 height 16
copy div "IL0894418867010"
click at [1450, 658] on div "Apply Changes" at bounding box center [1468, 654] width 88 height 18
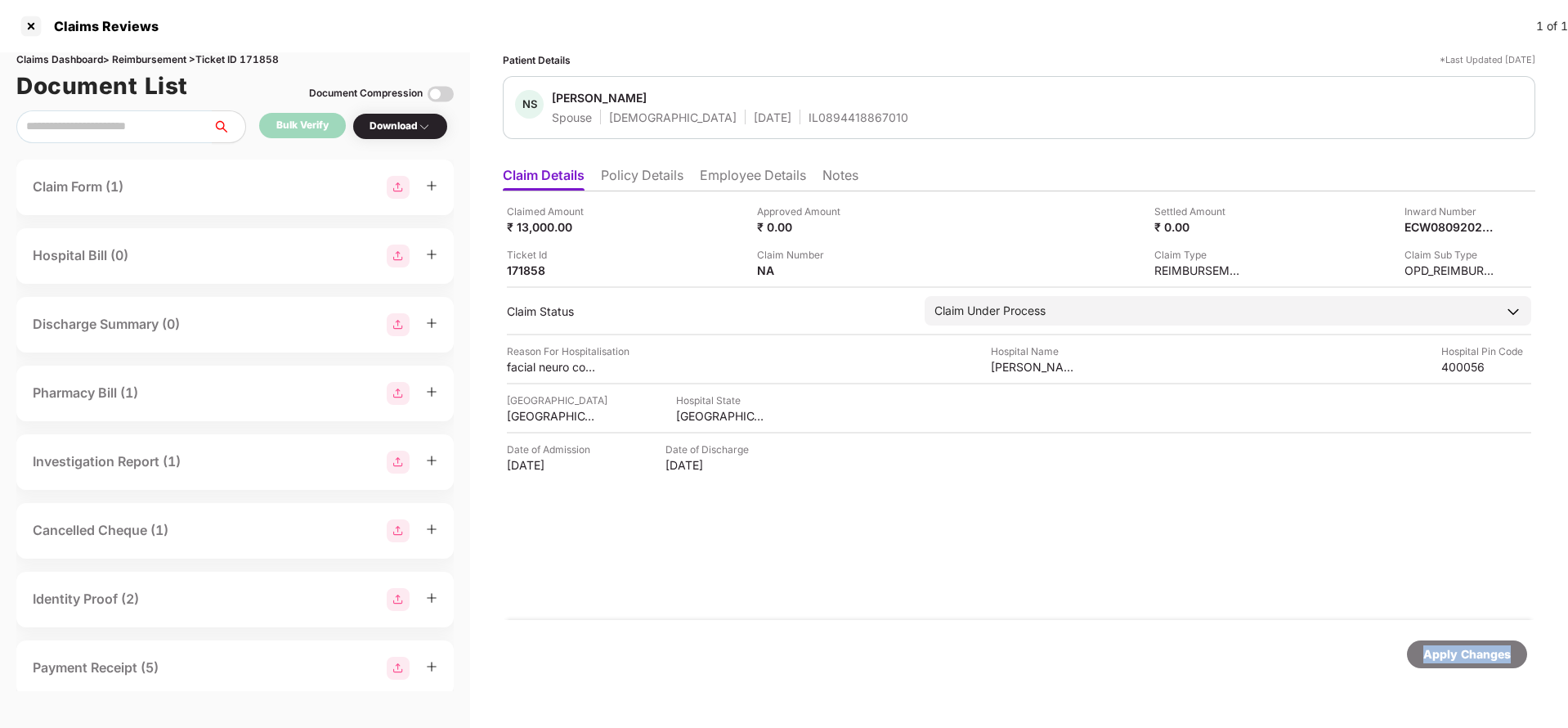
click at [1450, 658] on div "Apply Changes" at bounding box center [1468, 654] width 88 height 18
click at [262, 59] on div "Claims Dashboard > Reimbursement > Ticket ID 171858" at bounding box center [235, 60] width 438 height 16
copy div "171858"
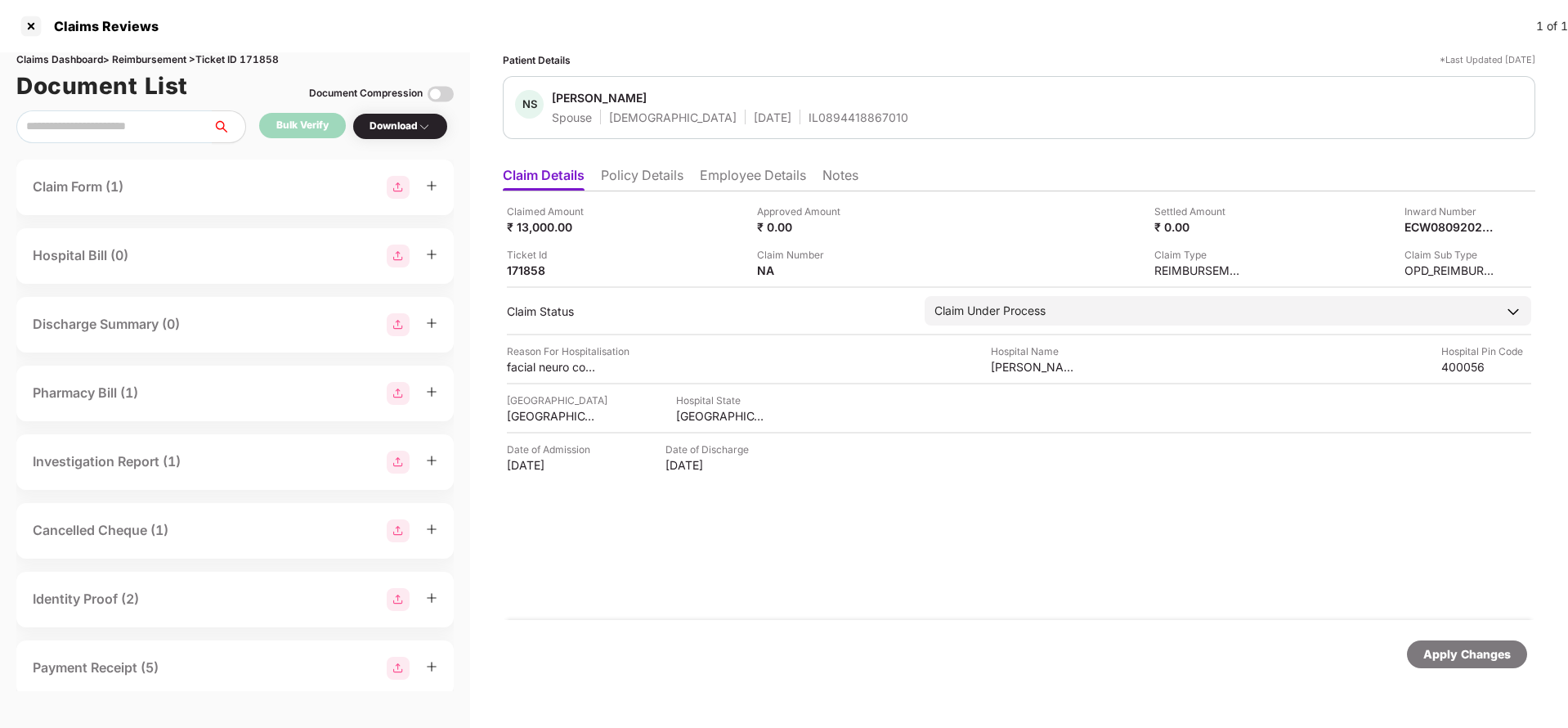
click at [1440, 658] on div "Apply Changes" at bounding box center [1468, 654] width 88 height 18
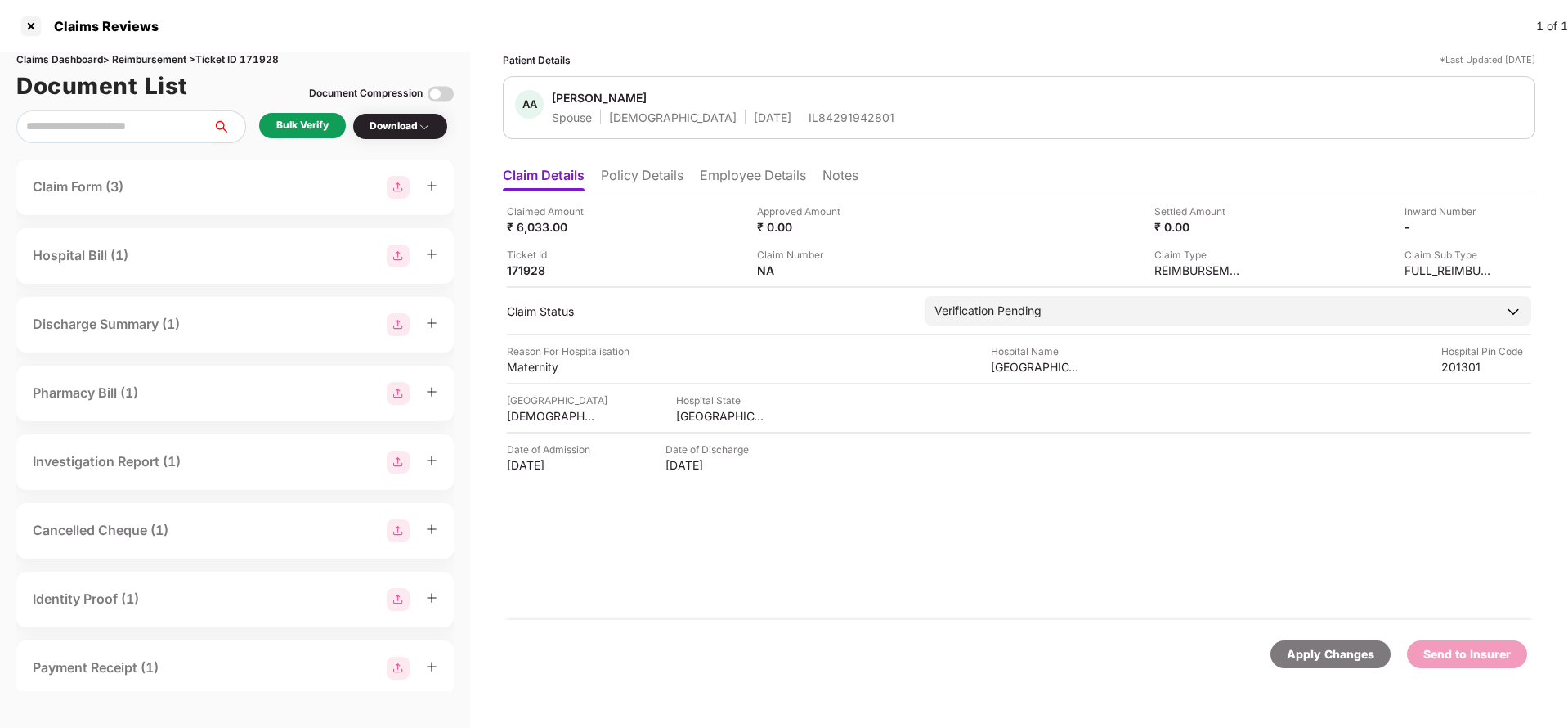
click at [641, 171] on li "Policy Details" at bounding box center [642, 178] width 83 height 23
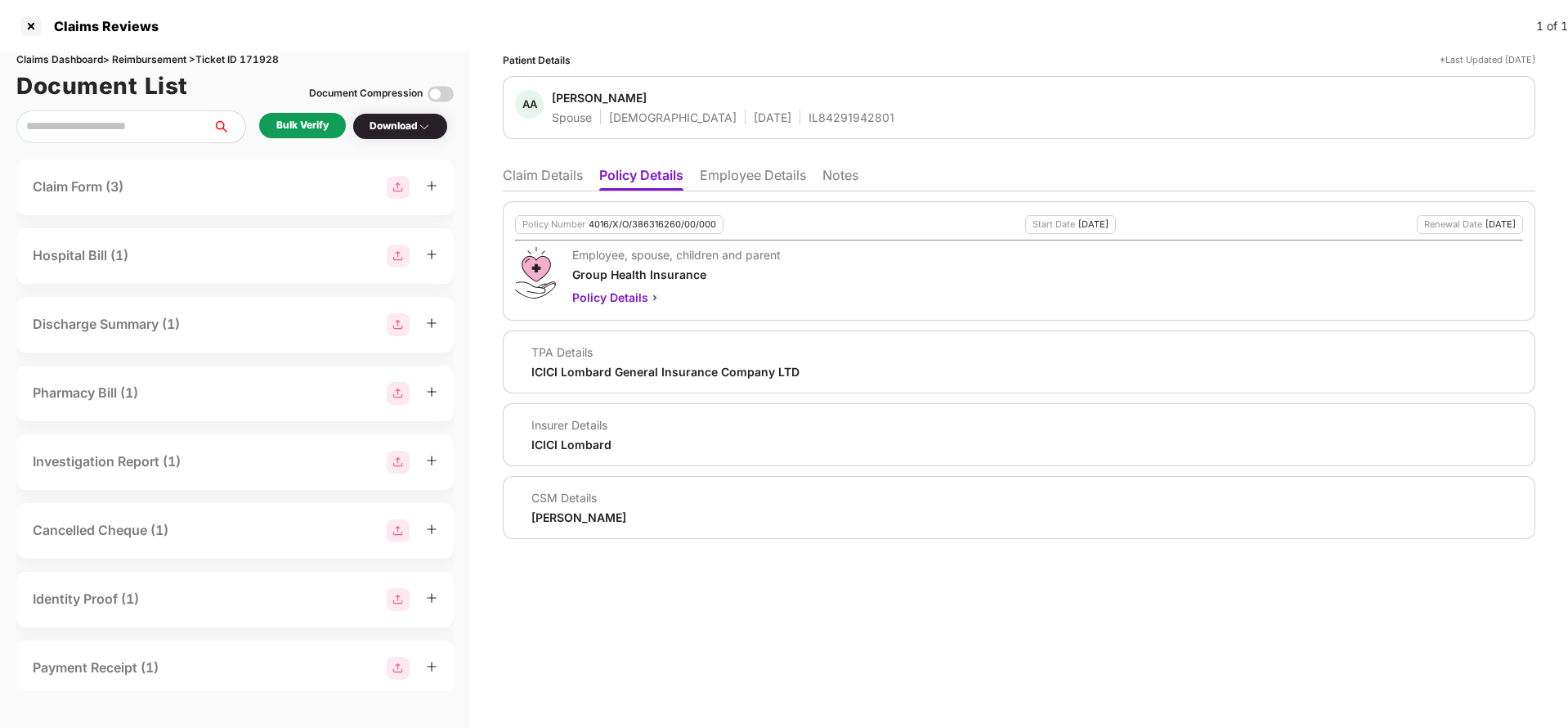
click at [646, 221] on div "4016/X/O/386316260/00/000" at bounding box center [652, 224] width 128 height 11
copy div "4016/X/O/386316260/00/000"
click at [549, 172] on li "Claim Details" at bounding box center [543, 178] width 80 height 23
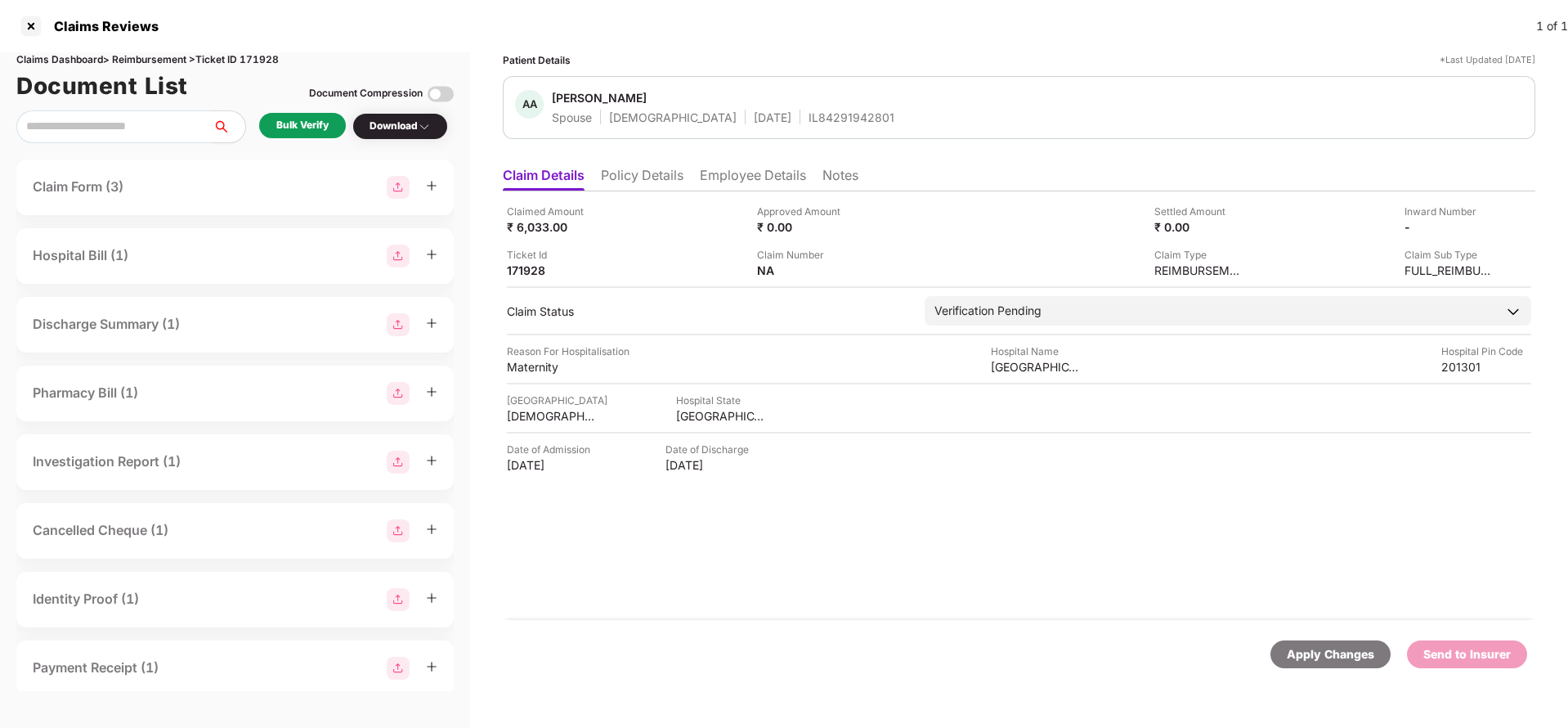
click at [1339, 655] on div "Apply Changes" at bounding box center [1331, 654] width 88 height 18
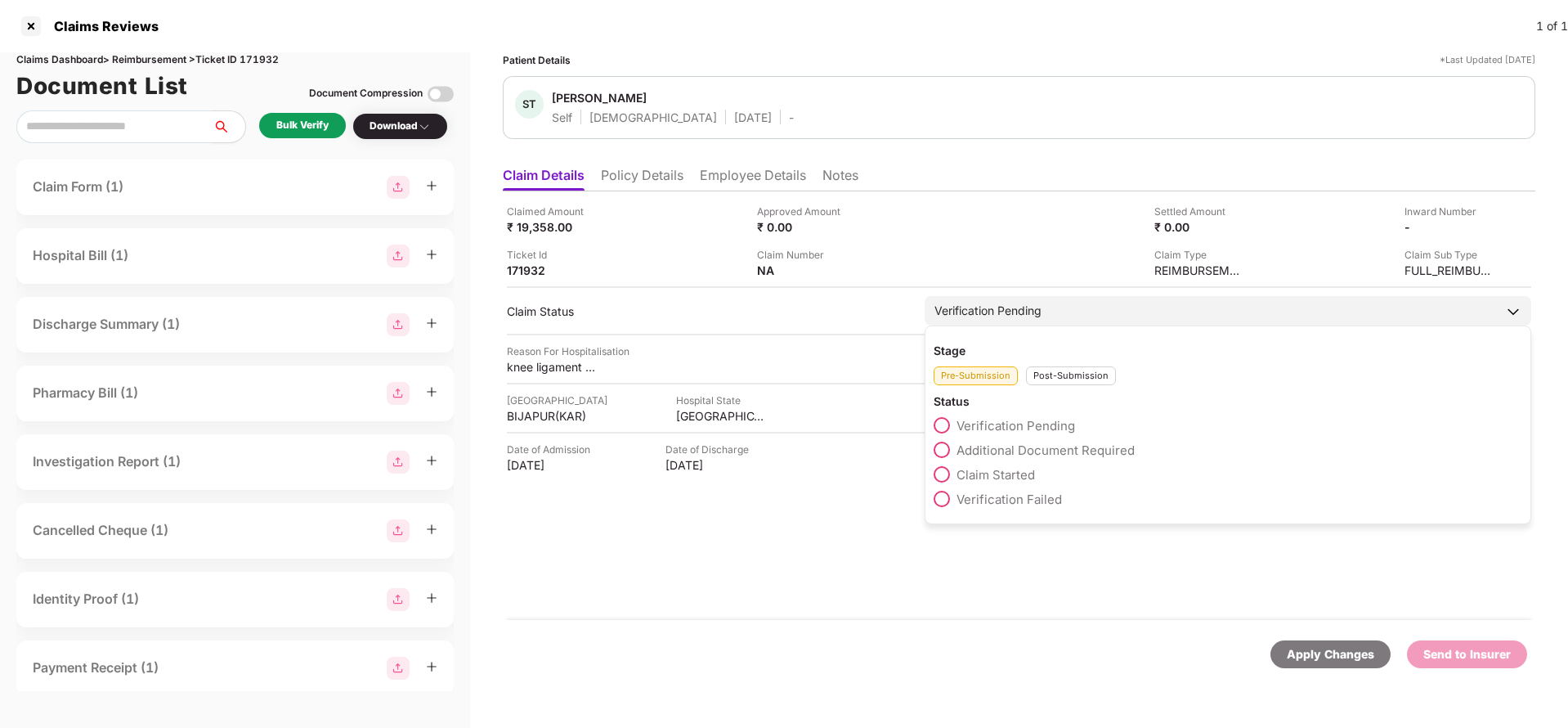
click at [959, 473] on span "Claim Started" at bounding box center [996, 475] width 79 height 16
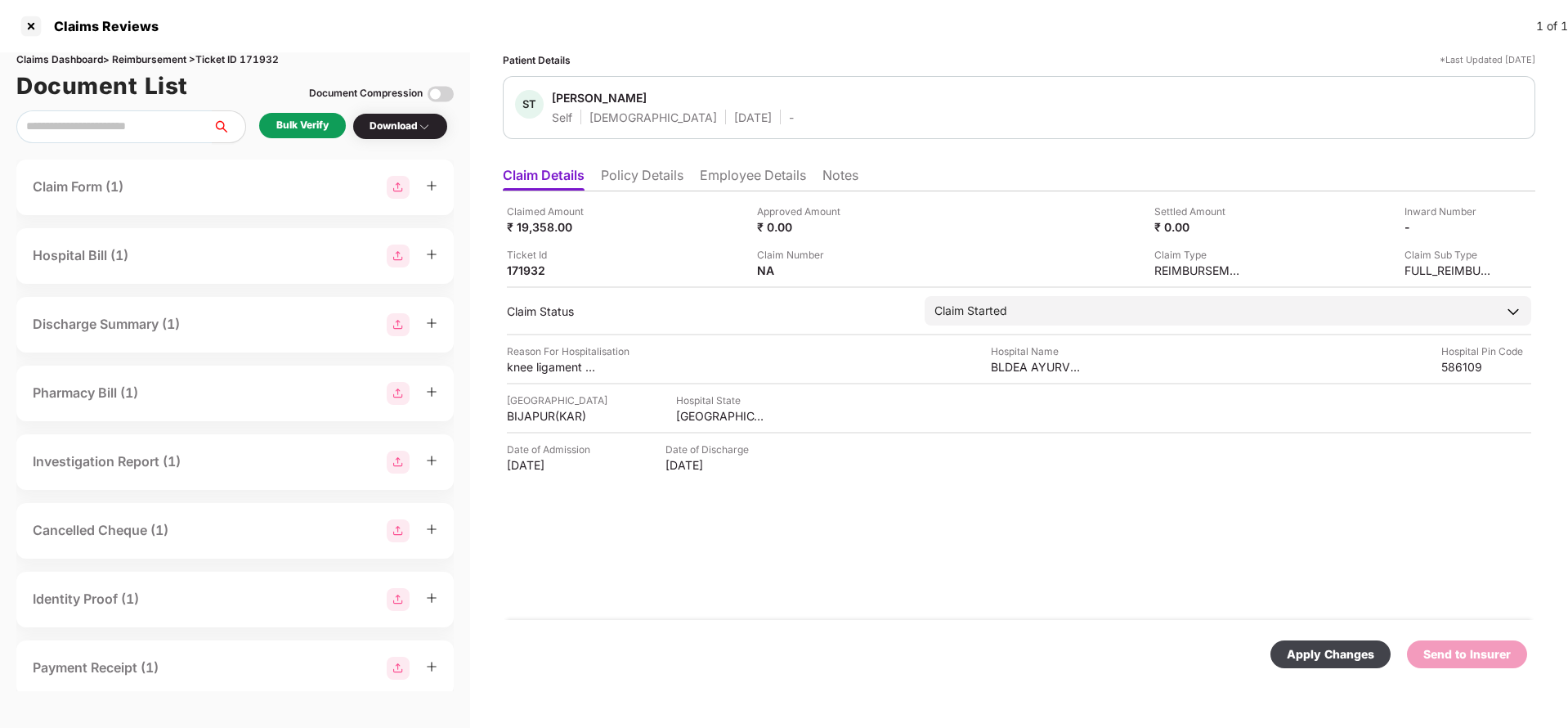
click at [1335, 657] on div "Apply Changes" at bounding box center [1331, 654] width 88 height 18
click at [635, 180] on li "Policy Details" at bounding box center [642, 178] width 83 height 23
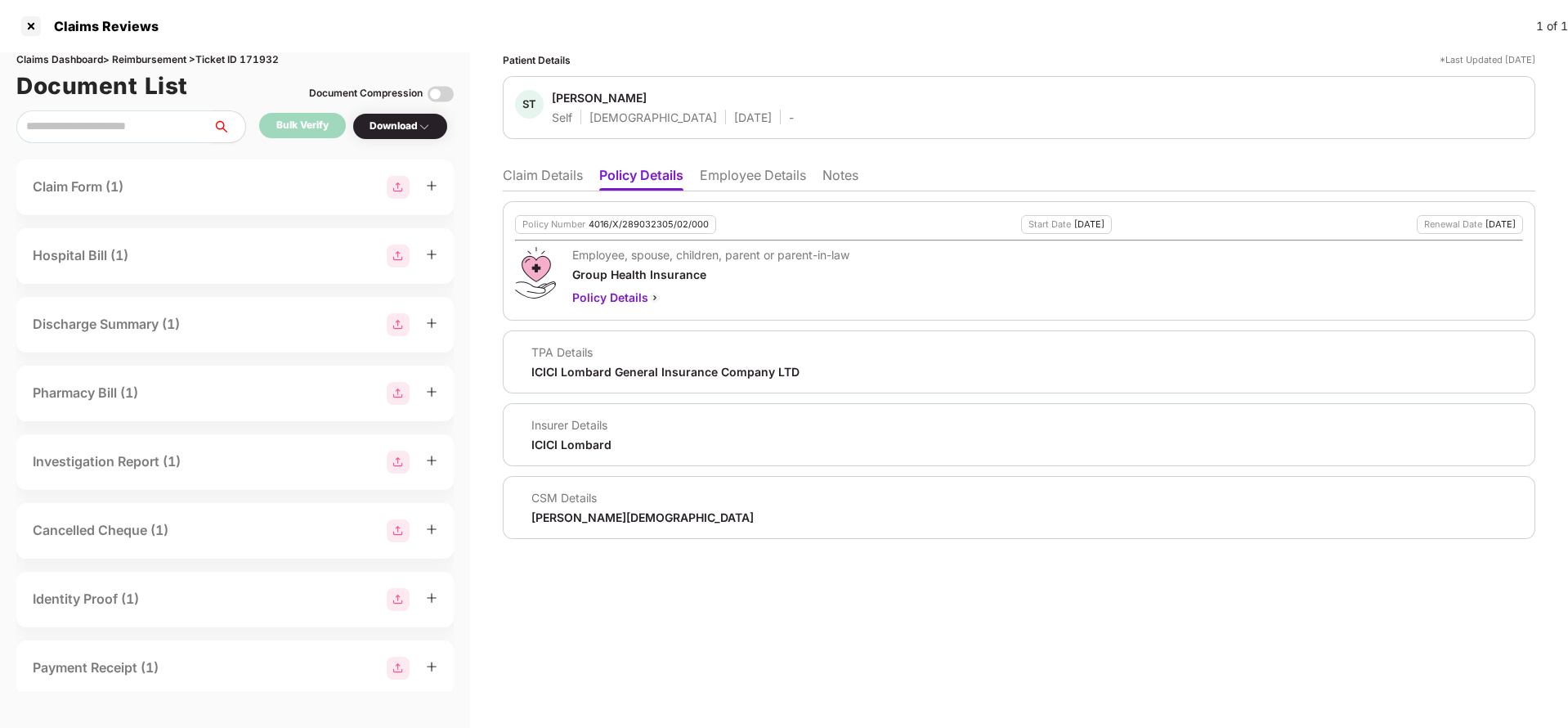
click at [562, 172] on li "Claim Details" at bounding box center [543, 178] width 80 height 23
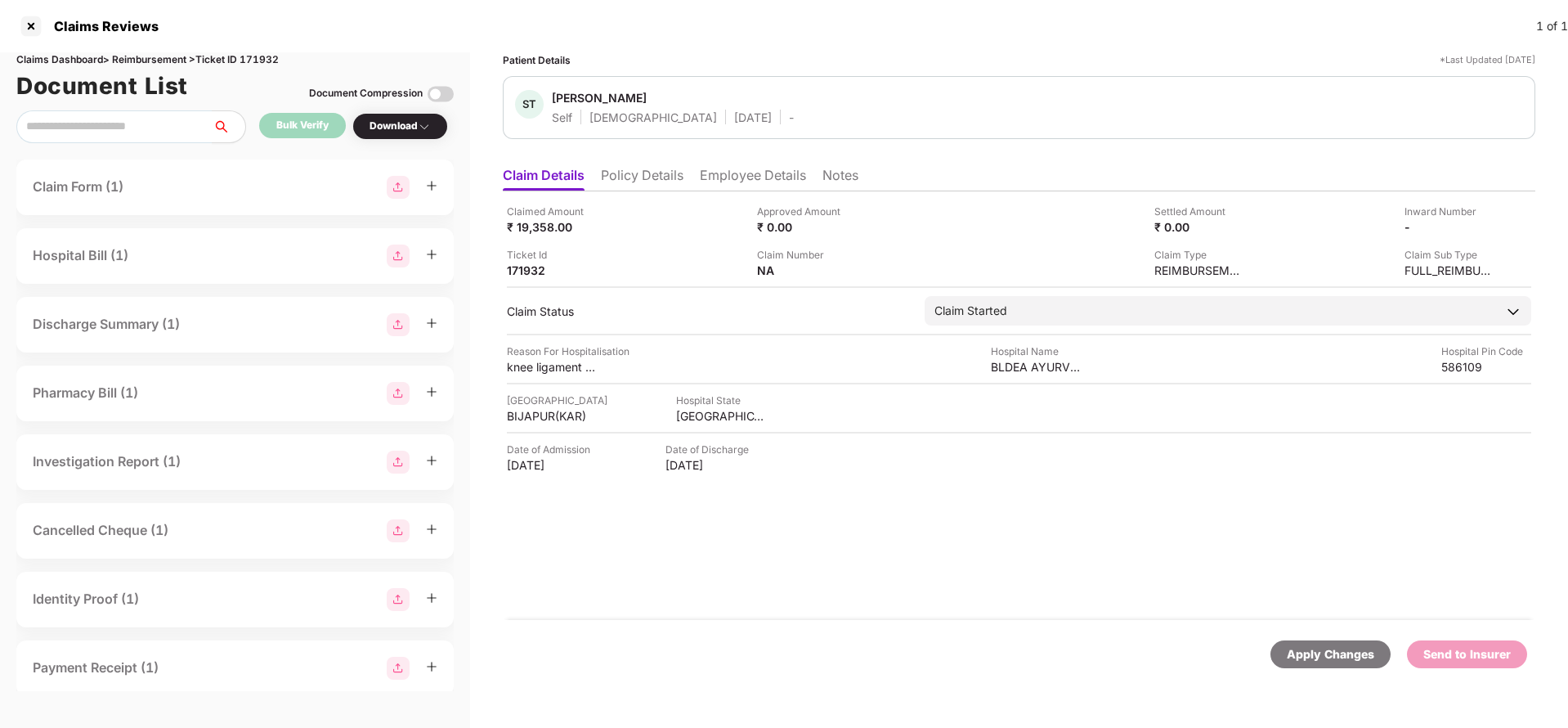
click at [659, 173] on li "Policy Details" at bounding box center [642, 178] width 83 height 23
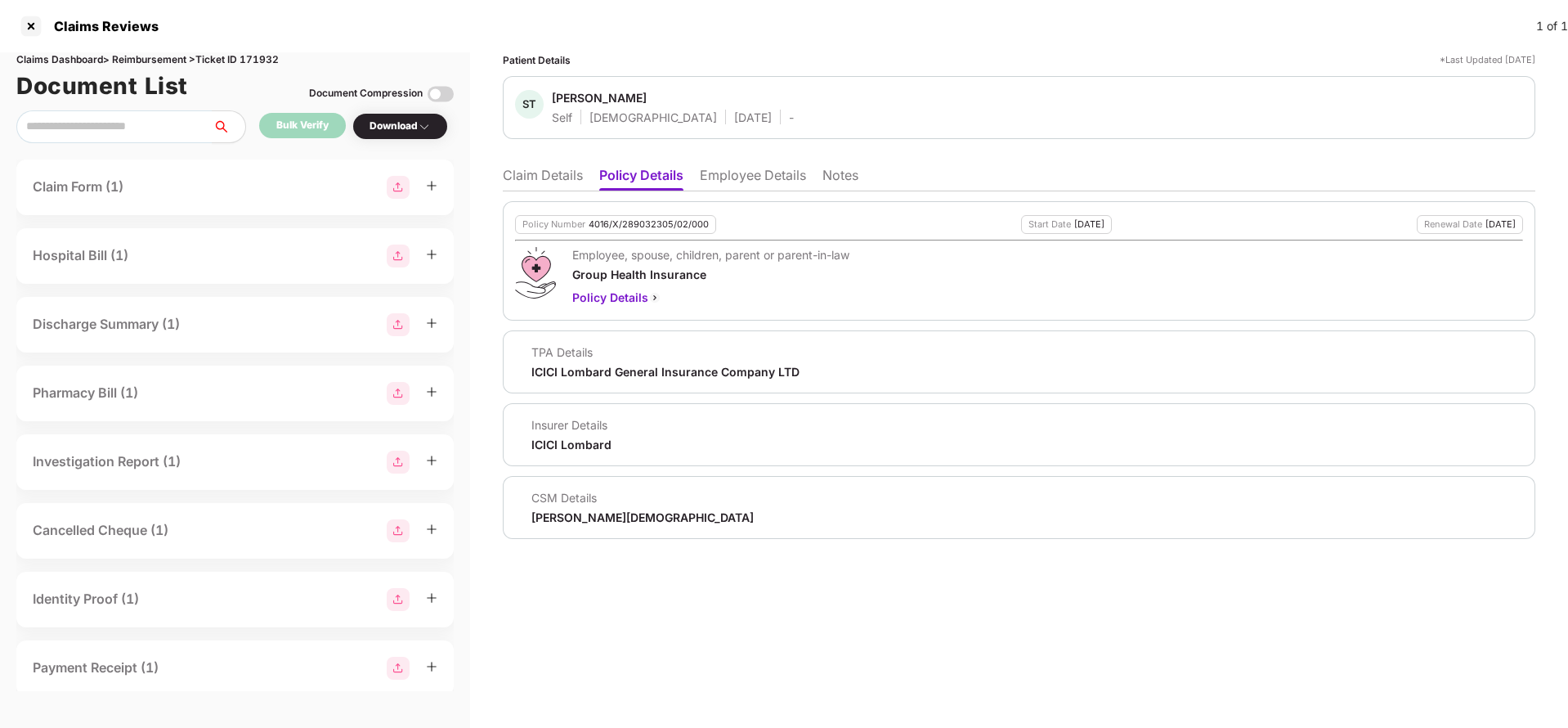
click at [617, 368] on div "ICICI Lombard General Insurance Company LTD" at bounding box center [665, 371] width 268 height 16
copy div "ICICI Lombard General Insurance Company LTD"
click at [784, 172] on li "Employee Details" at bounding box center [752, 178] width 106 height 23
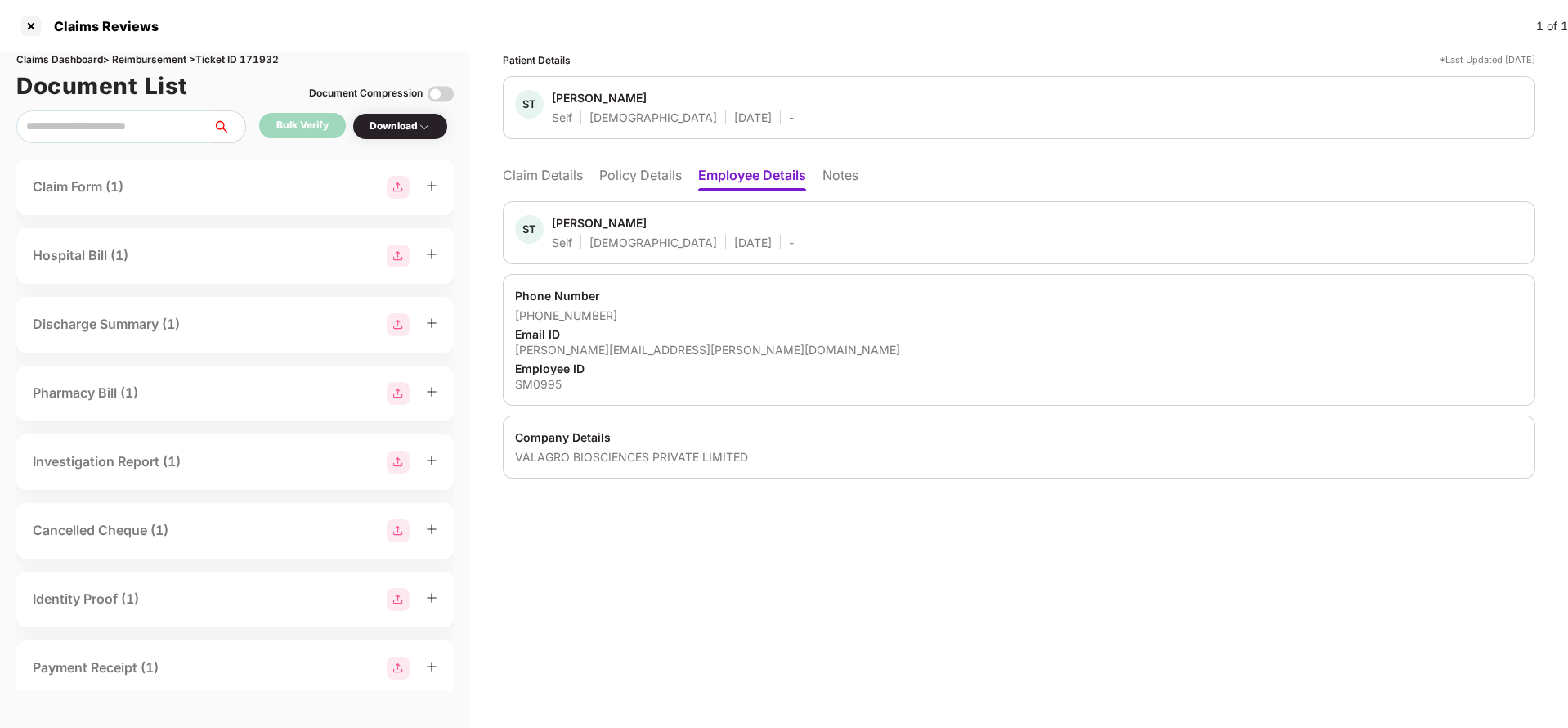
click at [542, 171] on li "Claim Details" at bounding box center [543, 178] width 80 height 23
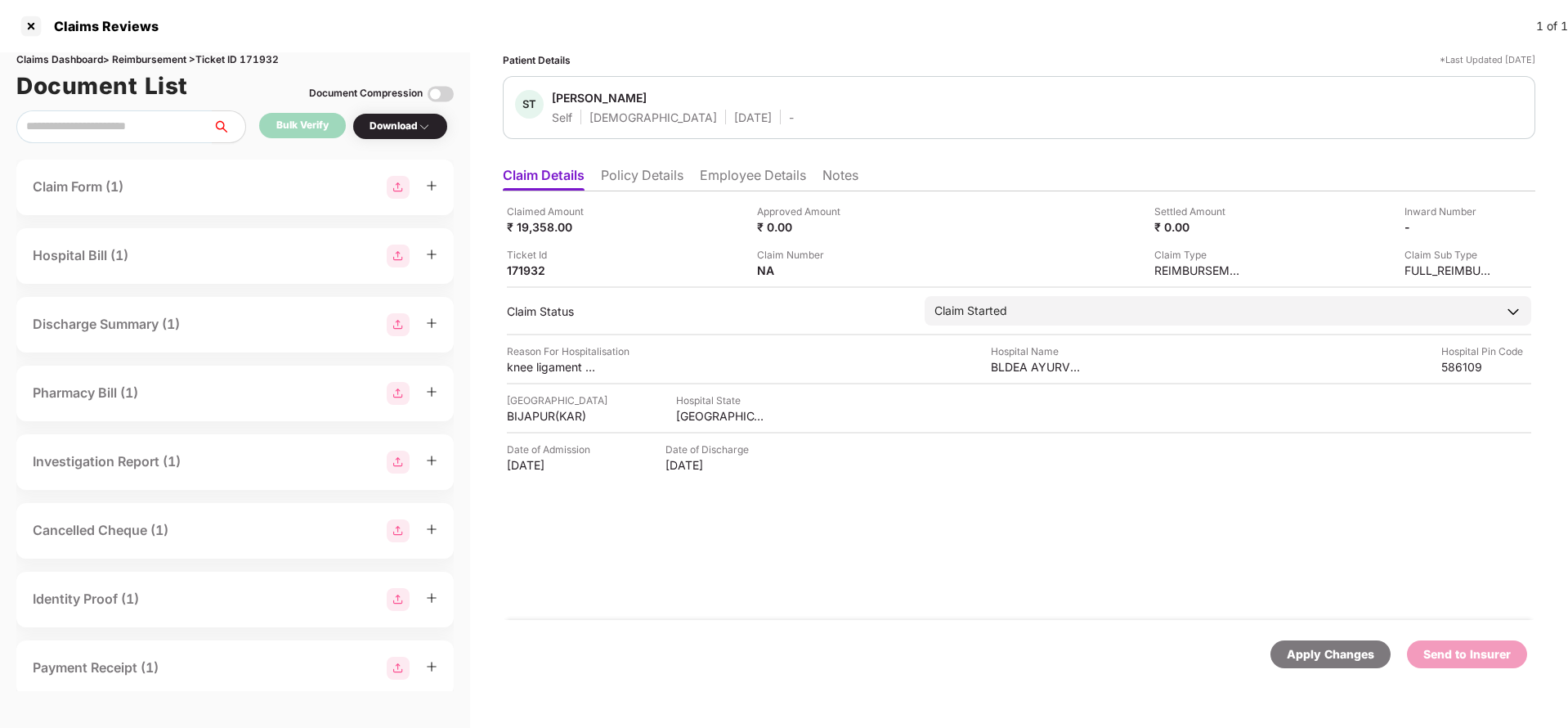
click at [1319, 647] on div "Apply Changes" at bounding box center [1331, 654] width 88 height 18
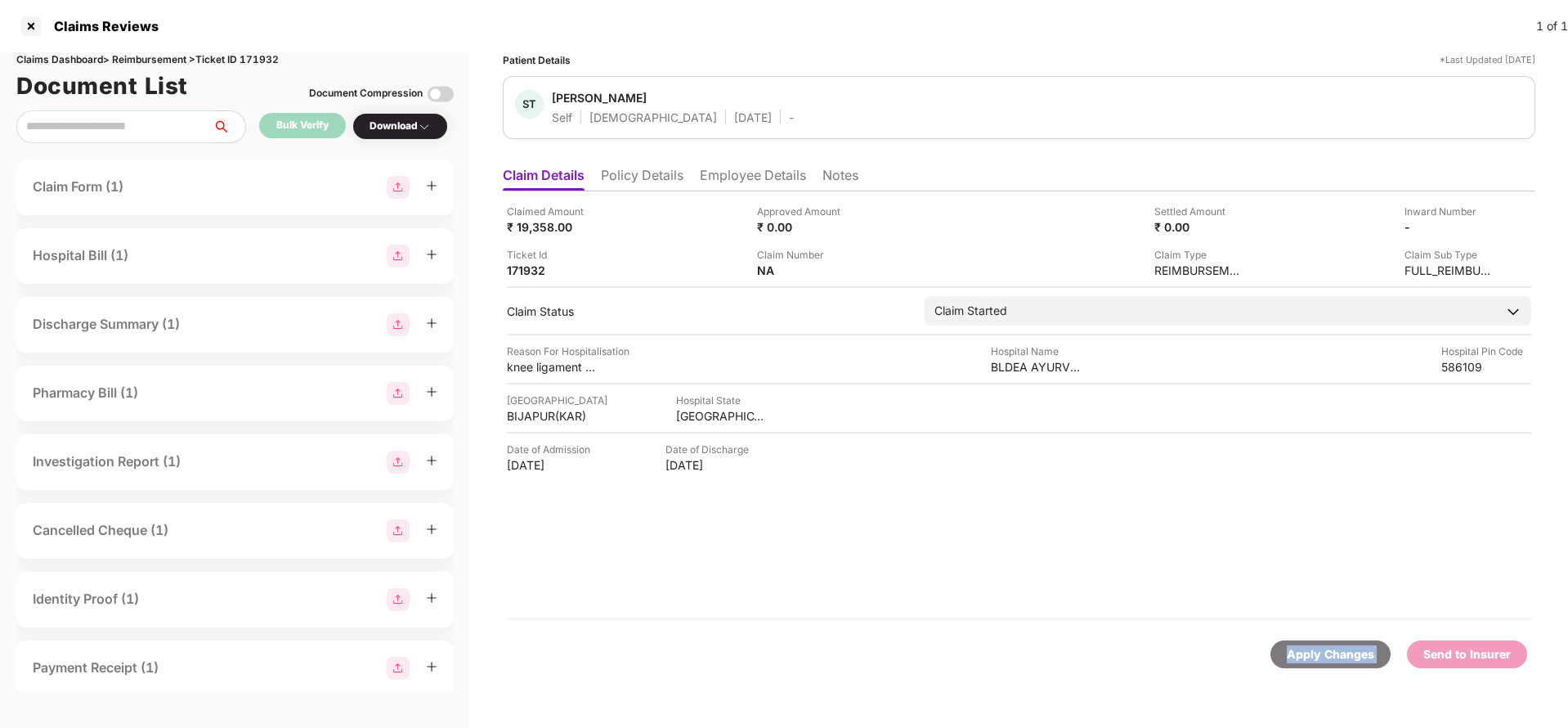
click at [1319, 647] on div "Apply Changes" at bounding box center [1331, 654] width 88 height 18
click at [244, 56] on div "Claims Dashboard > Reimbursement > Ticket ID 171932" at bounding box center [235, 60] width 438 height 16
click at [259, 56] on div "Claims Dashboard > Reimbursement > Ticket ID 171932" at bounding box center [235, 60] width 438 height 16
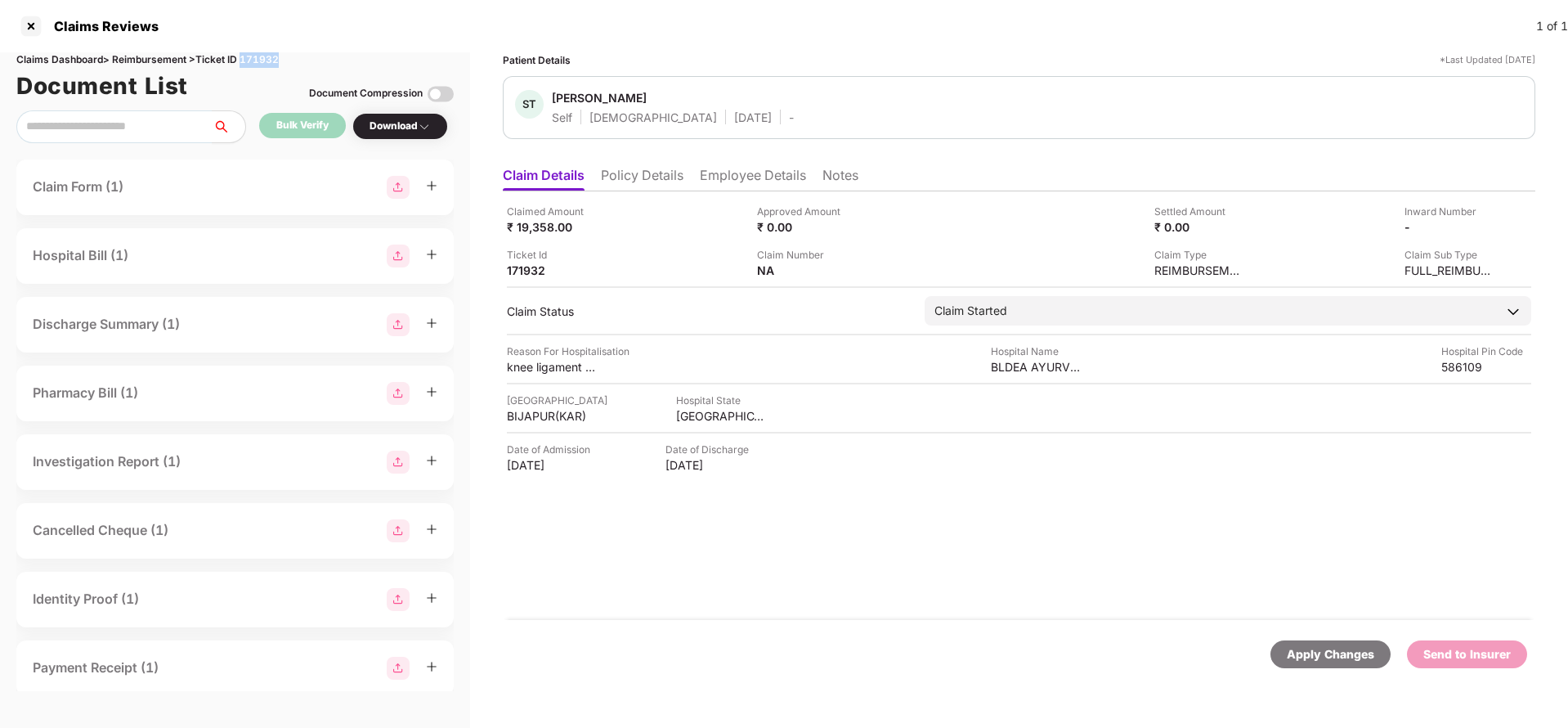
click at [259, 56] on div "Claims Dashboard > Reimbursement > Ticket ID 171932" at bounding box center [235, 60] width 438 height 16
copy div "171932"
click at [1332, 656] on div "Apply Changes" at bounding box center [1331, 654] width 88 height 18
click at [637, 167] on li "Policy Details" at bounding box center [642, 178] width 83 height 23
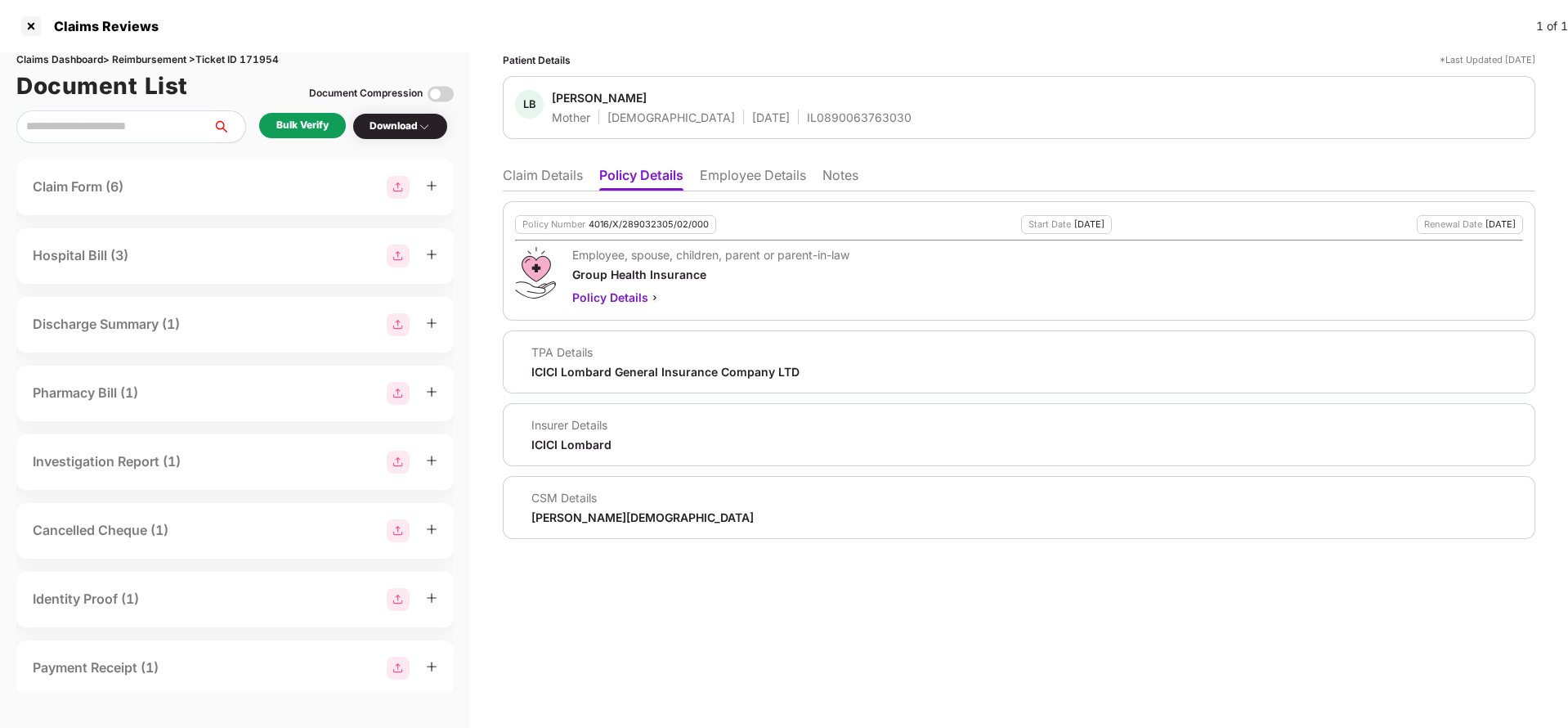
click at [651, 224] on div "4016/X/289032305/02/000" at bounding box center [648, 224] width 120 height 11
copy div "4016/X/289032305/02/000"
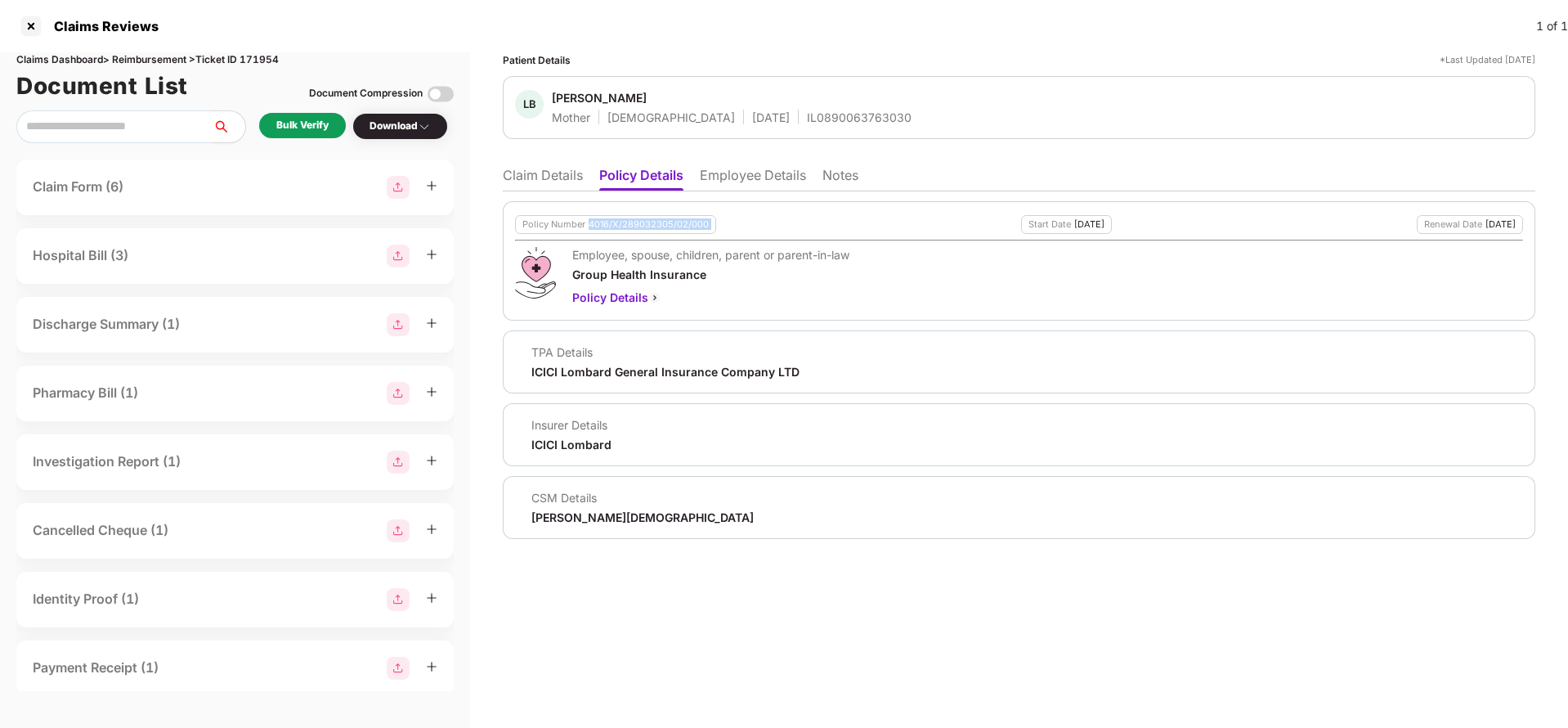
copy div "4016/X/289032305/02/000"
click at [807, 125] on div "IL0890063763030" at bounding box center [859, 117] width 104 height 16
copy div "IL0890063763030"
click at [733, 180] on li "Employee Details" at bounding box center [752, 178] width 106 height 23
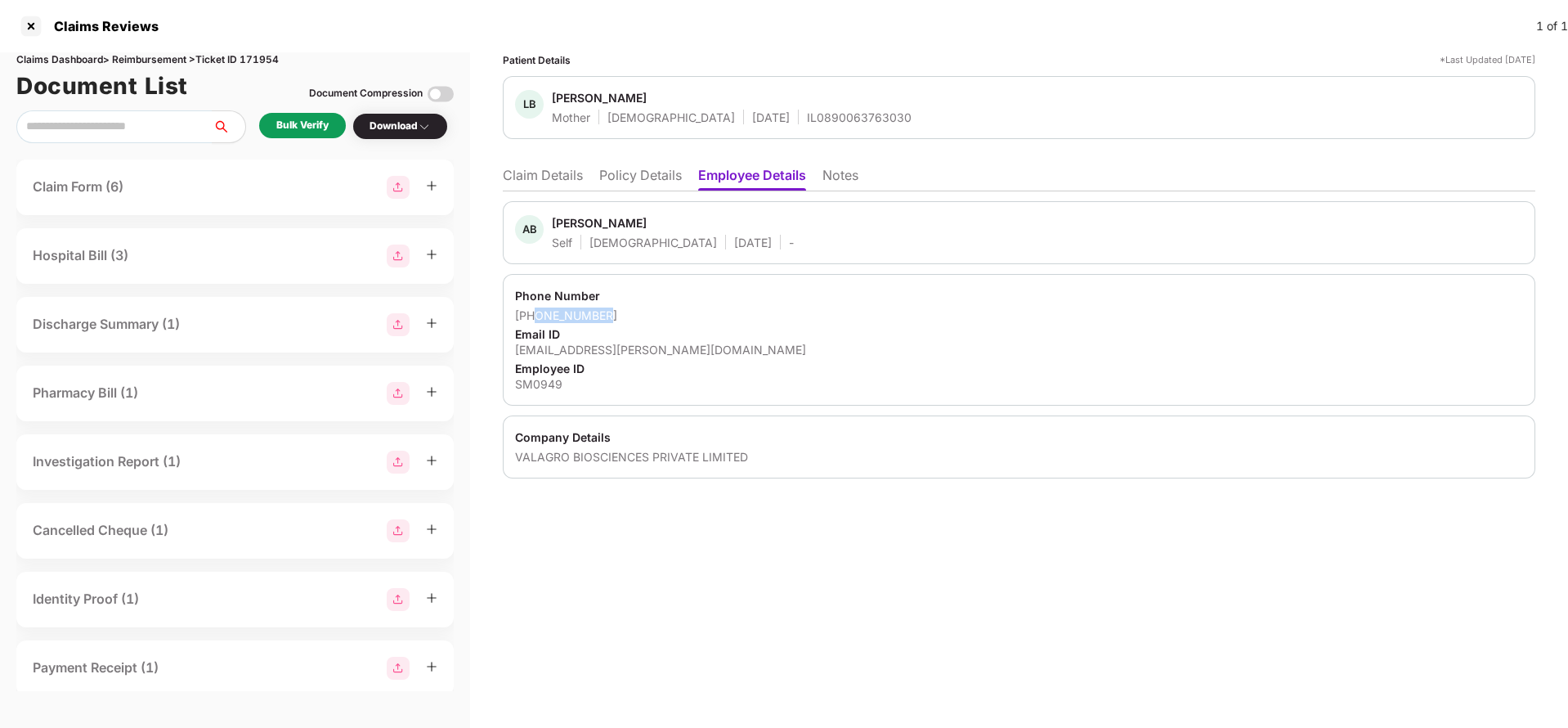
drag, startPoint x: 538, startPoint y: 319, endPoint x: 645, endPoint y: 314, distance: 107.1
click at [645, 314] on div "+918600890630" at bounding box center [1019, 315] width 1009 height 16
copy div "8600890630"
click at [668, 347] on div "ashutosh_balasaheb.mohite@syngenta.com" at bounding box center [1019, 350] width 1009 height 16
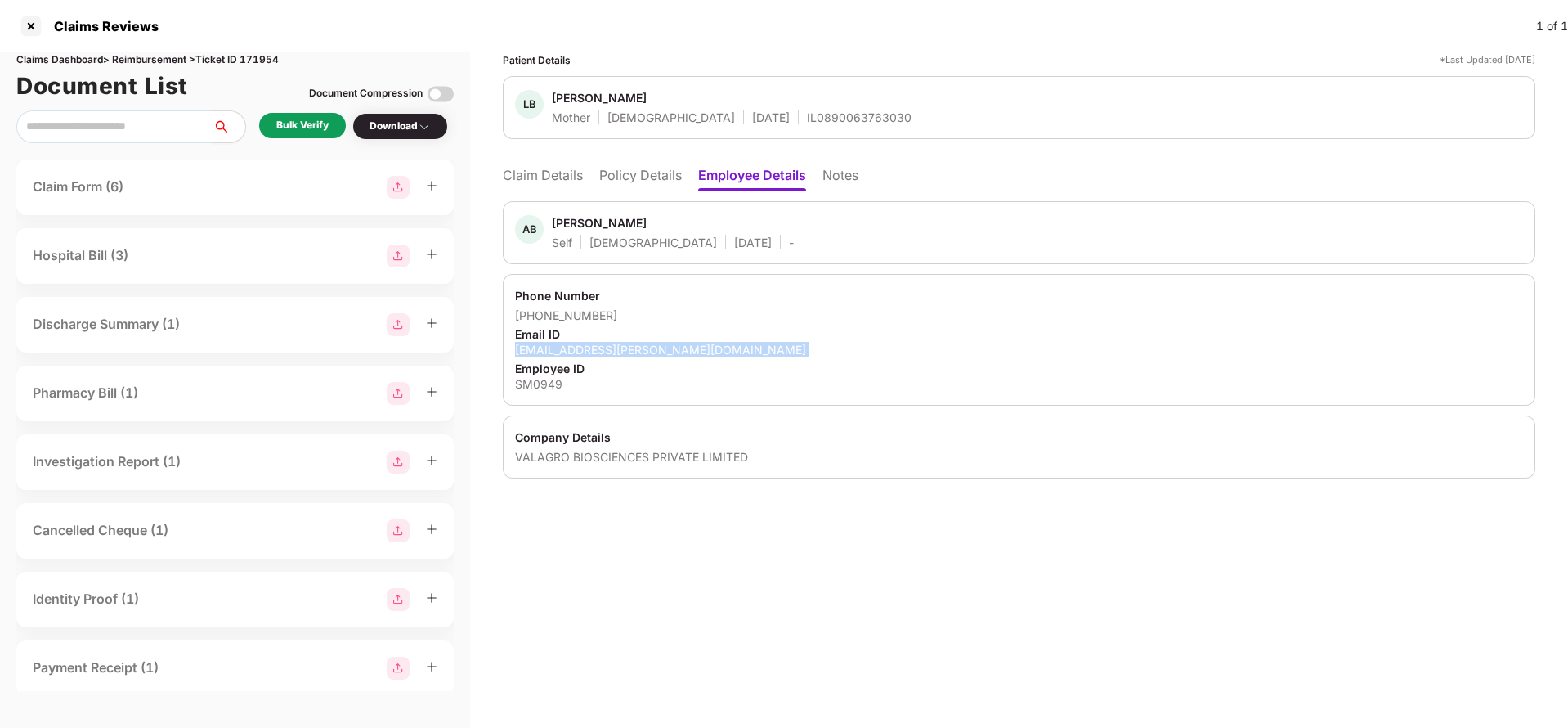
click at [668, 347] on div "ashutosh_balasaheb.mohite@syngenta.com" at bounding box center [1019, 350] width 1009 height 16
copy div "ashutosh_balasaheb.mohite@syngenta.com"
click at [541, 176] on li "Claim Details" at bounding box center [543, 178] width 80 height 23
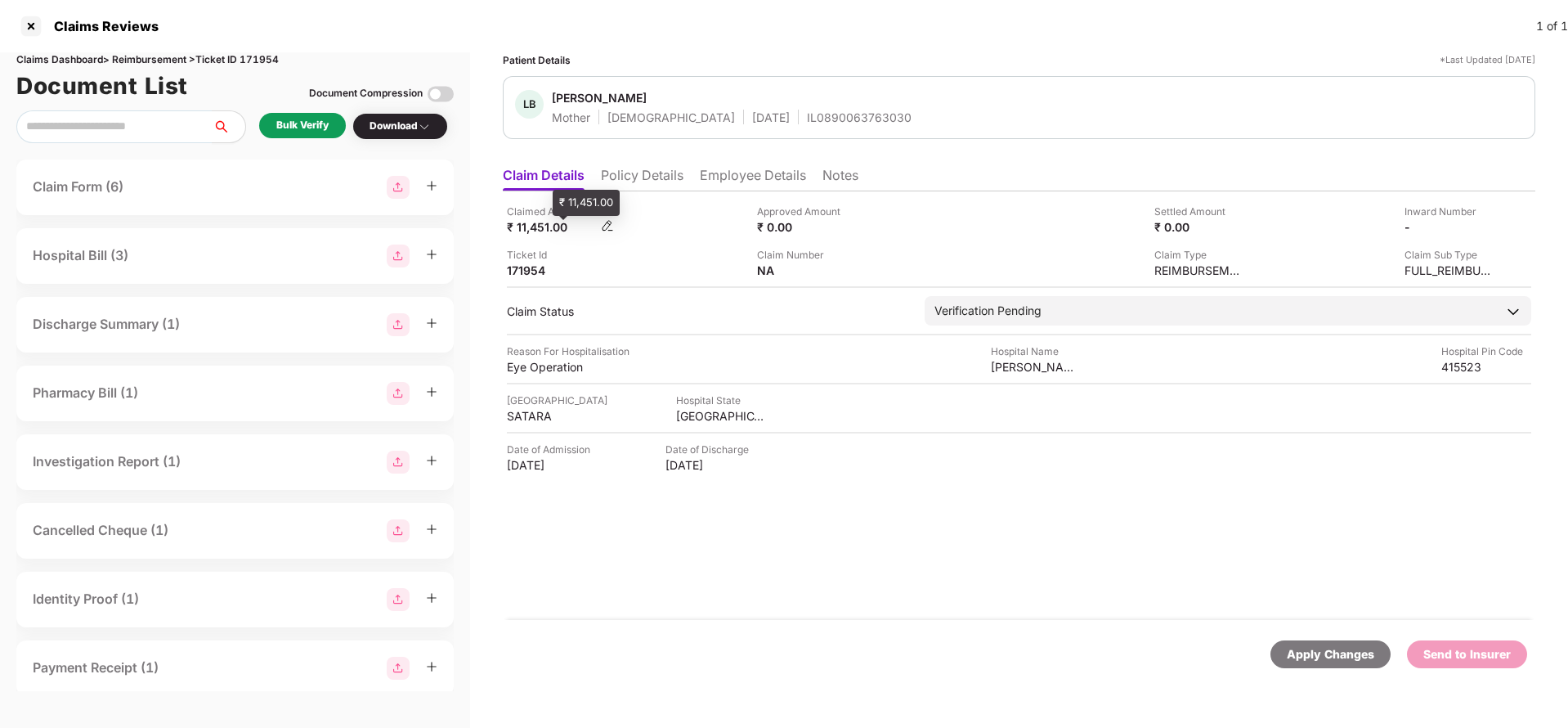
click at [545, 226] on div "₹ 11,451.00" at bounding box center [552, 227] width 90 height 16
copy div "11,451"
click at [1006, 373] on div "Shivdatta Eye Clinic Phaltan" at bounding box center [1036, 366] width 90 height 16
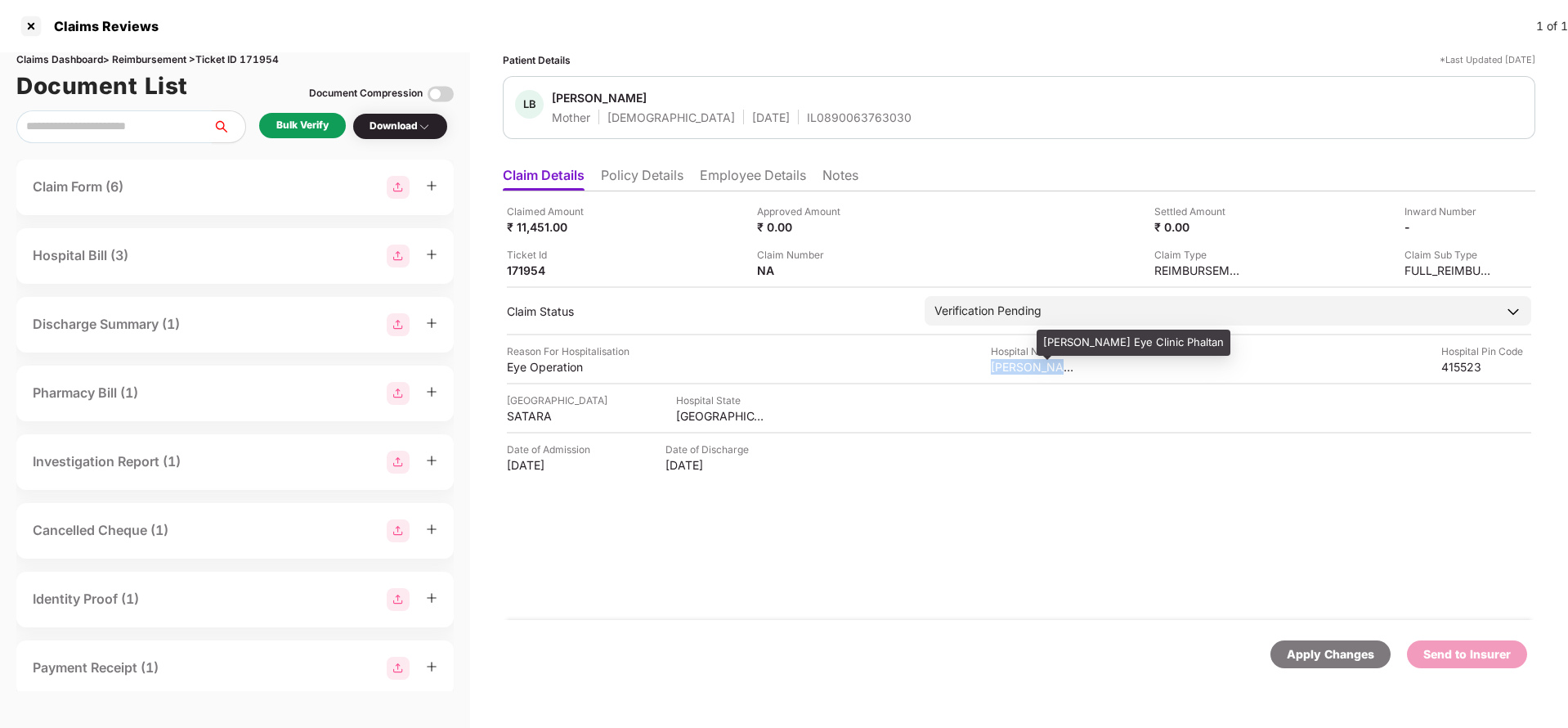
click at [1006, 373] on div "Shivdatta Eye Clinic Phaltan" at bounding box center [1036, 366] width 90 height 16
copy div "Shivdatta Eye Clinic Phaltan"
click at [315, 124] on div "Bulk Verify" at bounding box center [303, 126] width 53 height 16
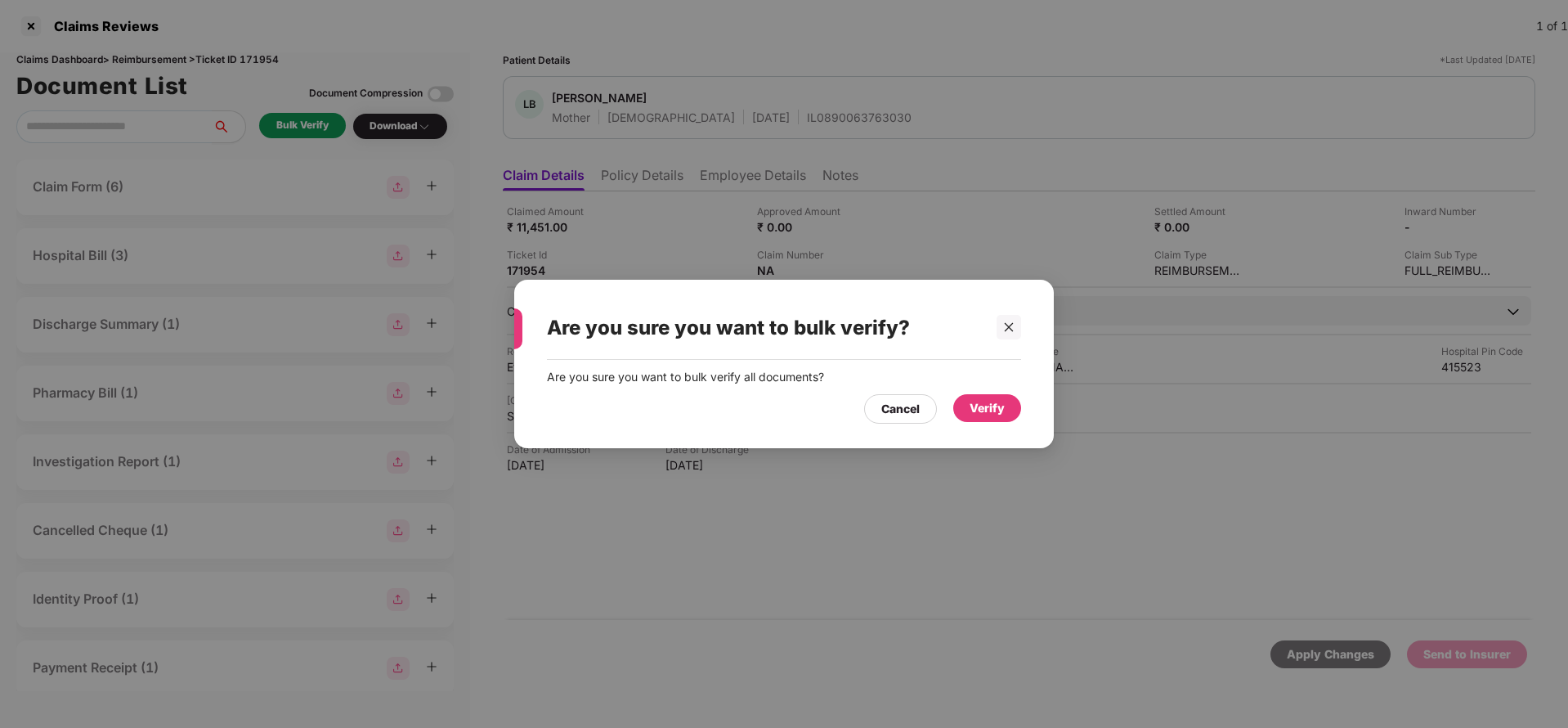
click at [979, 408] on div "Verify" at bounding box center [987, 407] width 35 height 18
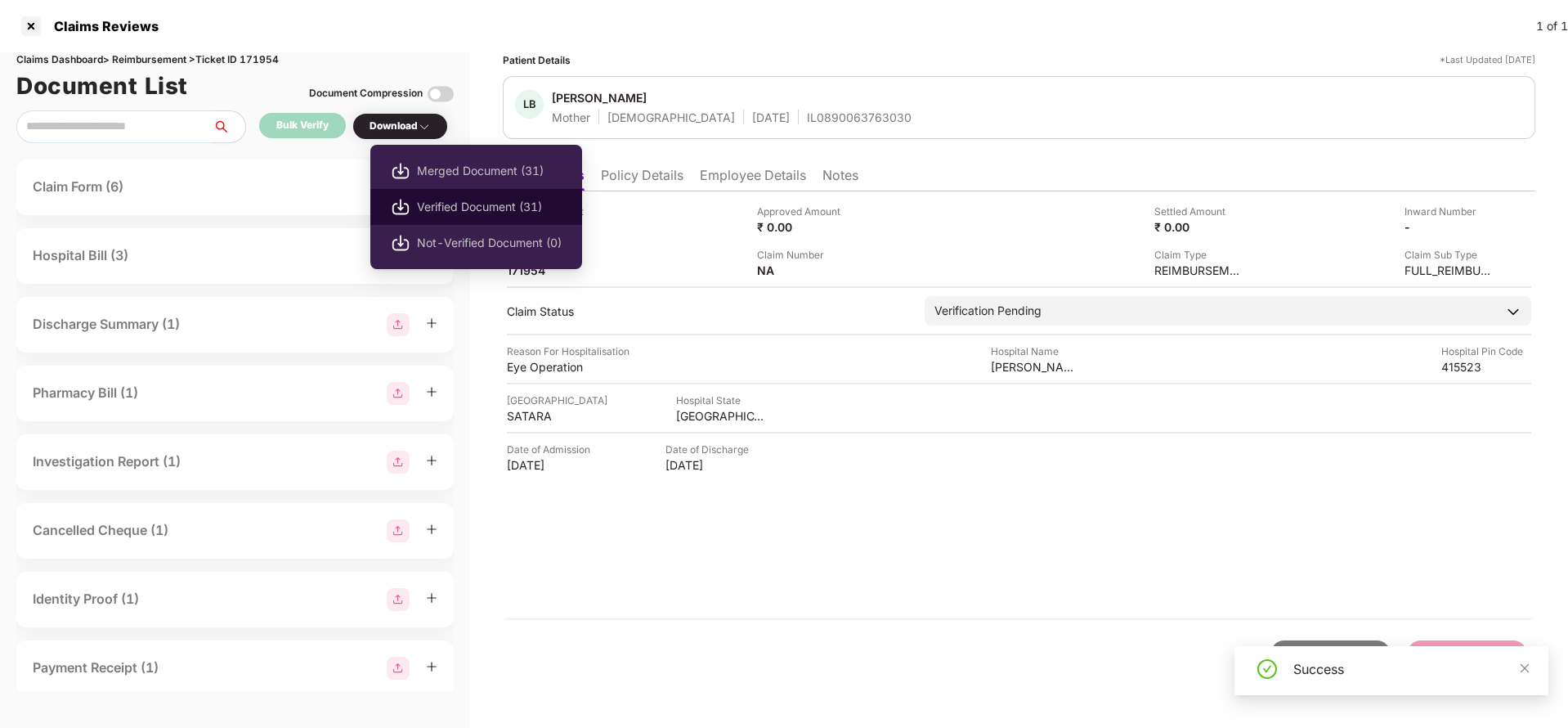
click at [460, 201] on span "Verified Document (31)" at bounding box center [489, 207] width 145 height 18
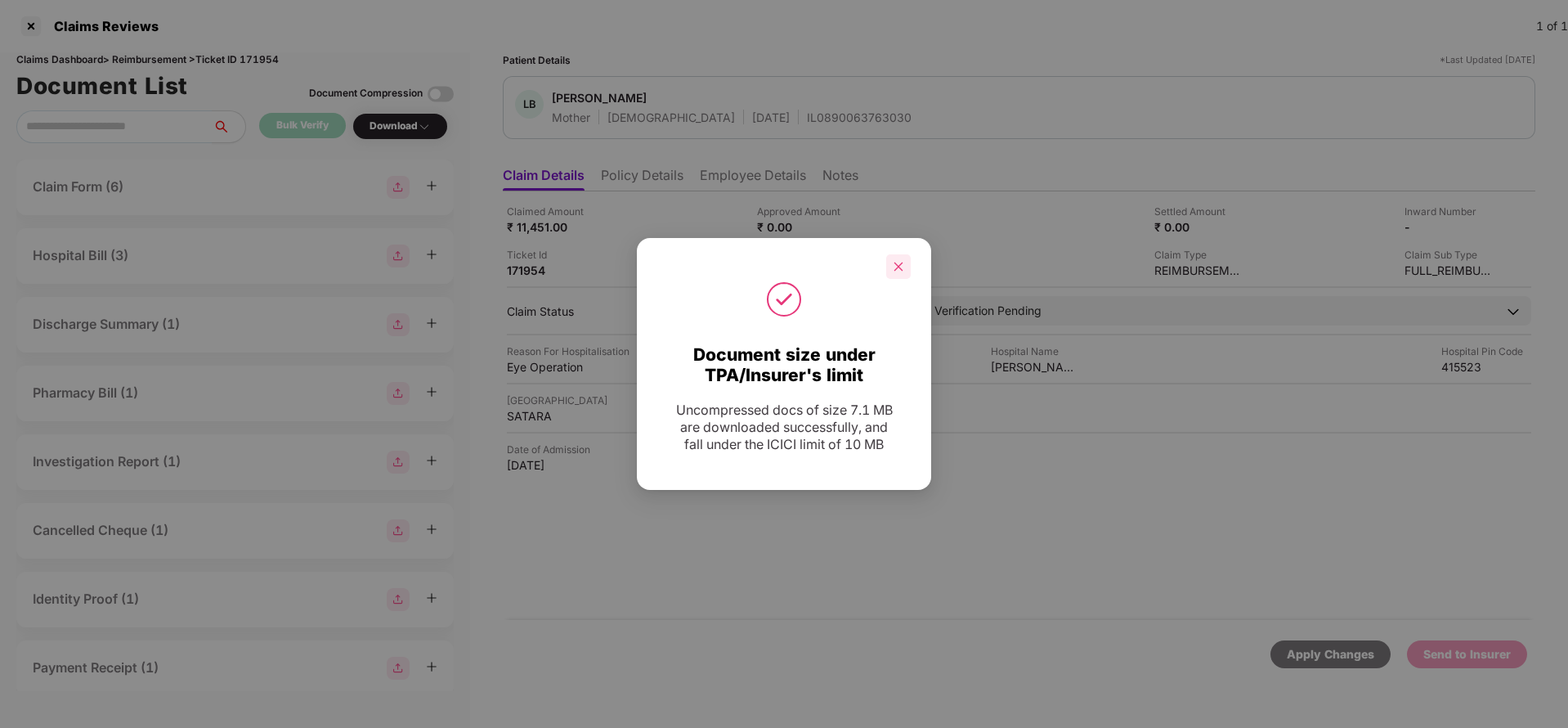
click at [894, 272] on icon "close" at bounding box center [899, 267] width 12 height 12
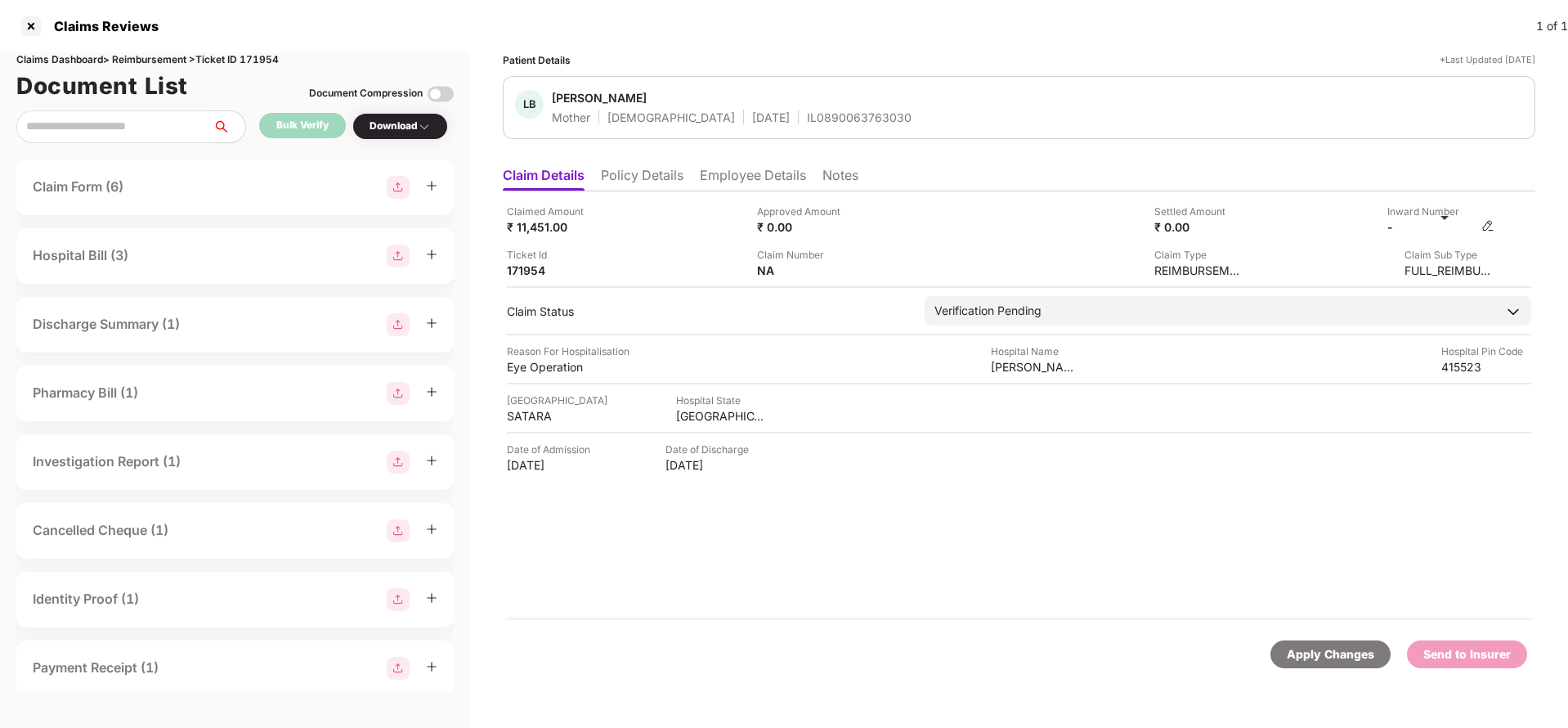
click at [1480, 227] on div "-" at bounding box center [1441, 227] width 107 height 16
click at [1487, 227] on img at bounding box center [1487, 225] width 13 height 13
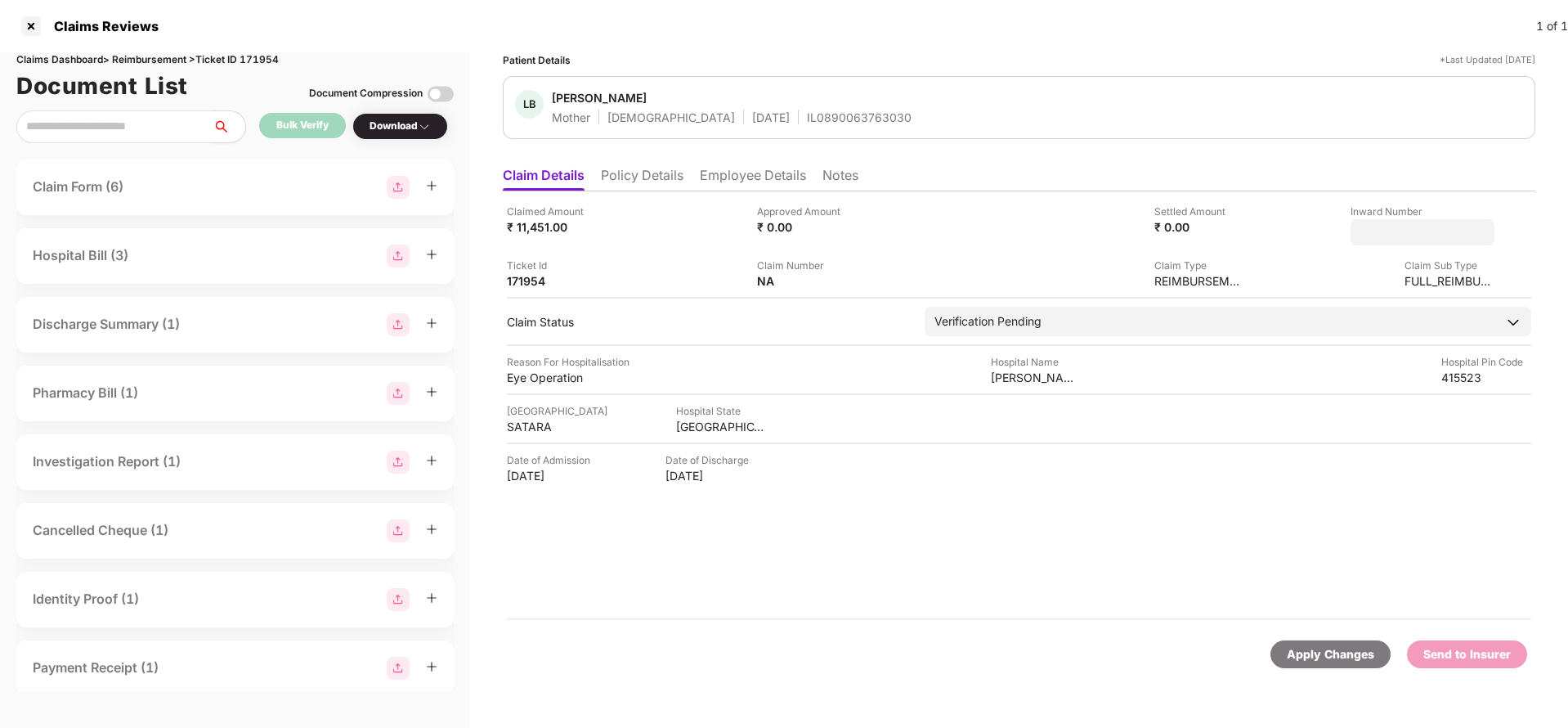
type input "**********"
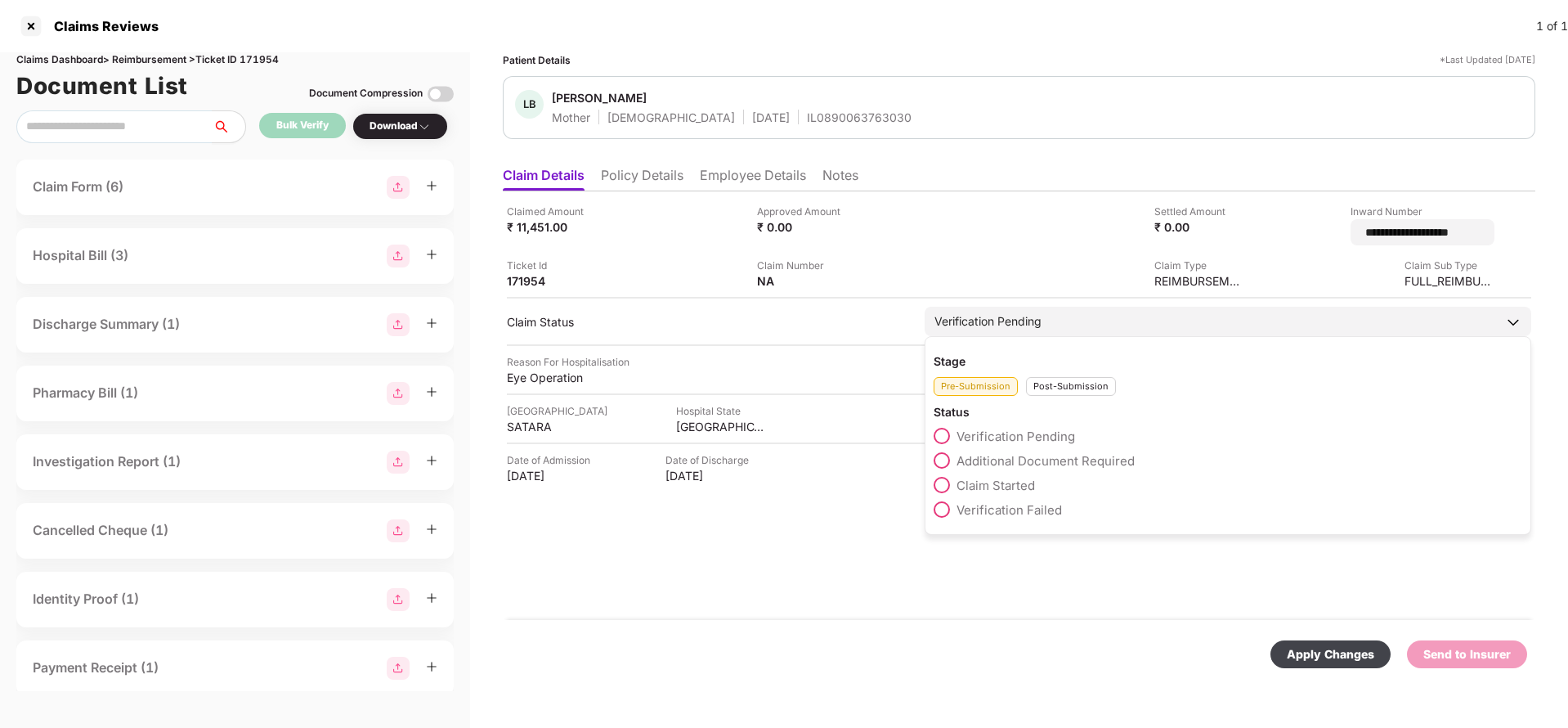
click at [1134, 317] on div "Verification Pending" at bounding box center [1228, 322] width 607 height 29
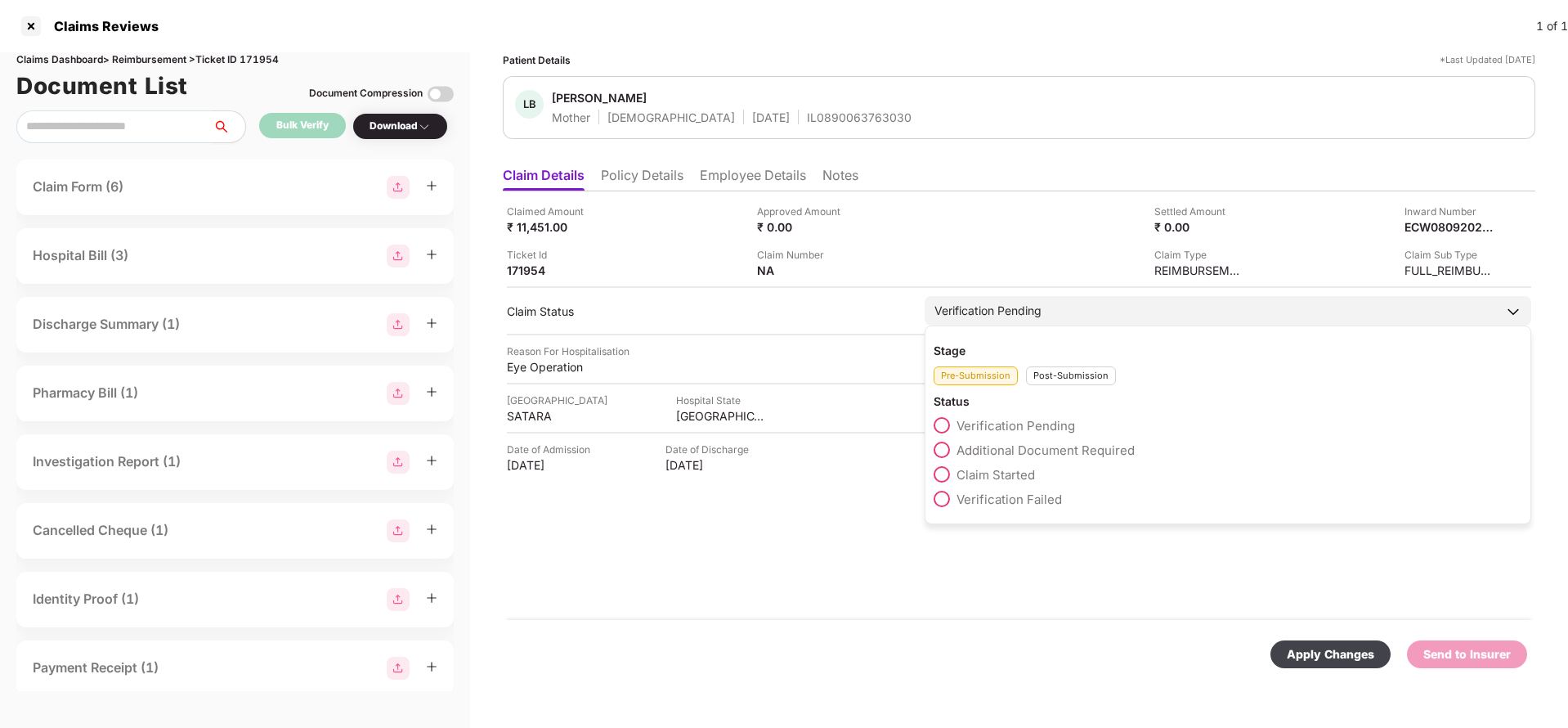
click at [1053, 368] on div "Post-Submission" at bounding box center [1071, 375] width 90 height 19
click at [1001, 447] on span "Claim Under Process" at bounding box center [1018, 450] width 124 height 16
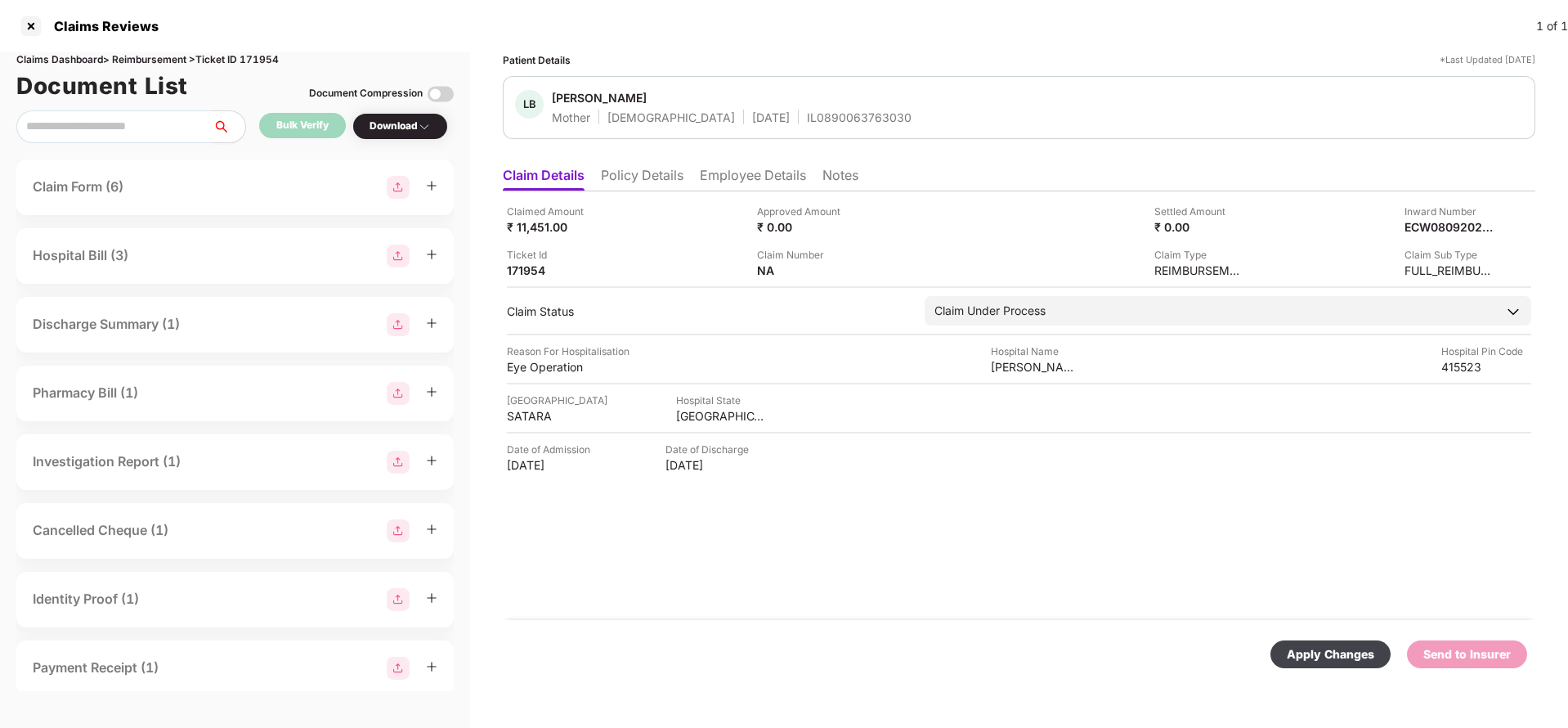
click at [1313, 646] on div "Apply Changes" at bounding box center [1331, 654] width 88 height 18
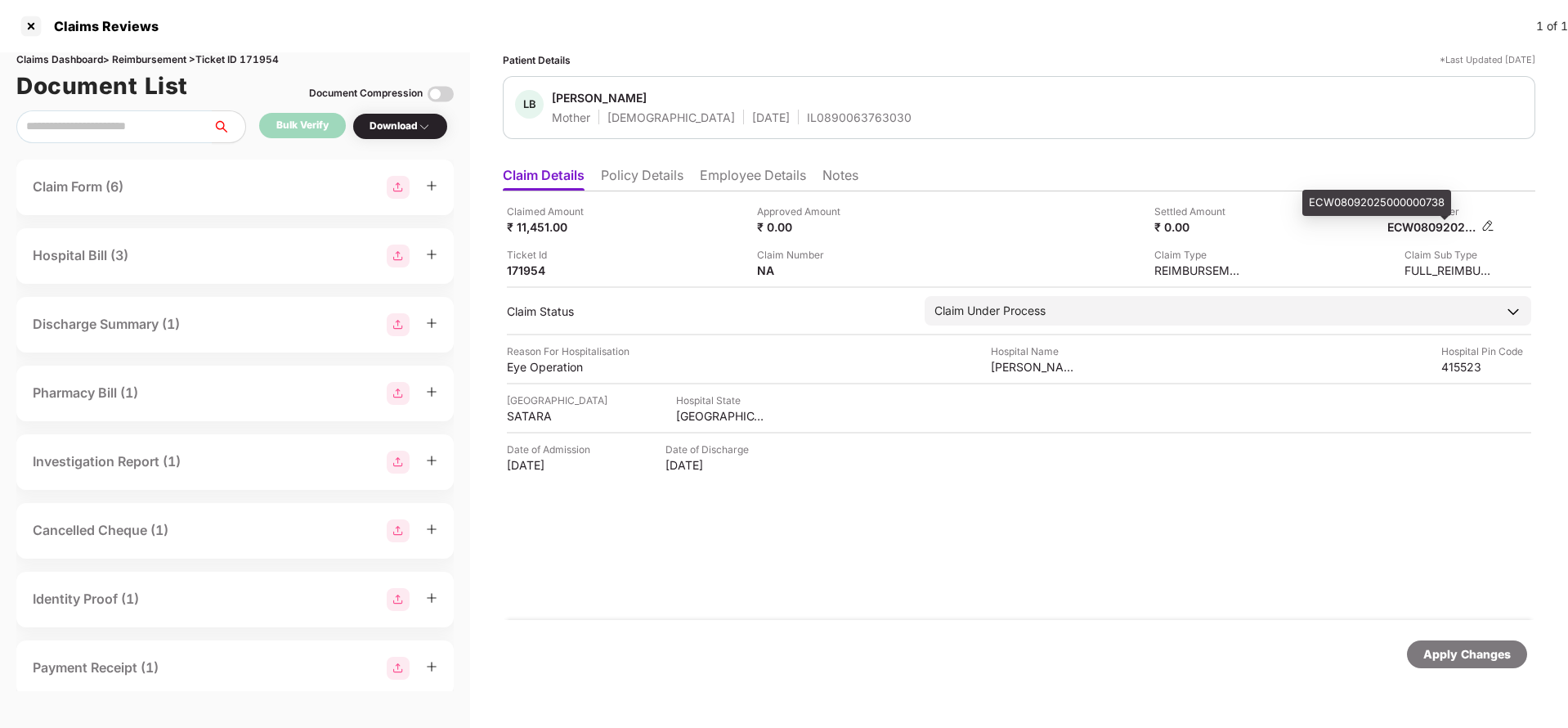
click at [1434, 225] on div "ECW08092025000000738" at bounding box center [1433, 227] width 90 height 16
copy div "ECW08092025000000738"
click at [807, 119] on div "IL0890063763030" at bounding box center [859, 117] width 104 height 16
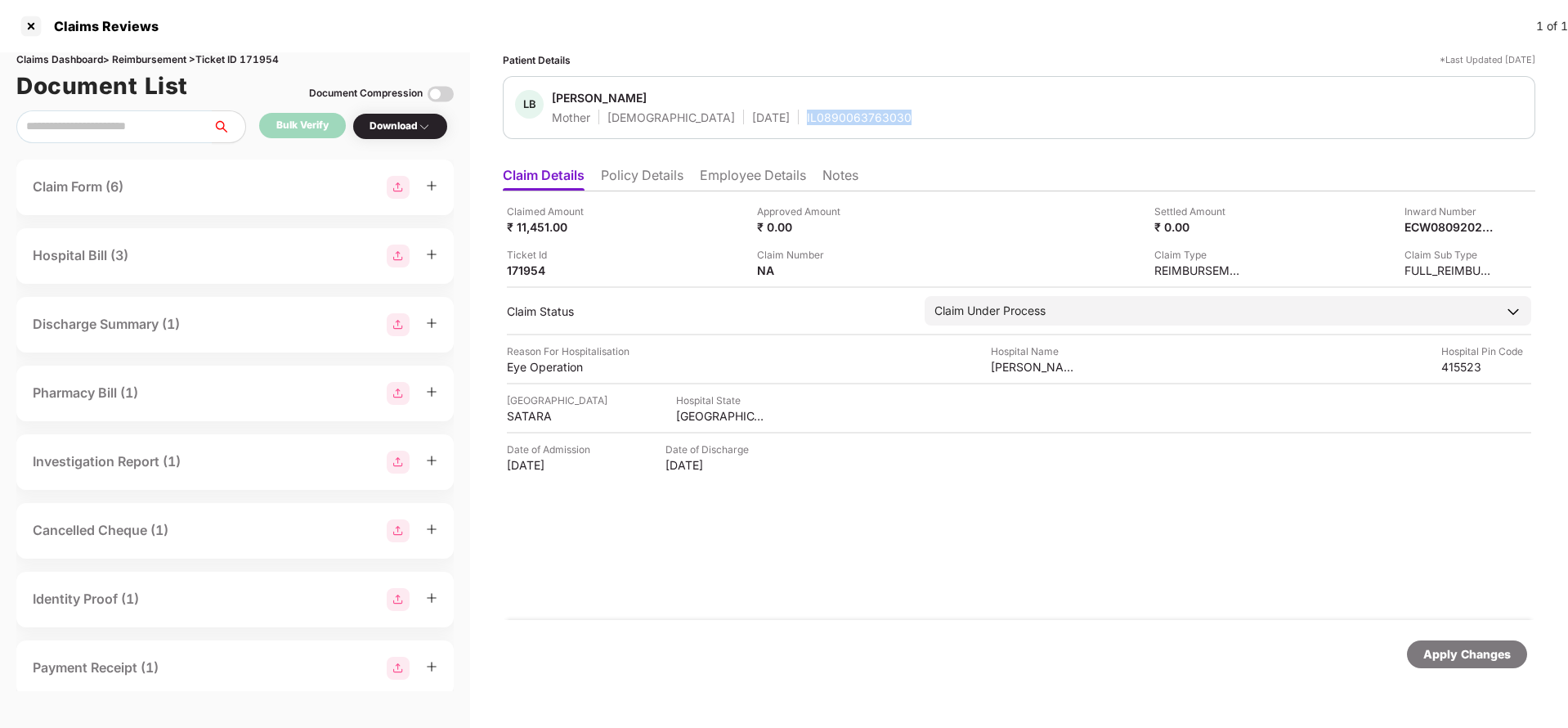
click at [807, 119] on div "IL0890063763030" at bounding box center [859, 117] width 104 height 16
click at [1431, 662] on div "Apply Changes" at bounding box center [1468, 654] width 88 height 18
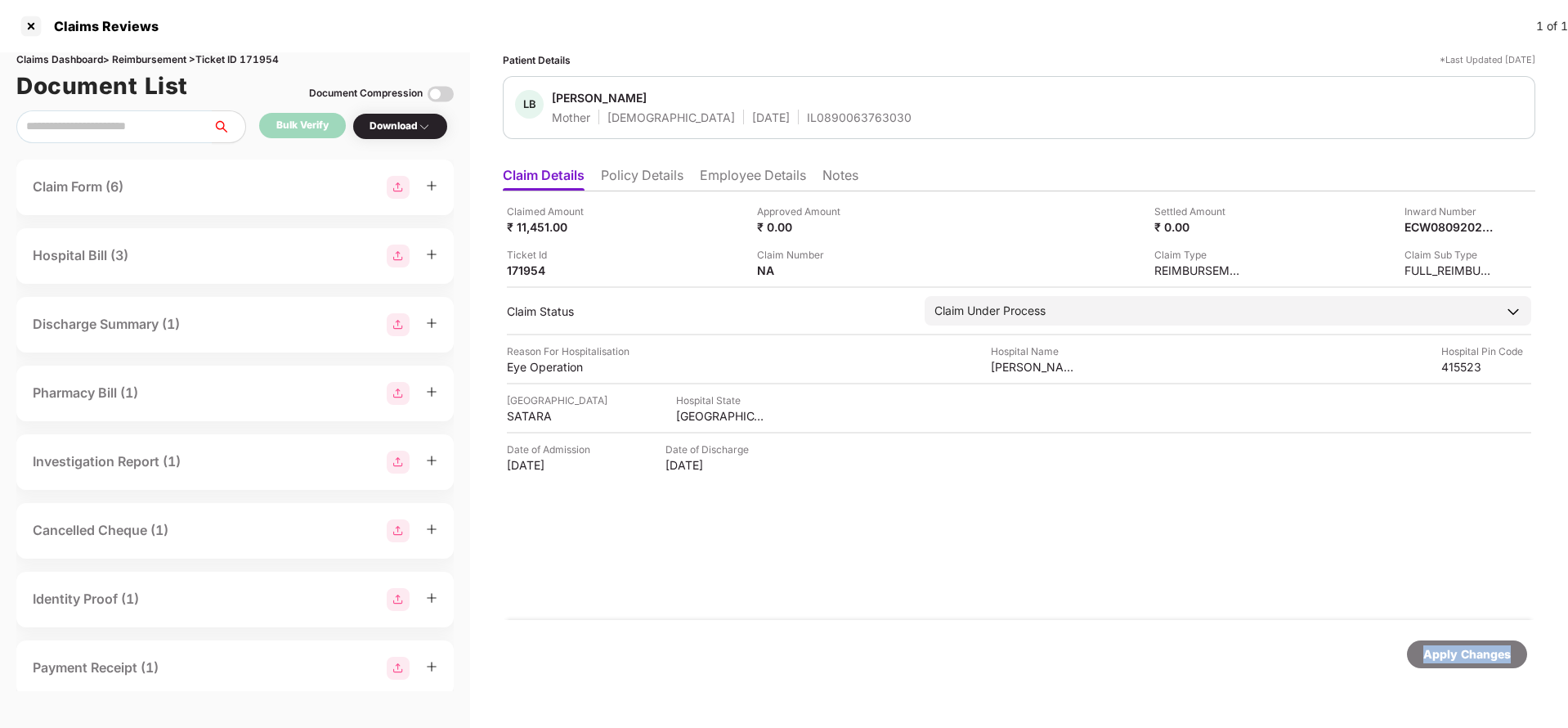
click at [1431, 662] on div "Apply Changes" at bounding box center [1468, 654] width 88 height 18
click at [267, 51] on div "Claims Reviews 1 of 1" at bounding box center [784, 26] width 1568 height 53
click at [263, 62] on div "Claims Dashboard > Reimbursement > Ticket ID 171954" at bounding box center [235, 60] width 438 height 16
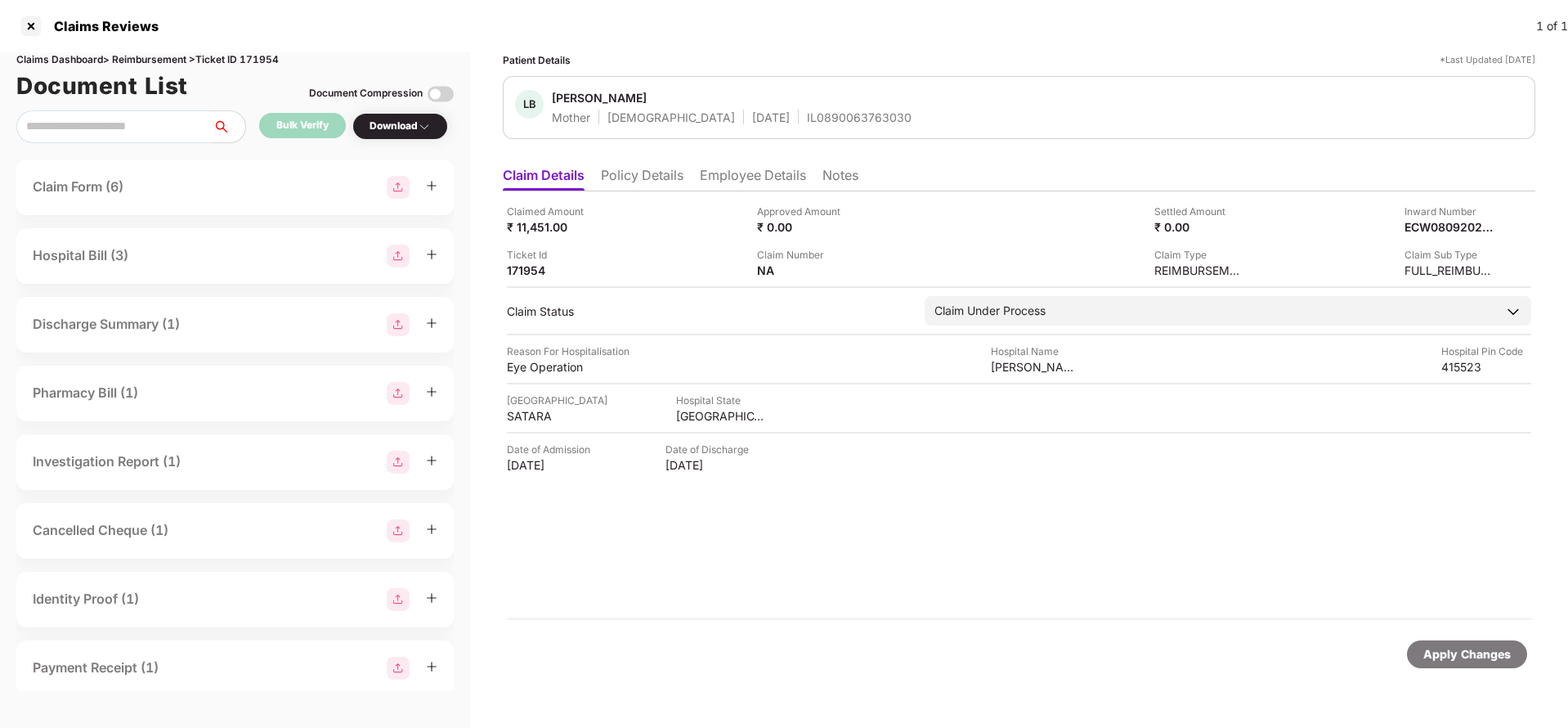
click at [1485, 660] on div "Apply Changes" at bounding box center [1468, 654] width 88 height 18
click at [1425, 227] on div "OC-26-1002-8403-00196432" at bounding box center [1433, 227] width 90 height 16
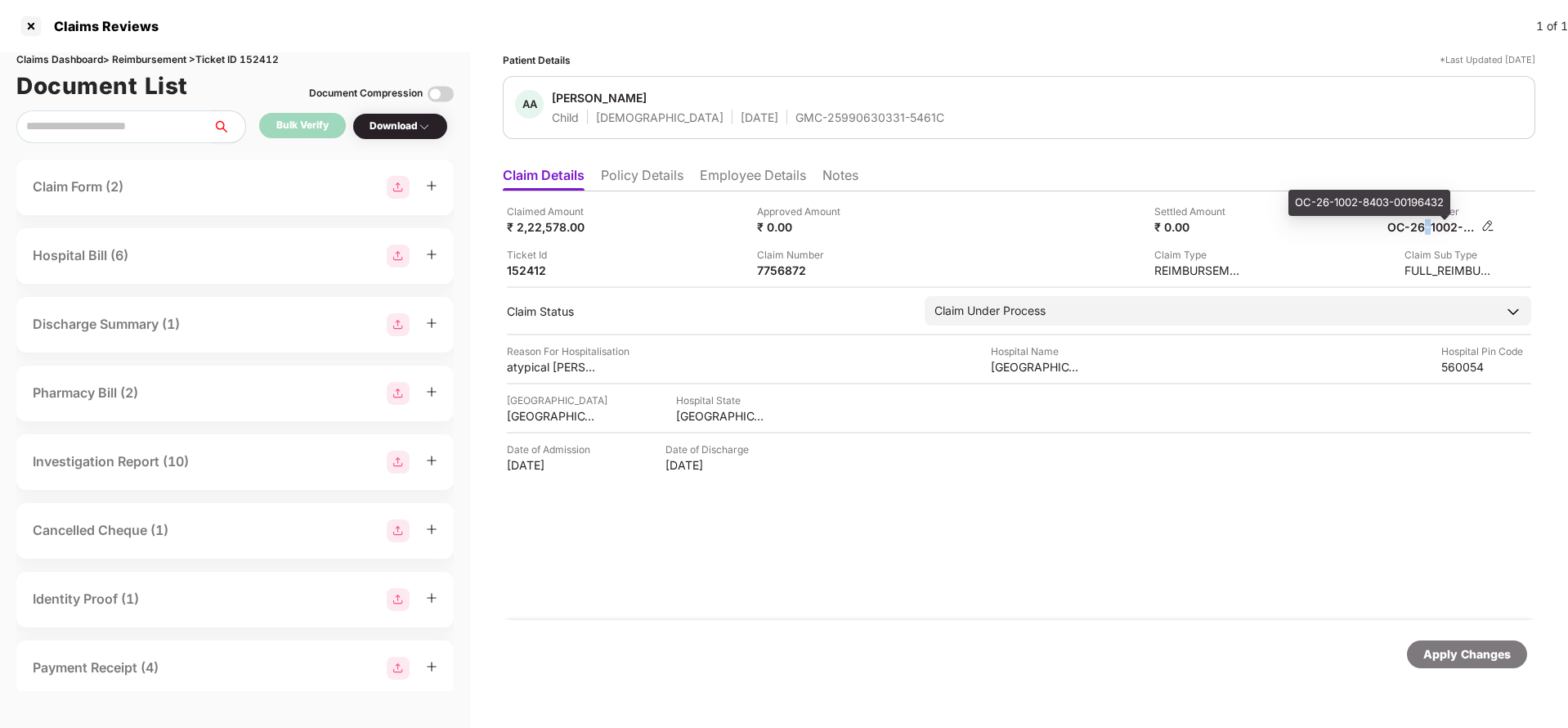
click at [1425, 227] on div "OC-26-1002-8403-00196432" at bounding box center [1433, 227] width 90 height 16
copy div
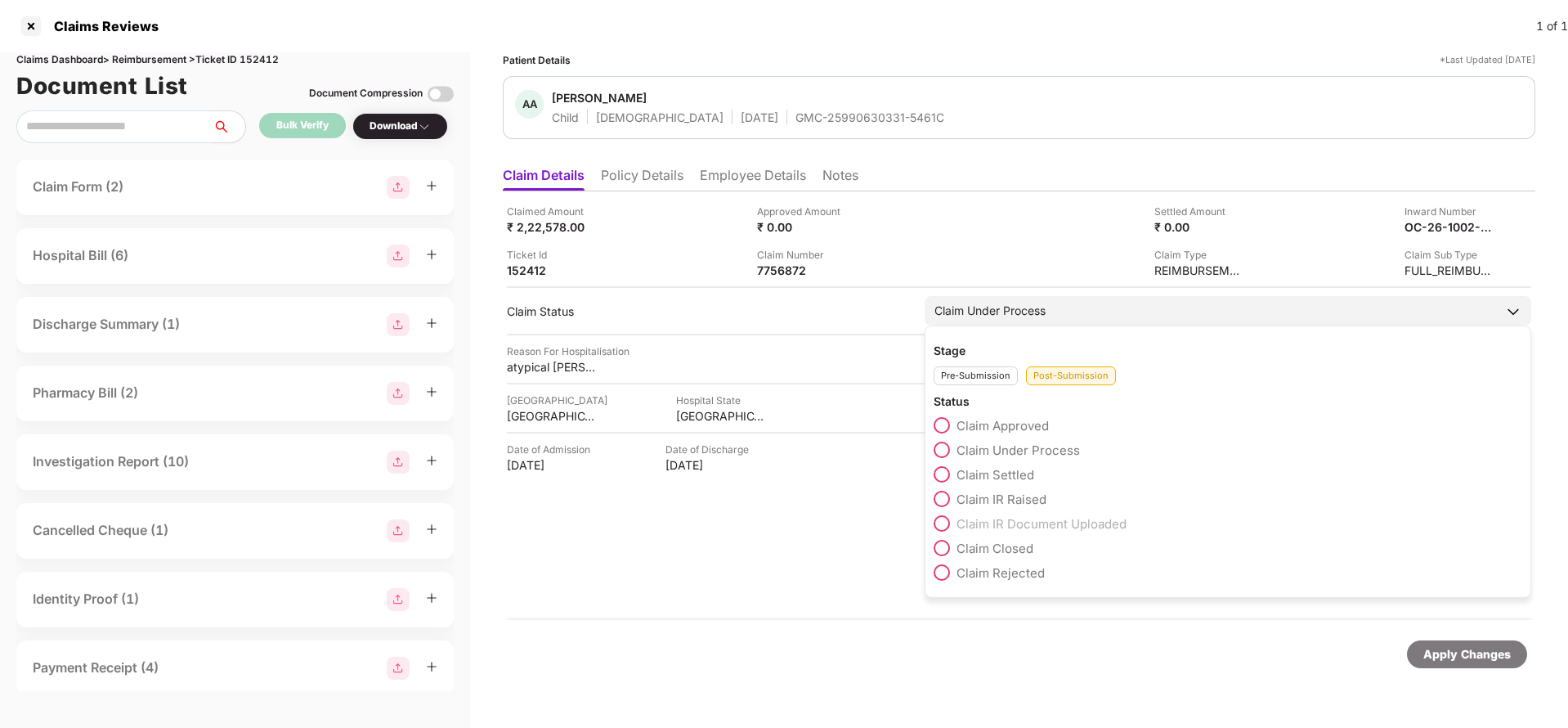
click at [958, 497] on span "Claim IR Raised" at bounding box center [1002, 499] width 90 height 16
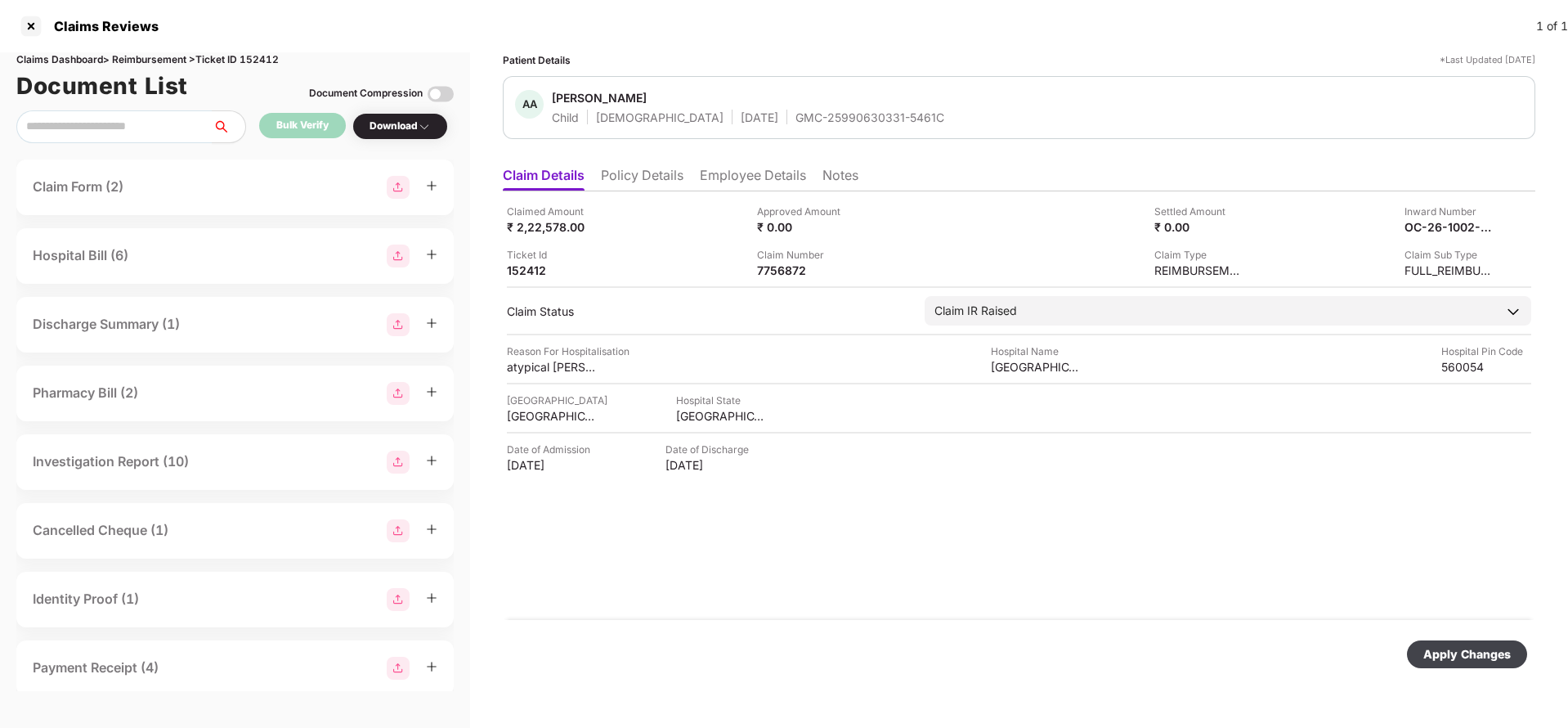
click at [1496, 647] on div "Apply Changes" at bounding box center [1468, 654] width 88 height 18
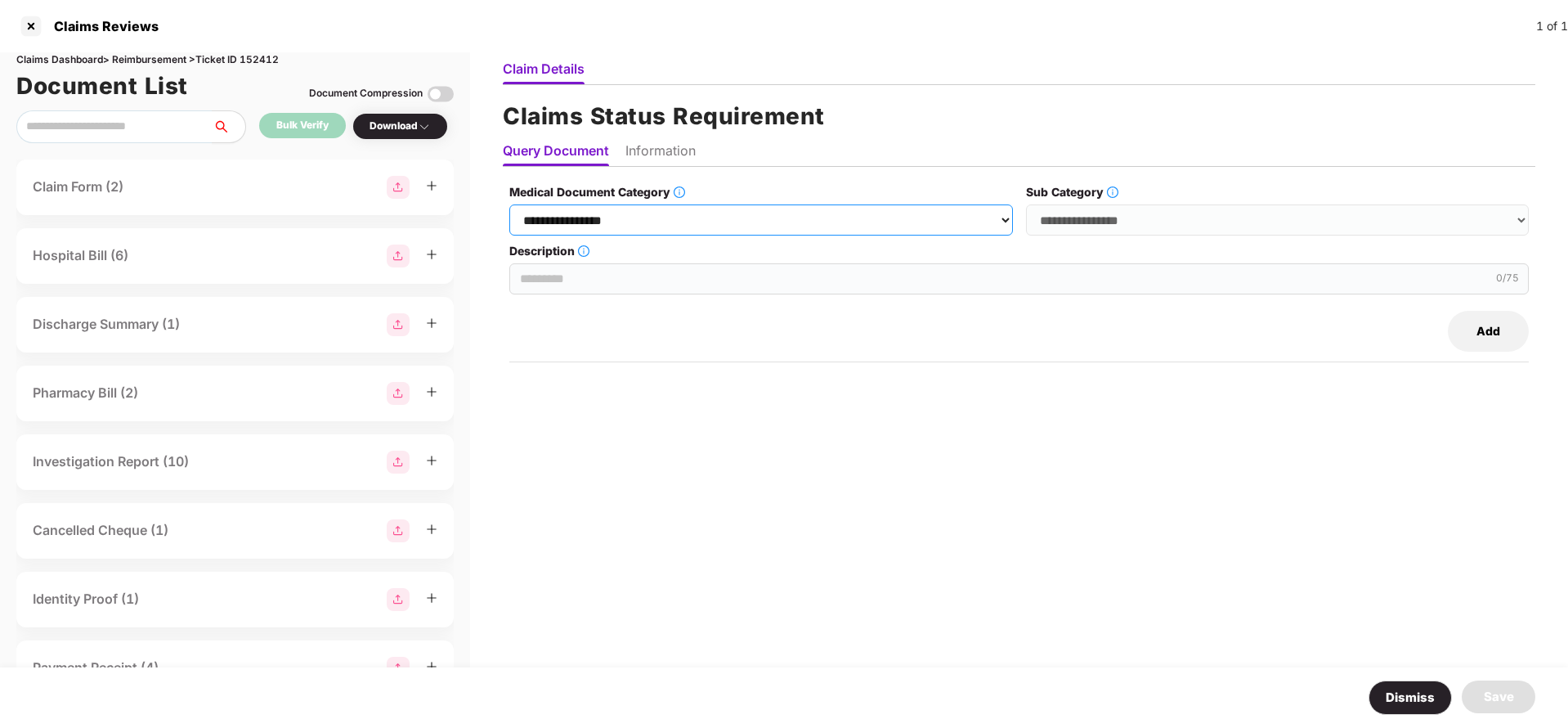
click at [866, 226] on select "**********" at bounding box center [761, 220] width 503 height 31
select select "**********"
click at [511, 205] on select "**********" at bounding box center [761, 220] width 503 height 31
click at [1118, 216] on select "**********" at bounding box center [1278, 220] width 503 height 31
select select "******"
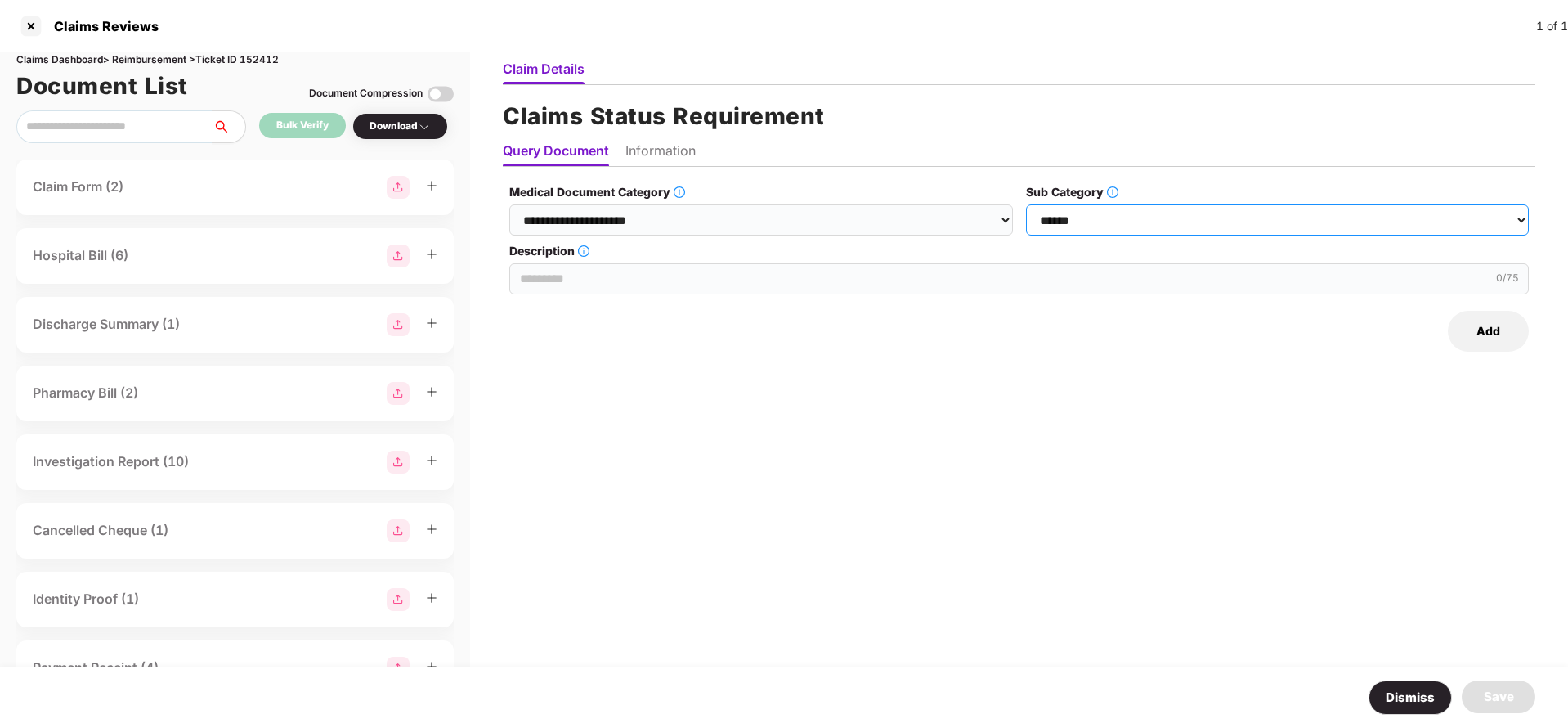
click at [1027, 205] on select "**********" at bounding box center [1278, 220] width 503 height 31
click at [612, 279] on input "Description" at bounding box center [1019, 279] width 1019 height 31
type input "**********"
click at [1479, 342] on button "Add" at bounding box center [1488, 331] width 81 height 41
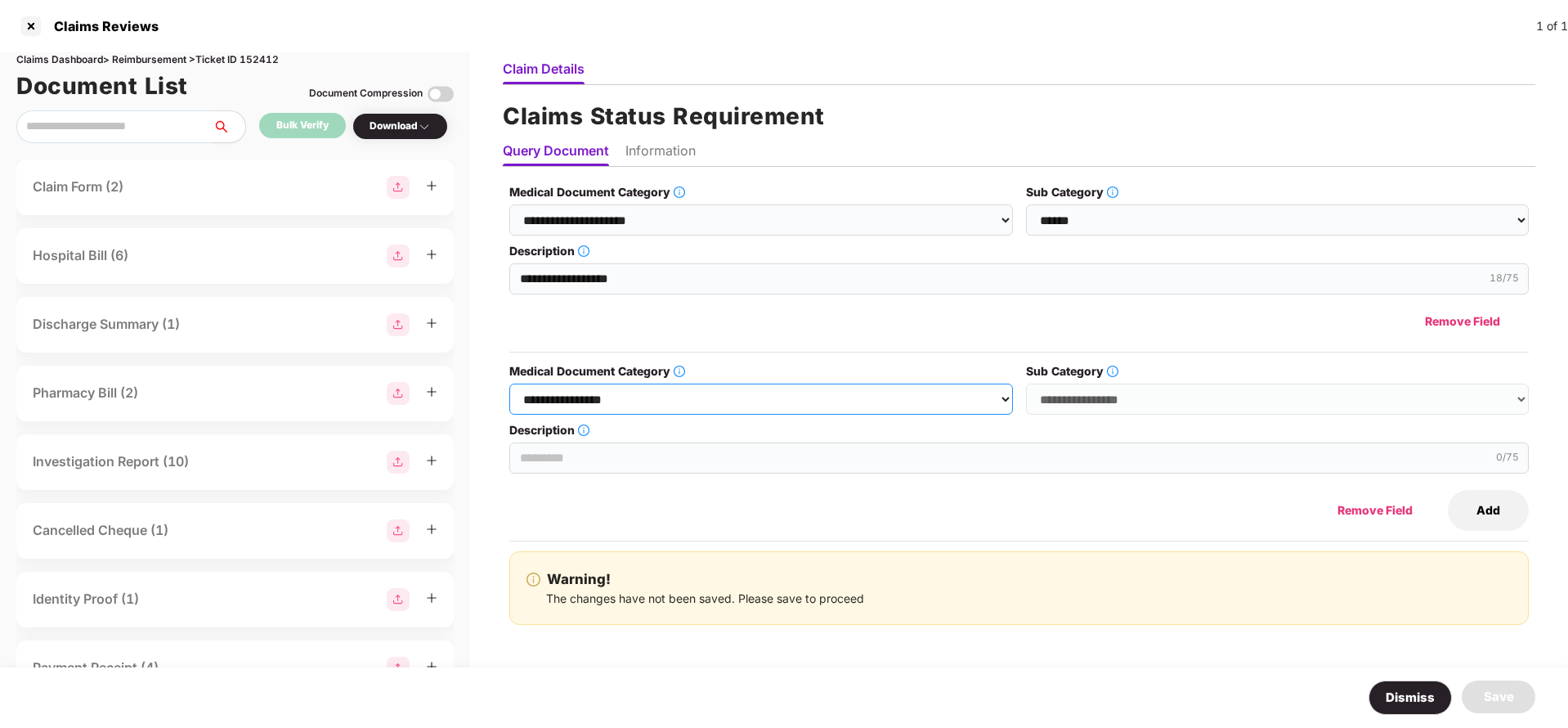
click at [945, 403] on select "**********" at bounding box center [761, 399] width 503 height 31
select select "**********"
click at [511, 383] on select "**********" at bounding box center [761, 399] width 503 height 31
click at [1107, 403] on select "**********" at bounding box center [1278, 399] width 503 height 31
select select "******"
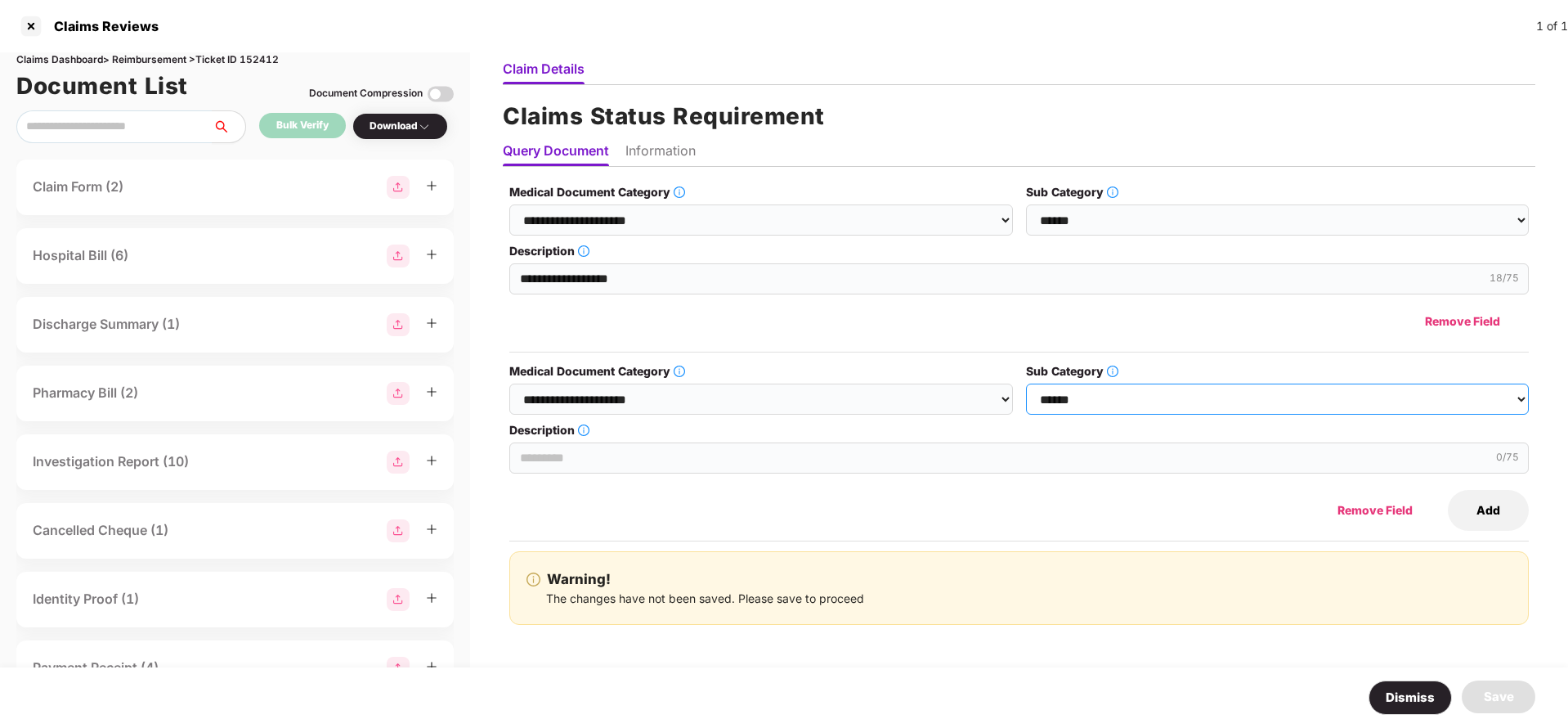
click at [1027, 383] on select "**********" at bounding box center [1278, 399] width 503 height 31
click at [732, 470] on input "Description" at bounding box center [1019, 458] width 1019 height 31
type input "**********"
click at [1475, 513] on button "Add" at bounding box center [1488, 511] width 81 height 41
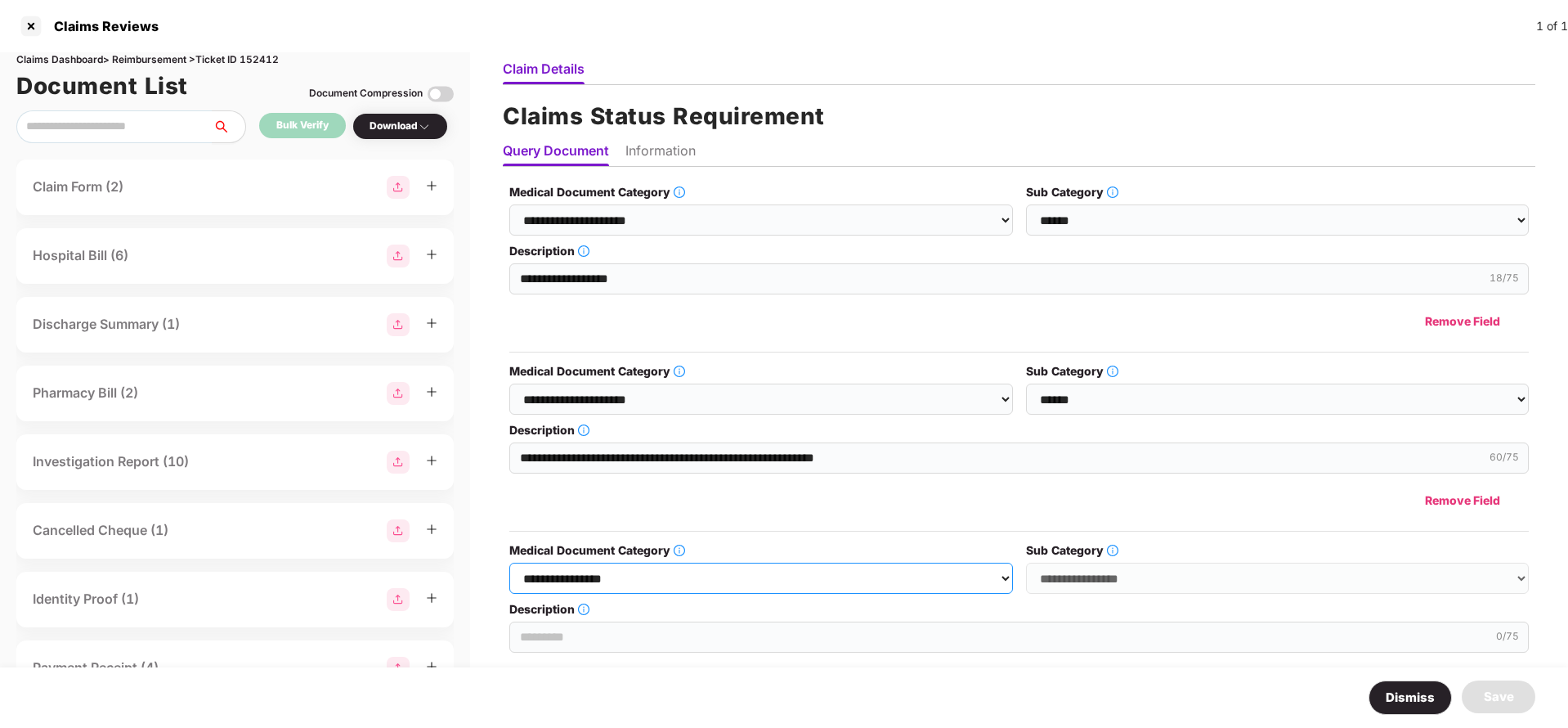
click at [806, 564] on select "**********" at bounding box center [761, 578] width 503 height 31
select select "**********"
click at [511, 562] on select "**********" at bounding box center [761, 578] width 503 height 31
click at [1122, 590] on select "**********" at bounding box center [1278, 578] width 503 height 31
select select "******"
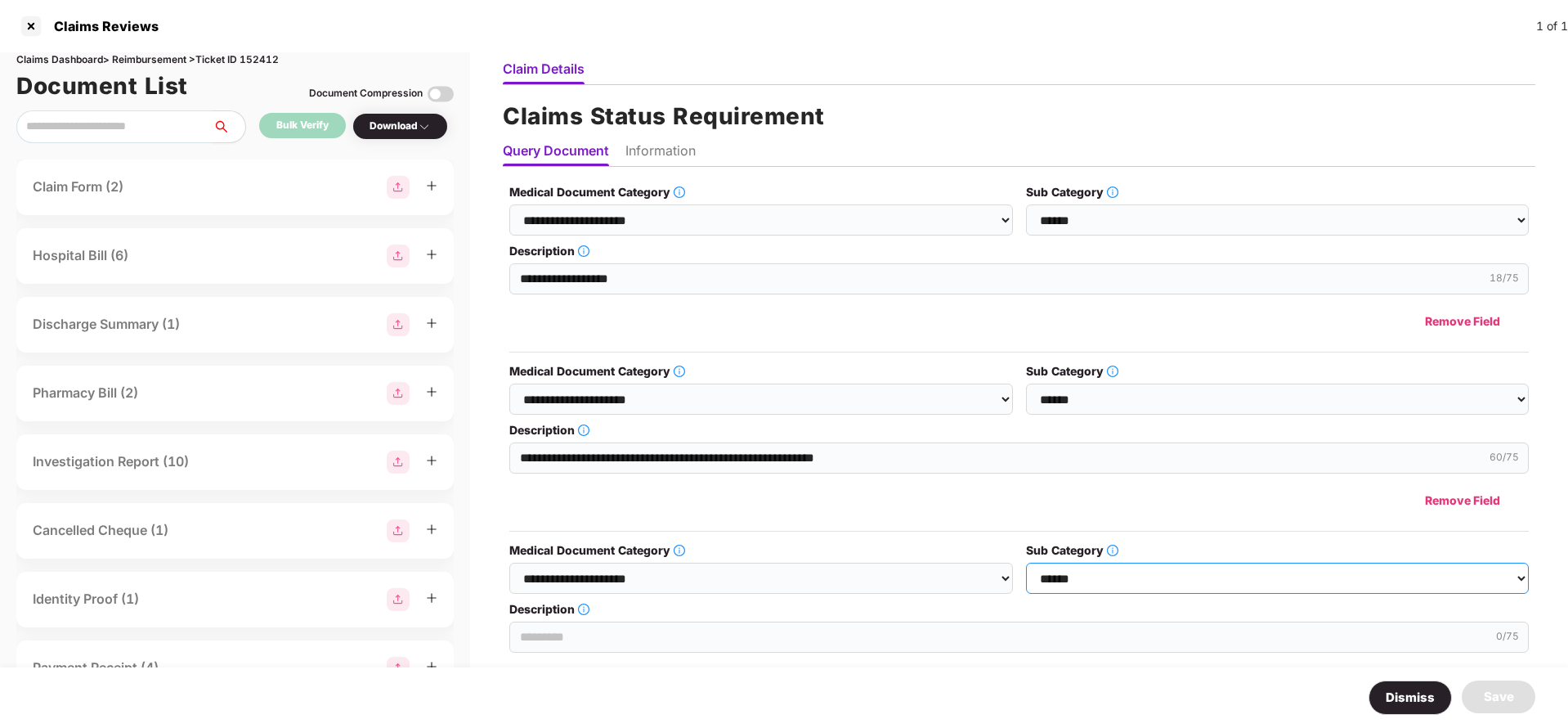
click at [1026, 562] on select "**********" at bounding box center [1278, 578] width 503 height 31
click at [733, 618] on div "0 /75" at bounding box center [1019, 634] width 1019 height 34
click at [731, 636] on input "Description" at bounding box center [1019, 637] width 1019 height 31
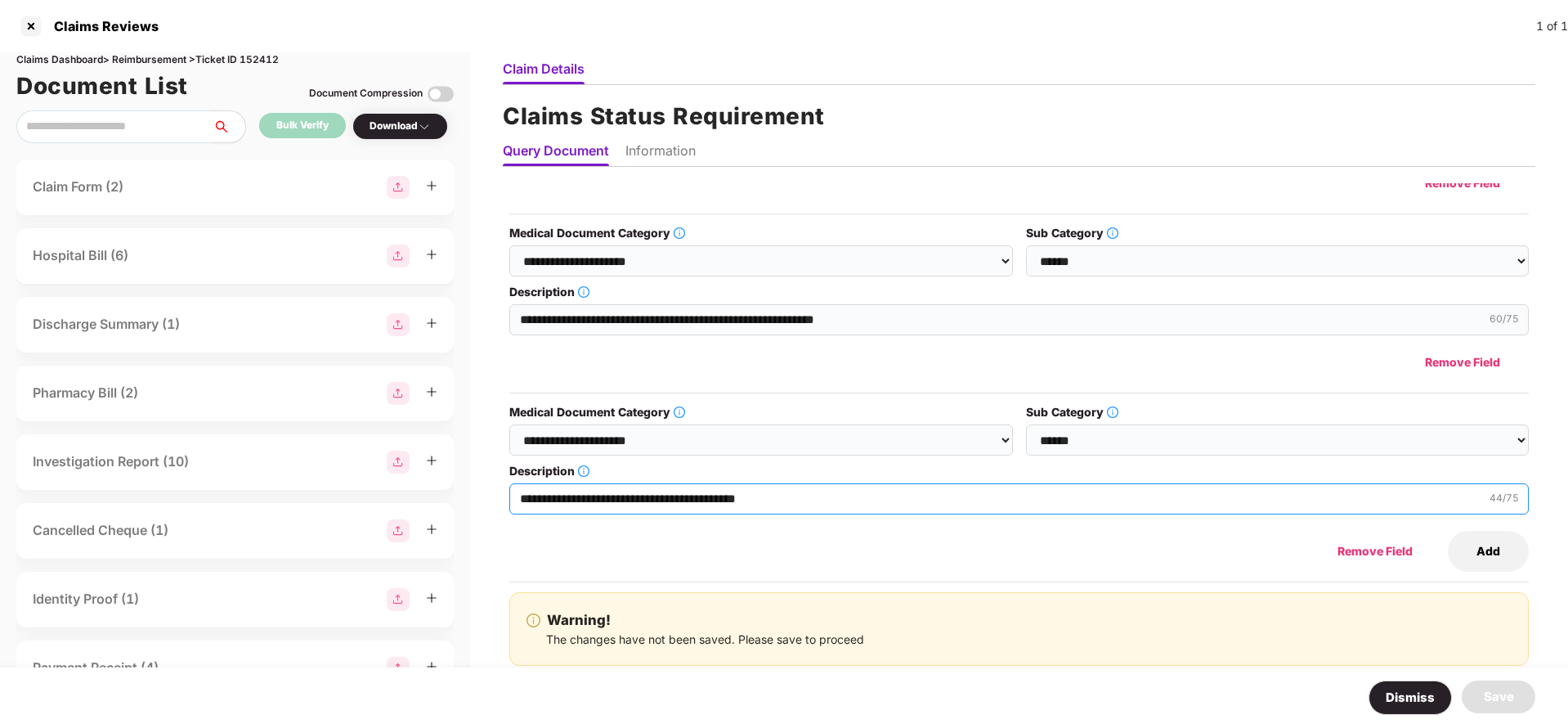
type input "**********"
click at [670, 162] on li "Information" at bounding box center [661, 154] width 70 height 23
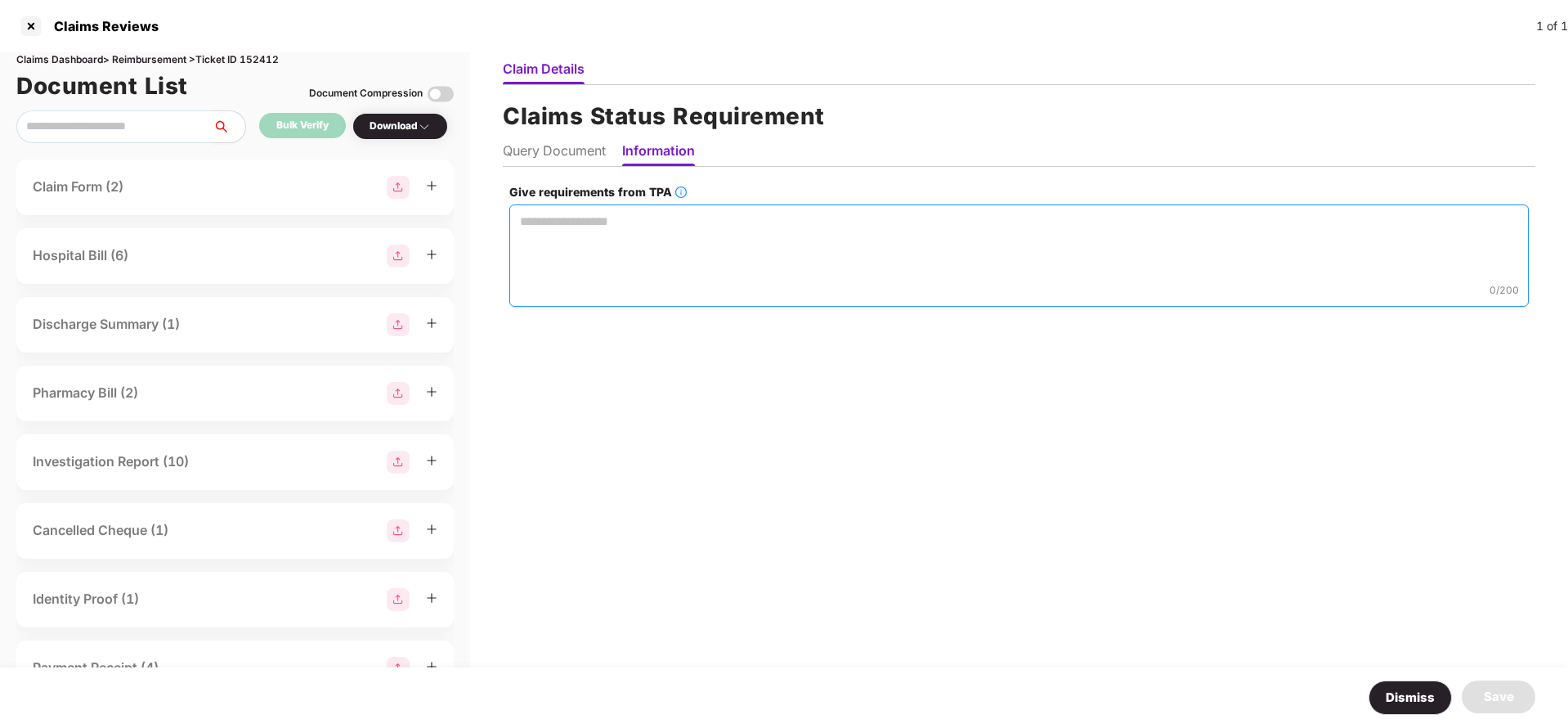
click at [630, 227] on textarea "Give requirements from TPA" at bounding box center [1019, 255] width 1019 height 102
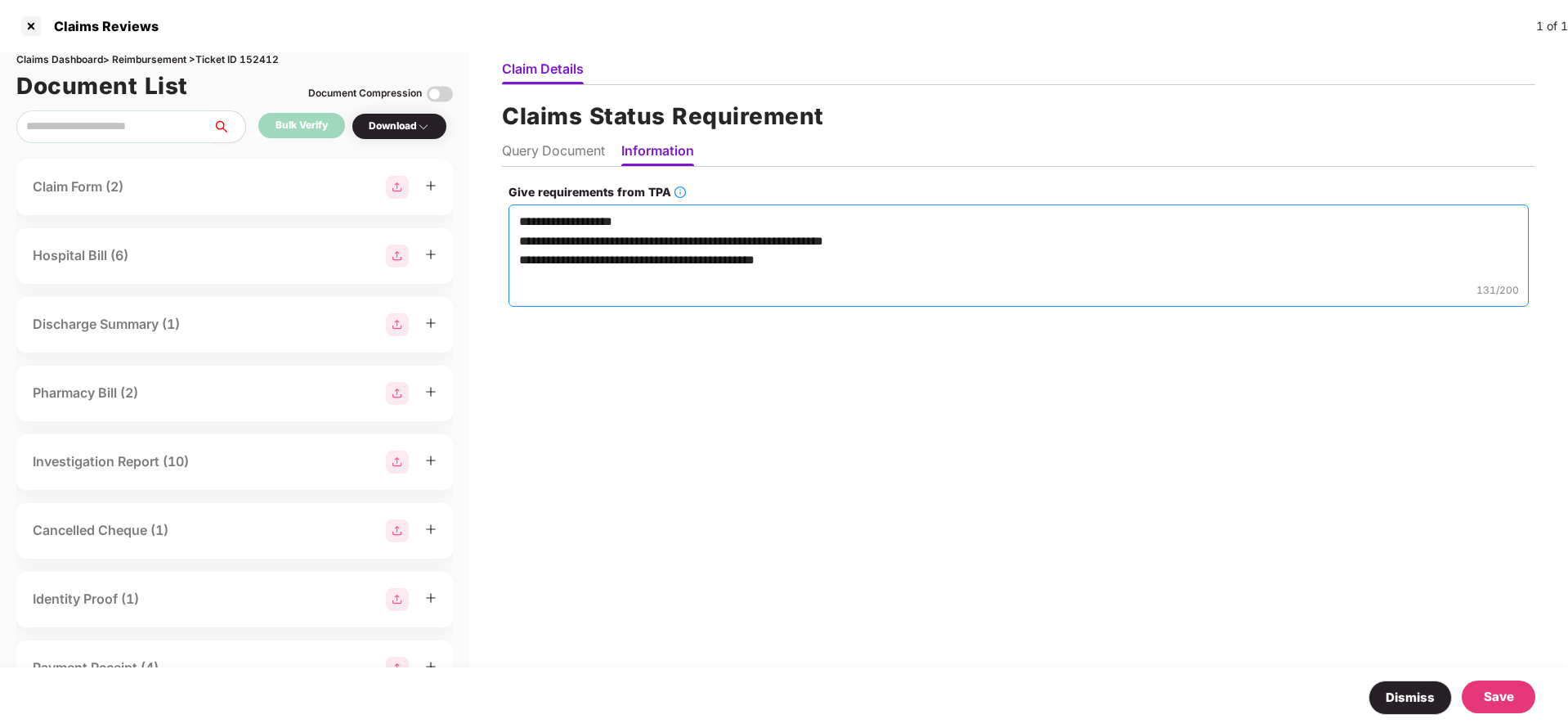
click at [672, 242] on textarea "**********" at bounding box center [1018, 255] width 1020 height 102
type textarea "**********"
click at [1493, 683] on div "Save" at bounding box center [1499, 697] width 74 height 33
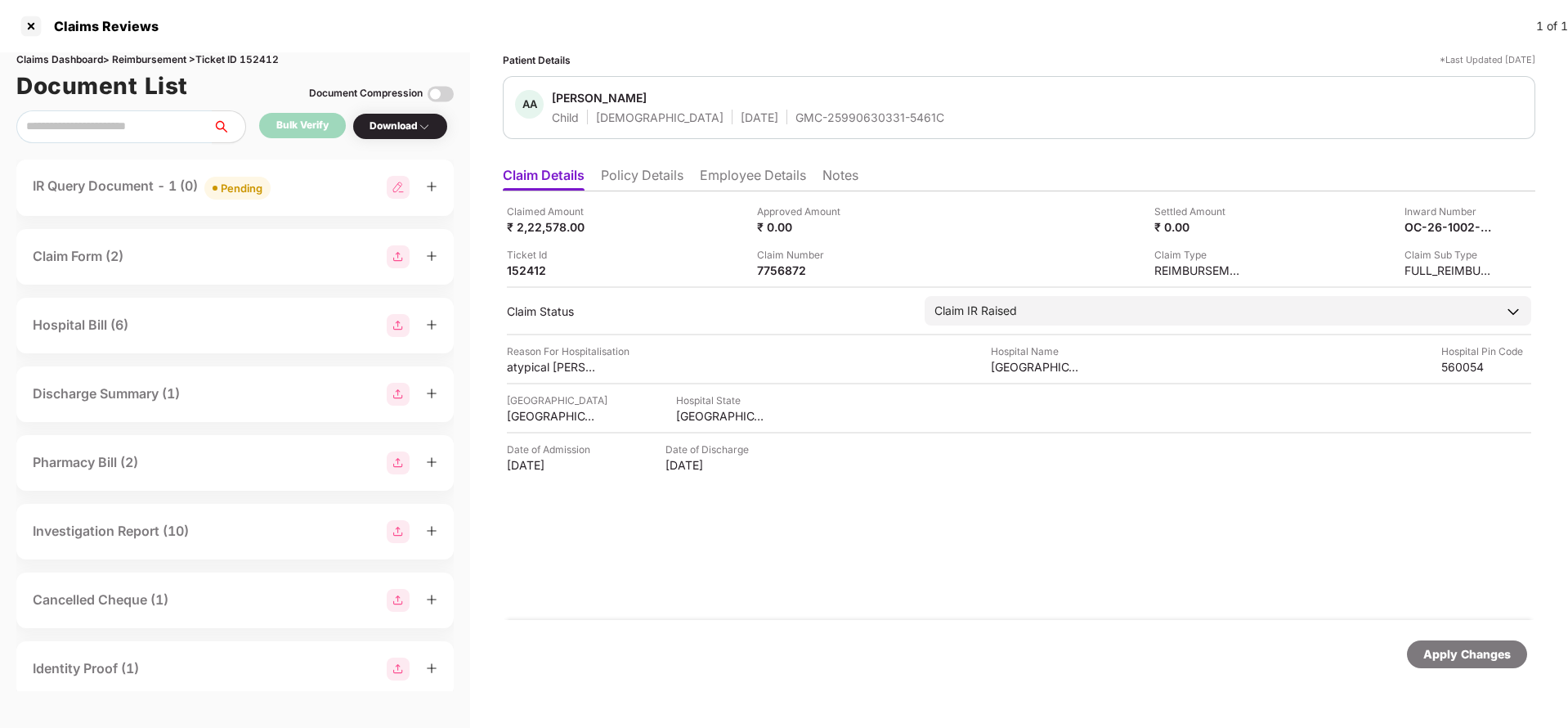
click at [795, 125] on div "GMC-25990630331-5461C" at bounding box center [869, 117] width 149 height 16
copy div "GMC-25990630331-5461C"
click at [861, 174] on ul "Claim Details Policy Details Employee Details Notes" at bounding box center [1019, 175] width 1033 height 33
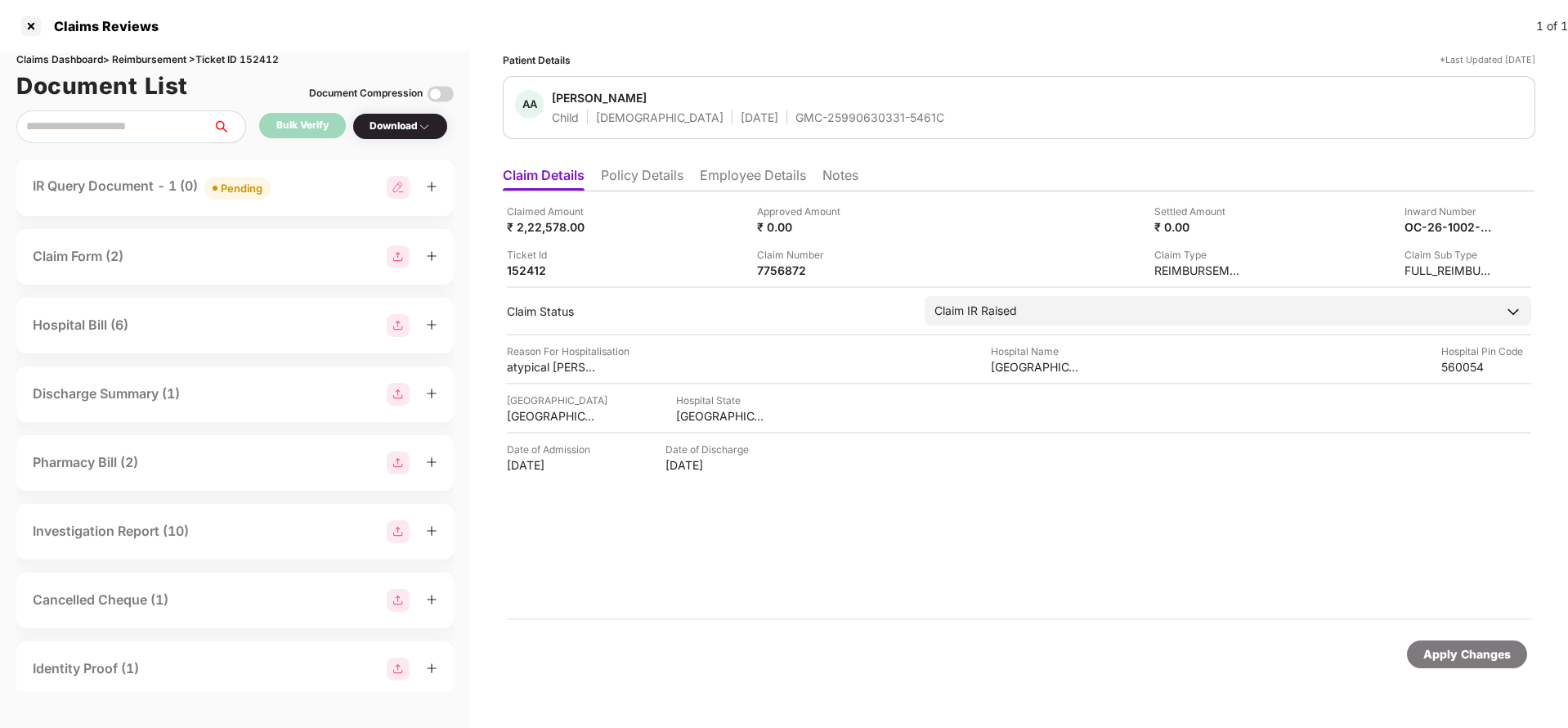
click at [838, 184] on li "Notes" at bounding box center [840, 178] width 36 height 23
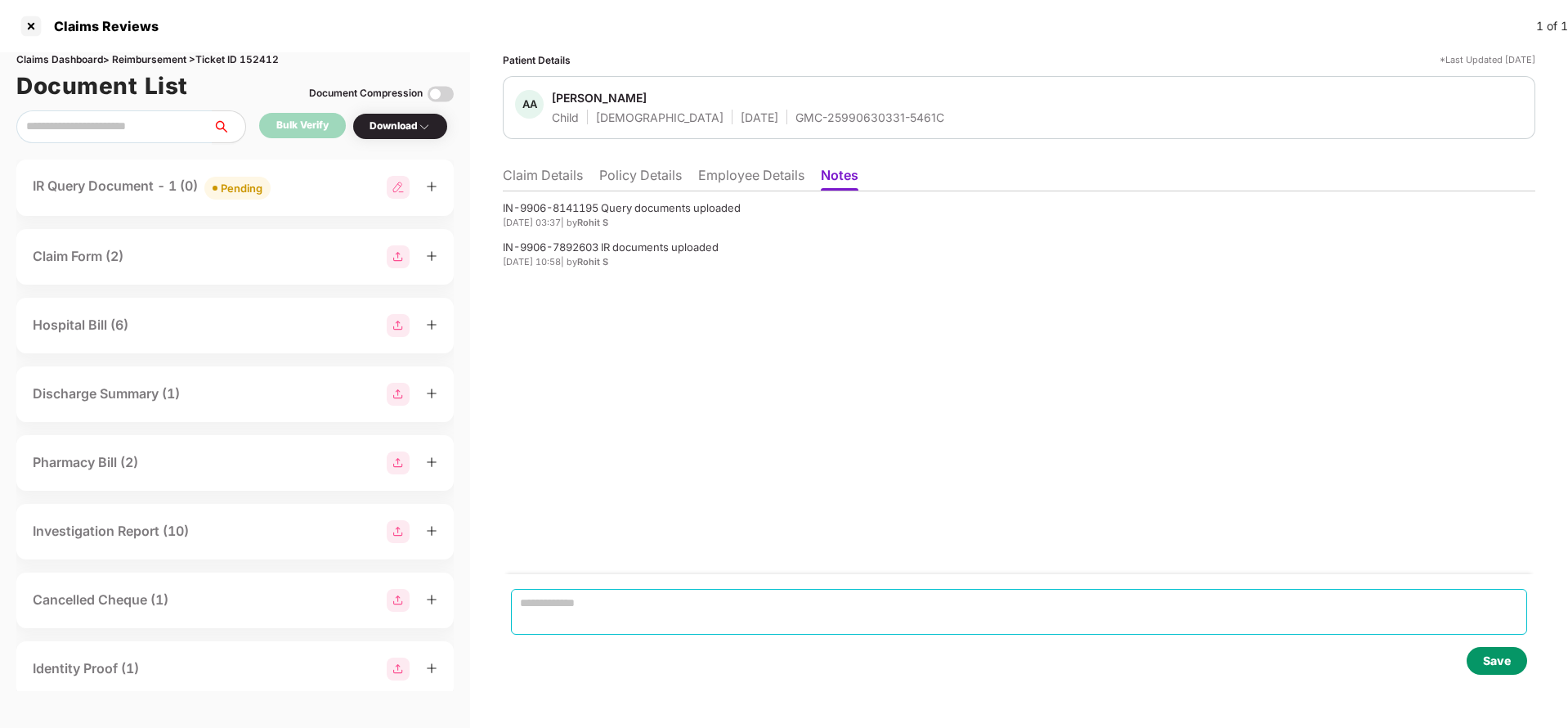
click at [609, 599] on textarea at bounding box center [1018, 611] width 1016 height 46
paste textarea "**********"
type textarea "**********"
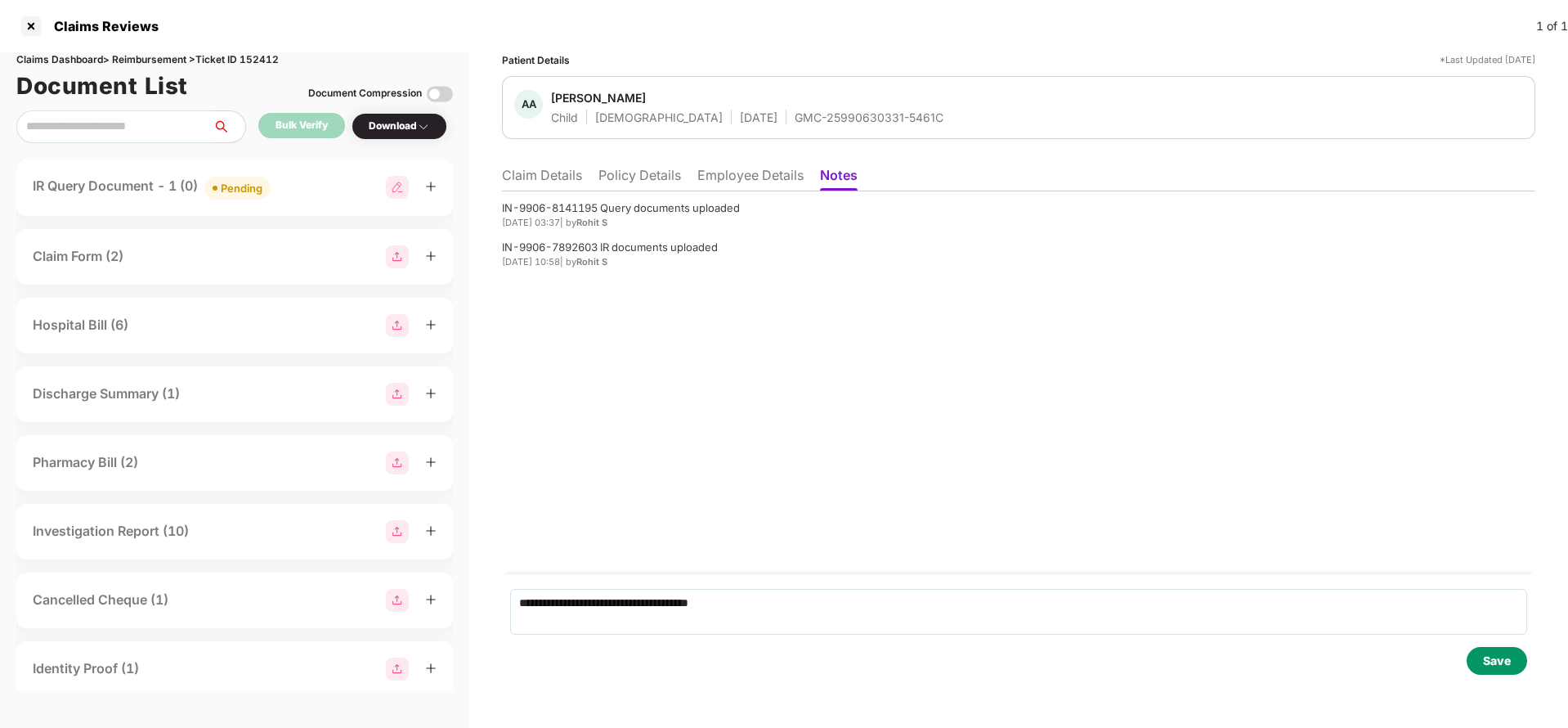
click at [1508, 660] on div "Save" at bounding box center [1497, 661] width 28 height 18
click at [565, 181] on li "Claim Details" at bounding box center [542, 178] width 80 height 23
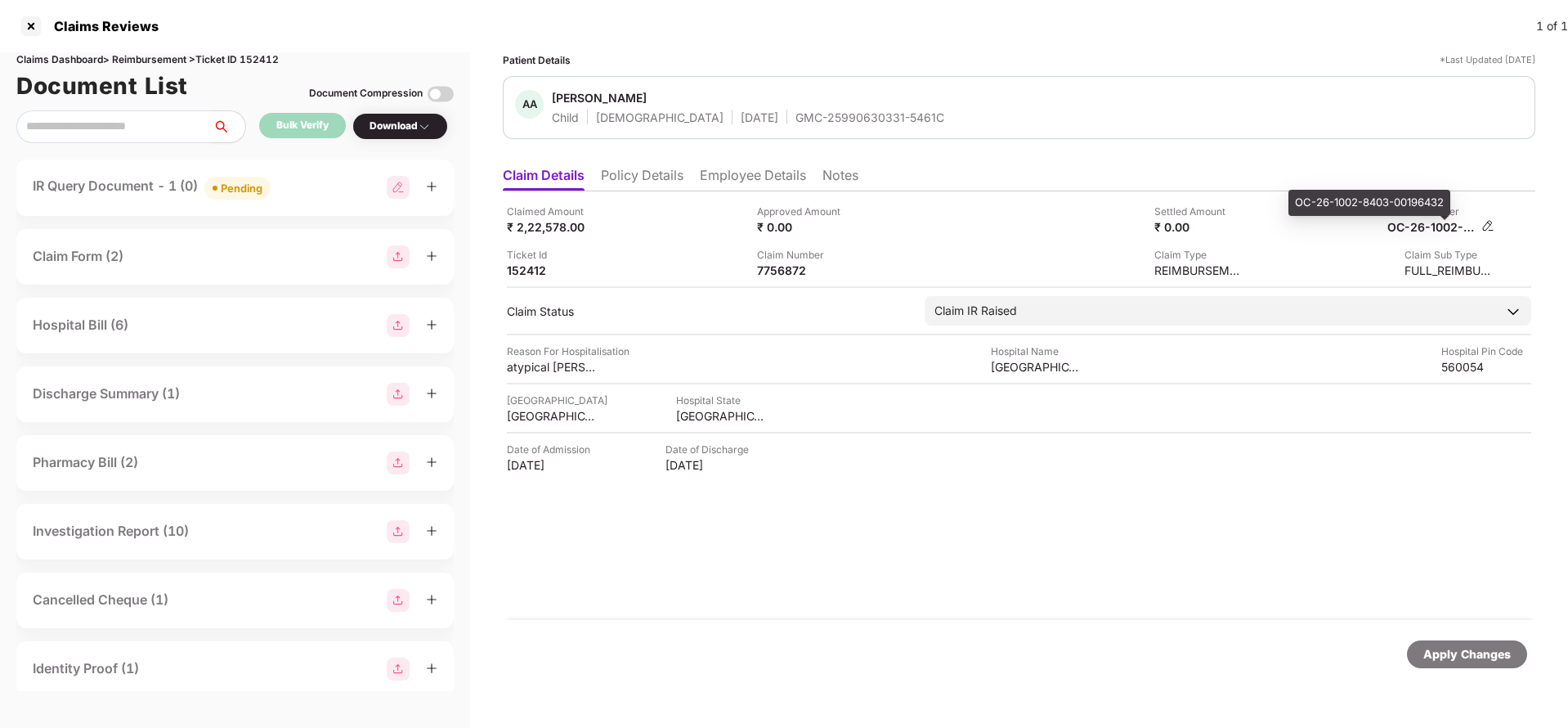
click at [1421, 223] on div "OC-26-1002-8403-00196432" at bounding box center [1433, 227] width 90 height 16
copy div
click at [803, 114] on div "GMC-25990630331-5461C" at bounding box center [869, 117] width 149 height 16
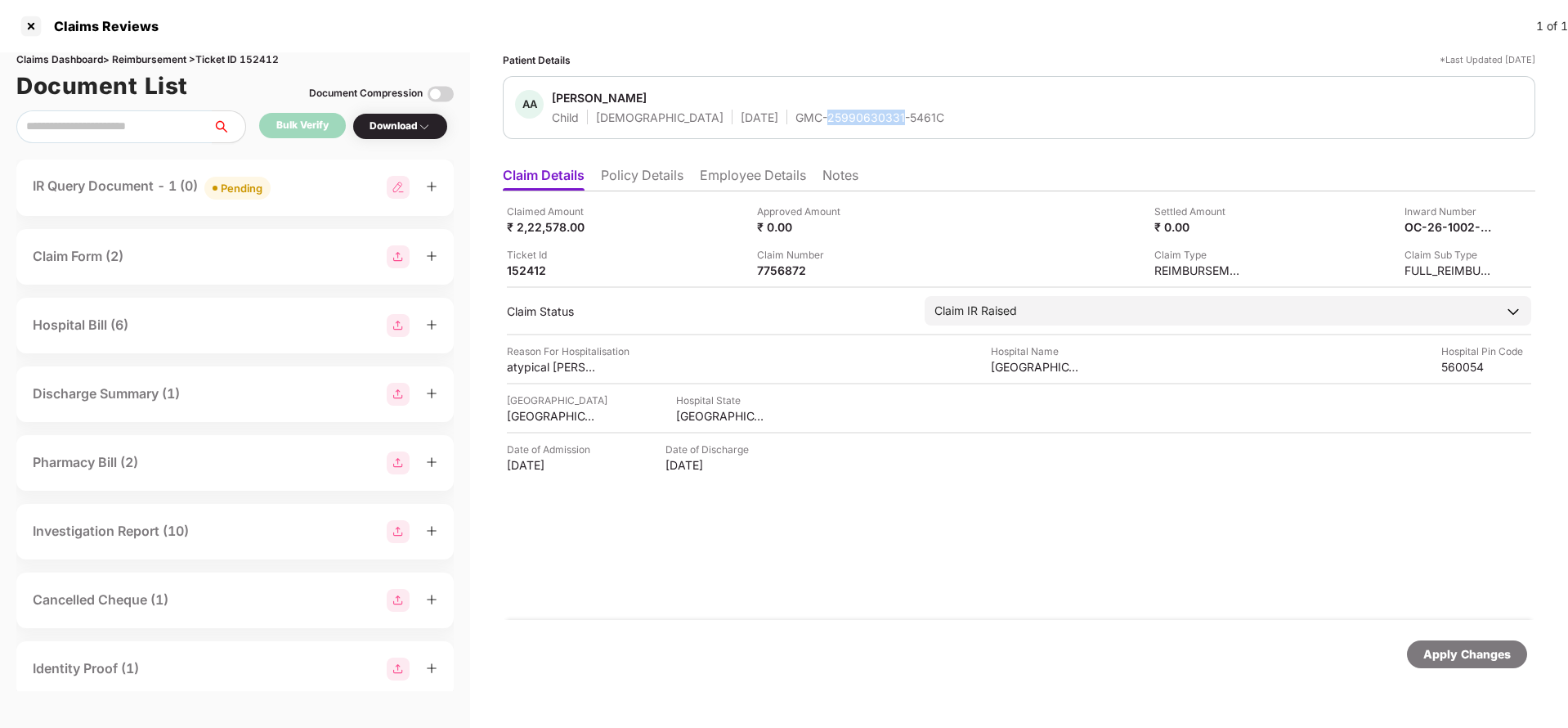
click at [803, 114] on div "GMC-25990630331-5461C" at bounding box center [869, 117] width 149 height 16
copy div "GMC-25990630331-5461C"
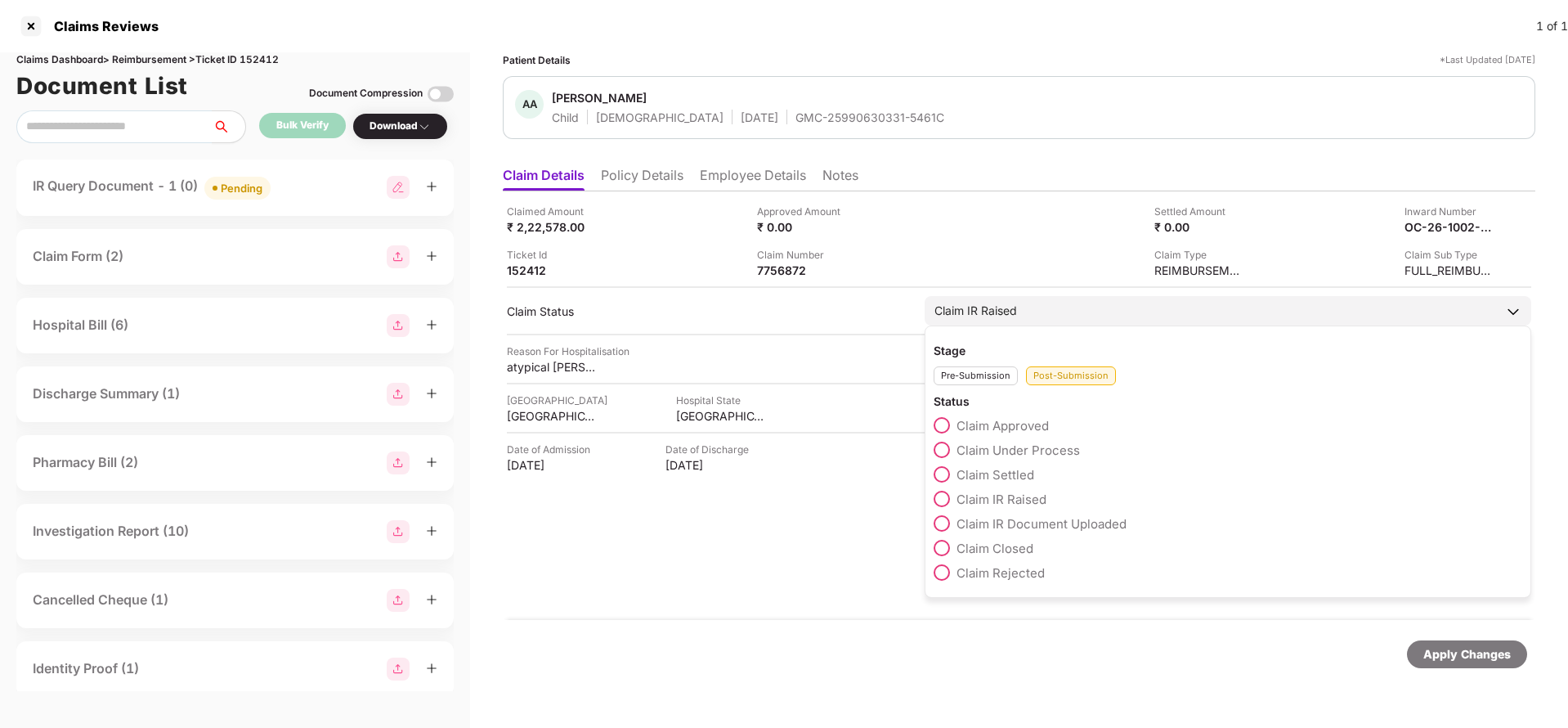
click at [978, 455] on span "Claim Under Process" at bounding box center [1018, 450] width 124 height 16
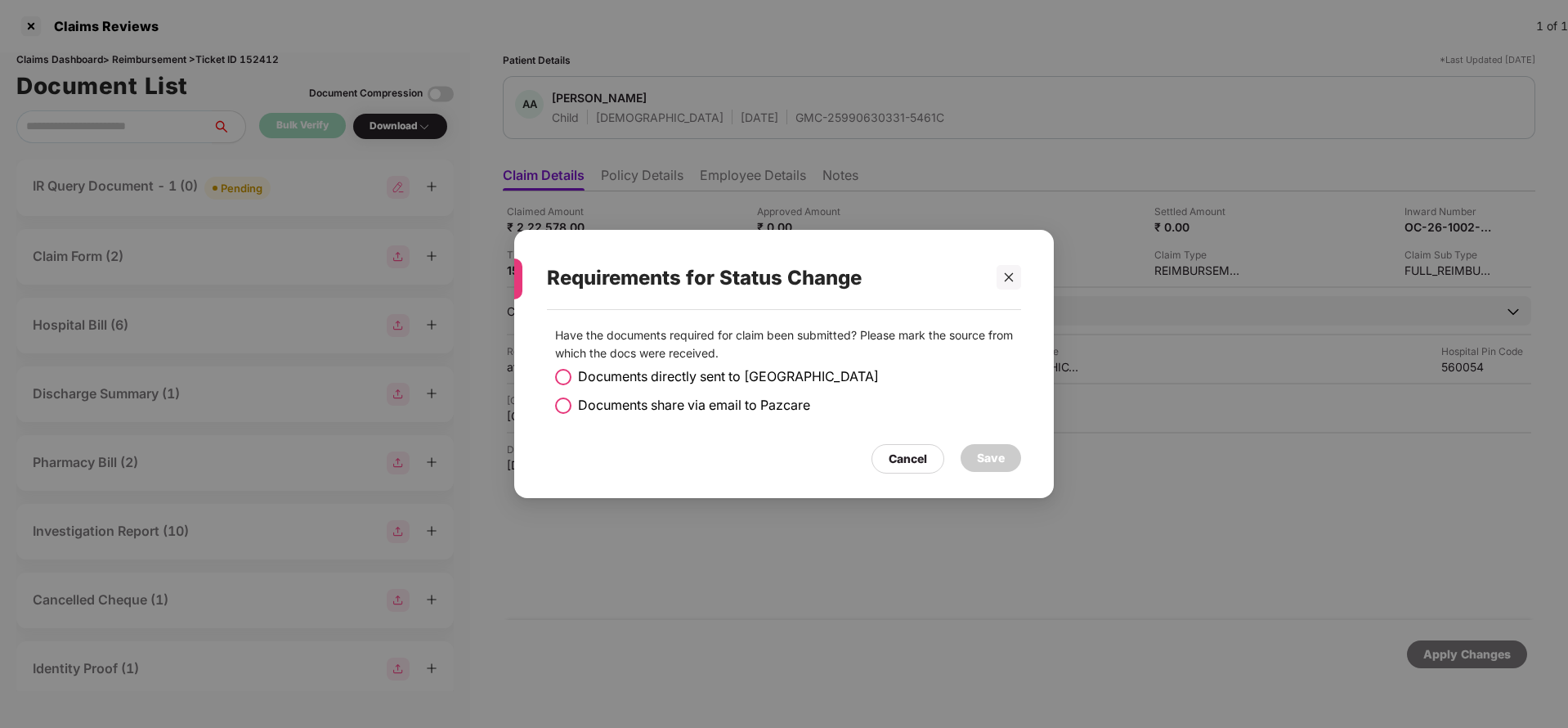
click at [714, 404] on span "Documents share via email to Pazcare" at bounding box center [694, 404] width 232 height 20
click at [977, 449] on div "Save" at bounding box center [991, 458] width 28 height 18
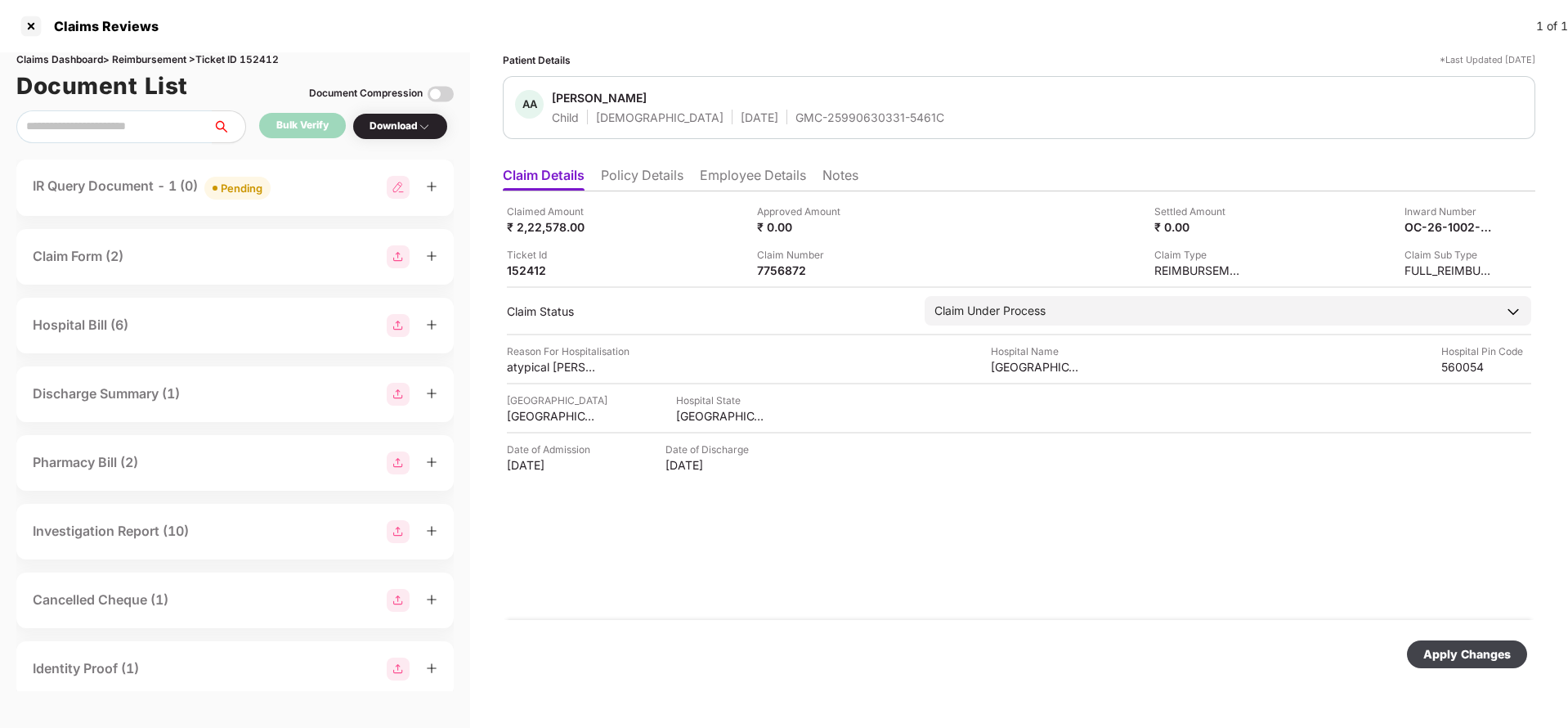
click at [1435, 653] on div "Apply Changes" at bounding box center [1468, 654] width 88 height 18
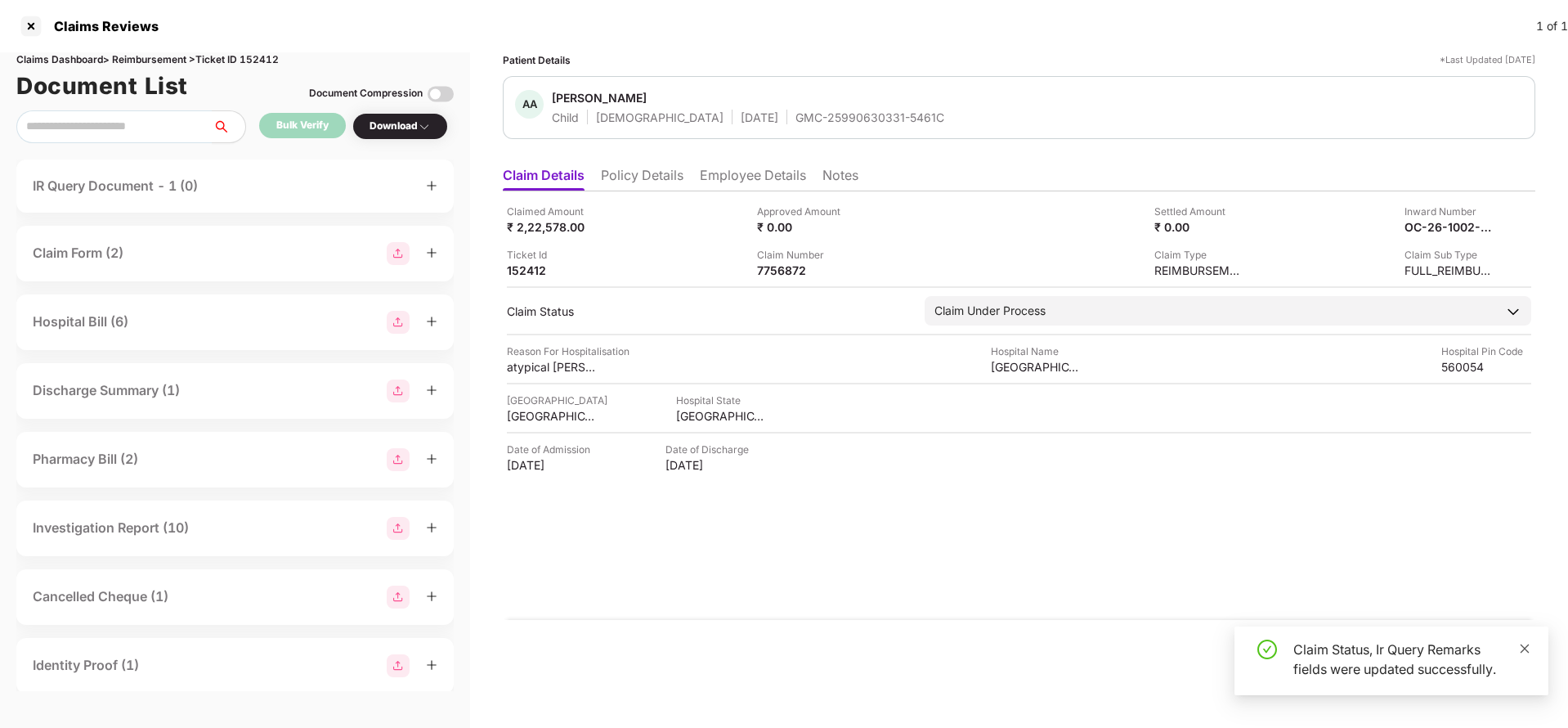
click at [1525, 647] on icon "close" at bounding box center [1525, 648] width 12 height 12
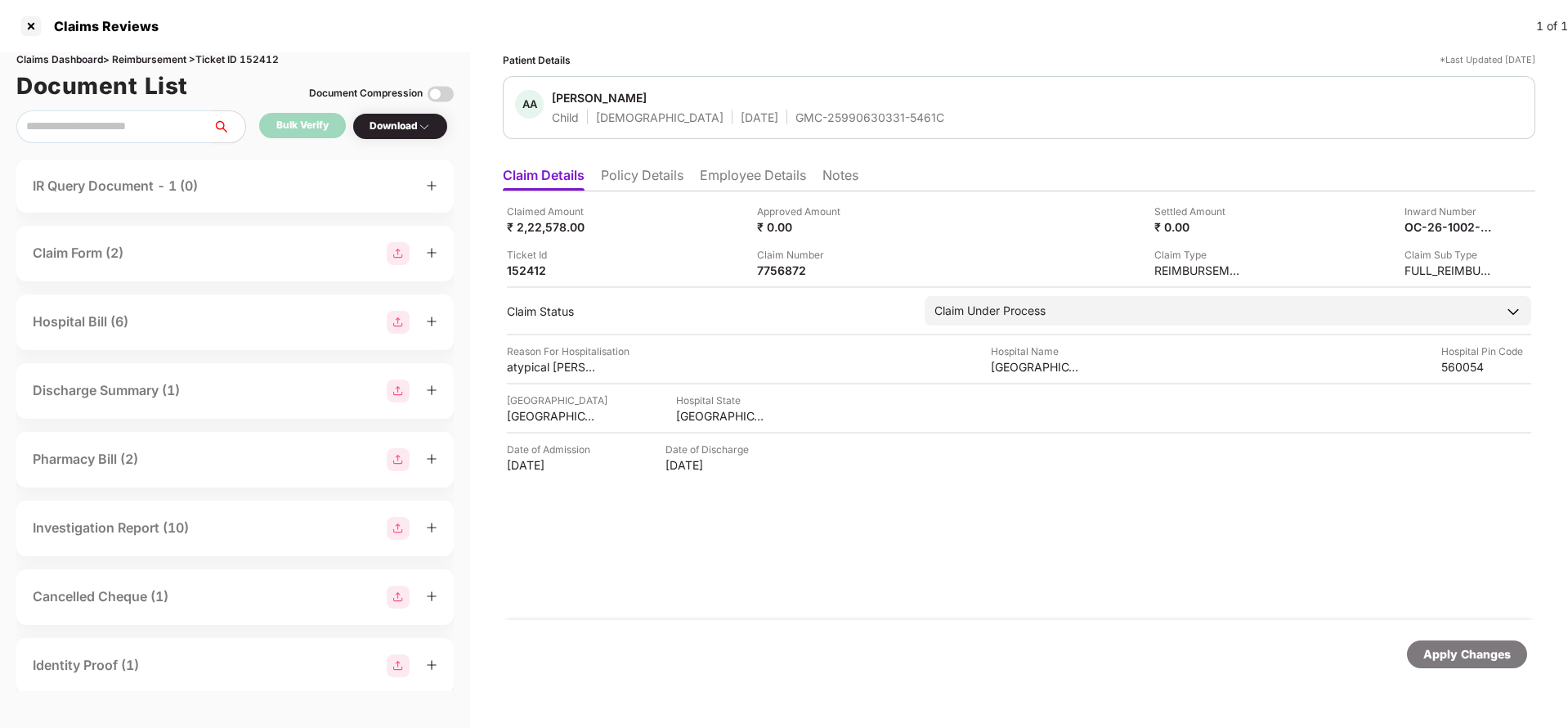
click at [1477, 653] on div "Apply Changes" at bounding box center [1468, 654] width 88 height 18
click at [266, 63] on div "Claims Dashboard > Reimbursement > Ticket ID 152412" at bounding box center [235, 60] width 438 height 16
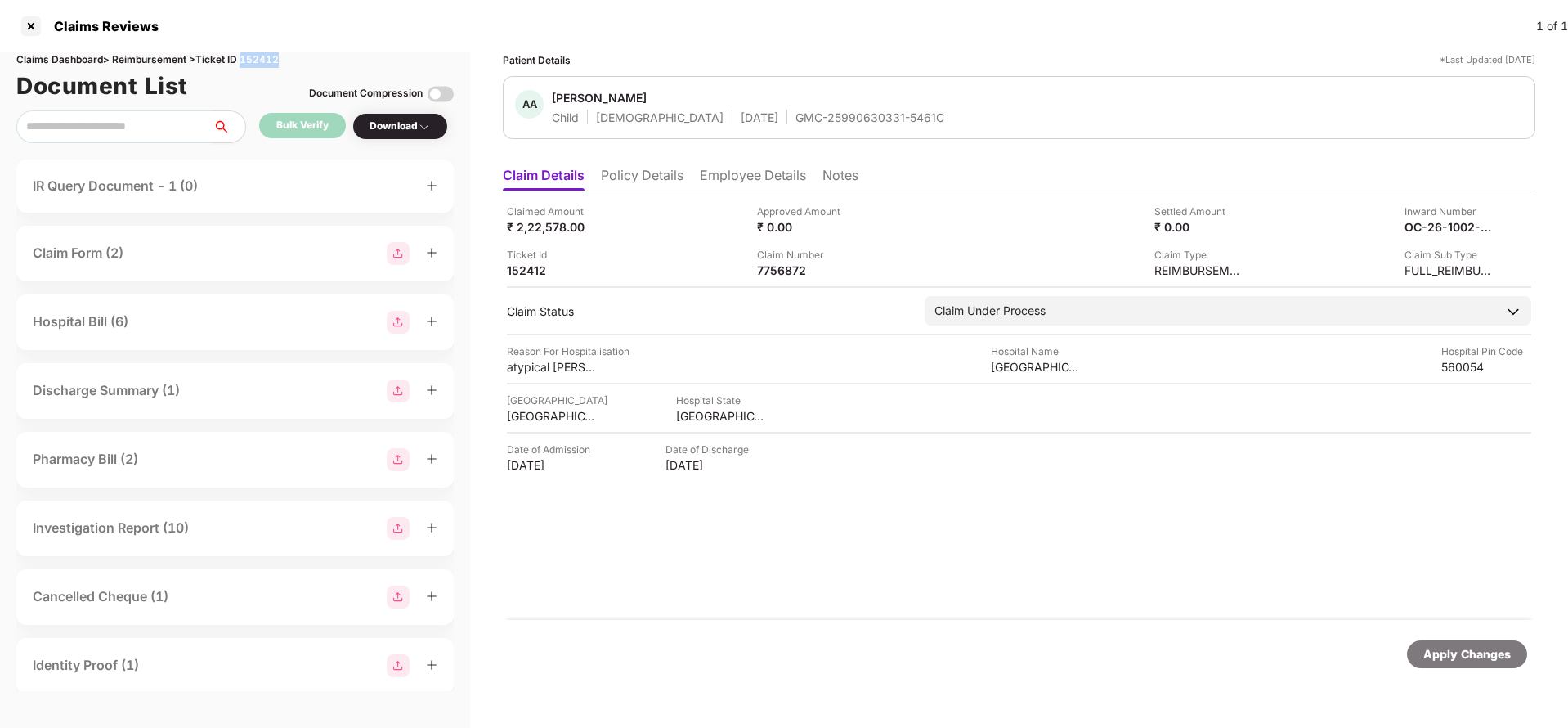
click at [266, 63] on div "Claims Dashboard > Reimbursement > Ticket ID 152412" at bounding box center [235, 60] width 438 height 16
copy div "152412"
click at [1452, 664] on div "Apply Changes" at bounding box center [1467, 654] width 120 height 28
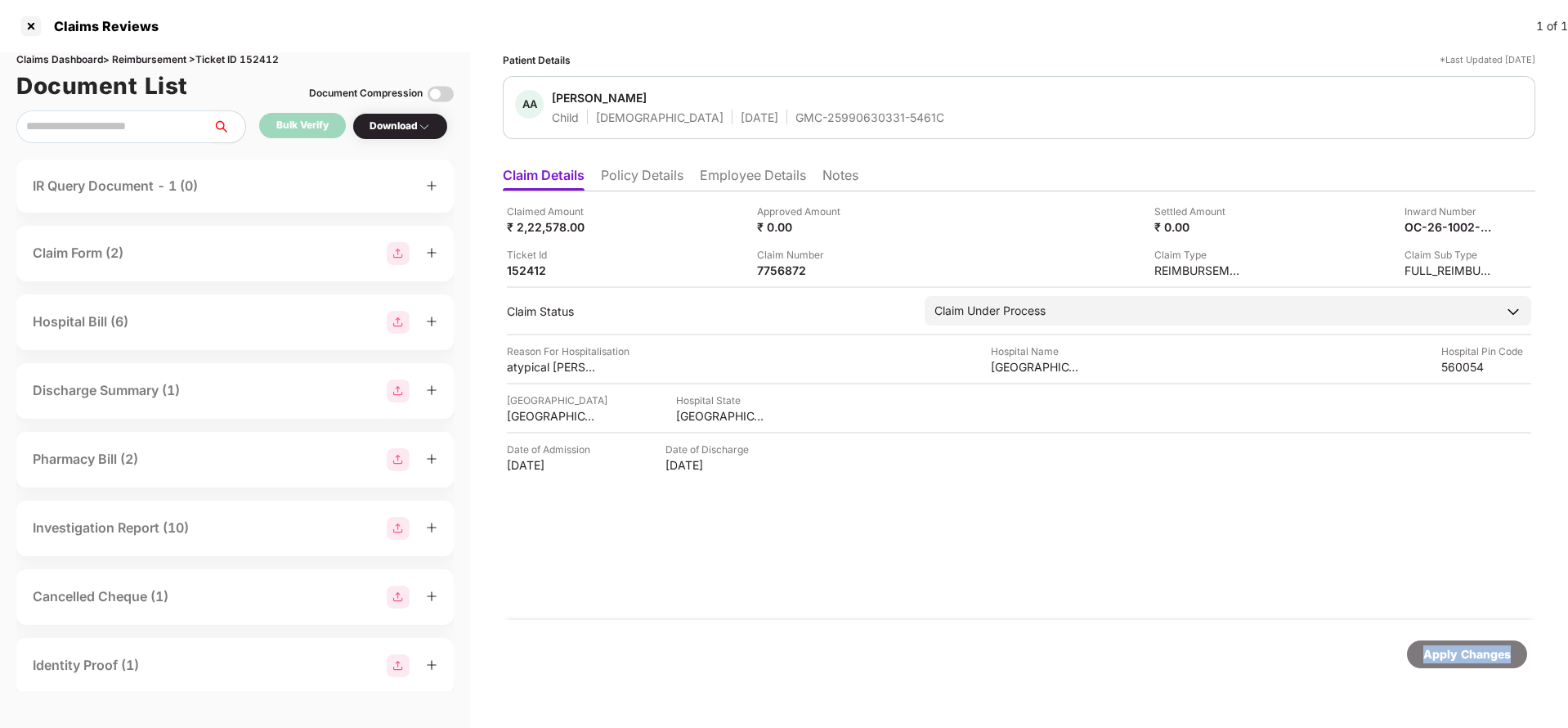
click at [1452, 664] on div "Apply Changes" at bounding box center [1467, 654] width 120 height 28
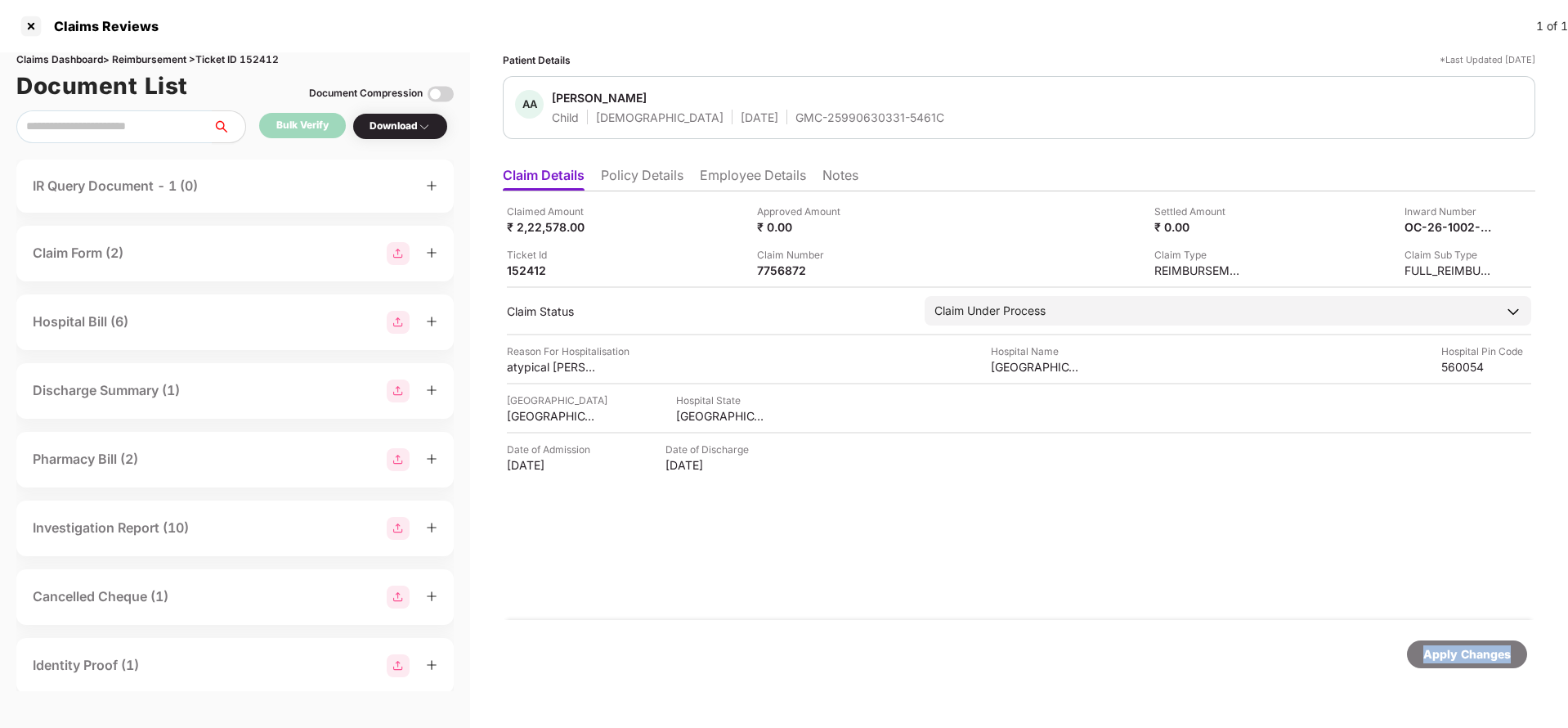
click at [1452, 664] on div "Apply Changes" at bounding box center [1467, 654] width 120 height 28
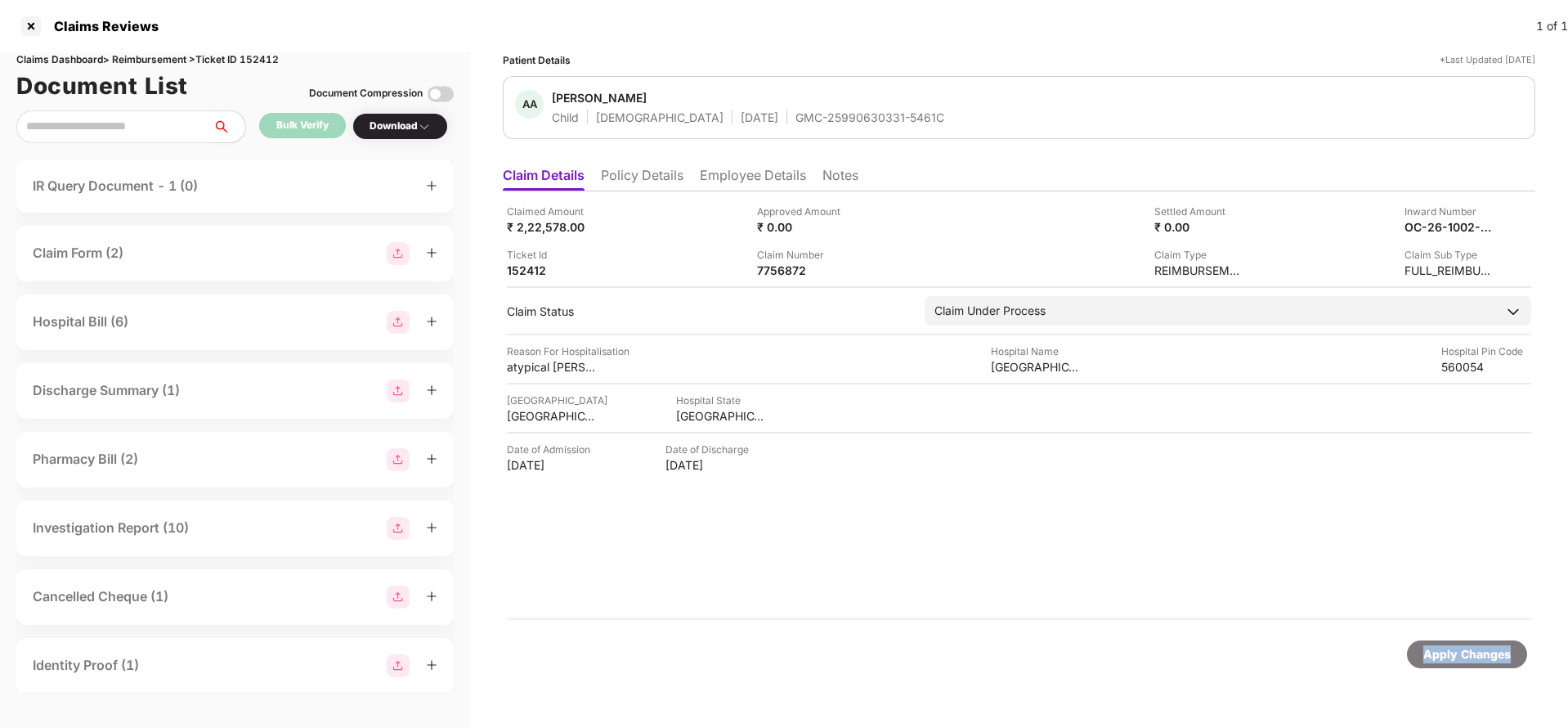
click at [1452, 664] on div "Apply Changes" at bounding box center [1467, 654] width 120 height 28
